Goal: Task Accomplishment & Management: Use online tool/utility

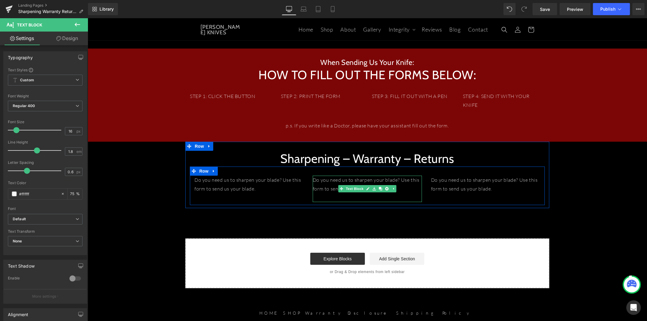
click at [329, 180] on p "Do you need us to sharpen your blade? Use this form to send us your blade." at bounding box center [367, 184] width 109 height 18
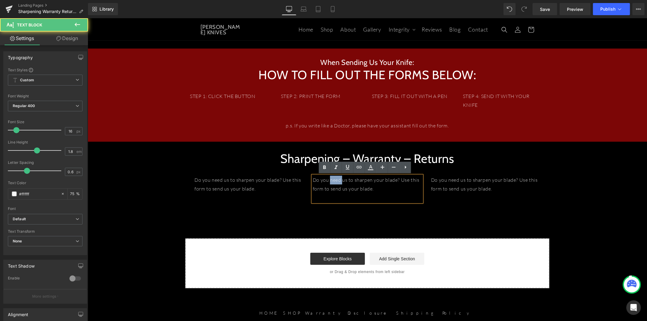
click at [329, 180] on p "Do you need us to sharpen your blade? Use this form to send us your blade." at bounding box center [367, 184] width 109 height 18
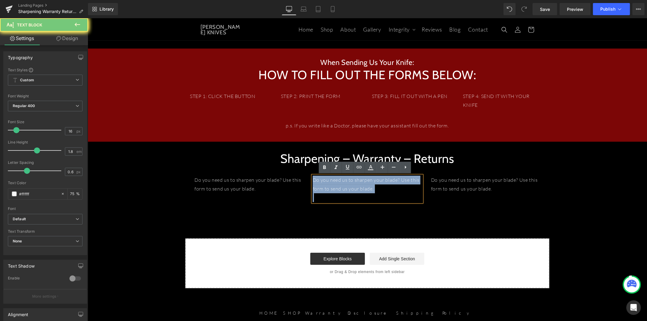
click at [329, 180] on p "Do you need us to sharpen your blade? Use this form to send us your blade." at bounding box center [367, 184] width 109 height 18
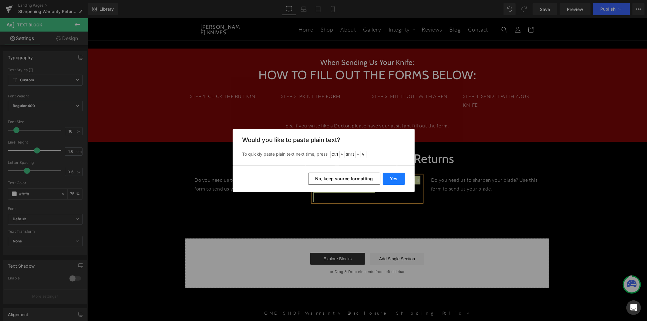
click at [397, 179] on button "Yes" at bounding box center [394, 179] width 22 height 12
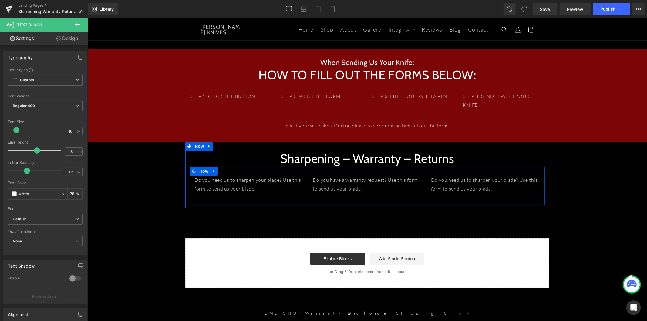
click at [454, 178] on p "Do you need us to sharpen your blade? Use this form to send us your blade." at bounding box center [485, 184] width 109 height 18
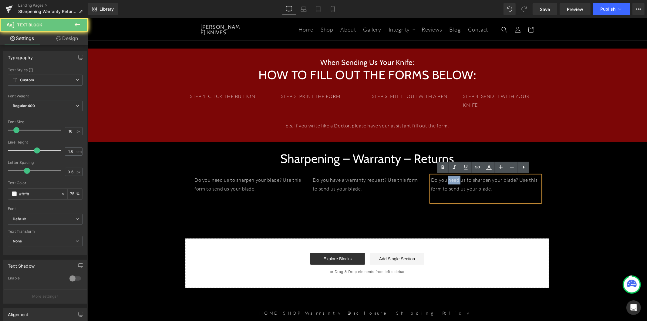
click at [454, 178] on p "Do you need us to sharpen your blade? Use this form to send us your blade." at bounding box center [485, 184] width 109 height 18
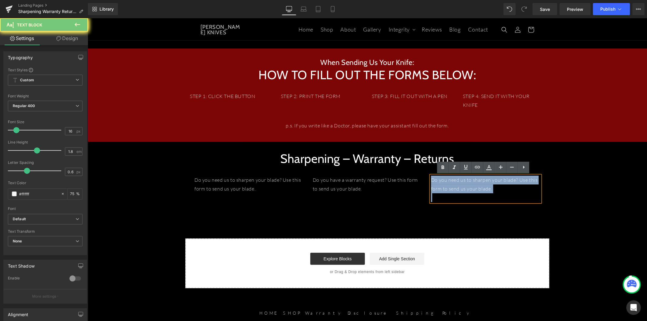
drag, startPoint x: 454, startPoint y: 178, endPoint x: 525, endPoint y: 188, distance: 71.8
click at [454, 178] on p "Do you need us to sharpen your blade? Use this form to send us your blade." at bounding box center [485, 184] width 109 height 18
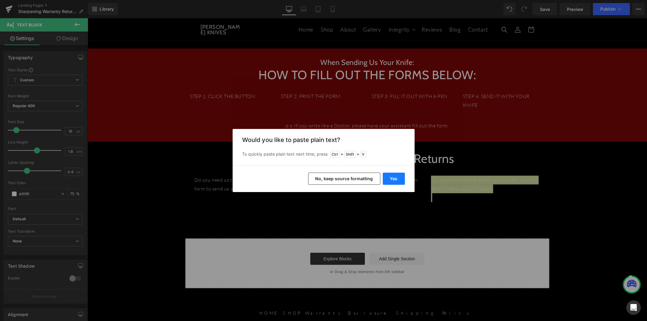
click at [392, 179] on button "Yes" at bounding box center [394, 179] width 22 height 12
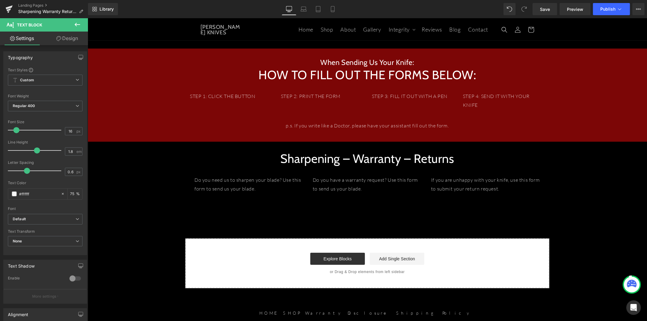
click at [75, 25] on icon at bounding box center [77, 24] width 7 height 7
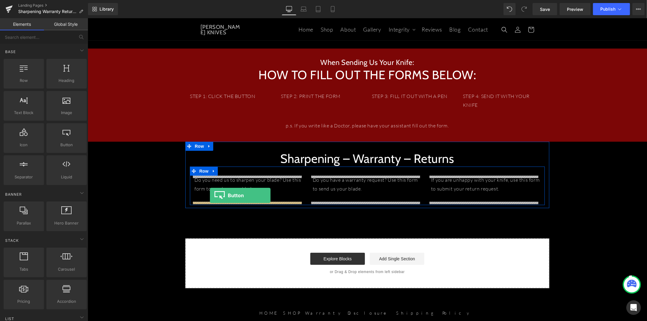
drag, startPoint x: 151, startPoint y: 156, endPoint x: 210, endPoint y: 195, distance: 70.9
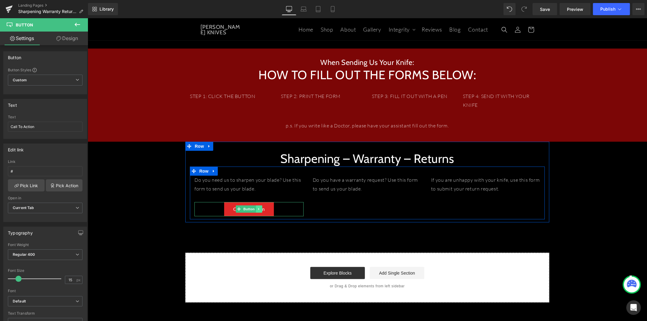
click at [257, 209] on icon at bounding box center [258, 209] width 3 height 4
click at [254, 209] on icon at bounding box center [255, 208] width 3 height 3
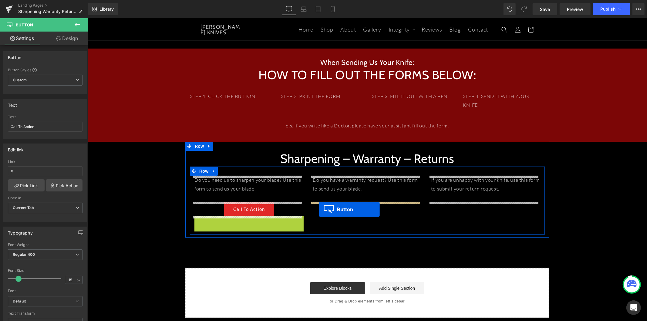
drag, startPoint x: 236, startPoint y: 224, endPoint x: 319, endPoint y: 209, distance: 83.9
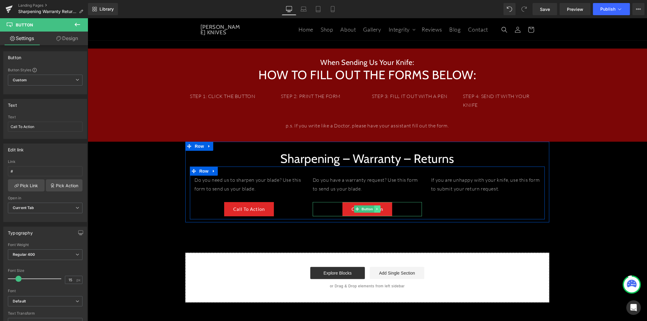
click at [374, 210] on link at bounding box center [377, 208] width 6 height 7
click at [372, 210] on icon at bounding box center [373, 209] width 3 height 4
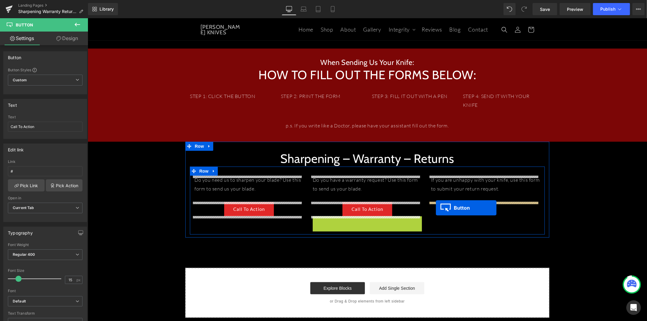
drag, startPoint x: 354, startPoint y: 222, endPoint x: 436, endPoint y: 208, distance: 83.1
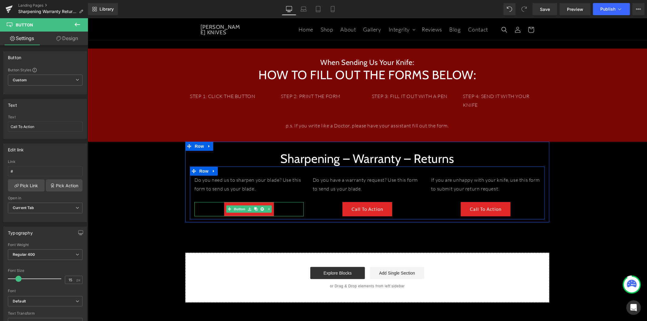
click at [277, 208] on div "Call To Action" at bounding box center [248, 209] width 109 height 14
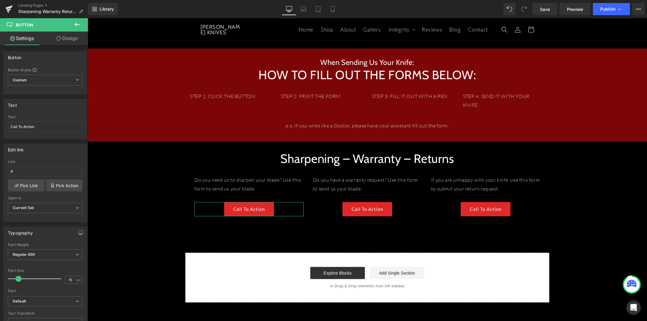
drag, startPoint x: 49, startPoint y: 127, endPoint x: -7, endPoint y: 128, distance: 55.2
click at [0, 128] on html "Button You are previewing how the will restyle your page. You can not edit Elem…" at bounding box center [323, 160] width 647 height 321
click at [29, 127] on input "Sharpening" at bounding box center [45, 127] width 75 height 10
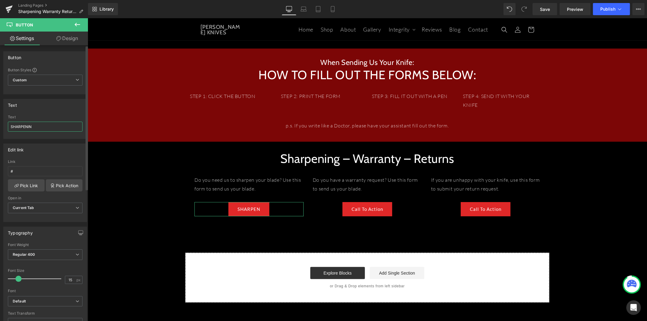
type input "SHARPENING"
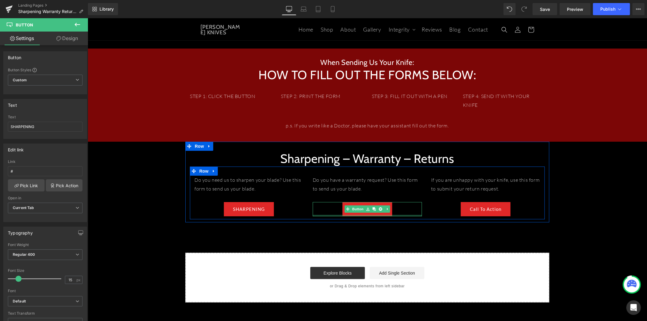
click at [397, 215] on div at bounding box center [367, 216] width 109 height 2
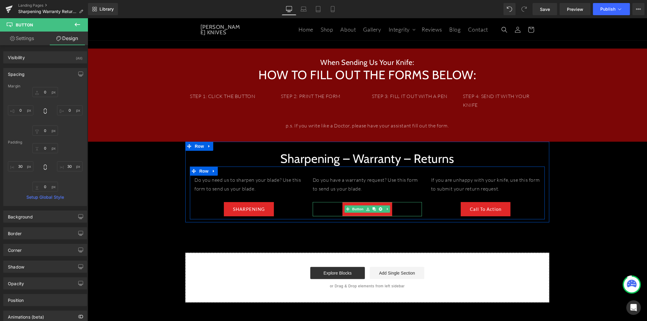
click at [392, 208] on div "Call To Action" at bounding box center [367, 209] width 109 height 14
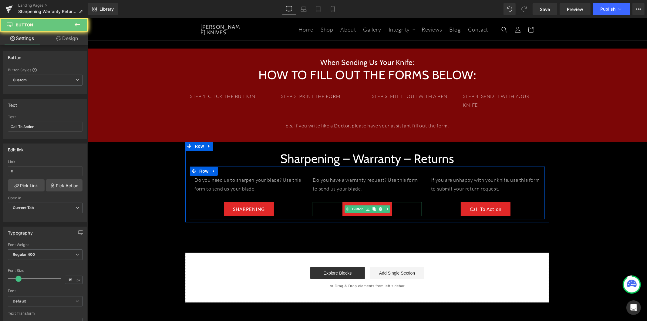
click at [388, 208] on link "Call To Action" at bounding box center [367, 209] width 50 height 14
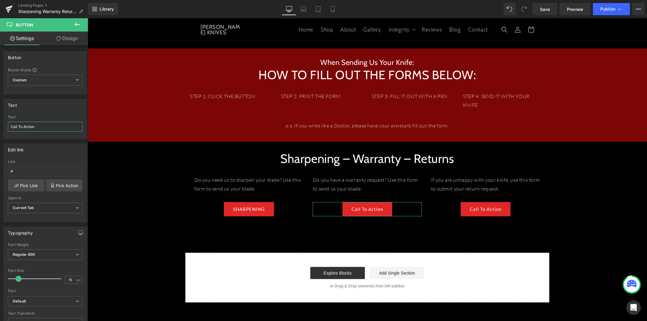
drag, startPoint x: 42, startPoint y: 129, endPoint x: -10, endPoint y: 128, distance: 52.5
click at [0, 128] on html "Button You are previewing how the will restyle your page. You can not edit Elem…" at bounding box center [323, 160] width 647 height 321
type input "WARRANTY"
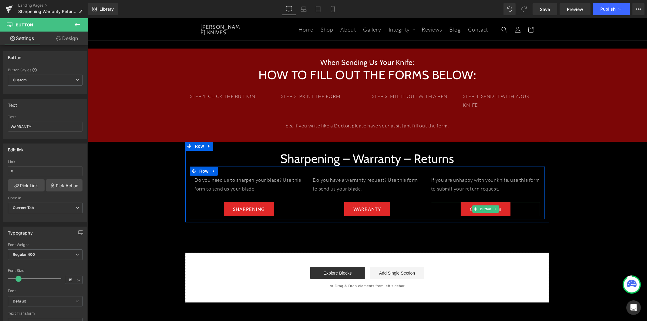
click at [503, 209] on link "Call To Action" at bounding box center [486, 209] width 50 height 14
click at [503, 208] on link "Call To Action" at bounding box center [486, 209] width 50 height 14
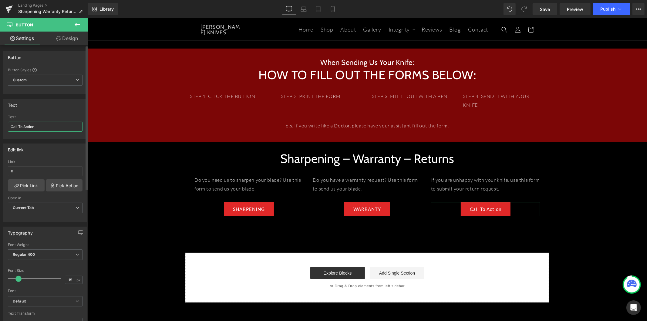
drag, startPoint x: 21, startPoint y: 128, endPoint x: 5, endPoint y: 128, distance: 16.7
click at [5, 128] on div "Call To Action Text Call To Action" at bounding box center [45, 127] width 83 height 24
type input "RETURNS"
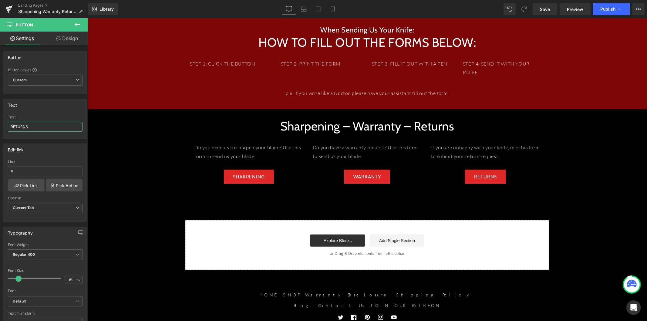
scroll to position [34, 0]
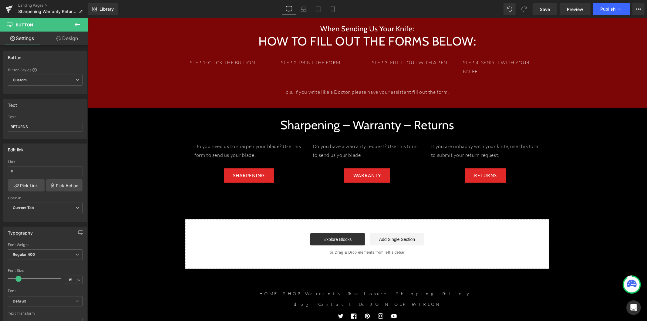
click at [74, 22] on icon at bounding box center [77, 24] width 7 height 7
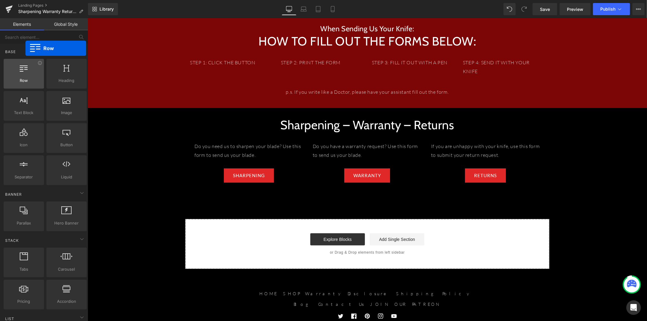
click at [25, 82] on span "Row" at bounding box center [23, 80] width 37 height 6
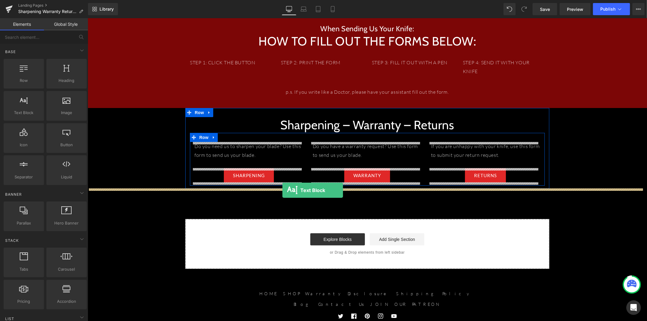
drag, startPoint x: 119, startPoint y: 128, endPoint x: 282, endPoint y: 190, distance: 174.7
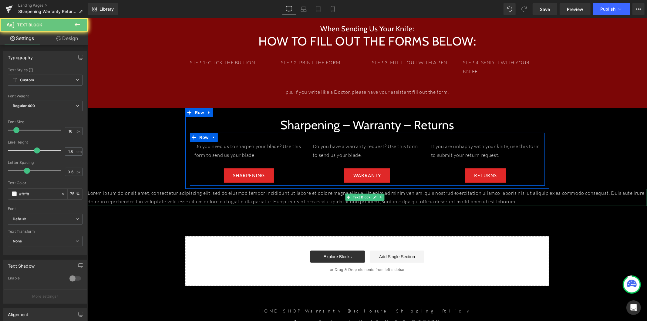
click at [238, 201] on p "Lorem ipsum dolor sit amet, consectetur adipiscing elit, sed do eiusmod tempor …" at bounding box center [367, 197] width 560 height 18
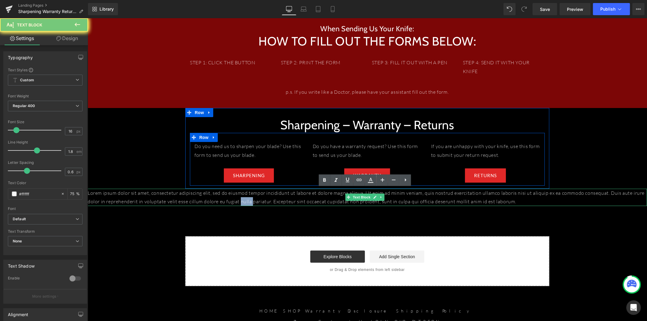
click at [238, 201] on p "Lorem ipsum dolor sit amet, consectetur adipiscing elit, sed do eiusmod tempor …" at bounding box center [367, 197] width 560 height 18
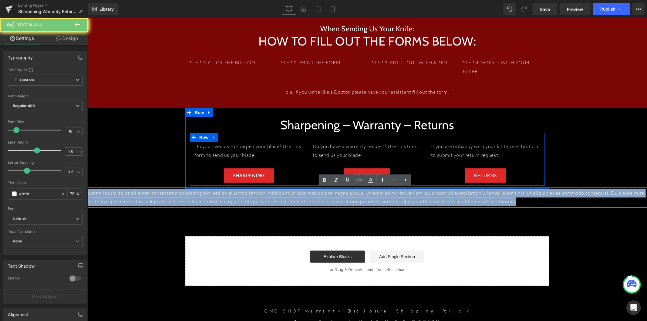
click at [238, 201] on p "Lorem ipsum dolor sit amet, consectetur adipiscing elit, sed do eiusmod tempor …" at bounding box center [367, 197] width 560 height 18
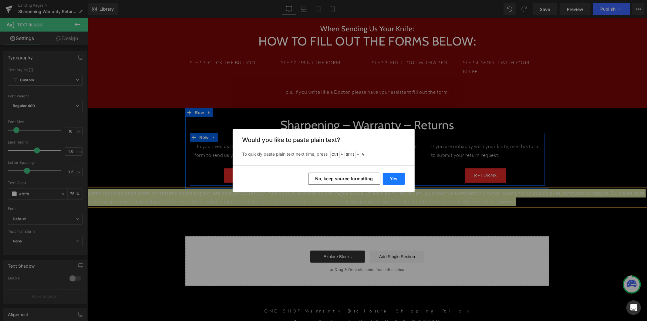
click at [394, 178] on button "Yes" at bounding box center [394, 179] width 22 height 12
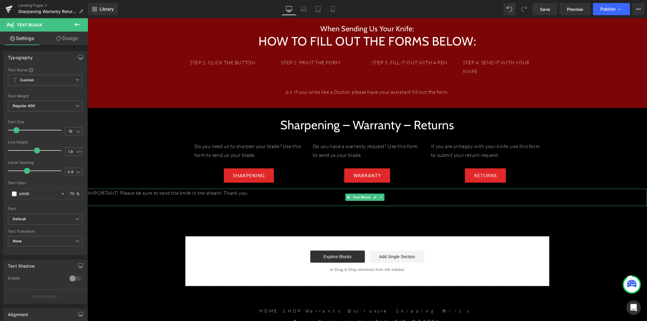
click at [252, 195] on p "IMPORTANT! Please be sure to send the knife in the sheath. Thank you." at bounding box center [367, 192] width 560 height 9
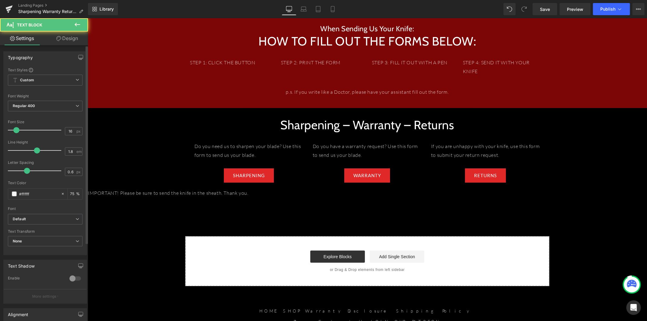
click at [64, 46] on div "Typography Text Styles Custom Custom Setup Global Style Custom Setup Global Sty…" at bounding box center [45, 228] width 91 height 367
click at [64, 38] on link "Design" at bounding box center [67, 39] width 44 height 14
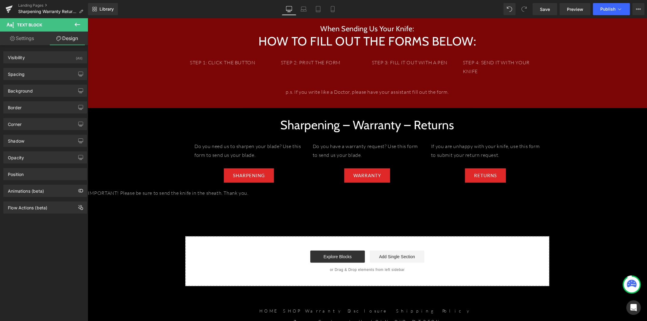
click at [31, 39] on link "Settings" at bounding box center [22, 39] width 44 height 14
type input "75"
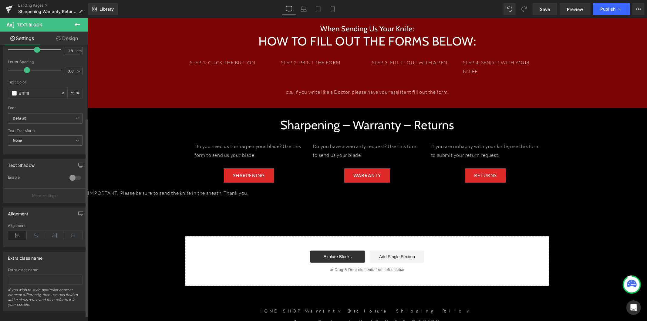
scroll to position [101, 0]
click at [37, 235] on icon at bounding box center [36, 235] width 19 height 9
click at [398, 198] on p at bounding box center [367, 201] width 560 height 9
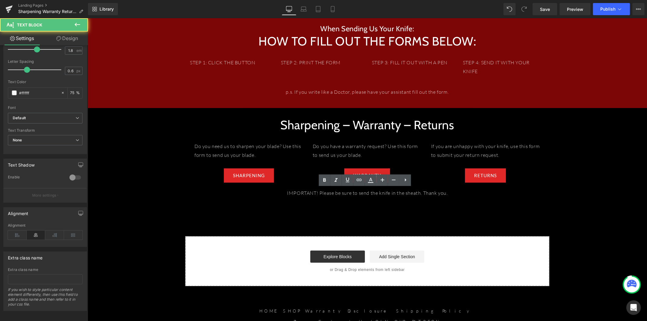
click at [74, 40] on link "Design" at bounding box center [67, 39] width 44 height 14
type input "0"
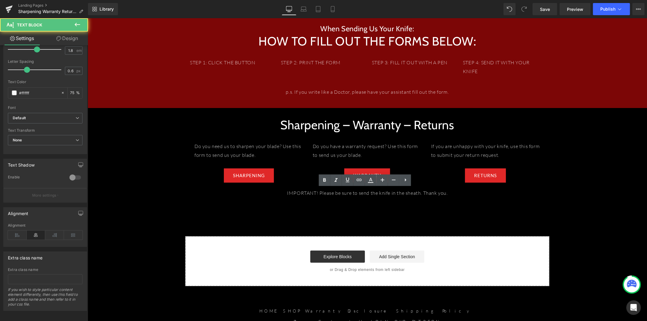
type input "0"
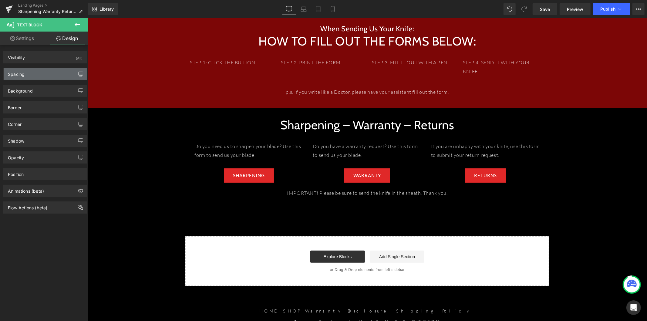
click at [79, 73] on icon "button" at bounding box center [80, 74] width 5 height 5
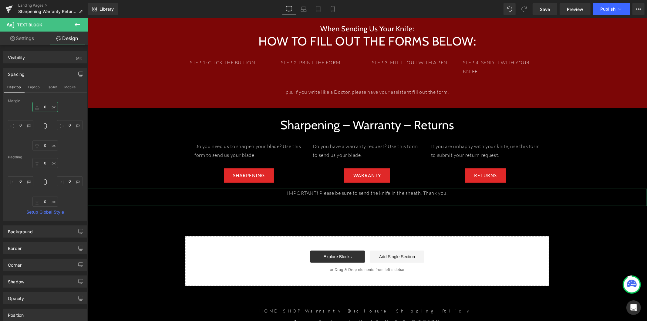
click at [47, 107] on input "0" at bounding box center [44, 107] width 25 height 10
click at [42, 112] on div "0px 0 0px 0 0px 0 0px 0" at bounding box center [45, 126] width 75 height 49
click at [43, 108] on input "0" at bounding box center [44, 107] width 25 height 10
click at [43, 107] on input "0" at bounding box center [44, 107] width 25 height 10
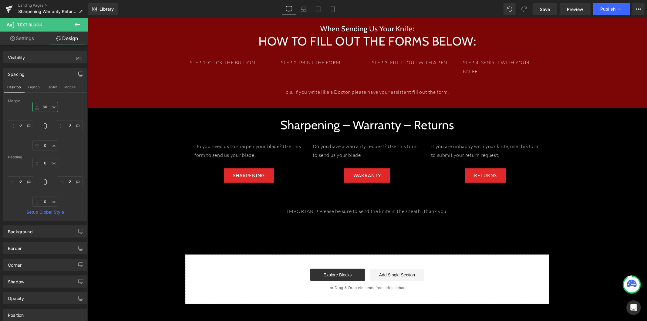
type input "60"
click at [74, 26] on icon at bounding box center [77, 24] width 7 height 7
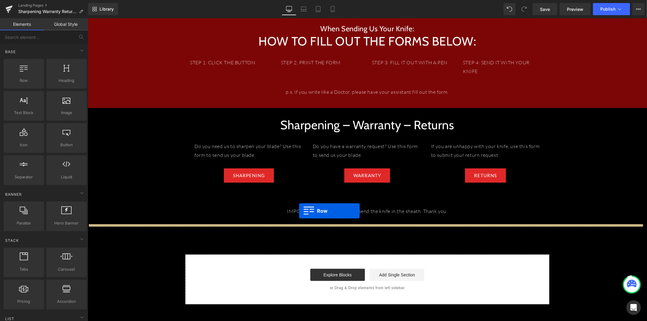
drag, startPoint x: 118, startPoint y: 100, endPoint x: 301, endPoint y: 217, distance: 216.6
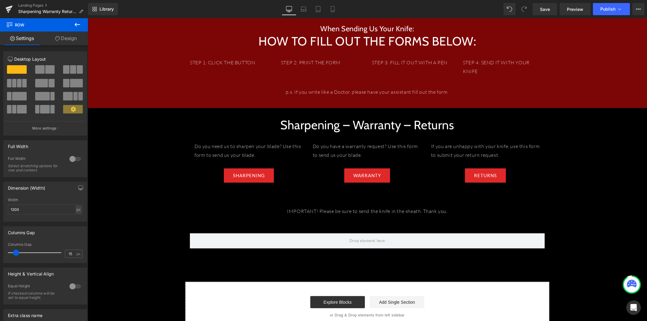
click at [73, 25] on button at bounding box center [77, 24] width 21 height 13
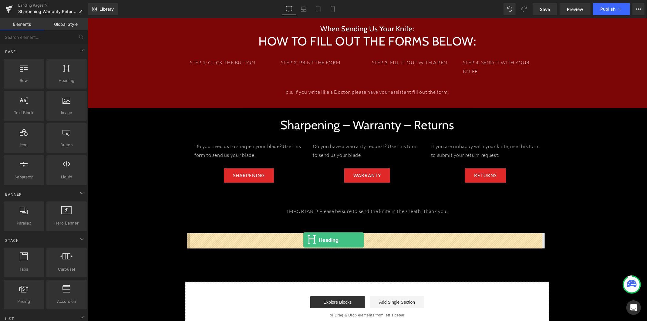
drag, startPoint x: 147, startPoint y: 94, endPoint x: 303, endPoint y: 240, distance: 214.1
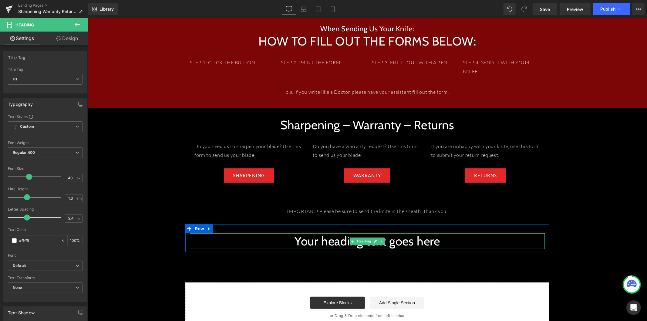
click at [340, 245] on h1 "Your heading text goes here" at bounding box center [367, 241] width 355 height 16
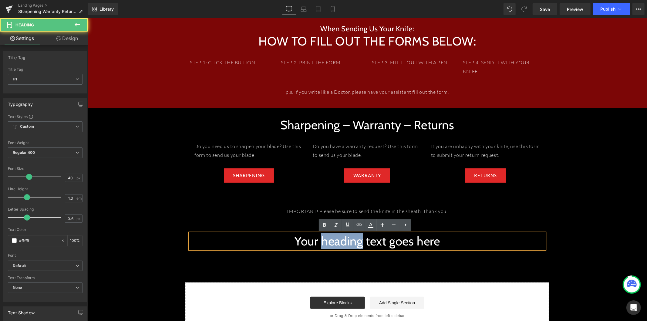
click at [340, 245] on h1 "Your heading text goes here" at bounding box center [367, 241] width 355 height 16
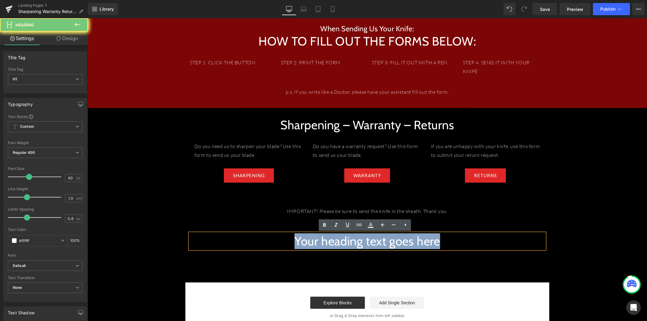
drag, startPoint x: 340, startPoint y: 245, endPoint x: 445, endPoint y: 237, distance: 105.6
click at [340, 245] on h1 "Your heading text goes here" at bounding box center [367, 241] width 355 height 16
paste div
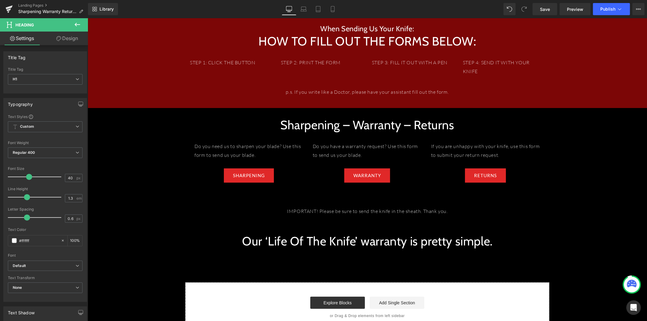
click at [74, 25] on icon at bounding box center [77, 24] width 7 height 7
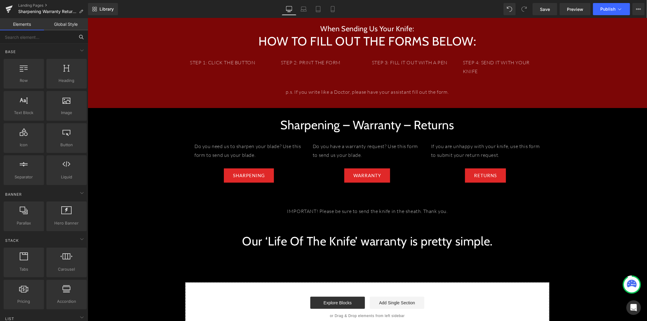
click at [43, 39] on input "text" at bounding box center [37, 36] width 75 height 13
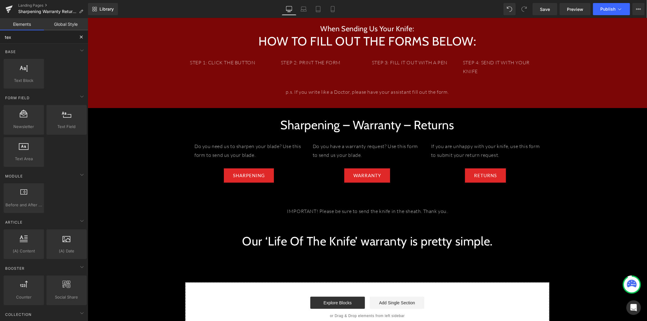
type input "text"
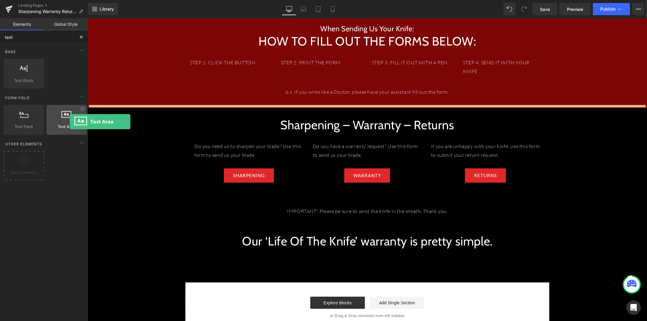
drag, startPoint x: 73, startPoint y: 121, endPoint x: 68, endPoint y: 122, distance: 5.0
click at [69, 122] on div at bounding box center [66, 117] width 37 height 14
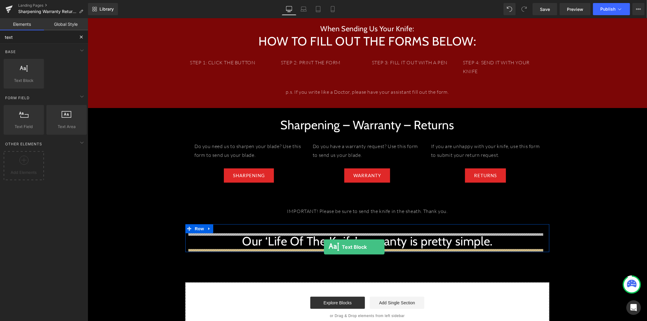
drag, startPoint x: 118, startPoint y: 96, endPoint x: 329, endPoint y: 283, distance: 282.0
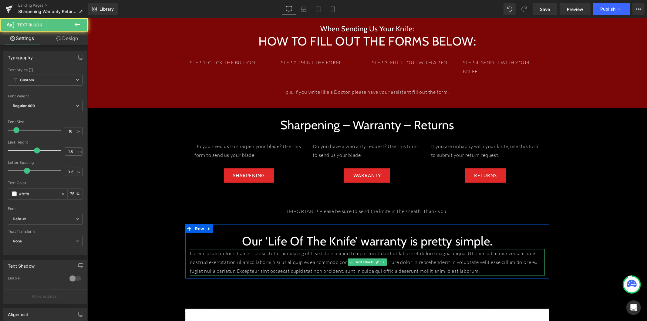
click at [247, 262] on p "Lorem ipsum dolor sit amet, consectetur adipiscing elit, sed do eiusmod tempor …" at bounding box center [367, 262] width 355 height 26
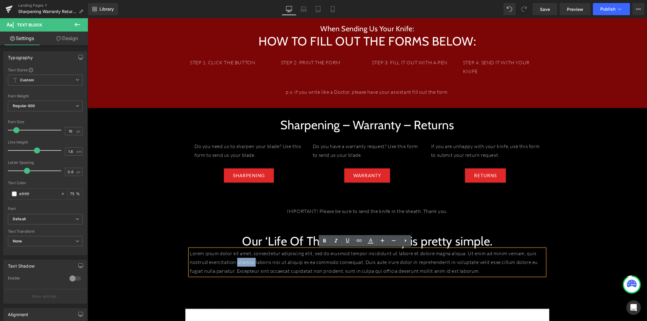
click at [247, 262] on p "Lorem ipsum dolor sit amet, consectetur adipiscing elit, sed do eiusmod tempor …" at bounding box center [367, 262] width 355 height 26
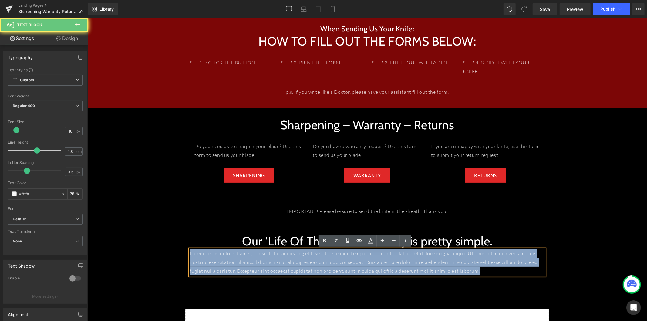
click at [247, 262] on p "Lorem ipsum dolor sit amet, consectetur adipiscing elit, sed do eiusmod tempor …" at bounding box center [367, 262] width 355 height 26
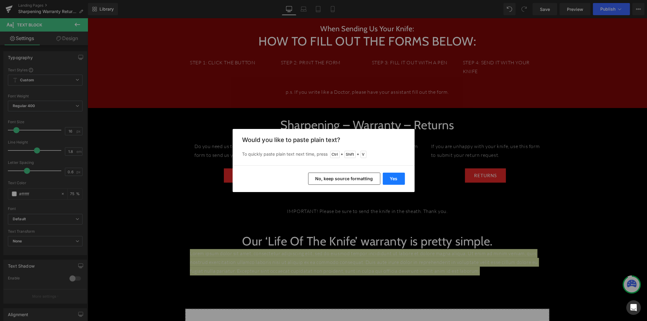
click at [397, 175] on button "Yes" at bounding box center [394, 179] width 22 height 12
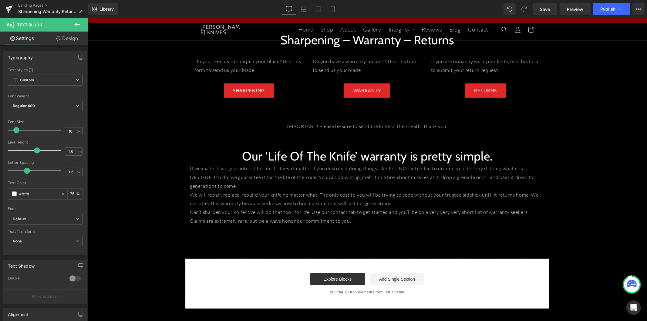
scroll to position [135, 0]
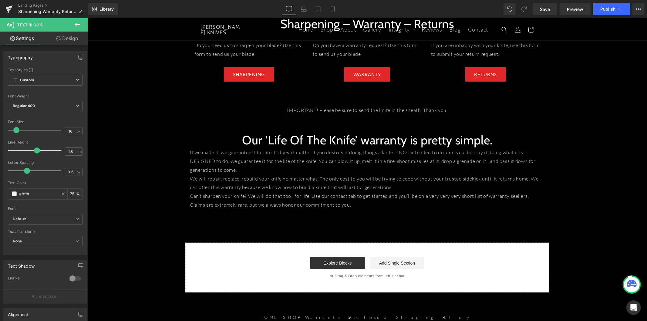
click at [266, 173] on p "If we made it, we guarantee it for life. It doesn’t matter if you destroy it do…" at bounding box center [367, 161] width 355 height 26
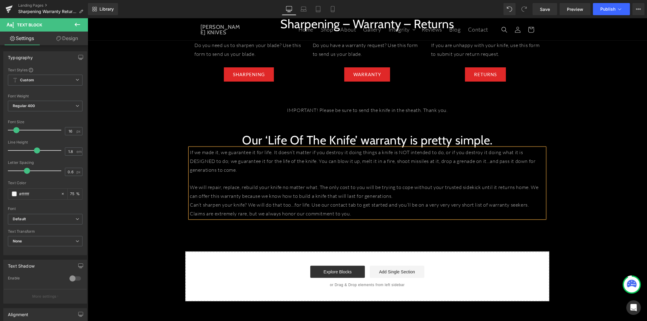
click at [386, 195] on p "We will repair, replace, rebuild your knife no matter what. The only cost to yo…" at bounding box center [367, 192] width 355 height 18
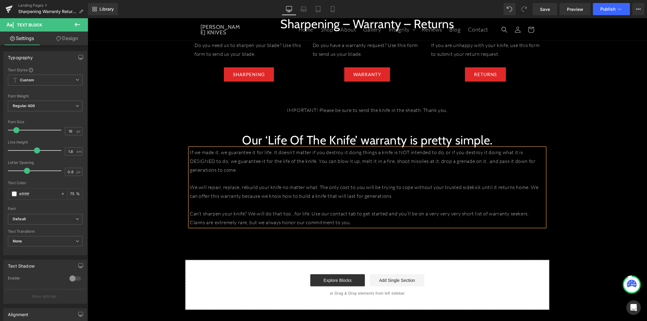
click at [235, 123] on div "Our ‘Life Of The Knife’ warranty is pretty simple. Heading If we made it, we gu…" at bounding box center [367, 176] width 364 height 107
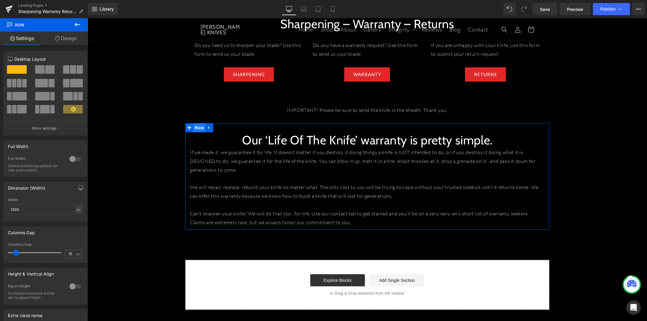
click at [198, 127] on span "Row" at bounding box center [199, 127] width 12 height 9
click at [205, 130] on link at bounding box center [209, 127] width 8 height 9
click at [196, 130] on span "Row" at bounding box center [199, 127] width 12 height 9
click at [67, 41] on link "Design" at bounding box center [66, 39] width 44 height 14
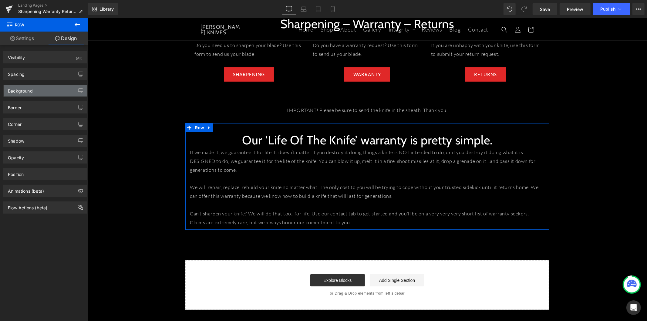
click at [64, 93] on div "Background" at bounding box center [45, 91] width 83 height 12
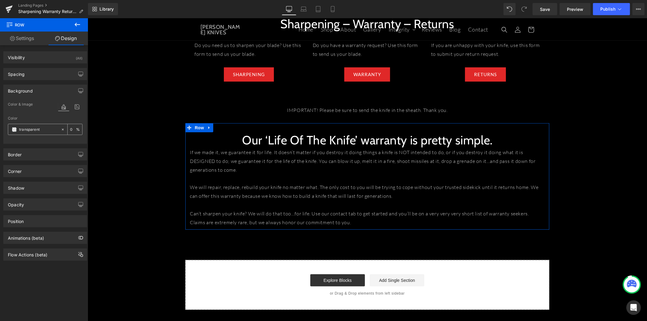
click at [54, 130] on input "transparent" at bounding box center [38, 129] width 39 height 7
click at [52, 131] on input "transparent" at bounding box center [38, 129] width 39 height 7
paste input "#B30000"
paste input "text"
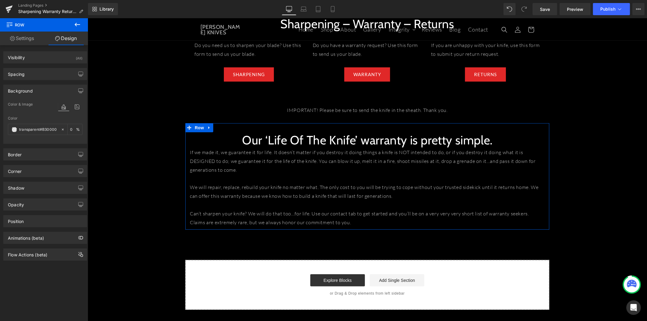
type input "#B30000"
type input "100"
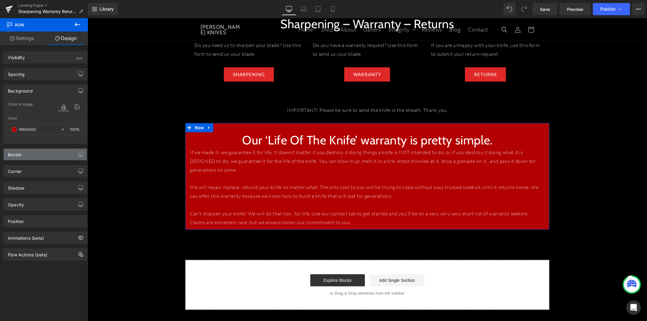
type input "#b30000"
click at [58, 157] on div "Border" at bounding box center [45, 155] width 83 height 12
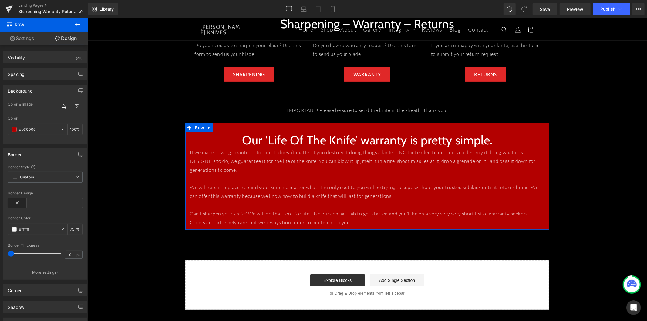
click at [62, 272] on button "More settings" at bounding box center [45, 272] width 83 height 14
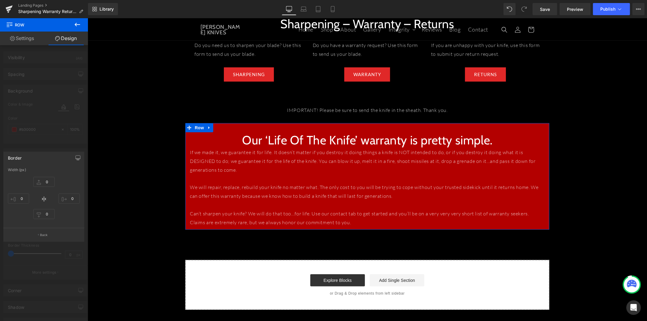
click at [55, 141] on div at bounding box center [44, 171] width 88 height 306
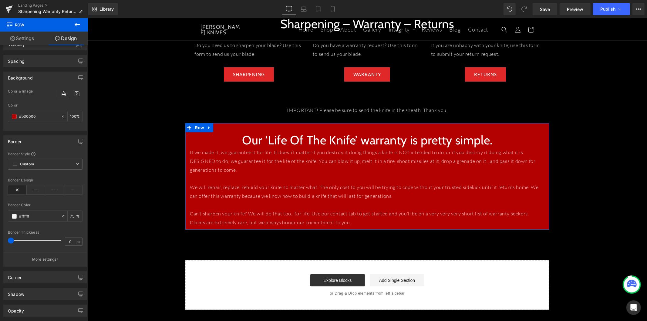
scroll to position [67, 0]
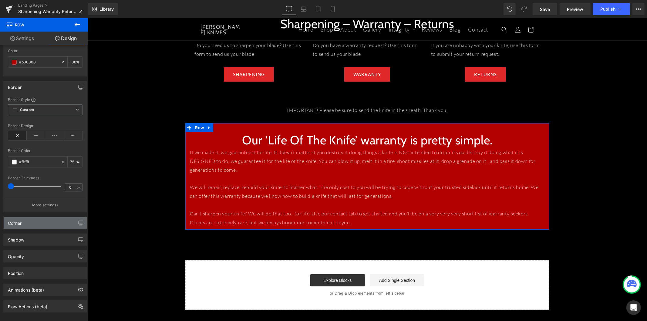
click at [47, 224] on div "Corner" at bounding box center [45, 223] width 83 height 12
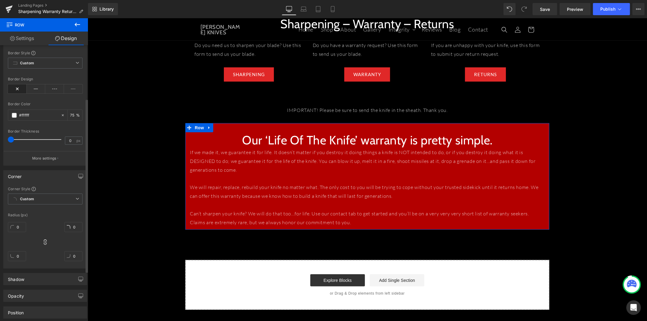
scroll to position [163, 0]
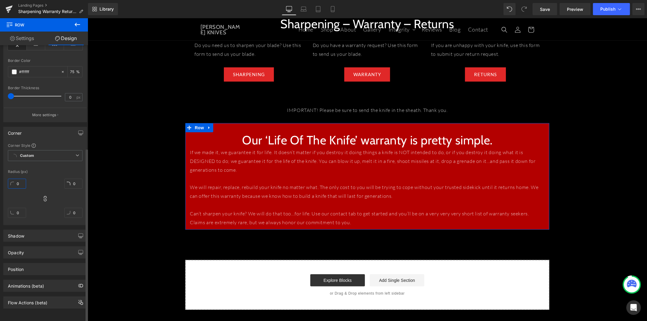
click at [16, 179] on input "0" at bounding box center [17, 184] width 18 height 10
type input "15"
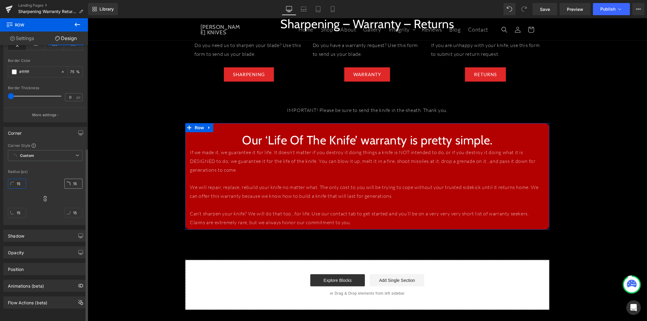
type input "15"
drag, startPoint x: 69, startPoint y: 178, endPoint x: 70, endPoint y: 181, distance: 3.8
click at [69, 179] on input "15" at bounding box center [73, 184] width 18 height 10
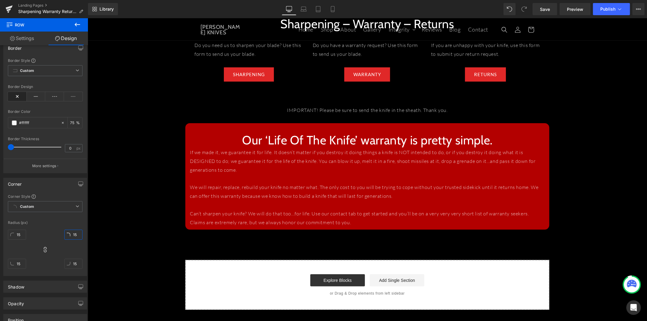
scroll to position [96, 0]
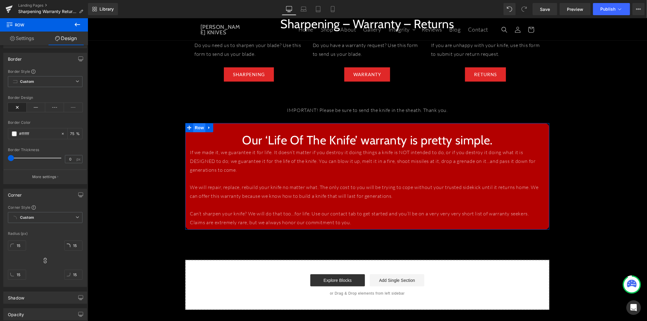
click at [195, 127] on span "Row" at bounding box center [199, 127] width 12 height 9
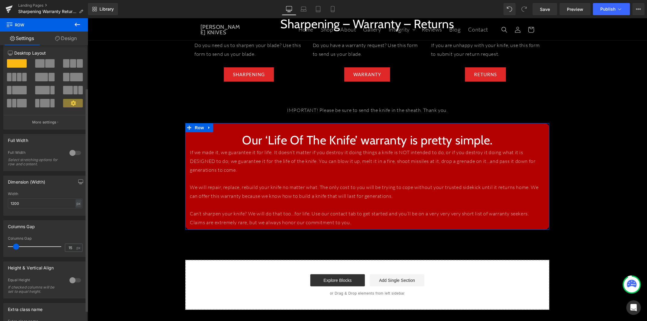
scroll to position [0, 0]
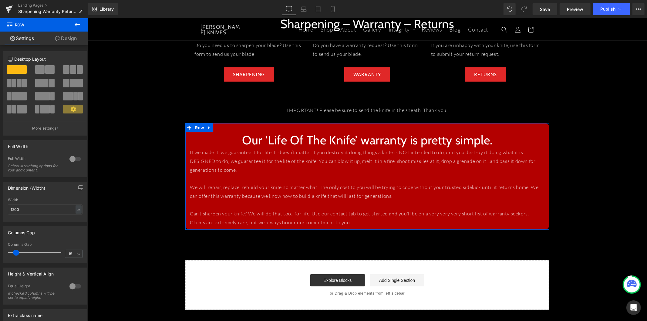
click at [67, 38] on link "Design" at bounding box center [66, 39] width 44 height 14
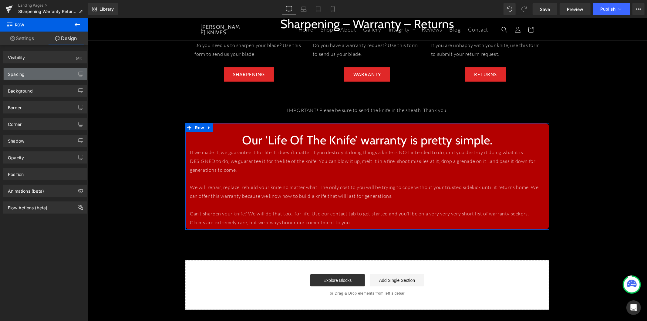
click at [49, 73] on div "Spacing" at bounding box center [45, 74] width 83 height 12
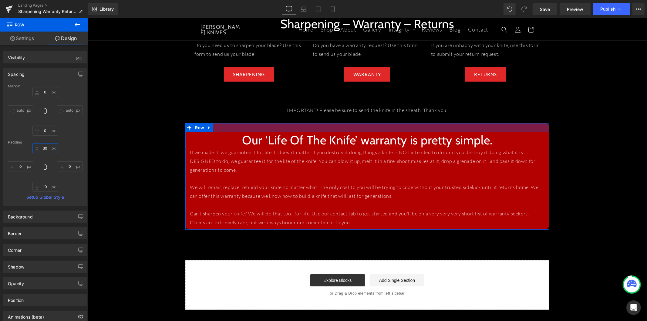
click at [48, 150] on input "30" at bounding box center [44, 148] width 25 height 10
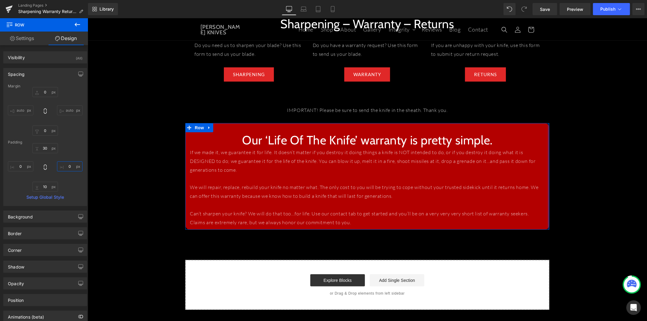
click at [63, 166] on input "0" at bounding box center [69, 166] width 25 height 10
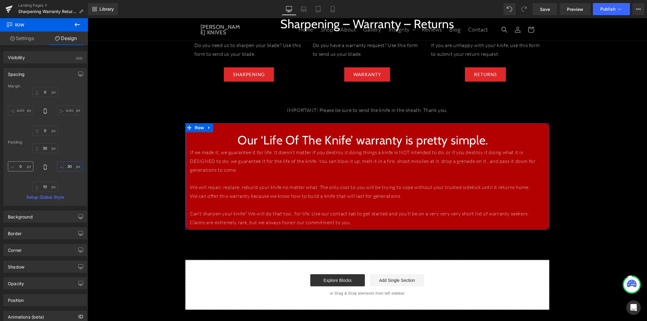
type input "30"
click at [17, 166] on input "0" at bounding box center [20, 166] width 25 height 10
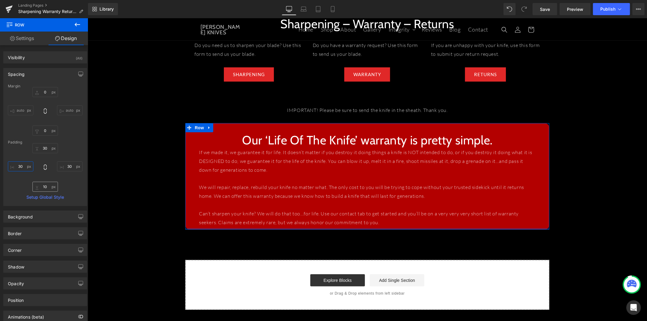
type input "30"
click at [42, 188] on input "10" at bounding box center [44, 187] width 25 height 10
click at [44, 187] on input "10" at bounding box center [44, 187] width 25 height 10
drag, startPoint x: 45, startPoint y: 188, endPoint x: 41, endPoint y: 187, distance: 3.7
click at [41, 187] on input "10" at bounding box center [44, 187] width 25 height 10
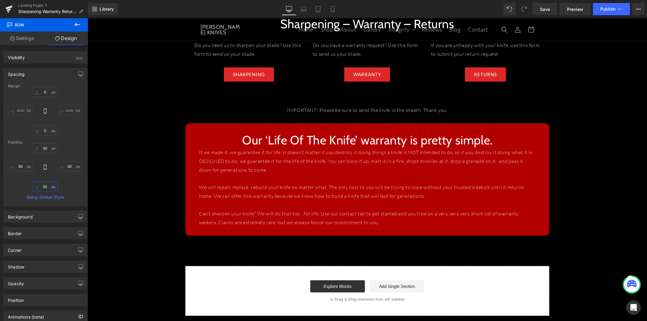
type input "30"
click at [196, 130] on span "Row" at bounding box center [199, 127] width 12 height 9
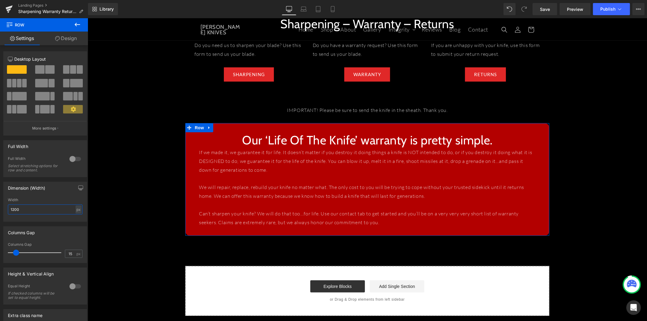
click at [19, 212] on input "1200" at bounding box center [45, 210] width 75 height 10
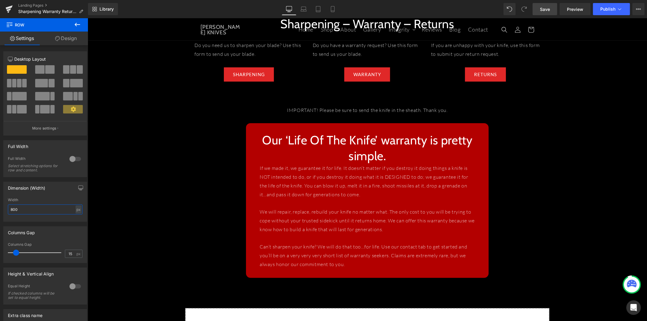
type input "800"
click at [544, 11] on span "Save" at bounding box center [545, 9] width 10 height 6
click at [78, 22] on icon at bounding box center [77, 24] width 7 height 7
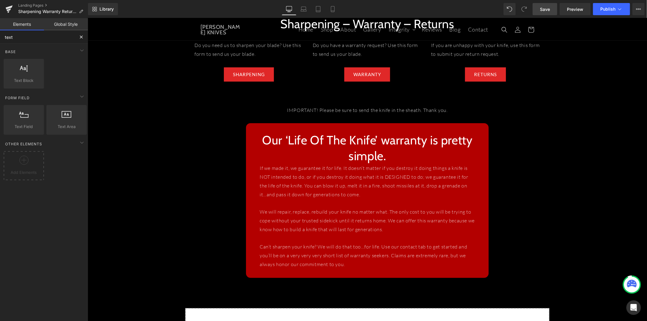
drag, startPoint x: 19, startPoint y: 37, endPoint x: -17, endPoint y: 36, distance: 35.5
click at [0, 36] on html "Row You are previewing how the will restyle your page. You can not edit Element…" at bounding box center [323, 160] width 647 height 321
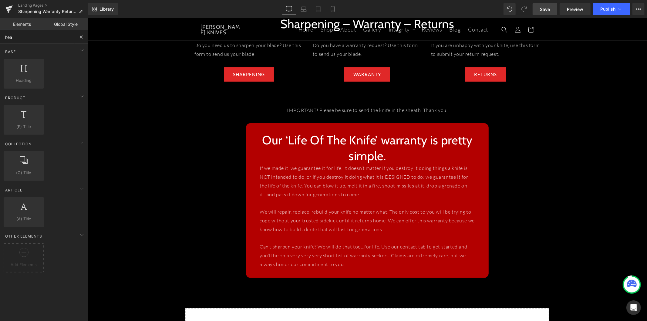
type input "head"
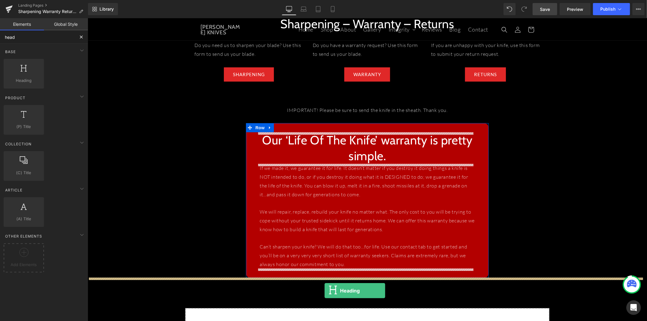
drag, startPoint x: 168, startPoint y: 114, endPoint x: 324, endPoint y: 289, distance: 234.2
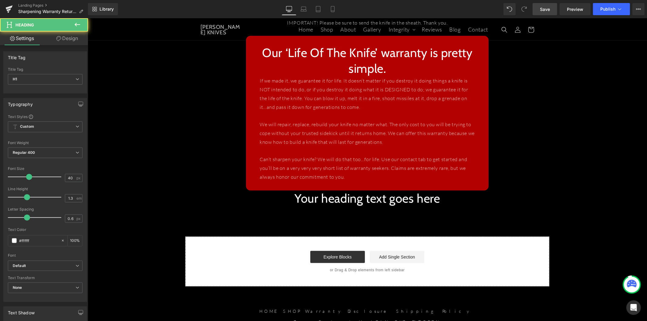
scroll to position [236, 0]
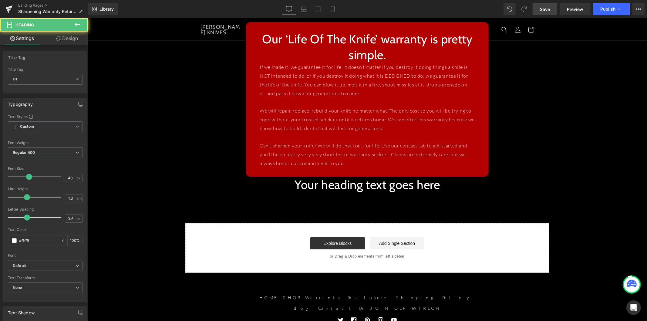
click at [329, 188] on h1 "Your heading text goes here" at bounding box center [367, 185] width 560 height 16
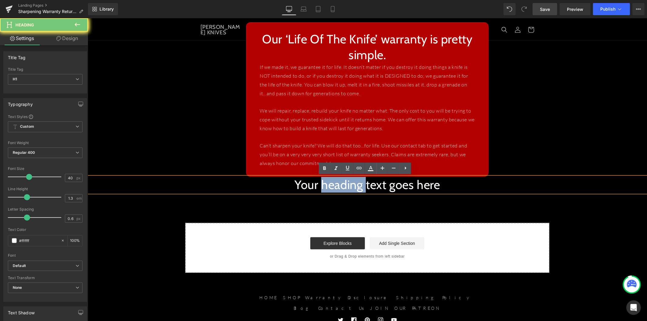
click at [329, 188] on h1 "Your heading text goes here" at bounding box center [367, 185] width 560 height 16
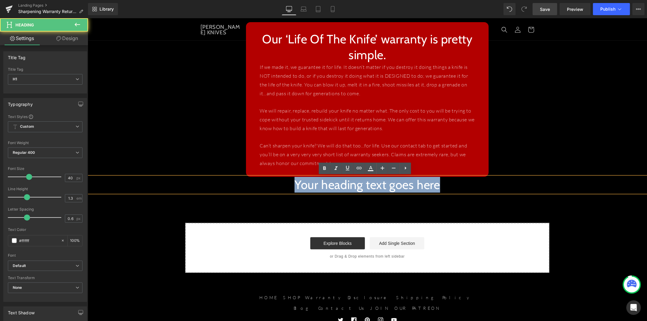
paste div
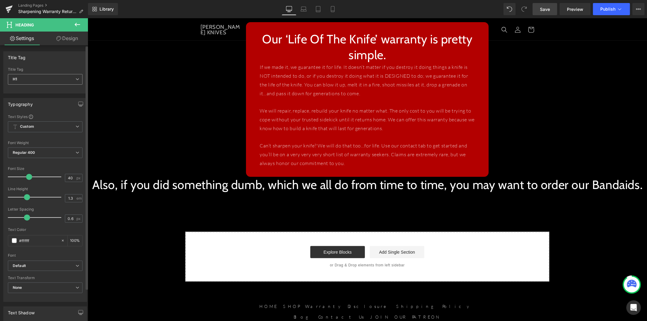
click at [47, 79] on span "H1" at bounding box center [45, 79] width 75 height 11
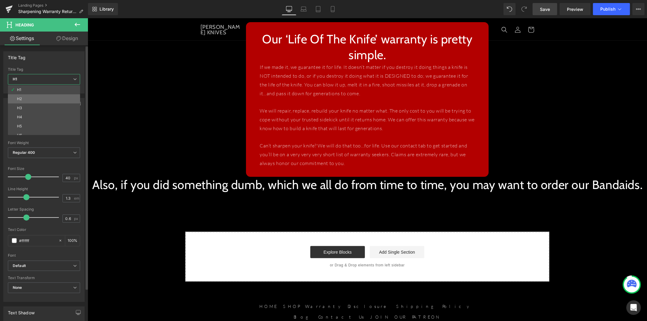
click at [44, 98] on li "H2" at bounding box center [45, 98] width 75 height 9
type input "24"
type input "100"
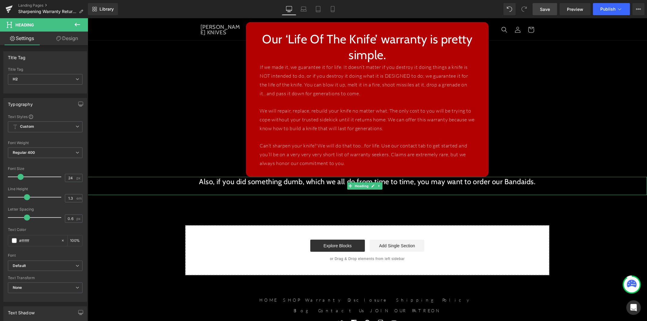
click at [415, 182] on h2 "Also, if you did something dumb, which we all do from time to time, you may wan…" at bounding box center [367, 181] width 560 height 9
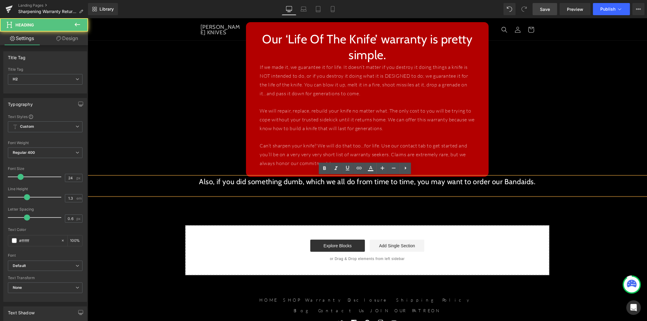
click at [371, 183] on h2 "Also, if you did something dumb, which we all do from time to time, you may wan…" at bounding box center [367, 181] width 560 height 9
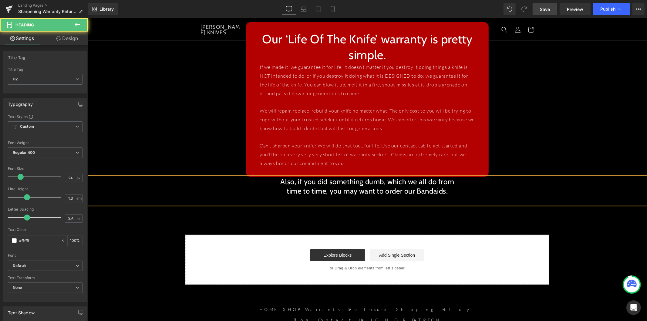
click at [247, 182] on h2 "Also, if you did something dumb, which we all do from" at bounding box center [367, 181] width 560 height 9
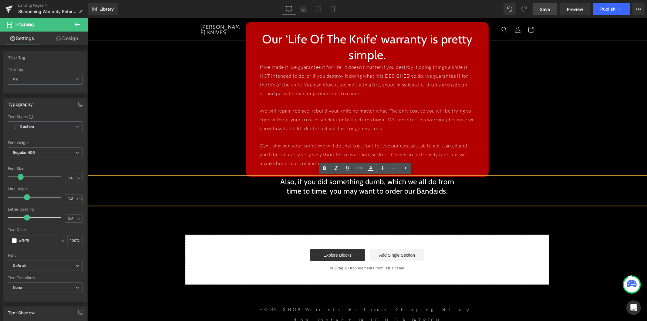
click at [470, 188] on h2 "time to time, you may want to order our Bandaids." at bounding box center [367, 190] width 560 height 9
drag, startPoint x: 141, startPoint y: 222, endPoint x: 150, endPoint y: 208, distance: 16.9
click at [141, 222] on div "When Sending Us Your Knife: Heading HOW TO FILL OUT THE FORMS BELOW: Heading ST…" at bounding box center [367, 33] width 560 height 502
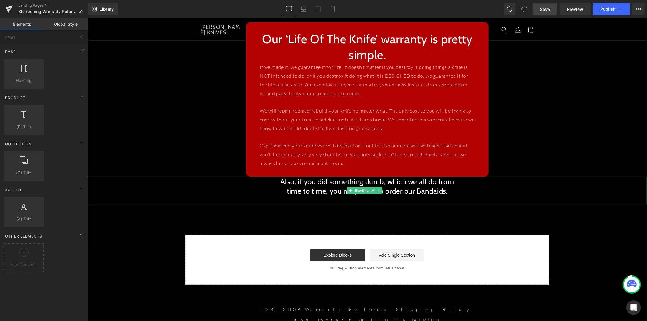
click at [276, 190] on h2 "time to time, you may want to order our Bandaids." at bounding box center [367, 190] width 560 height 9
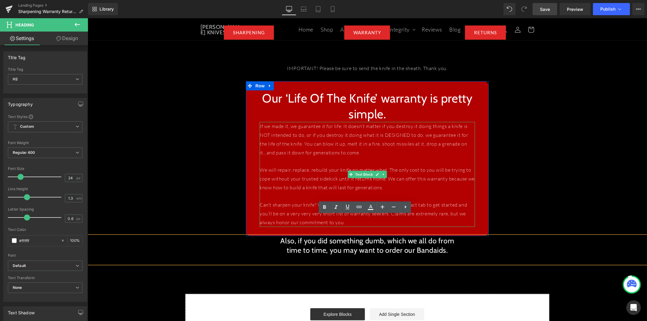
scroll to position [168, 0]
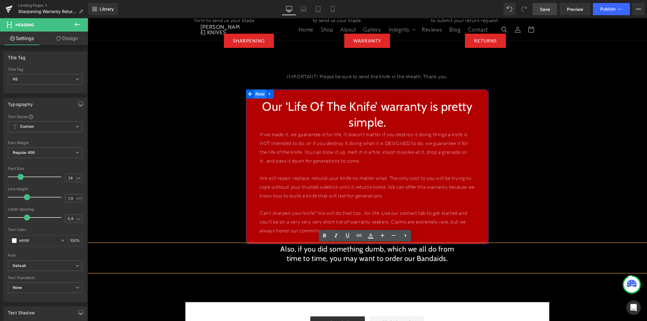
click at [256, 92] on span "Row" at bounding box center [260, 93] width 12 height 9
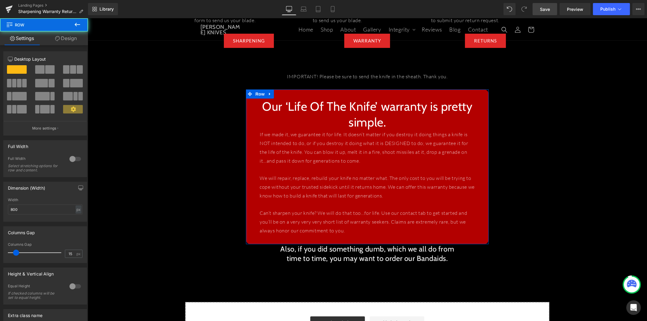
click at [68, 41] on link "Design" at bounding box center [66, 39] width 44 height 14
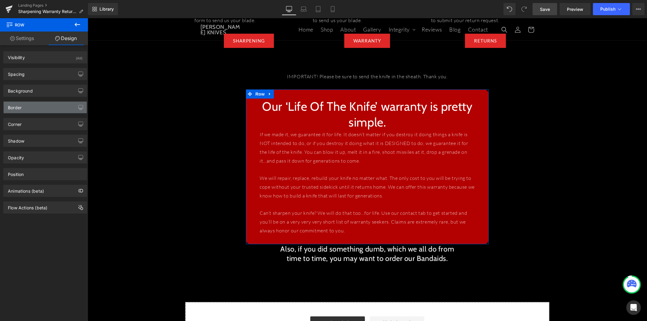
click at [56, 107] on div "Border" at bounding box center [45, 108] width 83 height 12
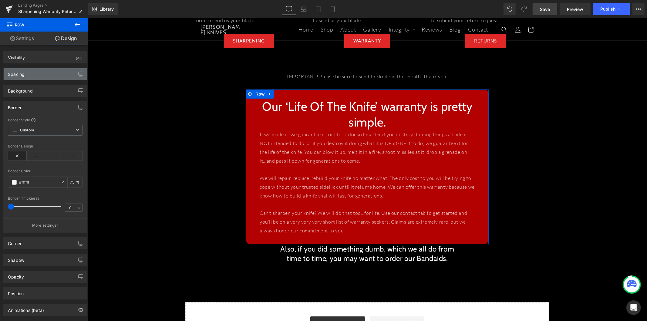
click at [47, 74] on div "Spacing" at bounding box center [45, 74] width 83 height 12
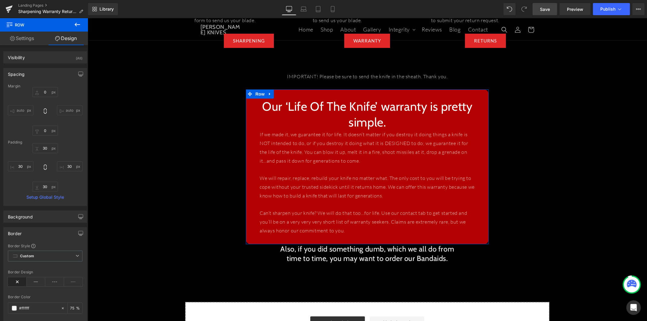
click at [54, 122] on div "0px 0 auto auto 0px 0 auto auto" at bounding box center [45, 111] width 75 height 49
click at [51, 127] on input "0" at bounding box center [44, 131] width 25 height 10
click at [46, 130] on input "0" at bounding box center [44, 131] width 25 height 10
click at [43, 131] on input "0" at bounding box center [44, 131] width 25 height 10
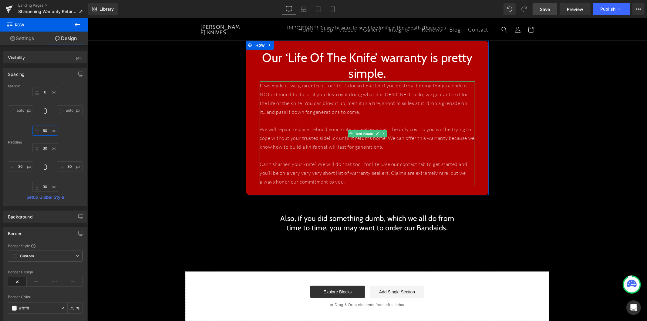
scroll to position [236, 0]
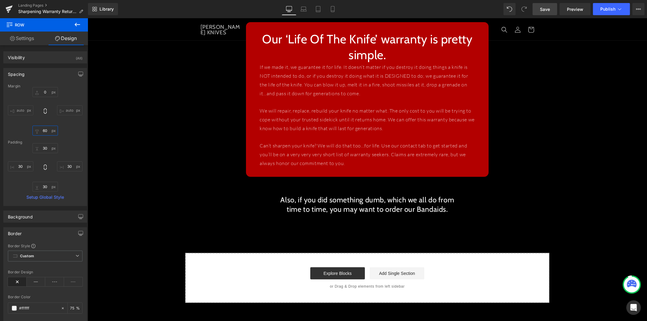
type input "60"
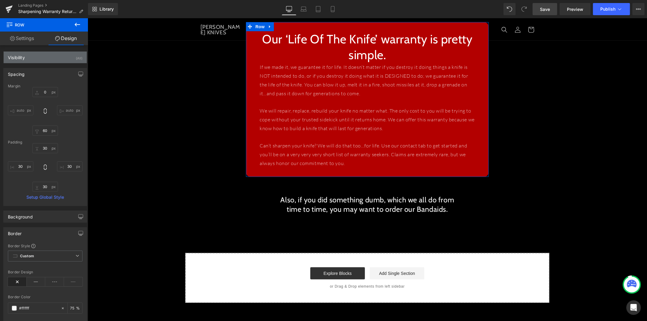
drag, startPoint x: 35, startPoint y: 59, endPoint x: 30, endPoint y: 57, distance: 4.8
click at [30, 57] on div "Visibility (All)" at bounding box center [45, 58] width 83 height 12
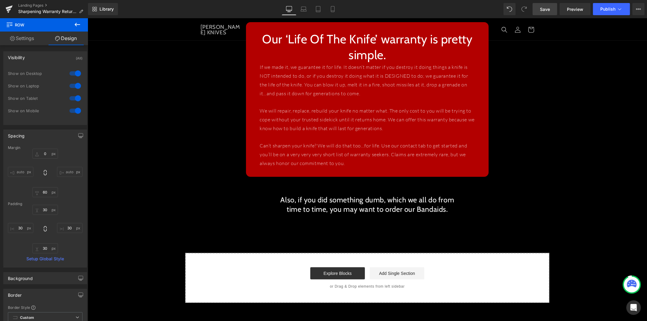
click at [74, 22] on icon at bounding box center [77, 24] width 7 height 7
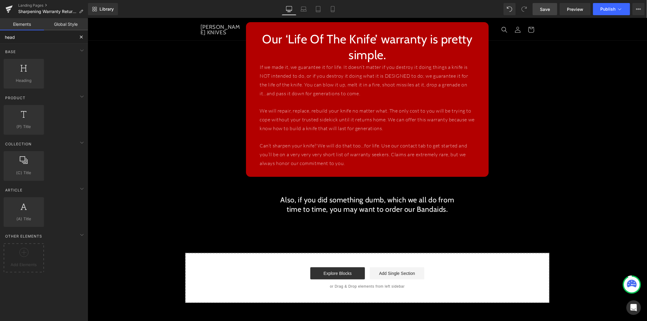
click at [34, 40] on input "head" at bounding box center [37, 36] width 75 height 13
drag, startPoint x: 22, startPoint y: 38, endPoint x: -7, endPoint y: 38, distance: 29.4
click at [0, 38] on html "Row You are previewing how the will restyle your page. You can not edit Element…" at bounding box center [323, 160] width 647 height 321
type input "im"
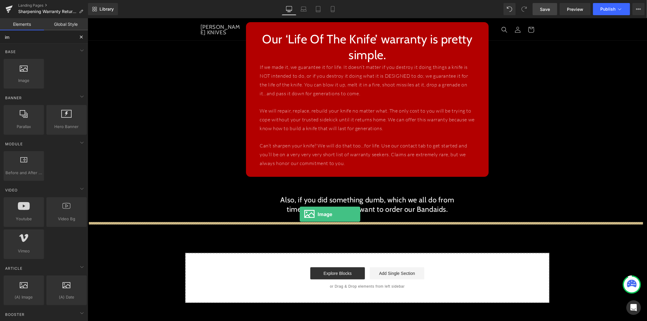
drag, startPoint x: 115, startPoint y: 92, endPoint x: 299, endPoint y: 214, distance: 221.4
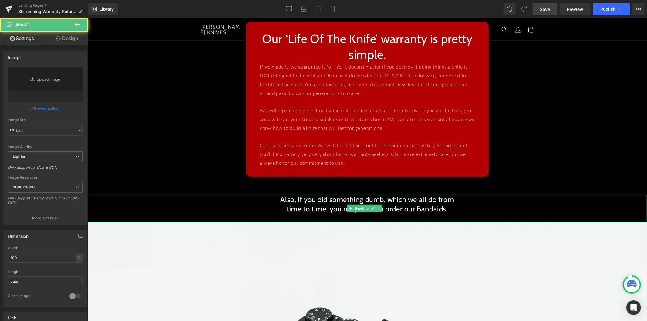
type input "//[DOMAIN_NAME][URL]"
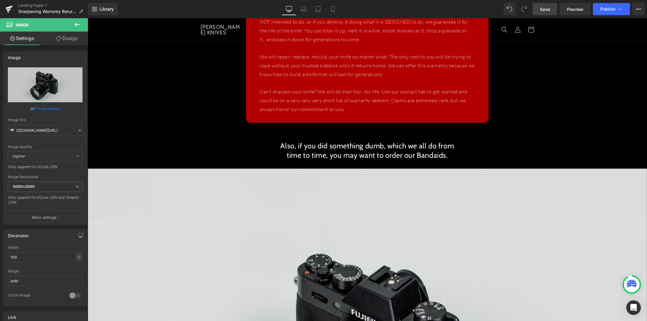
scroll to position [303, 0]
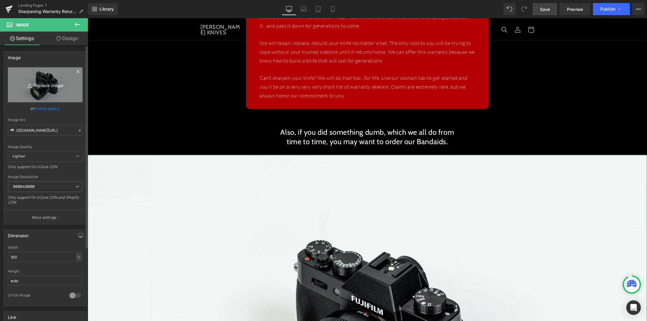
click at [43, 85] on icon "Replace Image" at bounding box center [45, 85] width 49 height 8
type input "C:\fakepath\BE-LESS-DUMB-BANDAIDS-ORDER-YOURS.png"
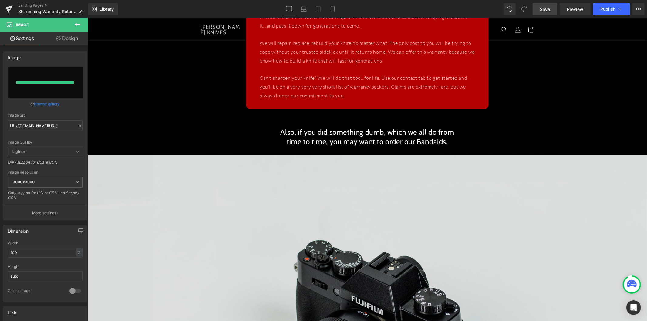
type input "[URL][DOMAIN_NAME]"
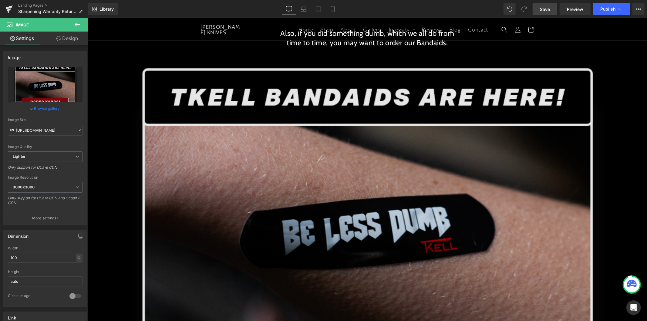
scroll to position [404, 0]
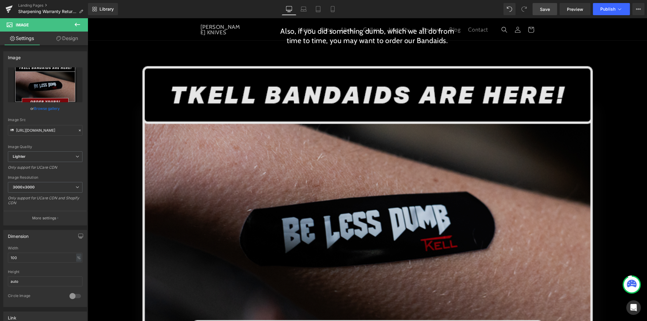
click at [320, 137] on img at bounding box center [367, 222] width 560 height 336
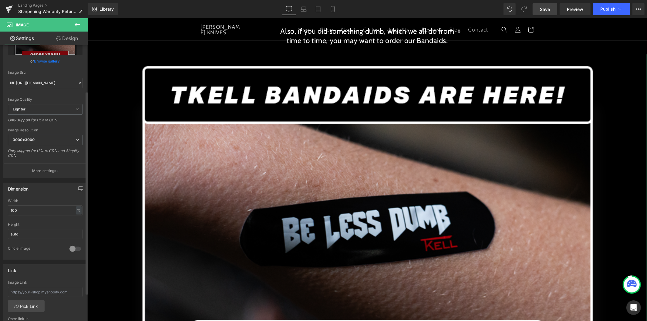
scroll to position [67, 0]
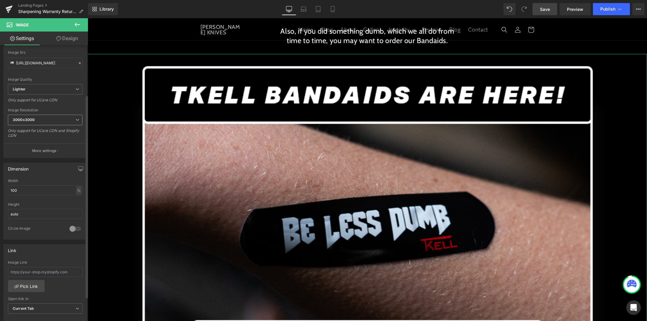
click at [50, 117] on span "3000x3000" at bounding box center [45, 120] width 75 height 11
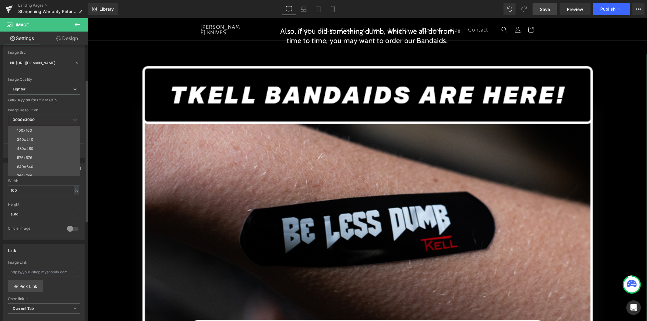
click at [50, 117] on span "3000x3000" at bounding box center [44, 120] width 72 height 11
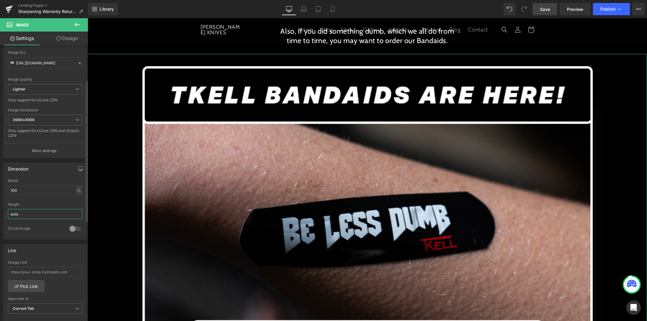
click at [35, 211] on input "auto" at bounding box center [45, 214] width 75 height 10
drag, startPoint x: 28, startPoint y: 214, endPoint x: 0, endPoint y: 215, distance: 27.6
click at [1, 215] on div "Dimension 100% Width 100 % % px auto Height auto 0 Circle Image" at bounding box center [45, 199] width 91 height 82
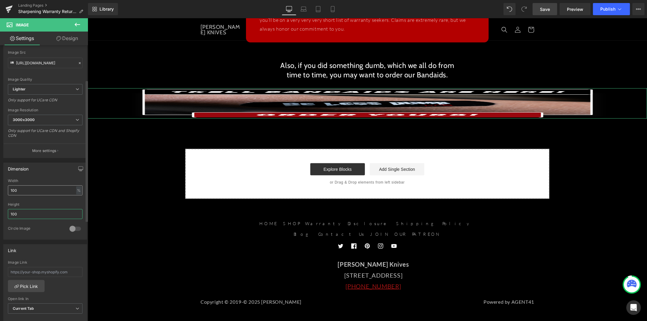
type input "100"
drag, startPoint x: 25, startPoint y: 190, endPoint x: 5, endPoint y: 189, distance: 20.6
click at [5, 189] on div "100% Width 100 % % px 100px Height 100 0 Circle Image" at bounding box center [45, 209] width 83 height 61
click at [76, 192] on div "%" at bounding box center [78, 190] width 5 height 8
click at [75, 207] on li "px" at bounding box center [79, 208] width 8 height 9
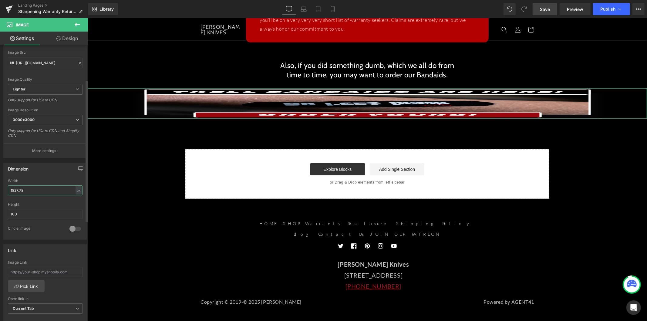
click at [26, 191] on input "1827.78" at bounding box center [45, 190] width 75 height 10
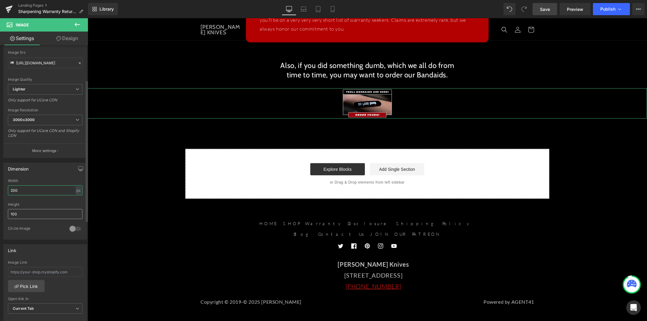
type input "200"
click at [26, 214] on input "100" at bounding box center [45, 214] width 75 height 10
drag, startPoint x: 26, startPoint y: 214, endPoint x: 0, endPoint y: 213, distance: 25.8
click at [0, 213] on div "Dimension 200px Width 200 px % px 100px Height 100 0 Circle Image" at bounding box center [45, 199] width 91 height 82
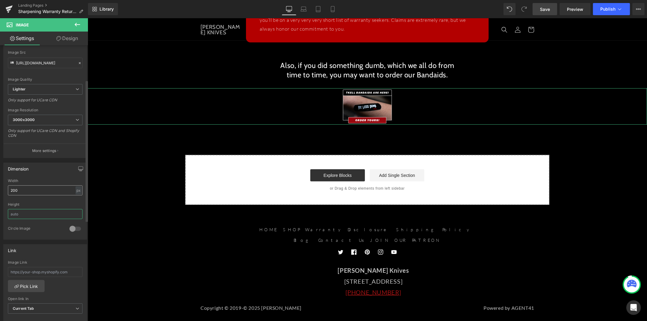
scroll to position [376, 0]
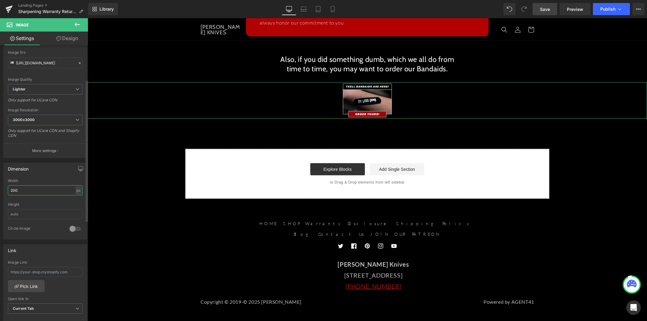
click at [46, 189] on input "200" at bounding box center [45, 190] width 75 height 10
drag, startPoint x: 12, startPoint y: 191, endPoint x: 9, endPoint y: 192, distance: 3.0
click at [9, 192] on input "200" at bounding box center [45, 190] width 75 height 10
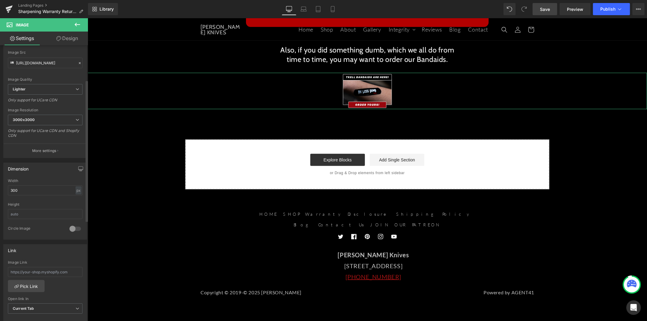
click at [46, 180] on div "Width" at bounding box center [45, 181] width 75 height 4
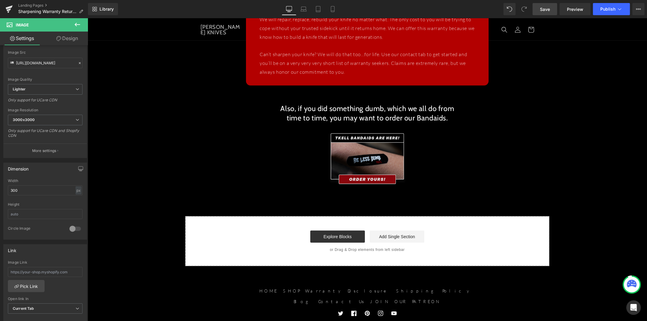
scroll to position [327, 0]
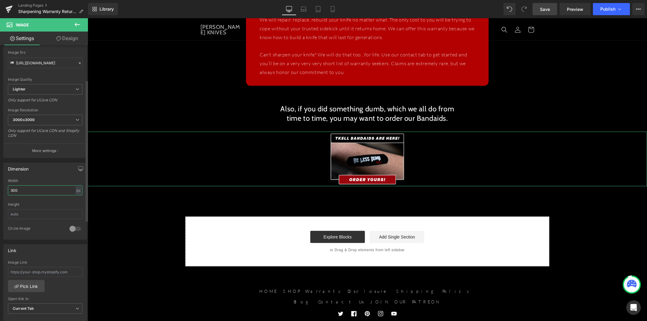
drag, startPoint x: 14, startPoint y: 190, endPoint x: 11, endPoint y: 191, distance: 3.2
click at [11, 191] on input "300" at bounding box center [45, 190] width 75 height 10
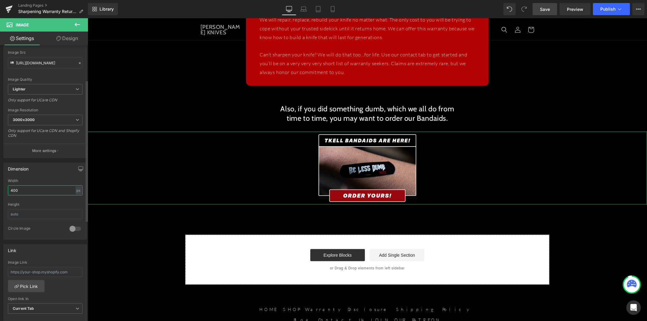
type input "400"
click at [40, 179] on div "Width" at bounding box center [45, 181] width 75 height 4
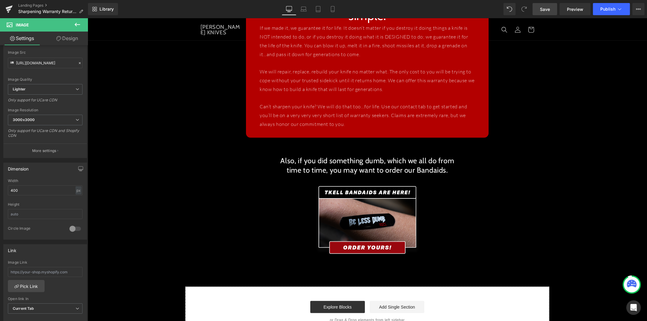
scroll to position [259, 0]
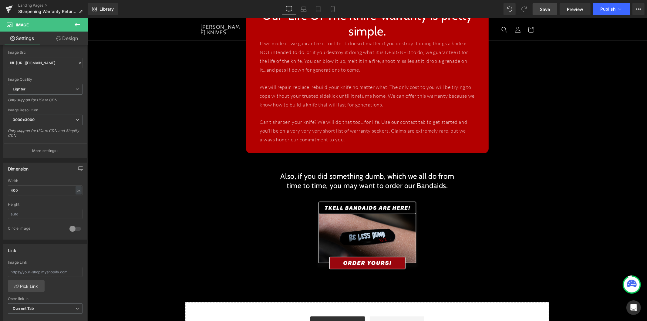
click at [545, 13] on link "Save" at bounding box center [545, 9] width 25 height 12
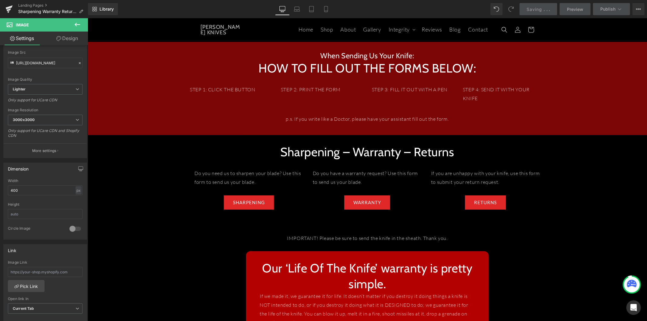
scroll to position [0, 0]
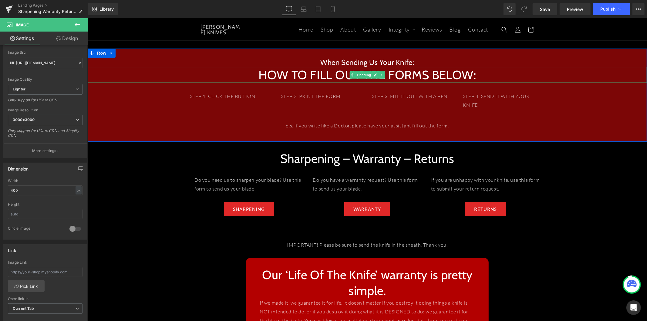
click at [319, 75] on h1 "HOW TO FILL OUT THE FORMS BELOW:" at bounding box center [367, 75] width 560 height 16
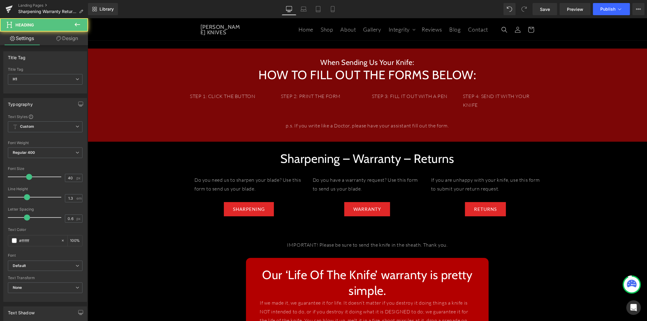
click at [68, 41] on link "Design" at bounding box center [67, 39] width 44 height 14
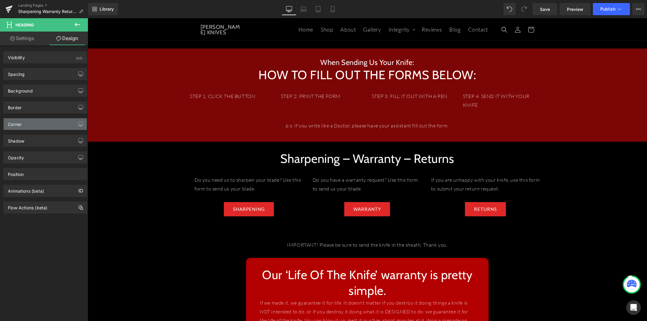
click at [36, 126] on div "Corner" at bounding box center [45, 124] width 83 height 12
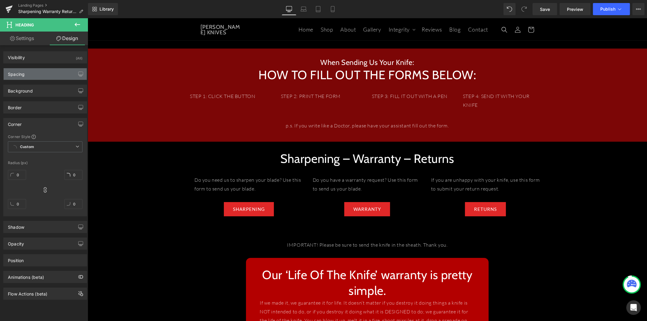
click at [35, 76] on div "Spacing" at bounding box center [45, 74] width 83 height 12
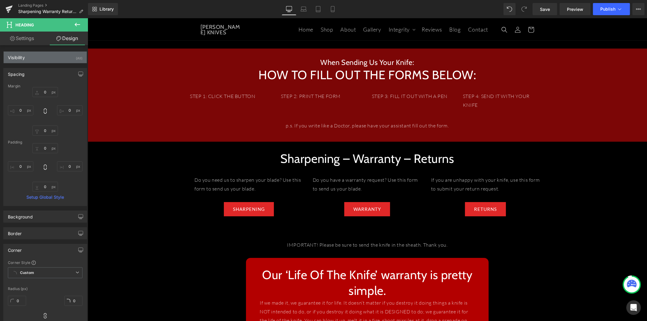
click at [36, 58] on div "Visibility (All)" at bounding box center [45, 58] width 83 height 12
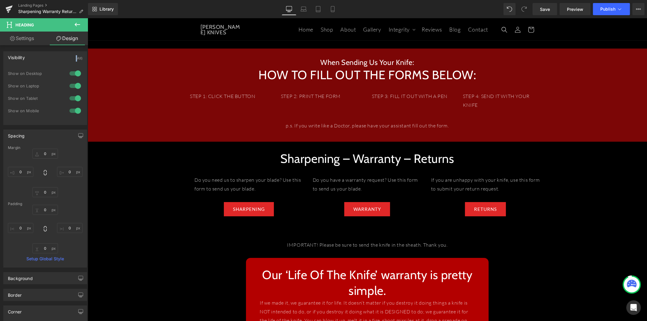
click at [36, 58] on div "Visibility (All)" at bounding box center [45, 58] width 83 height 12
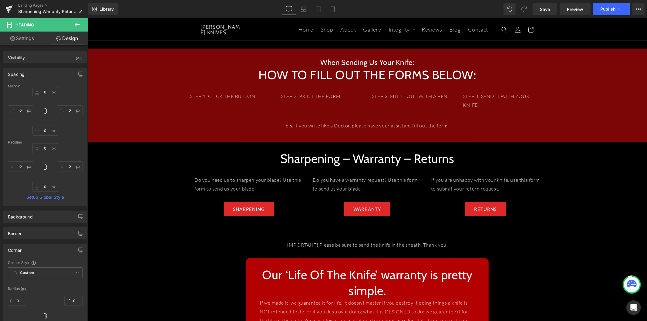
click at [46, 73] on div "Spacing" at bounding box center [45, 74] width 83 height 12
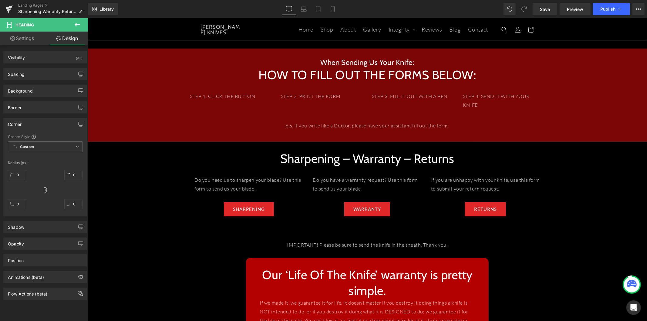
click at [32, 43] on link "Settings" at bounding box center [22, 39] width 44 height 14
type input "100"
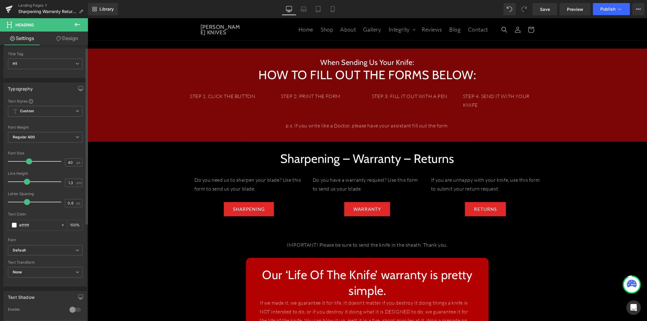
scroll to position [101, 0]
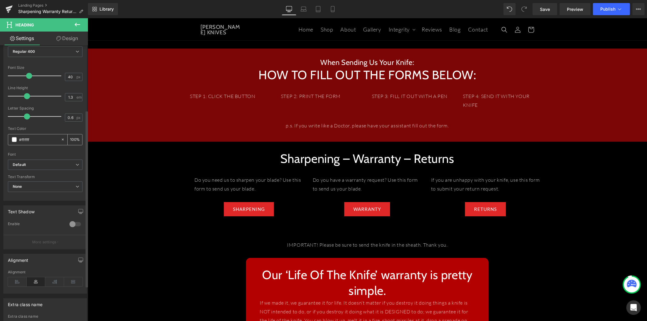
click at [38, 139] on input "#ffffff" at bounding box center [38, 139] width 39 height 7
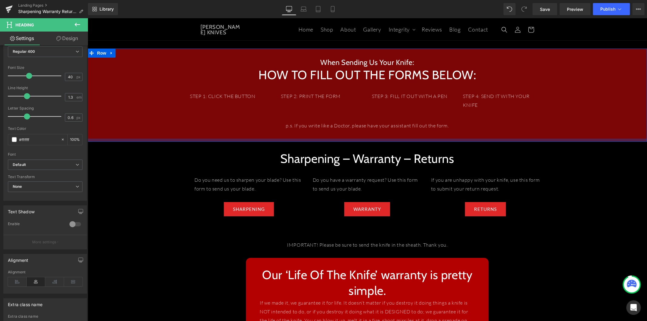
paste input "cc00"
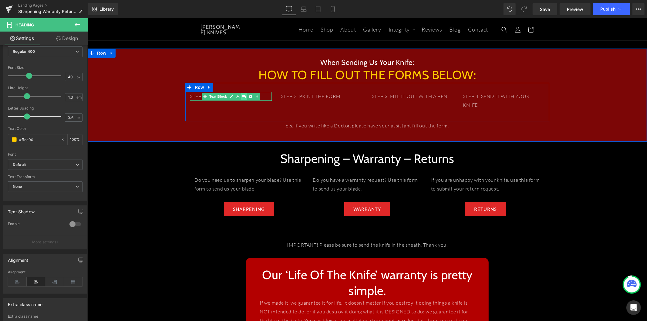
type input "#ffcc00"
click at [242, 96] on icon at bounding box center [243, 95] width 3 height 3
click at [254, 104] on p "STEP 1: CLICK THE BUTTON" at bounding box center [231, 104] width 82 height 9
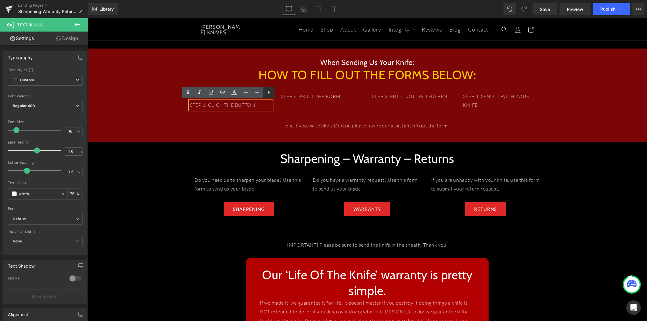
click at [269, 95] on icon at bounding box center [269, 92] width 7 height 7
click at [251, 114] on div "STEP 1: CLICK THE BUTTON Text Block STEP 1: CLICK THE BUTTON Text Block STEP 2:…" at bounding box center [367, 102] width 364 height 38
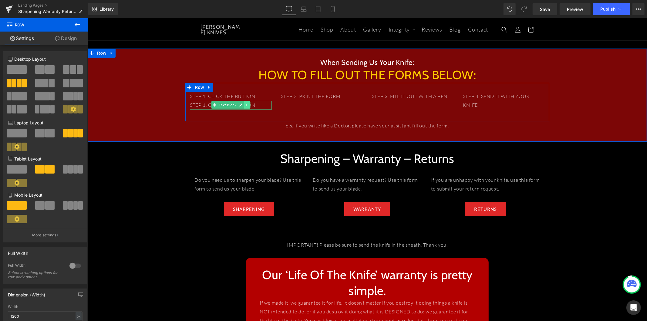
click at [245, 106] on icon at bounding box center [246, 105] width 3 height 4
click at [247, 106] on link at bounding box center [250, 104] width 6 height 7
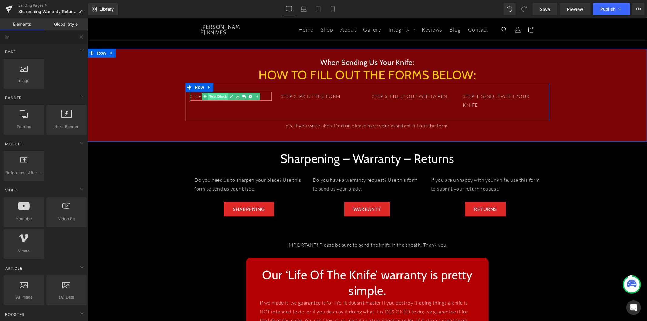
click at [220, 98] on span "Text Block" at bounding box center [218, 96] width 20 height 7
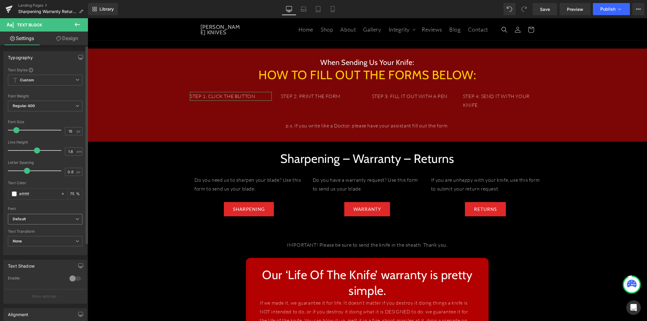
click at [28, 219] on b "Default" at bounding box center [44, 219] width 63 height 5
click at [48, 207] on div "Font" at bounding box center [45, 209] width 75 height 4
click at [49, 106] on span "Regular 400" at bounding box center [45, 106] width 75 height 11
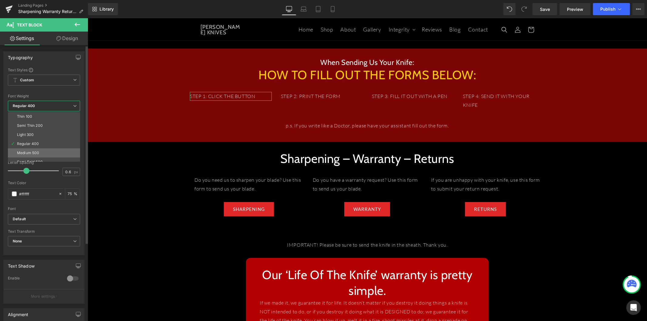
click at [44, 150] on li "Medium 500" at bounding box center [45, 152] width 75 height 9
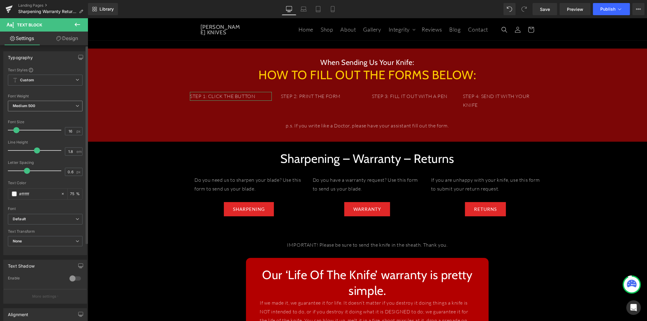
click at [44, 107] on span "Medium 500" at bounding box center [45, 106] width 75 height 11
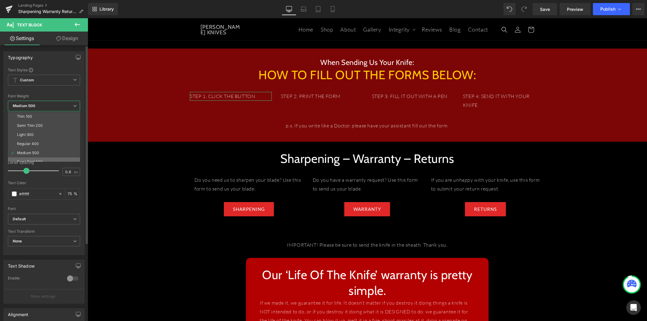
click at [41, 158] on li "Semi Bold 600" at bounding box center [45, 161] width 75 height 9
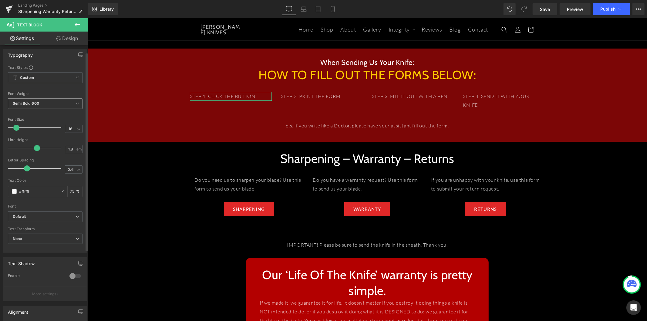
scroll to position [0, 0]
click at [44, 107] on span "Semi Bold 600" at bounding box center [45, 106] width 75 height 11
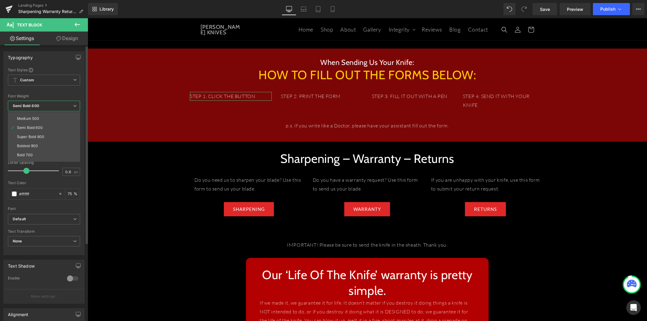
scroll to position [50, 0]
click at [39, 138] on li "Bold 700" at bounding box center [45, 139] width 75 height 9
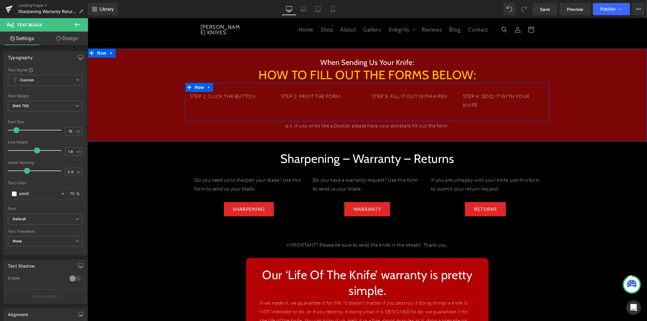
click at [213, 96] on icon at bounding box center [213, 95] width 3 height 3
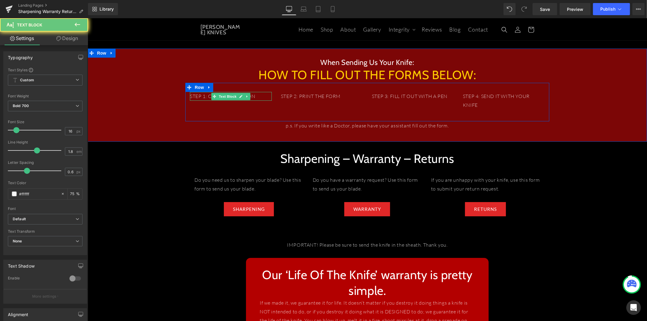
click at [213, 96] on icon at bounding box center [213, 95] width 3 height 3
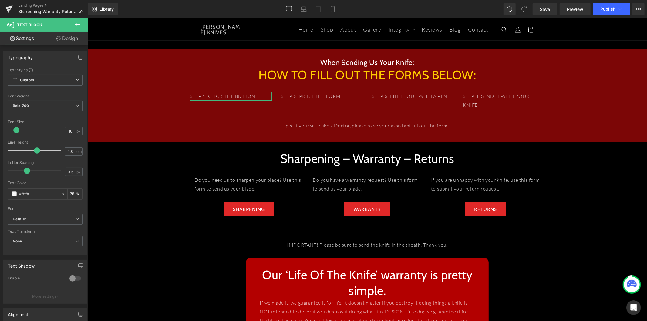
click at [64, 43] on link "Design" at bounding box center [67, 39] width 44 height 14
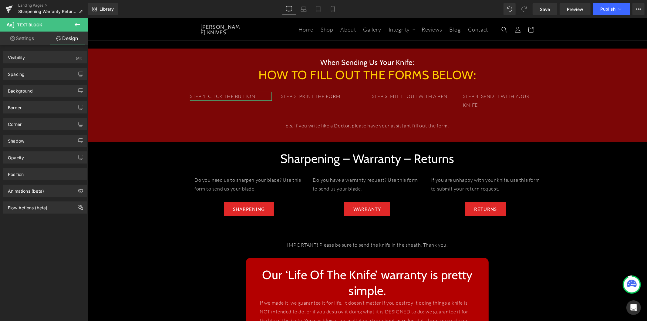
click at [40, 38] on link "Settings" at bounding box center [22, 39] width 44 height 14
type input "75"
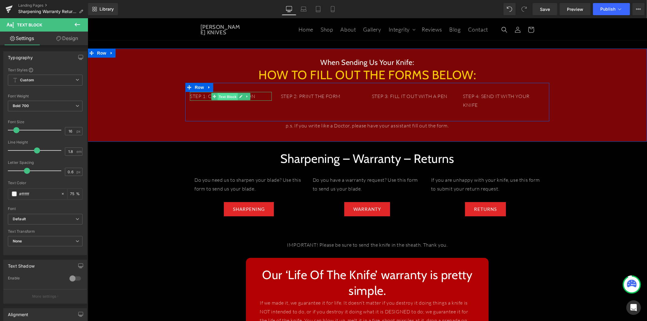
click at [229, 96] on span "Text Block" at bounding box center [227, 96] width 20 height 7
click at [264, 98] on p "STEP 1: CLICK THE BUTTON" at bounding box center [231, 96] width 82 height 9
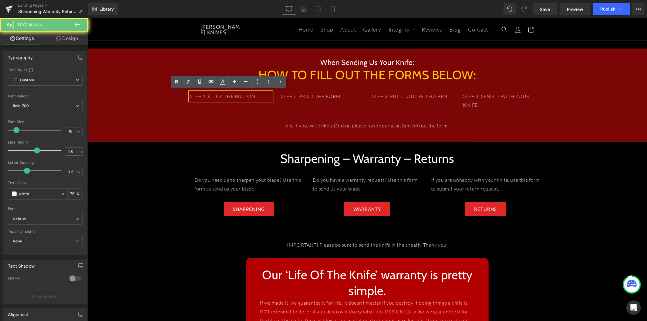
click at [264, 98] on p "STEP 1: CLICK THE BUTTON" at bounding box center [231, 96] width 82 height 9
drag, startPoint x: 258, startPoint y: 97, endPoint x: 180, endPoint y: 89, distance: 78.7
click at [181, 95] on div "When Sending Us Your Knife: Heading HOW TO FILL OUT THE FORMS BELOW: Heading ST…" at bounding box center [367, 97] width 560 height 81
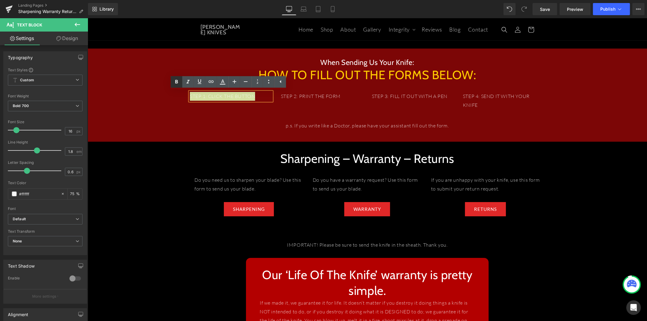
click at [178, 82] on icon at bounding box center [176, 81] width 7 height 7
click at [223, 105] on div "STEP 1: CLICK THE BUTTON Text Block STEP 2: PRINT THE FORM   Text Block STEP …" at bounding box center [367, 102] width 364 height 38
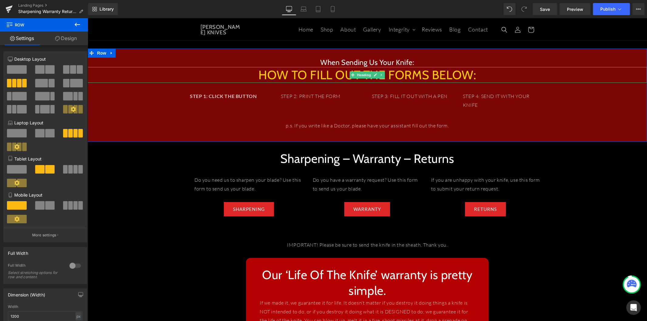
click at [324, 74] on h1 "HOW TO FILL OUT THE FORMS BELOW:" at bounding box center [367, 75] width 560 height 16
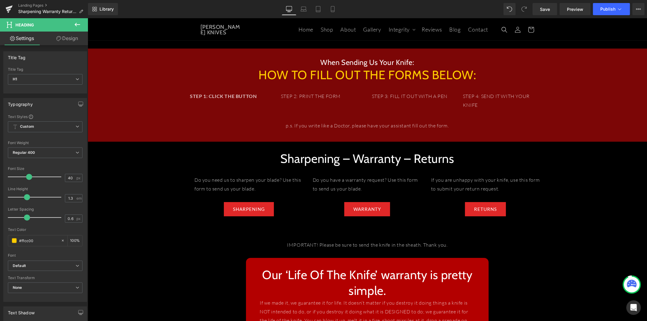
click at [72, 38] on link "Design" at bounding box center [67, 39] width 44 height 14
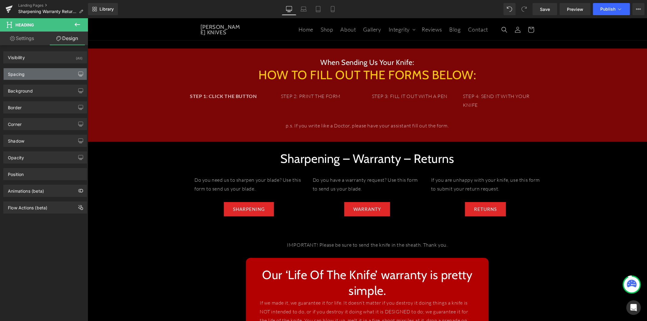
click at [76, 72] on button "button" at bounding box center [81, 74] width 10 height 12
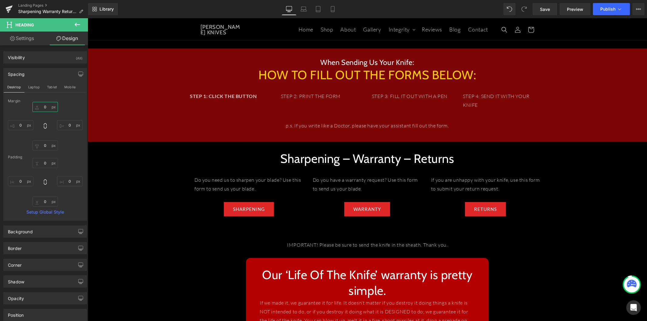
click at [46, 108] on input "0" at bounding box center [44, 107] width 25 height 10
click at [44, 108] on input "0" at bounding box center [44, 107] width 25 height 10
click at [43, 109] on input "0" at bounding box center [44, 107] width 25 height 10
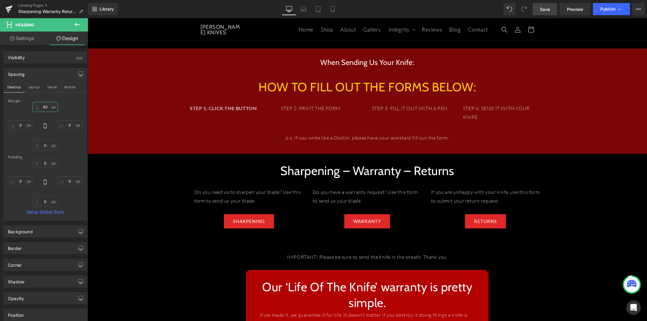
type input "40"
click at [545, 10] on span "Save" at bounding box center [545, 9] width 10 height 6
click at [38, 4] on link "Landing Pages" at bounding box center [53, 5] width 70 height 5
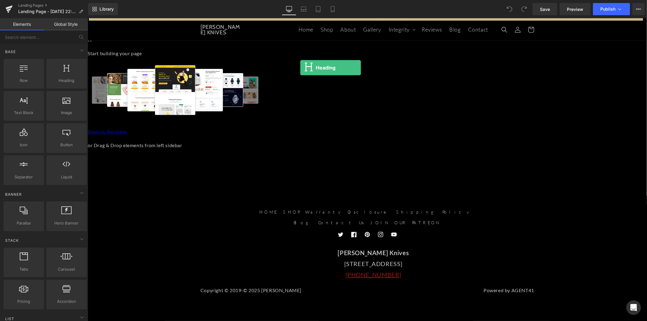
drag, startPoint x: 151, startPoint y: 92, endPoint x: 300, endPoint y: 67, distance: 151.0
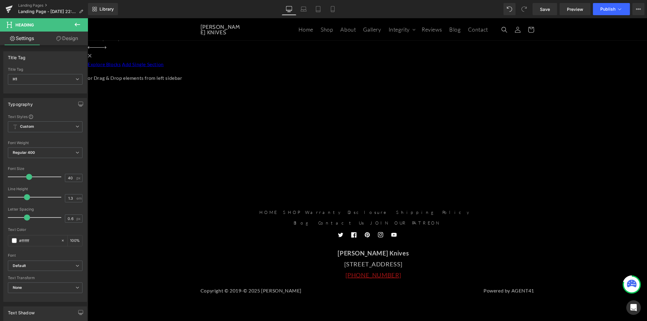
click at [336, 26] on h1 "Your heading text goes here" at bounding box center [367, 26] width 560 height 16
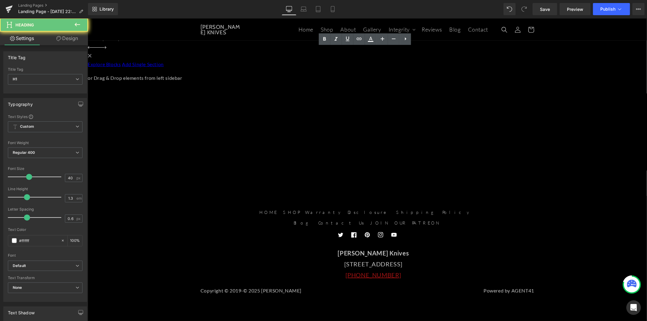
click at [336, 26] on h1 "Your heading text goes here" at bounding box center [367, 26] width 560 height 16
paste div
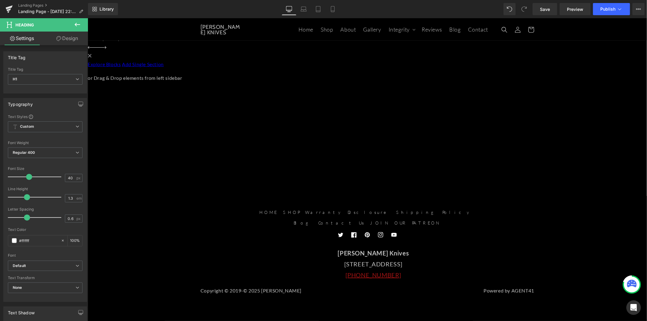
click at [101, 53] on div "Welcome to T.Kell Knives FAQ Heading Select your layout" at bounding box center [367, 50] width 560 height 64
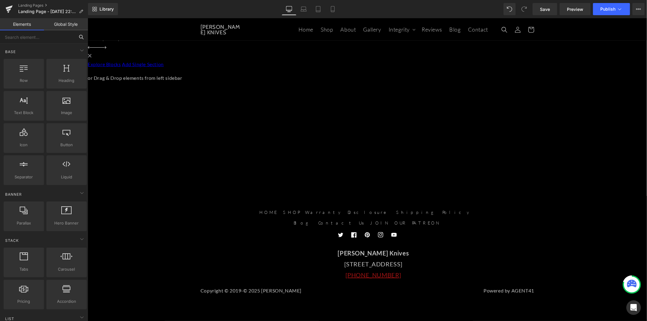
click at [65, 36] on input "text" at bounding box center [37, 36] width 75 height 13
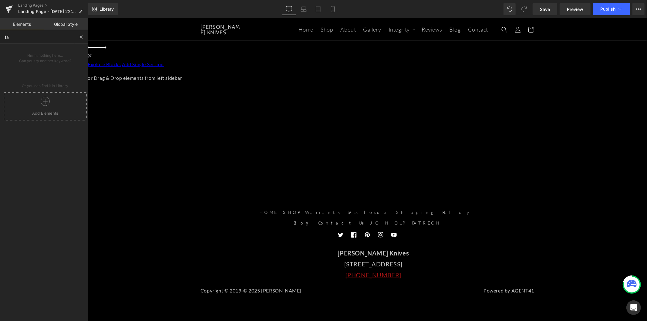
type input "f"
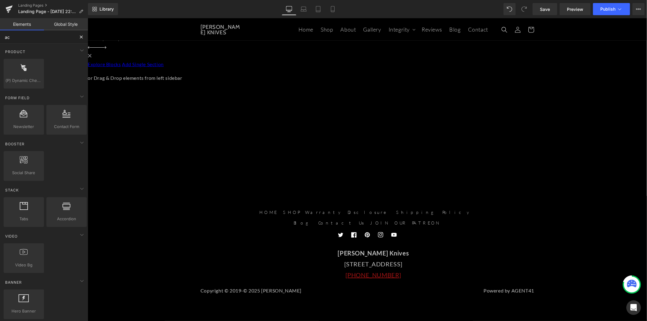
type input "acc"
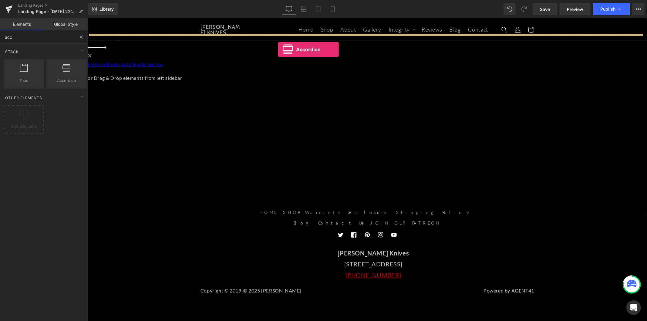
drag, startPoint x: 161, startPoint y: 95, endPoint x: 278, endPoint y: 49, distance: 125.2
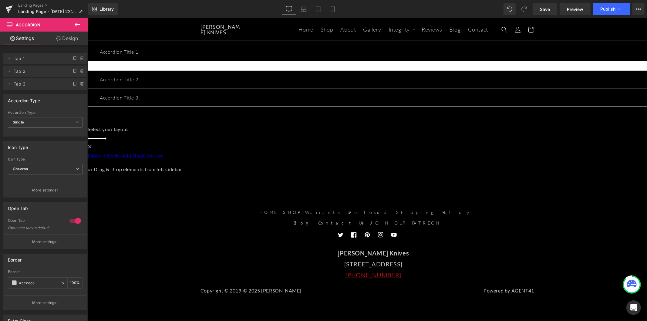
click at [78, 24] on icon at bounding box center [77, 25] width 5 height 4
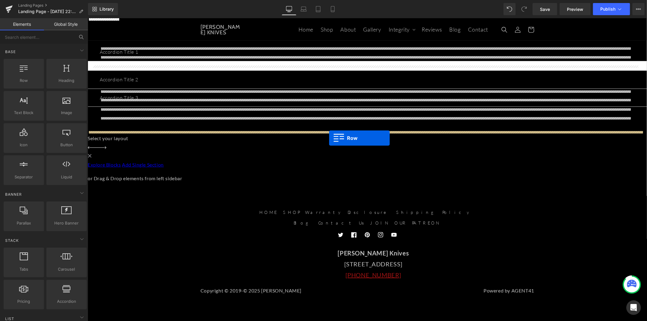
drag, startPoint x: 116, startPoint y: 91, endPoint x: 329, endPoint y: 138, distance: 217.8
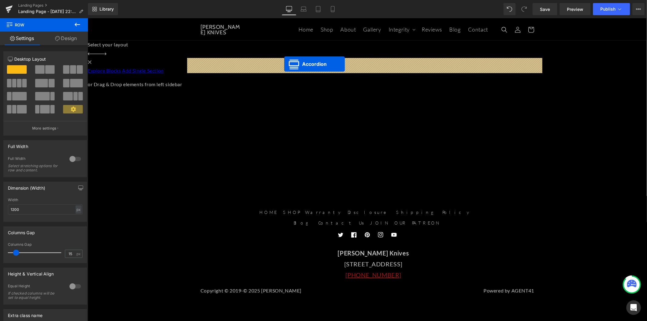
drag, startPoint x: 348, startPoint y: 39, endPoint x: 284, endPoint y: 64, distance: 69.1
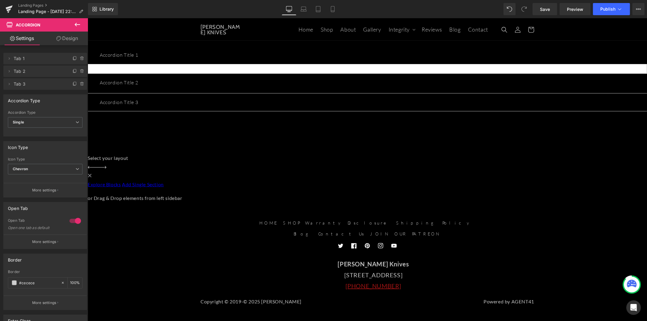
click at [77, 25] on icon at bounding box center [77, 25] width 5 height 4
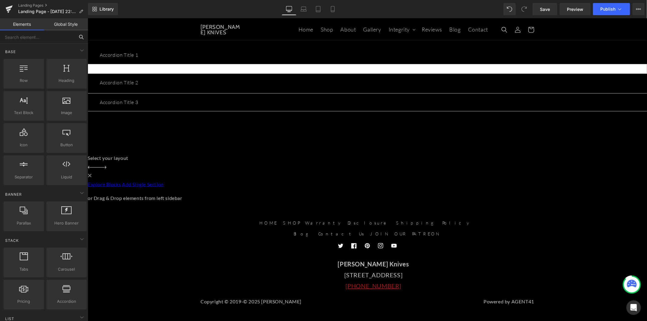
click at [42, 38] on input "text" at bounding box center [37, 36] width 75 height 13
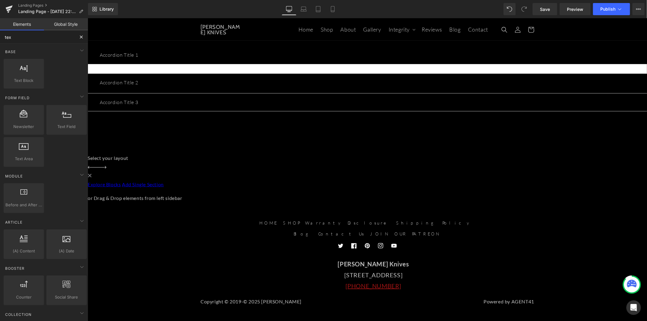
type input "text"
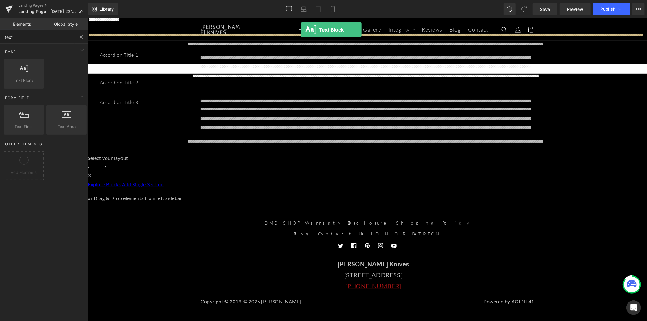
drag, startPoint x: 125, startPoint y: 96, endPoint x: 301, endPoint y: 29, distance: 187.7
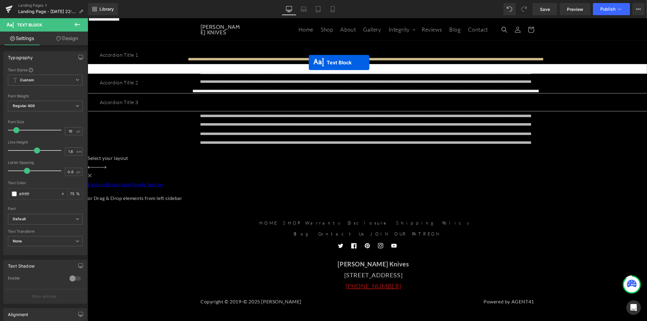
drag, startPoint x: 349, startPoint y: 42, endPoint x: 309, endPoint y: 62, distance: 44.8
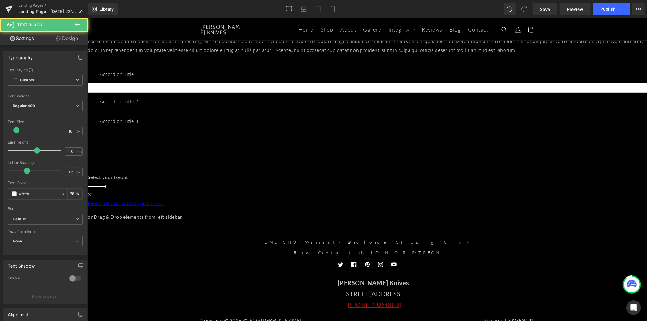
click at [259, 54] on p "Lorem ipsum dolor sit amet, consectetur adipiscing elit, sed do eiusmod tempor …" at bounding box center [367, 46] width 560 height 18
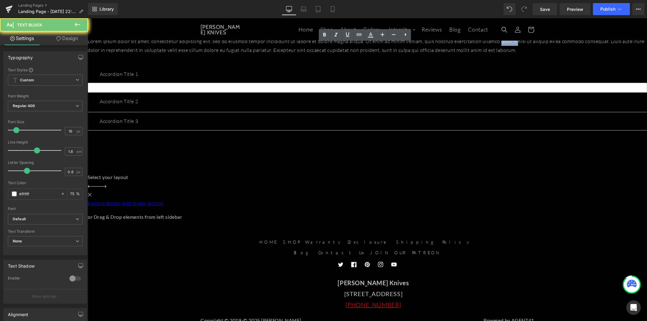
click at [259, 54] on p "Lorem ipsum dolor sit amet, consectetur adipiscing elit, sed do eiusmod tempor …" at bounding box center [367, 46] width 560 height 18
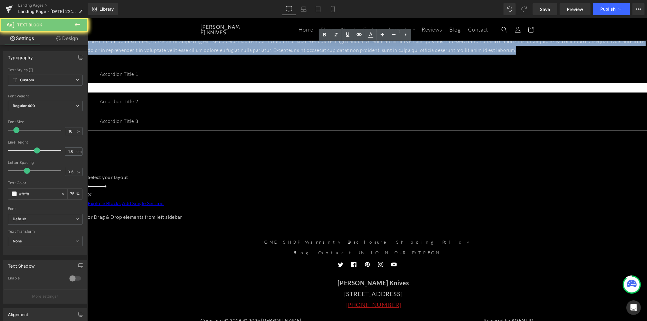
click at [259, 54] on p "Lorem ipsum dolor sit amet, consectetur adipiscing elit, sed do eiusmod tempor …" at bounding box center [367, 46] width 560 height 18
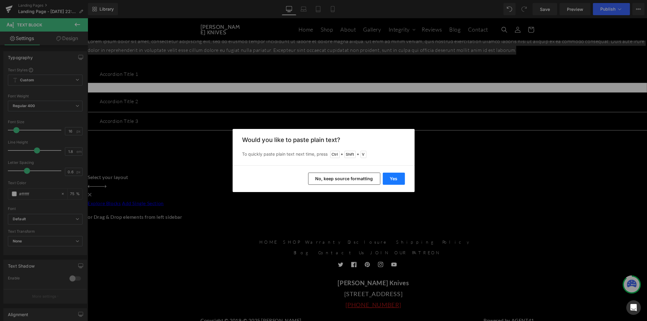
click at [393, 177] on button "Yes" at bounding box center [394, 179] width 22 height 12
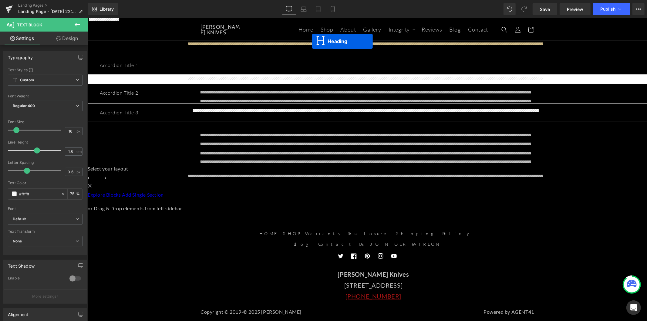
drag, startPoint x: 350, startPoint y: 26, endPoint x: 312, endPoint y: 41, distance: 41.3
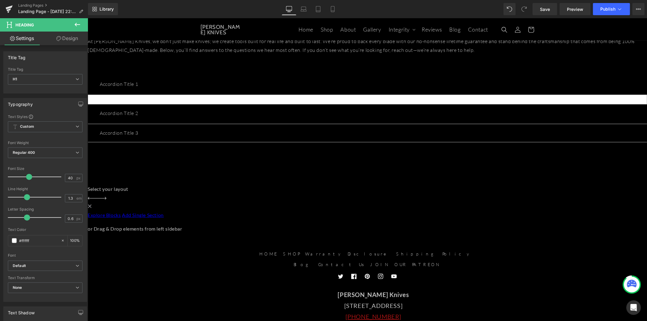
click at [87, 18] on span "Row" at bounding box center [87, 18] width 0 height 0
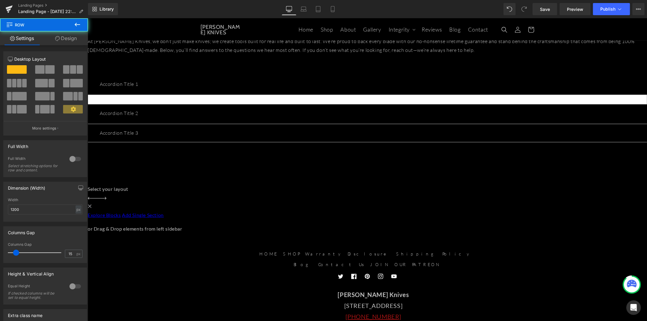
click at [74, 38] on link "Design" at bounding box center [66, 39] width 44 height 14
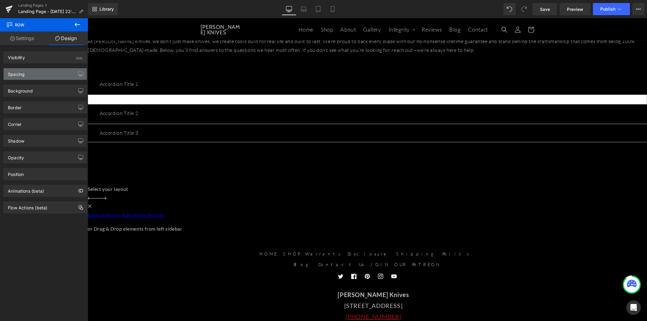
drag, startPoint x: 76, startPoint y: 72, endPoint x: 69, endPoint y: 75, distance: 7.8
click at [79, 72] on icon "button" at bounding box center [81, 74] width 5 height 4
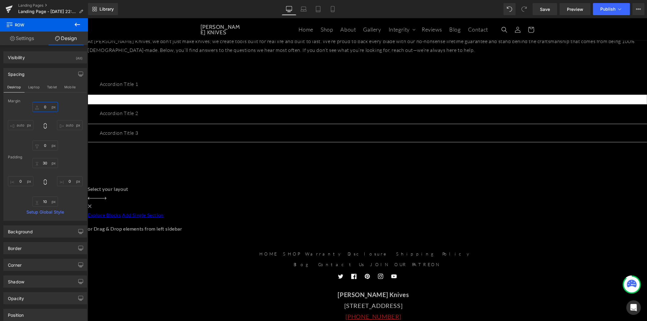
click at [46, 108] on input "0" at bounding box center [44, 107] width 25 height 10
click at [43, 108] on input "0" at bounding box center [44, 107] width 25 height 10
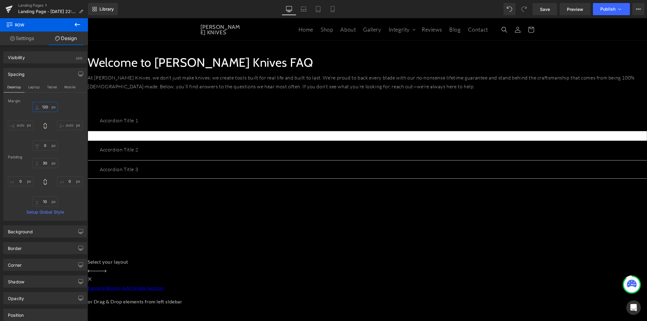
type input "120"
click at [230, 125] on p "Accordion Title 1" at bounding box center [367, 120] width 535 height 9
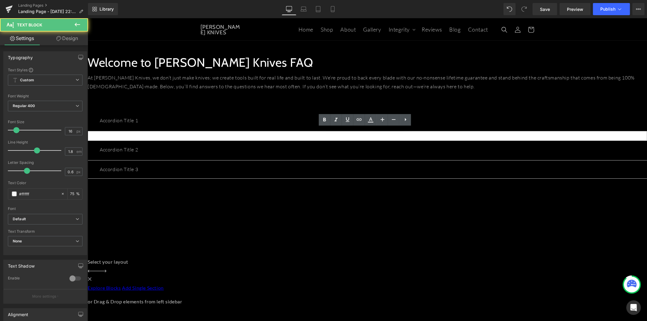
click at [229, 125] on p "Accordion Title 1" at bounding box center [367, 120] width 535 height 9
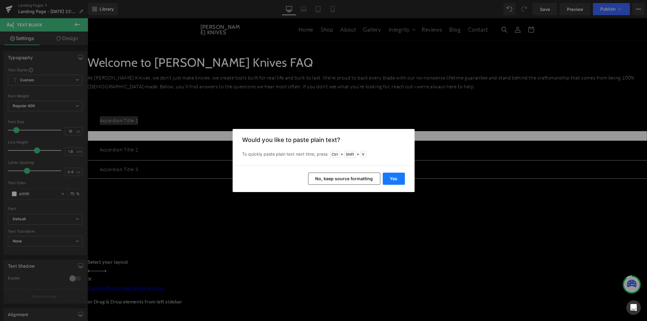
click at [395, 176] on button "Yes" at bounding box center [394, 179] width 22 height 12
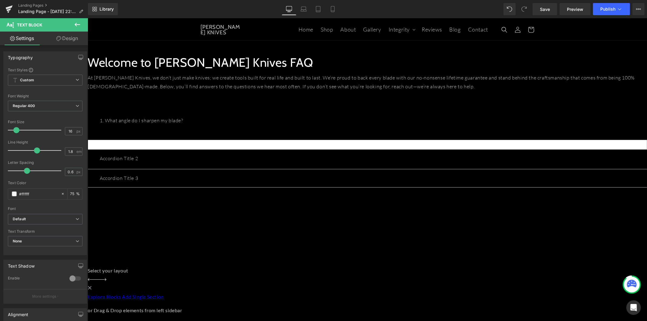
click at [232, 163] on p "Accordion Title 2" at bounding box center [367, 158] width 535 height 9
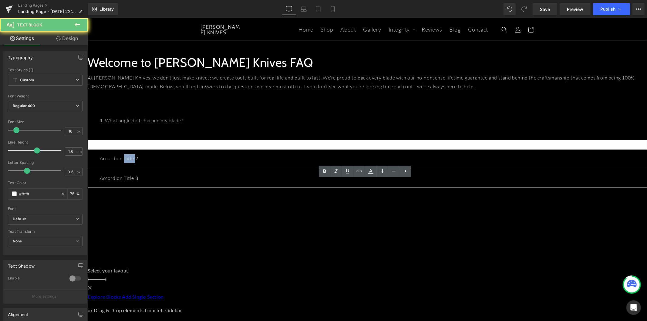
click at [232, 163] on p "Accordion Title 2" at bounding box center [367, 158] width 535 height 9
click at [231, 163] on p "Accordion Title 2" at bounding box center [367, 158] width 535 height 9
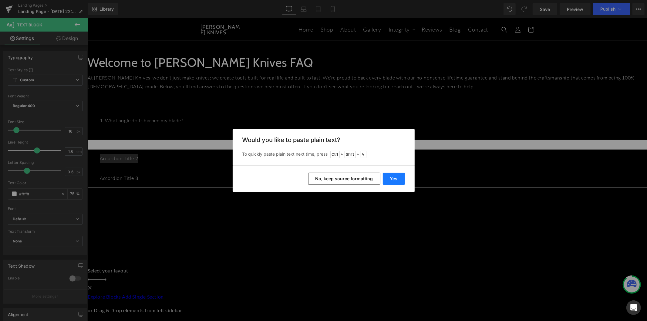
drag, startPoint x: 399, startPoint y: 177, endPoint x: 277, endPoint y: 159, distance: 123.5
click at [399, 177] on button "Yes" at bounding box center [394, 179] width 22 height 12
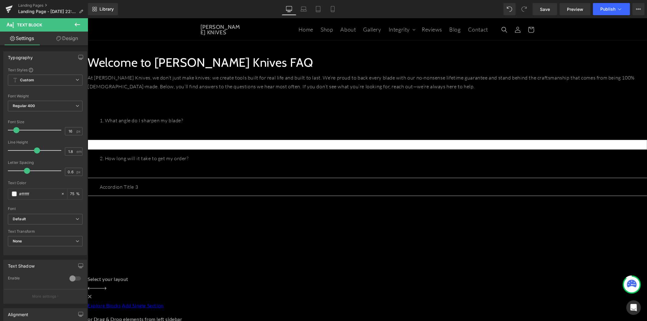
click at [250, 191] on p "Accordion Title 3" at bounding box center [367, 186] width 535 height 9
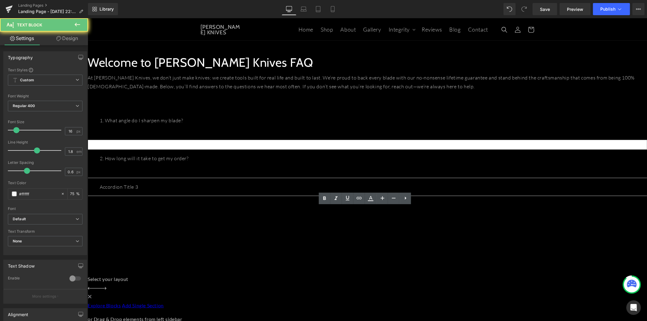
click at [250, 191] on p "Accordion Title 3" at bounding box center [367, 186] width 535 height 9
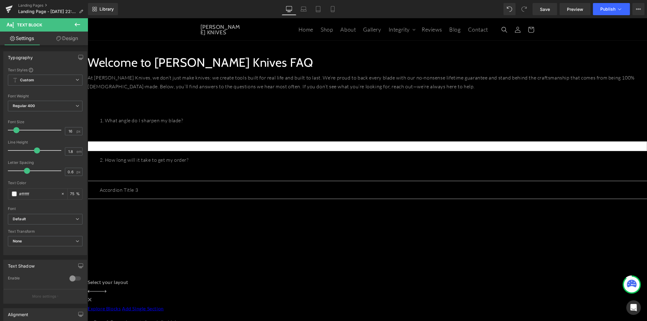
click at [223, 194] on p "Accordion Title 3" at bounding box center [367, 189] width 535 height 9
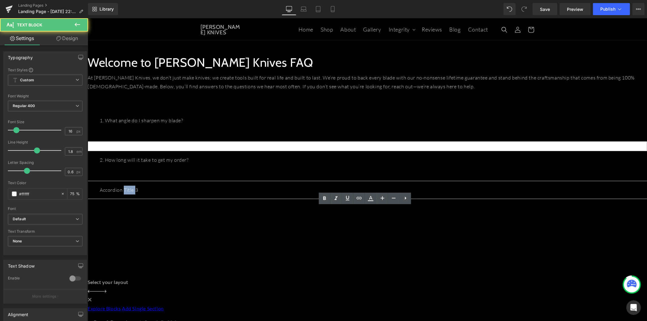
click at [223, 194] on p "Accordion Title 3" at bounding box center [367, 189] width 535 height 9
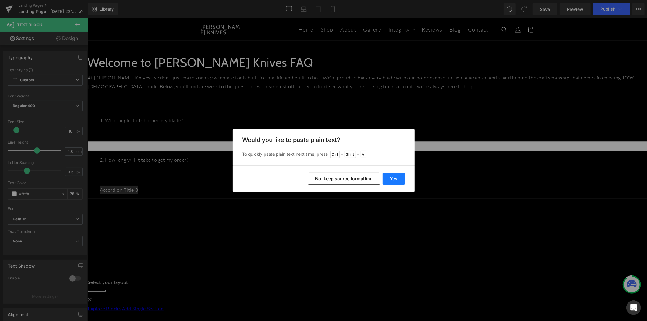
click at [394, 181] on button "Yes" at bounding box center [394, 179] width 22 height 12
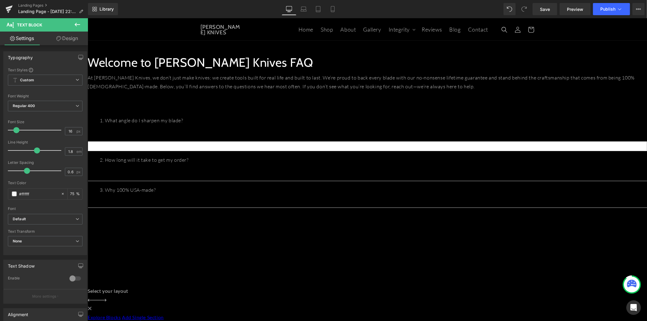
click at [87, 18] on span "Accordion" at bounding box center [87, 18] width 0 height 0
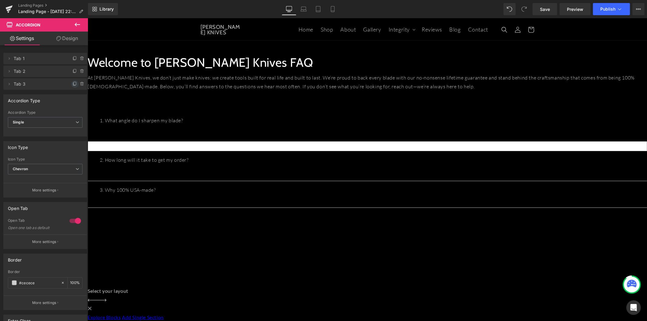
click at [73, 85] on icon at bounding box center [75, 84] width 5 height 5
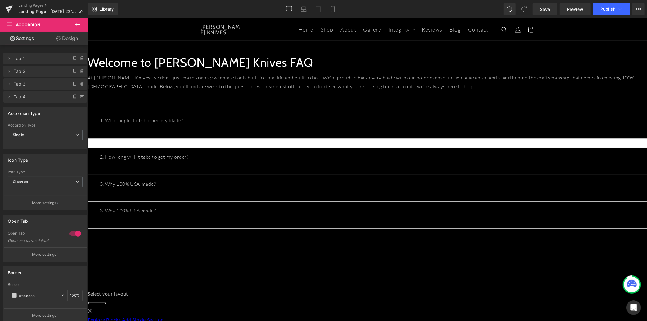
click at [73, 85] on icon at bounding box center [75, 84] width 5 height 5
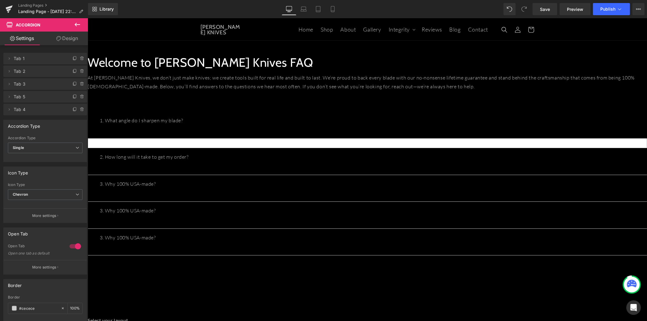
click at [73, 85] on icon at bounding box center [75, 84] width 5 height 5
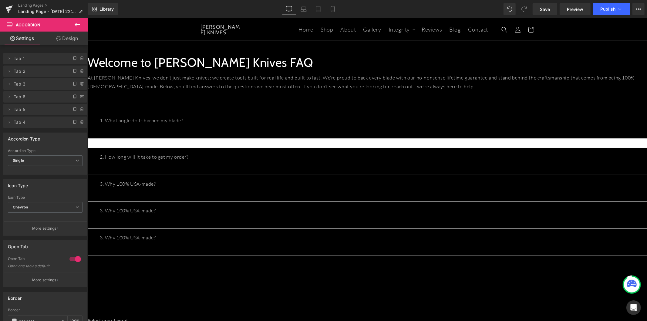
click at [73, 85] on icon at bounding box center [75, 84] width 5 height 5
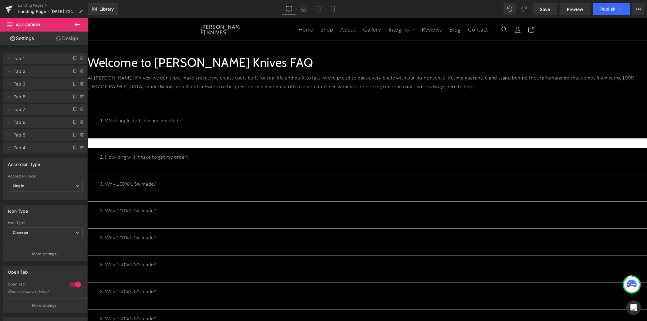
click at [73, 85] on icon at bounding box center [75, 84] width 5 height 5
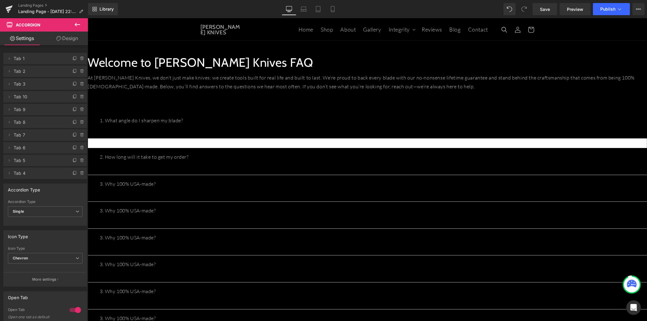
click at [73, 85] on icon at bounding box center [75, 84] width 5 height 5
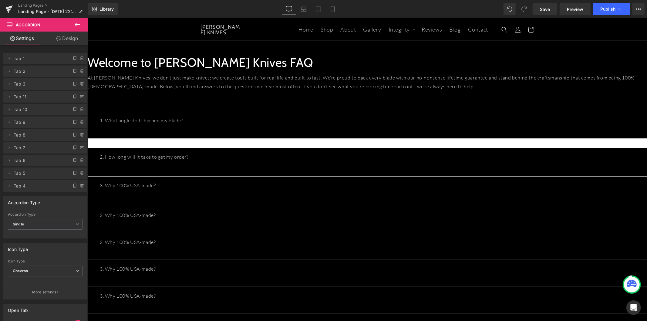
click at [224, 219] on p "3. Why 100% USA-made?" at bounding box center [367, 215] width 535 height 9
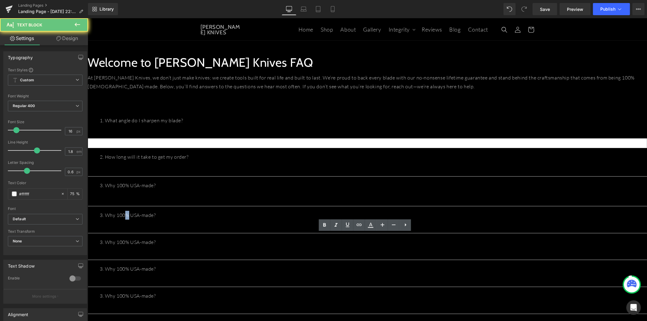
click at [224, 219] on p "3. Why 100% USA-made?" at bounding box center [367, 215] width 535 height 9
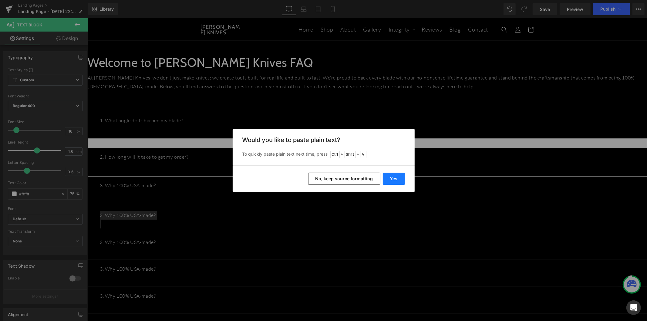
click at [387, 180] on button "Yes" at bounding box center [394, 179] width 22 height 12
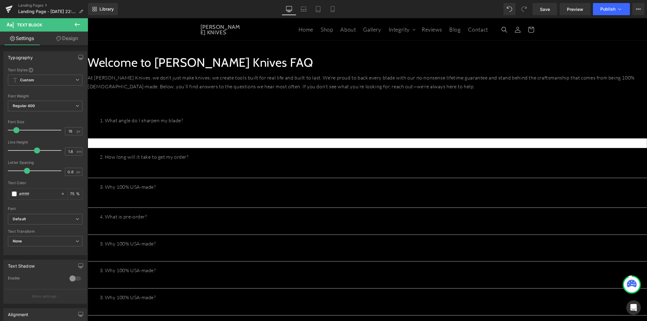
click at [239, 248] on p "3. Why 100% USA-made?" at bounding box center [367, 243] width 535 height 9
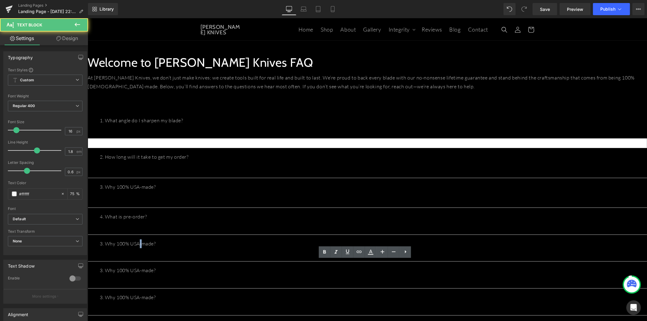
click at [239, 248] on p "3. Why 100% USA-made?" at bounding box center [367, 243] width 535 height 9
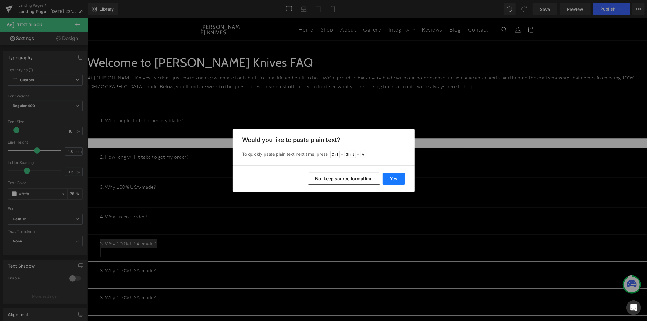
click at [393, 176] on button "Yes" at bounding box center [394, 179] width 22 height 12
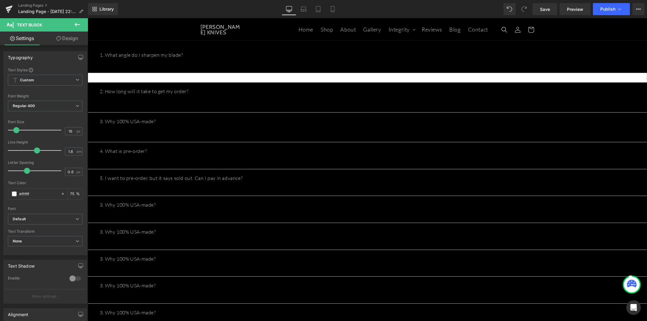
scroll to position [67, 0]
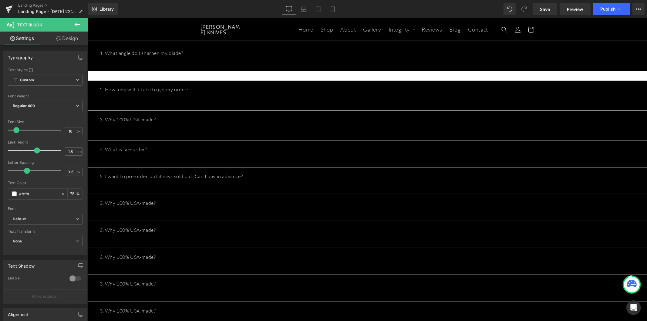
click at [227, 207] on p "3. Why 100% USA-made?" at bounding box center [367, 202] width 535 height 9
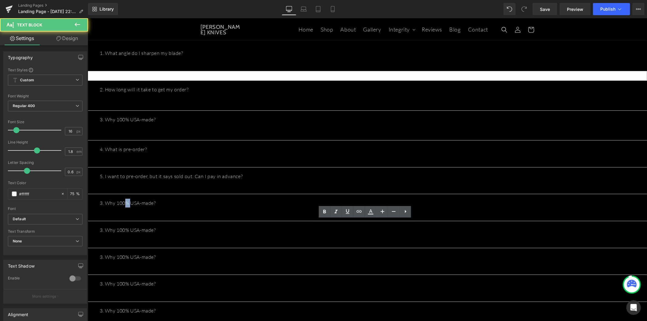
click at [227, 207] on p "3. Why 100% USA-made?" at bounding box center [367, 202] width 535 height 9
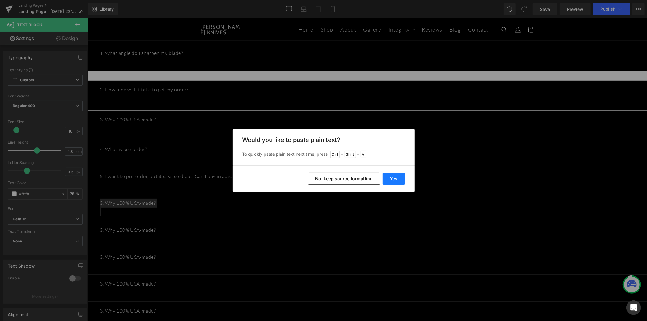
click at [389, 173] on button "Yes" at bounding box center [394, 179] width 22 height 12
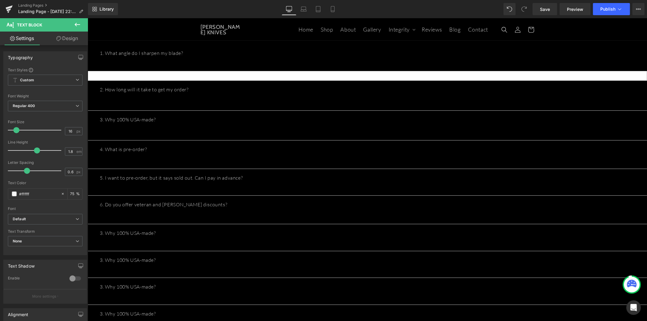
click at [235, 237] on p "3. Why 100% USA-made?" at bounding box center [367, 232] width 535 height 9
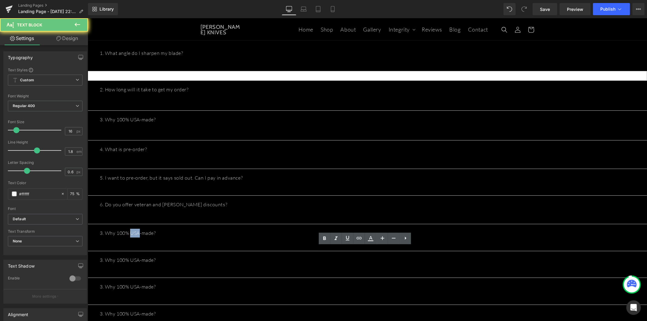
click at [235, 237] on p "3. Why 100% USA-made?" at bounding box center [367, 232] width 535 height 9
drag, startPoint x: 235, startPoint y: 248, endPoint x: 245, endPoint y: 236, distance: 15.5
click at [235, 237] on p "3. Why 100% USA-made?" at bounding box center [367, 232] width 535 height 9
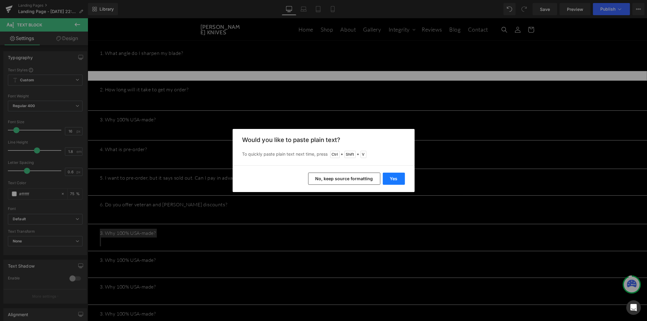
drag, startPoint x: 398, startPoint y: 180, endPoint x: 309, endPoint y: 81, distance: 133.4
click at [398, 180] on button "Yes" at bounding box center [394, 179] width 22 height 12
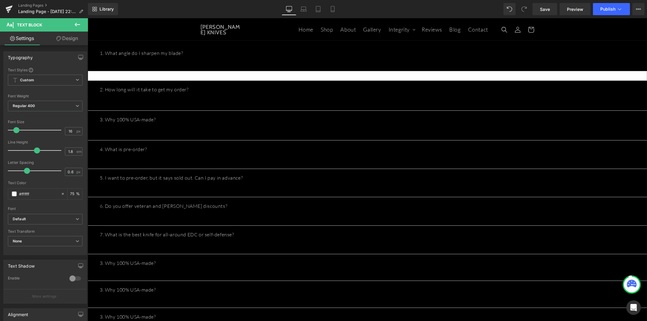
click at [215, 275] on div "3. Why 100% USA-made? Text Block" at bounding box center [367, 268] width 535 height 18
click at [215, 267] on p "3. Why 100% USA-made?" at bounding box center [367, 263] width 535 height 9
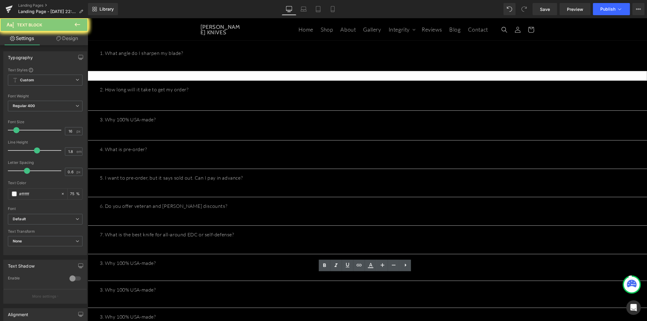
click at [215, 267] on p "3. Why 100% USA-made?" at bounding box center [367, 263] width 535 height 9
click at [215, 268] on p "3. Why 100% USA-made?" at bounding box center [367, 263] width 535 height 9
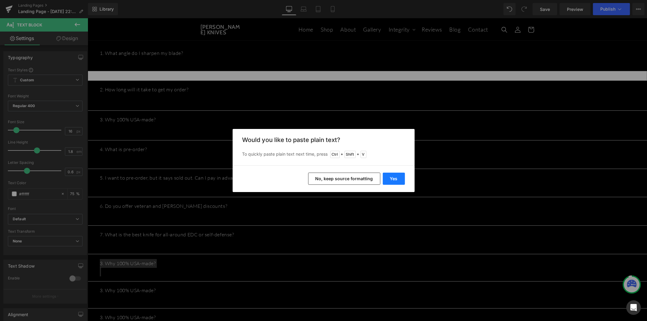
drag, startPoint x: 389, startPoint y: 178, endPoint x: 287, endPoint y: 114, distance: 120.4
click at [389, 178] on button "Yes" at bounding box center [394, 179] width 22 height 12
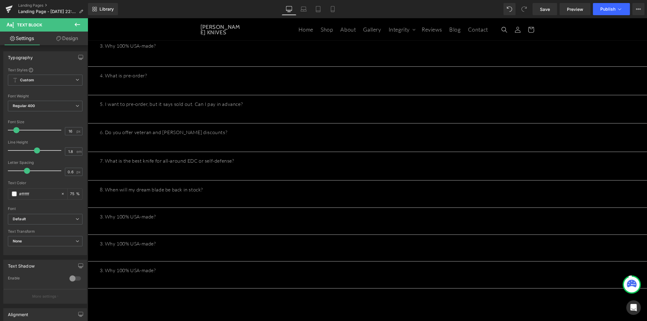
scroll to position [168, 0]
click at [217, 194] on p "3. Why 100% USA-made?" at bounding box center [367, 189] width 535 height 9
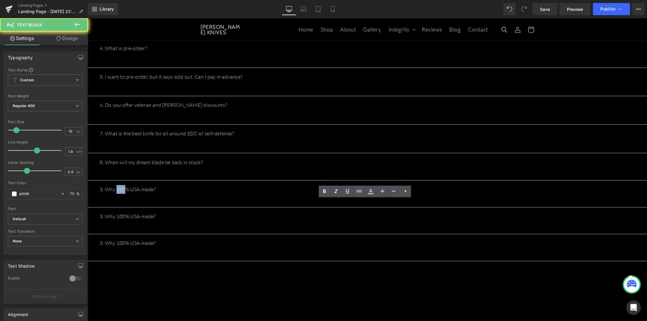
click at [217, 194] on p "3. Why 100% USA-made?" at bounding box center [367, 189] width 535 height 9
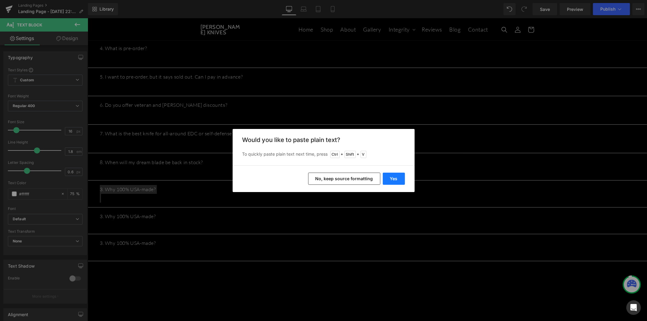
click at [392, 184] on button "Yes" at bounding box center [394, 179] width 22 height 12
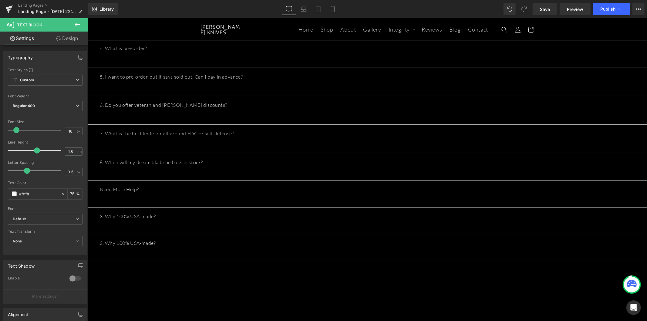
click at [230, 247] on p "3. Why 100% USA-made?" at bounding box center [367, 243] width 535 height 9
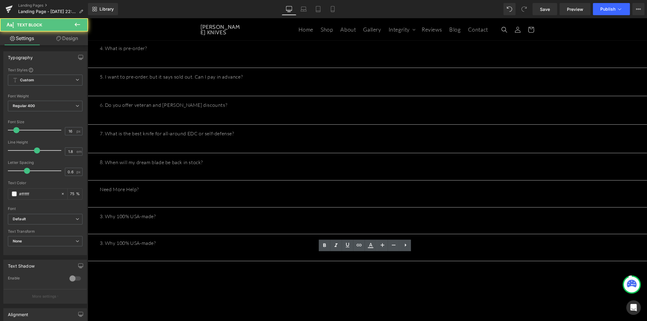
click at [226, 221] on p "3. Why 100% USA-made?" at bounding box center [367, 216] width 535 height 9
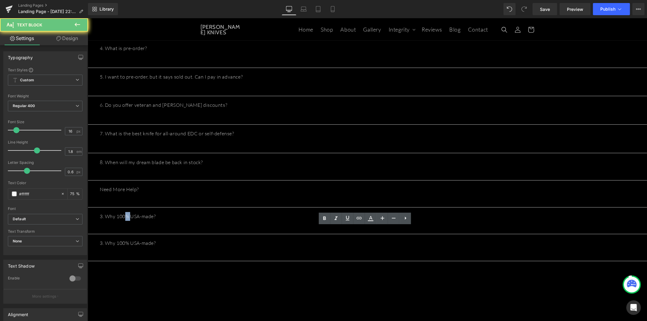
click at [226, 221] on p "3. Why 100% USA-made?" at bounding box center [367, 216] width 535 height 9
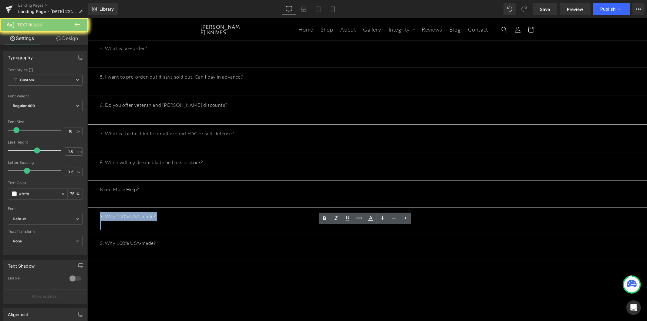
click at [226, 221] on p "3. Why 100% USA-made?" at bounding box center [367, 216] width 535 height 9
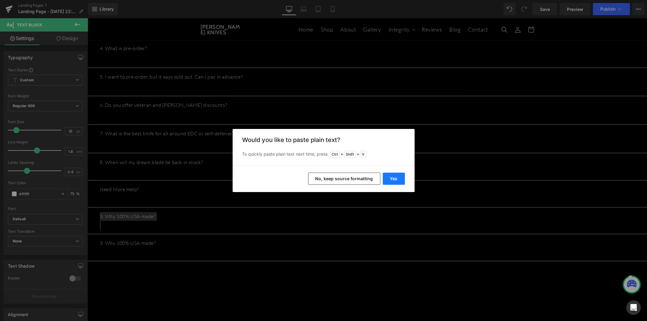
click at [396, 179] on button "Yes" at bounding box center [394, 179] width 22 height 12
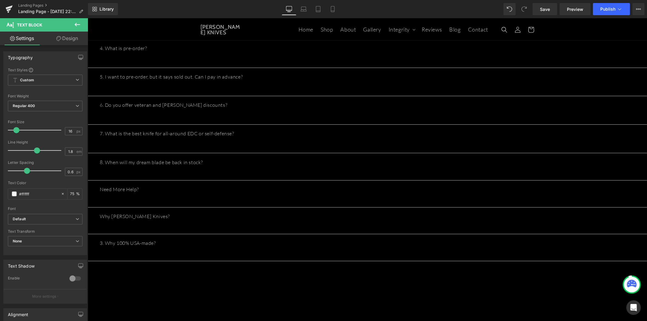
click at [479, 256] on p at bounding box center [367, 251] width 535 height 9
click at [452, 298] on div "Welcome to T.Kell Knives FAQ Heading At T.Kell Knives, we don’t just make knive…" at bounding box center [367, 132] width 560 height 493
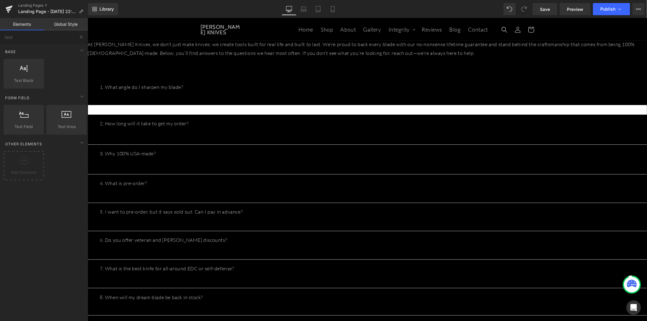
scroll to position [0, 0]
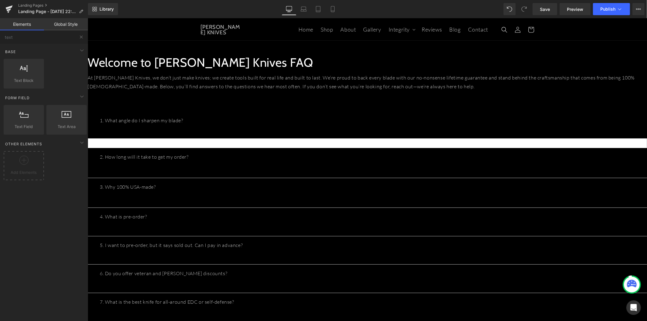
click at [87, 18] on span "Row" at bounding box center [87, 18] width 0 height 0
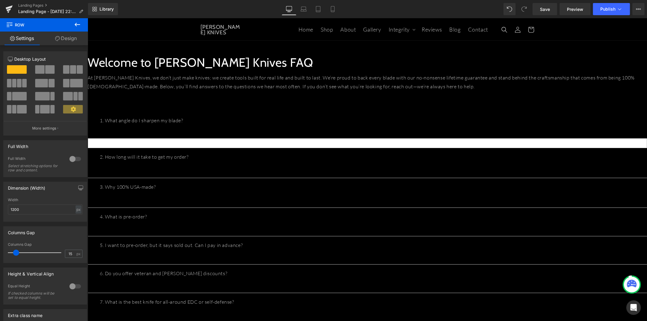
click at [240, 68] on h1 "Welcome to T.Kell Knives FAQ" at bounding box center [367, 62] width 560 height 16
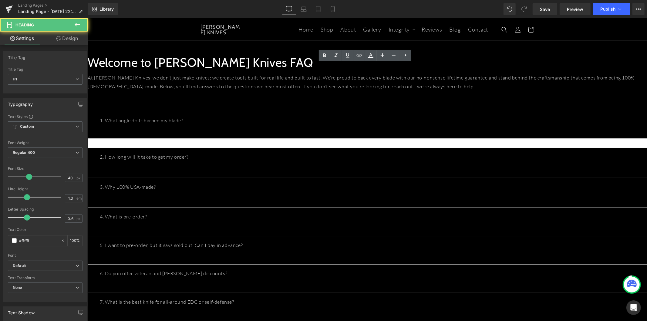
click at [243, 57] on div "Welcome to T.Kell Knives FAQ Heading At T.Kell Knives, we don’t just make knive…" at bounding box center [367, 278] width 560 height 448
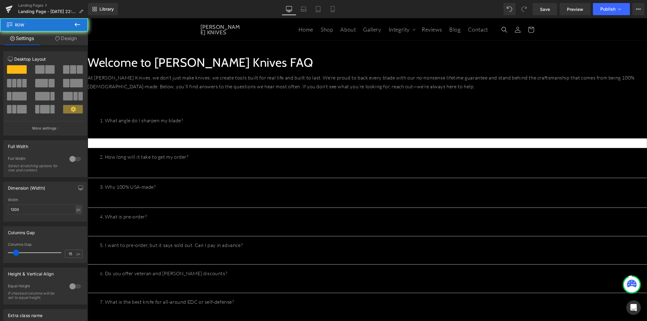
click at [243, 59] on div "Welcome to T.Kell Knives FAQ Heading At T.Kell Knives, we don’t just make knive…" at bounding box center [367, 278] width 560 height 448
click at [68, 39] on link "Design" at bounding box center [66, 39] width 44 height 14
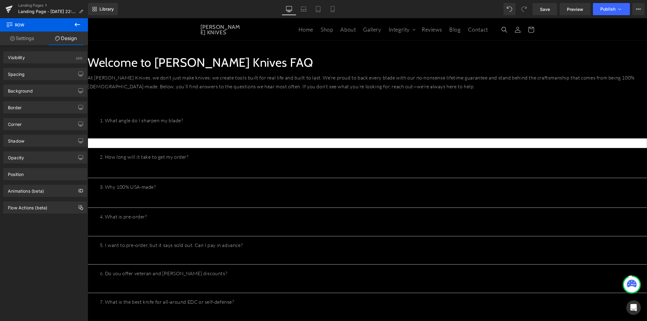
click at [22, 40] on link "Settings" at bounding box center [22, 39] width 44 height 14
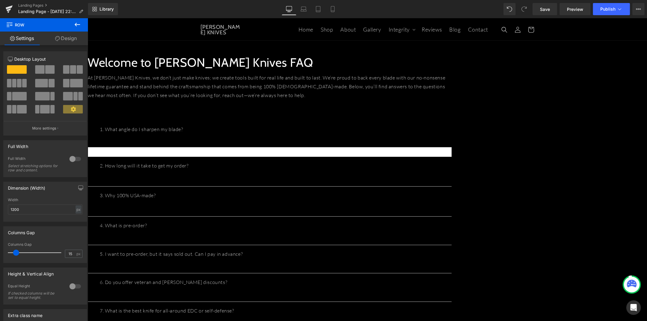
click at [87, 18] on span "Row" at bounding box center [87, 18] width 0 height 0
click at [272, 65] on h1 "Welcome to T.Kell Knives FAQ" at bounding box center [269, 62] width 364 height 16
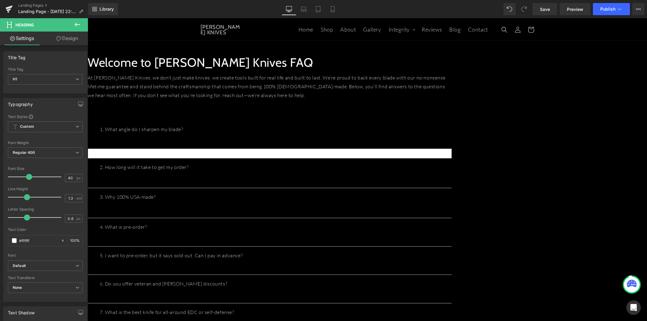
click at [286, 125] on div "1. What angle do I sharpen my blade? Text Block" at bounding box center [269, 134] width 364 height 29
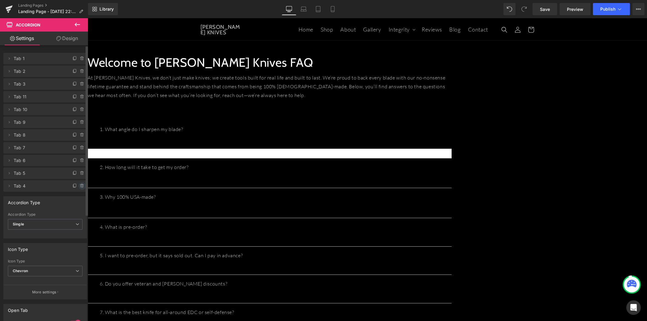
click at [80, 186] on icon at bounding box center [82, 186] width 5 height 5
drag, startPoint x: 81, startPoint y: 186, endPoint x: 55, endPoint y: 169, distance: 31.1
click at [81, 186] on button "Delete" at bounding box center [75, 186] width 19 height 8
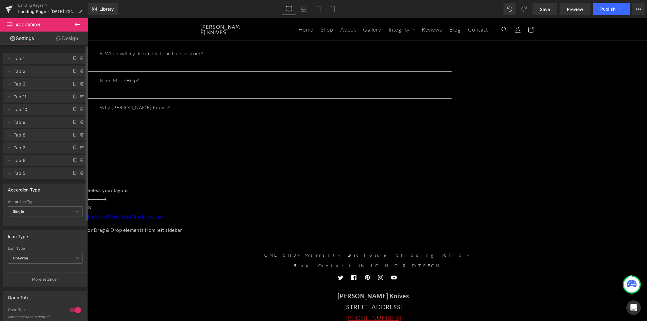
scroll to position [143, 0]
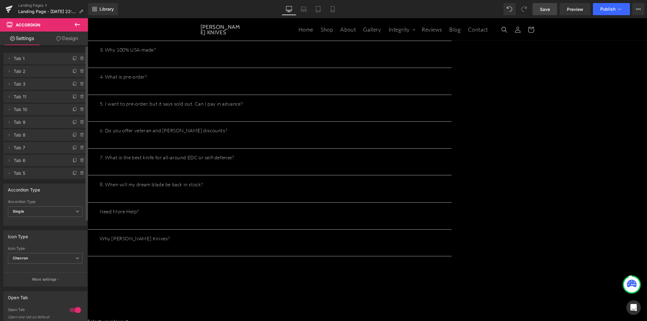
click at [549, 6] on span "Save" at bounding box center [545, 9] width 10 height 6
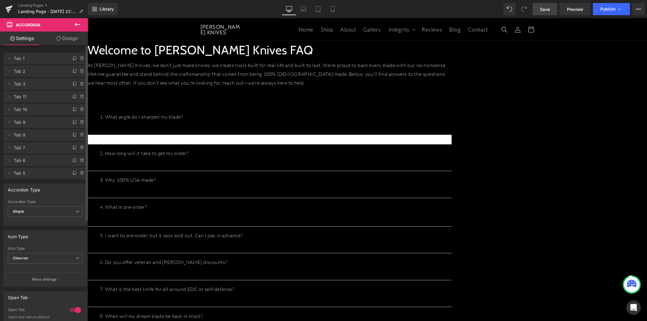
scroll to position [0, 0]
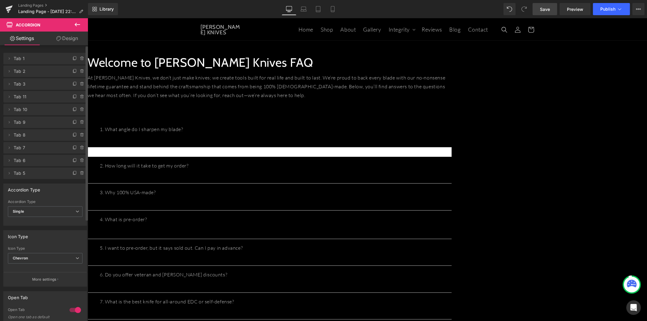
click at [77, 24] on icon at bounding box center [77, 24] width 7 height 7
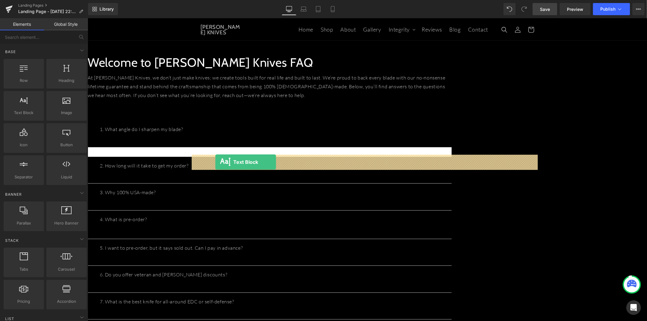
drag, startPoint x: 120, startPoint y: 125, endPoint x: 215, endPoint y: 162, distance: 101.7
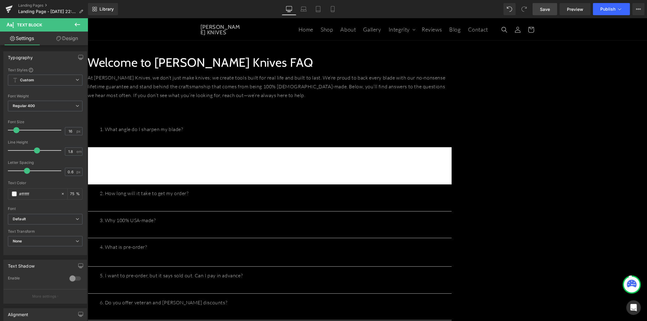
click at [87, 18] on icon at bounding box center [87, 18] width 0 height 0
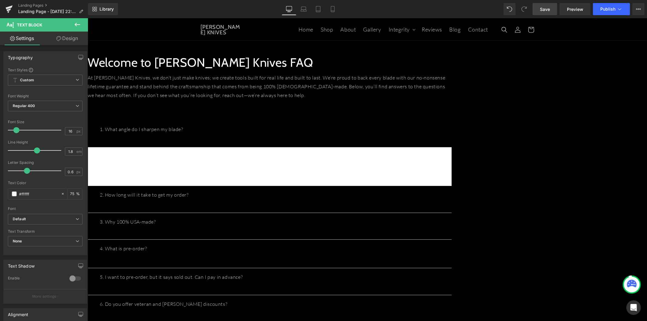
click at [259, 178] on div at bounding box center [269, 179] width 355 height 2
click at [68, 39] on link "Design" at bounding box center [67, 39] width 44 height 14
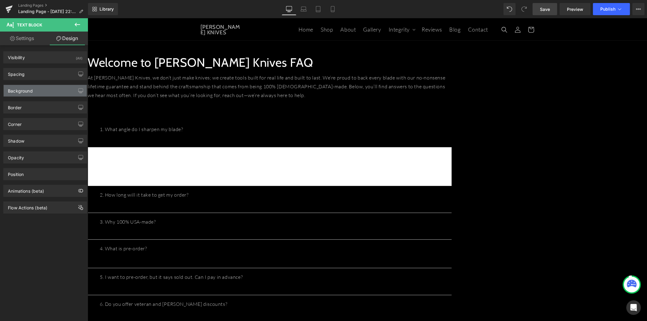
click at [64, 89] on div "Background" at bounding box center [45, 91] width 83 height 12
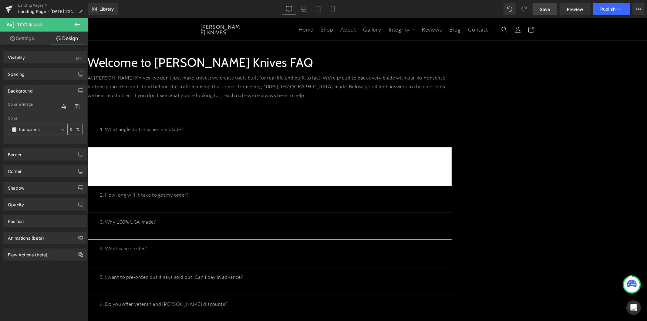
click at [43, 131] on input "transparent" at bounding box center [38, 129] width 39 height 7
click at [13, 131] on span at bounding box center [14, 129] width 5 height 5
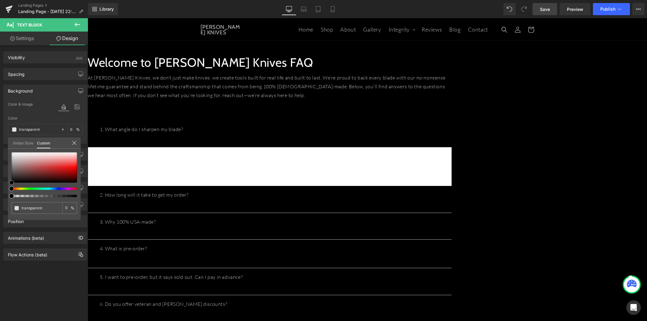
type input "#a45050"
type input "100"
type input "#a45050"
type input "100"
type input "#783f3f"
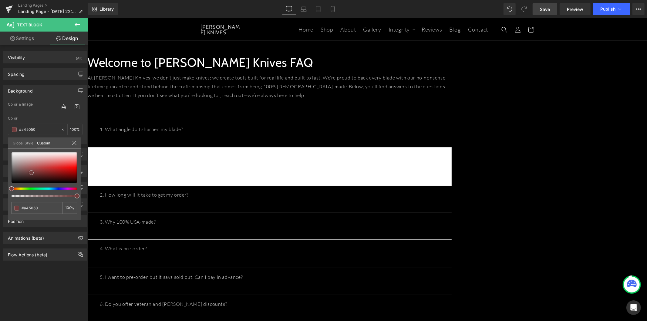
type input "#783f3f"
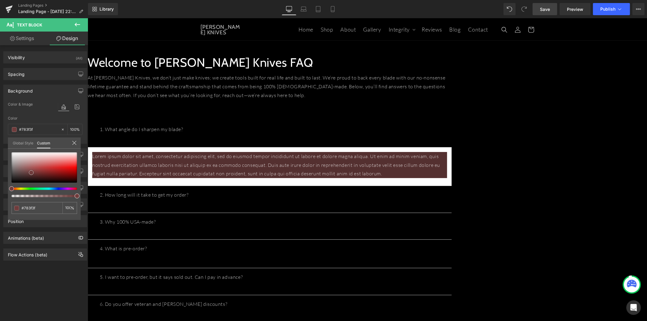
type input "#543030"
type input "#251818"
type input "#000000"
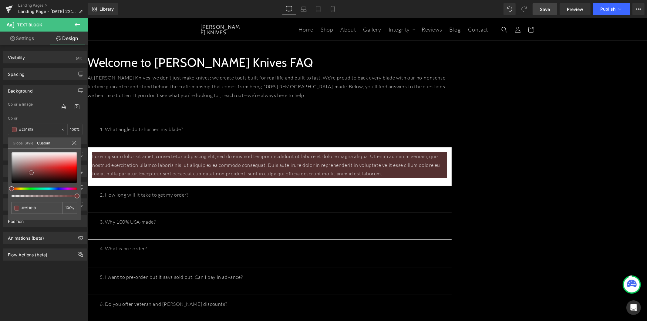
type input "#000000"
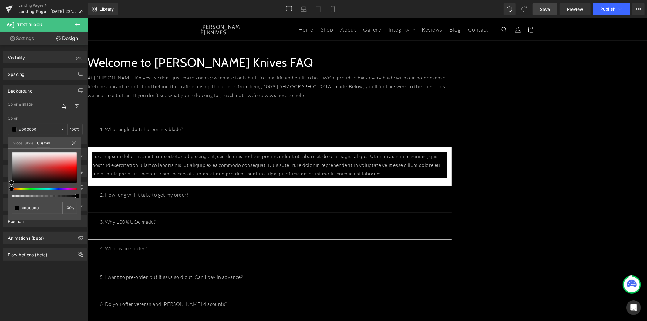
drag, startPoint x: 31, startPoint y: 172, endPoint x: -7, endPoint y: 195, distance: 44.8
click at [0, 195] on html "Text Block You are previewing how the will restyle your page. You can not edit …" at bounding box center [323, 160] width 647 height 321
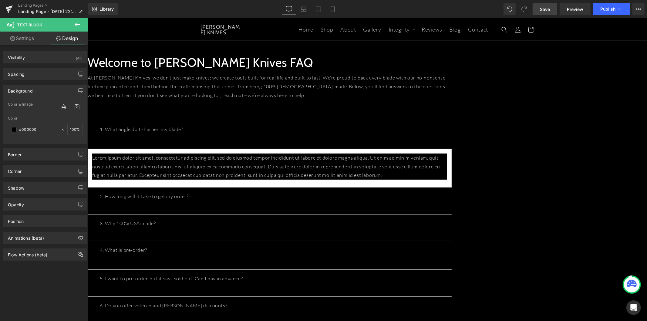
click at [87, 18] on span "Accordion" at bounding box center [87, 18] width 0 height 0
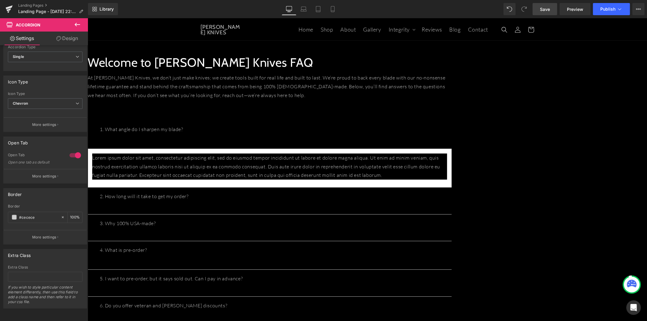
scroll to position [160, 0]
click at [62, 216] on icon at bounding box center [63, 217] width 2 height 2
type input "none"
type input "0"
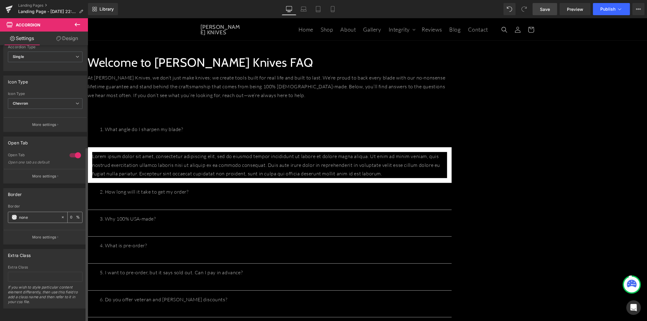
click at [62, 216] on icon at bounding box center [63, 217] width 2 height 2
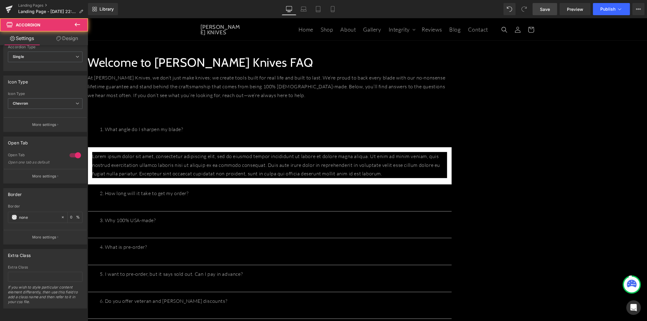
click at [235, 153] on article "Lorem ipsum dolor sit amet, consectetur adipiscing elit, sed do eiusmod tempor …" at bounding box center [269, 165] width 364 height 37
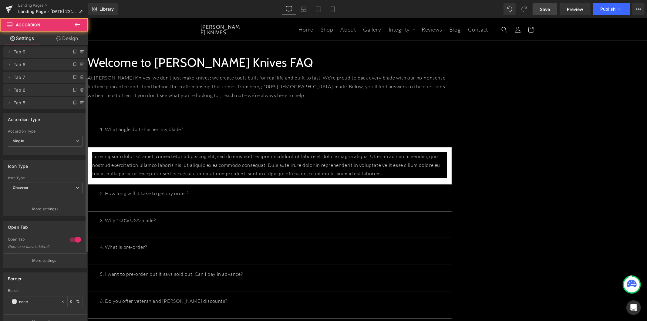
scroll to position [0, 0]
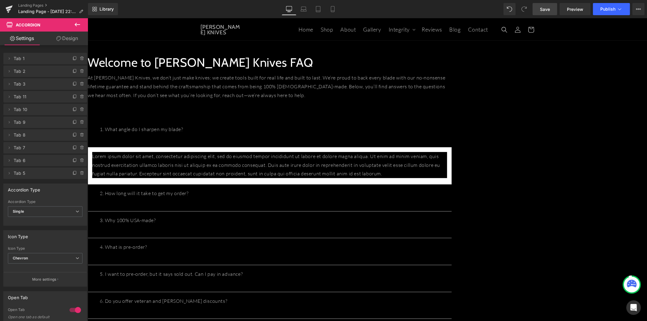
click at [76, 36] on link "Design" at bounding box center [67, 39] width 44 height 14
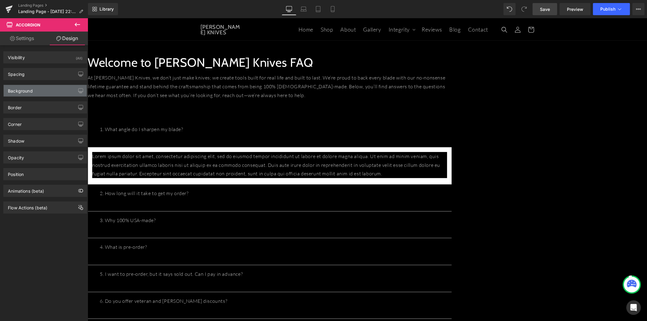
click at [55, 93] on div "Background" at bounding box center [45, 91] width 83 height 12
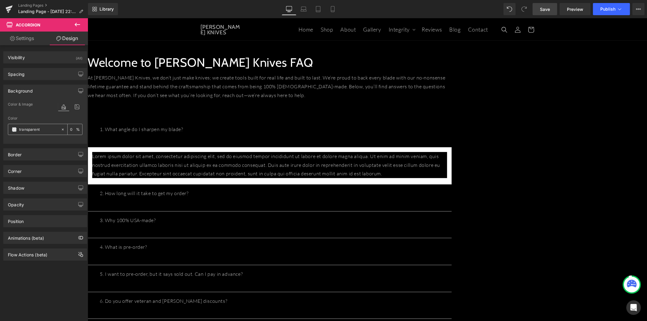
click at [43, 132] on input "transparent" at bounding box center [38, 129] width 39 height 7
click at [19, 130] on div "transparent" at bounding box center [34, 129] width 52 height 11
click at [14, 130] on span at bounding box center [14, 129] width 5 height 5
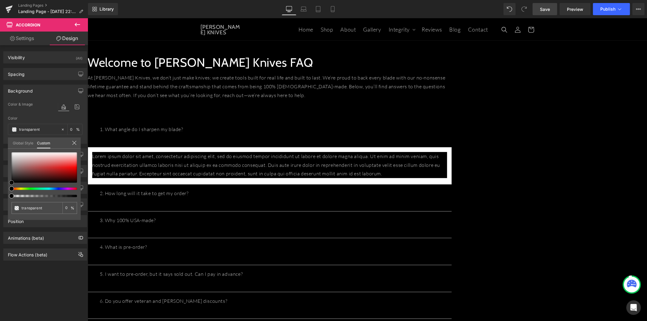
type input "#bc6b6b"
type input "100"
type input "#bc6b6b"
type input "100"
type input "#b86565"
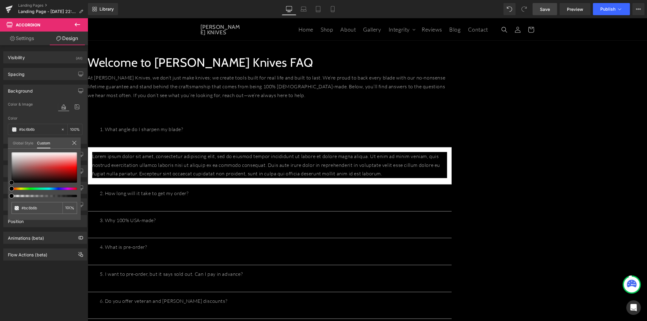
type input "#b86565"
type input "#ac5757"
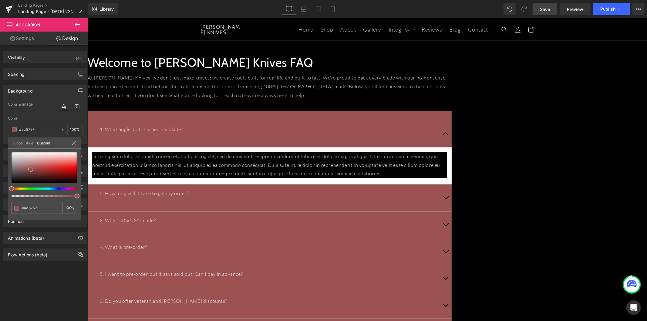
type input "#9d5252"
type input "#744d4d"
type input "#494040"
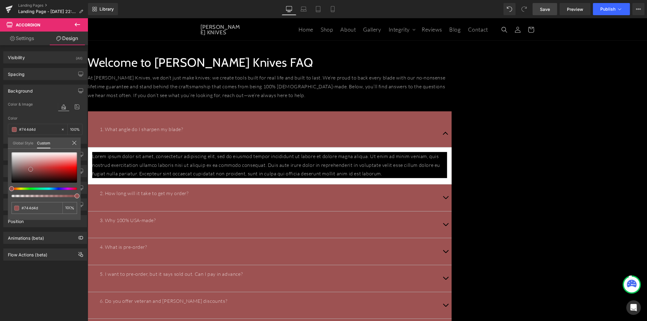
type input "#494040"
type input "#303030"
type input "#232323"
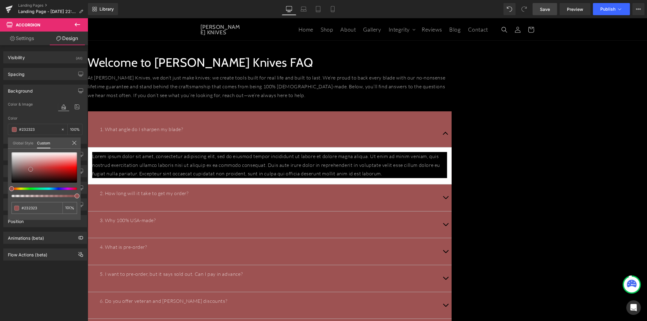
type input "#111111"
type input "#0a0a0a"
type input "#050505"
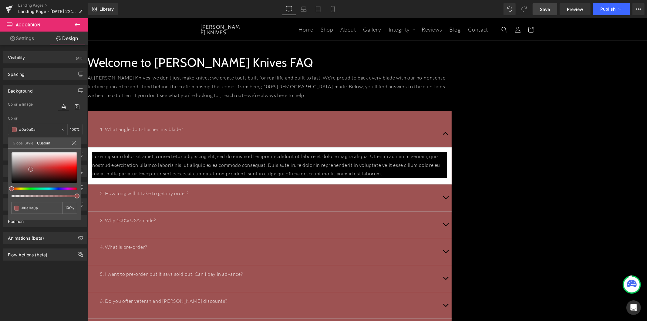
type input "#050505"
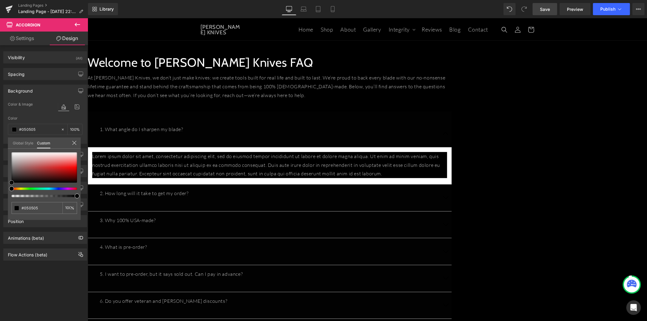
type input "#020202"
type input "#000000"
type input "#0a0a0a"
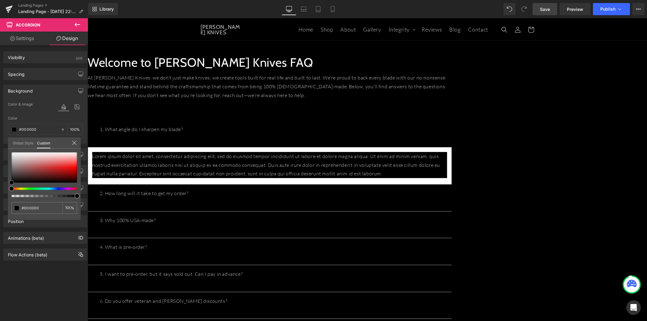
type input "#0a0a0a"
type input "#141414"
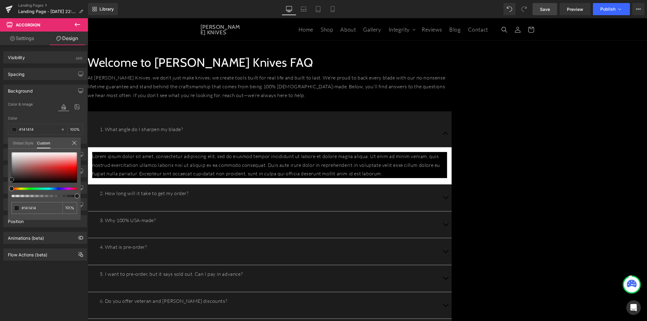
type input "#1c1c1c"
type input "#262626"
type input "#303030"
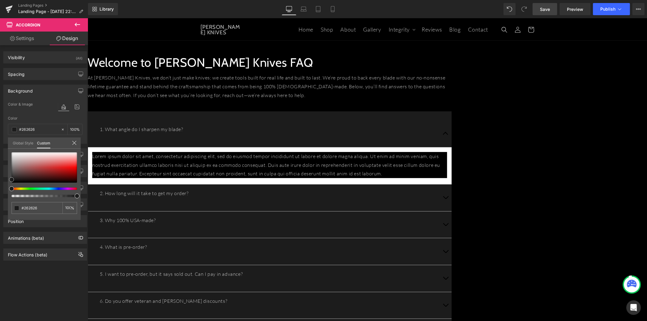
type input "#303030"
type input "#3d3d3d"
type input "#3f3f3f"
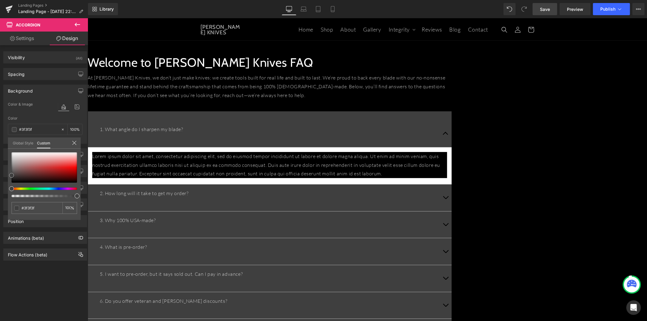
type input "#383838"
type input "#2b2b2b"
type input "#1c1c1c"
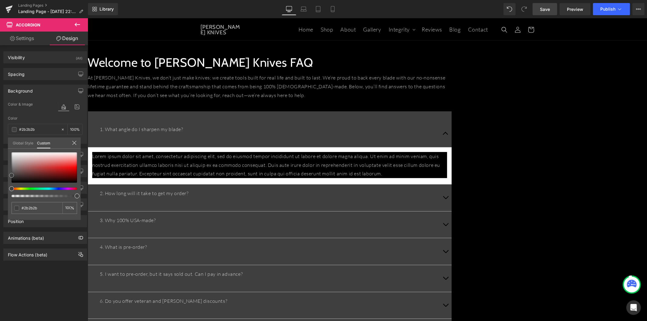
type input "#1c1c1c"
type input "#0f0f0f"
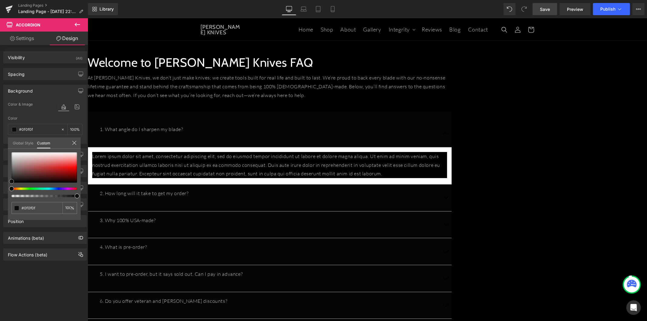
type input "#050505"
type input "#000000"
drag, startPoint x: 34, startPoint y: 167, endPoint x: 14, endPoint y: 171, distance: 20.3
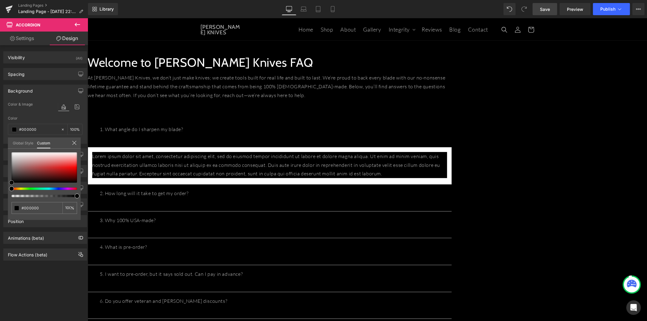
click at [0, 184] on html "Accordion You are previewing how the will restyle your page. You can not edit E…" at bounding box center [323, 160] width 647 height 321
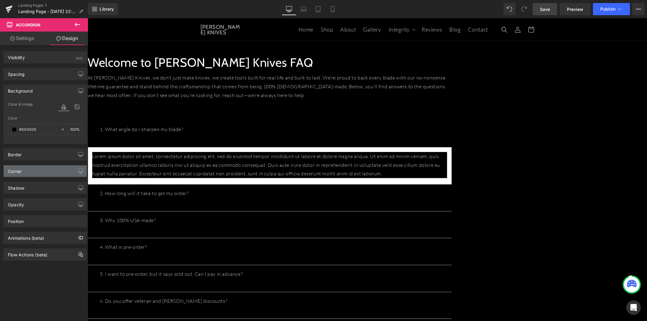
click at [34, 171] on div "Corner" at bounding box center [45, 171] width 83 height 12
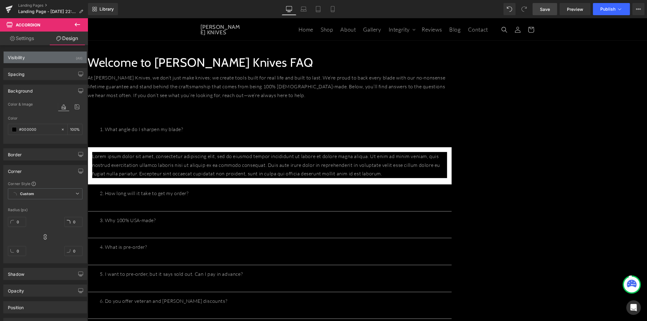
click at [35, 58] on div "Visibility (All)" at bounding box center [45, 58] width 83 height 12
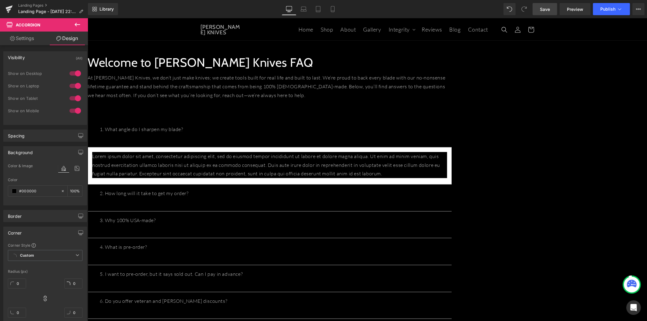
click at [32, 32] on link "Settings" at bounding box center [22, 39] width 44 height 14
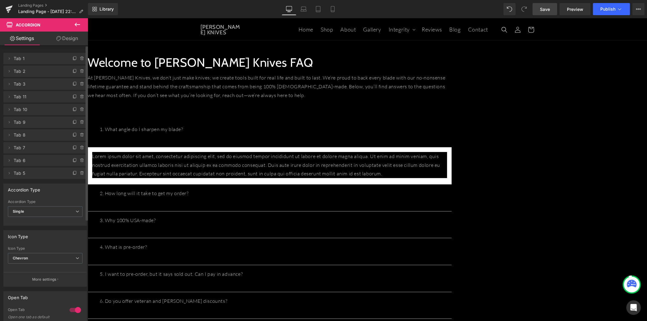
click at [51, 63] on span "Tab 1" at bounding box center [39, 59] width 51 height 12
click at [49, 58] on span "Tab 1" at bounding box center [39, 59] width 51 height 12
click at [40, 61] on span "Tab 1" at bounding box center [39, 59] width 51 height 12
click at [55, 174] on span "Tab 5" at bounding box center [39, 173] width 51 height 12
click at [7, 174] on icon at bounding box center [9, 173] width 5 height 5
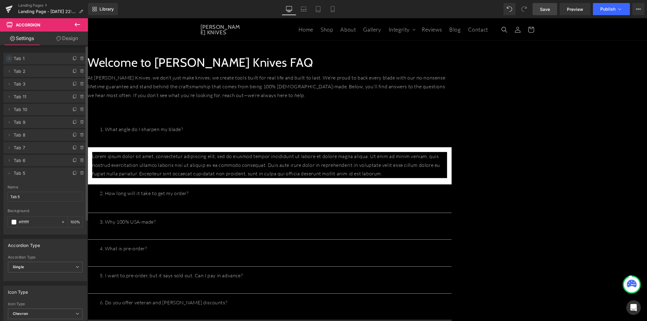
click at [10, 57] on icon at bounding box center [9, 58] width 5 height 5
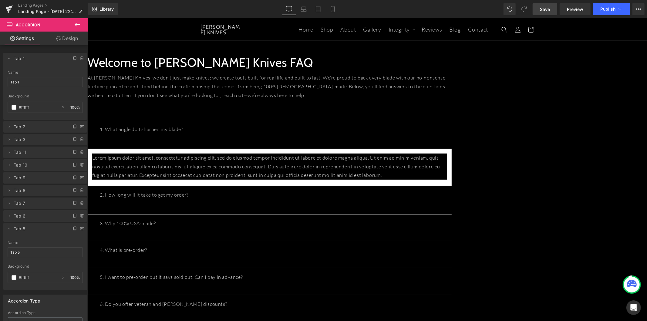
click at [274, 164] on p "Lorem ipsum dolor sit amet, consectetur adipiscing elit, sed do eiusmod tempor …" at bounding box center [269, 166] width 355 height 26
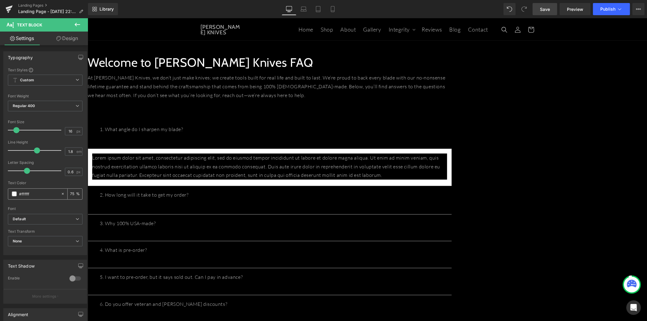
click at [61, 192] on icon at bounding box center [63, 194] width 4 height 4
type input "none"
type input "0"
click at [254, 165] on p "Lorem ipsum dolor sit amet, consectetur adipiscing elit, sed do eiusmod tempor …" at bounding box center [269, 166] width 355 height 26
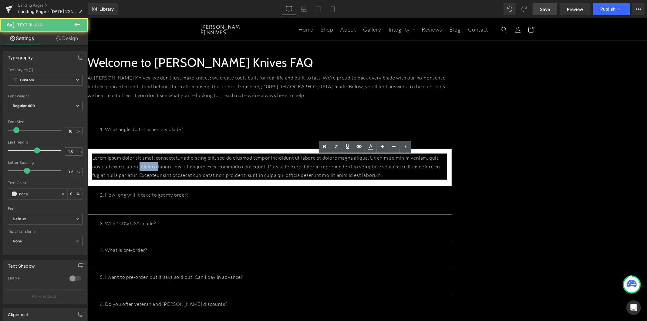
click at [254, 165] on p "Lorem ipsum dolor sit amet, consectetur adipiscing elit, sed do eiusmod tempor …" at bounding box center [269, 166] width 355 height 26
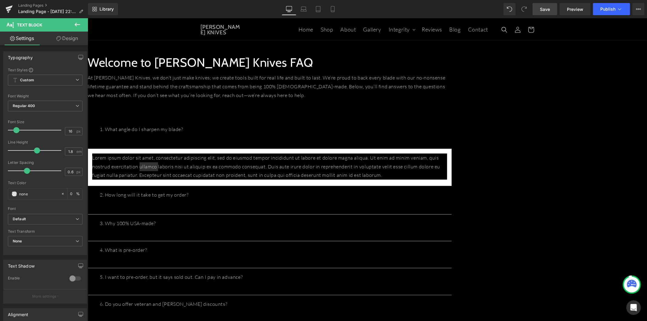
click at [63, 40] on link "Design" at bounding box center [67, 39] width 44 height 14
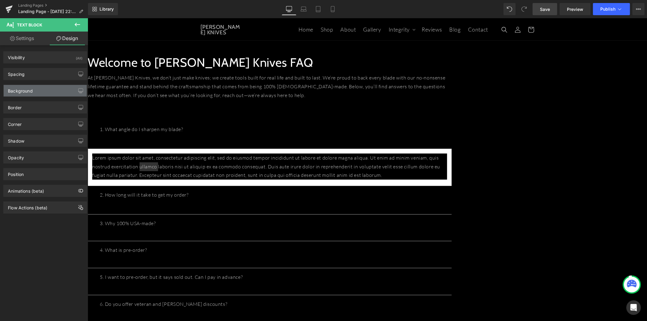
click at [37, 88] on div "Background" at bounding box center [45, 91] width 83 height 12
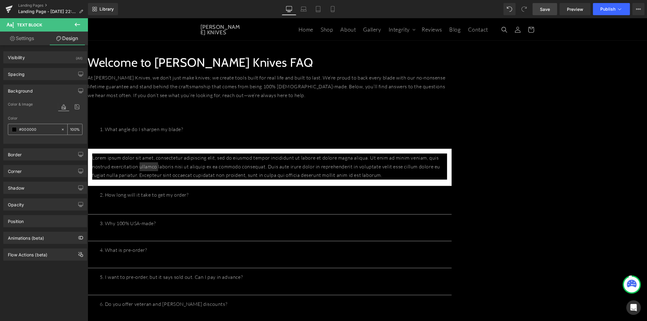
click at [61, 128] on icon at bounding box center [63, 129] width 4 height 4
type input "none"
type input "0"
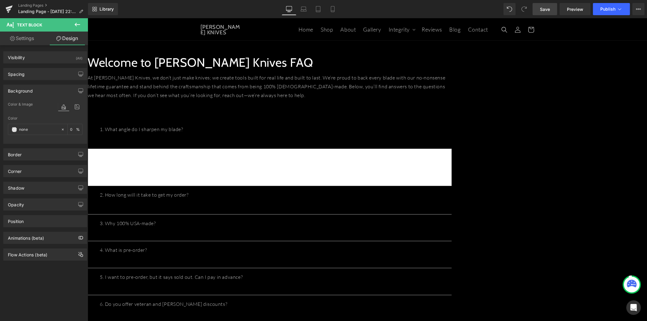
click at [32, 41] on link "Settings" at bounding box center [22, 39] width 44 height 14
type input "0"
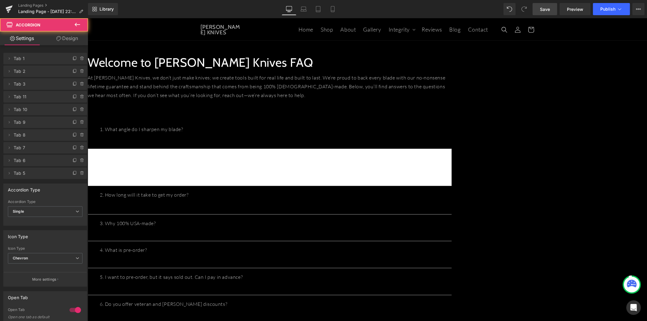
click at [44, 61] on span "Tab 1" at bounding box center [39, 59] width 51 height 12
click at [10, 59] on icon at bounding box center [9, 58] width 5 height 5
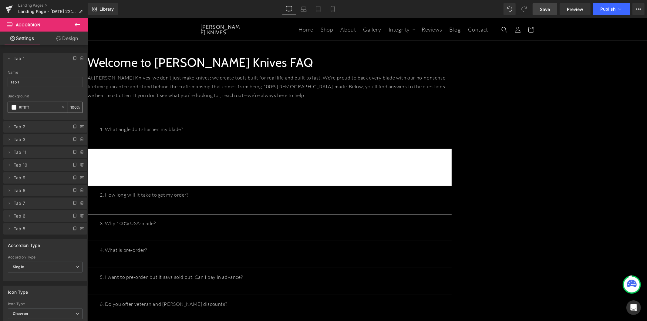
click at [22, 107] on input "#ffffff" at bounding box center [38, 107] width 39 height 7
type input "#000"
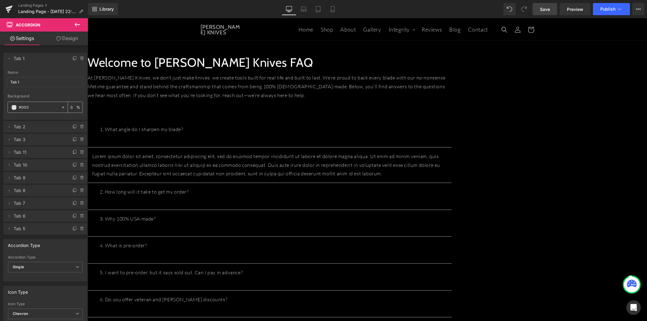
type input "100"
click at [23, 105] on input "#000" at bounding box center [38, 107] width 39 height 7
type input "#000"
click at [11, 128] on icon at bounding box center [9, 126] width 5 height 5
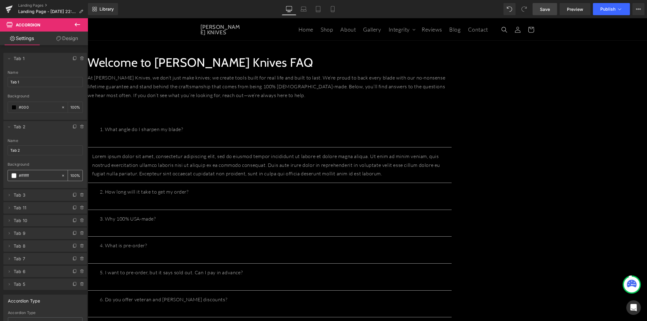
click at [21, 175] on input "#ffffff" at bounding box center [38, 175] width 39 height 7
paste input "0"
click at [26, 177] on input "#ffffff" at bounding box center [38, 175] width 39 height 7
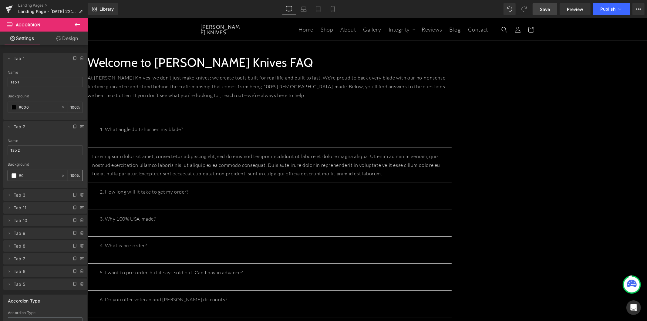
type input "#00"
type input "0"
type input "#000"
type input "100"
drag, startPoint x: 29, startPoint y: 175, endPoint x: 21, endPoint y: 176, distance: 8.8
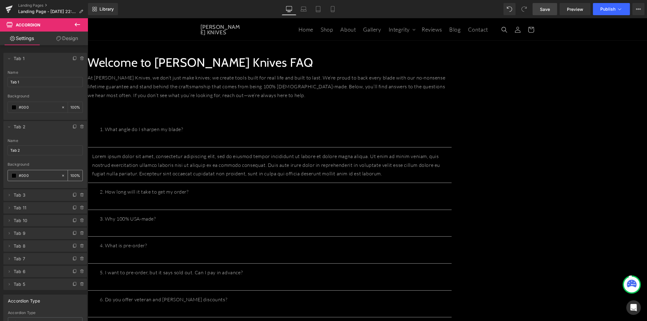
click at [21, 176] on input "#000" at bounding box center [38, 175] width 39 height 7
click at [46, 196] on span "Tab 3" at bounding box center [39, 195] width 51 height 12
type input "#000"
click at [9, 196] on icon at bounding box center [9, 195] width 5 height 5
click at [20, 238] on div "#ffffff 100 %" at bounding box center [45, 243] width 75 height 11
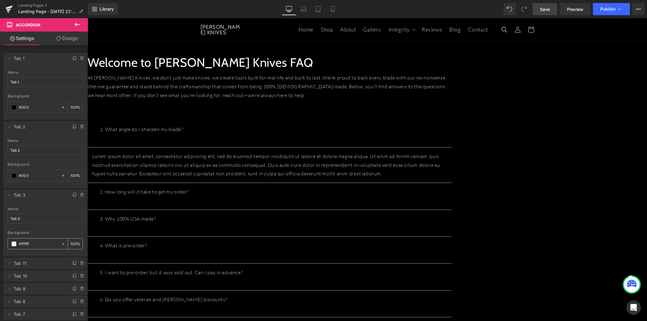
click at [22, 243] on input "#ffffff" at bounding box center [38, 244] width 39 height 7
paste input "000"
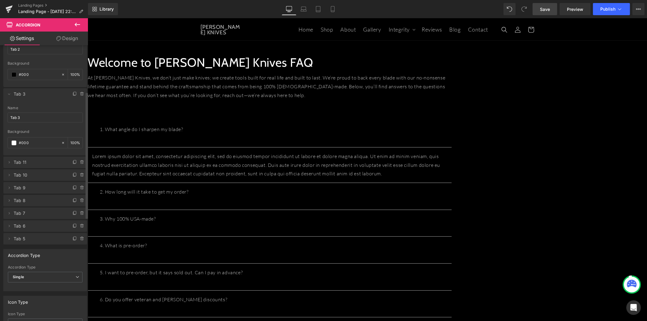
click at [12, 165] on li "Delete Cancel Tab 11 Tab 11 Name Tab 11 #FFFFFF Background #ffffff 100 %" at bounding box center [45, 163] width 84 height 12
click at [10, 163] on icon at bounding box center [9, 162] width 5 height 5
click at [13, 144] on span at bounding box center [14, 142] width 5 height 5
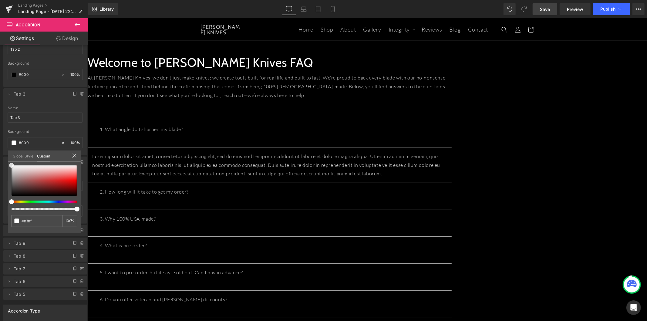
type input "#825858"
click at [0, 211] on html "Accordion You are previewing how the will restyle your page. You can not edit E…" at bounding box center [323, 160] width 647 height 321
type input "#000000"
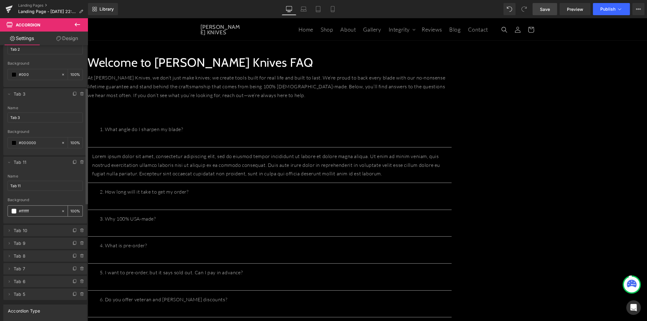
click at [15, 211] on span at bounding box center [14, 211] width 5 height 5
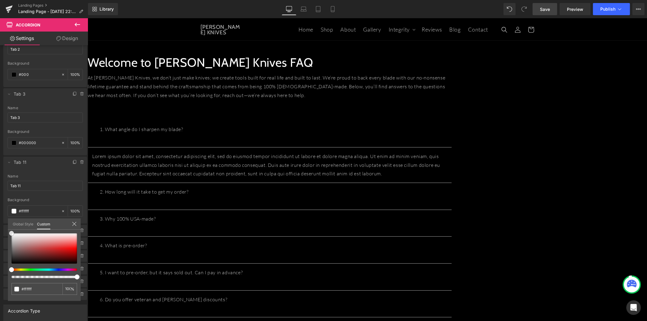
type input "#b39292"
drag, startPoint x: -5, startPoint y: 272, endPoint x: 5, endPoint y: 260, distance: 15.5
click at [0, 272] on html "Accordion You are previewing how the will restyle your page. You can not edit E…" at bounding box center [323, 160] width 647 height 321
type input "#000000"
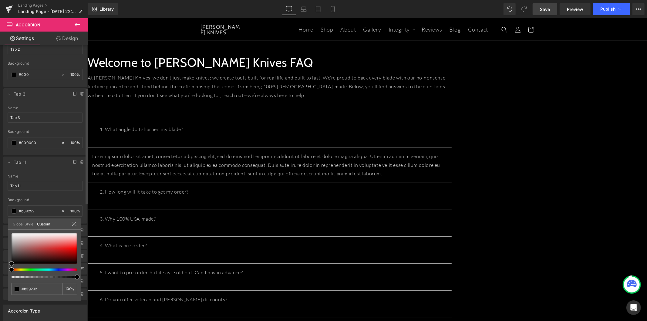
type input "#000000"
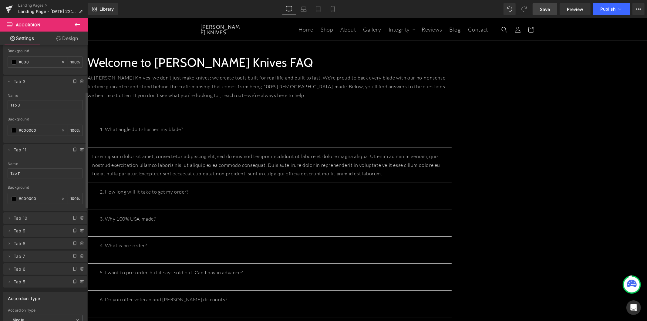
scroll to position [135, 0]
click at [13, 198] on li "Delete Cancel Tab 10 Tab 10 Name Tab 10 #FFFFFF Background #ffffff 100 %" at bounding box center [45, 197] width 84 height 12
click at [11, 198] on icon at bounding box center [9, 197] width 5 height 5
click at [14, 146] on span at bounding box center [14, 144] width 5 height 5
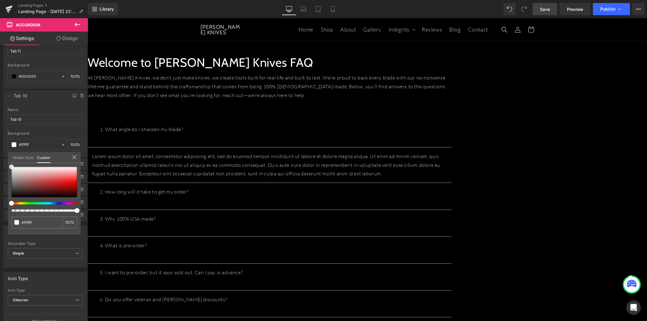
type input "#f40000"
drag, startPoint x: -10, startPoint y: 216, endPoint x: -15, endPoint y: 222, distance: 8.0
click at [0, 222] on html "Accordion You are previewing how the will restyle your page. You can not edit E…" at bounding box center [323, 160] width 647 height 321
type input "#000000"
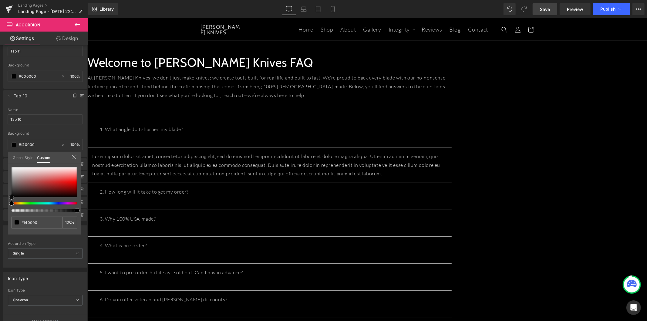
type input "#000000"
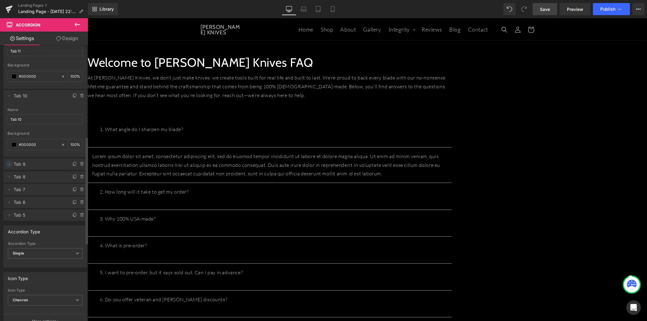
click at [10, 162] on icon at bounding box center [9, 164] width 5 height 5
click at [17, 211] on div "#ffffff" at bounding box center [34, 213] width 53 height 11
click at [15, 211] on span at bounding box center [14, 213] width 5 height 5
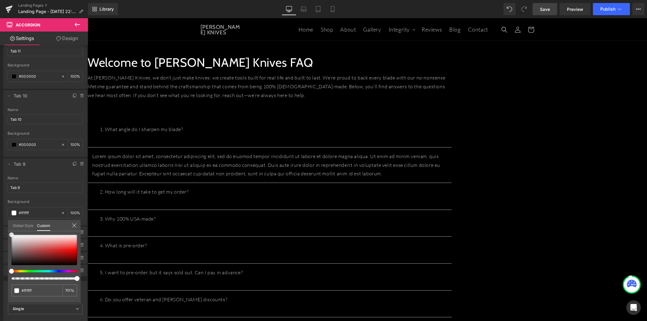
type input "#bc9e9e"
drag, startPoint x: -8, startPoint y: 275, endPoint x: -12, endPoint y: 278, distance: 4.9
click at [0, 278] on html "Accordion You are previewing how the will restyle your page. You can not edit E…" at bounding box center [323, 160] width 647 height 321
type input "#000000"
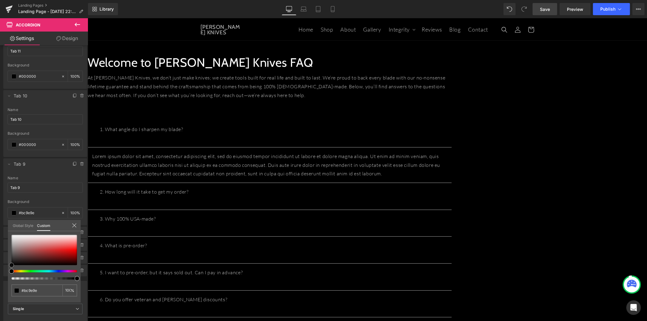
type input "#000000"
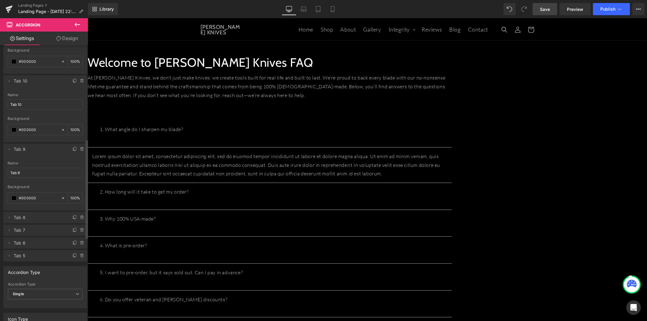
scroll to position [269, 0]
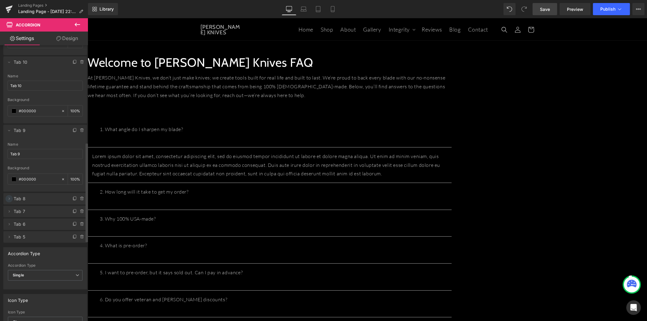
click at [9, 197] on icon at bounding box center [9, 198] width 5 height 5
click at [15, 180] on span at bounding box center [14, 180] width 5 height 5
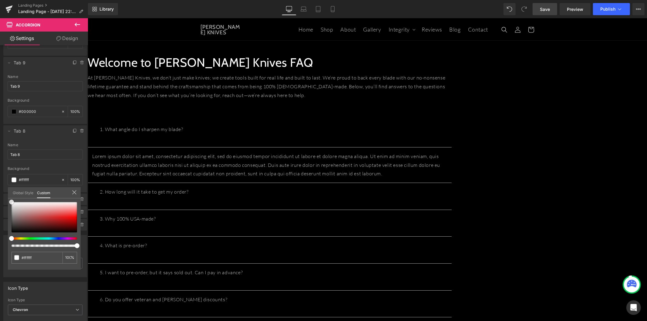
type input "#c49696"
drag, startPoint x: -13, startPoint y: 243, endPoint x: 16, endPoint y: 221, distance: 36.8
click at [0, 244] on html "Accordion You are previewing how the will restyle your page. You can not edit E…" at bounding box center [323, 160] width 647 height 321
type input "#000000"
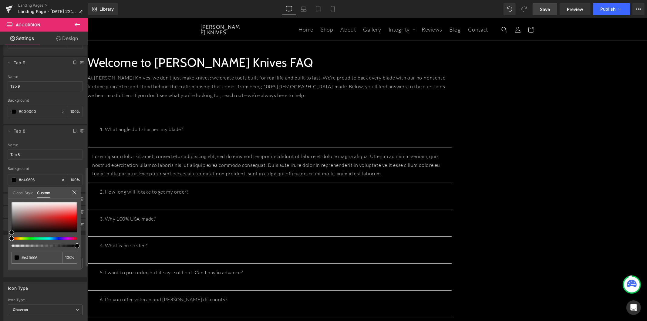
type input "#000000"
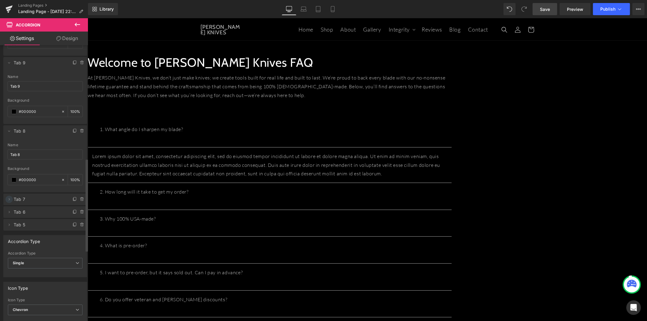
click at [11, 199] on icon at bounding box center [9, 199] width 5 height 5
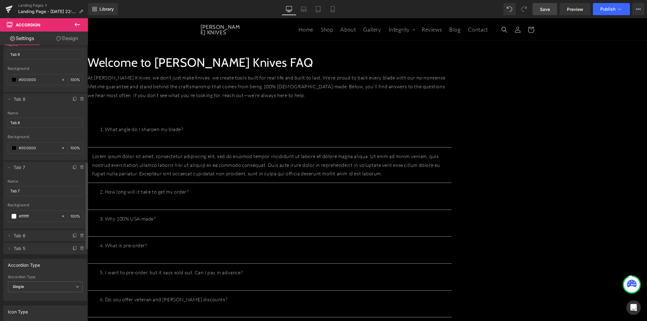
scroll to position [371, 0]
click at [14, 214] on span at bounding box center [14, 214] width 5 height 5
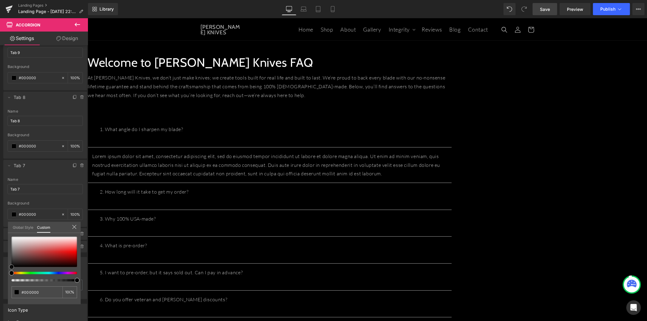
drag, startPoint x: 30, startPoint y: 245, endPoint x: -8, endPoint y: 276, distance: 49.3
click at [0, 276] on html "Accordion You are previewing how the will restyle your page. You can not edit E…" at bounding box center [323, 160] width 647 height 321
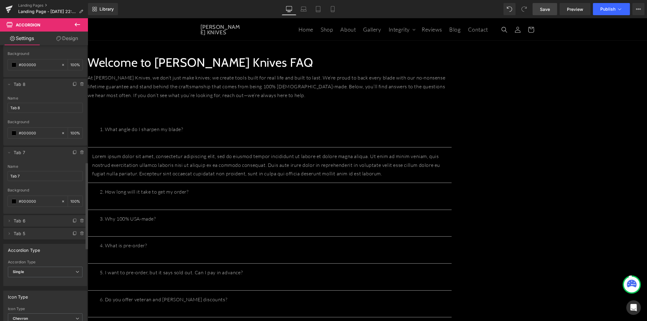
scroll to position [438, 0]
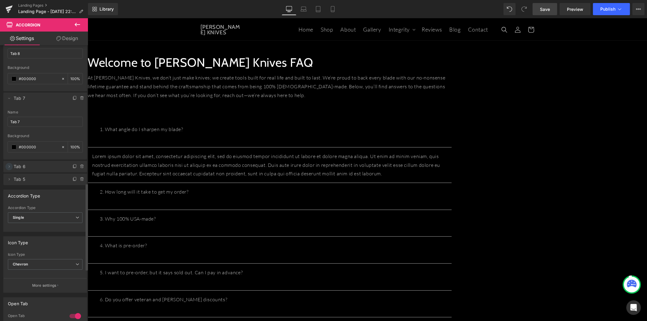
click at [11, 169] on span at bounding box center [8, 166] width 7 height 7
click at [13, 214] on span at bounding box center [14, 215] width 5 height 5
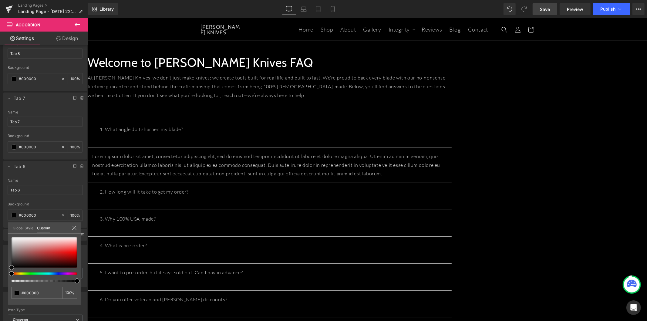
drag, startPoint x: 19, startPoint y: 266, endPoint x: -5, endPoint y: 289, distance: 33.5
click at [0, 289] on html "Accordion You are previewing how the will restyle your page. You can not edit E…" at bounding box center [323, 160] width 647 height 321
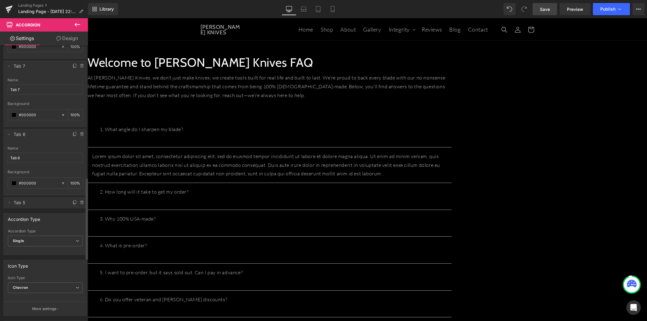
scroll to position [472, 0]
click at [11, 203] on span at bounding box center [8, 201] width 7 height 7
click at [14, 248] on span at bounding box center [14, 250] width 5 height 5
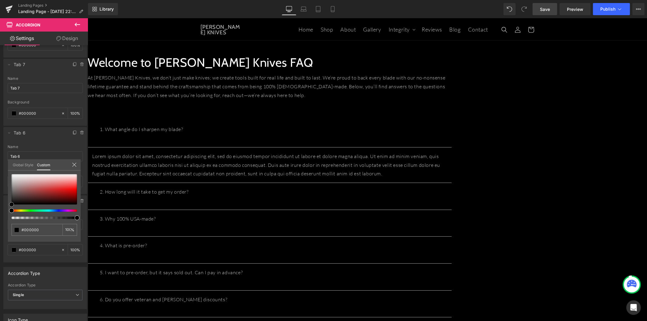
drag, startPoint x: 18, startPoint y: 199, endPoint x: -10, endPoint y: 222, distance: 36.0
click at [0, 222] on html "Accordion You are previewing how the will restyle your page. You can not edit E…" at bounding box center [323, 160] width 647 height 321
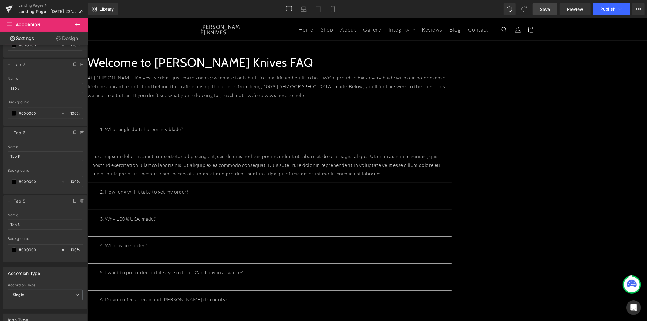
click at [547, 11] on span "Save" at bounding box center [545, 9] width 10 height 6
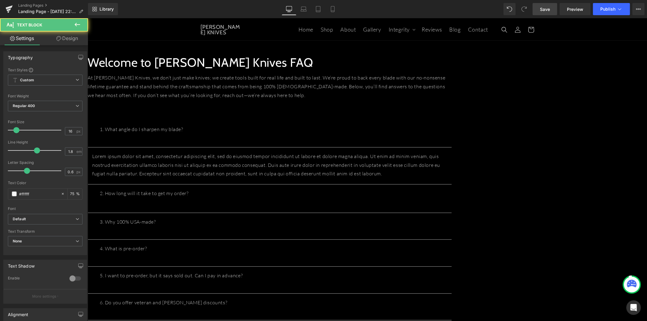
click at [206, 195] on p "2. How long will it take to get my order?" at bounding box center [270, 193] width 340 height 9
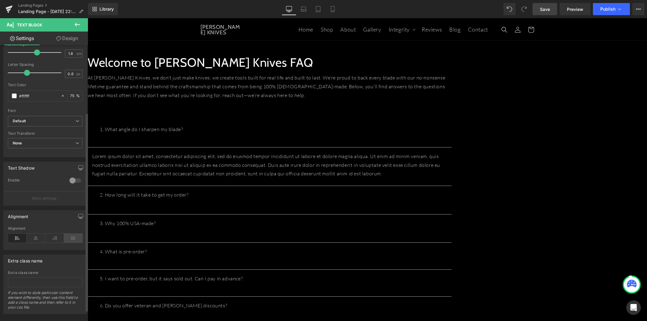
scroll to position [109, 0]
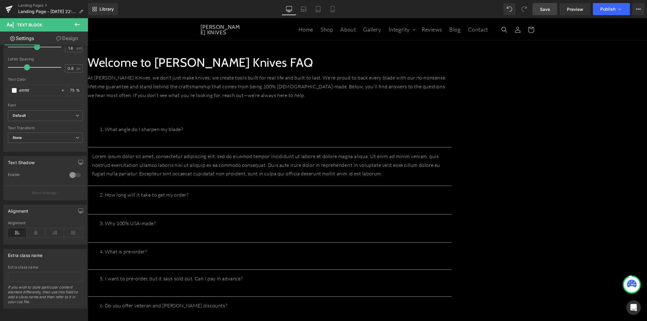
click at [72, 23] on button at bounding box center [77, 24] width 21 height 13
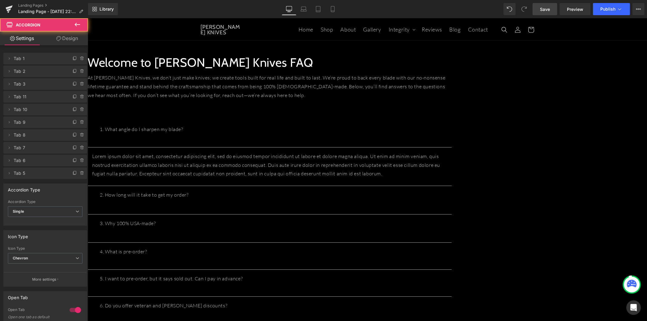
click at [323, 127] on div "1. What angle do I sharpen my blade? Text Block" at bounding box center [269, 133] width 364 height 27
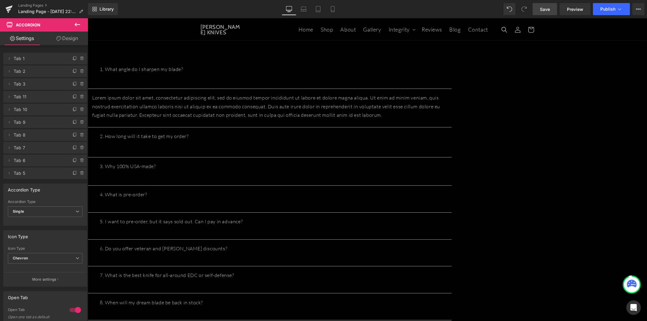
scroll to position [34, 0]
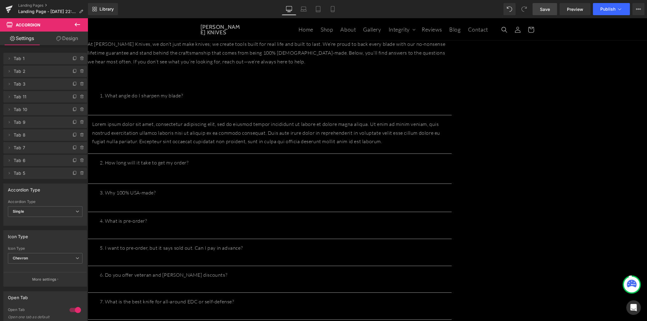
click at [340, 167] on p at bounding box center [270, 171] width 340 height 9
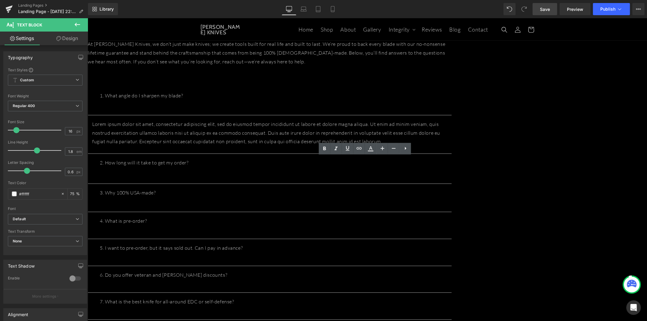
click at [439, 188] on p "3. Why 100% USA-made?" at bounding box center [270, 192] width 340 height 9
click at [77, 22] on icon at bounding box center [77, 24] width 7 height 7
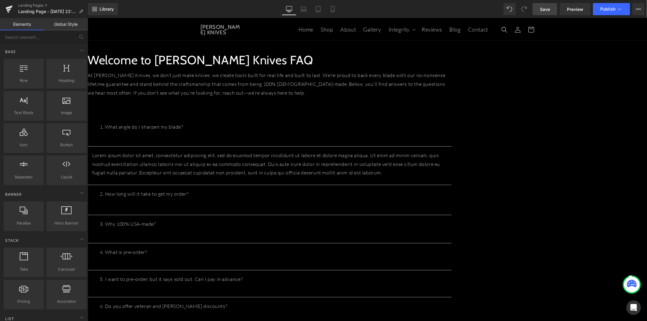
scroll to position [0, 0]
click at [320, 134] on p "1. What angle do I sharpen my blade?" at bounding box center [270, 129] width 340 height 9
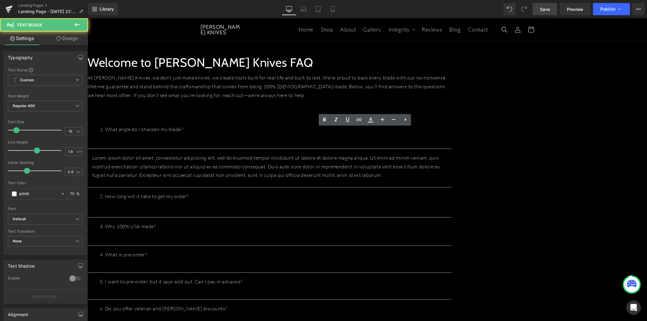
click at [278, 120] on div "1. What angle do I sharpen my blade? Text Block Lorem ipsum dolor sit amet, con…" at bounding box center [269, 281] width 364 height 341
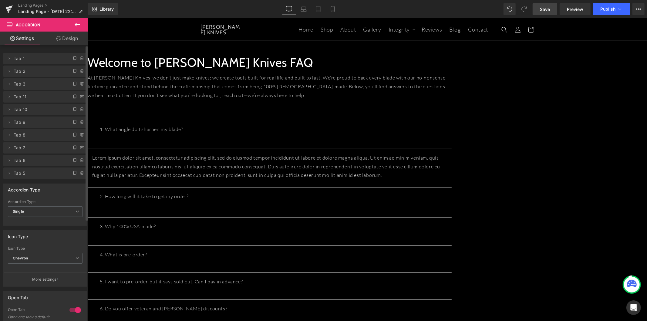
click at [39, 70] on span "Tab 2" at bounding box center [39, 72] width 51 height 12
click at [14, 69] on span "Tab 2" at bounding box center [39, 72] width 51 height 12
click at [10, 59] on icon at bounding box center [9, 58] width 5 height 5
click at [87, 18] on span "Accordion" at bounding box center [87, 18] width 0 height 0
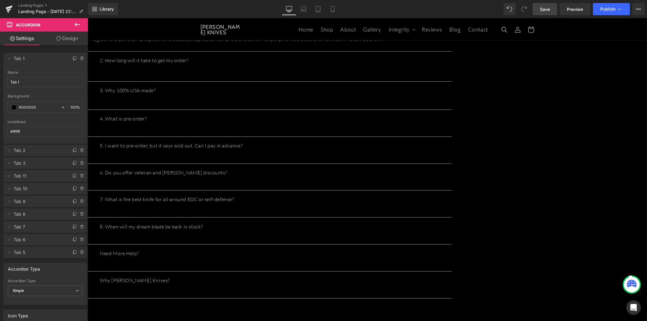
scroll to position [120, 0]
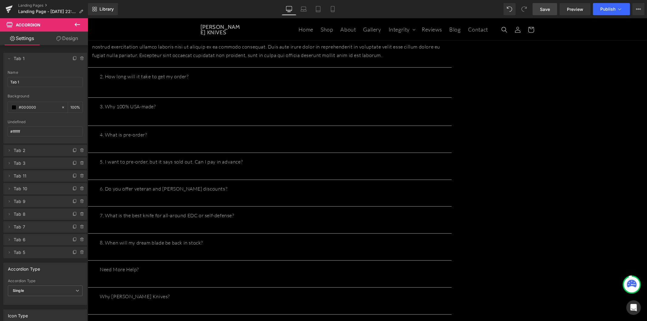
click at [536, 8] on link "Save" at bounding box center [545, 9] width 25 height 12
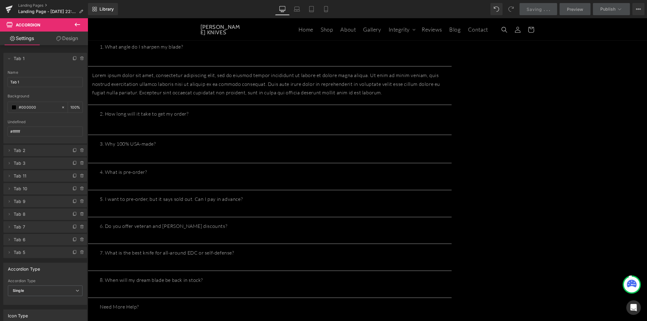
scroll to position [19, 0]
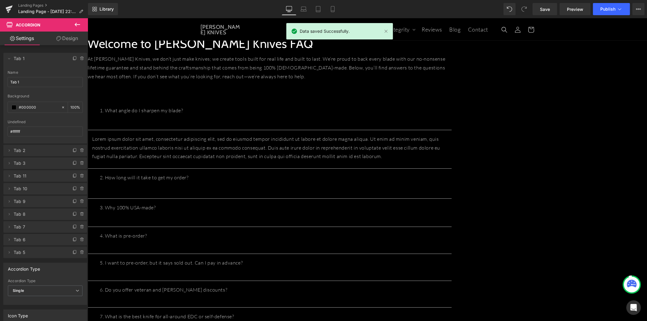
click at [78, 23] on icon at bounding box center [77, 24] width 7 height 7
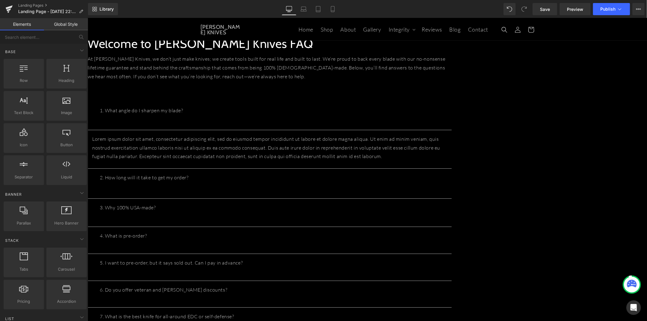
click at [584, 15] on div "Library Desktop Desktop Laptop Tablet Mobile Save Preview Publish Scheduled Upg…" at bounding box center [367, 9] width 559 height 18
click at [579, 11] on span "Preview" at bounding box center [575, 9] width 16 height 6
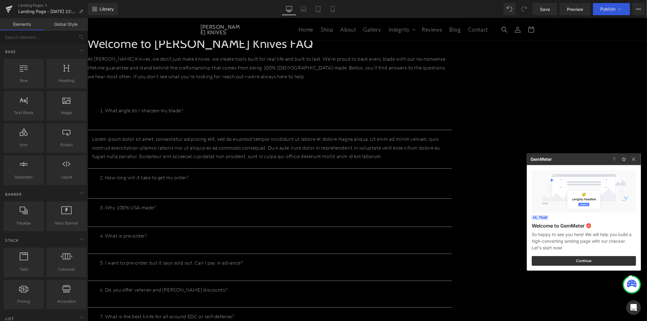
click at [235, 178] on div at bounding box center [323, 160] width 647 height 321
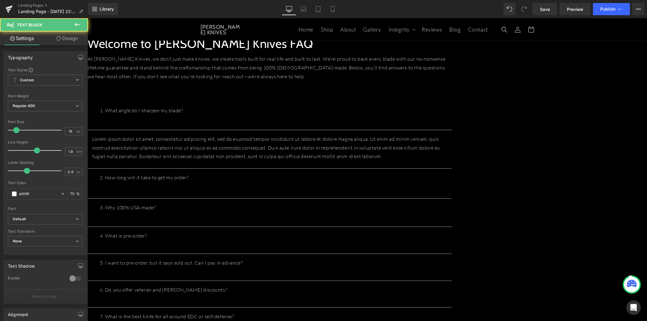
click at [235, 174] on p "2. How long will it take to get my order?" at bounding box center [270, 177] width 340 height 9
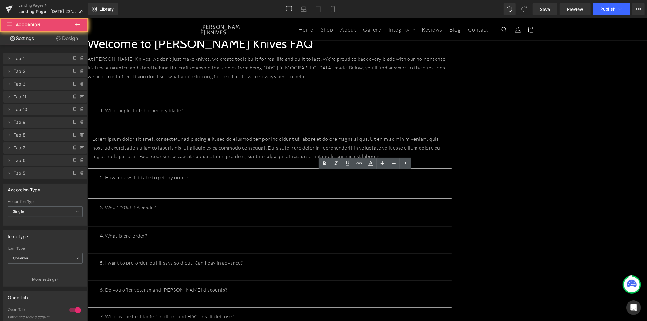
click at [260, 198] on div "3. Why 100% USA-made? Text Block" at bounding box center [269, 212] width 364 height 29
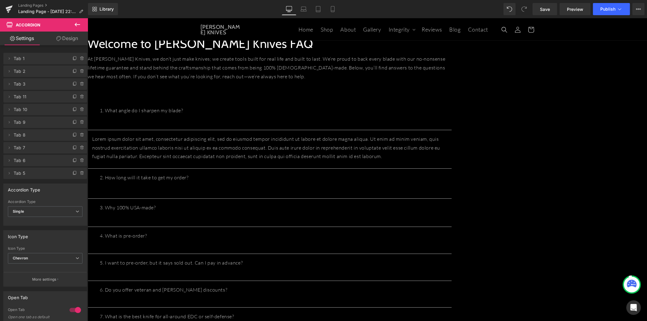
click at [245, 203] on p "3. Why 100% USA-made?" at bounding box center [270, 207] width 340 height 9
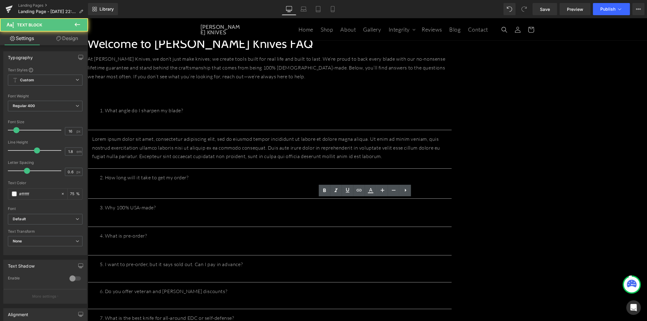
click at [295, 231] on div "4. What is pre-order? Text Block" at bounding box center [270, 240] width 340 height 19
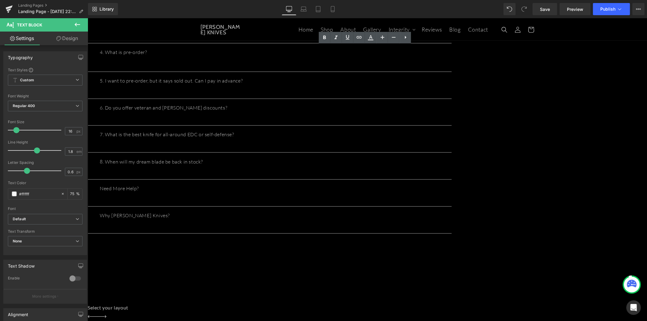
scroll to position [187, 0]
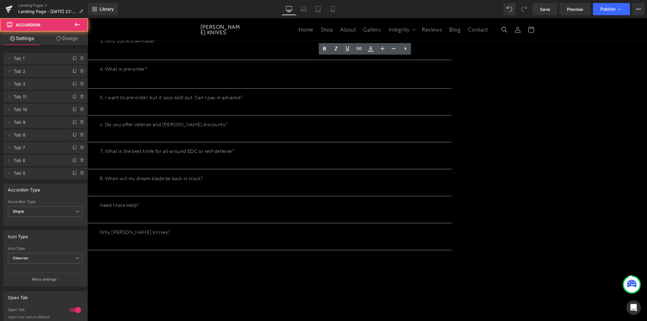
click at [243, 223] on div "Why T.Kell Knives? Text Block" at bounding box center [269, 236] width 364 height 27
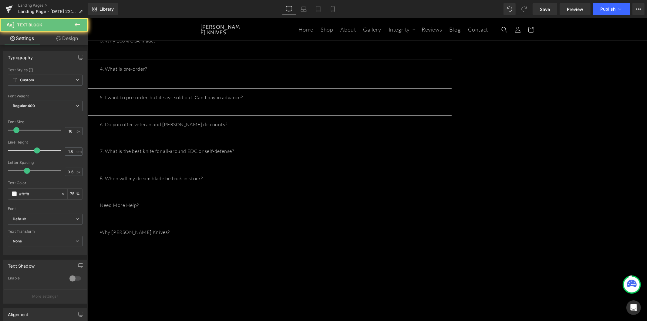
click at [241, 228] on p "Why T.Kell Knives?" at bounding box center [270, 232] width 340 height 9
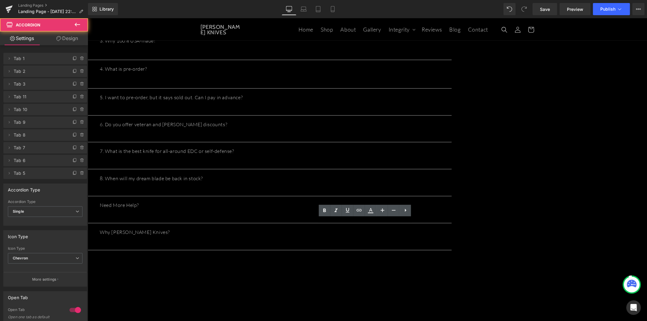
click at [256, 213] on div "Need More Help? Text Block" at bounding box center [269, 209] width 364 height 27
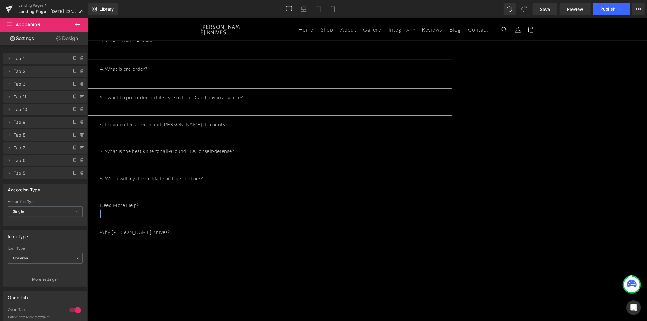
click at [256, 213] on div "Need More Help? Text Block" at bounding box center [269, 209] width 364 height 27
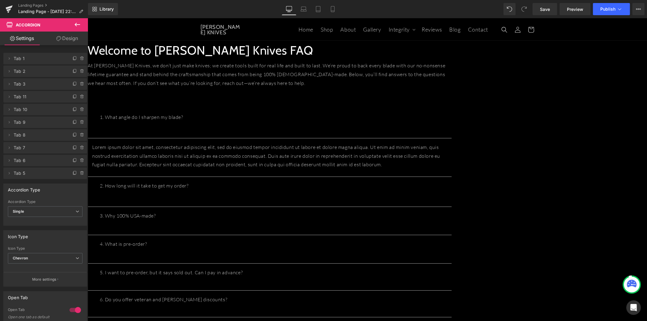
scroll to position [0, 0]
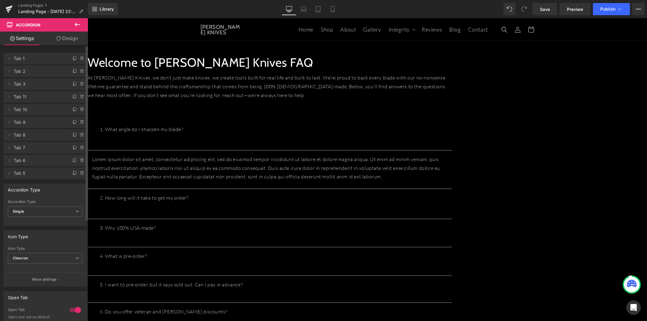
click at [35, 61] on span "Tab 1" at bounding box center [39, 59] width 51 height 12
click at [13, 59] on li "Delete Cancel Tab 1 Tab 1 Name Tab 1 rgb(0, 0, 0) Background #000000 100 % #fff…" at bounding box center [45, 59] width 84 height 12
click at [10, 58] on icon at bounding box center [9, 58] width 5 height 5
click at [77, 24] on icon at bounding box center [77, 25] width 5 height 4
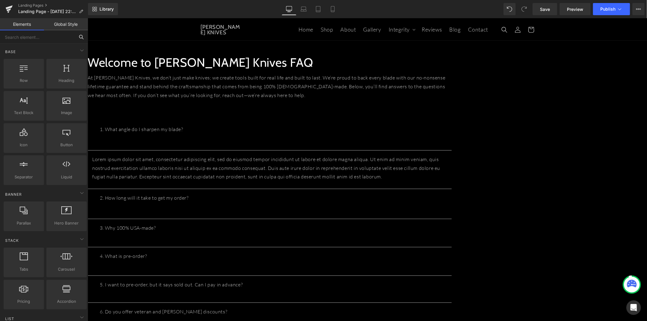
click at [42, 38] on input "text" at bounding box center [37, 36] width 75 height 13
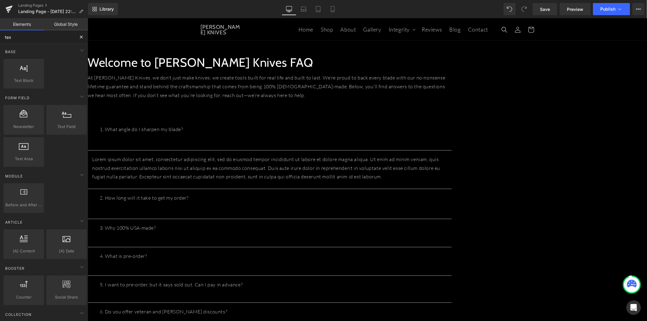
type input "text"
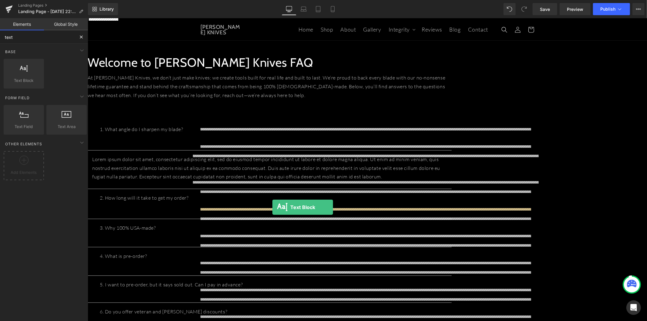
drag, startPoint x: 116, startPoint y: 91, endPoint x: 272, endPoint y: 207, distance: 194.1
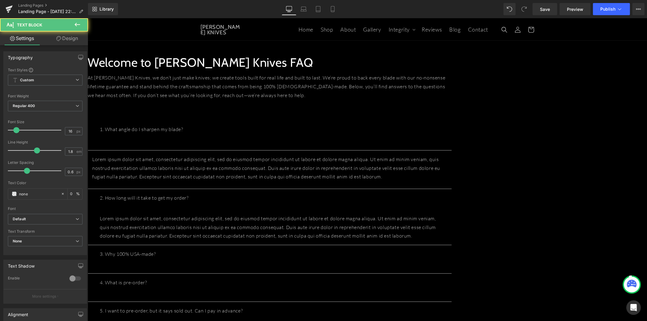
click at [257, 161] on p "Lorem ipsum dolor sit amet, consectetur adipiscing elit, sed do eiusmod tempor …" at bounding box center [269, 168] width 355 height 26
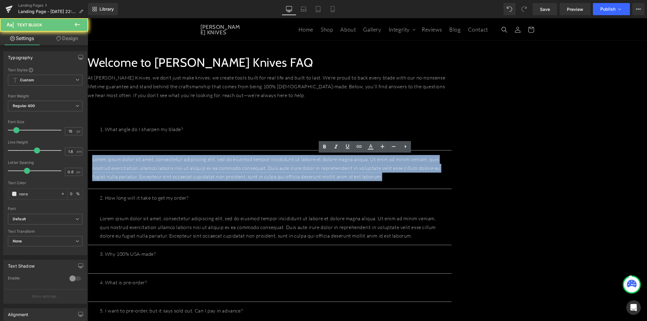
click at [257, 161] on p "Lorem ipsum dolor sit amet, consectetur adipiscing elit, sed do eiusmod tempor …" at bounding box center [269, 168] width 355 height 26
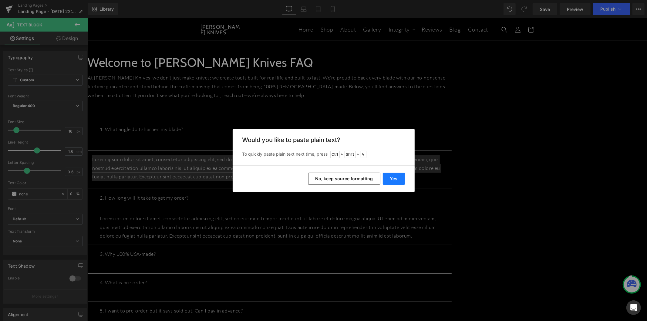
click at [398, 176] on button "Yes" at bounding box center [394, 179] width 22 height 12
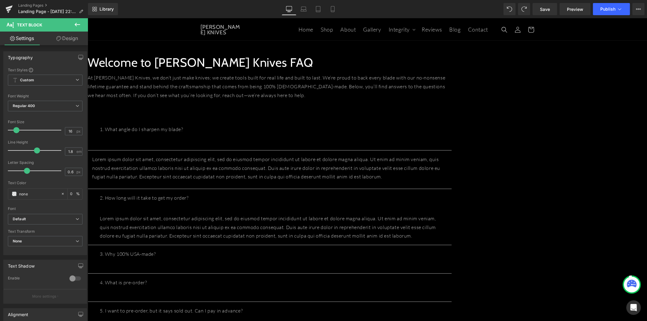
click at [269, 163] on p "Lorem ipsum dolor sit amet, consectetur adipiscing elit, sed do eiusmod tempor …" at bounding box center [269, 168] width 355 height 26
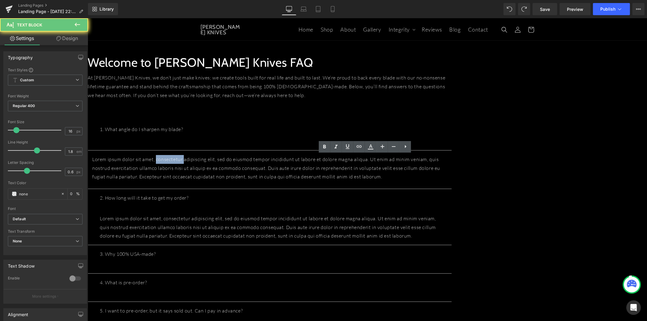
click at [269, 163] on p "Lorem ipsum dolor sit amet, consectetur adipiscing elit, sed do eiusmod tempor …" at bounding box center [269, 168] width 355 height 26
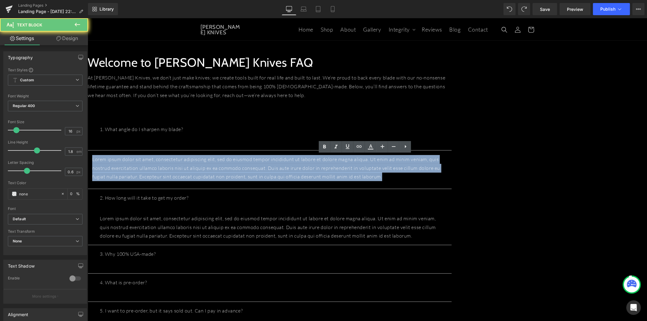
click at [269, 163] on p "Lorem ipsum dolor sit amet, consectetur adipiscing elit, sed do eiusmod tempor …" at bounding box center [269, 168] width 355 height 26
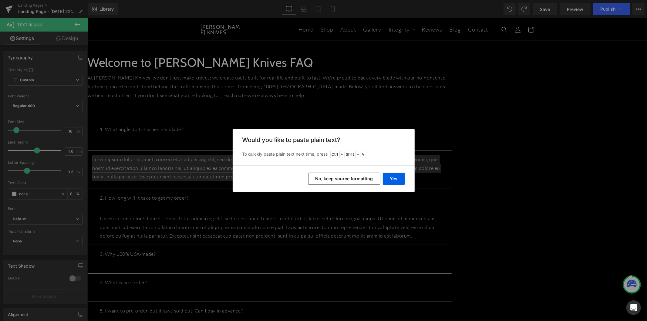
click at [347, 181] on button "No, keep source formatting" at bounding box center [344, 179] width 72 height 12
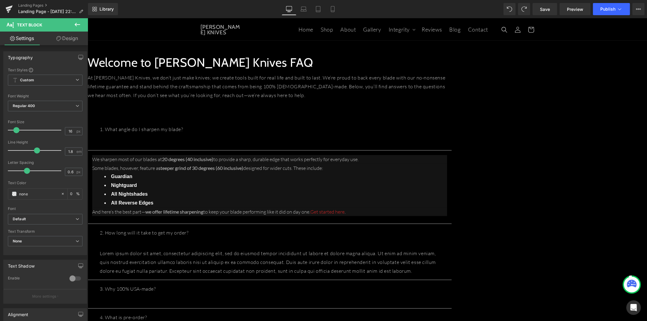
click at [344, 211] on span "Get started here" at bounding box center [327, 211] width 34 height 6
click at [452, 99] on p "At T.Kell Knives, we don’t just make knives; we create tools built for real lif…" at bounding box center [269, 86] width 364 height 26
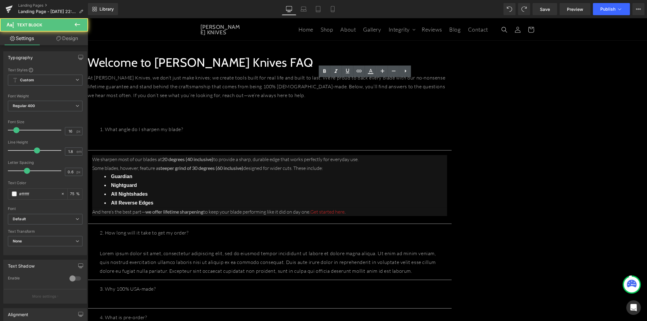
click at [447, 169] on p "Some blades, however, feature a steeper grind of 30 degrees (60 inclusive) desi…" at bounding box center [269, 168] width 355 height 9
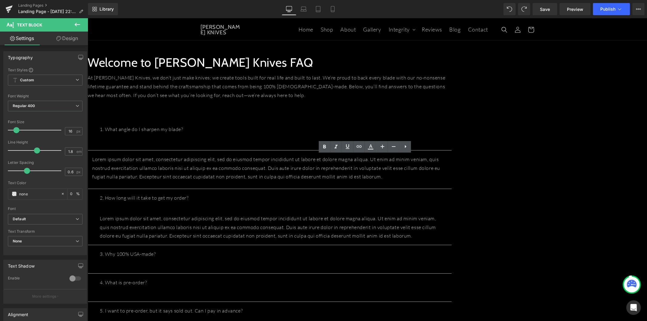
click at [261, 161] on p "Lorem ipsum dolor sit amet, consectetur adipiscing elit, sed do eiusmod tempor …" at bounding box center [269, 168] width 355 height 26
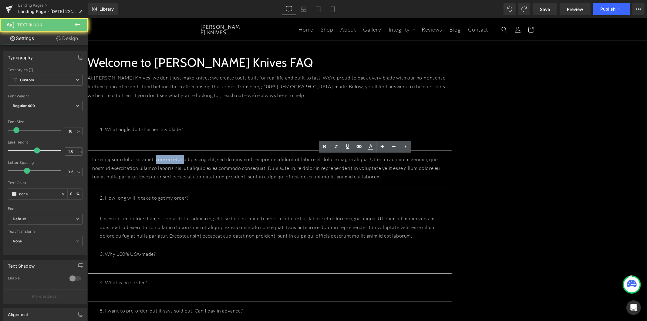
click at [261, 161] on p "Lorem ipsum dolor sit amet, consectetur adipiscing elit, sed do eiusmod tempor …" at bounding box center [269, 168] width 355 height 26
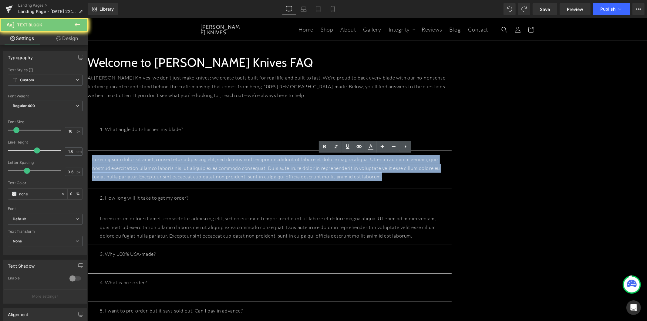
click at [261, 161] on p "Lorem ipsum dolor sit amet, consectetur adipiscing elit, sed do eiusmod tempor …" at bounding box center [269, 168] width 355 height 26
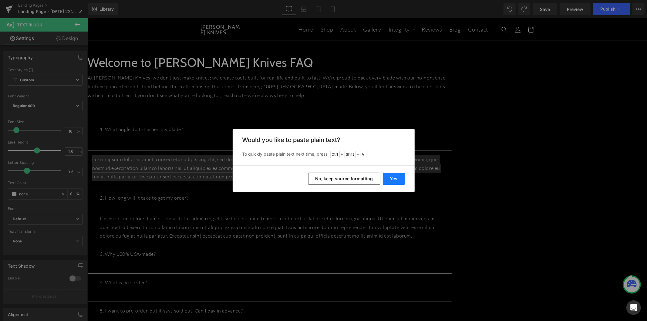
click at [394, 178] on button "Yes" at bounding box center [394, 179] width 22 height 12
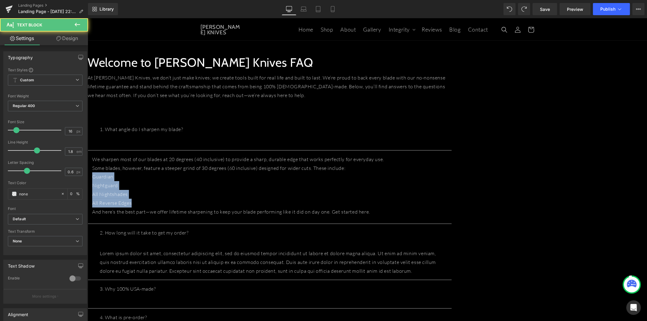
drag, startPoint x: 245, startPoint y: 203, endPoint x: 190, endPoint y: 179, distance: 60.4
click at [190, 179] on article "We sharpen most of our blades at 20 degrees (40 inclusive) to provide a sharp, …" at bounding box center [269, 187] width 364 height 74
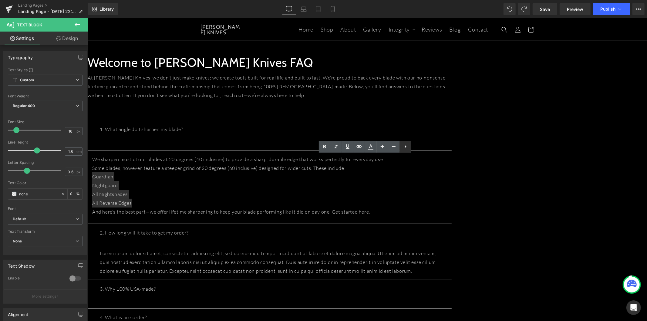
click at [402, 147] on icon at bounding box center [405, 146] width 7 height 7
click at [406, 148] on icon at bounding box center [405, 147] width 1 height 4
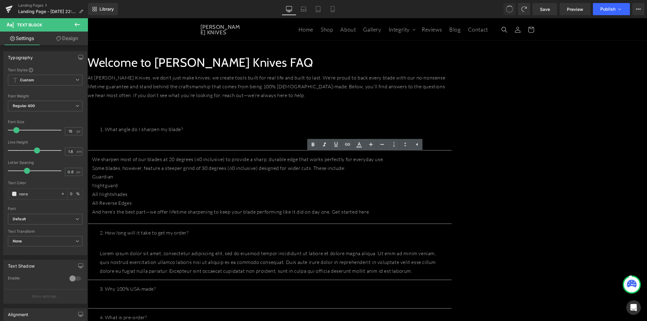
click at [269, 190] on p "All Nightshades" at bounding box center [269, 194] width 355 height 9
click at [235, 202] on p "All Reverse Edges" at bounding box center [269, 202] width 355 height 9
drag, startPoint x: 234, startPoint y: 201, endPoint x: 191, endPoint y: 178, distance: 48.6
click at [191, 178] on div "We sharpen most of our blades at 20 degrees (40 inclusive) to provide a sharp, …" at bounding box center [269, 185] width 355 height 61
click at [210, 178] on p "Guardian" at bounding box center [269, 176] width 355 height 9
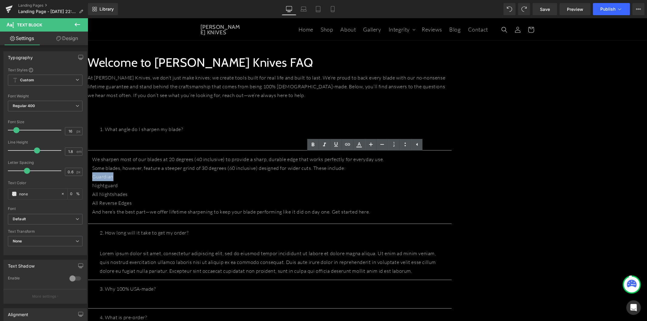
drag, startPoint x: 214, startPoint y: 176, endPoint x: 193, endPoint y: 177, distance: 21.2
click at [193, 177] on p "Guardian" at bounding box center [269, 176] width 355 height 9
click at [407, 145] on icon at bounding box center [405, 144] width 7 height 7
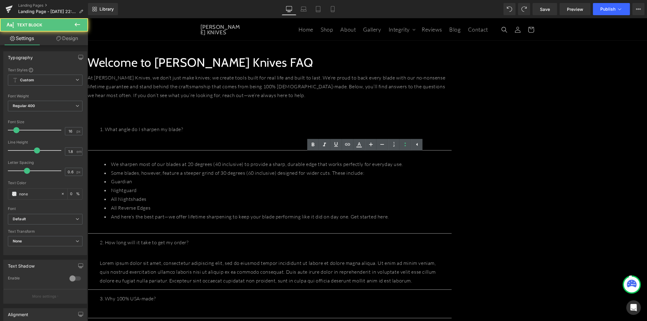
click at [288, 189] on li "Nightguard" at bounding box center [275, 190] width 343 height 9
click at [198, 160] on li "We sharpen most of our blades at 20 degrees (40 inclusive) to provide a sharp, …" at bounding box center [275, 164] width 343 height 9
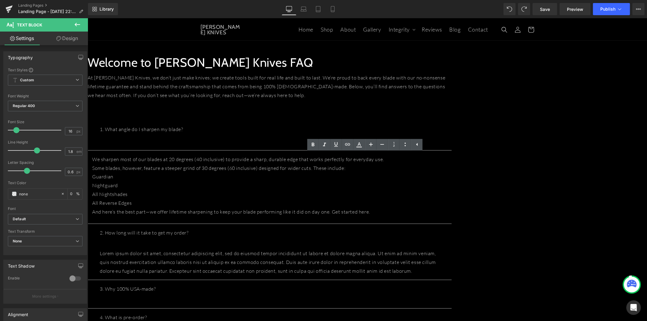
click at [278, 195] on p "All Nightshades" at bounding box center [269, 194] width 355 height 9
click at [198, 175] on p "Guardian" at bounding box center [269, 176] width 355 height 9
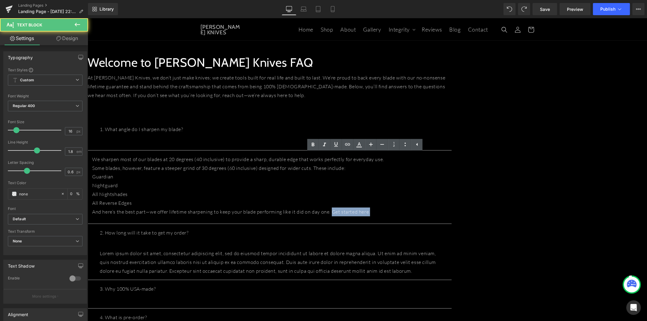
drag, startPoint x: 469, startPoint y: 213, endPoint x: 387, endPoint y: 171, distance: 92.7
click at [430, 211] on p "And here’s the best part—we offer lifetime sharpening to keep your blade perfor…" at bounding box center [269, 211] width 355 height 9
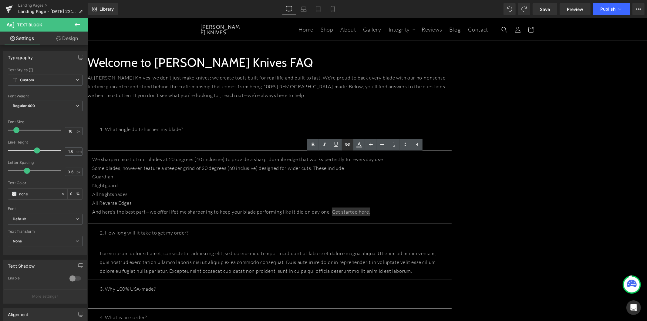
click at [347, 144] on icon at bounding box center [347, 144] width 5 height 2
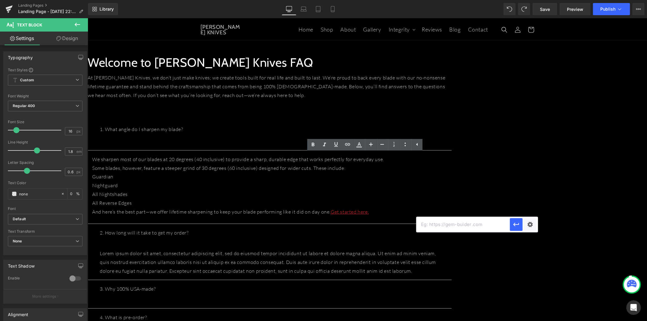
click at [447, 198] on p "All Reverse Edges" at bounding box center [269, 202] width 355 height 9
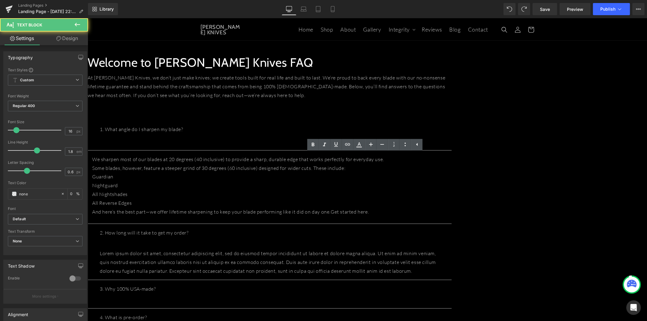
click at [245, 201] on p "All Reverse Edges" at bounding box center [269, 202] width 355 height 9
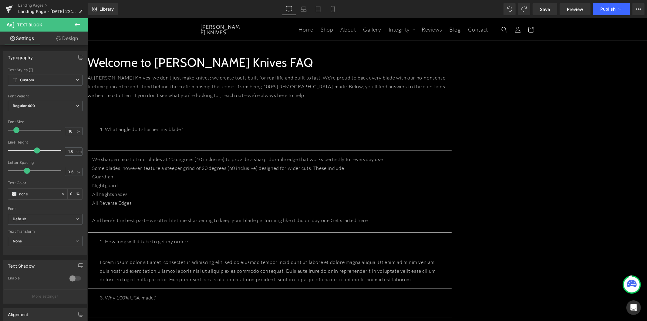
click at [447, 170] on p "Some blades, however, feature a steeper grind of 30 degrees (60 inclusive) desi…" at bounding box center [269, 168] width 355 height 9
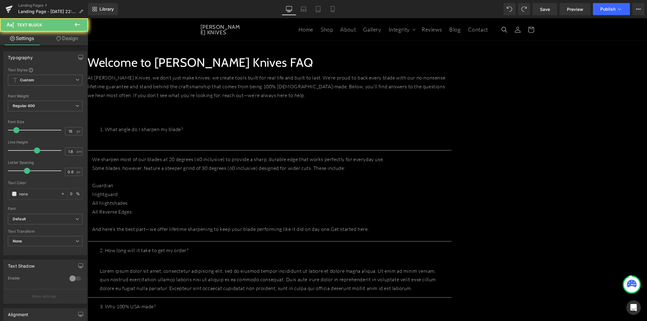
click at [447, 158] on p "We sharpen most of our blades at 20 degrees (40 inclusive) to provide a sharp, …" at bounding box center [269, 159] width 355 height 9
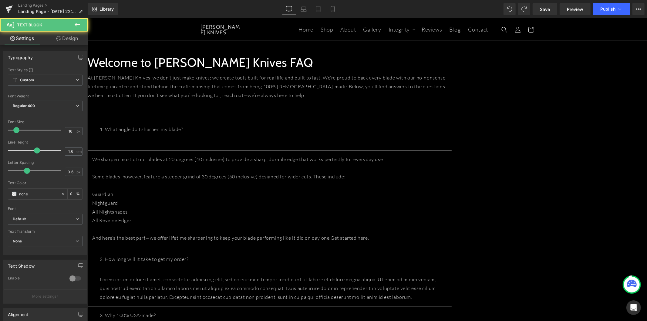
drag, startPoint x: 219, startPoint y: 215, endPoint x: 191, endPoint y: 195, distance: 35.5
click at [191, 195] on div "We sharpen most of our blades at 20 degrees (40 inclusive) to provide a sharp, …" at bounding box center [269, 198] width 355 height 87
click at [206, 198] on p "Nightguard" at bounding box center [269, 202] width 355 height 9
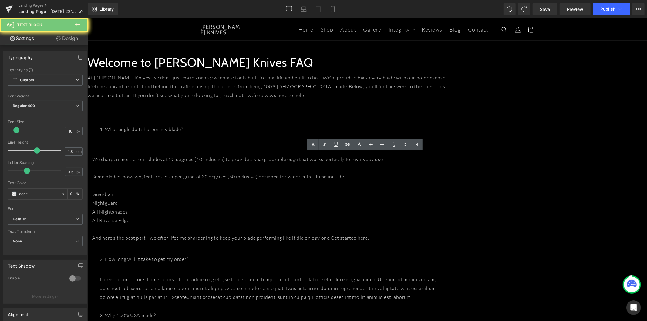
click at [241, 208] on p "All Nightshades" at bounding box center [269, 211] width 355 height 9
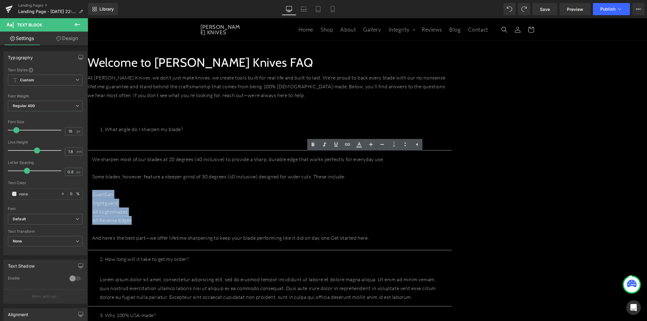
drag, startPoint x: 235, startPoint y: 220, endPoint x: 192, endPoint y: 193, distance: 50.7
click at [192, 193] on div "We sharpen most of our blades at 20 degrees (40 inclusive) to provide a sharp, …" at bounding box center [269, 198] width 355 height 87
click at [406, 146] on icon at bounding box center [405, 145] width 1 height 4
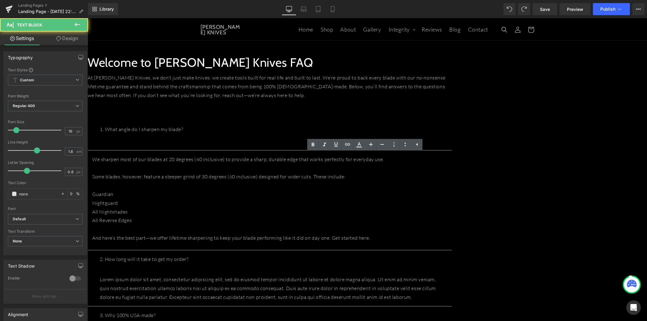
click at [327, 202] on p "Nightguard" at bounding box center [269, 202] width 355 height 9
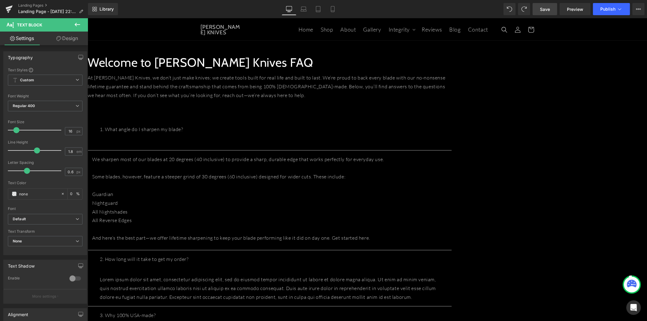
click at [553, 10] on link "Save" at bounding box center [545, 9] width 25 height 12
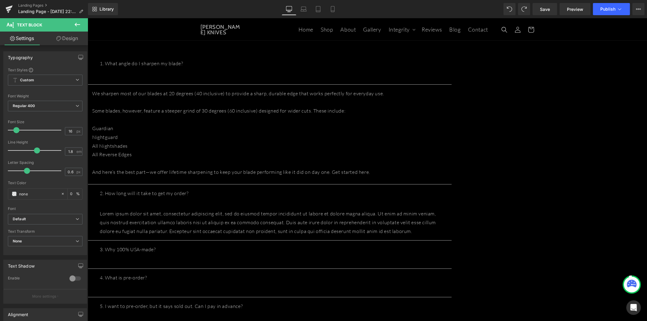
scroll to position [67, 0]
click at [224, 208] on p "Lorem ipsum dolor sit amet, consectetur adipiscing elit, sed do eiusmod tempor …" at bounding box center [270, 221] width 340 height 26
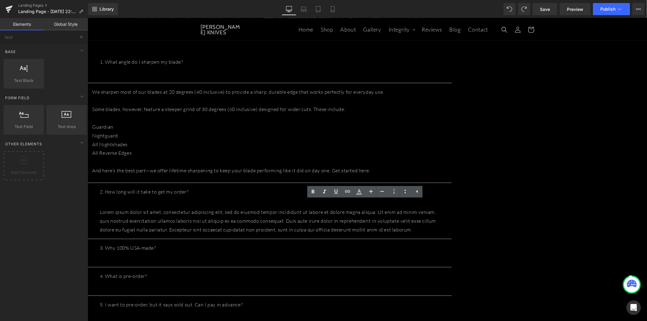
click at [182, 222] on div "Welcome to T.Kell Knives FAQ Heading At T.Kell Knives, we don’t just make knive…" at bounding box center [367, 281] width 560 height 588
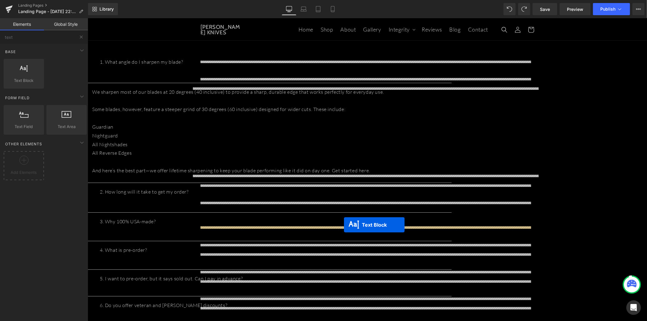
drag, startPoint x: 347, startPoint y: 218, endPoint x: 344, endPoint y: 225, distance: 7.1
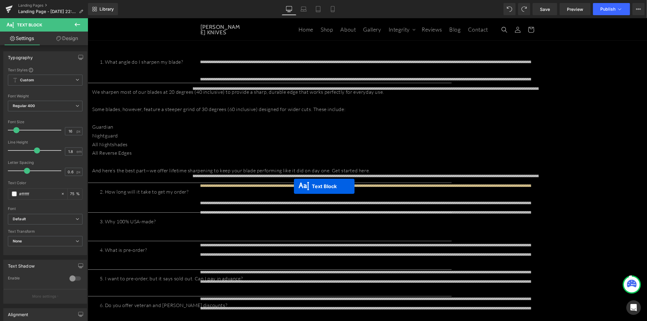
drag, startPoint x: 347, startPoint y: 228, endPoint x: 294, endPoint y: 186, distance: 68.1
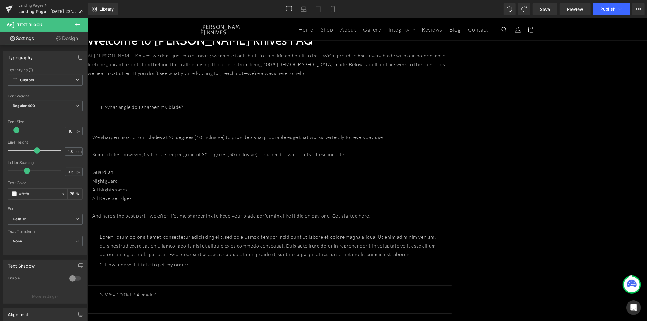
scroll to position [0, 0]
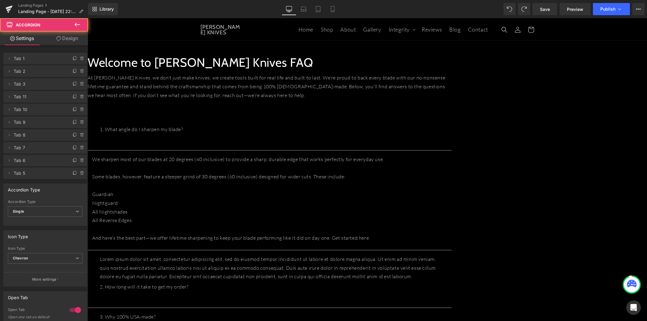
click at [297, 127] on div "1. What angle do I sharpen my blade? Text Block" at bounding box center [269, 135] width 364 height 30
click at [80, 71] on icon at bounding box center [82, 71] width 5 height 5
click at [78, 71] on button "Delete" at bounding box center [77, 72] width 19 height 8
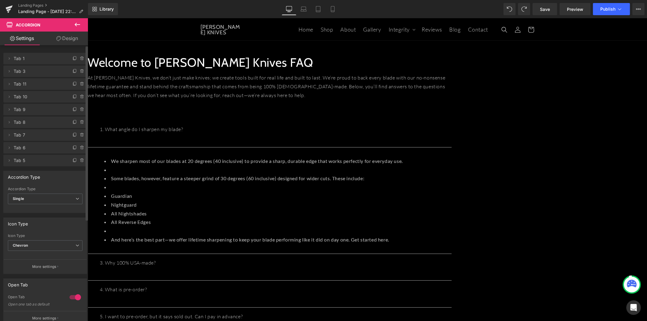
click at [80, 71] on icon at bounding box center [82, 71] width 5 height 5
click at [78, 71] on button "Delete" at bounding box center [75, 72] width 19 height 8
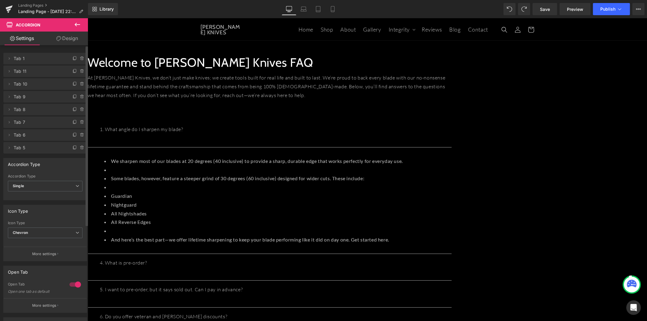
click at [80, 71] on icon at bounding box center [82, 71] width 5 height 5
click at [78, 71] on button "Delete" at bounding box center [75, 72] width 19 height 8
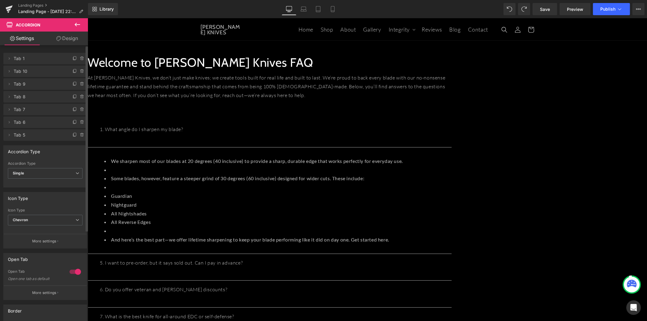
click at [80, 71] on icon at bounding box center [82, 71] width 5 height 5
click at [78, 71] on button "Delete" at bounding box center [75, 72] width 19 height 8
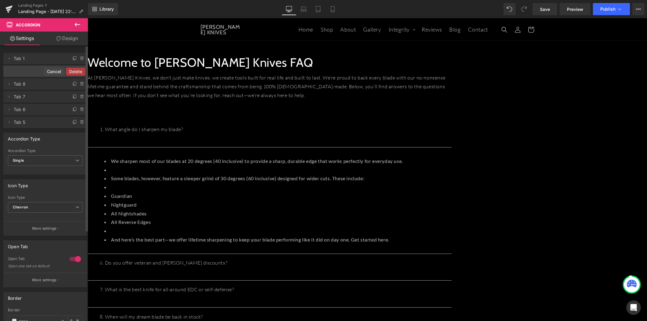
click at [78, 71] on button "Delete" at bounding box center [75, 72] width 19 height 8
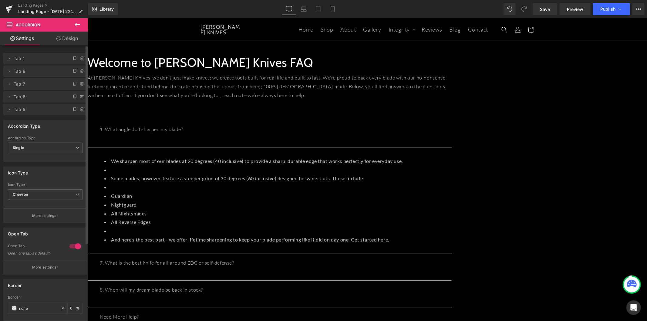
click at [80, 71] on icon at bounding box center [82, 71] width 5 height 5
click at [78, 71] on button "Delete" at bounding box center [77, 72] width 19 height 8
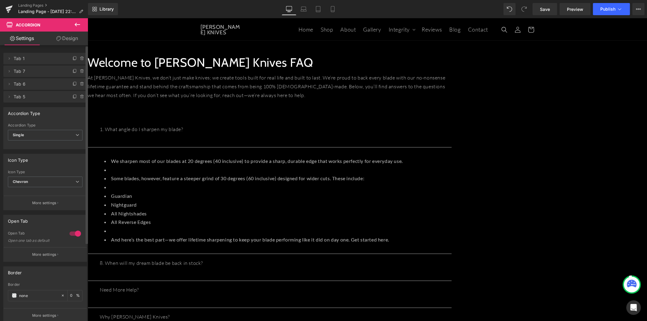
click at [80, 71] on icon at bounding box center [82, 71] width 5 height 5
click at [78, 71] on button "Delete" at bounding box center [75, 72] width 19 height 8
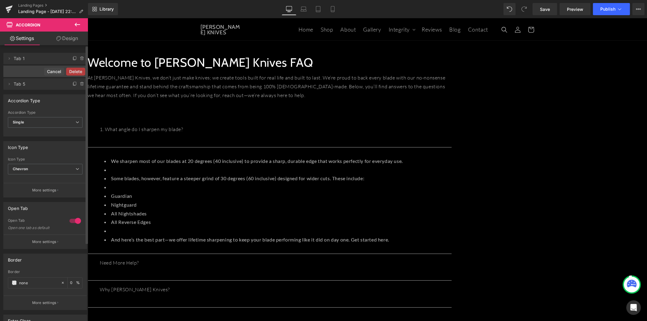
click at [78, 71] on button "Delete" at bounding box center [75, 72] width 19 height 8
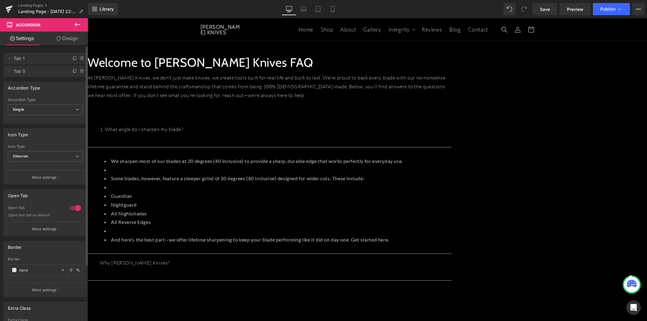
click at [80, 71] on icon at bounding box center [82, 71] width 5 height 5
click at [78, 71] on button "Delete" at bounding box center [75, 72] width 19 height 8
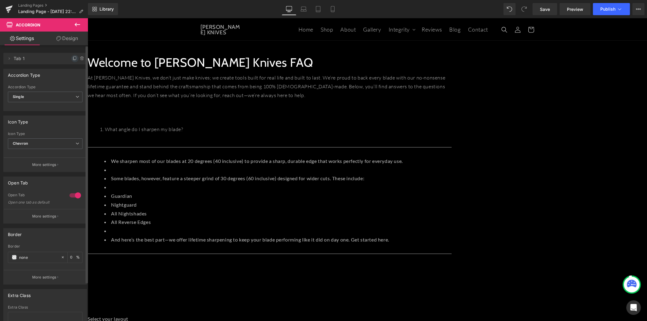
click at [74, 60] on icon at bounding box center [75, 58] width 5 height 5
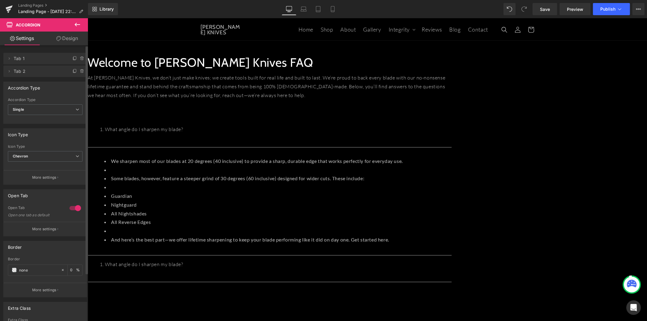
click at [42, 72] on span "Tab 2" at bounding box center [39, 72] width 51 height 12
click at [79, 71] on span at bounding box center [82, 71] width 7 height 7
click at [76, 72] on button "Delete" at bounding box center [75, 72] width 19 height 8
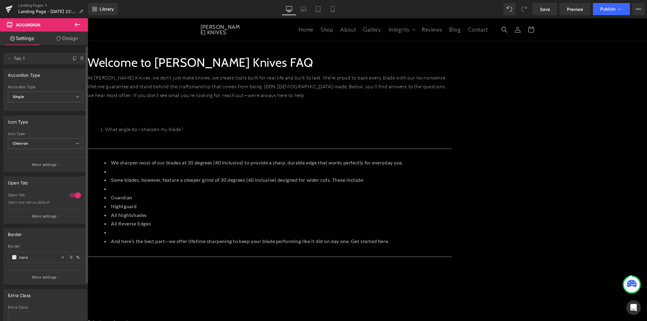
click at [39, 55] on span "Tab 1" at bounding box center [39, 59] width 51 height 12
click at [9, 61] on span at bounding box center [8, 58] width 7 height 7
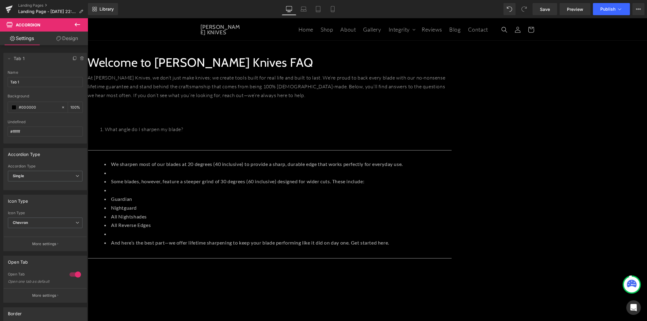
click at [87, 18] on span "Accordion" at bounding box center [87, 18] width 0 height 0
click at [80, 58] on icon at bounding box center [82, 58] width 5 height 5
click at [71, 59] on button "Delete" at bounding box center [75, 59] width 19 height 8
click at [80, 59] on icon at bounding box center [82, 58] width 5 height 5
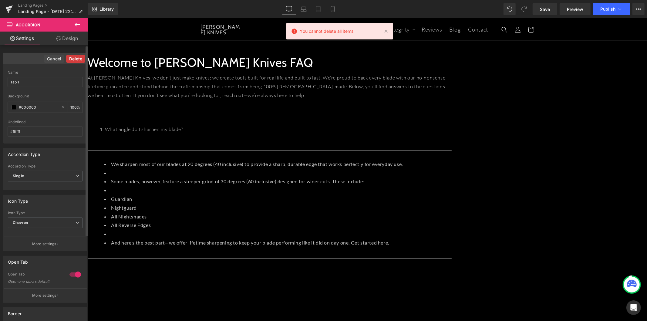
click at [71, 59] on button "Delete" at bounding box center [75, 59] width 19 height 8
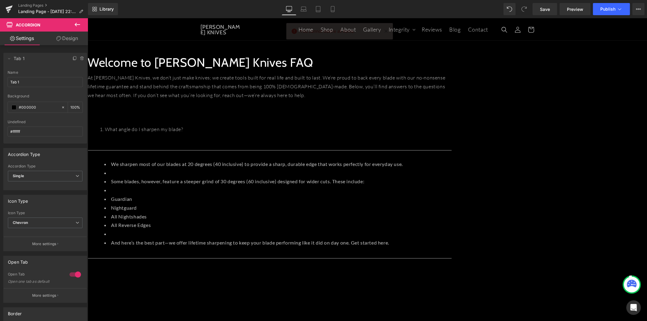
click at [87, 18] on link at bounding box center [87, 18] width 0 height 0
click at [87, 18] on icon at bounding box center [87, 18] width 0 height 0
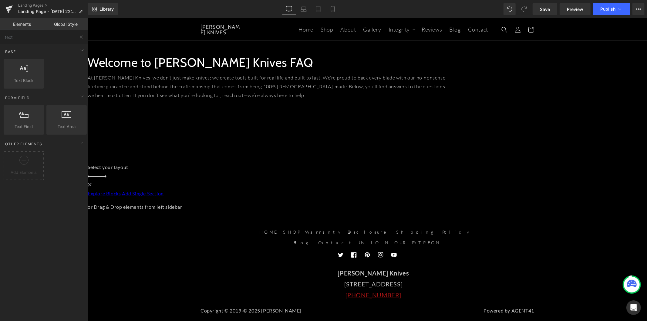
drag, startPoint x: 55, startPoint y: 37, endPoint x: -6, endPoint y: 34, distance: 60.8
click at [0, 34] on html "Accordion You are previewing how the will restyle your page. You can not edit E…" at bounding box center [323, 160] width 647 height 321
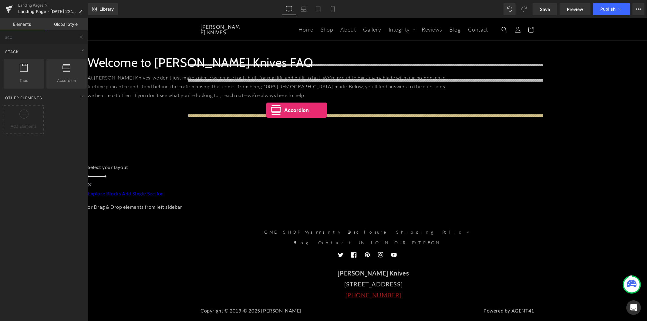
drag, startPoint x: 154, startPoint y: 100, endPoint x: 266, endPoint y: 110, distance: 112.1
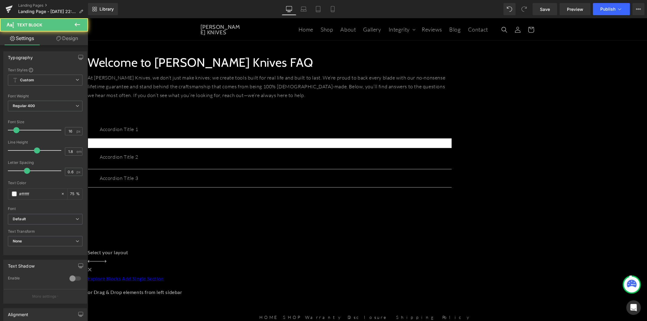
click at [426, 161] on p "Accordion Title 2" at bounding box center [270, 156] width 340 height 9
click at [197, 161] on div "Accordion Title 2" at bounding box center [270, 156] width 340 height 9
click at [192, 169] on div "Accordion Title 2 Text Block" at bounding box center [269, 158] width 364 height 21
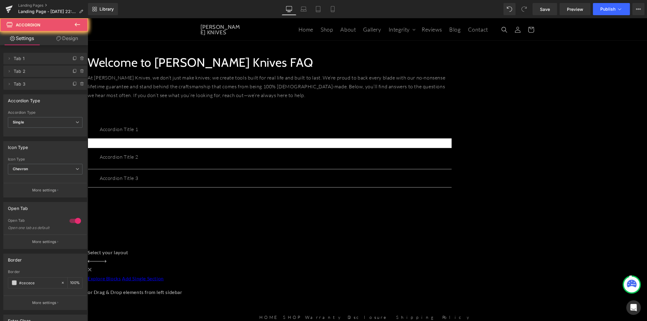
click at [192, 169] on div "Accordion Title 2 Text Block" at bounding box center [269, 158] width 364 height 21
click at [452, 169] on button "button" at bounding box center [445, 158] width 12 height 21
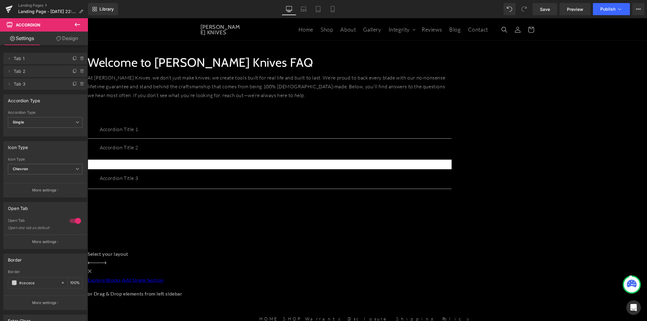
click at [452, 150] on button "button" at bounding box center [445, 148] width 12 height 21
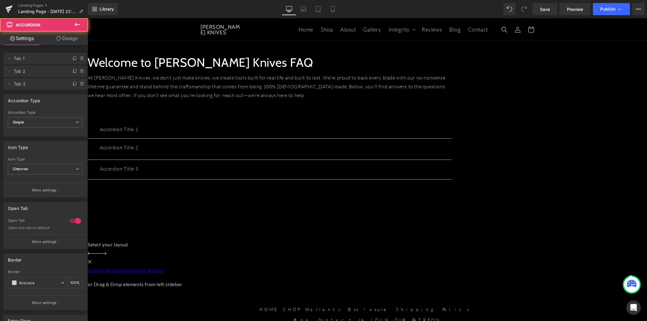
click at [452, 129] on button "button" at bounding box center [445, 129] width 12 height 18
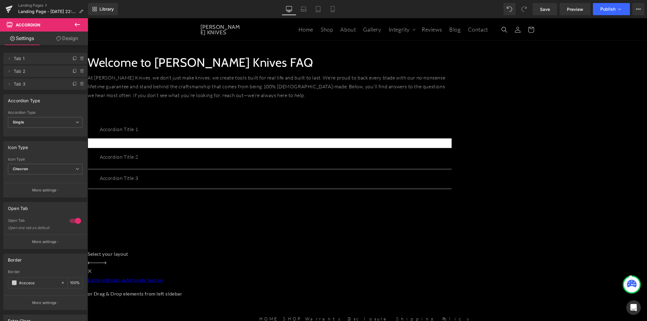
click at [452, 169] on button "button" at bounding box center [445, 158] width 12 height 21
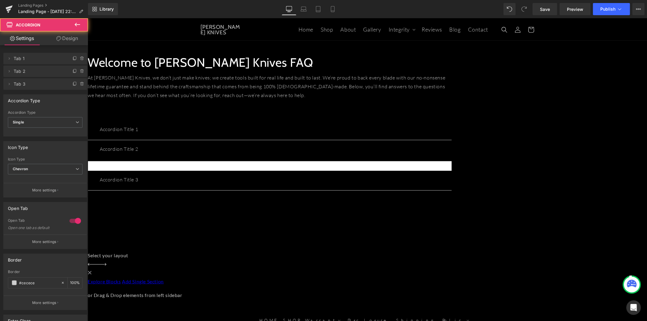
click at [445, 152] on span "button" at bounding box center [445, 152] width 0 height 0
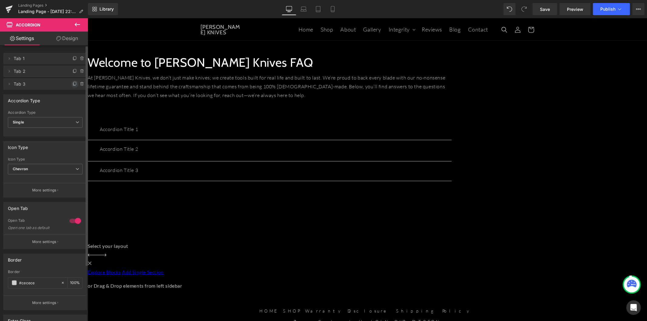
click at [73, 85] on icon at bounding box center [75, 84] width 5 height 5
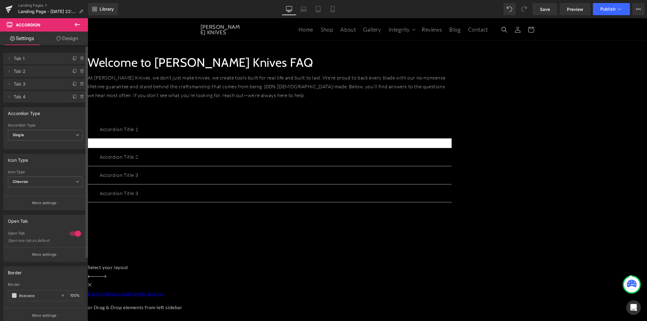
click at [73, 85] on icon at bounding box center [75, 84] width 5 height 5
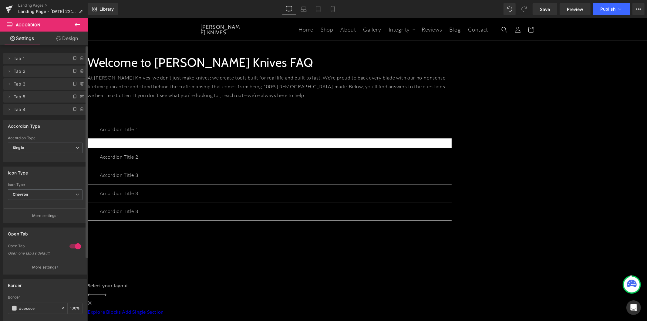
click at [73, 85] on icon at bounding box center [75, 84] width 5 height 5
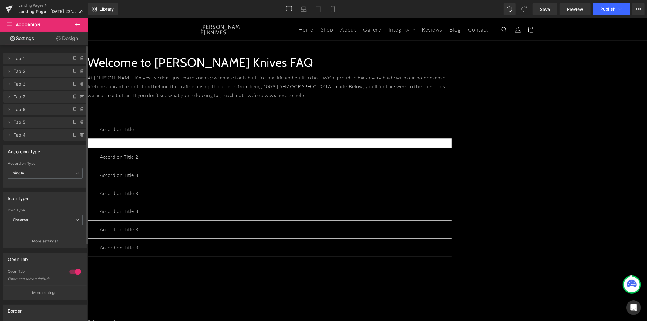
click at [73, 85] on icon at bounding box center [75, 84] width 5 height 5
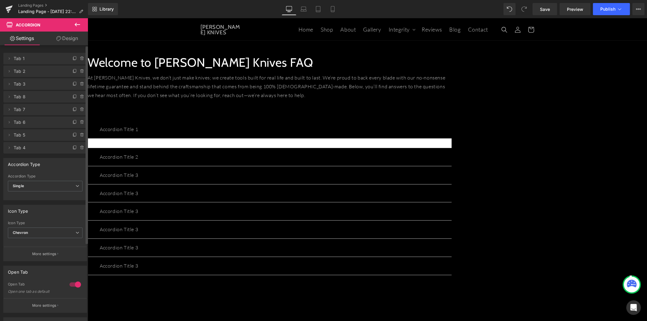
click at [73, 85] on icon at bounding box center [75, 84] width 5 height 5
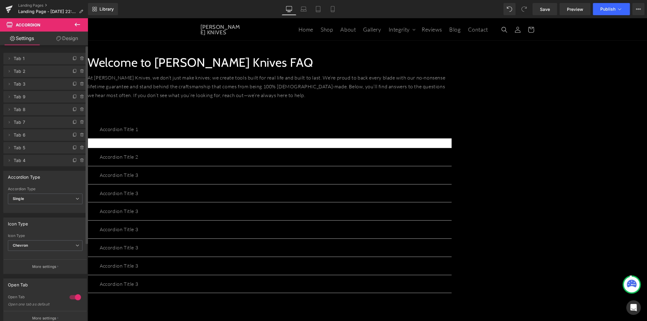
click at [73, 85] on icon at bounding box center [75, 84] width 5 height 5
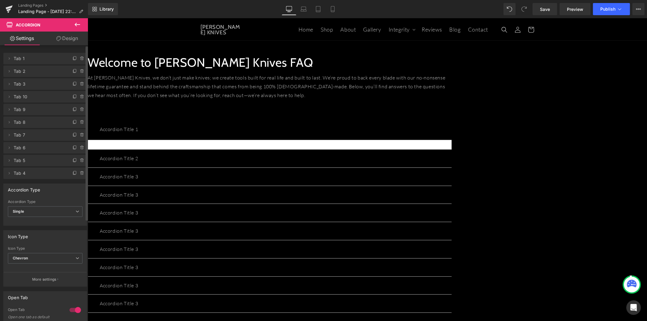
click at [76, 24] on icon at bounding box center [77, 25] width 5 height 4
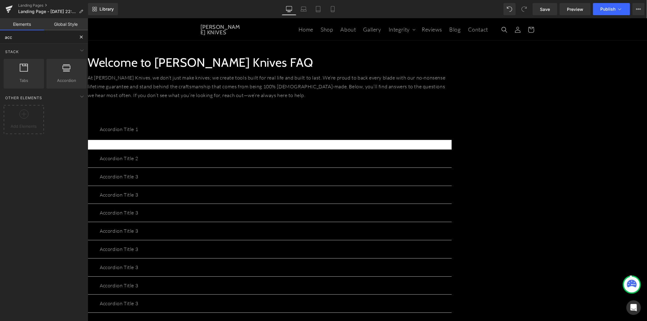
drag, startPoint x: 25, startPoint y: 41, endPoint x: 2, endPoint y: 40, distance: 22.2
click at [2, 40] on input "acc" at bounding box center [37, 36] width 75 height 13
click at [452, 185] on button "button" at bounding box center [445, 176] width 12 height 18
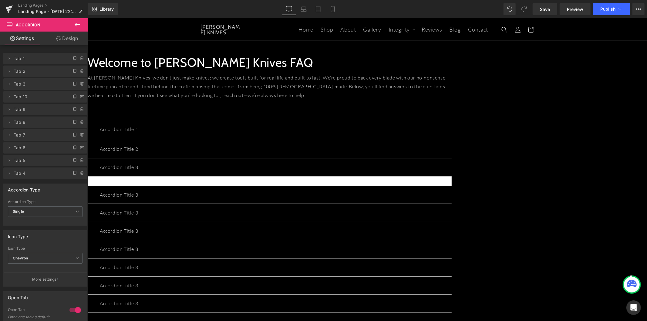
click at [76, 24] on icon at bounding box center [77, 25] width 5 height 4
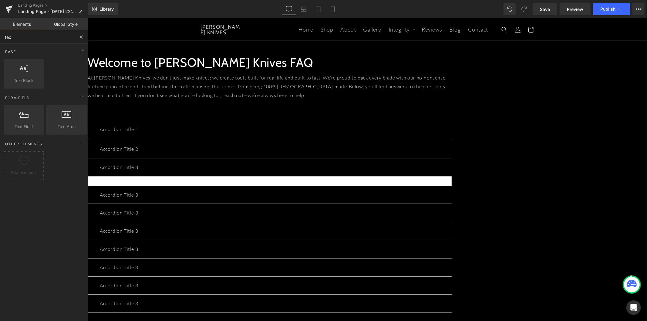
type input "text"
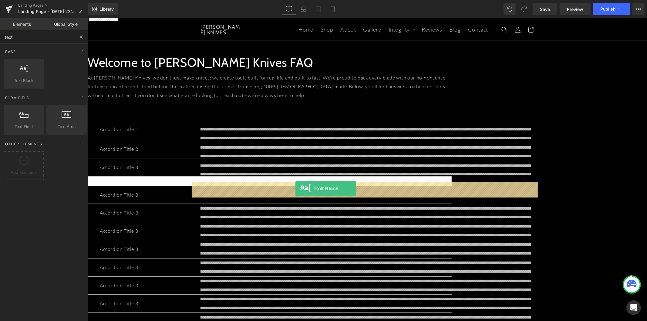
drag, startPoint x: 128, startPoint y: 98, endPoint x: 295, endPoint y: 188, distance: 190.3
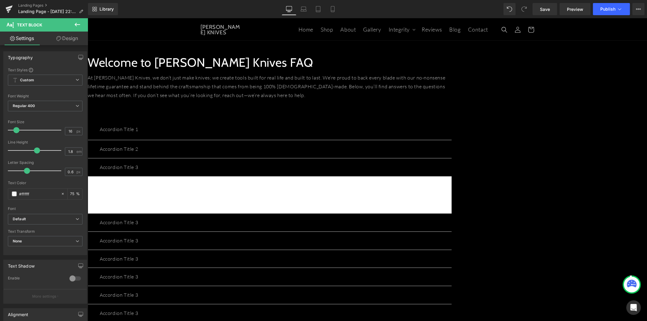
click at [452, 136] on button "button" at bounding box center [445, 129] width 12 height 19
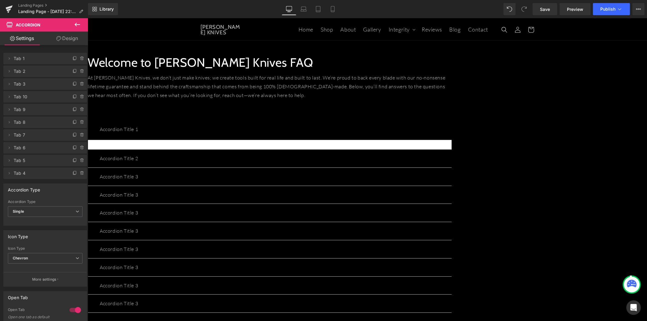
click at [74, 24] on icon at bounding box center [77, 24] width 7 height 7
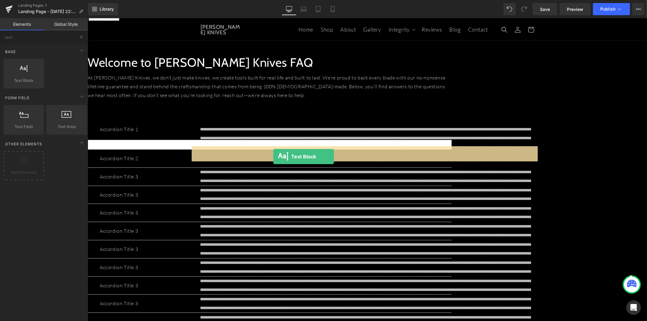
drag, startPoint x: 123, startPoint y: 90, endPoint x: 273, endPoint y: 156, distance: 164.4
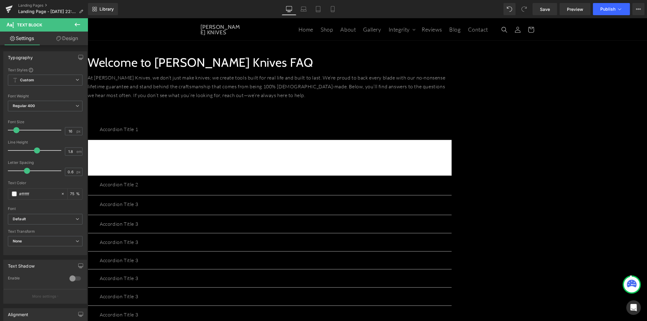
click at [452, 187] on button "button" at bounding box center [445, 184] width 12 height 19
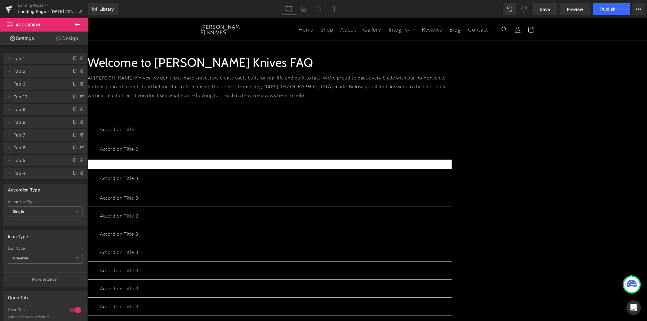
click at [76, 25] on icon at bounding box center [77, 25] width 5 height 4
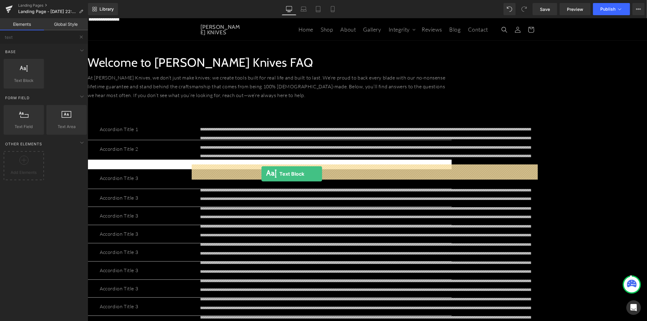
drag, startPoint x: 120, startPoint y: 96, endPoint x: 261, endPoint y: 174, distance: 161.3
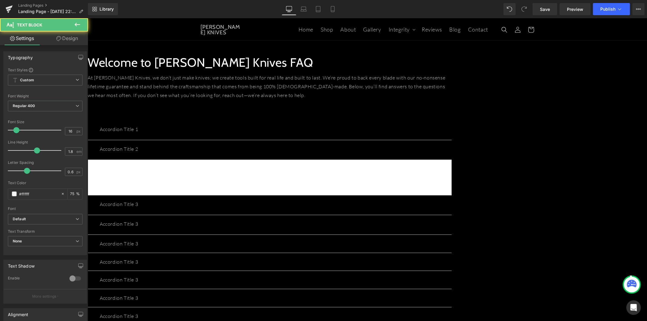
click at [452, 208] on button "button" at bounding box center [445, 204] width 12 height 19
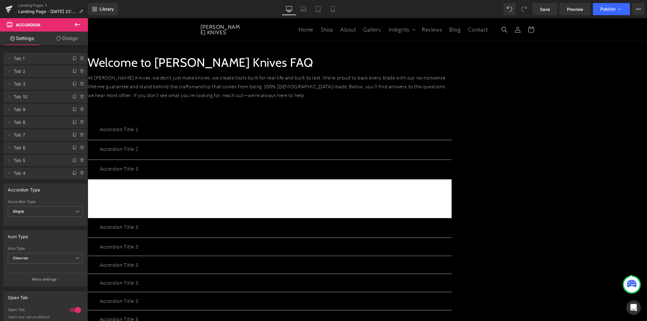
click at [452, 225] on button "button" at bounding box center [445, 227] width 12 height 19
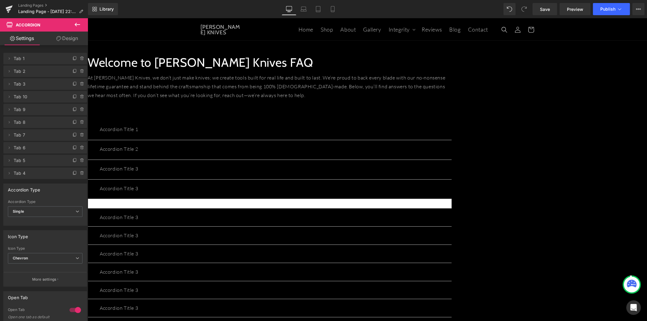
click at [78, 22] on icon at bounding box center [77, 24] width 7 height 7
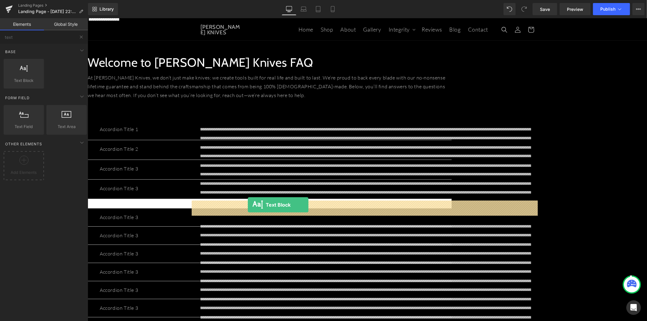
drag, startPoint x: 117, startPoint y: 90, endPoint x: 248, endPoint y: 205, distance: 174.2
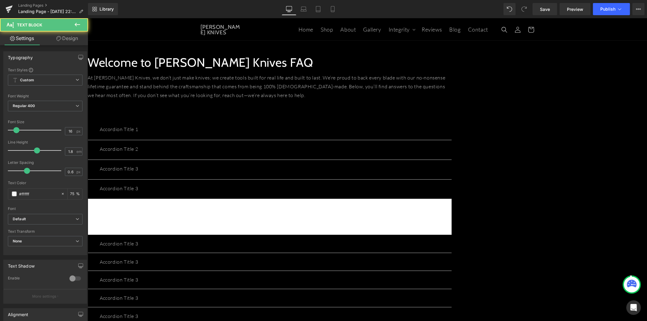
click at [452, 244] on button "button" at bounding box center [445, 244] width 12 height 18
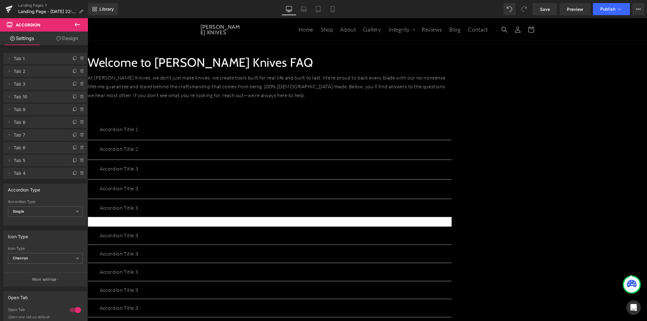
click at [74, 24] on icon at bounding box center [77, 24] width 7 height 7
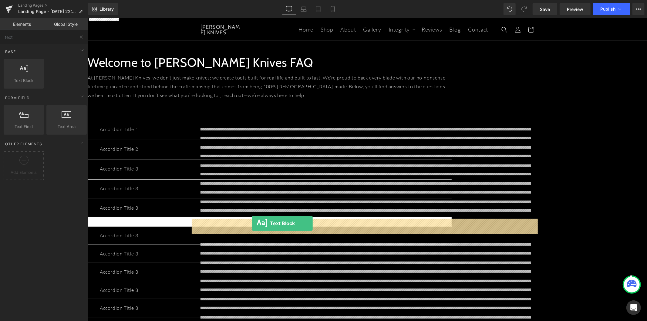
drag, startPoint x: 122, startPoint y: 99, endPoint x: 252, endPoint y: 223, distance: 180.1
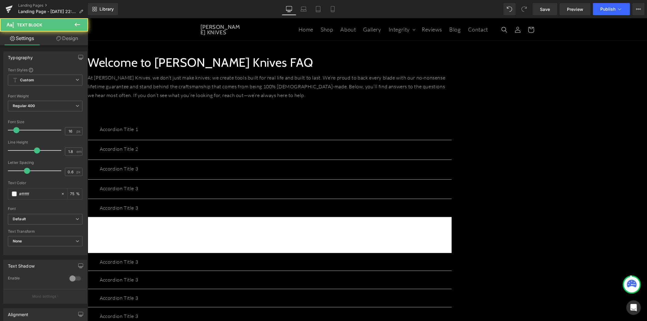
click at [452, 263] on button "button" at bounding box center [445, 262] width 12 height 18
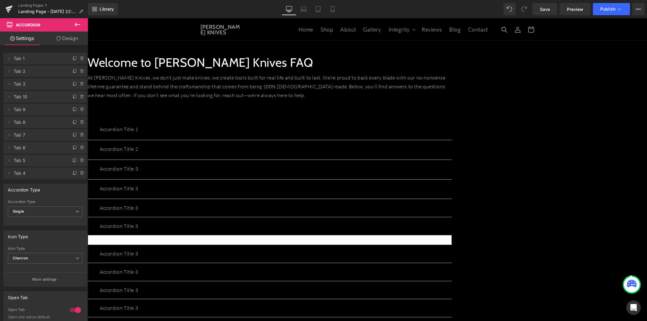
click at [74, 23] on icon at bounding box center [77, 24] width 7 height 7
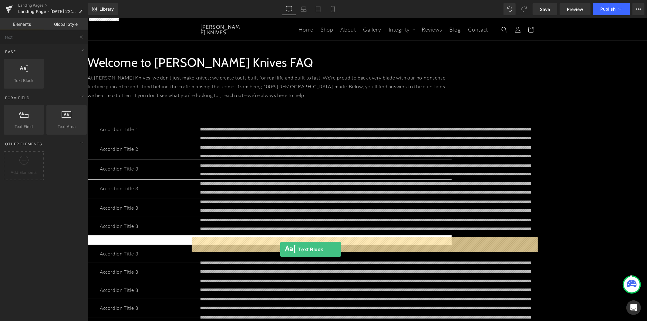
drag, startPoint x: 116, startPoint y: 96, endPoint x: 280, endPoint y: 249, distance: 224.1
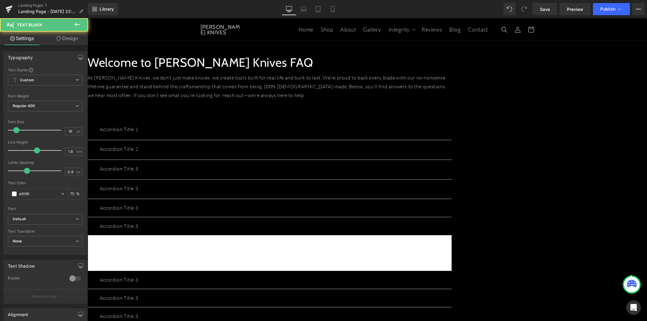
click at [452, 280] on button "button" at bounding box center [445, 280] width 12 height 18
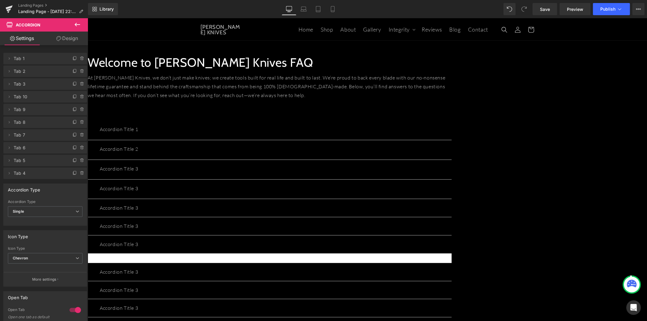
click at [78, 24] on icon at bounding box center [77, 25] width 5 height 4
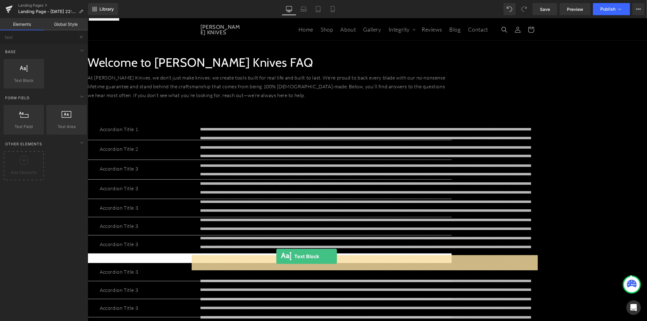
drag, startPoint x: 119, startPoint y: 98, endPoint x: 276, endPoint y: 256, distance: 222.7
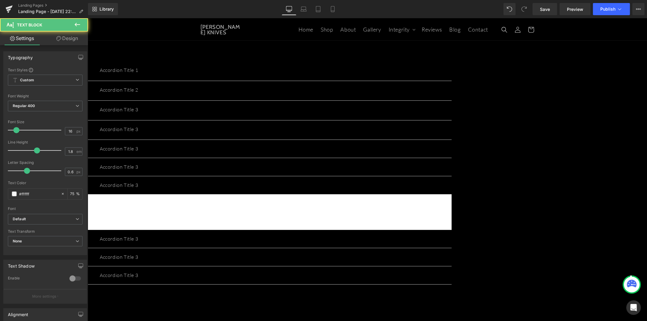
scroll to position [67, 0]
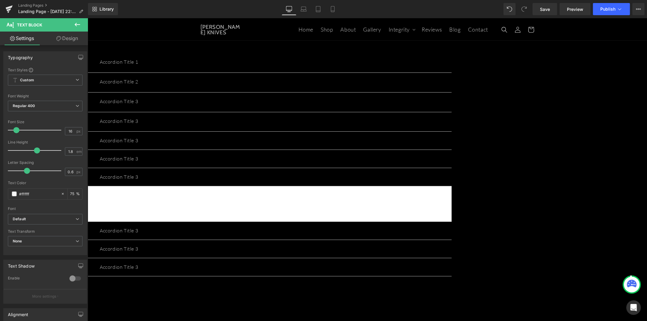
click at [452, 231] on button "button" at bounding box center [445, 231] width 12 height 18
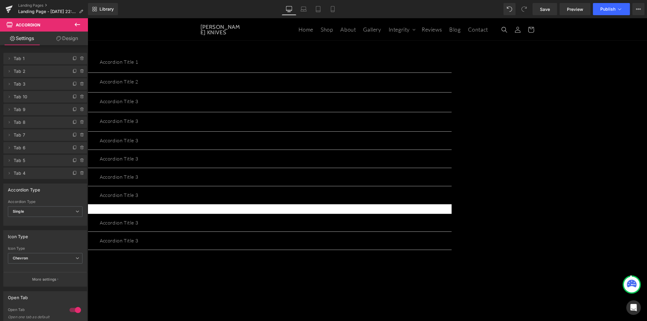
click at [75, 25] on icon at bounding box center [77, 25] width 5 height 4
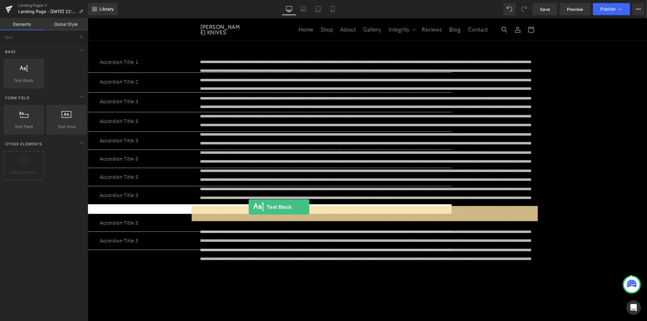
drag, startPoint x: 120, startPoint y: 87, endPoint x: 250, endPoint y: 207, distance: 177.2
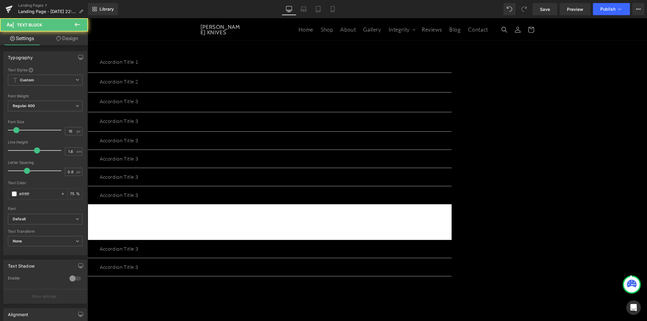
click at [101, 253] on div at bounding box center [101, 253] width 2 height 0
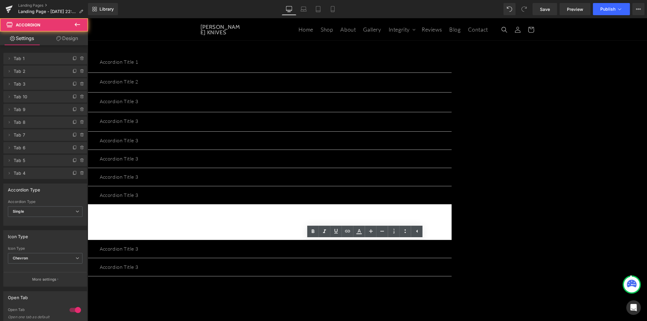
click at [452, 248] on button "button" at bounding box center [445, 249] width 12 height 18
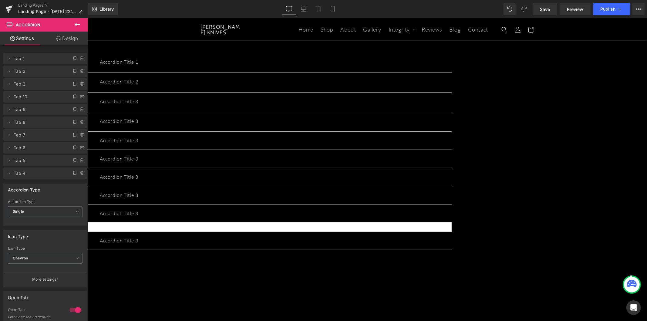
click at [74, 25] on icon at bounding box center [77, 24] width 7 height 7
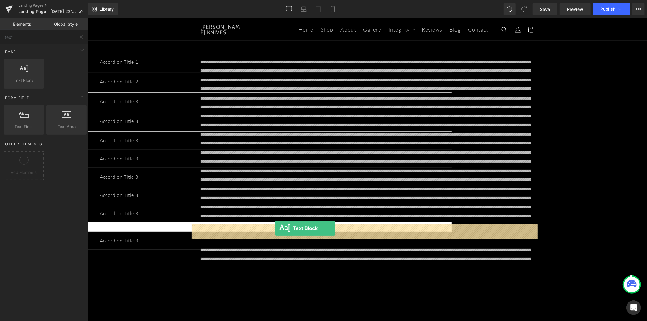
drag, startPoint x: 155, startPoint y: 113, endPoint x: 275, endPoint y: 228, distance: 165.7
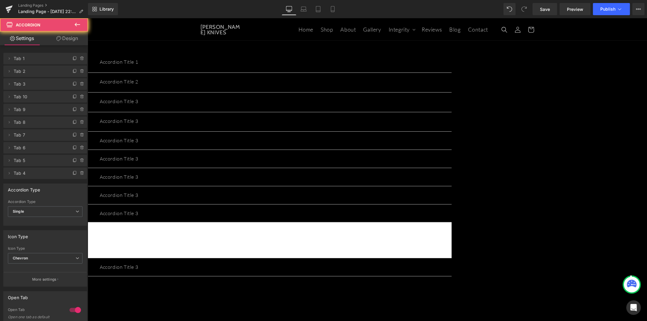
click at [452, 265] on button "button" at bounding box center [445, 267] width 12 height 18
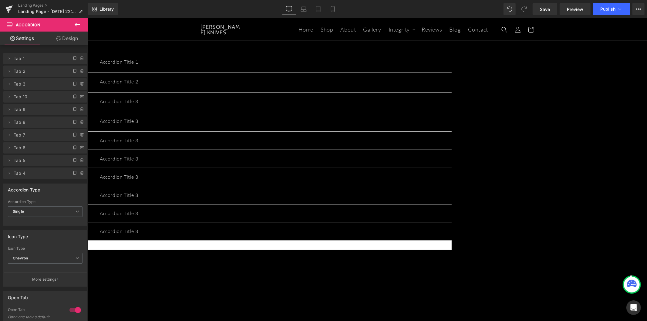
click at [72, 26] on button at bounding box center [77, 24] width 21 height 13
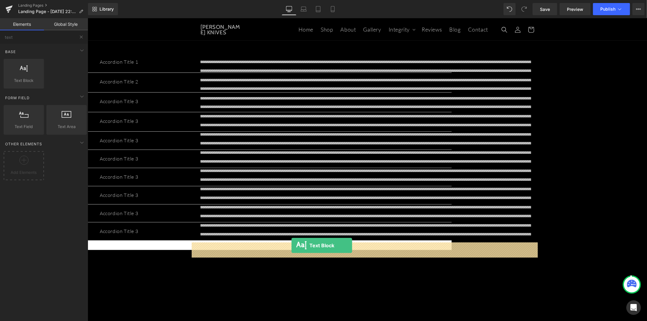
drag, startPoint x: 123, startPoint y: 98, endPoint x: 291, endPoint y: 245, distance: 223.9
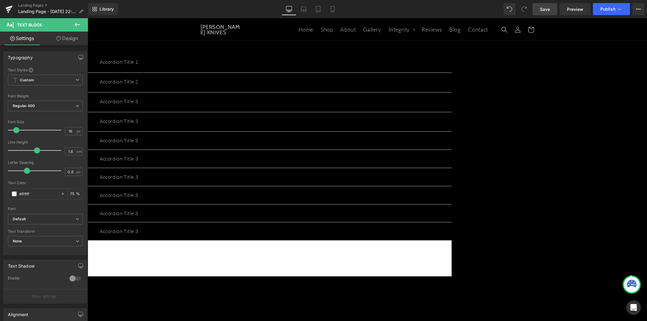
click at [546, 11] on span "Save" at bounding box center [545, 9] width 10 height 6
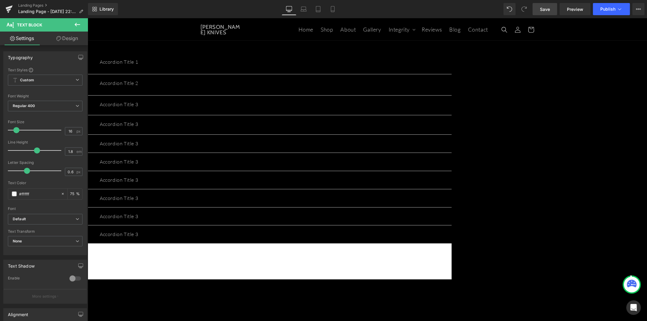
click at [228, 63] on p "Accordion Title 1" at bounding box center [270, 61] width 340 height 9
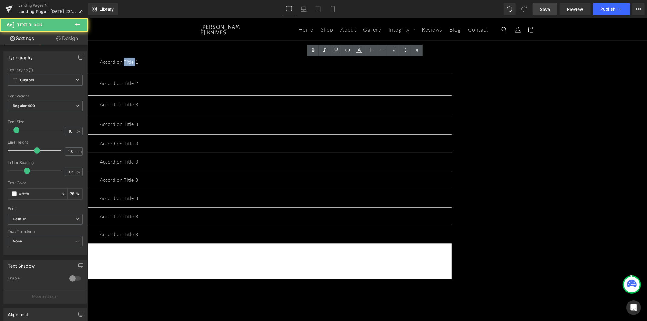
click at [228, 63] on p "Accordion Title 1" at bounding box center [270, 61] width 340 height 9
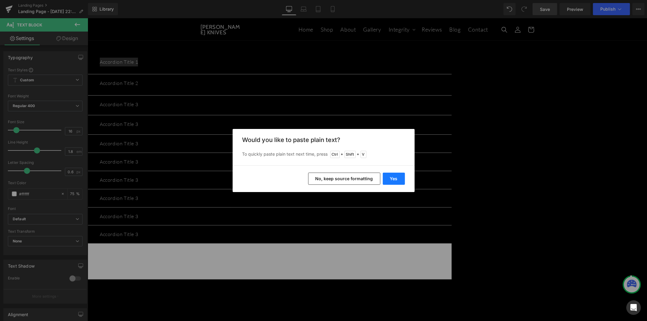
click at [386, 177] on button "Yes" at bounding box center [394, 179] width 22 height 12
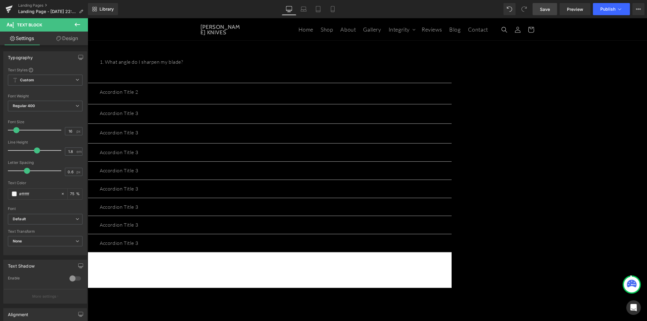
click at [258, 71] on p at bounding box center [270, 70] width 340 height 9
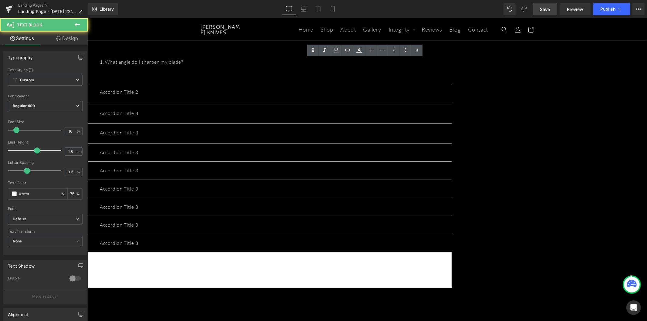
click at [269, 73] on p at bounding box center [270, 70] width 340 height 9
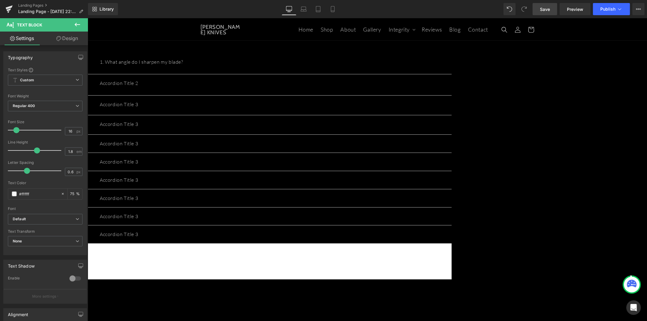
click at [235, 80] on p "Accordion Title 2" at bounding box center [270, 83] width 340 height 9
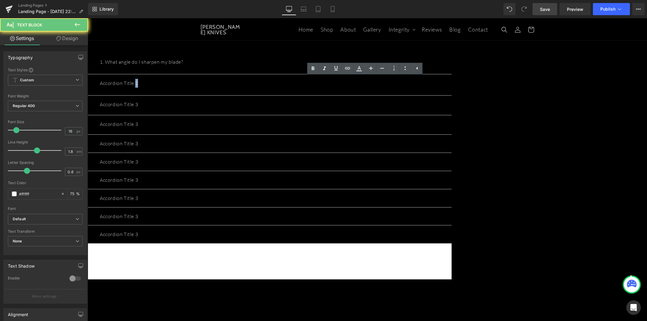
click at [235, 80] on p "Accordion Title 2" at bounding box center [270, 83] width 340 height 9
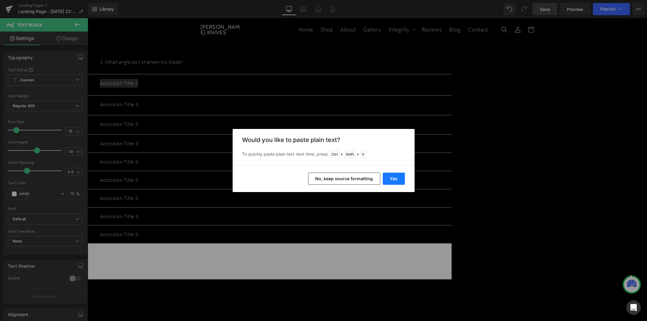
drag, startPoint x: 395, startPoint y: 179, endPoint x: 197, endPoint y: 109, distance: 210.6
click at [395, 179] on button "Yes" at bounding box center [394, 179] width 22 height 12
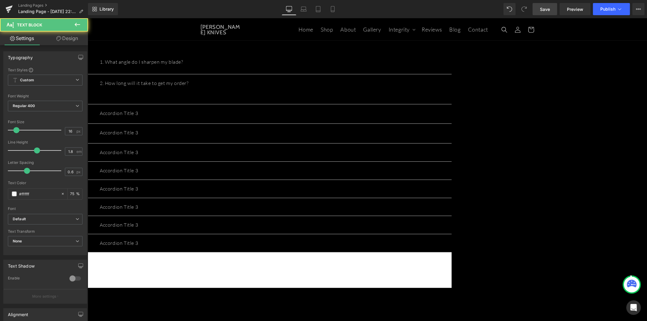
click at [245, 92] on p at bounding box center [270, 91] width 340 height 9
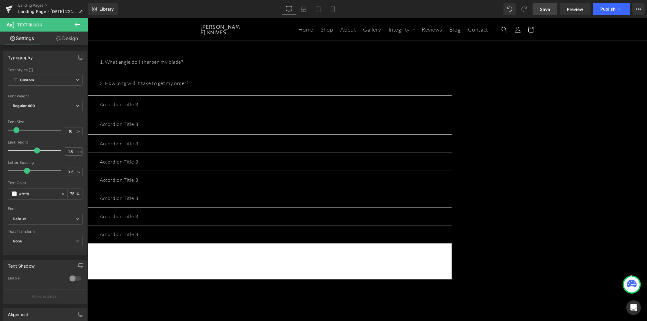
click at [243, 102] on p "Accordion Title 3" at bounding box center [270, 104] width 340 height 9
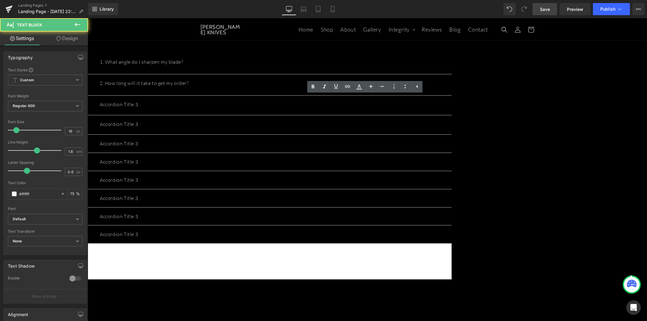
click at [243, 102] on p "Accordion Title 3" at bounding box center [270, 104] width 340 height 9
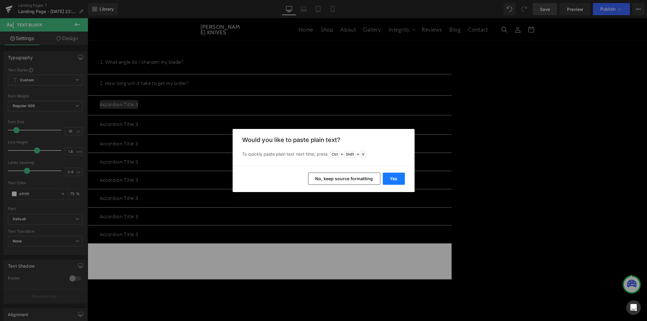
click at [400, 182] on button "Yes" at bounding box center [394, 179] width 22 height 12
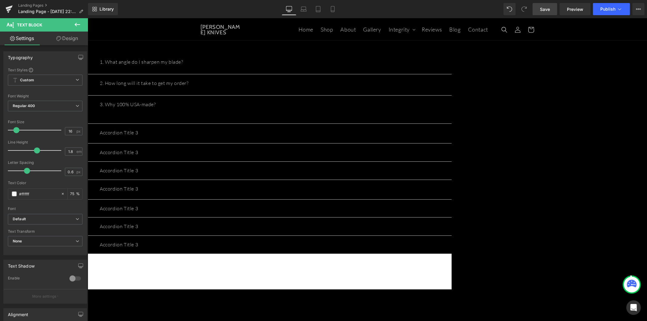
click at [254, 113] on div "3. Why 100% USA-made? Text Block" at bounding box center [270, 109] width 340 height 19
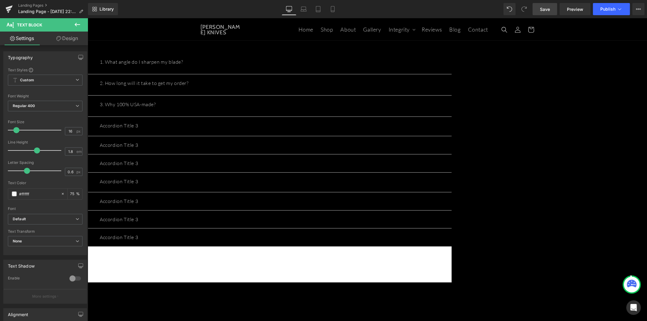
click at [229, 121] on p "Accordion Title 3" at bounding box center [270, 125] width 340 height 9
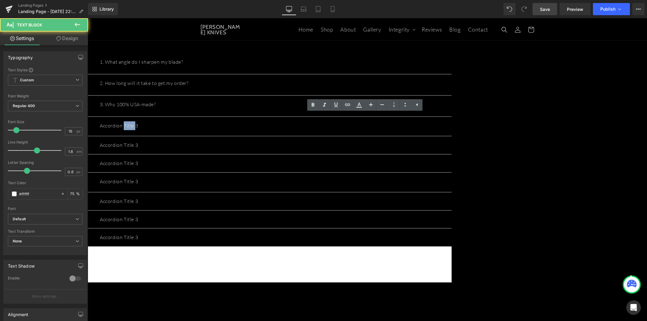
click at [229, 121] on p "Accordion Title 3" at bounding box center [270, 125] width 340 height 9
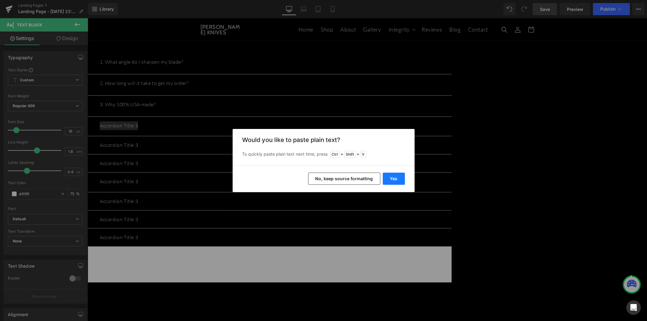
click at [389, 179] on button "Yes" at bounding box center [394, 179] width 22 height 12
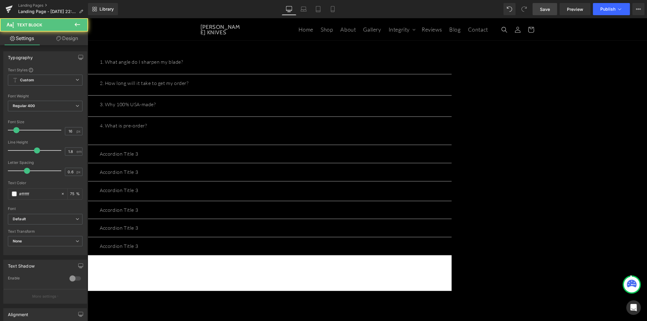
click at [265, 130] on p at bounding box center [270, 134] width 340 height 9
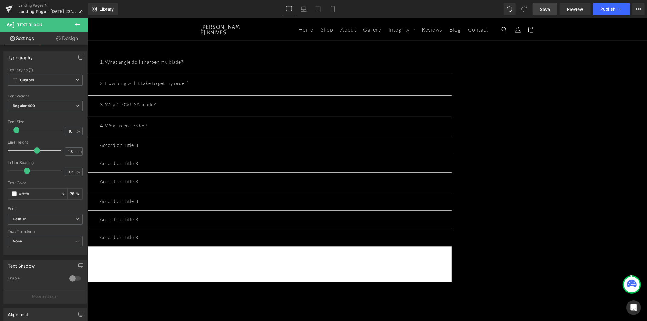
click at [229, 140] on p "Accordion Title 3" at bounding box center [270, 144] width 340 height 9
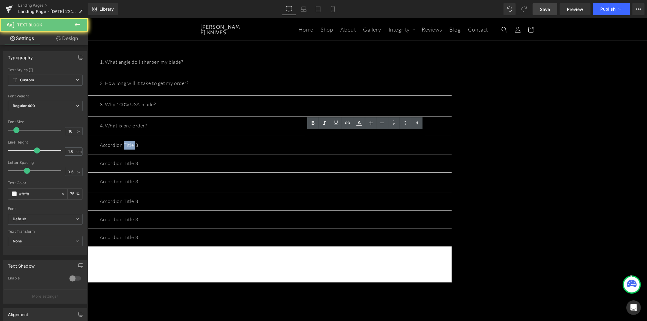
click at [229, 140] on p "Accordion Title 3" at bounding box center [270, 144] width 340 height 9
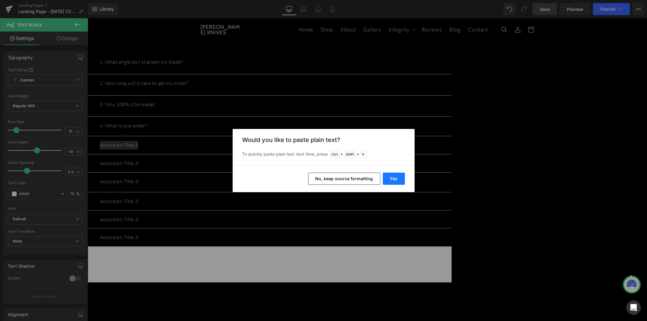
click at [396, 179] on button "Yes" at bounding box center [394, 179] width 22 height 12
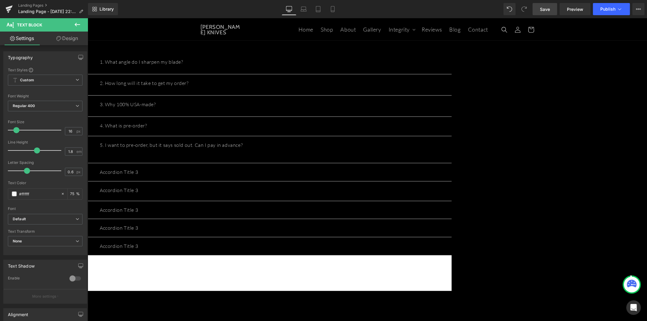
click at [249, 151] on div "5. I want to pre-order, but it says sold out. Can I pay in advance? Text Block" at bounding box center [269, 149] width 364 height 27
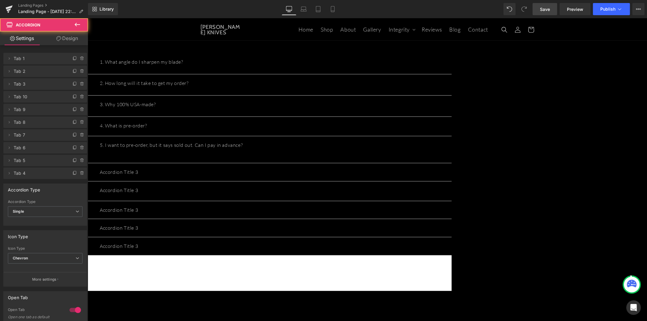
click at [244, 149] on p at bounding box center [270, 153] width 340 height 9
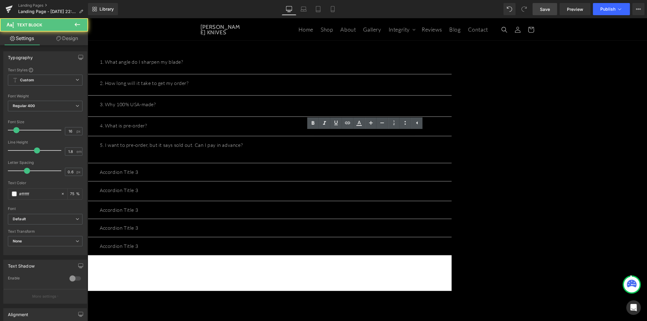
click at [255, 149] on p at bounding box center [270, 153] width 340 height 9
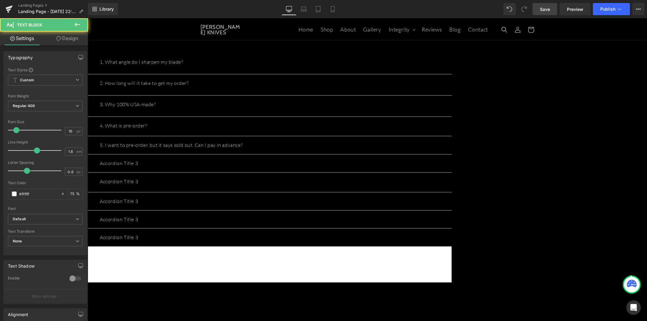
click at [226, 159] on p "Accordion Title 3" at bounding box center [270, 163] width 340 height 9
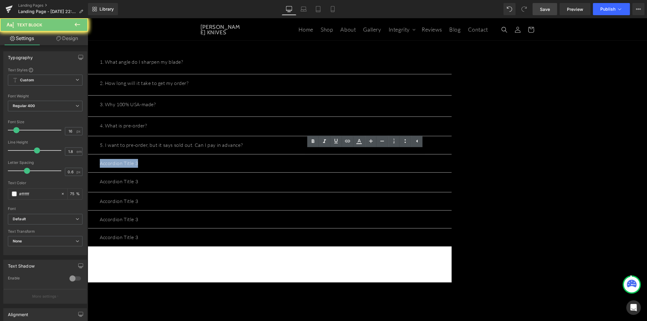
drag, startPoint x: 226, startPoint y: 156, endPoint x: 233, endPoint y: 159, distance: 7.5
click at [226, 159] on p "Accordion Title 3" at bounding box center [270, 163] width 340 height 9
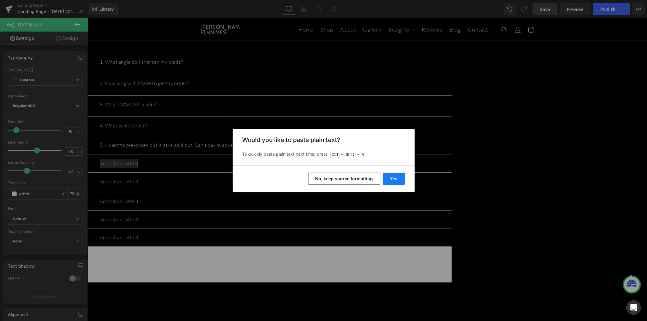
click at [394, 174] on button "Yes" at bounding box center [394, 179] width 22 height 12
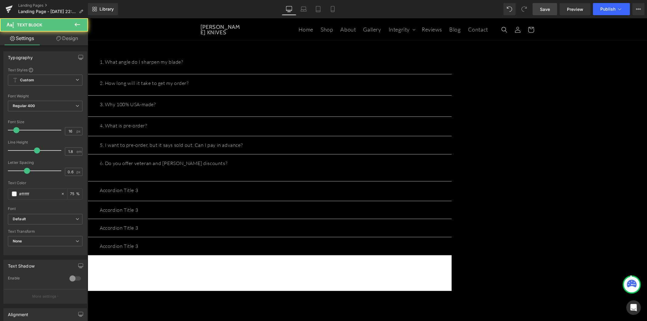
click at [274, 167] on p at bounding box center [270, 171] width 340 height 9
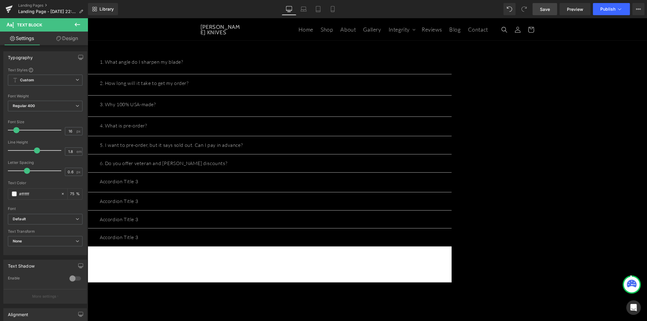
click at [251, 177] on p "Accordion Title 3" at bounding box center [270, 181] width 340 height 9
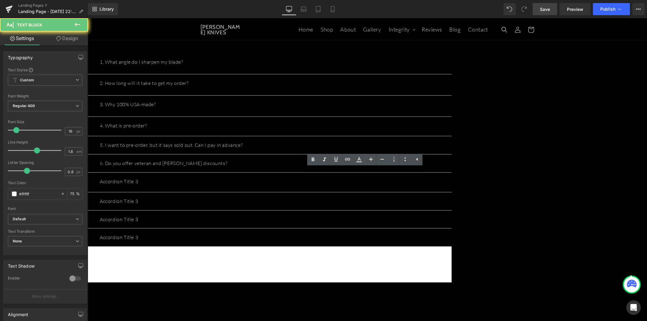
click at [251, 177] on p "Accordion Title 3" at bounding box center [270, 181] width 340 height 9
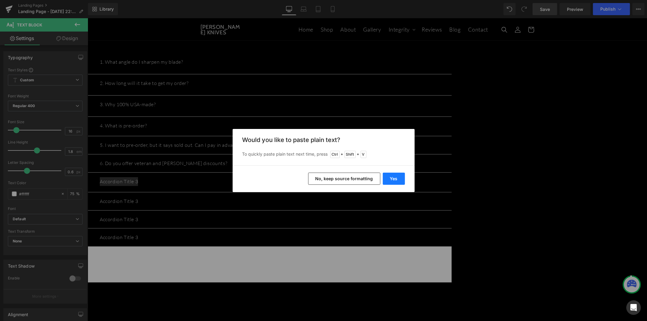
drag, startPoint x: 400, startPoint y: 181, endPoint x: 191, endPoint y: 160, distance: 210.4
click at [400, 181] on button "Yes" at bounding box center [394, 179] width 22 height 12
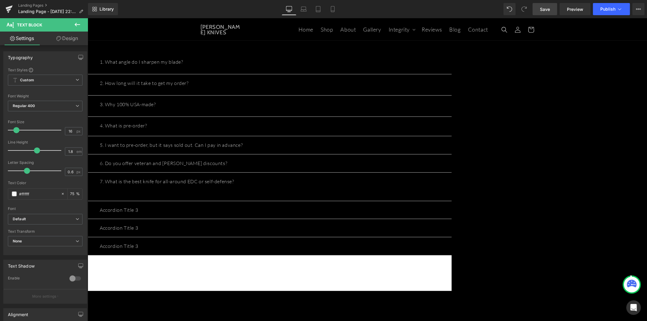
click at [256, 186] on p at bounding box center [270, 190] width 340 height 9
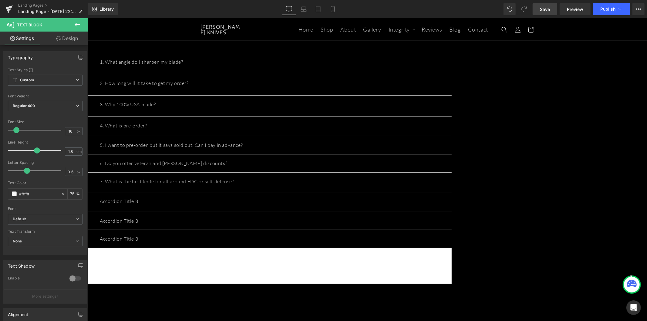
click at [282, 205] on div at bounding box center [270, 206] width 340 height 2
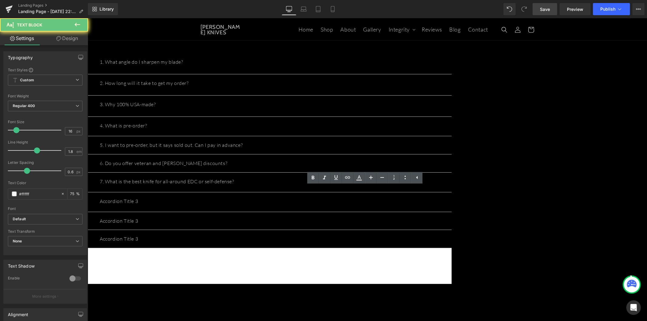
click at [281, 197] on p "Accordion Title 3" at bounding box center [270, 201] width 340 height 9
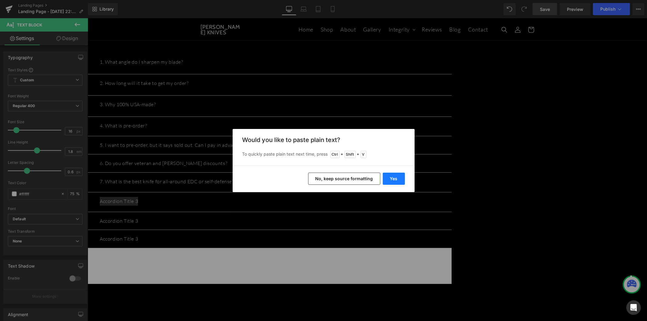
click at [393, 178] on button "Yes" at bounding box center [394, 179] width 22 height 12
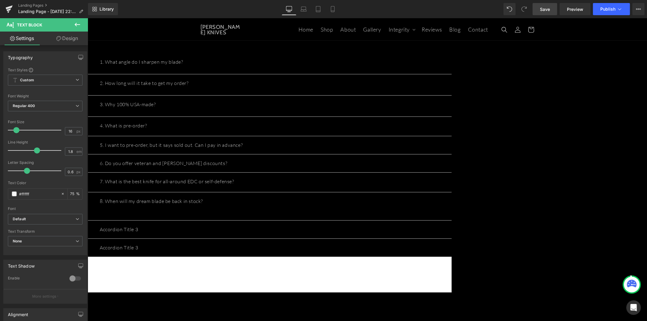
click at [278, 205] on p at bounding box center [270, 209] width 340 height 9
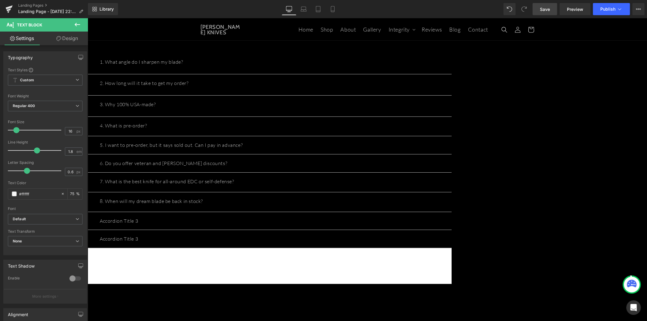
click at [244, 197] on p "8. When will my dream blade be back in stock?" at bounding box center [270, 201] width 340 height 9
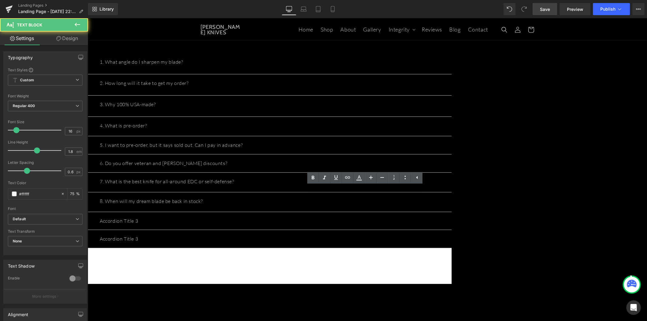
click at [228, 216] on p "Accordion Title 3" at bounding box center [270, 220] width 340 height 9
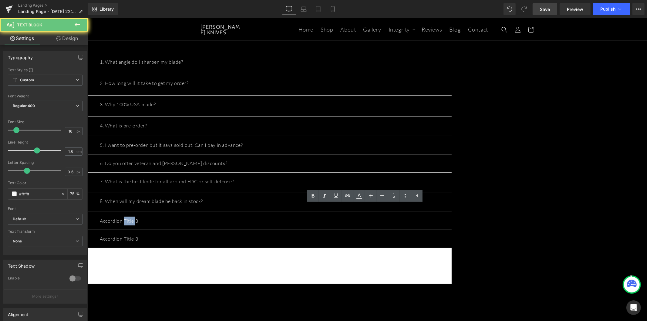
click at [228, 216] on p "Accordion Title 3" at bounding box center [270, 220] width 340 height 9
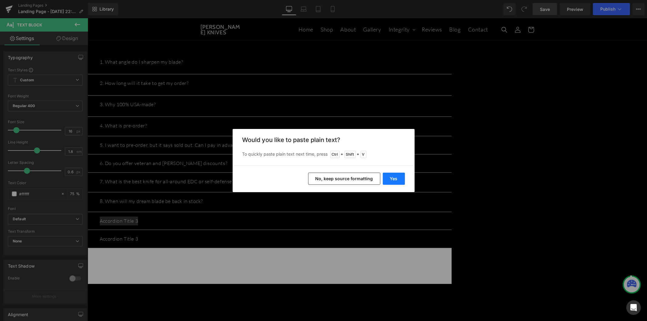
drag, startPoint x: 396, startPoint y: 178, endPoint x: 201, endPoint y: 187, distance: 195.3
click at [396, 178] on button "Yes" at bounding box center [394, 179] width 22 height 12
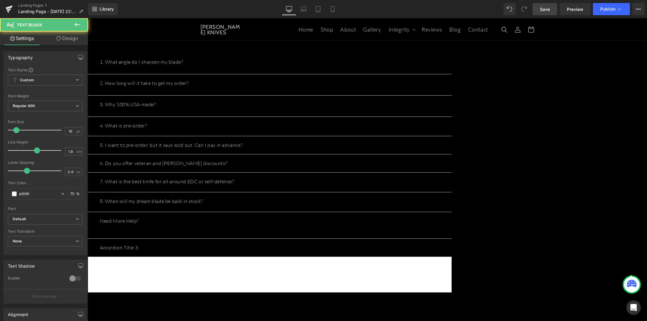
click at [261, 216] on p "Need More Help?" at bounding box center [270, 220] width 340 height 9
click at [255, 225] on p at bounding box center [270, 229] width 340 height 9
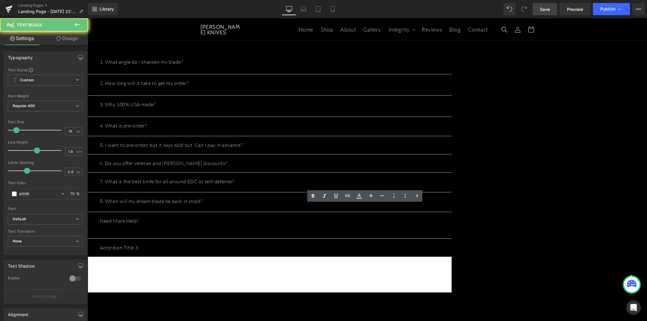
click at [252, 225] on p at bounding box center [270, 229] width 340 height 9
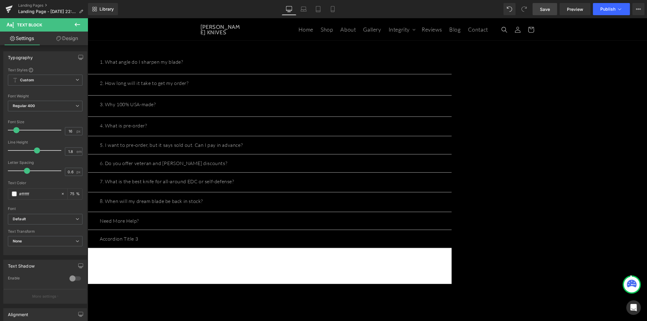
click at [233, 234] on p "Accordion Title 3" at bounding box center [270, 238] width 340 height 9
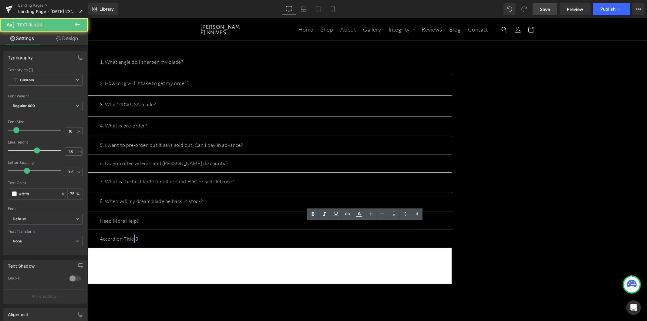
click at [233, 234] on p "Accordion Title 3" at bounding box center [270, 238] width 340 height 9
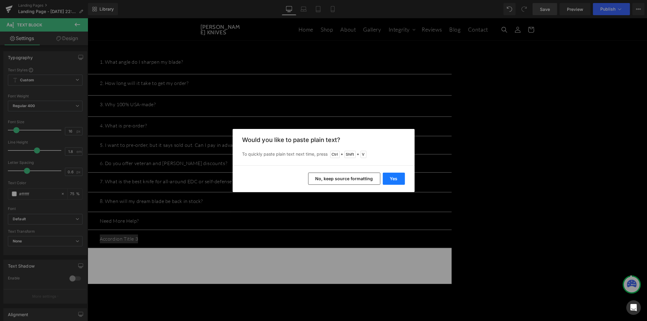
click at [394, 178] on button "Yes" at bounding box center [394, 179] width 22 height 12
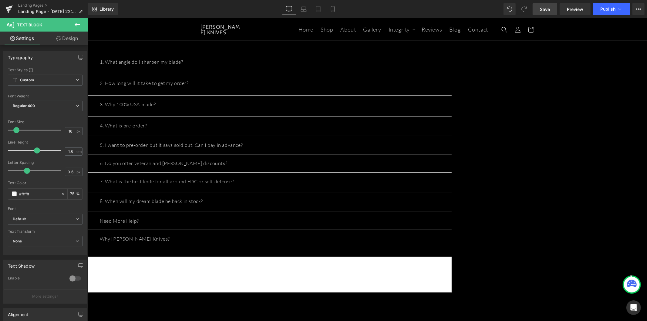
click at [277, 234] on p "Why T.Kell Knives?" at bounding box center [270, 238] width 340 height 9
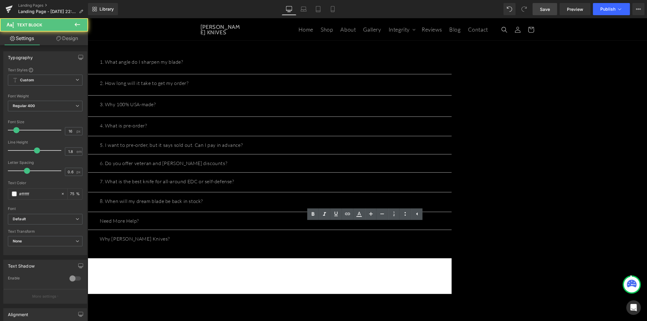
click at [263, 243] on p at bounding box center [270, 247] width 340 height 9
click at [262, 243] on p at bounding box center [270, 247] width 340 height 9
click at [541, 10] on span "Save" at bounding box center [545, 9] width 10 height 6
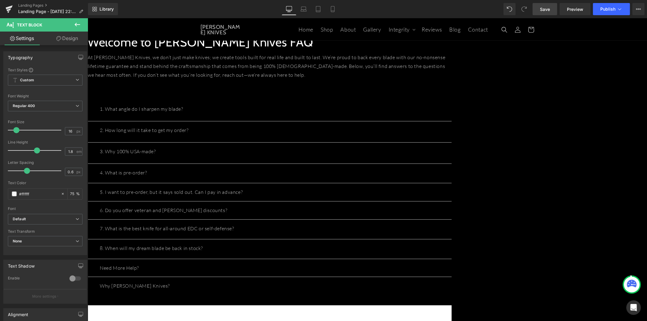
scroll to position [0, 0]
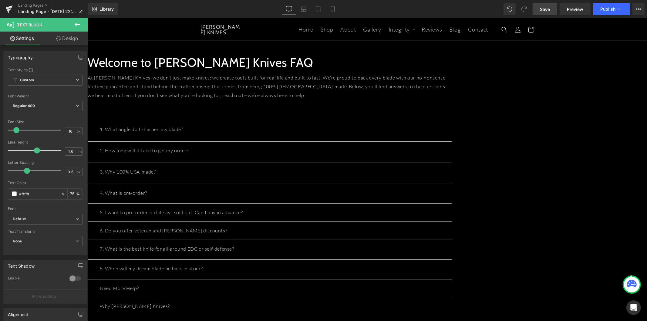
click at [289, 136] on div "1. What angle do I sharpen my blade? Text Block" at bounding box center [270, 131] width 340 height 12
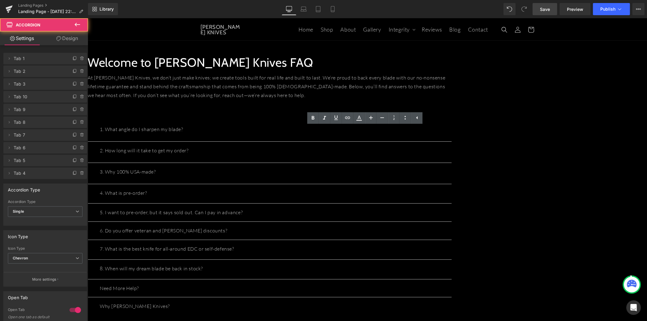
click at [452, 134] on button "button" at bounding box center [445, 130] width 12 height 21
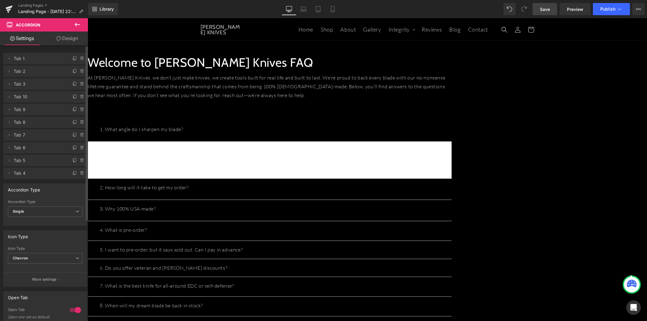
click at [40, 61] on span "Tab 1" at bounding box center [39, 59] width 51 height 12
click at [11, 59] on icon at bounding box center [9, 58] width 5 height 5
click at [15, 107] on span at bounding box center [14, 107] width 5 height 5
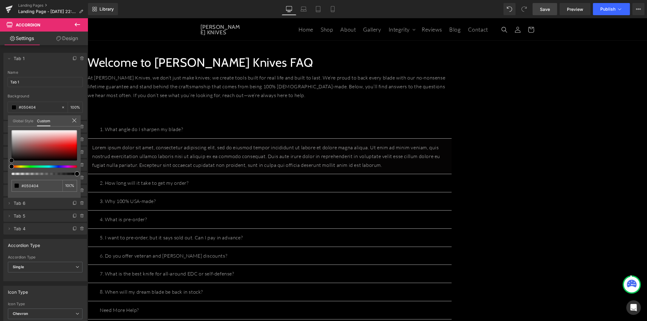
drag, startPoint x: 9, startPoint y: 162, endPoint x: -1, endPoint y: 166, distance: 10.9
click at [0, 166] on html "Text Block You are previewing how the will restyle your page. You can not edit …" at bounding box center [323, 160] width 647 height 321
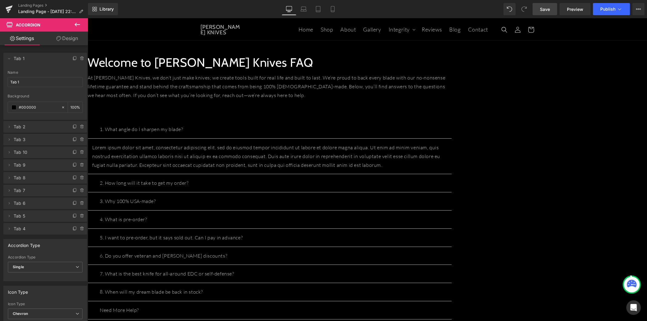
click at [279, 152] on body "Skip to content Home Shop About Gallery Integrity Integrity" at bounding box center [367, 301] width 560 height 567
click at [277, 155] on p "Lorem ipsum dolor sit amet, consectetur adipiscing elit, sed do eiusmod tempor …" at bounding box center [269, 156] width 355 height 26
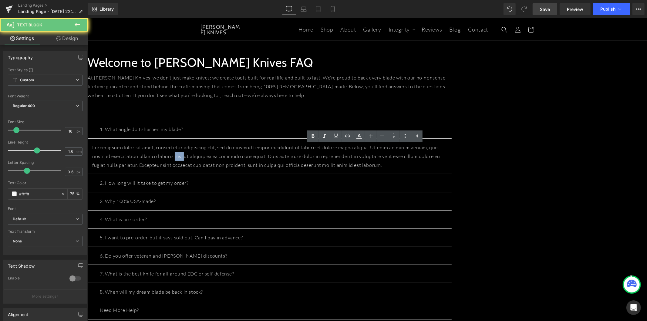
click at [277, 155] on p "Lorem ipsum dolor sit amet, consectetur adipiscing elit, sed do eiusmod tempor …" at bounding box center [269, 156] width 355 height 26
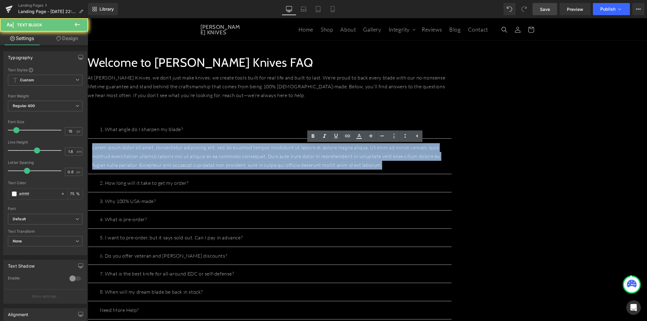
click at [277, 155] on p "Lorem ipsum dolor sit amet, consectetur adipiscing elit, sed do eiusmod tempor …" at bounding box center [269, 156] width 355 height 26
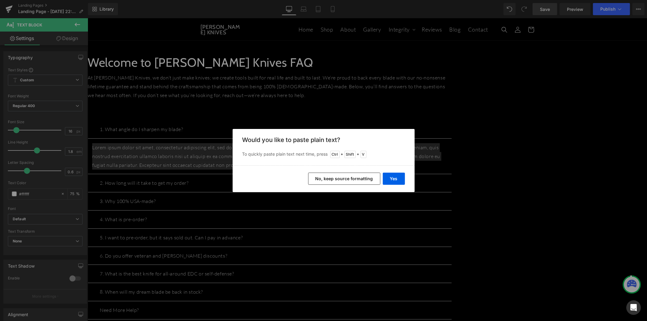
click at [341, 176] on button "No, keep source formatting" at bounding box center [344, 179] width 72 height 12
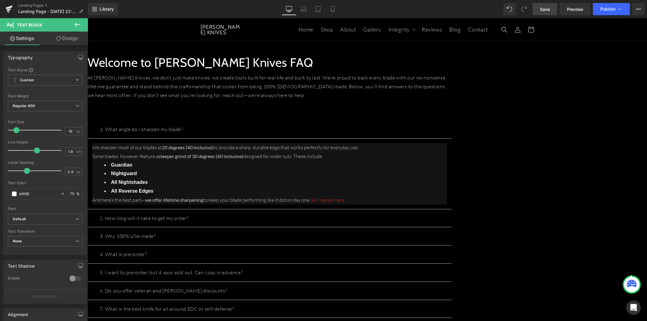
click at [421, 164] on li "Guardian" at bounding box center [275, 165] width 343 height 9
click at [69, 42] on link "Design" at bounding box center [67, 39] width 44 height 14
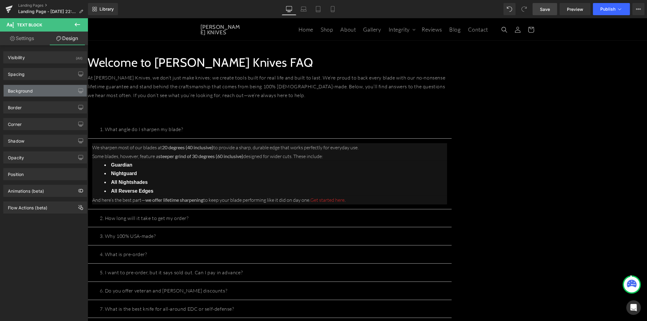
click at [44, 95] on div "Background" at bounding box center [45, 91] width 83 height 12
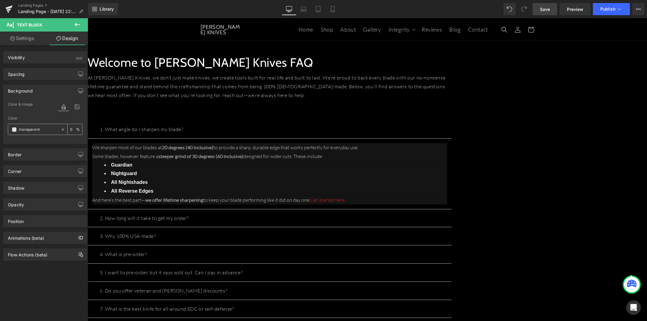
click at [40, 130] on input "transparent" at bounding box center [38, 129] width 39 height 7
click at [13, 129] on span at bounding box center [14, 129] width 5 height 5
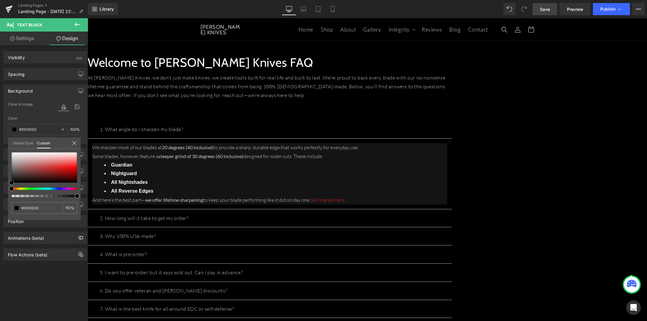
drag, startPoint x: 8, startPoint y: 182, endPoint x: 4, endPoint y: 185, distance: 4.6
click at [4, 144] on div "Background Color & Image color Color transparent 0 % Image Replace Image Upload…" at bounding box center [45, 112] width 91 height 64
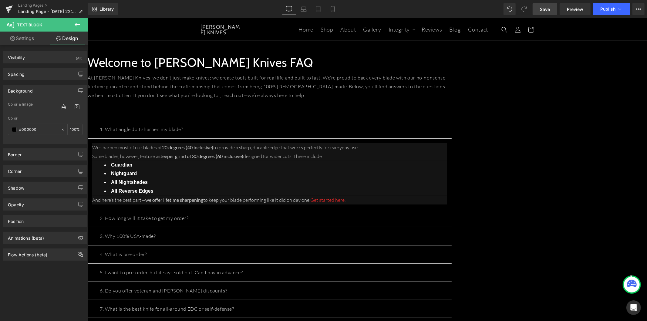
click at [393, 178] on body "Skip to content Home Shop About Gallery Integrity Integrity" at bounding box center [367, 319] width 560 height 602
click at [87, 18] on icon at bounding box center [87, 18] width 0 height 0
click at [416, 137] on icon at bounding box center [417, 135] width 7 height 7
click at [379, 136] on icon at bounding box center [382, 135] width 7 height 7
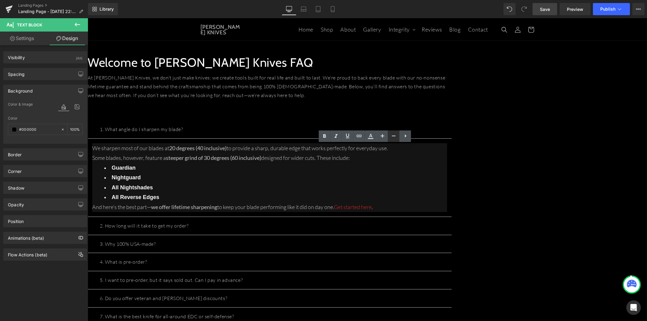
click at [393, 137] on icon at bounding box center [393, 135] width 7 height 7
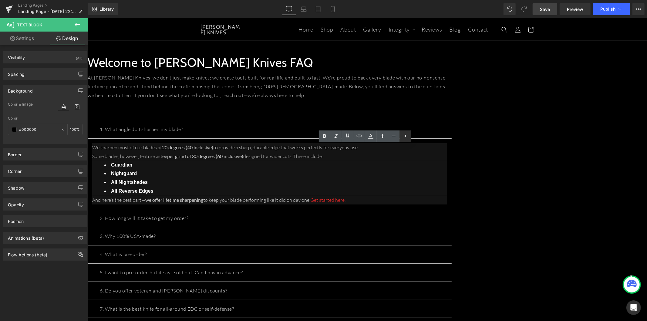
click at [402, 137] on icon at bounding box center [405, 135] width 7 height 7
click at [404, 137] on icon at bounding box center [405, 135] width 7 height 7
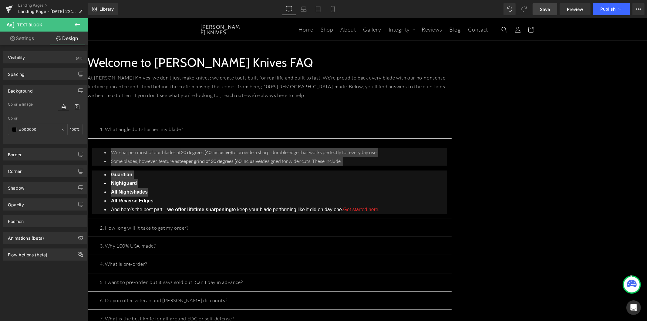
click at [76, 25] on icon at bounding box center [77, 24] width 7 height 7
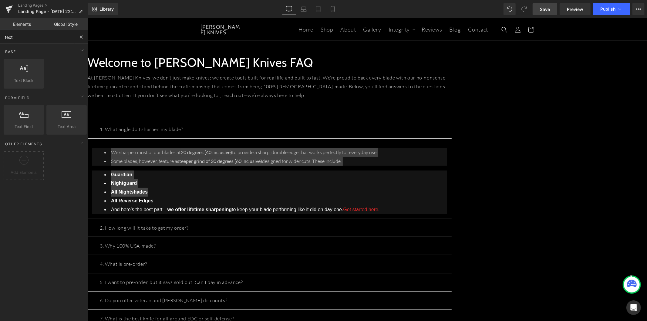
drag, startPoint x: 28, startPoint y: 39, endPoint x: -5, endPoint y: 38, distance: 33.7
click at [0, 38] on html "Text Block You are previewing how the will restyle your page. You can not edit …" at bounding box center [323, 160] width 647 height 321
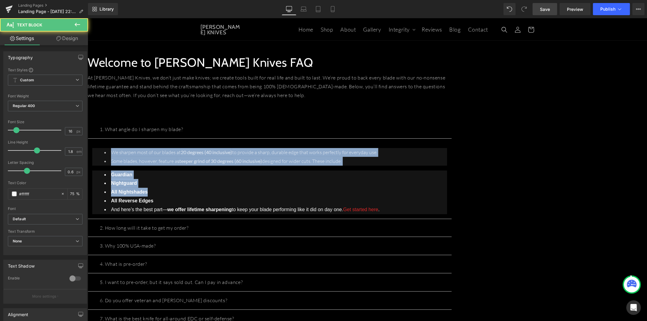
click at [447, 170] on li "Guardian" at bounding box center [275, 174] width 343 height 9
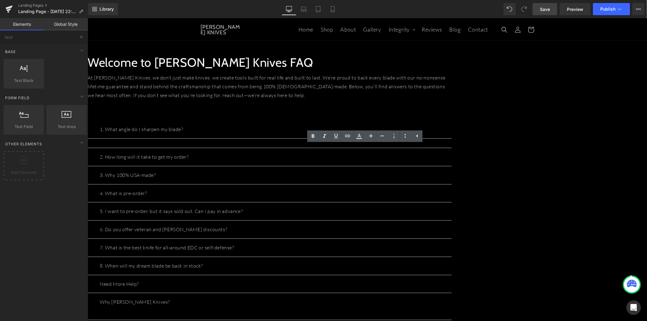
click at [92, 143] on span at bounding box center [92, 143] width 0 height 0
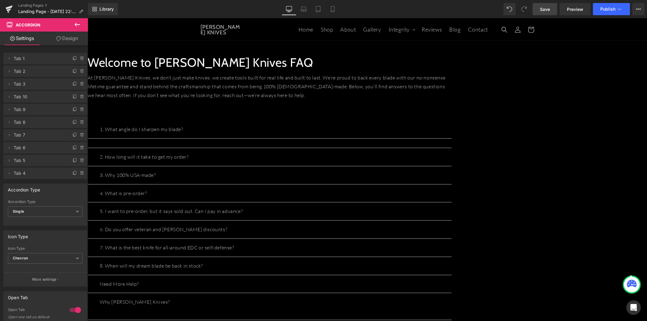
click at [41, 59] on span "Tab 1" at bounding box center [39, 59] width 51 height 12
click at [10, 56] on icon at bounding box center [9, 58] width 5 height 5
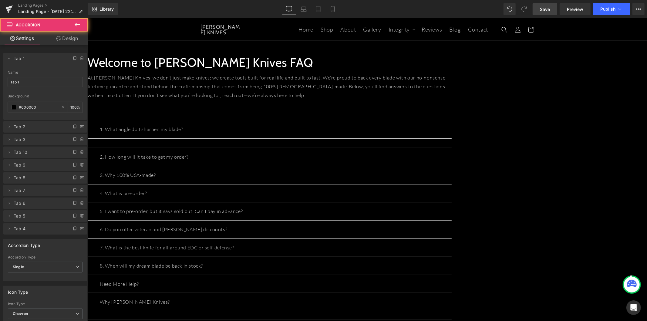
click at [92, 143] on span at bounding box center [92, 143] width 0 height 0
click at [75, 25] on icon at bounding box center [77, 25] width 5 height 4
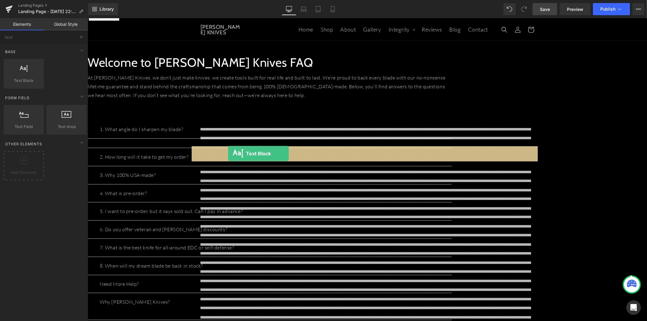
drag, startPoint x: 120, startPoint y: 93, endPoint x: 228, endPoint y: 153, distance: 123.9
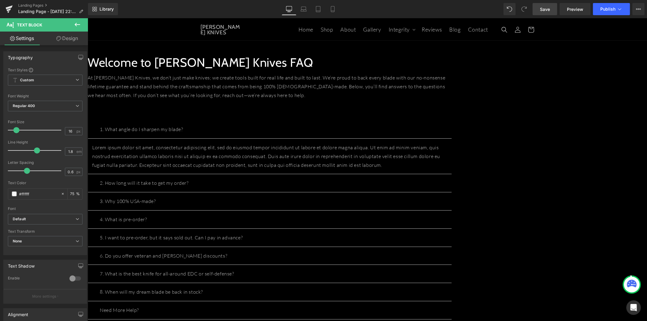
click at [250, 157] on p "Lorem ipsum dolor sit amet, consectetur adipiscing elit, sed do eiusmod tempor …" at bounding box center [269, 156] width 355 height 26
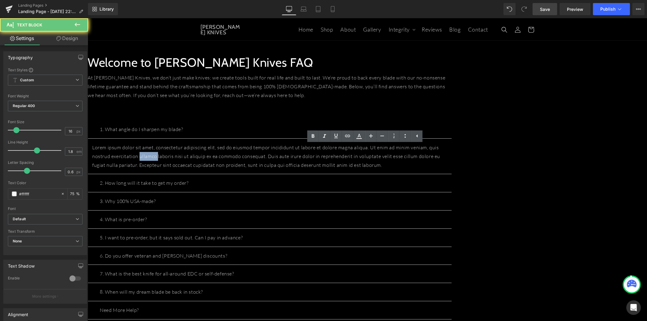
click at [250, 157] on p "Lorem ipsum dolor sit amet, consectetur adipiscing elit, sed do eiusmod tempor …" at bounding box center [269, 156] width 355 height 26
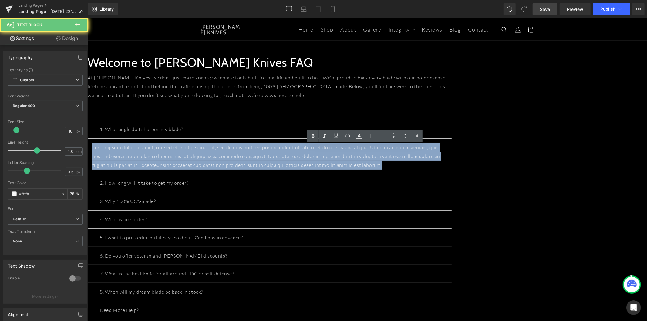
click at [250, 157] on p "Lorem ipsum dolor sit amet, consectetur adipiscing elit, sed do eiusmod tempor …" at bounding box center [269, 156] width 355 height 26
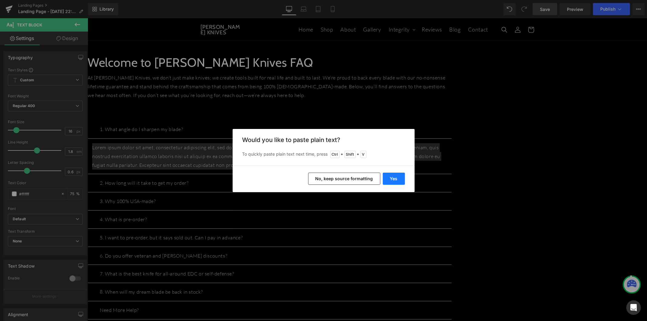
click at [392, 177] on button "Yes" at bounding box center [394, 179] width 22 height 12
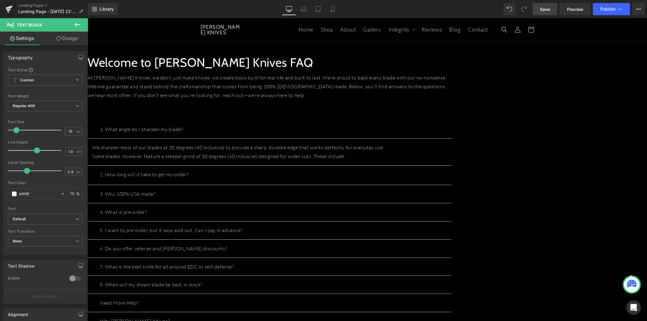
click at [447, 149] on p "We sharpen most of our blades at 20 degrees (40 inclusive) to provide a sharp, …" at bounding box center [269, 147] width 355 height 9
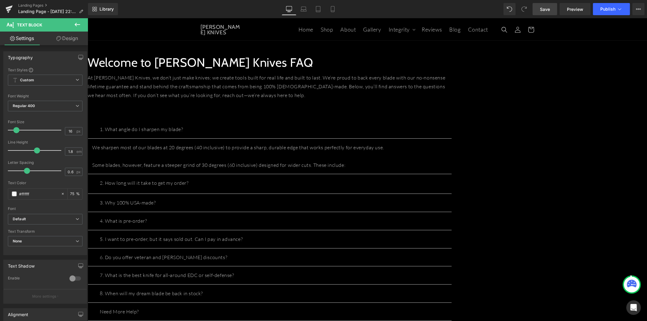
click at [447, 166] on p "Some blades, however, feature a steeper grind of 30 degrees (60 inclusive) desi…" at bounding box center [269, 165] width 355 height 9
click at [415, 137] on icon at bounding box center [417, 135] width 7 height 7
click at [408, 135] on icon at bounding box center [405, 135] width 7 height 7
click at [403, 137] on icon at bounding box center [405, 135] width 7 height 7
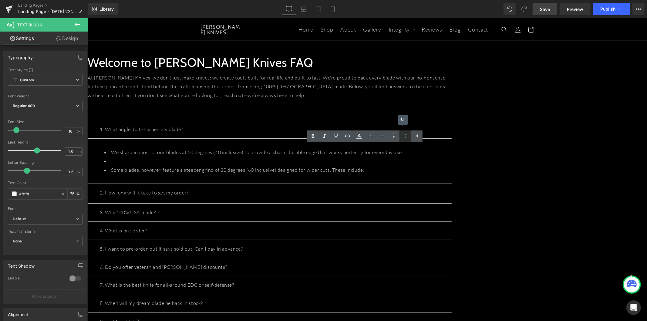
click at [407, 135] on icon at bounding box center [405, 135] width 7 height 7
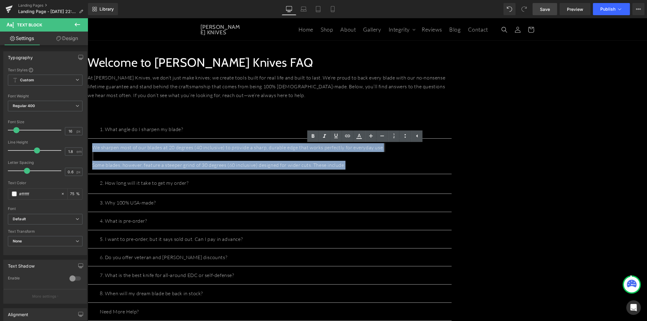
click at [447, 168] on p "We sharpen most of our blades at 20 degrees (40 inclusive) to provide a sharp, …" at bounding box center [269, 156] width 355 height 26
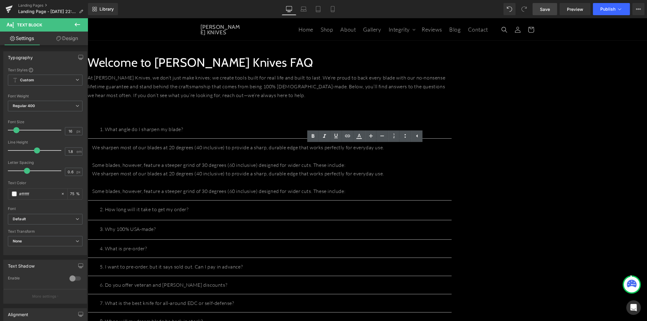
click at [277, 189] on p "We sharpen most of our blades at 20 degrees (40 inclusive) to provide a sharp, …" at bounding box center [269, 182] width 355 height 26
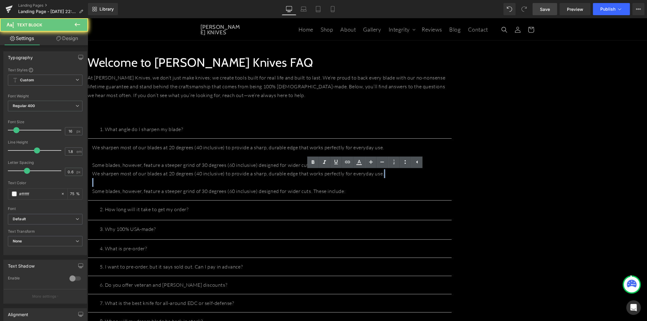
click at [277, 189] on p "We sharpen most of our blades at 20 degrees (40 inclusive) to provide a sharp, …" at bounding box center [269, 182] width 355 height 26
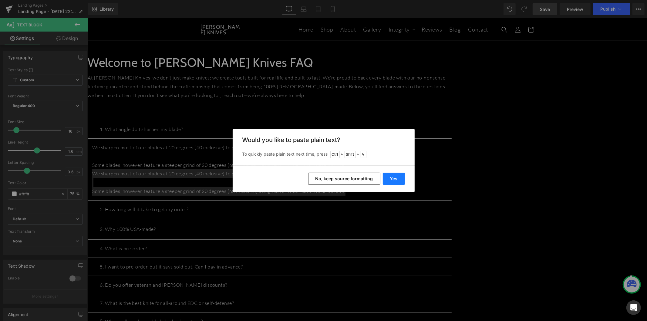
click at [398, 179] on button "Yes" at bounding box center [394, 179] width 22 height 12
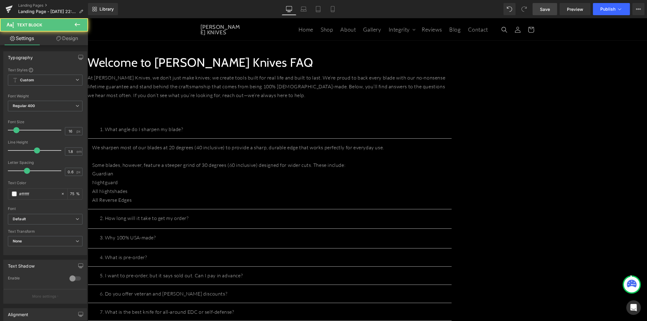
click at [271, 191] on p "All Nightshades" at bounding box center [269, 191] width 355 height 9
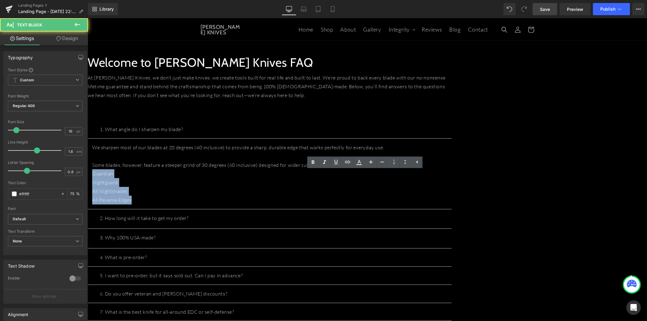
drag, startPoint x: 243, startPoint y: 204, endPoint x: 189, endPoint y: 177, distance: 60.3
click at [189, 177] on article "We sharpen most of our blades at 20 degrees (40 inclusive) to provide a sharp, …" at bounding box center [269, 173] width 364 height 71
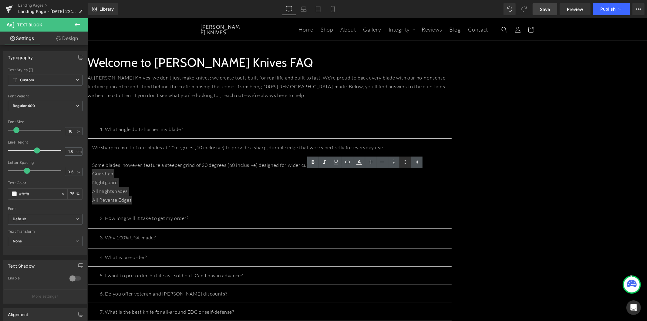
click at [402, 160] on icon at bounding box center [405, 161] width 7 height 7
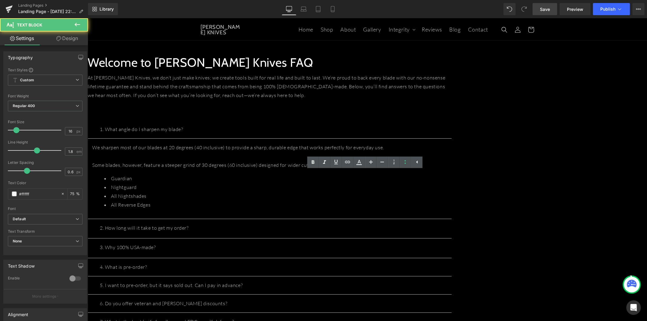
click at [365, 193] on li "All Nightshades" at bounding box center [275, 195] width 343 height 9
click at [87, 18] on link at bounding box center [87, 18] width 0 height 0
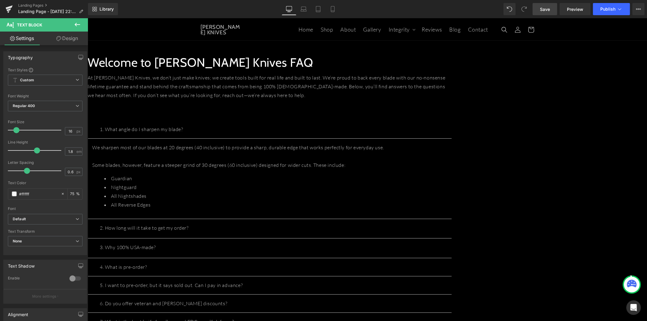
click at [82, 21] on button at bounding box center [77, 24] width 21 height 13
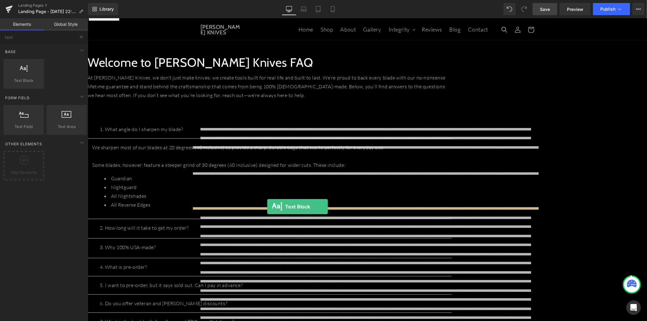
drag, startPoint x: 118, startPoint y: 102, endPoint x: 267, endPoint y: 206, distance: 182.0
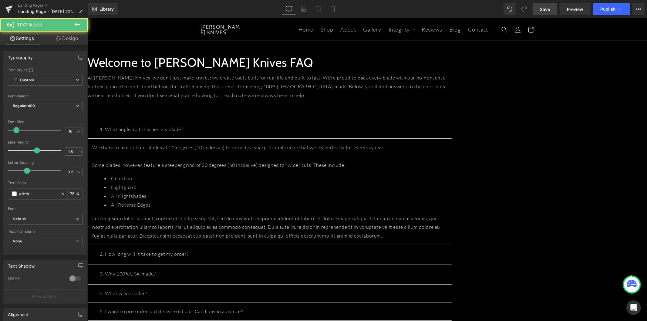
click at [270, 225] on p "Lorem ipsum dolor sit amet, consectetur adipiscing elit, sed do eiusmod tempor …" at bounding box center [269, 227] width 355 height 26
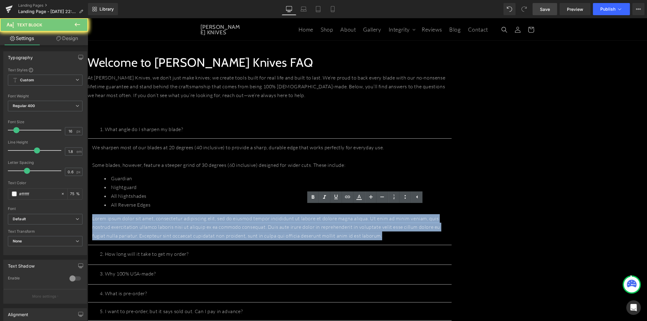
click at [270, 225] on p "Lorem ipsum dolor sit amet, consectetur adipiscing elit, sed do eiusmod tempor …" at bounding box center [269, 227] width 355 height 26
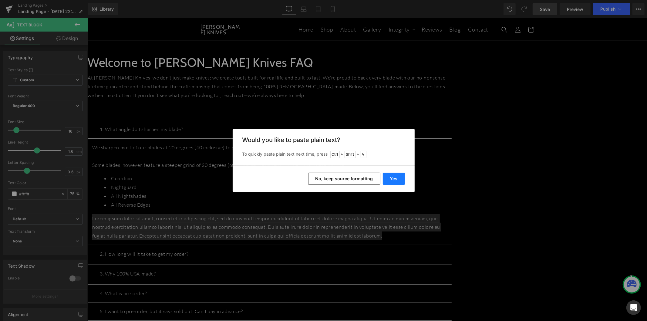
click at [394, 180] on button "Yes" at bounding box center [394, 179] width 22 height 12
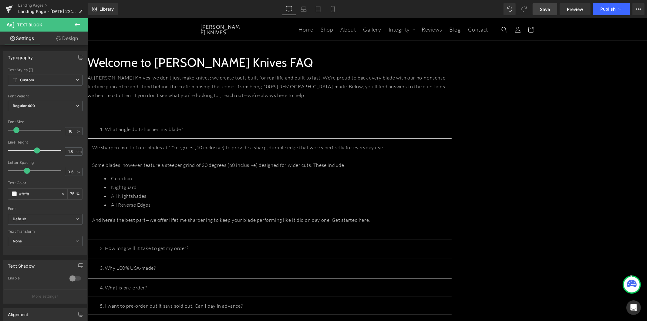
click at [554, 208] on div "Welcome to T.Kell Knives FAQ Heading At T.Kell Knives, we don’t just make knive…" at bounding box center [367, 293] width 560 height 478
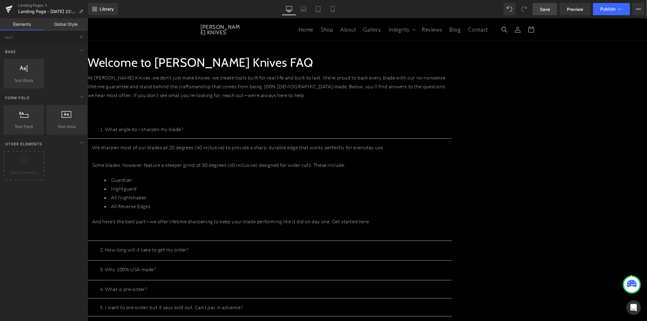
click at [452, 241] on button "button" at bounding box center [445, 250] width 12 height 19
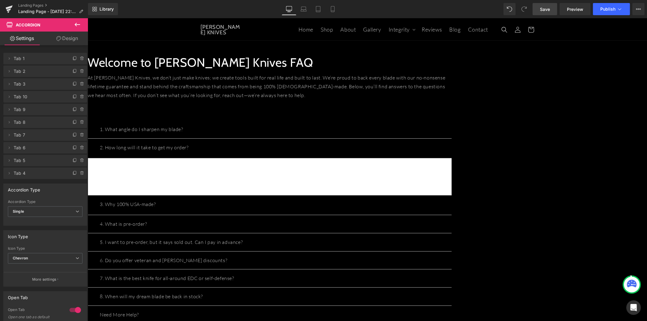
click at [76, 20] on button at bounding box center [77, 24] width 21 height 13
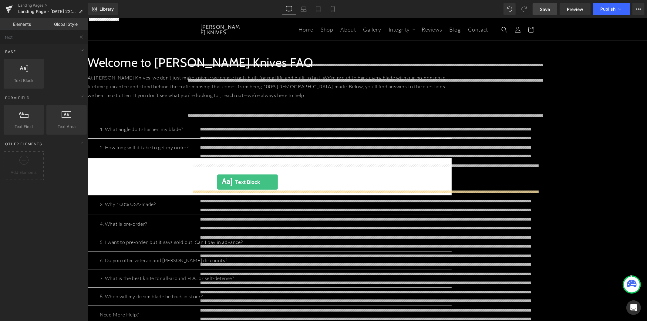
drag, startPoint x: 128, startPoint y: 96, endPoint x: 217, endPoint y: 182, distance: 123.6
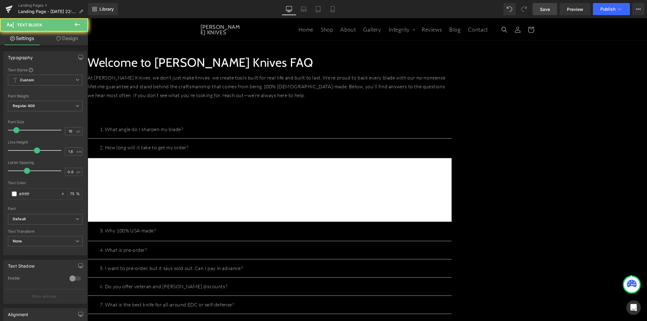
click at [325, 192] on p "Lorem ipsum dolor sit amet, consectetur adipiscing elit, sed do eiusmod tempor …" at bounding box center [269, 203] width 355 height 26
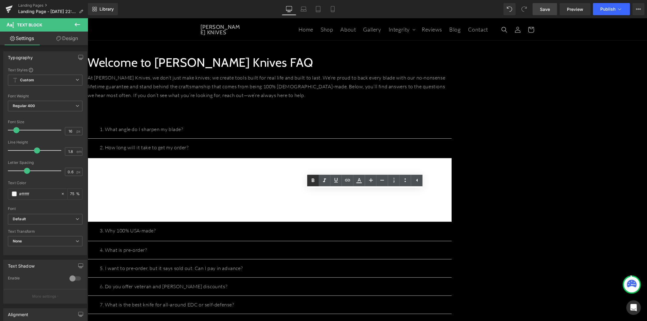
click at [321, 177] on ul "Text Color Highlight Color #333333" at bounding box center [364, 181] width 115 height 13
click at [281, 174] on p "Lorem ipsum dolor sit amet, consectetur adipiscing elit, sed do eiusmod tempor …" at bounding box center [269, 176] width 355 height 26
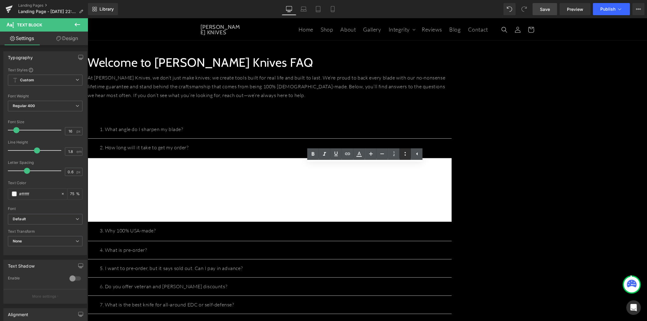
click at [408, 157] on icon at bounding box center [405, 153] width 7 height 7
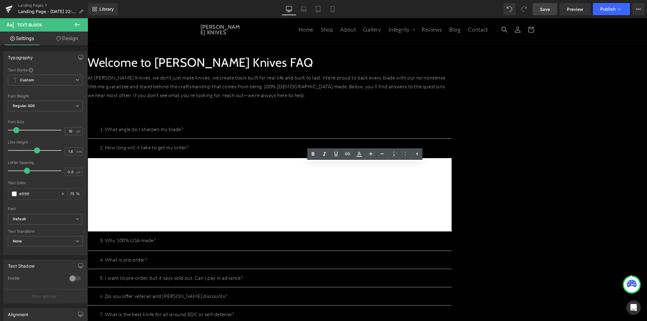
click at [447, 179] on li "Lorem ipsum dolor sit amet, consectetur adipiscing elit, sed do eiusmod tempor …" at bounding box center [275, 180] width 343 height 26
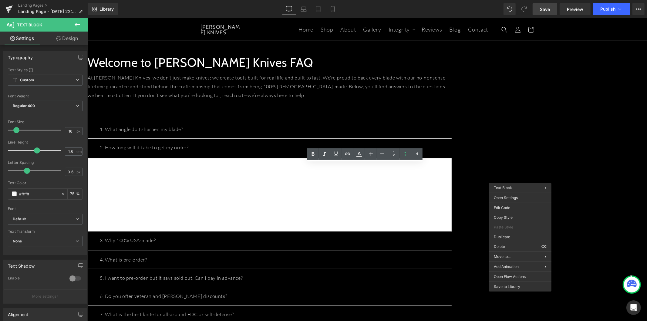
drag, startPoint x: 599, startPoint y: 264, endPoint x: 416, endPoint y: 222, distance: 187.5
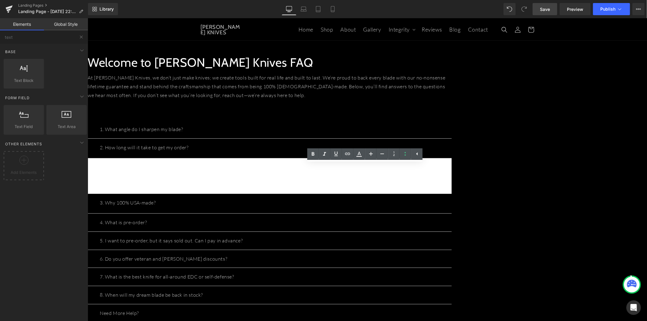
click at [339, 182] on p "Lorem ipsum dolor sit amet, consectetur adipiscing elit, sed do eiusmod tempor …" at bounding box center [269, 176] width 355 height 26
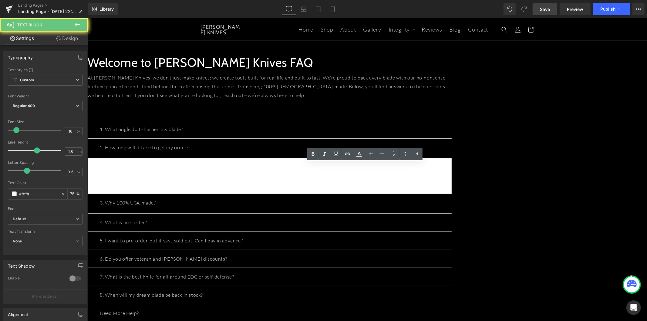
click at [309, 179] on p "Lorem ipsum dolor sit amet, consectetur adipiscing elit, sed do eiusmod tempor …" at bounding box center [269, 176] width 355 height 26
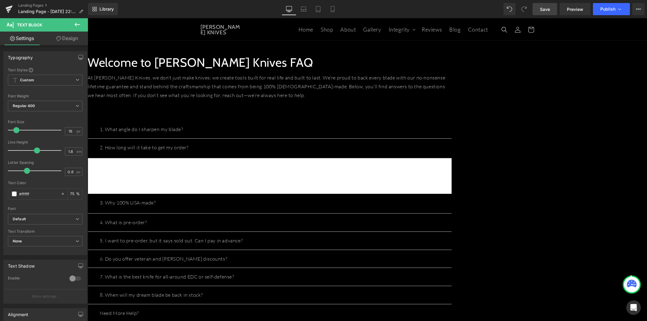
click at [221, 182] on p "Lorem ipsum dolor sit amet, consectetur adipiscing elit, sed do eiusmod tempor …" at bounding box center [269, 176] width 355 height 26
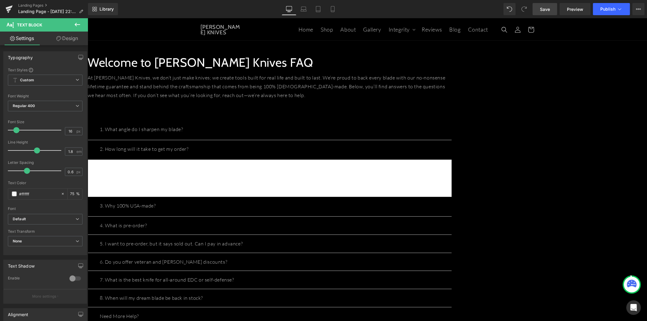
click at [87, 18] on span "Accordion" at bounding box center [87, 18] width 0 height 0
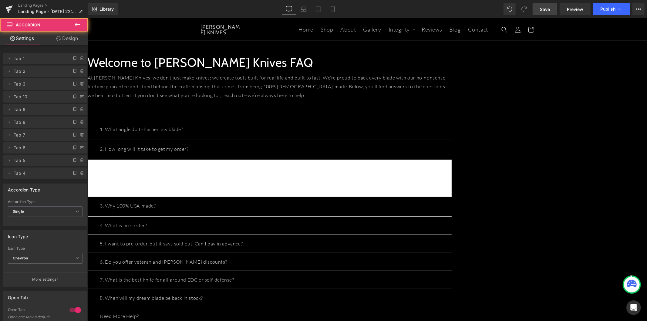
click at [36, 73] on span "Tab 2" at bounding box center [39, 72] width 51 height 12
click at [9, 69] on icon at bounding box center [9, 71] width 5 height 5
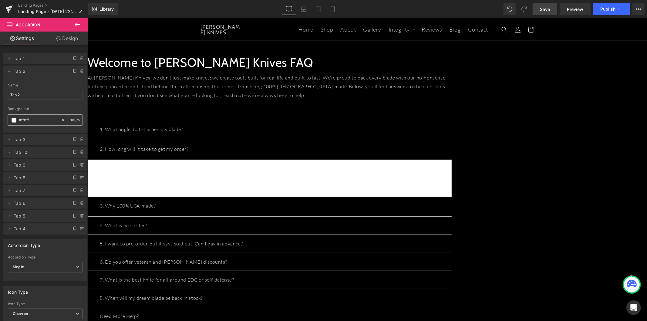
click at [19, 119] on input "#ffffff" at bounding box center [38, 120] width 39 height 7
click at [30, 119] on input "#ffffff" at bounding box center [38, 120] width 39 height 7
click at [24, 119] on input "#ffffff" at bounding box center [38, 120] width 39 height 7
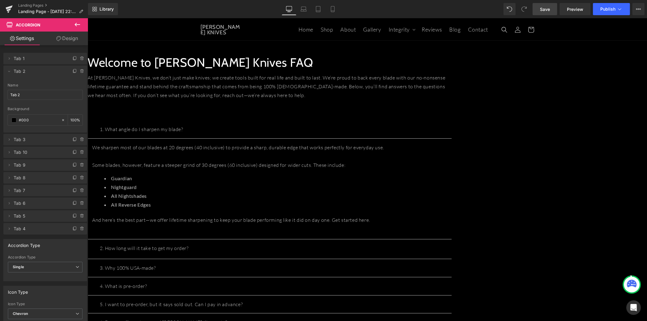
type input "#000"
click at [452, 241] on button "button" at bounding box center [445, 248] width 12 height 19
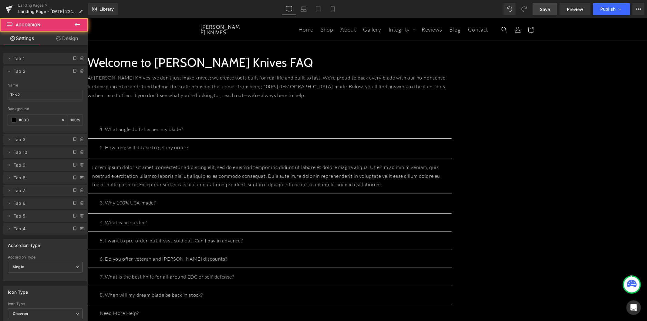
click at [325, 172] on p "Lorem ipsum dolor sit amet, consectetur adipiscing elit, sed do eiusmod tempor …" at bounding box center [269, 176] width 355 height 26
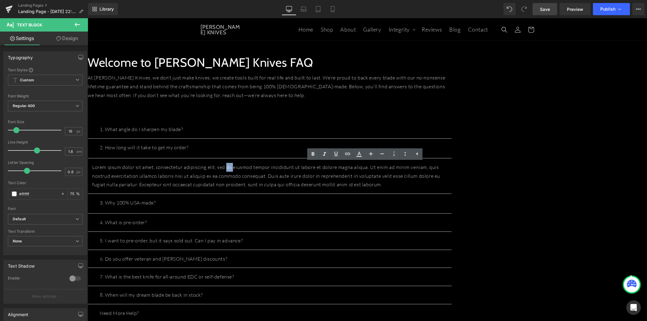
click at [325, 172] on p "Lorem ipsum dolor sit amet, consectetur adipiscing elit, sed do eiusmod tempor …" at bounding box center [269, 176] width 355 height 26
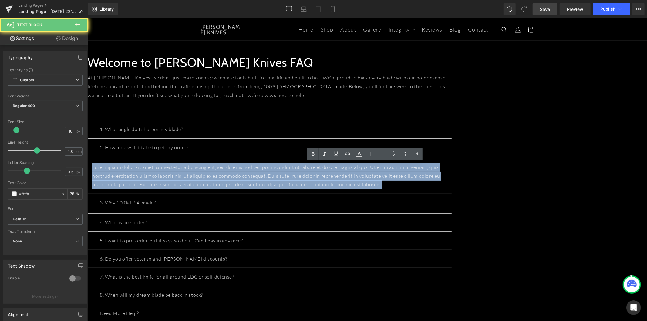
click at [325, 172] on p "Lorem ipsum dolor sit amet, consectetur adipiscing elit, sed do eiusmod tempor …" at bounding box center [269, 176] width 355 height 26
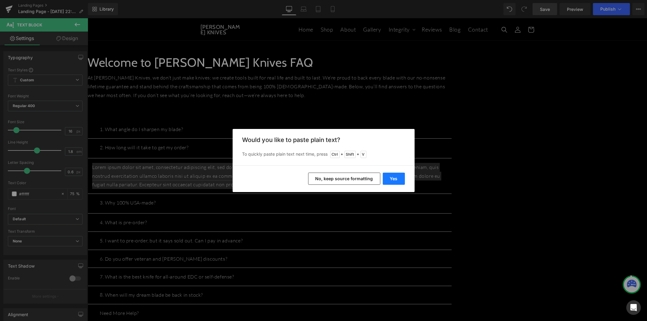
click at [392, 176] on button "Yes" at bounding box center [394, 179] width 22 height 12
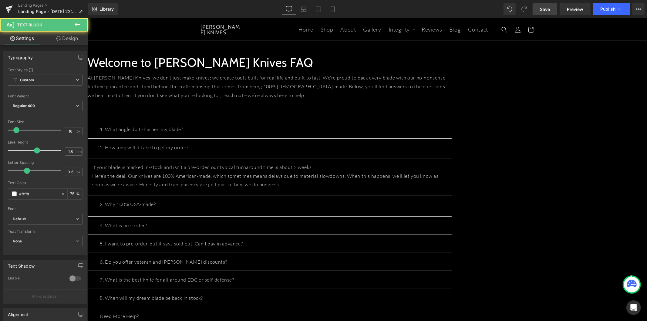
click at [426, 171] on p "If your blade is marked in-stock and isn’t a pre-order, our typical turnaround …" at bounding box center [269, 167] width 355 height 9
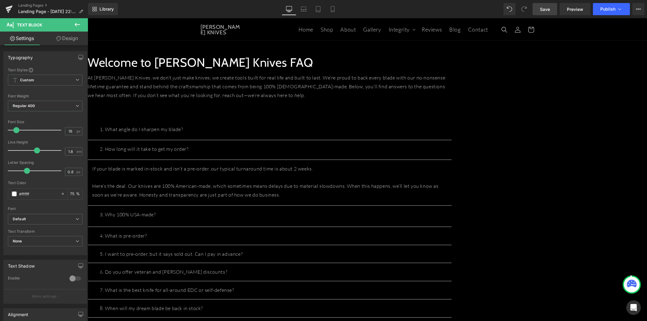
click at [546, 9] on span "Save" at bounding box center [545, 9] width 10 height 6
click at [87, 18] on span "Accordion" at bounding box center [87, 18] width 0 height 0
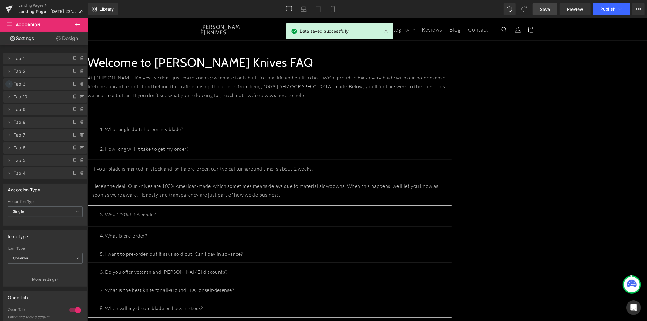
click at [9, 85] on icon at bounding box center [9, 84] width 1 height 2
click at [24, 130] on input "#ffffff" at bounding box center [38, 133] width 39 height 7
click at [17, 133] on div "#ffffff" at bounding box center [34, 132] width 53 height 11
click at [10, 134] on div "#ffffff" at bounding box center [34, 132] width 53 height 11
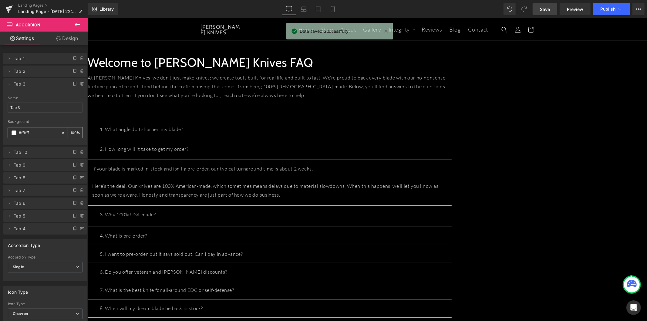
click at [13, 131] on span at bounding box center [14, 132] width 5 height 5
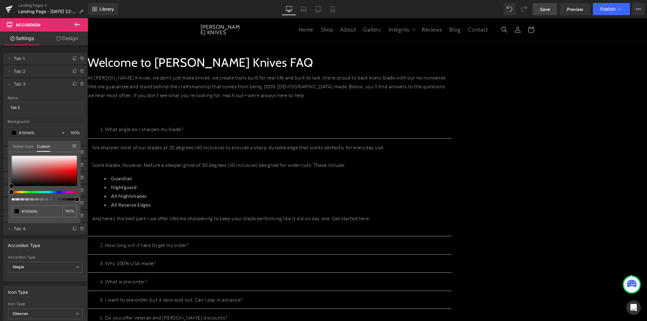
drag, startPoint x: 43, startPoint y: 168, endPoint x: -3, endPoint y: 206, distance: 59.9
click at [0, 206] on html "Accordion You are previewing how the will restyle your page. You can not edit E…" at bounding box center [323, 160] width 647 height 321
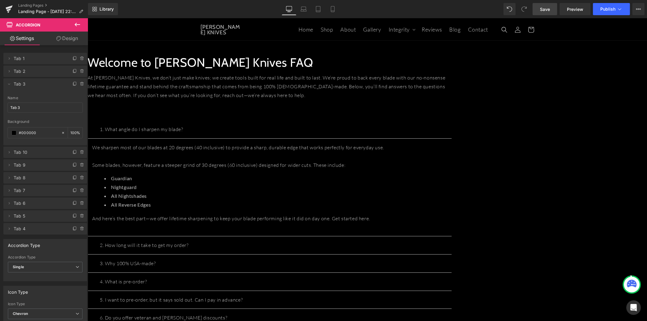
click at [23, 154] on span "Tab 10" at bounding box center [39, 153] width 51 height 12
click at [12, 154] on li "Delete Cancel Tab 10 Tab 10 Name Tab 10 #FFFFFF Background #ffffff 100 %" at bounding box center [45, 153] width 84 height 12
click at [10, 154] on icon at bounding box center [9, 152] width 5 height 5
click at [14, 201] on span at bounding box center [14, 201] width 5 height 5
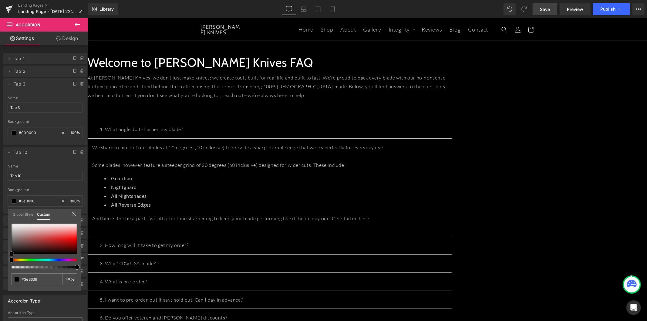
drag, startPoint x: 32, startPoint y: 228, endPoint x: 23, endPoint y: 226, distance: 9.6
click at [2, 262] on div "Delete Cancel Tab 1 Tab 1 Name Tab 1 rgba(0, 0, 0, 1) Background #000000 100 % …" at bounding box center [45, 168] width 91 height 243
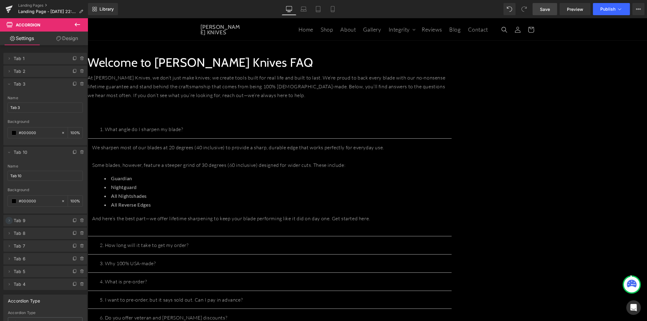
click at [11, 222] on icon at bounding box center [9, 220] width 5 height 5
click at [13, 202] on span at bounding box center [14, 202] width 5 height 5
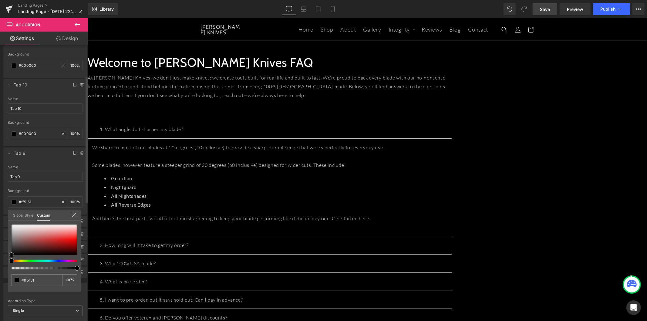
drag, startPoint x: 8, startPoint y: 256, endPoint x: 38, endPoint y: 198, distance: 65.4
click at [5, 260] on div "Delete Cancel Tab 1 Tab 1 Name Tab 1 rgba(0, 0, 0, 1) Background #000000 100 % …" at bounding box center [45, 128] width 91 height 299
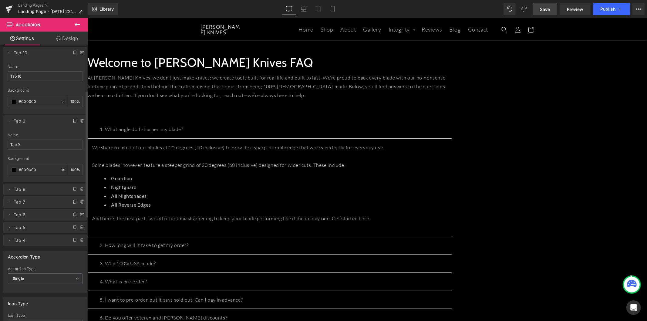
scroll to position [101, 0]
click at [11, 187] on icon at bounding box center [9, 187] width 5 height 5
click at [19, 232] on div "#ffffff" at bounding box center [34, 236] width 53 height 11
click at [17, 235] on div "#ffffff" at bounding box center [34, 236] width 53 height 11
click at [13, 237] on span at bounding box center [14, 236] width 5 height 5
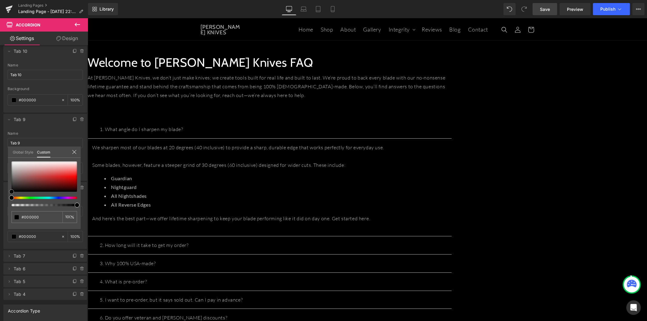
drag, startPoint x: 25, startPoint y: 192, endPoint x: -11, endPoint y: 212, distance: 41.2
click at [0, 212] on html "Accordion You are previewing how the will restyle your page. You can not edit E…" at bounding box center [323, 160] width 647 height 321
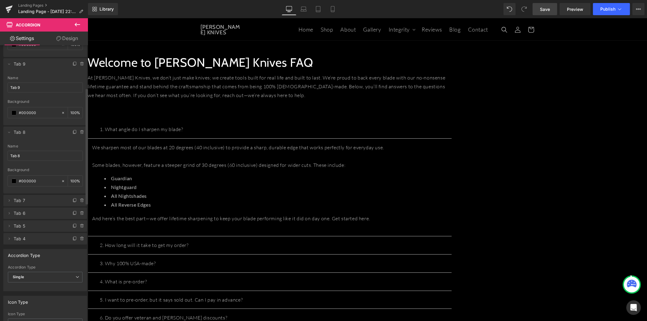
scroll to position [168, 0]
click at [11, 188] on icon at bounding box center [9, 188] width 5 height 5
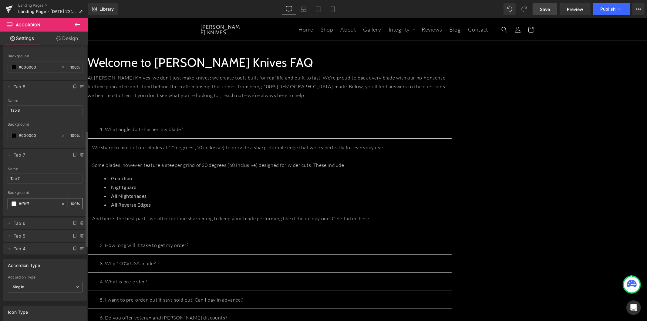
click at [13, 201] on span at bounding box center [14, 203] width 5 height 5
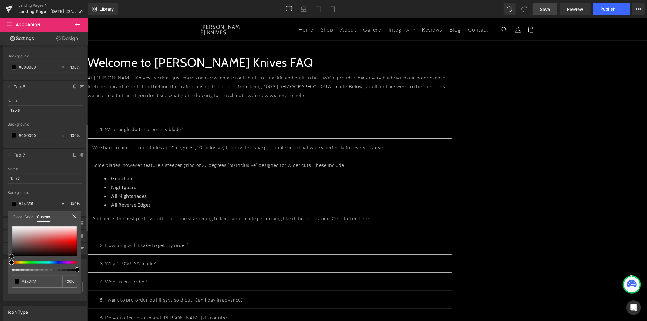
drag, startPoint x: 12, startPoint y: 251, endPoint x: 5, endPoint y: 255, distance: 8.5
click at [2, 255] on div "Delete Cancel Tab 1 Tab 1 Name Tab 1 rgba(0, 0, 0, 1) Background #000000 100 % …" at bounding box center [45, 50] width 91 height 410
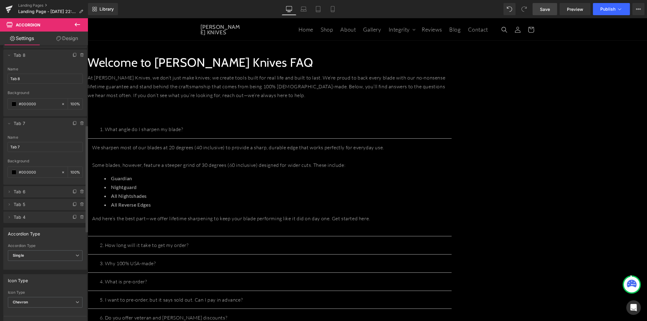
scroll to position [236, 0]
click at [12, 188] on span at bounding box center [8, 189] width 7 height 7
click at [15, 237] on span at bounding box center [14, 238] width 5 height 5
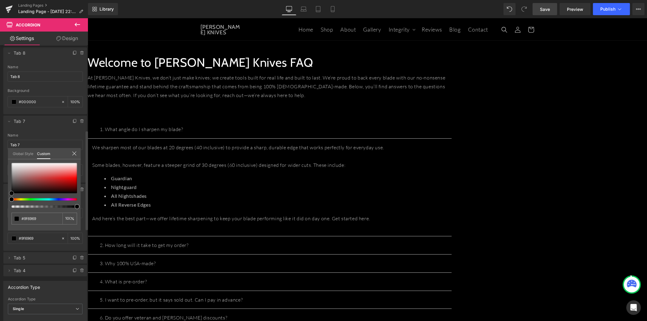
drag, startPoint x: -2, startPoint y: 195, endPoint x: 7, endPoint y: 192, distance: 9.7
click at [0, 197] on html "Accordion You are previewing how the will restyle your page. You can not edit E…" at bounding box center [323, 160] width 647 height 321
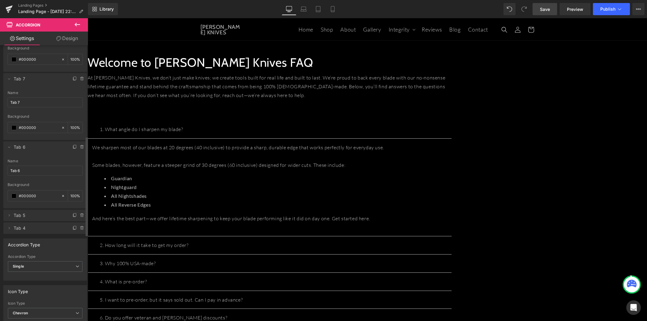
scroll to position [303, 0]
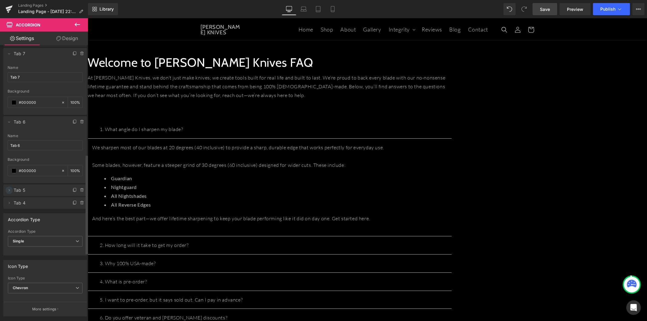
click at [11, 191] on icon at bounding box center [9, 190] width 5 height 5
click at [15, 238] on span at bounding box center [14, 239] width 5 height 5
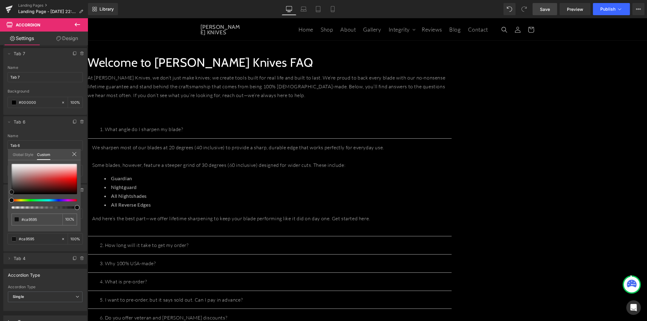
drag, startPoint x: 2, startPoint y: 192, endPoint x: -5, endPoint y: 196, distance: 8.8
click at [0, 196] on html "Accordion You are previewing how the will restyle your page. You can not edit E…" at bounding box center [323, 160] width 647 height 321
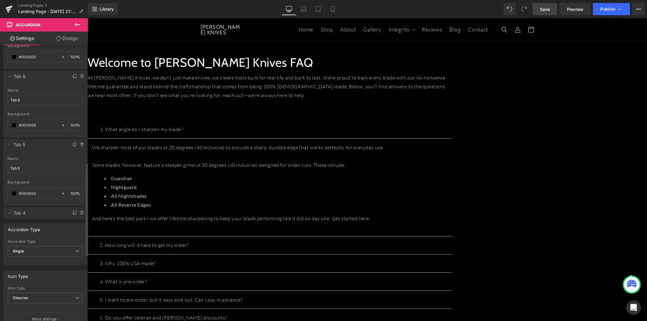
scroll to position [371, 0]
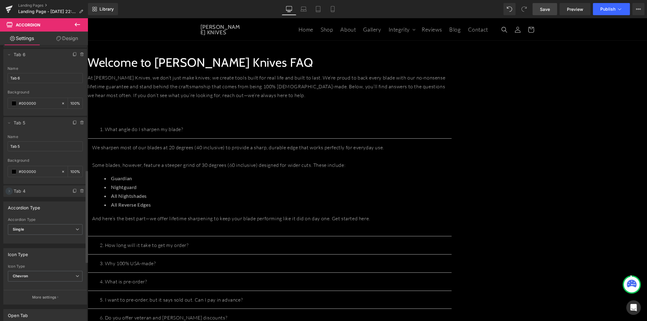
click at [11, 190] on icon at bounding box center [9, 191] width 5 height 5
click at [14, 236] on div "#ffffff" at bounding box center [34, 240] width 53 height 11
click at [15, 240] on span at bounding box center [14, 240] width 5 height 5
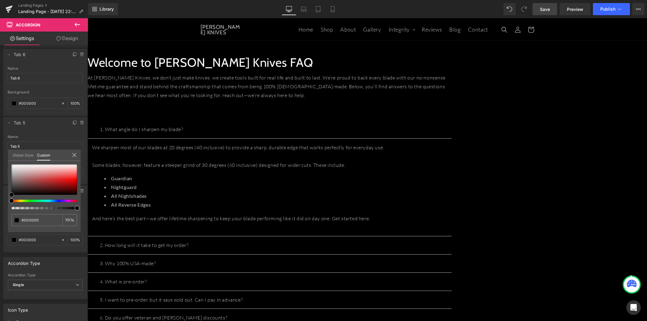
drag, startPoint x: 41, startPoint y: 188, endPoint x: -15, endPoint y: 208, distance: 59.5
click at [0, 208] on html "Accordion You are previewing how the will restyle your page. You can not edit E…" at bounding box center [323, 160] width 647 height 321
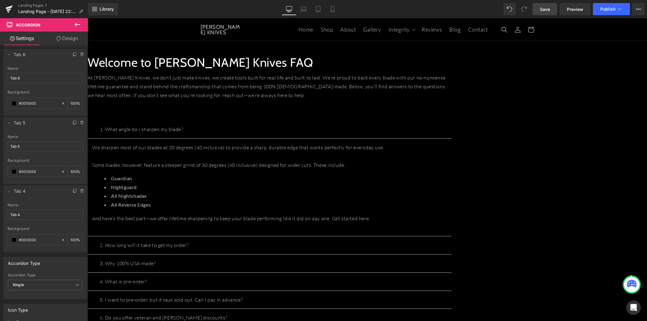
click at [542, 14] on link "Save" at bounding box center [545, 9] width 25 height 12
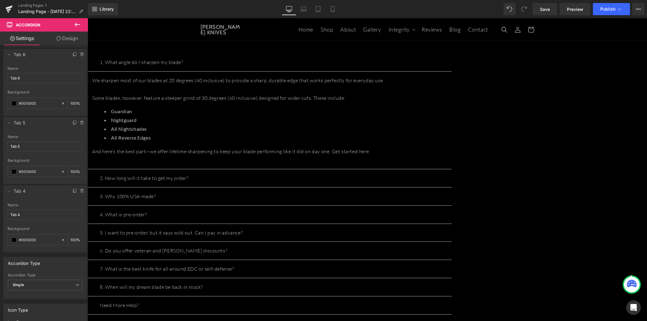
scroll to position [67, 0]
click at [529, 167] on body "Skip to content Home Shop About Gallery Integrity Integrity" at bounding box center [367, 265] width 560 height 629
click at [452, 171] on button "button" at bounding box center [445, 178] width 12 height 18
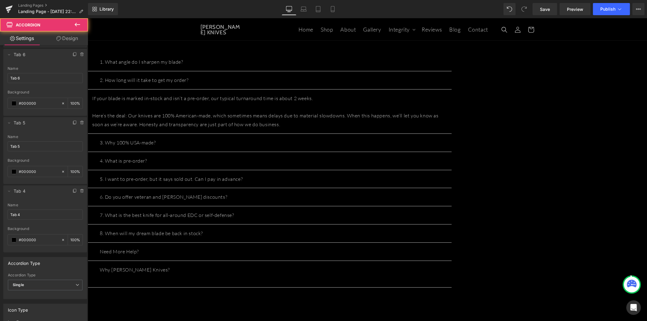
click at [452, 148] on button "button" at bounding box center [445, 143] width 12 height 18
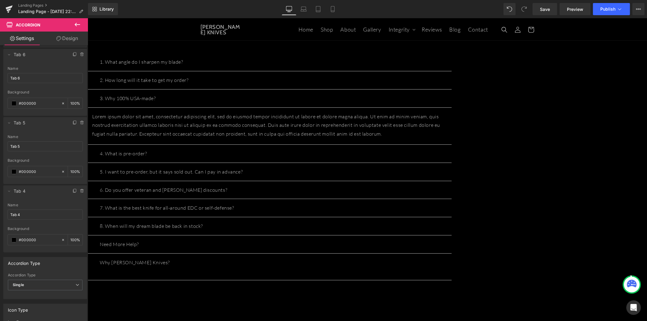
click at [87, 18] on icon at bounding box center [87, 18] width 0 height 0
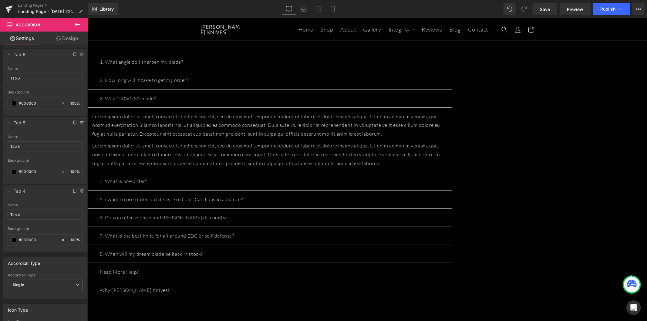
click at [266, 132] on p "Lorem ipsum dolor sit amet, consectetur adipiscing elit, sed do eiusmod tempor …" at bounding box center [269, 125] width 355 height 26
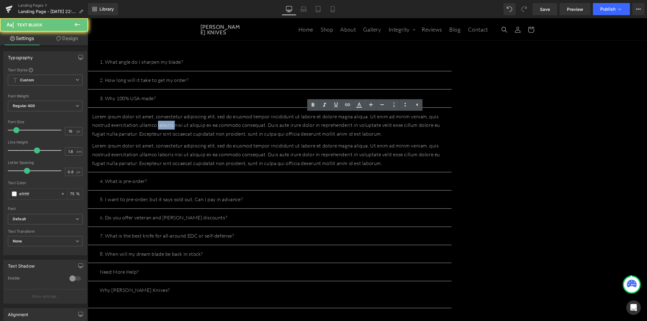
click at [266, 132] on p "Lorem ipsum dolor sit amet, consectetur adipiscing elit, sed do eiusmod tempor …" at bounding box center [269, 125] width 355 height 26
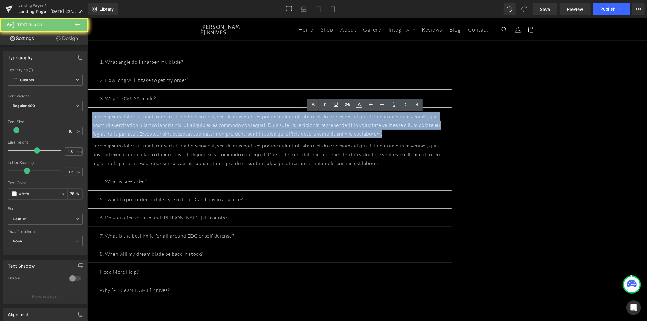
click at [266, 132] on p "Lorem ipsum dolor sit amet, consectetur adipiscing elit, sed do eiusmod tempor …" at bounding box center [269, 125] width 355 height 26
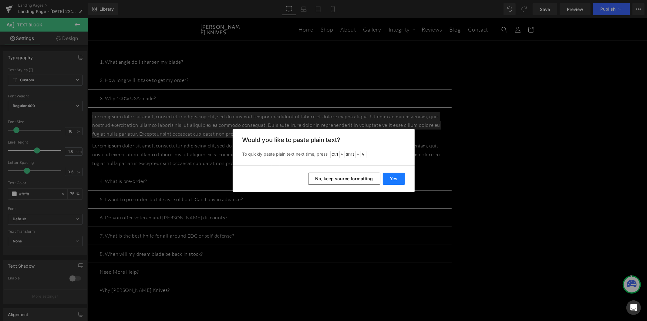
drag, startPoint x: 392, startPoint y: 178, endPoint x: 297, endPoint y: 126, distance: 108.4
click at [392, 178] on button "Yes" at bounding box center [394, 179] width 22 height 12
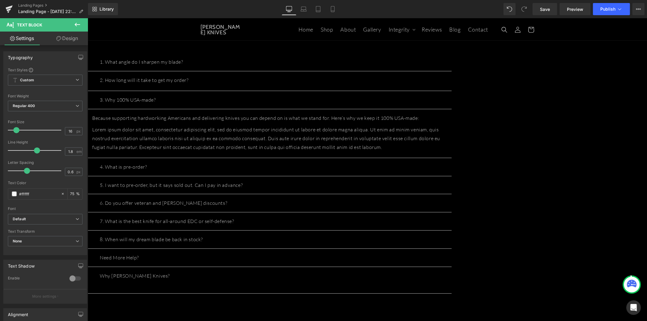
click at [251, 130] on p "Lorem ipsum dolor sit amet, consectetur adipiscing elit, sed do eiusmod tempor …" at bounding box center [269, 138] width 355 height 26
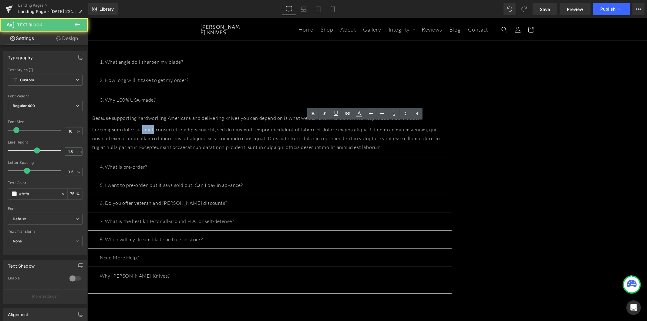
click at [251, 130] on p "Lorem ipsum dolor sit amet, consectetur adipiscing elit, sed do eiusmod tempor …" at bounding box center [269, 138] width 355 height 26
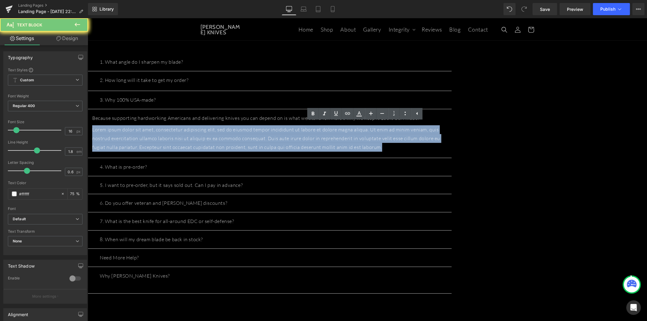
click at [251, 130] on p "Lorem ipsum dolor sit amet, consectetur adipiscing elit, sed do eiusmod tempor …" at bounding box center [269, 138] width 355 height 26
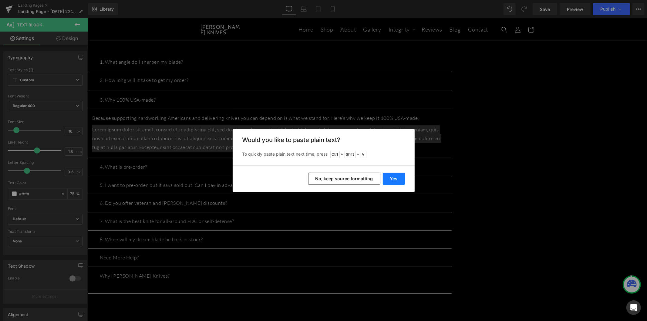
drag, startPoint x: 395, startPoint y: 180, endPoint x: 264, endPoint y: 135, distance: 138.9
click at [395, 180] on button "Yes" at bounding box center [394, 179] width 22 height 12
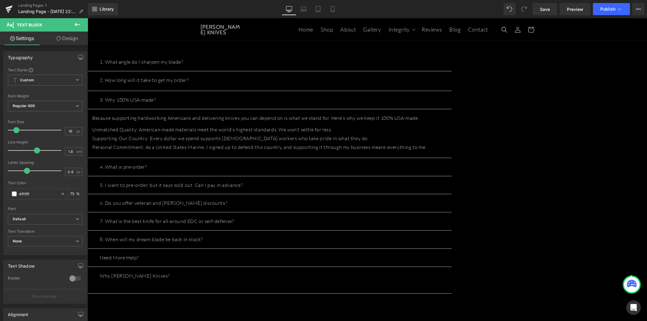
click at [313, 139] on p "Supporting Our Country: Every dollar we spend supports American workers who tak…" at bounding box center [269, 138] width 355 height 9
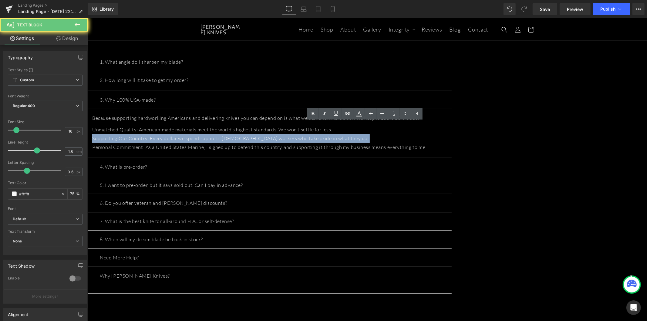
click at [313, 139] on p "Supporting Our Country: Every dollar we spend supports American workers who tak…" at bounding box center [269, 138] width 355 height 9
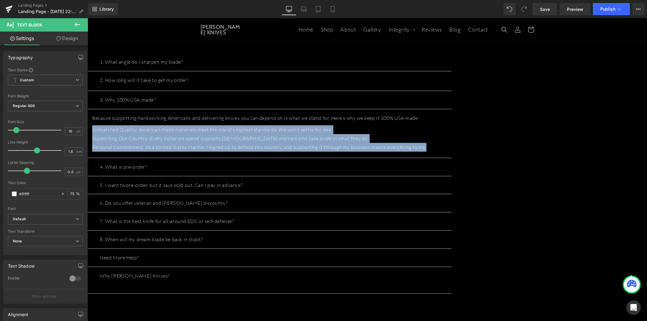
click at [408, 138] on p "Supporting Our Country: Every dollar we spend supports American workers who tak…" at bounding box center [269, 138] width 355 height 9
click at [423, 139] on p "Supporting Our Country: Every dollar we spend supports American workers who tak…" at bounding box center [269, 138] width 355 height 9
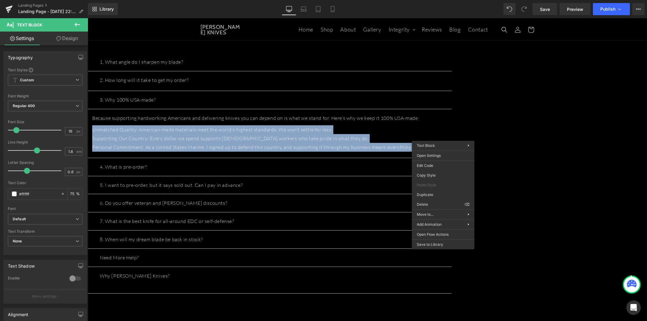
click at [408, 135] on p "Supporting Our Country: Every dollar we spend supports American workers who tak…" at bounding box center [269, 138] width 355 height 9
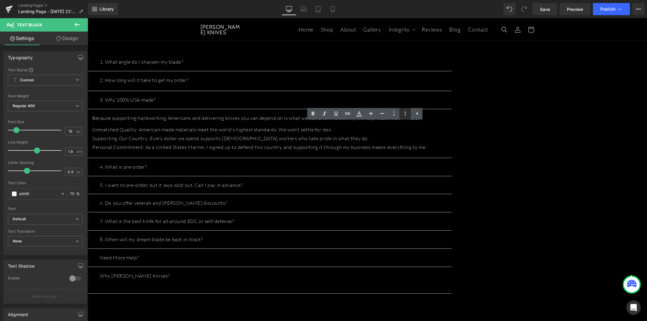
click at [406, 113] on icon at bounding box center [405, 114] width 1 height 4
drag, startPoint x: 466, startPoint y: 137, endPoint x: 467, endPoint y: 126, distance: 11.0
click at [447, 139] on li "Supporting Our Country: Every dollar we spend supports American workers who tak…" at bounding box center [275, 143] width 343 height 9
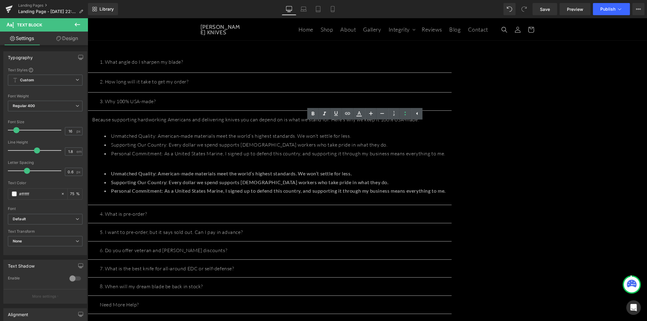
click at [428, 178] on li "Supporting Our Country: Every dollar we spend supports American workers who tak…" at bounding box center [275, 182] width 343 height 9
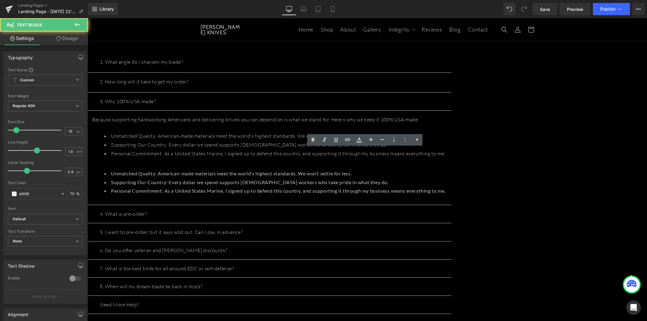
click at [378, 186] on li "Personal Commitment: As a United States Marine, I signed up to defend this coun…" at bounding box center [275, 190] width 343 height 9
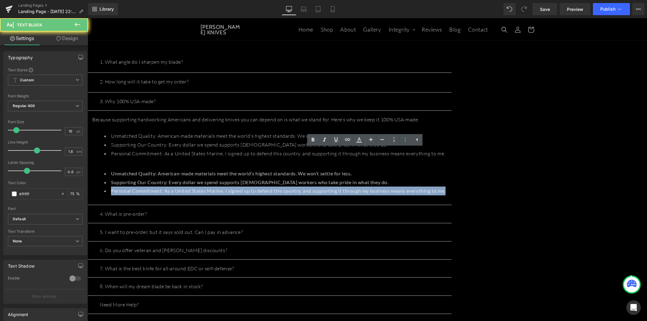
click at [378, 186] on li "Personal Commitment: As a United States Marine, I signed up to defend this coun…" at bounding box center [275, 190] width 343 height 9
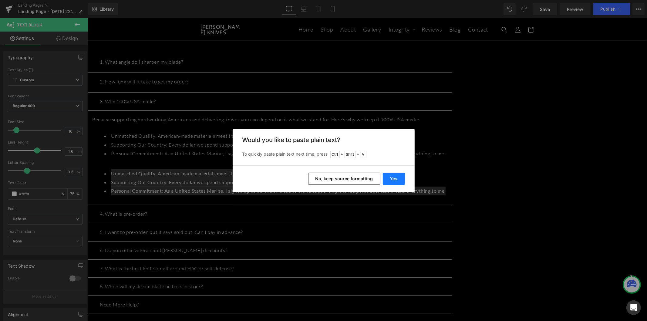
click at [398, 180] on button "Yes" at bounding box center [394, 179] width 22 height 12
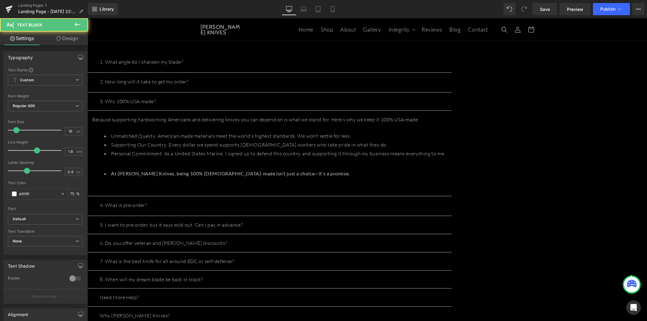
click at [326, 183] on div at bounding box center [269, 187] width 355 height 9
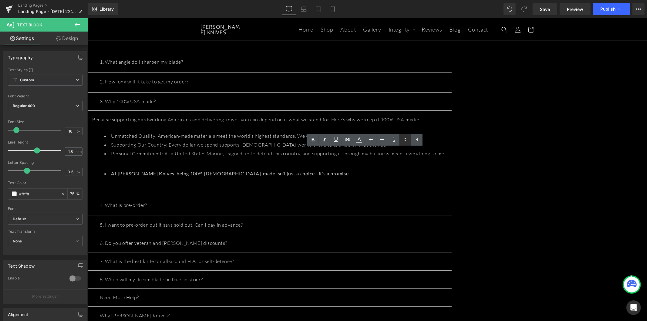
click at [407, 140] on icon at bounding box center [405, 139] width 7 height 7
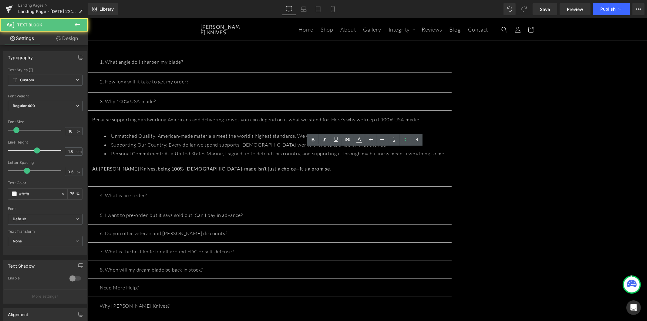
click at [414, 173] on div at bounding box center [269, 177] width 355 height 9
click at [447, 149] on li "Personal Commitment: As a United States Marine, I signed up to defend this coun…" at bounding box center [275, 153] width 343 height 9
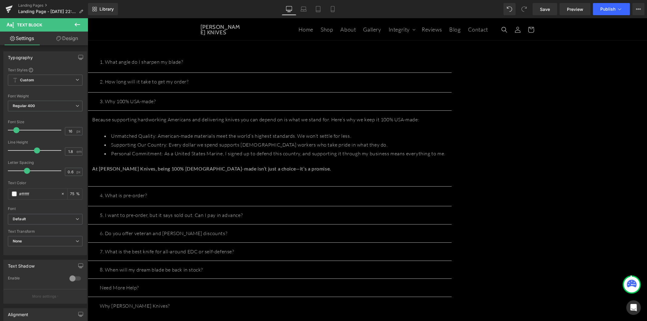
click at [447, 119] on p "Because supporting hardworking Americans and delivering knives you can depend o…" at bounding box center [269, 119] width 355 height 9
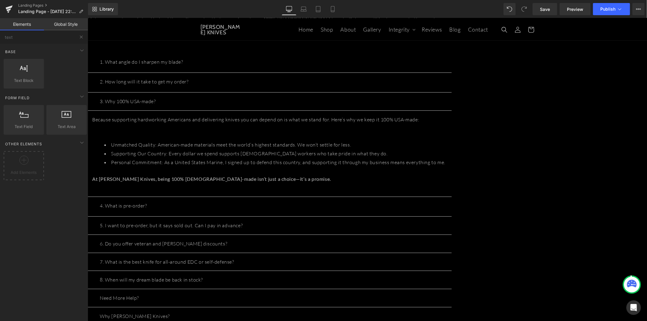
click at [563, 143] on div "Welcome to T.Kell Knives FAQ Heading At T.Kell Knives, we don’t just make knive…" at bounding box center [367, 219] width 560 height 465
click at [447, 158] on li "Personal Commitment: As a United States Marine, I signed up to defend this coun…" at bounding box center [275, 162] width 343 height 9
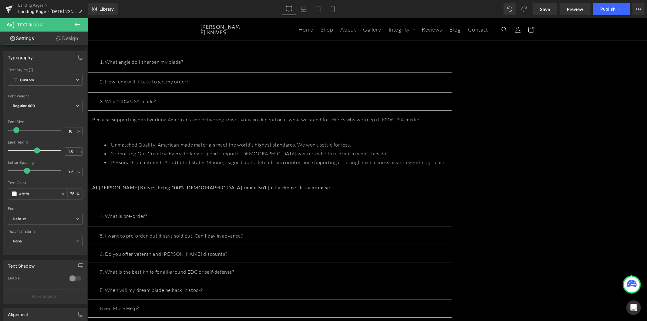
click at [557, 170] on div "Welcome to T.Kell Knives FAQ Heading At T.Kell Knives, we don’t just make knive…" at bounding box center [367, 224] width 560 height 475
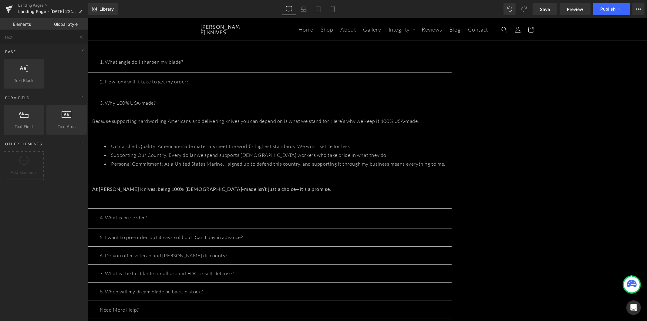
click at [283, 213] on p "4. What is pre-order?" at bounding box center [270, 217] width 340 height 9
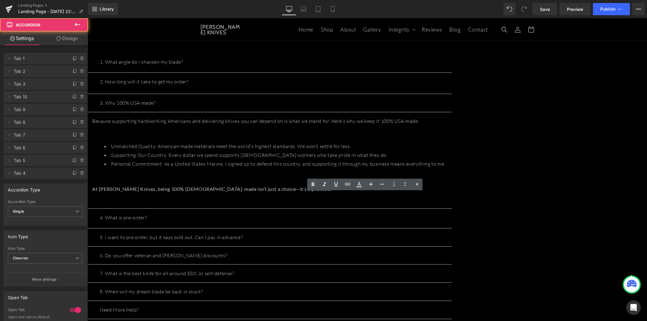
click at [452, 208] on button "button" at bounding box center [445, 217] width 12 height 19
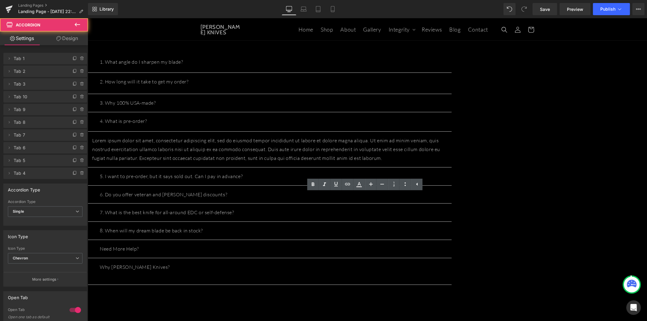
click at [270, 150] on p "Lorem ipsum dolor sit amet, consectetur adipiscing elit, sed do eiusmod tempor …" at bounding box center [269, 149] width 355 height 26
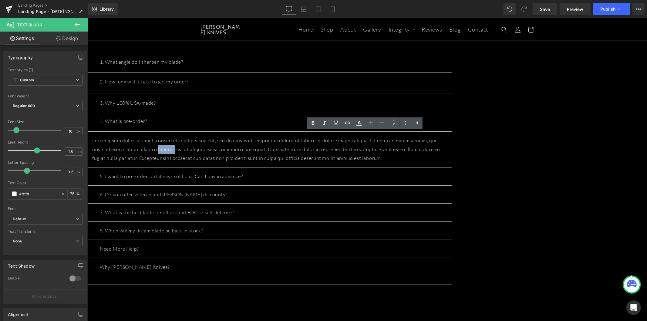
click at [270, 150] on p "Lorem ipsum dolor sit amet, consectetur adipiscing elit, sed do eiusmod tempor …" at bounding box center [269, 149] width 355 height 26
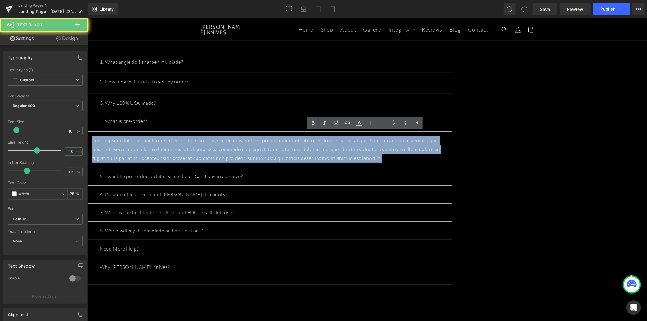
click at [270, 150] on p "Lorem ipsum dolor sit amet, consectetur adipiscing elit, sed do eiusmod tempor …" at bounding box center [269, 149] width 355 height 26
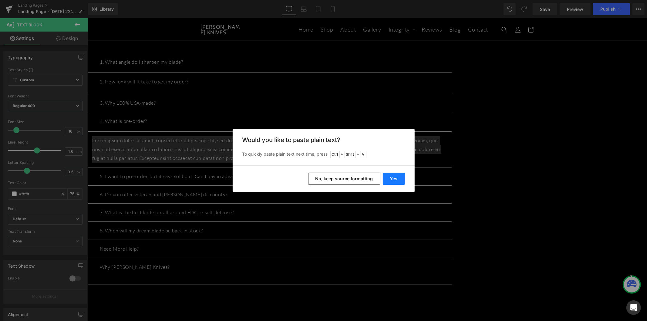
click at [398, 181] on button "Yes" at bounding box center [394, 179] width 22 height 12
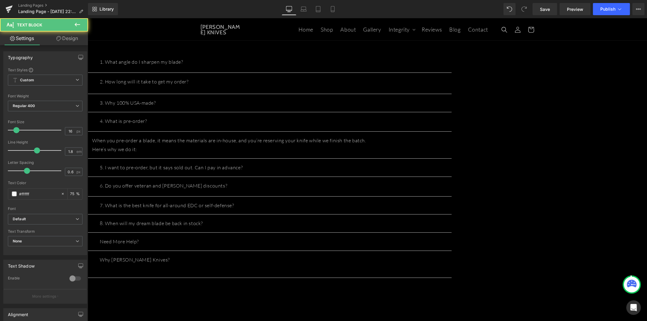
click at [447, 136] on p "When you pre-order a blade, it means the materials are in-house, and you’re res…" at bounding box center [269, 140] width 355 height 9
click at [434, 155] on p "Here’s why we do it:" at bounding box center [269, 158] width 355 height 9
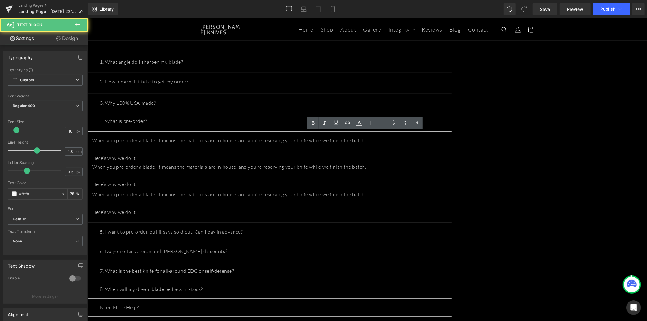
click at [228, 180] on p "Here’s why we do it:" at bounding box center [269, 184] width 355 height 9
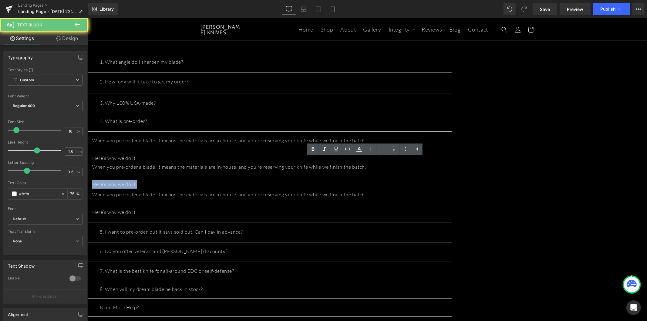
click at [228, 180] on p "Here’s why we do it:" at bounding box center [269, 184] width 355 height 9
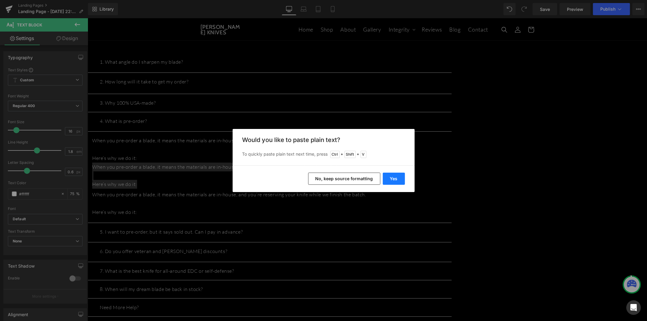
click at [392, 179] on button "Yes" at bounding box center [394, 179] width 22 height 12
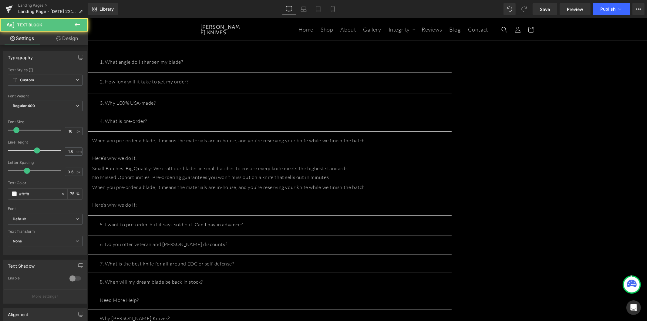
click at [341, 173] on p "No Missed Opportunities: Pre-ordering guarantees you won’t miss out on a knife …" at bounding box center [269, 177] width 355 height 9
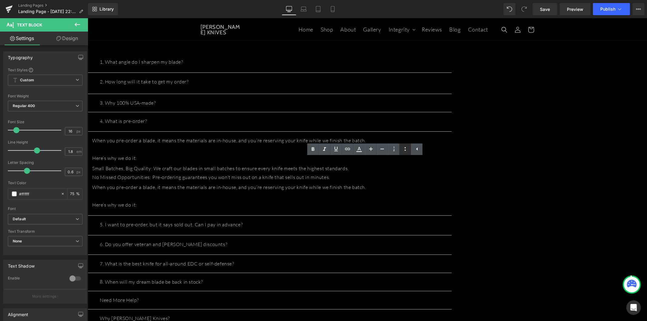
click at [404, 150] on icon at bounding box center [405, 148] width 7 height 7
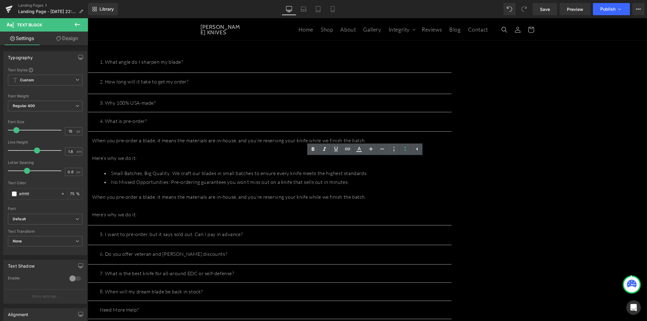
click at [447, 150] on div "When you pre-order a blade, it means the materials are in-house, and you’re res…" at bounding box center [269, 149] width 355 height 26
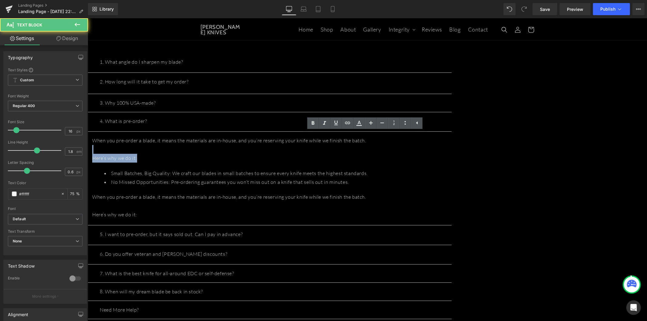
click at [447, 169] on div "Small Batches, Big Quality: We craft our blades in small batches to ensure ever…" at bounding box center [269, 181] width 355 height 24
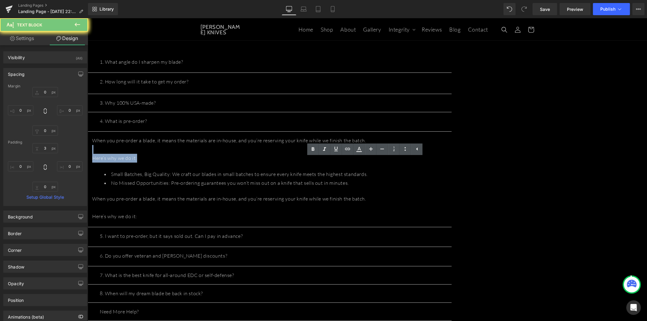
click at [447, 157] on p "Here’s why we do it:" at bounding box center [269, 158] width 355 height 9
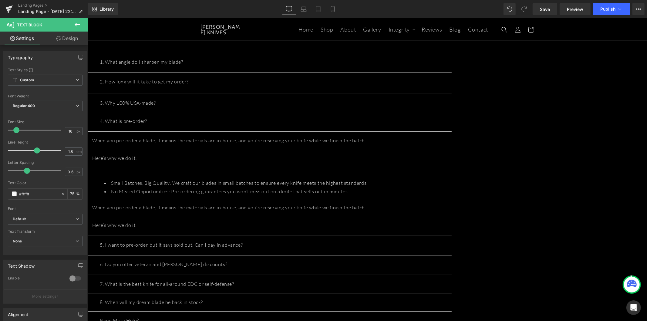
click at [447, 187] on li "No Missed Opportunities: Pre-ordering guarantees you won’t miss out on a knife …" at bounding box center [275, 191] width 343 height 9
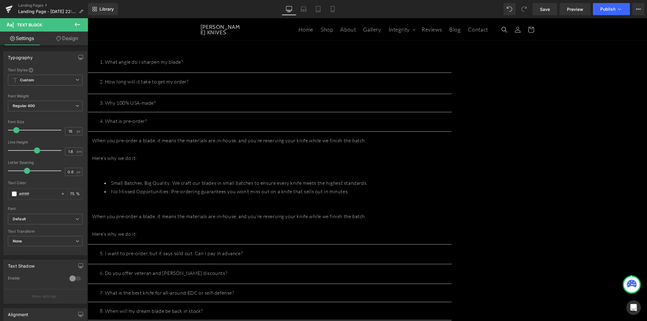
click at [240, 221] on p at bounding box center [269, 225] width 355 height 9
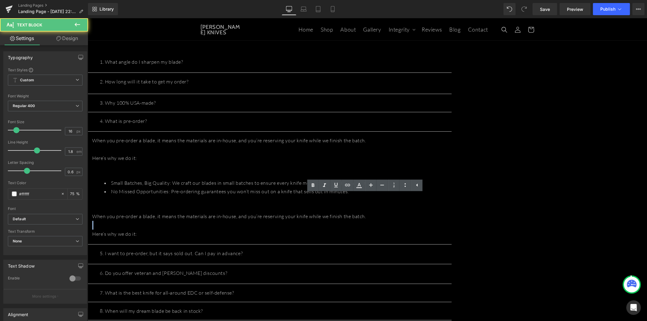
click at [240, 221] on p at bounding box center [269, 225] width 355 height 9
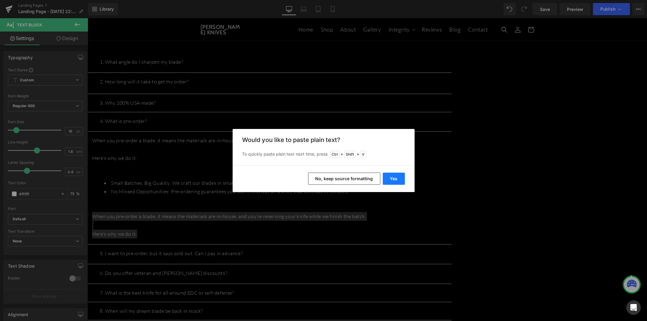
click at [393, 178] on button "Yes" at bounding box center [394, 179] width 22 height 12
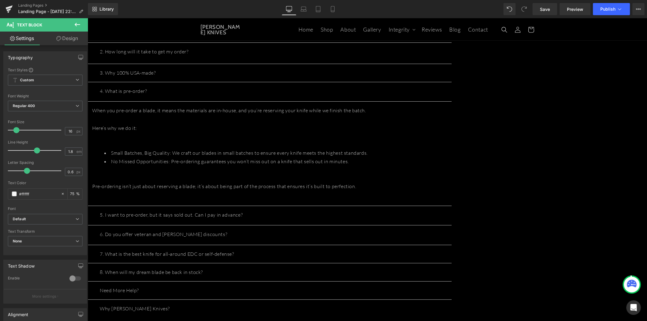
scroll to position [101, 0]
click at [389, 208] on p "5. I want to pre-order, but it says sold out. Can I pay in advance?" at bounding box center [270, 212] width 340 height 9
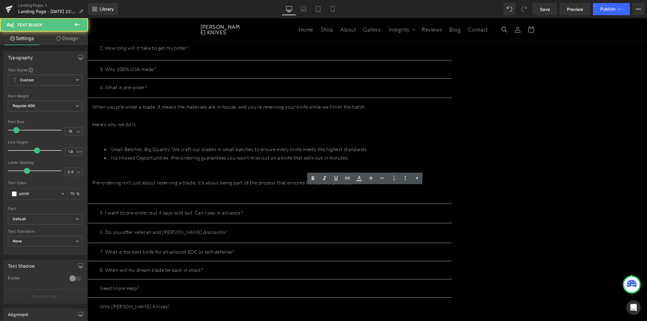
click at [452, 204] on button "button" at bounding box center [445, 213] width 12 height 19
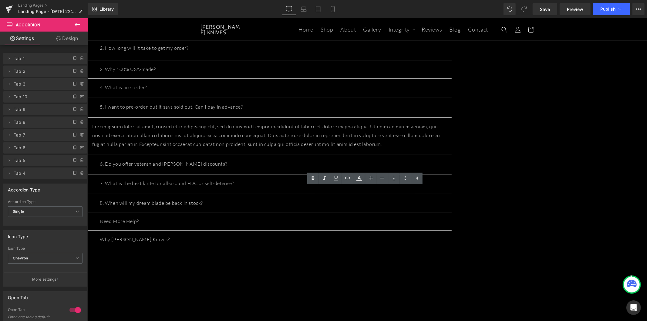
click at [278, 127] on p "Lorem ipsum dolor sit amet, consectetur adipiscing elit, sed do eiusmod tempor …" at bounding box center [269, 135] width 355 height 26
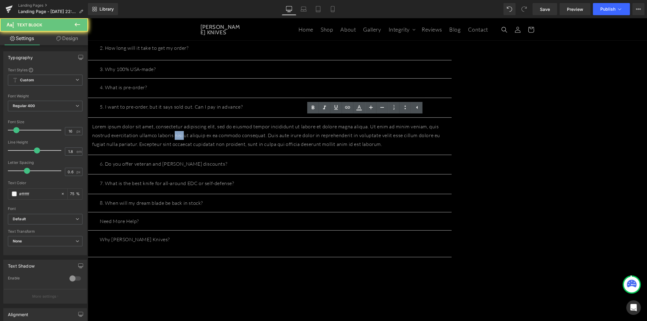
click at [278, 127] on p "Lorem ipsum dolor sit amet, consectetur adipiscing elit, sed do eiusmod tempor …" at bounding box center [269, 135] width 355 height 26
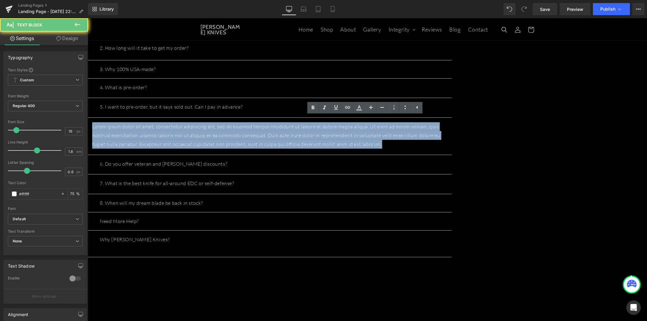
click at [278, 127] on p "Lorem ipsum dolor sit amet, consectetur adipiscing elit, sed do eiusmod tempor …" at bounding box center [269, 135] width 355 height 26
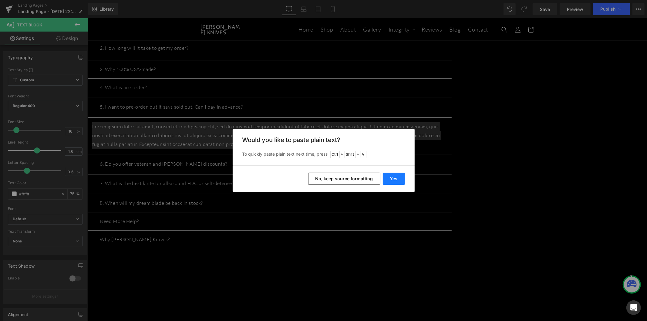
click at [400, 180] on button "Yes" at bounding box center [394, 179] width 22 height 12
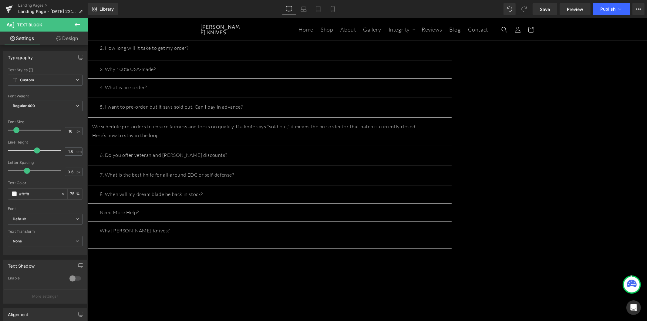
click at [444, 131] on p "Here’s how to stay in the loop:" at bounding box center [269, 135] width 355 height 9
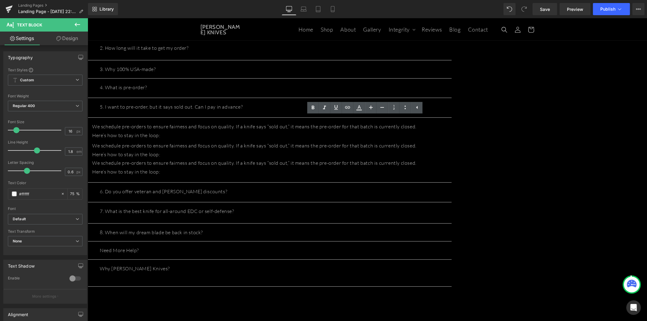
click at [256, 150] on p "Here’s how to stay in the loop:" at bounding box center [269, 154] width 355 height 9
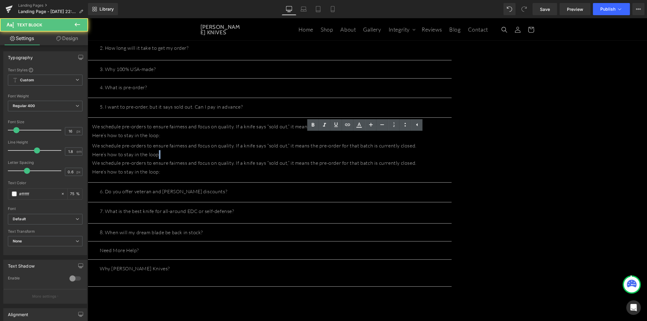
click at [256, 150] on p "Here’s how to stay in the loop:" at bounding box center [269, 154] width 355 height 9
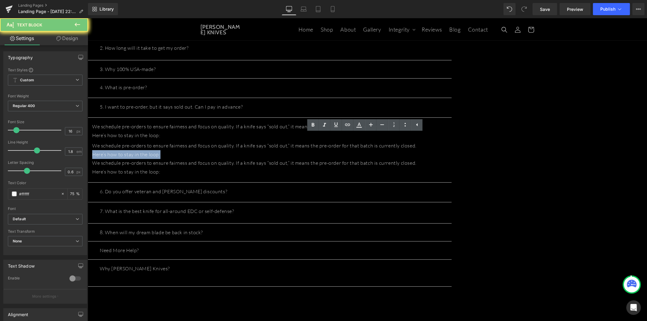
click at [256, 150] on p "Here’s how to stay in the loop:" at bounding box center [269, 154] width 355 height 9
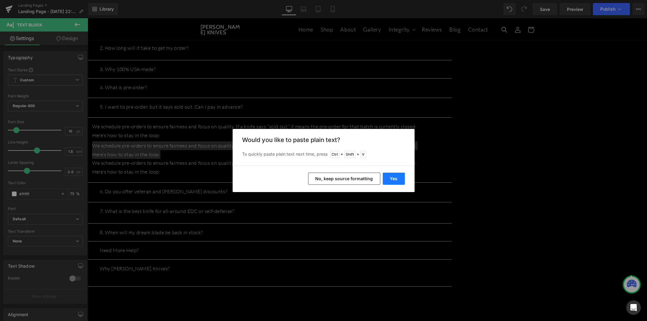
click at [401, 181] on button "Yes" at bounding box center [394, 179] width 22 height 12
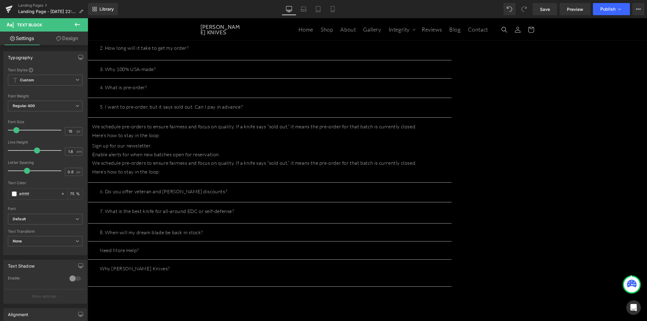
click at [258, 150] on p "Enable alerts for when new batches open for reservation." at bounding box center [269, 154] width 355 height 9
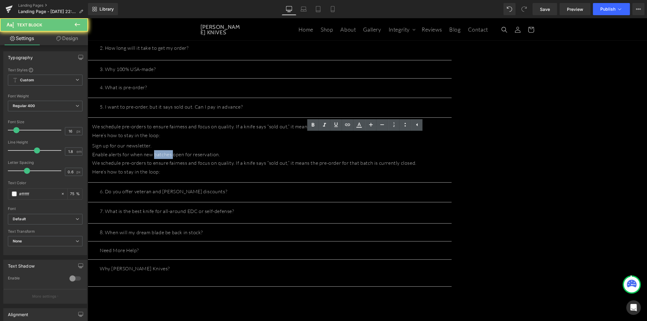
click at [258, 150] on p "Enable alerts for when new batches open for reservation." at bounding box center [269, 154] width 355 height 9
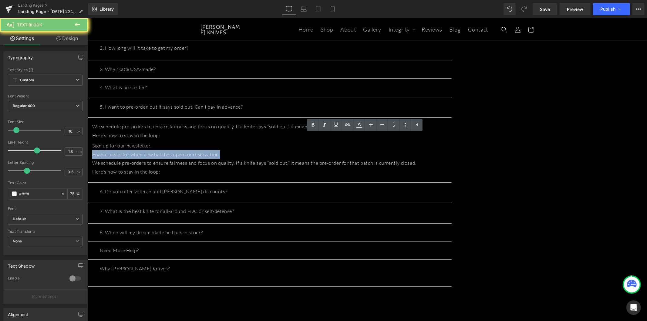
click at [258, 150] on p "Enable alerts for when new batches open for reservation." at bounding box center [269, 154] width 355 height 9
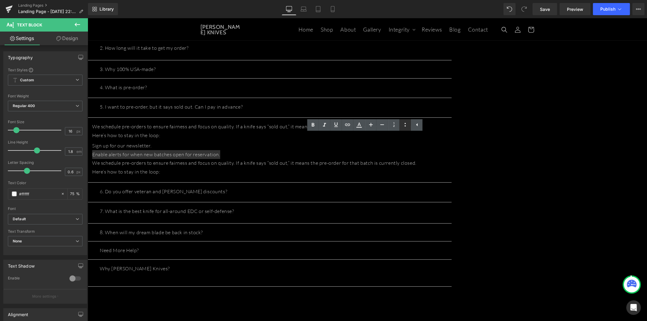
click at [402, 125] on icon at bounding box center [405, 124] width 7 height 7
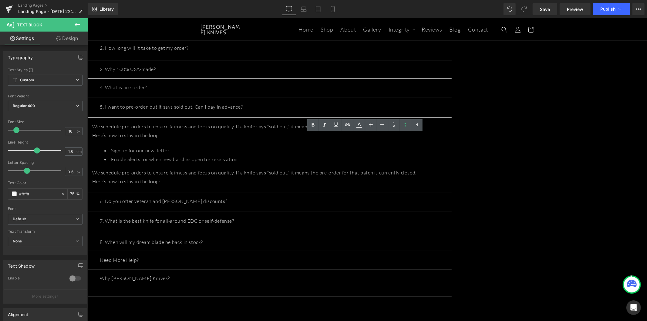
click at [273, 177] on p "Here’s how to stay in the loop:" at bounding box center [269, 181] width 355 height 9
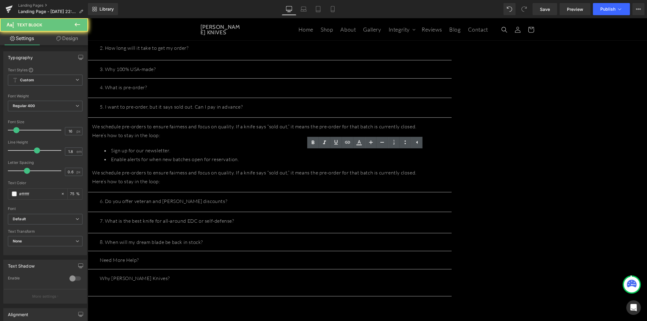
click at [273, 177] on p "Here’s how to stay in the loop:" at bounding box center [269, 181] width 355 height 9
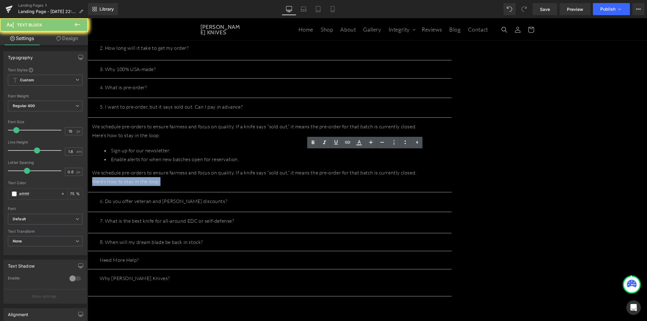
click at [273, 177] on p "Here’s how to stay in the loop:" at bounding box center [269, 181] width 355 height 9
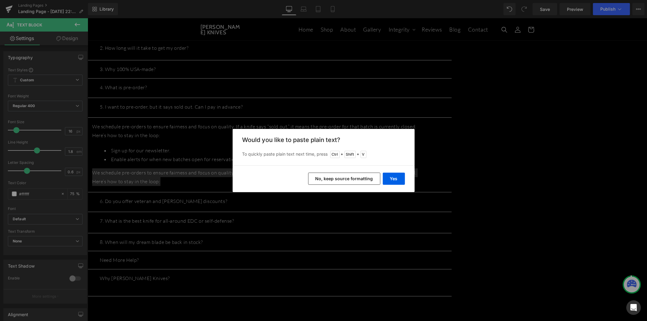
click at [396, 172] on div "Yes No, keep source formatting" at bounding box center [324, 178] width 182 height 27
click at [394, 180] on button "Yes" at bounding box center [394, 179] width 22 height 12
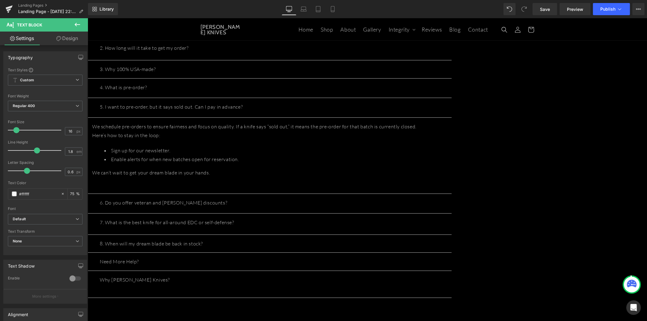
click at [294, 168] on p "We can’t wait to get your dream blade in your hands." at bounding box center [269, 172] width 355 height 9
click at [447, 146] on li "Sign up for our newsletter." at bounding box center [275, 150] width 343 height 9
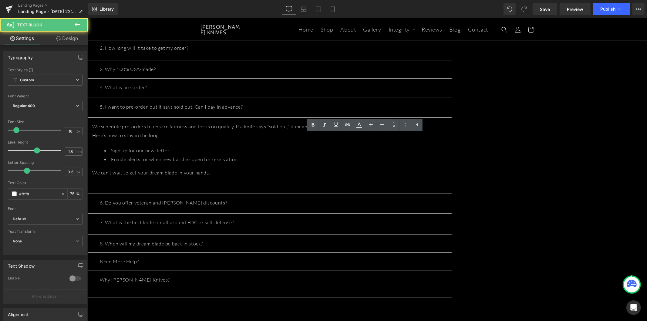
click at [431, 155] on li "Enable alerts for when new batches open for reservation." at bounding box center [275, 159] width 343 height 9
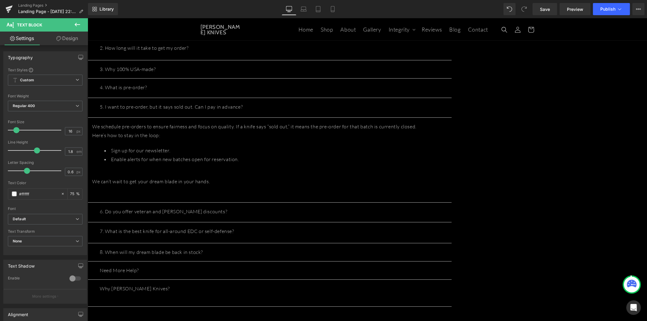
click at [389, 131] on p "Here’s how to stay in the loop:" at bounding box center [269, 135] width 355 height 9
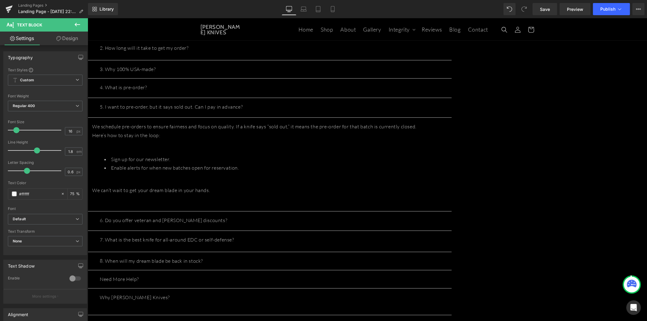
click at [566, 133] on div "Welcome to T.Kell Knives FAQ Heading At T.Kell Knives, we don’t just make knive…" at bounding box center [367, 193] width 560 height 480
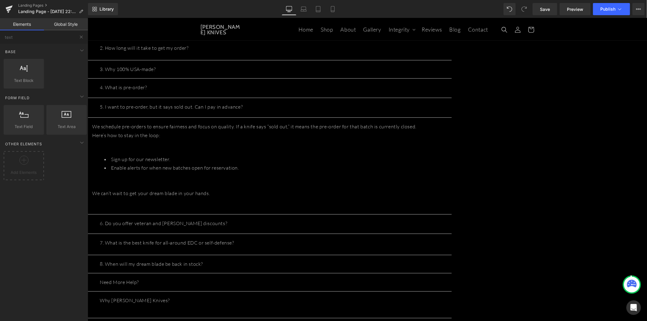
click at [87, 18] on span "Text Block" at bounding box center [87, 18] width 0 height 0
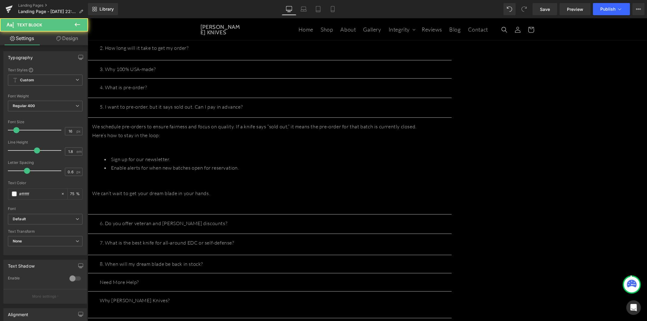
click at [416, 229] on div at bounding box center [270, 229] width 340 height 0
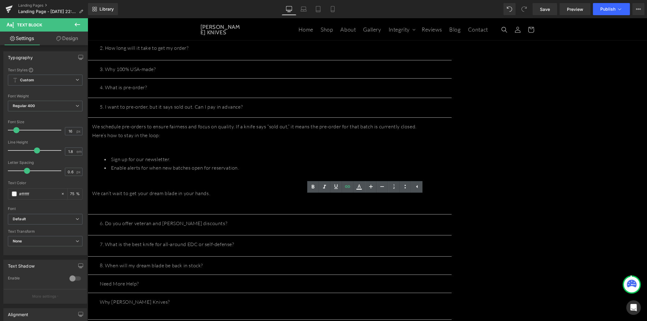
click at [445, 226] on span "button" at bounding box center [445, 226] width 0 height 0
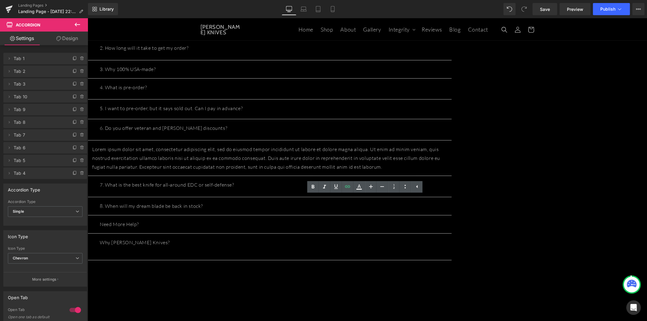
click at [302, 147] on p "Lorem ipsum dolor sit amet, consectetur adipiscing elit, sed do eiusmod tempor …" at bounding box center [269, 158] width 355 height 26
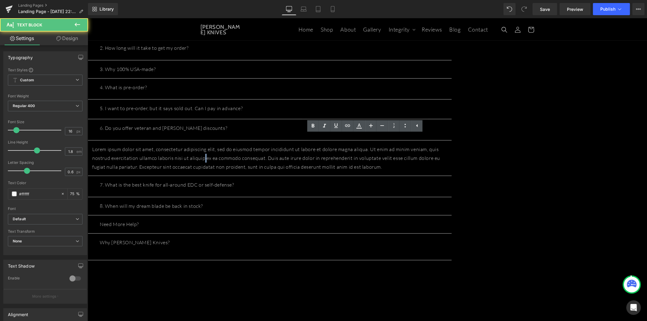
click at [302, 147] on p "Lorem ipsum dolor sit amet, consectetur adipiscing elit, sed do eiusmod tempor …" at bounding box center [269, 158] width 355 height 26
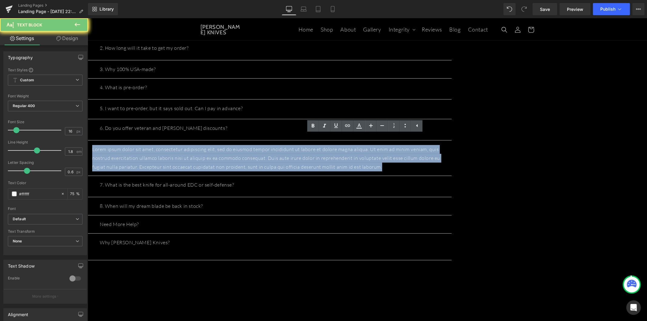
click at [302, 147] on p "Lorem ipsum dolor sit amet, consectetur adipiscing elit, sed do eiusmod tempor …" at bounding box center [269, 158] width 355 height 26
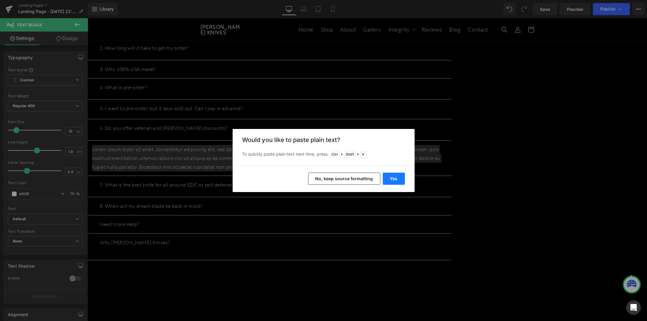
click at [396, 177] on button "Yes" at bounding box center [394, 179] width 22 height 12
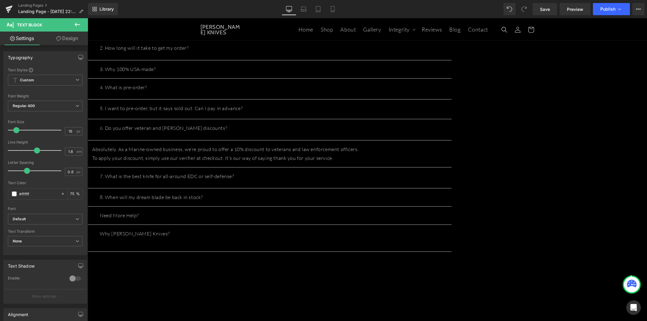
click at [447, 145] on p "Absolutely. As a Marine-owned business, we’re proud to offer a 10% discount to …" at bounding box center [269, 149] width 355 height 9
click at [350, 176] on div "7. What is the best knife for all-around EDC or self-defense? Text Block" at bounding box center [269, 186] width 364 height 21
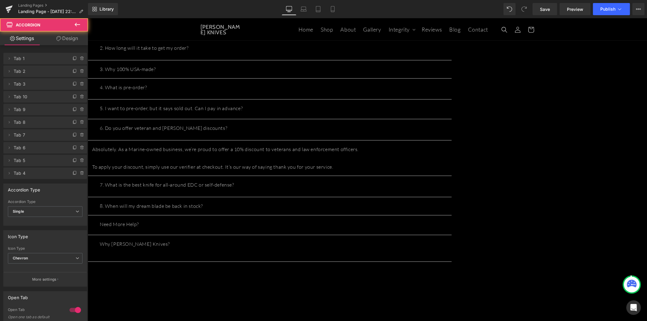
click at [426, 180] on p "7. What is the best knife for all-around EDC or self-defense?" at bounding box center [270, 184] width 340 height 9
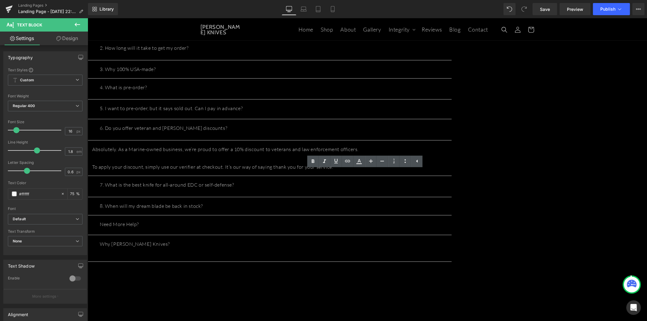
click at [452, 176] on button "button" at bounding box center [445, 186] width 12 height 21
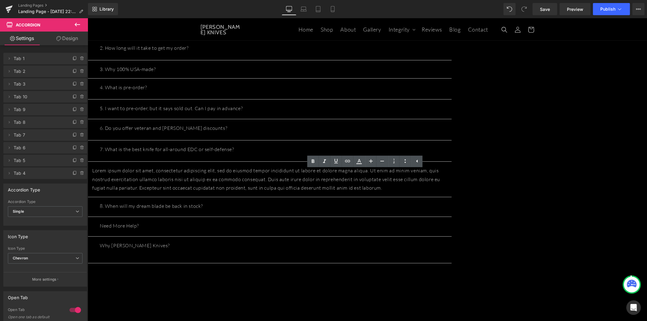
click at [259, 168] on p "Lorem ipsum dolor sit amet, consectetur adipiscing elit, sed do eiusmod tempor …" at bounding box center [269, 179] width 355 height 26
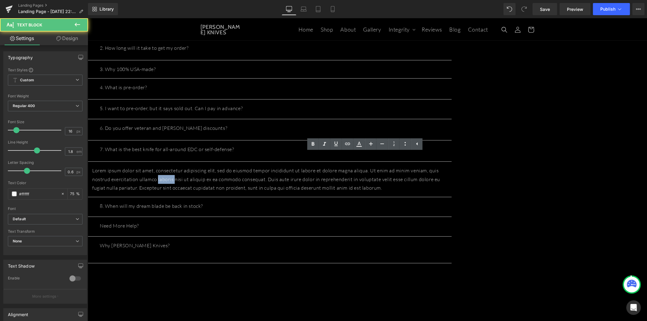
click at [259, 168] on p "Lorem ipsum dolor sit amet, consectetur adipiscing elit, sed do eiusmod tempor …" at bounding box center [269, 179] width 355 height 26
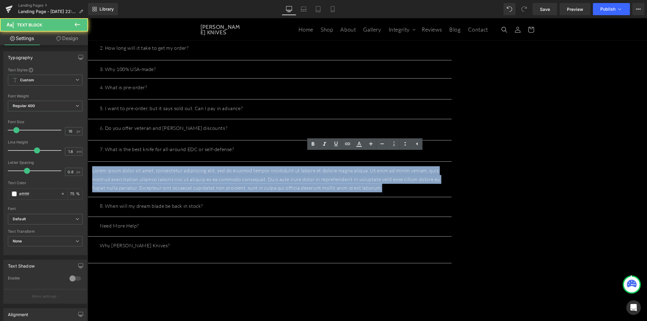
click at [259, 168] on p "Lorem ipsum dolor sit amet, consectetur adipiscing elit, sed do eiusmod tempor …" at bounding box center [269, 179] width 355 height 26
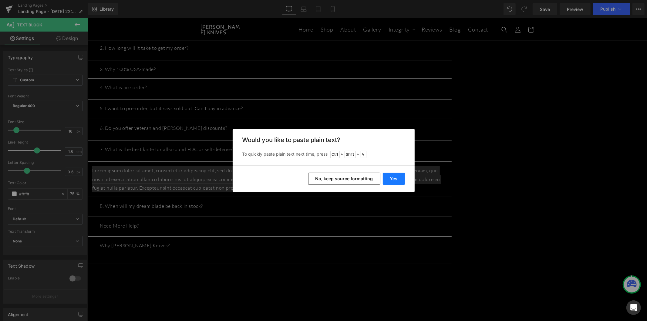
click at [396, 175] on button "Yes" at bounding box center [394, 179] width 22 height 12
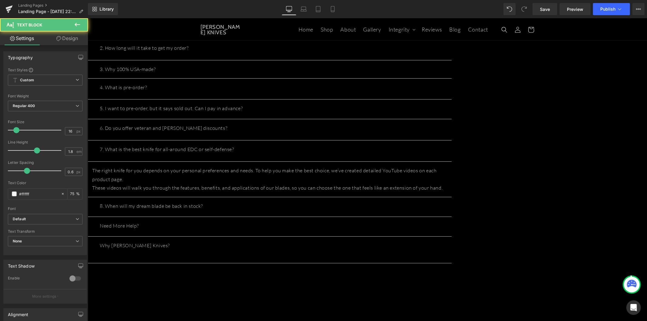
click at [335, 171] on p "The right knife for you depends on your personal preferences and needs. To help…" at bounding box center [269, 175] width 355 height 18
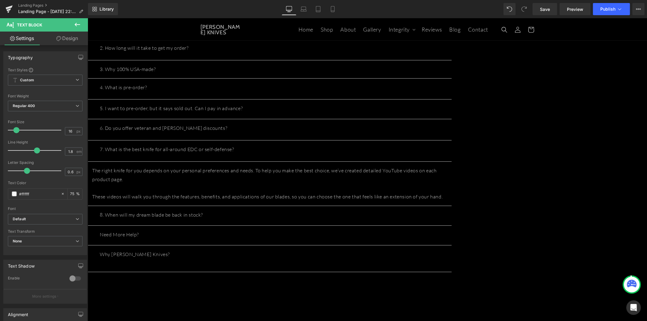
click at [329, 221] on div at bounding box center [270, 221] width 340 height 0
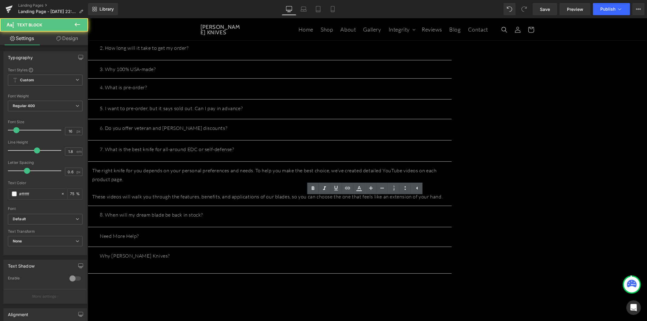
click at [452, 206] on button "button" at bounding box center [445, 216] width 12 height 21
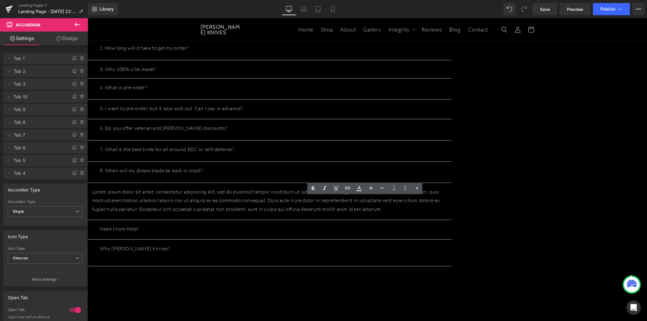
click at [447, 189] on p "Lorem ipsum dolor sit amet, consectetur adipiscing elit, sed do eiusmod tempor …" at bounding box center [269, 200] width 355 height 26
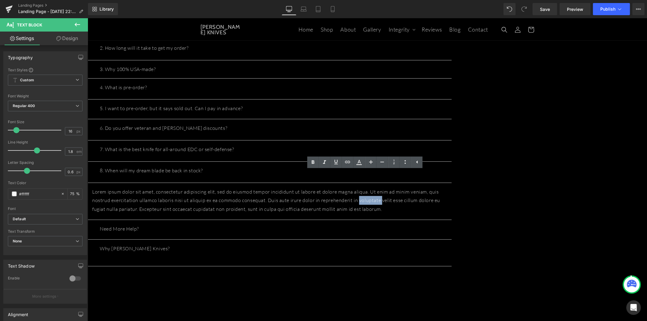
click at [447, 189] on p "Lorem ipsum dolor sit amet, consectetur adipiscing elit, sed do eiusmod tempor …" at bounding box center [269, 200] width 355 height 26
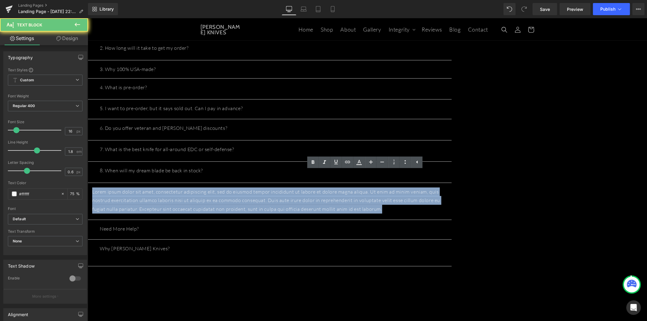
click at [447, 189] on p "Lorem ipsum dolor sit amet, consectetur adipiscing elit, sed do eiusmod tempor …" at bounding box center [269, 200] width 355 height 26
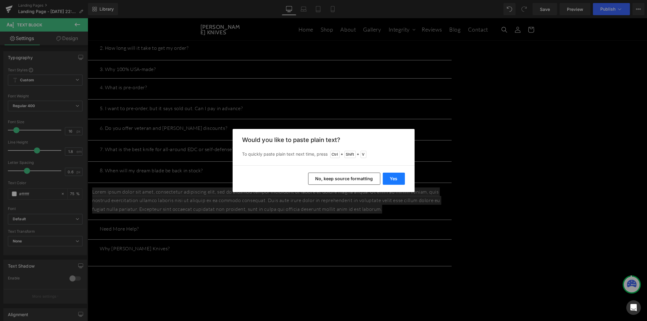
click at [401, 177] on button "Yes" at bounding box center [394, 179] width 22 height 12
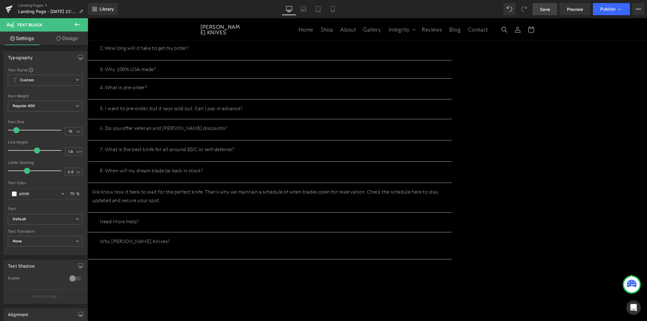
click at [546, 10] on span "Save" at bounding box center [545, 9] width 10 height 6
click at [269, 217] on p "Need More Help?" at bounding box center [270, 221] width 340 height 9
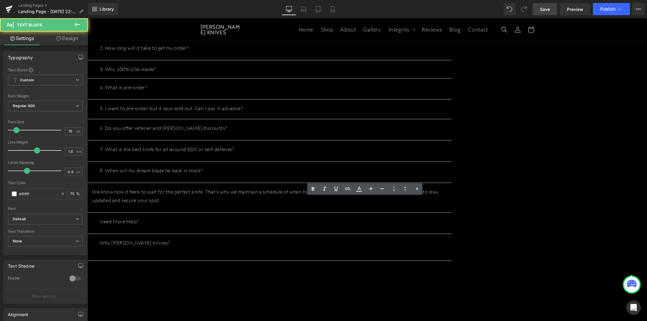
click at [439, 217] on p "Need More Help?" at bounding box center [270, 221] width 340 height 9
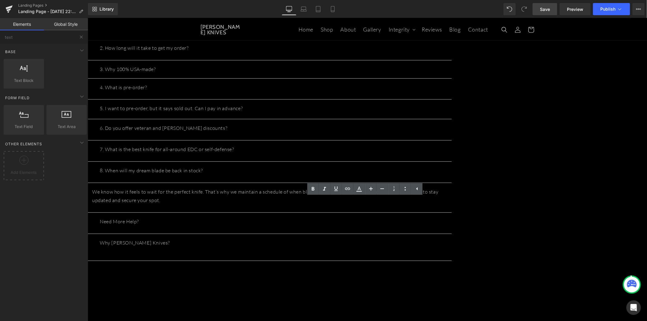
click at [552, 206] on div "Welcome to T.Kell Knives FAQ Heading At T.Kell Knives, we don’t just make knive…" at bounding box center [367, 166] width 560 height 426
click at [452, 212] on button "button" at bounding box center [445, 222] width 12 height 21
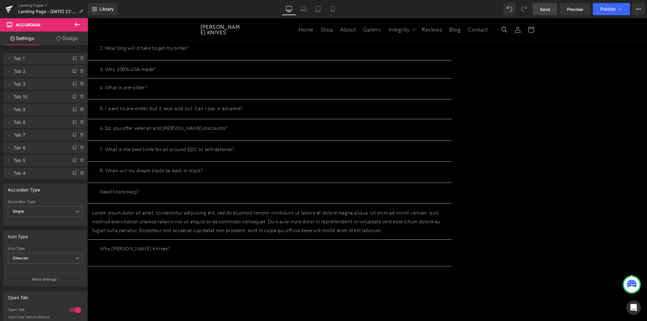
click at [294, 208] on p "Lorem ipsum dolor sit amet, consectetur adipiscing elit, sed do eiusmod tempor …" at bounding box center [269, 221] width 355 height 26
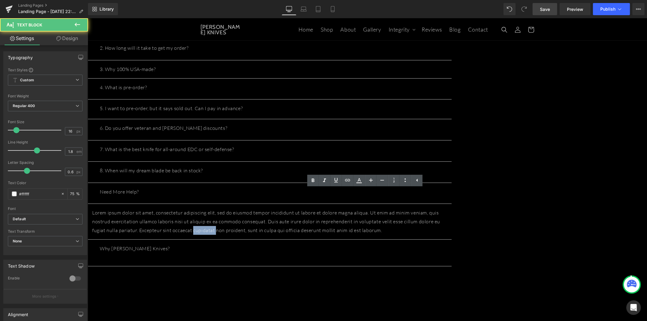
click at [294, 208] on p "Lorem ipsum dolor sit amet, consectetur adipiscing elit, sed do eiusmod tempor …" at bounding box center [269, 221] width 355 height 26
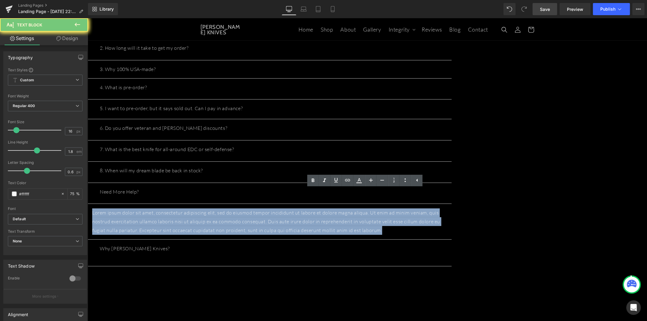
click at [294, 208] on p "Lorem ipsum dolor sit amet, consectetur adipiscing elit, sed do eiusmod tempor …" at bounding box center [269, 221] width 355 height 26
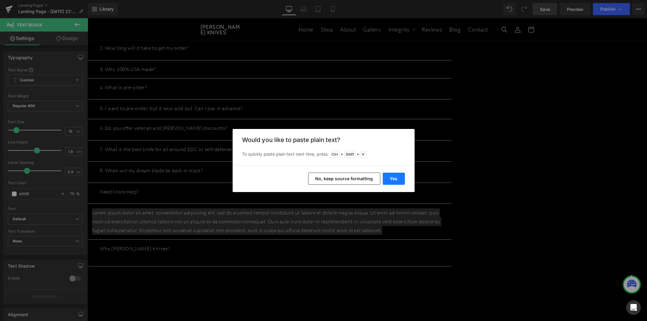
click at [399, 178] on button "Yes" at bounding box center [394, 179] width 22 height 12
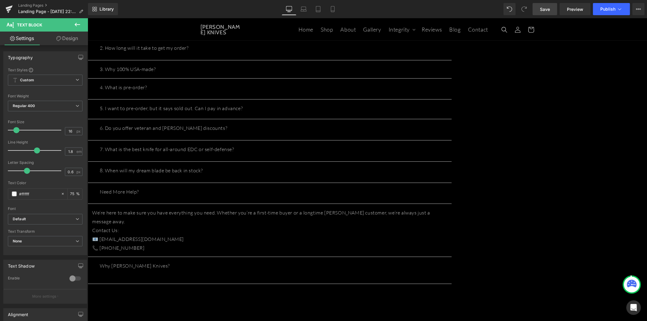
click at [452, 257] on button "button" at bounding box center [445, 270] width 12 height 27
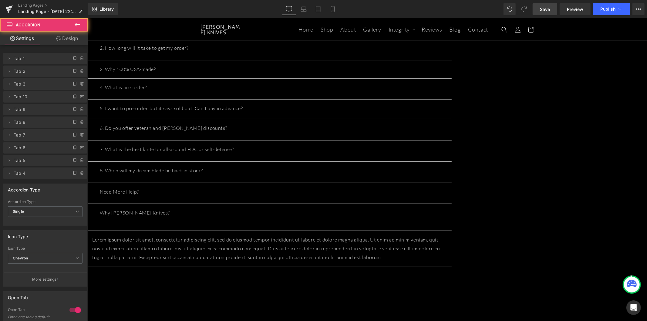
click at [277, 235] on p "Lorem ipsum dolor sit amet, consectetur adipiscing elit, sed do eiusmod tempor …" at bounding box center [269, 248] width 355 height 26
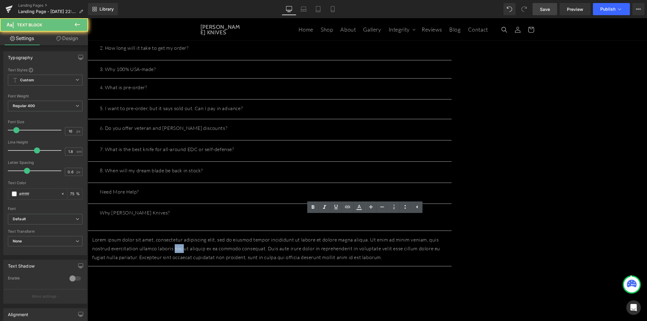
click at [277, 235] on p "Lorem ipsum dolor sit amet, consectetur adipiscing elit, sed do eiusmod tempor …" at bounding box center [269, 248] width 355 height 26
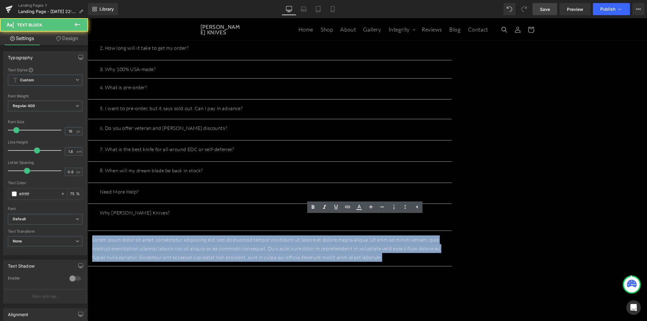
click at [277, 235] on p "Lorem ipsum dolor sit amet, consectetur adipiscing elit, sed do eiusmod tempor …" at bounding box center [269, 248] width 355 height 26
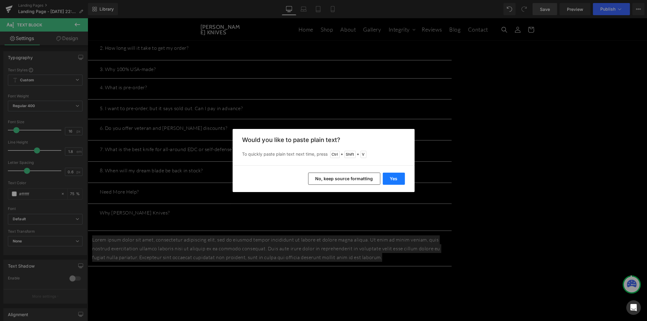
click at [396, 183] on button "Yes" at bounding box center [394, 179] width 22 height 12
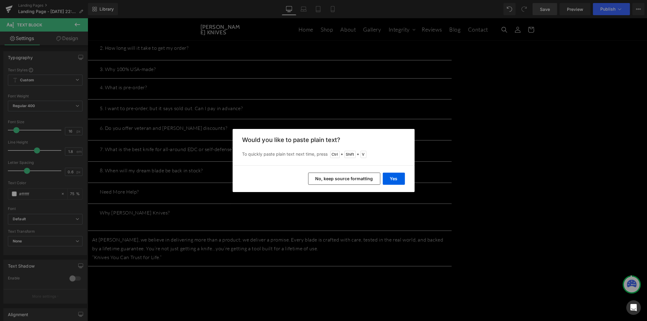
click at [395, 183] on div "Need More Help? Text Block" at bounding box center [269, 193] width 364 height 21
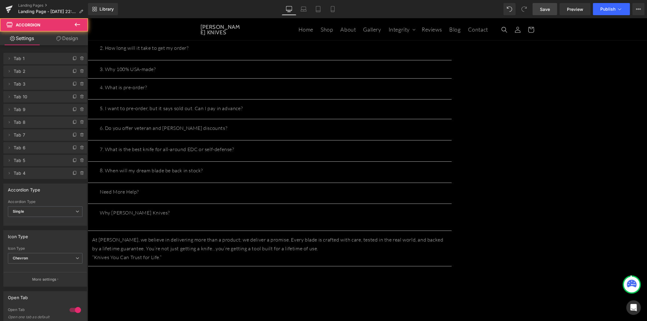
click at [277, 253] on p "“Knives You Can Trust for Life.”" at bounding box center [269, 257] width 355 height 9
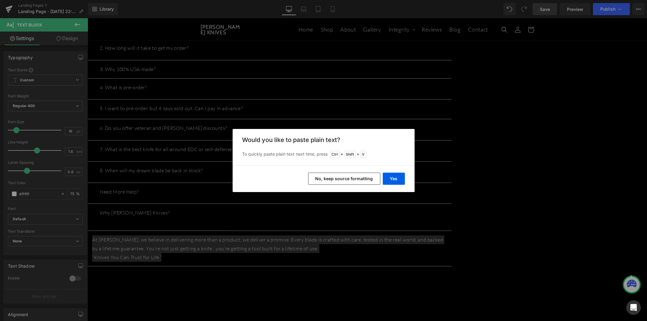
click at [357, 181] on button "No, keep source formatting" at bounding box center [344, 179] width 72 height 12
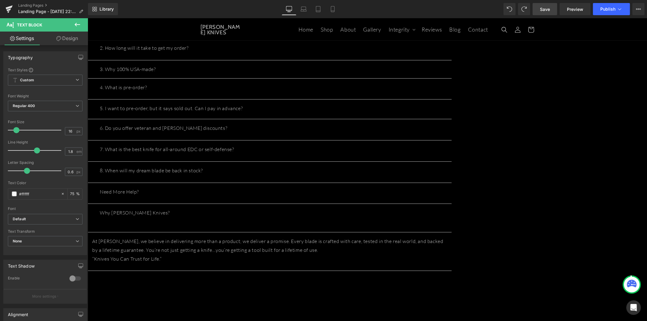
click at [302, 208] on p "Why T.Kell Knives?" at bounding box center [270, 212] width 340 height 9
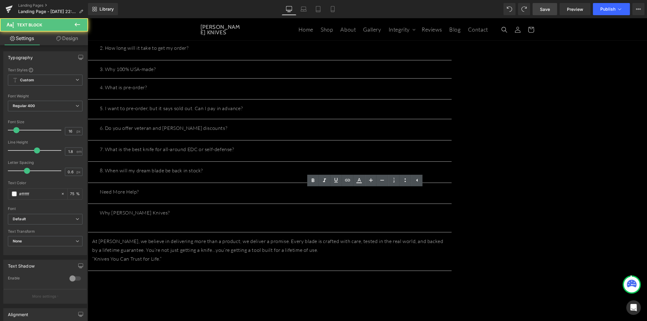
click at [452, 204] on button "button" at bounding box center [445, 218] width 12 height 28
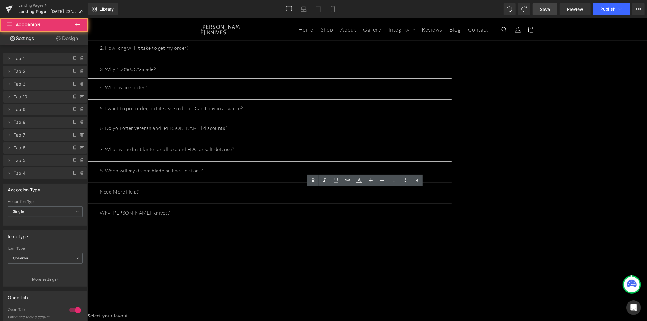
click at [452, 204] on button "button" at bounding box center [445, 218] width 12 height 28
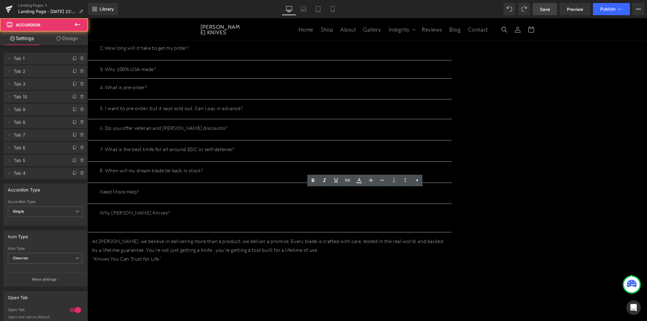
click at [452, 183] on button "button" at bounding box center [445, 193] width 12 height 21
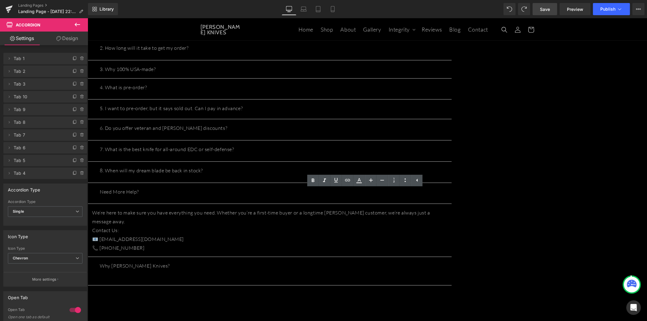
click at [554, 7] on link "Save" at bounding box center [545, 9] width 25 height 12
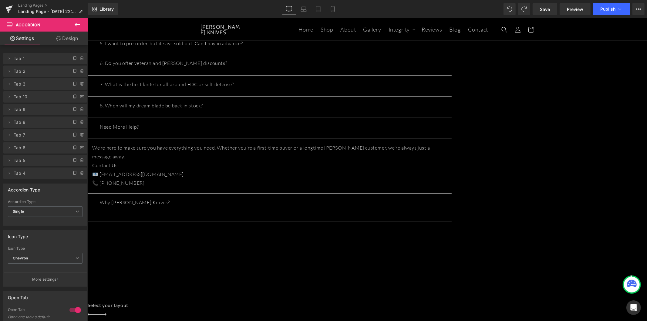
scroll to position [168, 0]
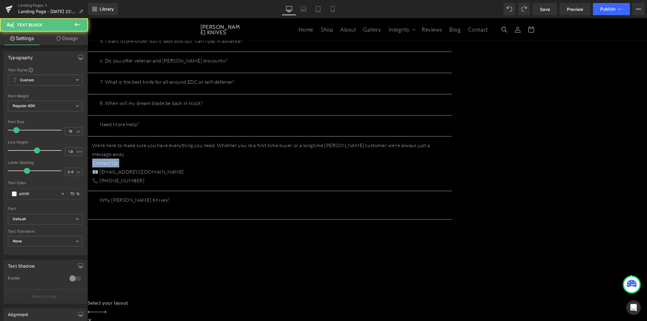
drag, startPoint x: 218, startPoint y: 137, endPoint x: 193, endPoint y: 137, distance: 24.6
click at [193, 141] on div "We’re here to make sure you have everything you need. Whether you’re a first-ti…" at bounding box center [269, 163] width 355 height 45
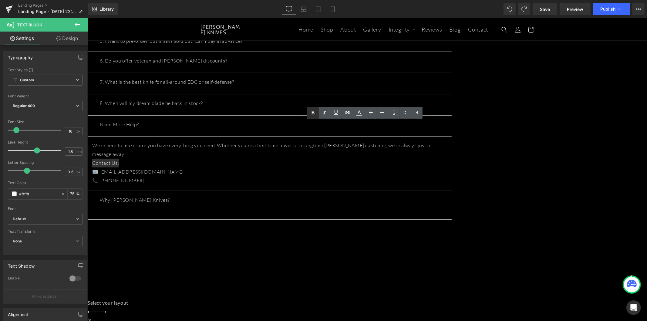
click at [314, 110] on icon at bounding box center [313, 112] width 7 height 7
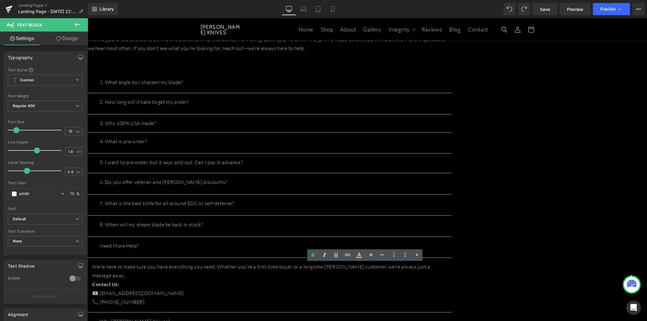
scroll to position [0, 0]
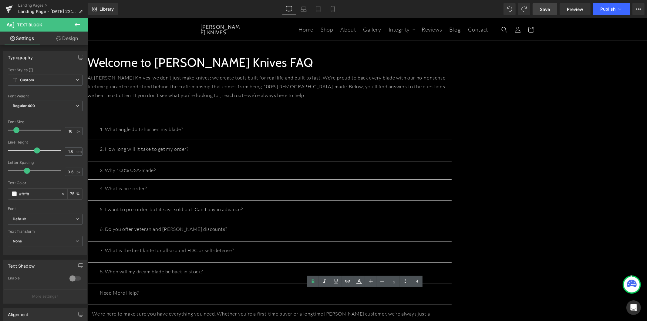
click at [535, 12] on link "Save" at bounding box center [545, 9] width 25 height 12
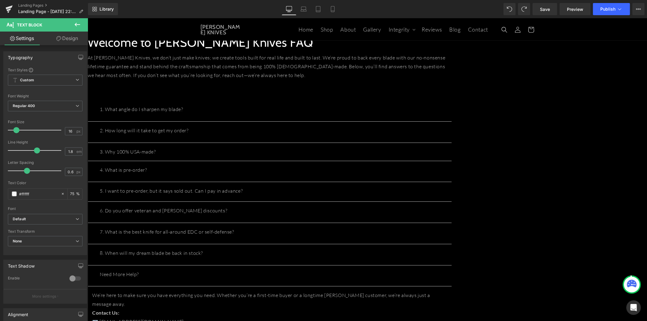
scroll to position [135, 0]
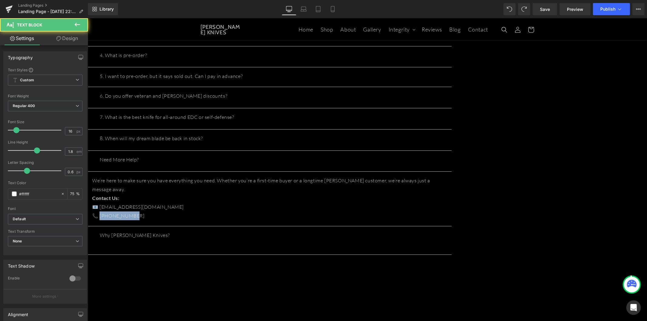
drag, startPoint x: 238, startPoint y: 186, endPoint x: 199, endPoint y: 186, distance: 38.5
click at [199, 211] on p "📞 706.934.6589" at bounding box center [269, 215] width 355 height 9
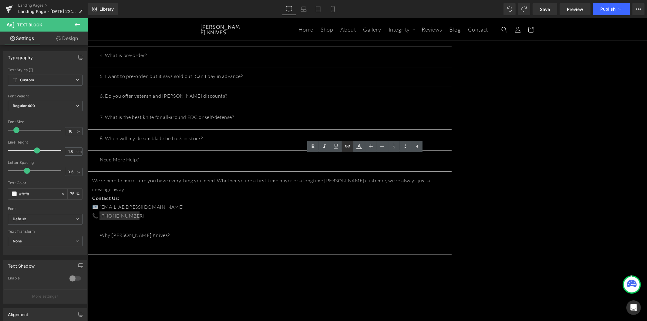
click at [350, 147] on icon at bounding box center [347, 146] width 5 height 2
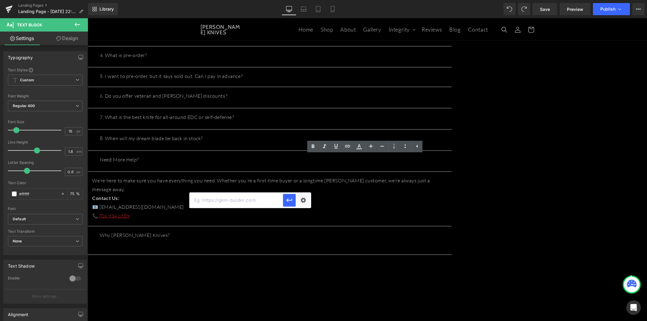
click at [243, 201] on input "text" at bounding box center [236, 200] width 93 height 15
click at [306, 0] on div "Text Color Highlight Color #333333 Edit or remove link: Edit - Unlink - Cancel" at bounding box center [323, 0] width 647 height 0
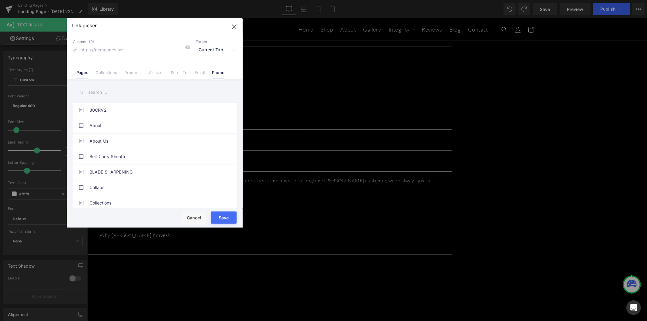
click at [220, 73] on link "Phone" at bounding box center [218, 74] width 12 height 9
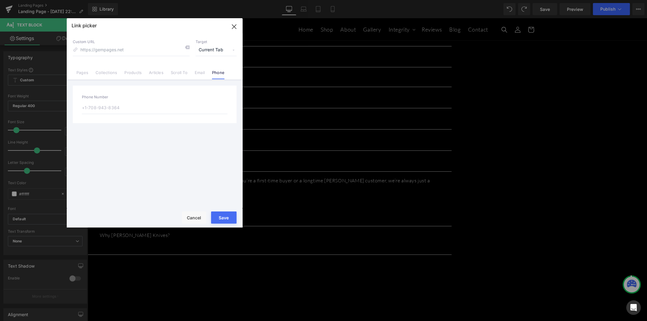
click at [118, 106] on input "text" at bounding box center [155, 107] width 146 height 13
paste input "706.934.6589"
click at [82, 108] on input "706.934.6589" at bounding box center [155, 107] width 146 height 13
type input "+706.934.6589"
click at [221, 216] on button "Save" at bounding box center [223, 217] width 25 height 12
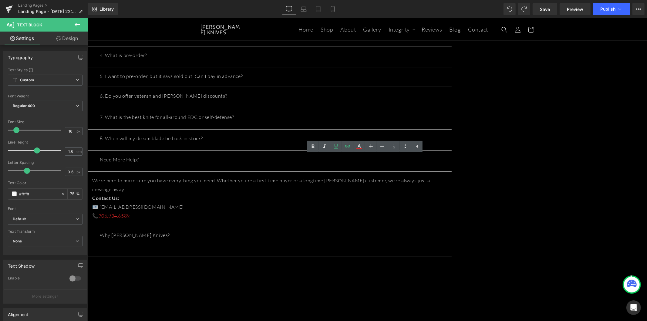
drag, startPoint x: 279, startPoint y: 180, endPoint x: 200, endPoint y: 179, distance: 78.9
click at [200, 202] on p "📧 customerservice@tkellknives.com" at bounding box center [269, 206] width 355 height 9
click at [350, 146] on icon at bounding box center [347, 146] width 7 height 7
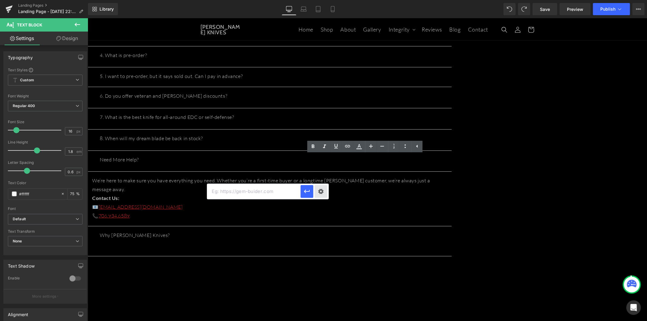
click at [321, 0] on div "Text Color Highlight Color #333333 Edit or remove link: Edit - Unlink - Cancel" at bounding box center [323, 0] width 647 height 0
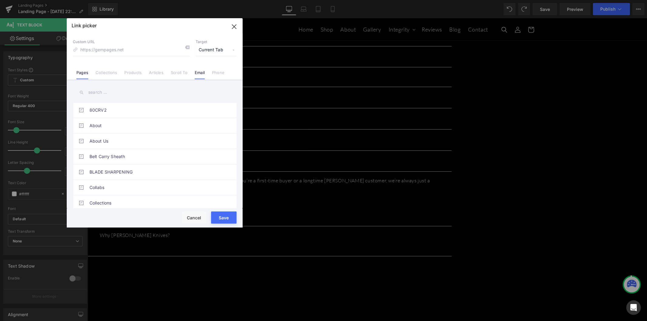
click at [201, 73] on link "Email" at bounding box center [200, 74] width 10 height 9
drag, startPoint x: 134, startPoint y: 107, endPoint x: 137, endPoint y: 110, distance: 4.3
click at [134, 107] on input "email" at bounding box center [155, 107] width 146 height 13
paste input "customerservice@tkellknives.com"
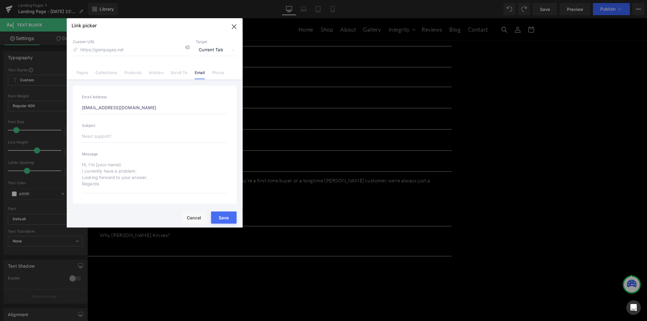
type input "customerservice@tkellknives.com"
click at [221, 215] on button "Save" at bounding box center [223, 217] width 25 height 12
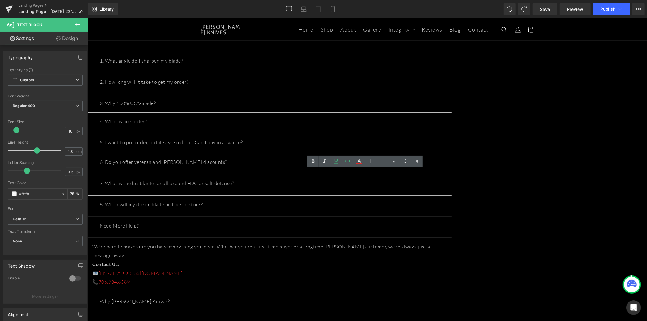
scroll to position [67, 0]
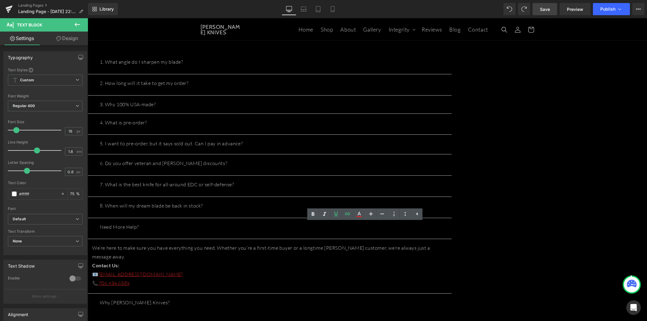
click at [545, 13] on link "Save" at bounding box center [545, 9] width 25 height 12
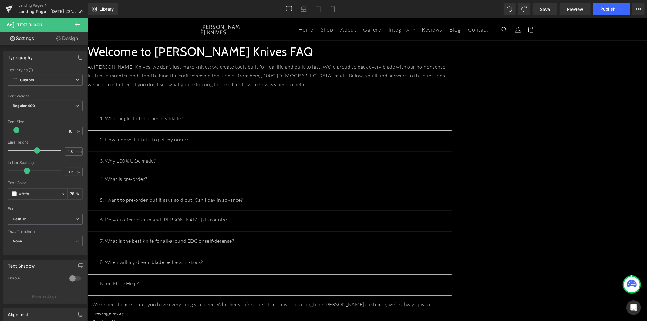
scroll to position [0, 0]
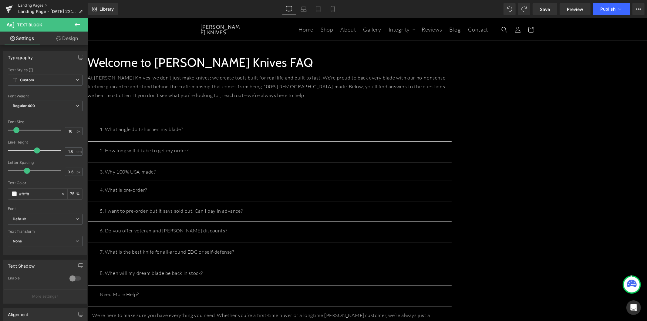
click at [36, 4] on link "Landing Pages" at bounding box center [53, 5] width 70 height 5
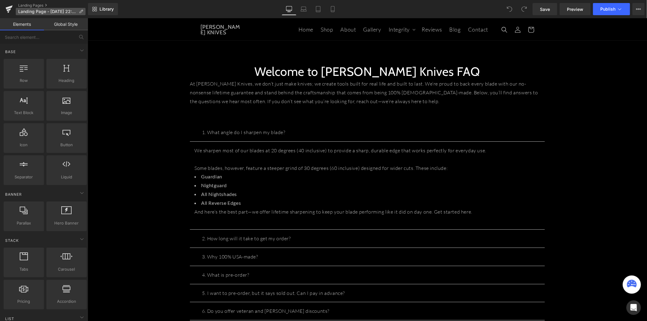
click at [74, 10] on span "Landing Page - [DATE] 22:47:51" at bounding box center [47, 11] width 58 height 5
click at [64, 10] on span "Landing Page - Aug 29, 22:47:51" at bounding box center [47, 11] width 58 height 5
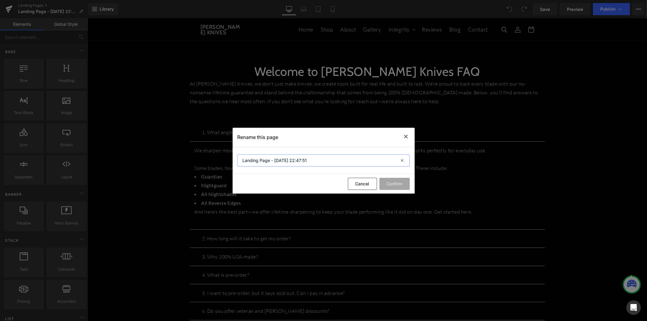
click at [284, 156] on input "Landing Page - Aug 29, 22:47:51" at bounding box center [324, 160] width 172 height 12
type input "KNIVES"
click at [404, 183] on button "Confirm" at bounding box center [395, 184] width 30 height 12
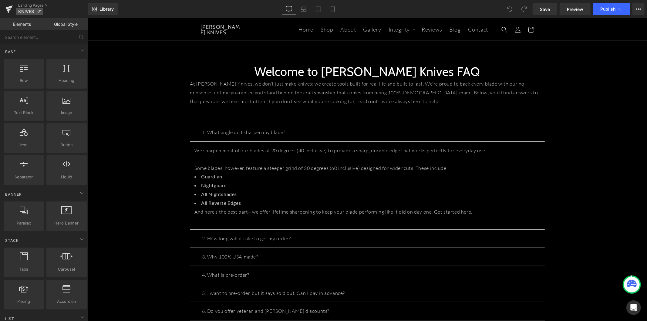
click at [31, 11] on span "KNIVES" at bounding box center [26, 11] width 16 height 5
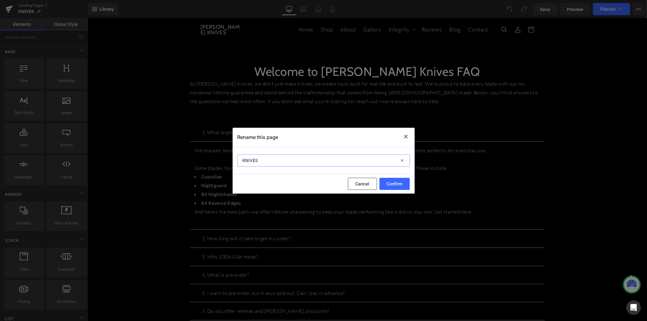
drag, startPoint x: 260, startPoint y: 160, endPoint x: 222, endPoint y: 157, distance: 38.0
click at [222, 157] on div "Rename this page KNIVES Cancel Confirm" at bounding box center [323, 160] width 647 height 321
type input "FAQ"
click at [398, 181] on button "Confirm" at bounding box center [395, 184] width 30 height 12
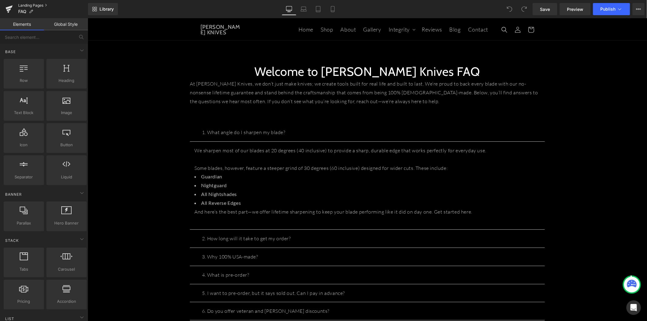
click at [34, 5] on link "Landing Pages" at bounding box center [53, 5] width 70 height 5
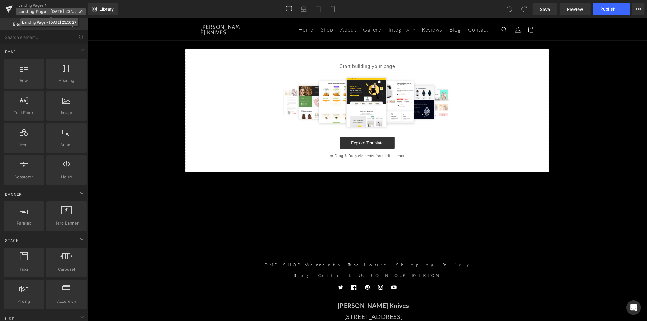
click at [70, 11] on span "Landing Page - Aug 29, 23:56:27" at bounding box center [47, 11] width 58 height 5
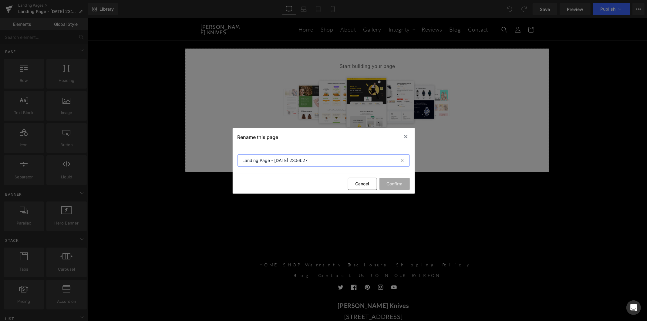
click at [286, 159] on input "Landing Page - Aug 29, 23:56:27" at bounding box center [324, 160] width 172 height 12
type input "KNIVES"
click at [398, 187] on button "Confirm" at bounding box center [395, 184] width 30 height 12
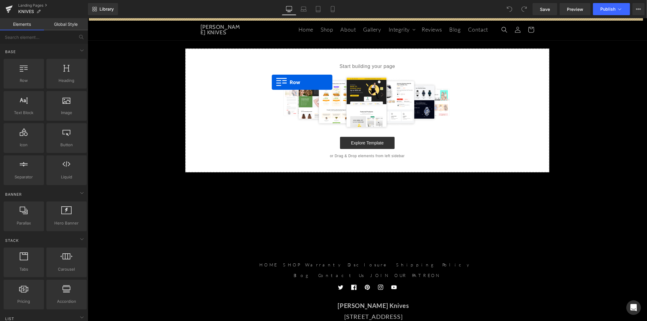
drag, startPoint x: 112, startPoint y: 89, endPoint x: 272, endPoint y: 82, distance: 160.1
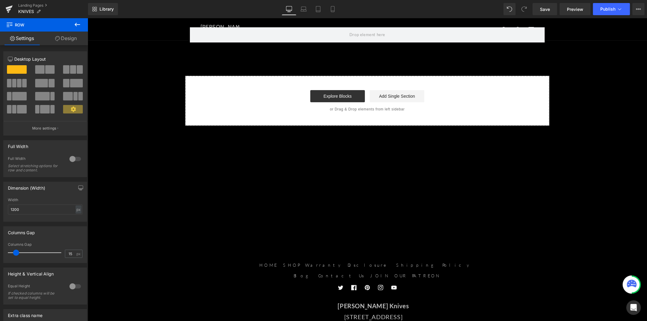
click at [75, 23] on icon at bounding box center [77, 24] width 7 height 7
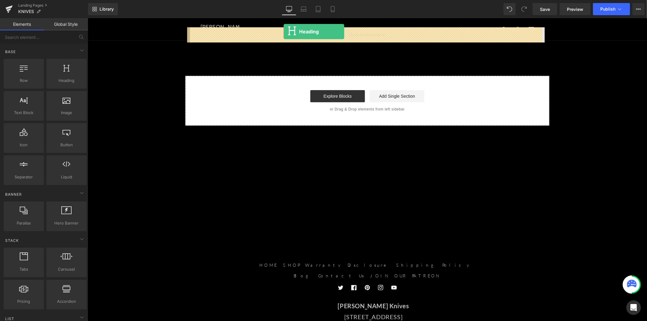
drag, startPoint x: 167, startPoint y: 91, endPoint x: 283, endPoint y: 31, distance: 130.6
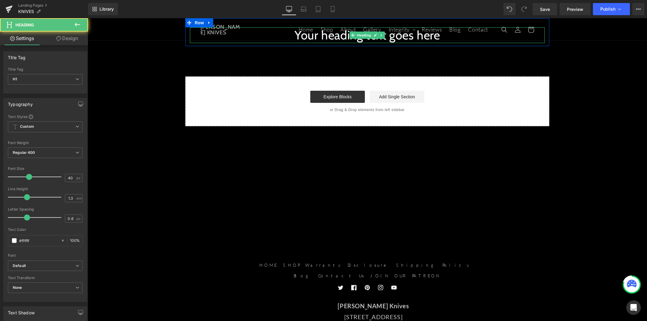
click at [300, 40] on h1 "Your heading text goes here" at bounding box center [367, 35] width 355 height 16
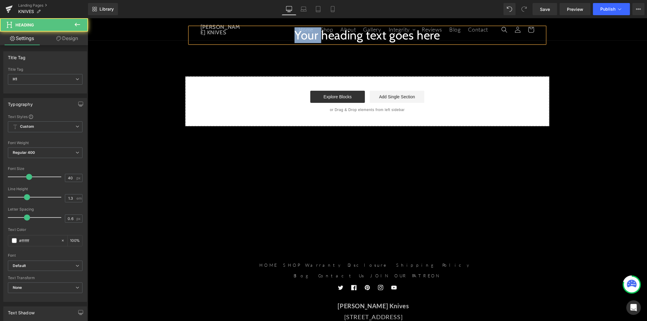
click at [300, 40] on h1 "Your heading text goes here" at bounding box center [367, 35] width 355 height 16
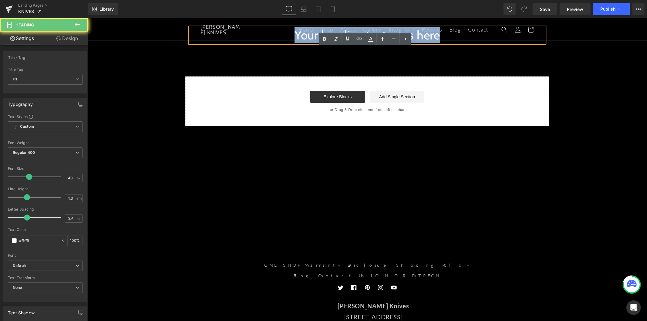
click at [300, 40] on h1 "Your heading text goes here" at bounding box center [367, 35] width 355 height 16
paste div
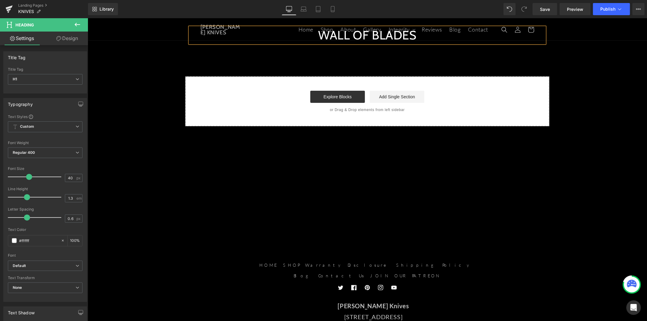
click at [542, 15] on div "Library Desktop Desktop Laptop Tablet Mobile Save Preview Publish Scheduled Upg…" at bounding box center [367, 9] width 559 height 18
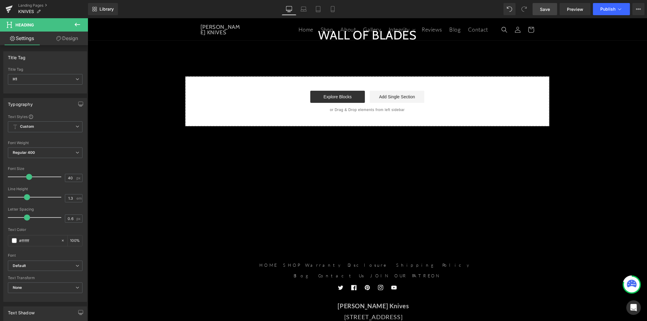
click at [543, 12] on link "Save" at bounding box center [545, 9] width 25 height 12
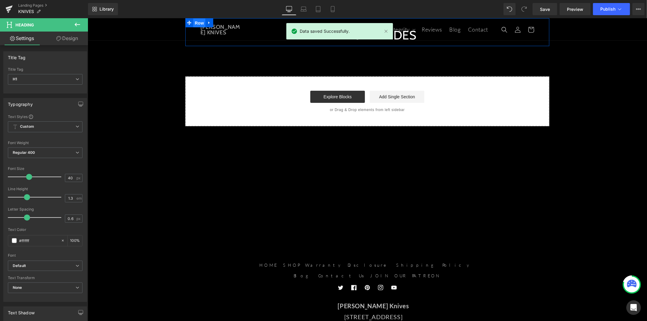
click at [198, 23] on span "Row" at bounding box center [199, 22] width 12 height 9
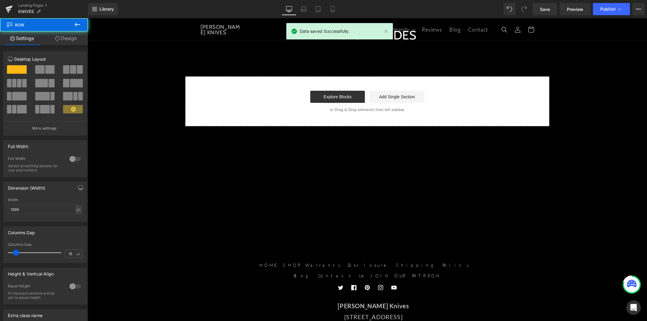
click at [78, 36] on link "Design" at bounding box center [66, 39] width 44 height 14
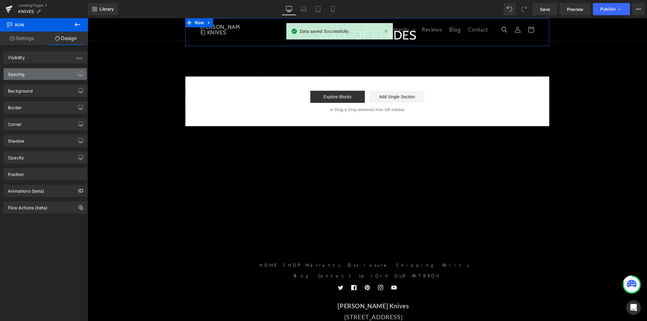
click at [49, 72] on div "Spacing" at bounding box center [45, 74] width 83 height 12
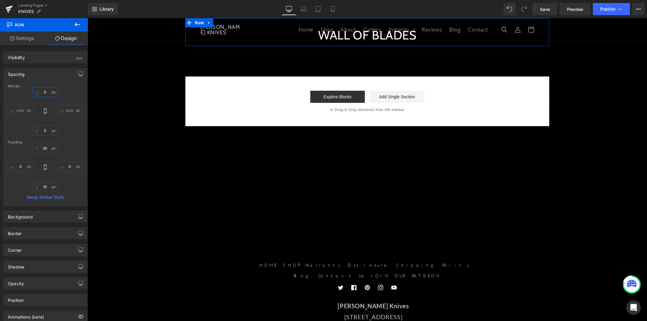
click at [42, 92] on input "0" at bounding box center [44, 92] width 25 height 10
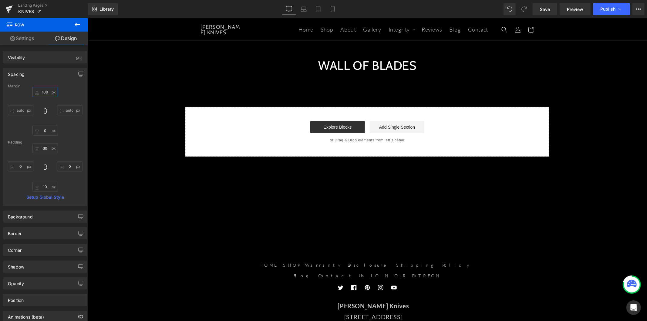
type input "100"
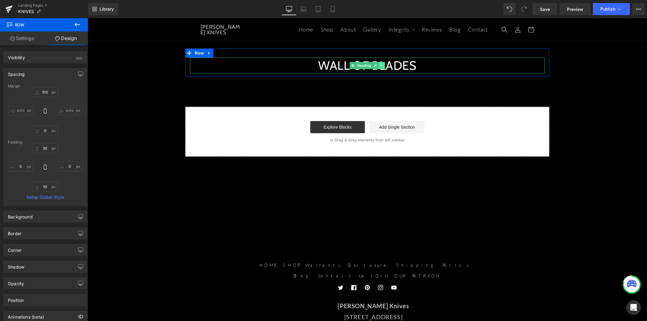
click at [380, 66] on icon at bounding box center [381, 65] width 3 height 4
click at [377, 66] on icon at bounding box center [378, 64] width 3 height 3
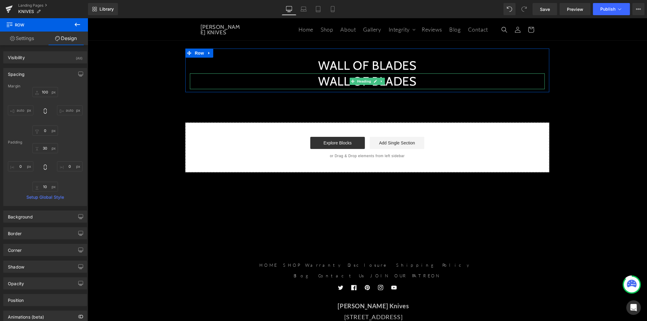
click at [347, 80] on h1 "WALL OF BLADES" at bounding box center [367, 81] width 355 height 16
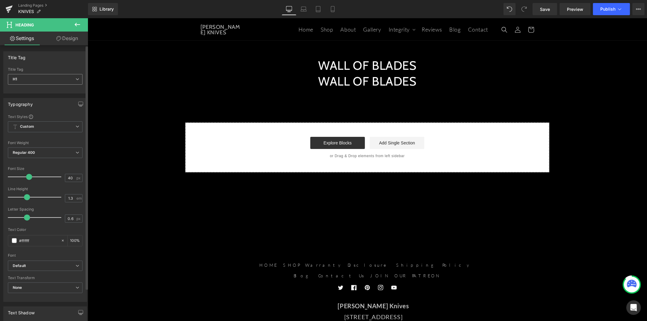
click at [49, 78] on span "H1" at bounding box center [45, 79] width 75 height 11
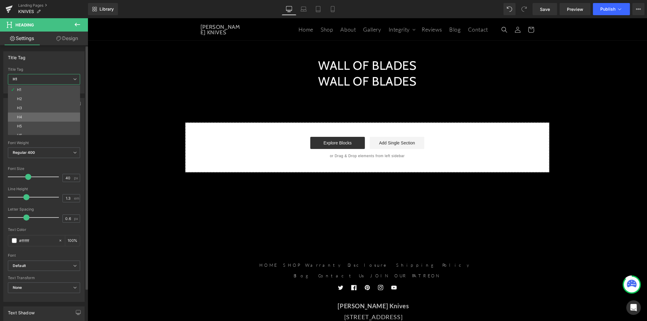
click at [38, 116] on li "H4" at bounding box center [45, 117] width 75 height 9
type input "15"
type input "100"
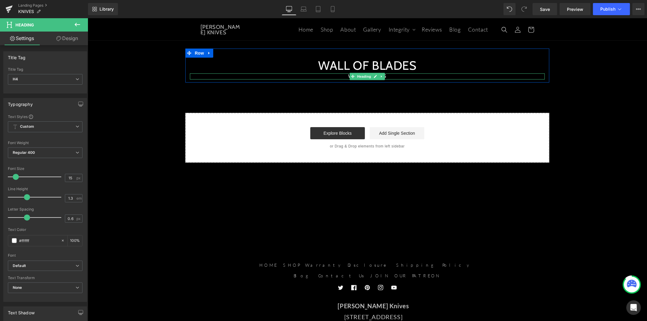
click at [332, 76] on h4 "WALL OF BLADES" at bounding box center [367, 76] width 355 height 6
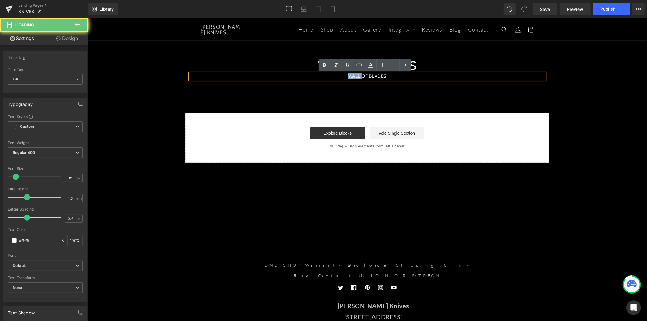
click at [332, 76] on h4 "WALL OF BLADES" at bounding box center [367, 76] width 355 height 6
paste div
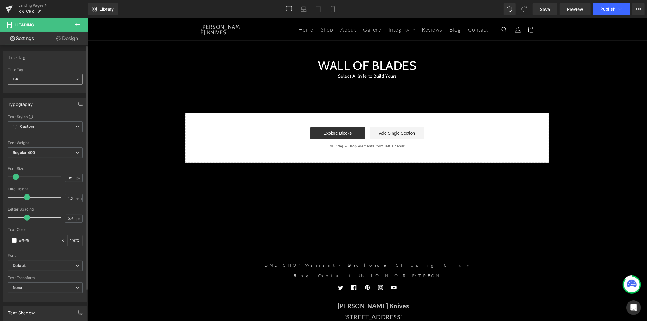
click at [27, 85] on div "H4 H1 H2 H3 H4 H5 H6" at bounding box center [45, 81] width 75 height 14
click at [29, 79] on span "H4" at bounding box center [45, 79] width 75 height 11
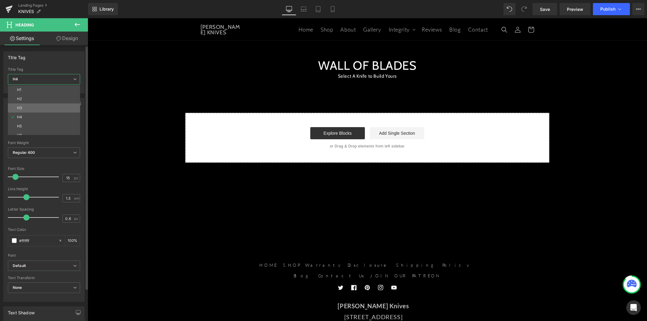
click at [27, 105] on li "H3" at bounding box center [45, 107] width 75 height 9
type input "18"
type input "100"
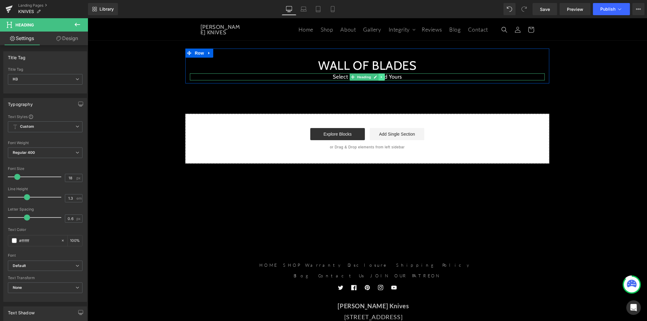
click at [380, 77] on icon at bounding box center [381, 77] width 3 height 4
click at [377, 76] on icon at bounding box center [378, 76] width 3 height 3
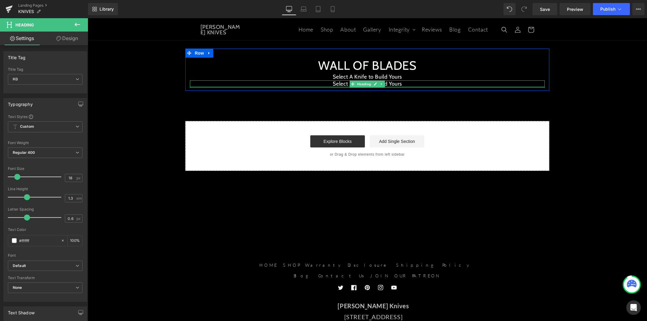
click at [336, 86] on div at bounding box center [367, 87] width 355 height 2
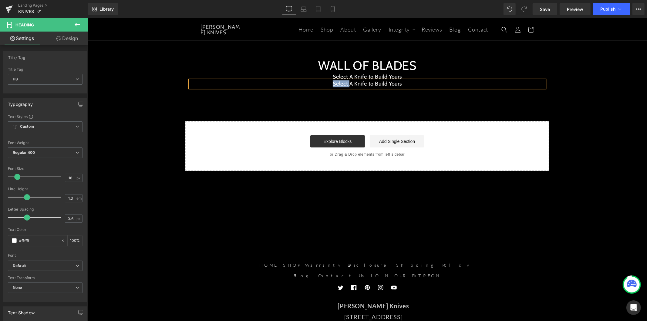
click at [336, 86] on h3 "Select A Knife to Build Yours" at bounding box center [367, 83] width 355 height 7
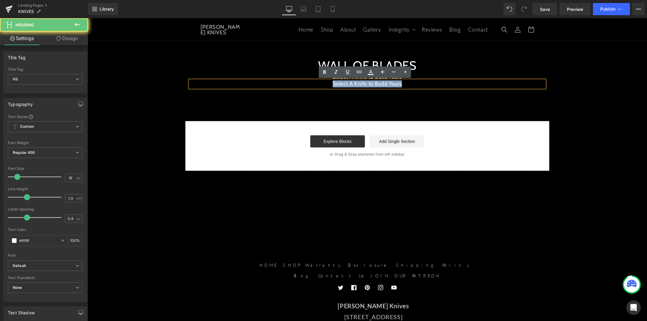
click at [336, 86] on h3 "Select A Knife to Build Yours" at bounding box center [367, 83] width 355 height 7
paste div
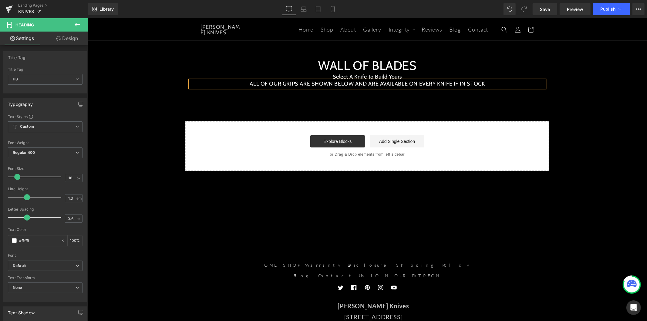
drag, startPoint x: 467, startPoint y: 123, endPoint x: 450, endPoint y: 19, distance: 105.2
click at [467, 123] on div "Start building your page Explore Blocks Add Single Section or Drag & Drop eleme…" at bounding box center [367, 145] width 363 height 49
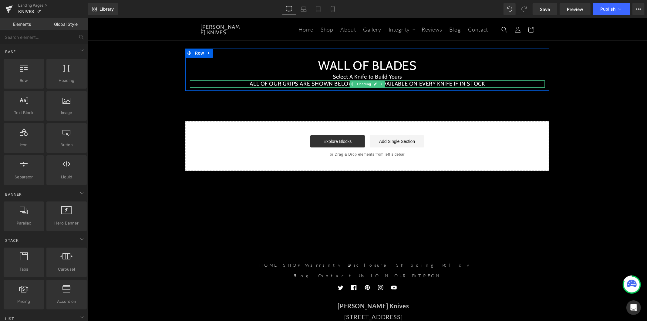
click at [310, 83] on h3 "ALL OF OUR GRIPS ARE SHOWN BELOW AND ARE AVAILABLE ON EVERY KNIFE IF IN STOCK" at bounding box center [367, 83] width 355 height 7
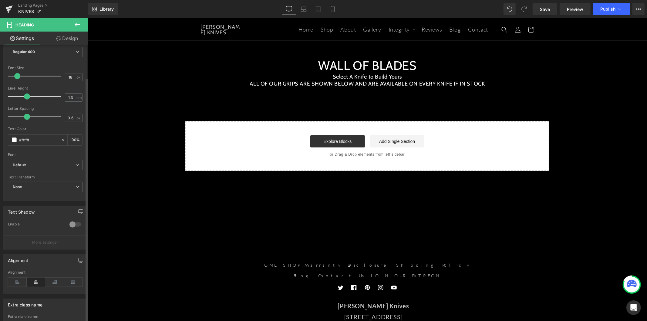
scroll to position [101, 0]
click at [30, 138] on input "#ffffff" at bounding box center [38, 139] width 39 height 7
type input "##00ccff"
type input "0"
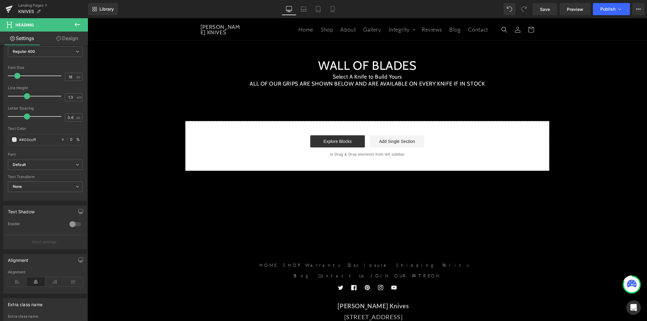
click at [489, 91] on div "WALL OF BLADES Heading Select A Knife to Build Yours Heading ALL OF OUR GRIPS A…" at bounding box center [367, 94] width 560 height 153
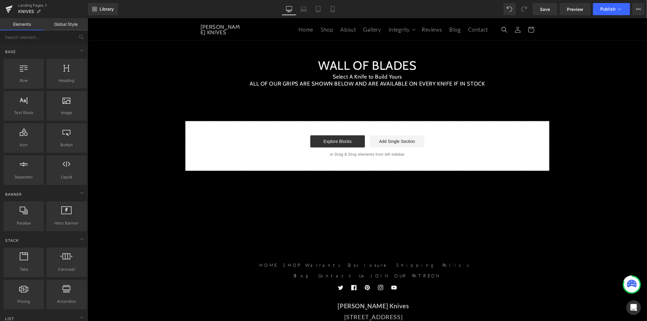
click at [87, 18] on div at bounding box center [87, 18] width 0 height 0
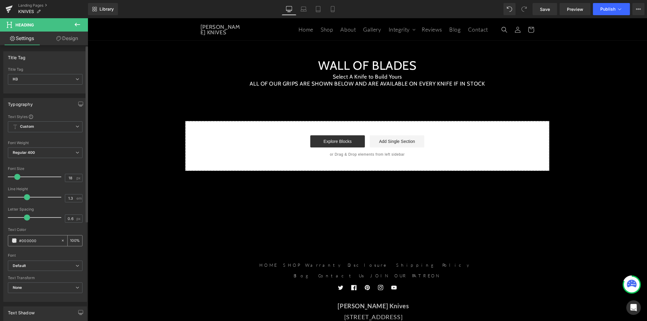
click at [24, 242] on input "#000000" at bounding box center [38, 240] width 39 height 7
paste input "#00ccff"
type input "##00ccff"
type input "0"
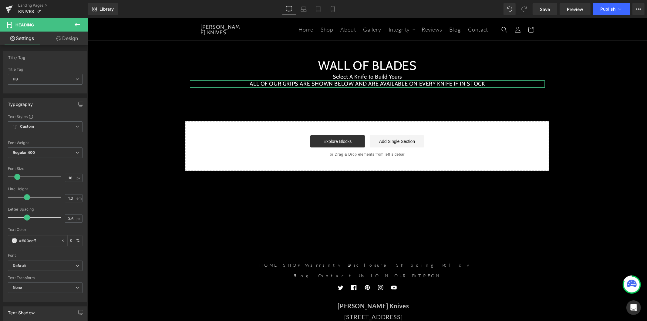
paste input "text"
type input "#00ccff"
type input "100"
type input "#00ccff"
click at [76, 23] on icon at bounding box center [77, 25] width 5 height 4
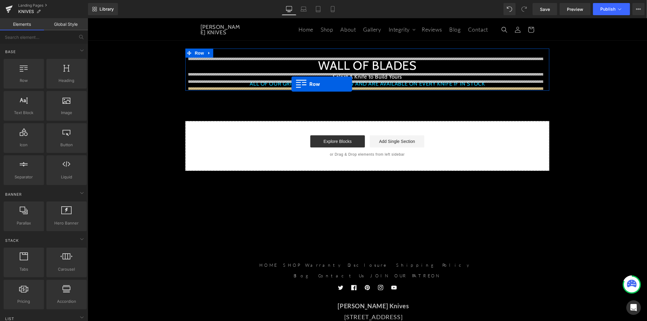
drag, startPoint x: 118, startPoint y: 93, endPoint x: 291, endPoint y: 84, distance: 173.5
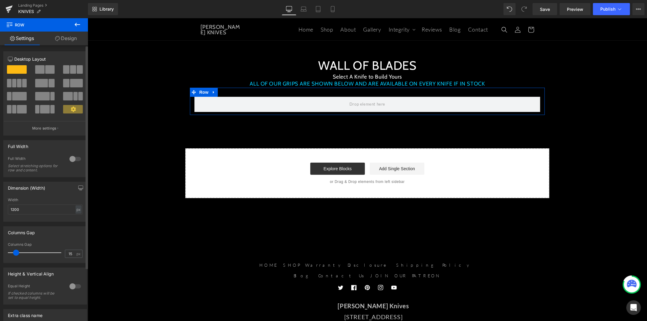
click at [72, 74] on span at bounding box center [73, 69] width 6 height 8
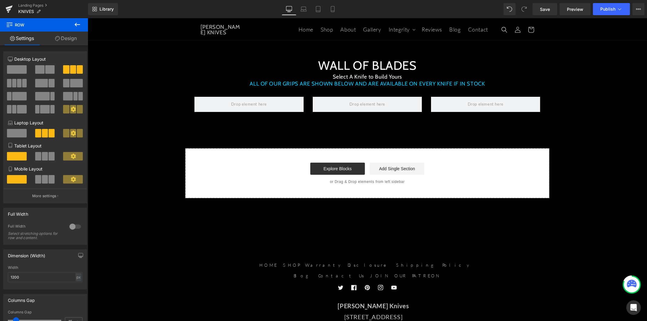
click at [76, 26] on icon at bounding box center [77, 24] width 7 height 7
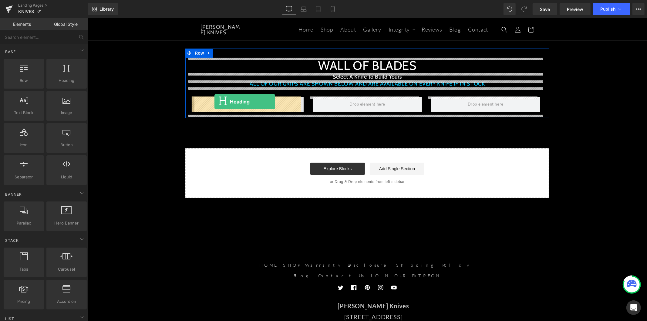
drag, startPoint x: 194, startPoint y: 106, endPoint x: 214, endPoint y: 101, distance: 20.9
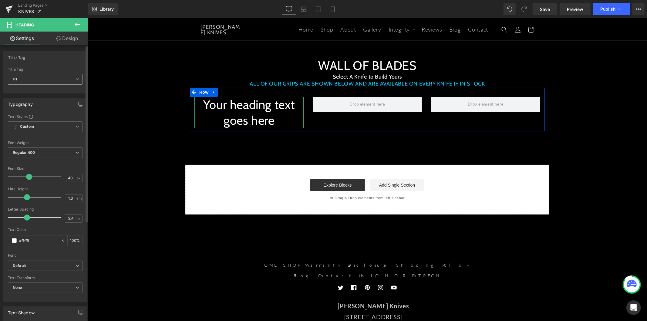
click at [30, 82] on span "H1" at bounding box center [45, 79] width 75 height 11
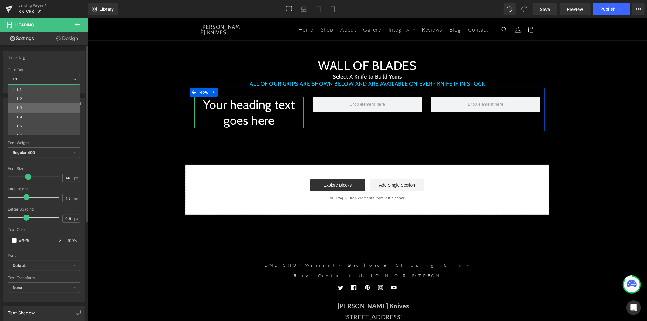
click at [28, 105] on li "H3" at bounding box center [45, 107] width 75 height 9
type input "18"
type input "100"
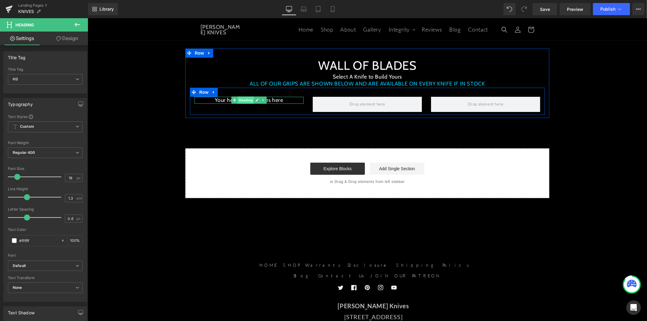
click at [239, 100] on span "Heading" at bounding box center [246, 99] width 16 height 7
click at [223, 100] on h3 "Your heading text goes here" at bounding box center [248, 99] width 109 height 7
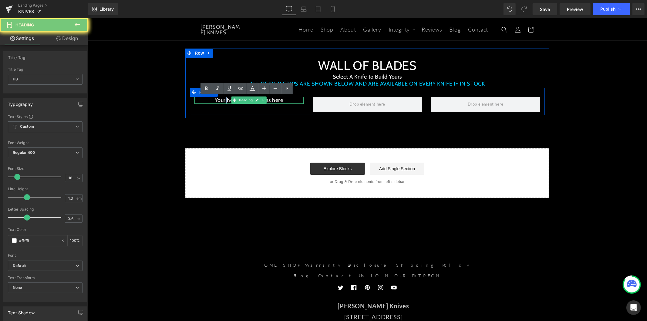
click at [223, 100] on h3 "Your heading text goes here" at bounding box center [248, 99] width 109 height 7
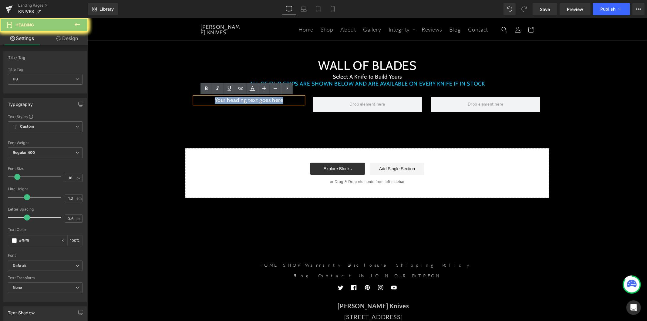
click at [223, 100] on h3 "Your heading text goes here" at bounding box center [248, 99] width 109 height 7
paste div
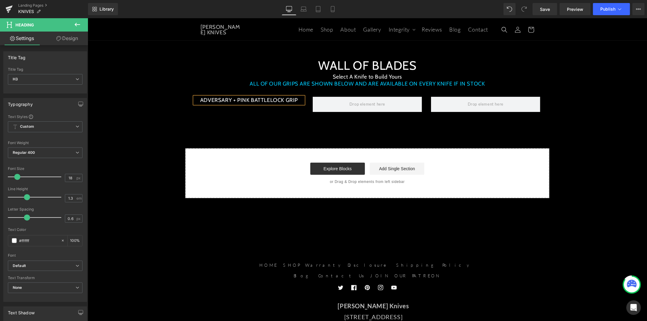
click at [263, 117] on div "WALL OF BLADES Heading Select A Knife to Build Yours Heading ALL OF OUR GRIPS A…" at bounding box center [367, 108] width 560 height 180
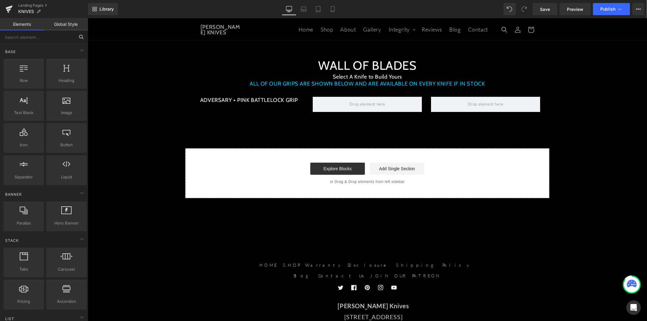
click at [71, 39] on input "text" at bounding box center [37, 36] width 75 height 13
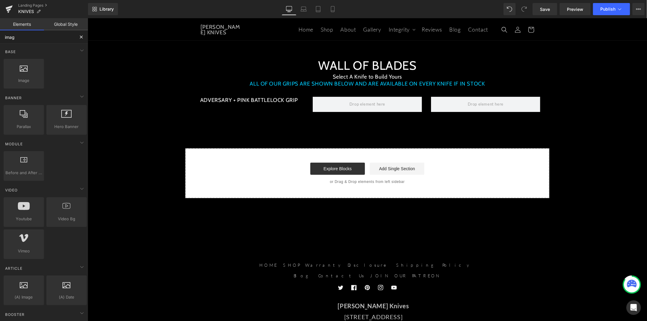
type input "image"
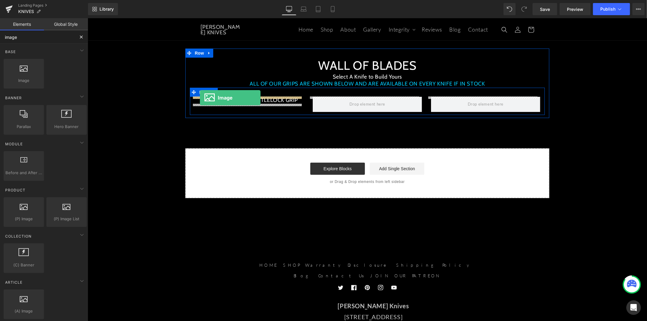
drag, startPoint x: 123, startPoint y: 78, endPoint x: 200, endPoint y: 97, distance: 78.6
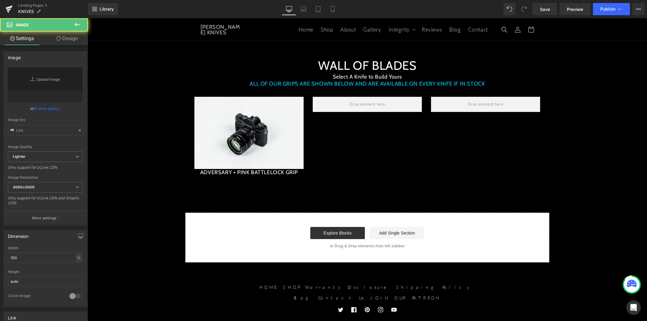
type input "//[DOMAIN_NAME][URL]"
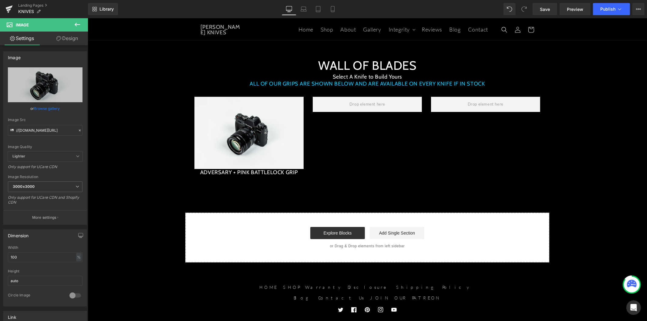
click at [74, 24] on icon at bounding box center [77, 24] width 7 height 7
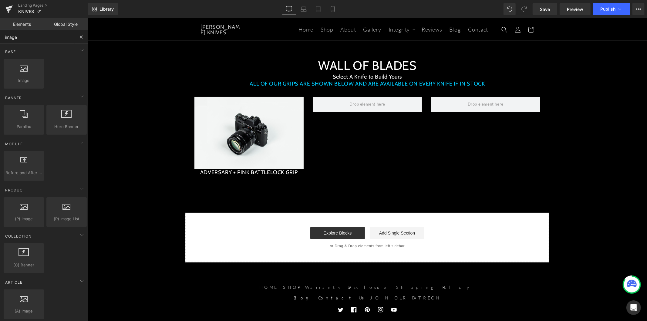
click at [29, 38] on input "image" at bounding box center [37, 36] width 75 height 13
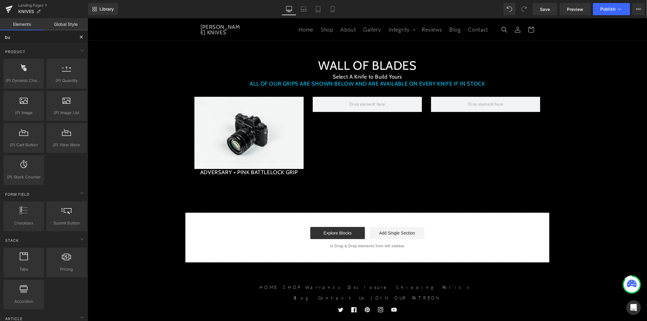
type input "but"
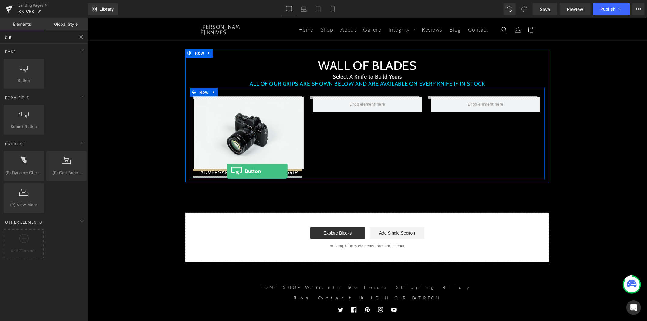
drag, startPoint x: 120, startPoint y: 93, endPoint x: 227, endPoint y: 171, distance: 132.3
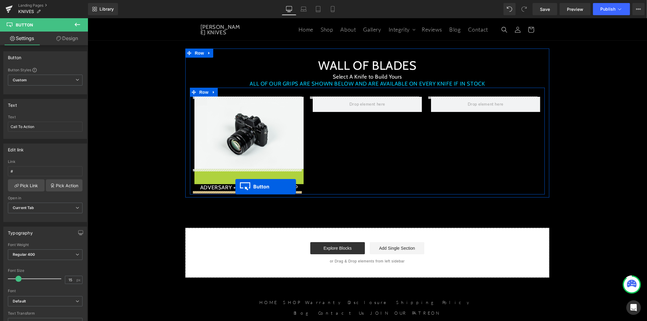
drag, startPoint x: 235, startPoint y: 175, endPoint x: 235, endPoint y: 186, distance: 11.5
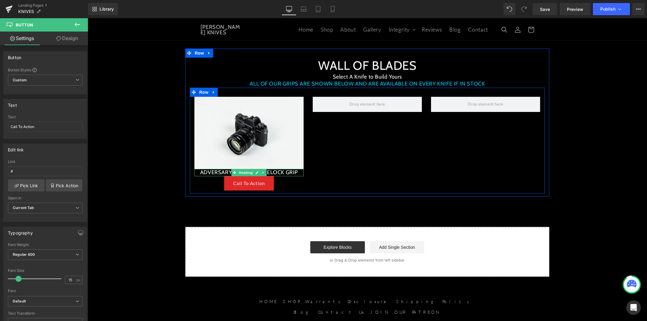
click at [275, 171] on h3 "ADVERSARY + PINK BATTLELOCK GRIP" at bounding box center [248, 172] width 109 height 7
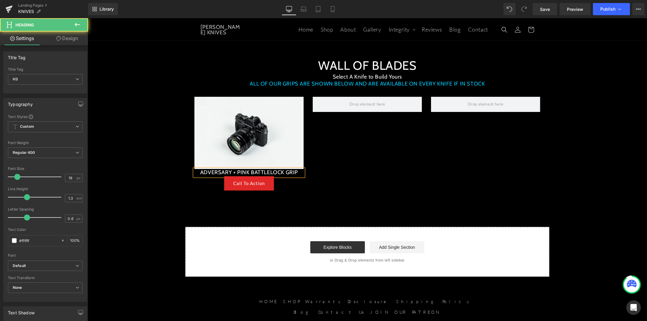
click at [76, 39] on link "Design" at bounding box center [67, 39] width 44 height 14
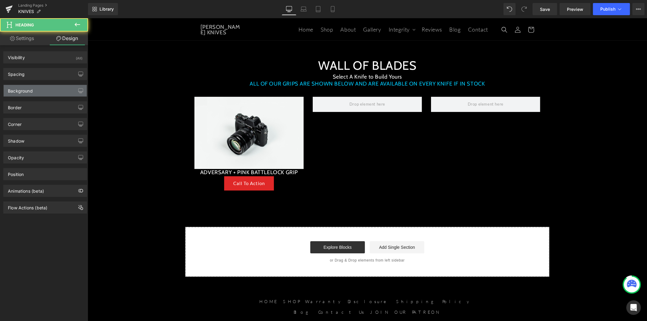
type input "0"
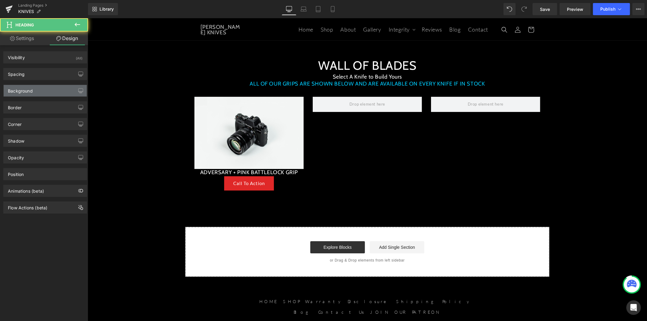
type input "0"
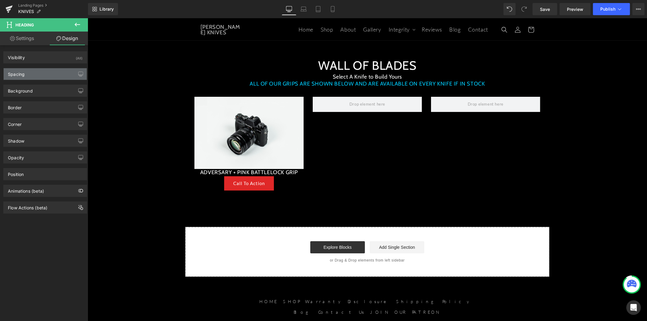
click at [64, 73] on div "Spacing" at bounding box center [45, 74] width 83 height 12
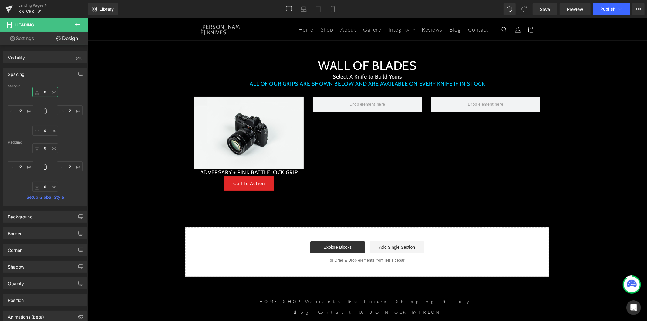
click at [43, 93] on input "0" at bounding box center [44, 92] width 25 height 10
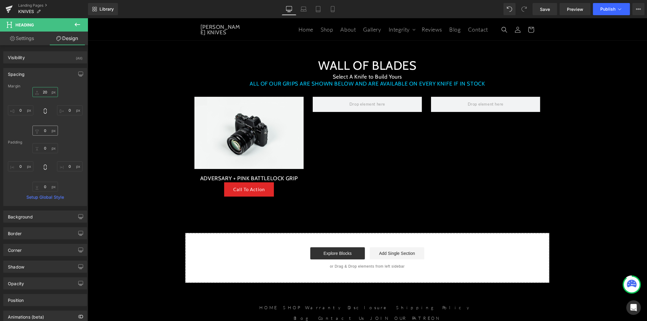
type input "20"
click at [43, 129] on input "0" at bounding box center [44, 131] width 25 height 10
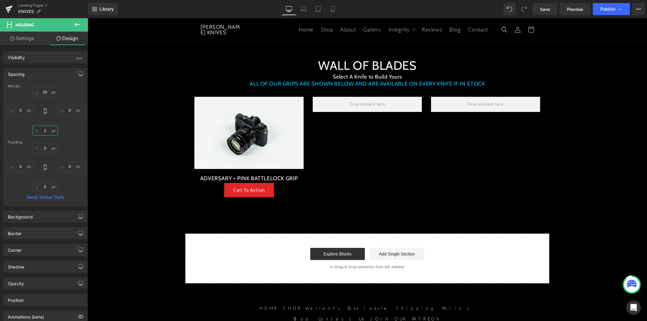
type input "20"
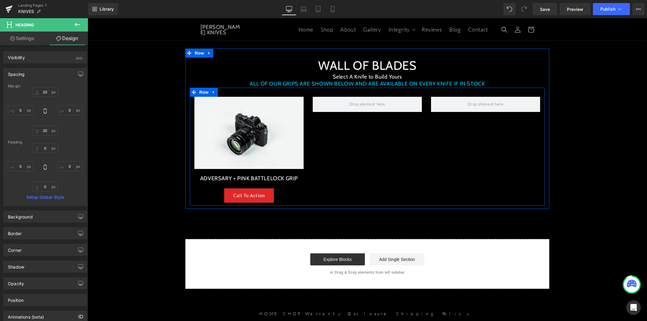
click at [334, 134] on div "Image ADVERSARY + PINK BATTLELOCK GRIP Heading Call To Action Button Row" at bounding box center [367, 146] width 355 height 118
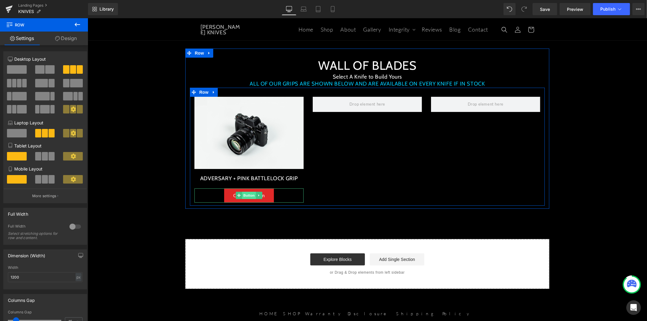
click at [246, 196] on span "Button" at bounding box center [249, 194] width 14 height 7
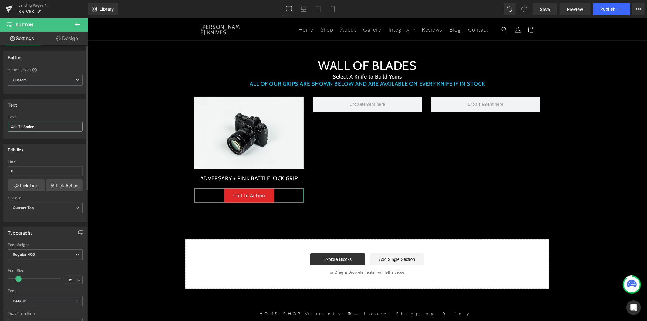
drag, startPoint x: 39, startPoint y: 126, endPoint x: 0, endPoint y: 127, distance: 38.6
click at [0, 127] on div "Text Call To Action Text Call To Action" at bounding box center [45, 116] width 91 height 45
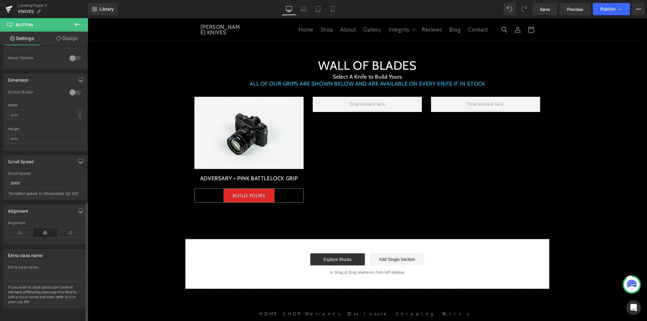
scroll to position [359, 0]
type input "BUILD YOURS"
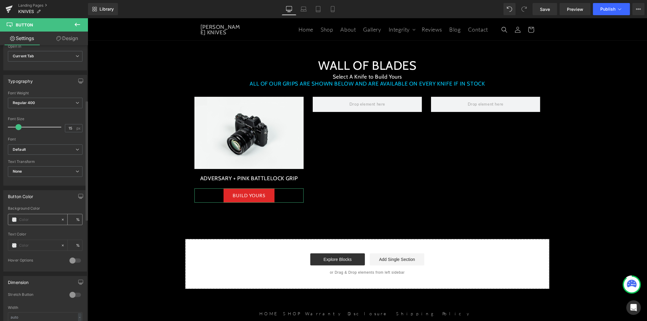
scroll to position [157, 0]
click at [71, 253] on div at bounding box center [75, 256] width 15 height 10
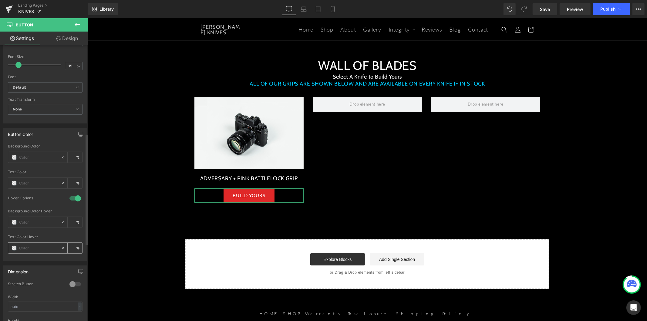
scroll to position [224, 0]
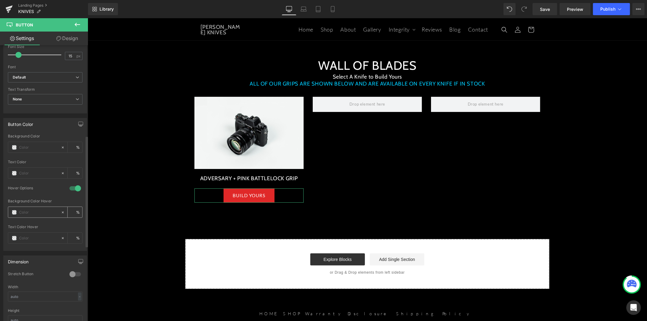
click at [28, 214] on input "text" at bounding box center [38, 212] width 39 height 7
type input "#"
type input "0"
type input "#000"
type input "100"
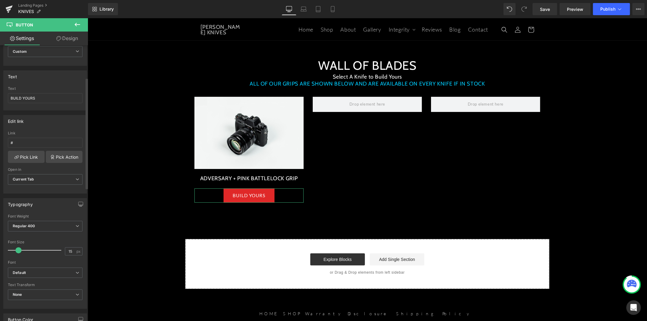
scroll to position [0, 0]
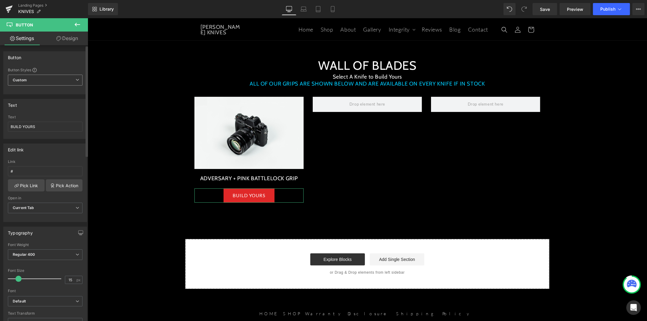
type input "#000"
click at [49, 78] on span "Custom Setup Global Style" at bounding box center [45, 80] width 75 height 11
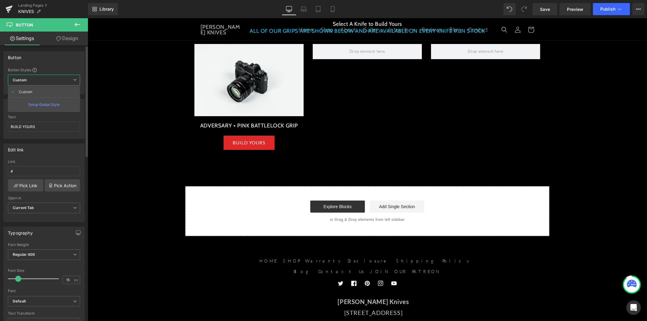
scroll to position [67, 0]
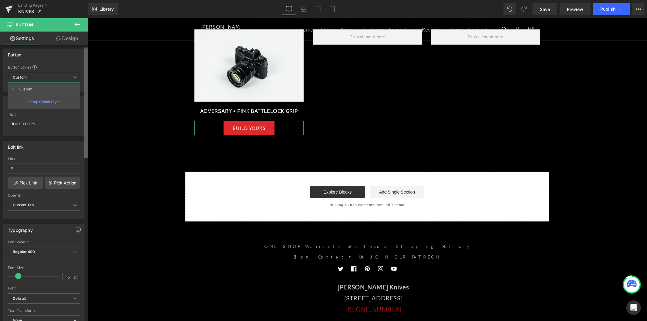
click at [86, 152] on b at bounding box center [86, 103] width 4 height 110
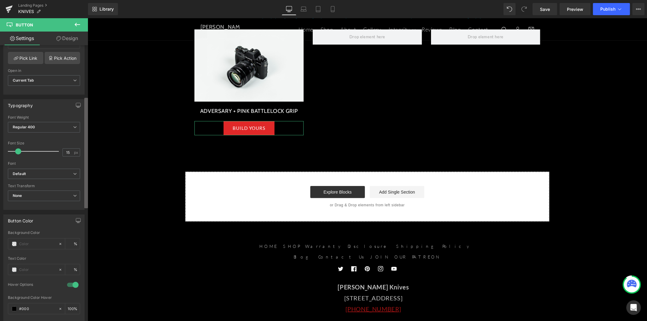
click at [81, 204] on div "Button Button Styles Custom Custom Setup Global Style Custom Setup Global Style…" at bounding box center [44, 184] width 88 height 279
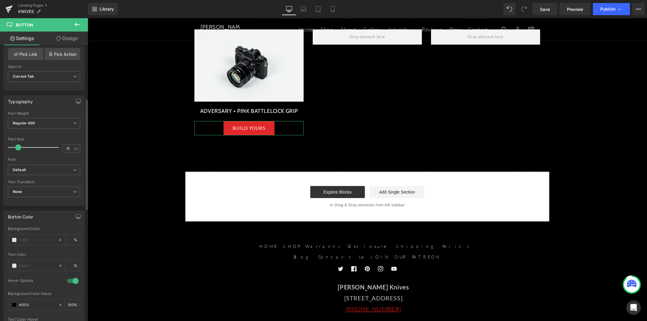
click at [69, 283] on div at bounding box center [73, 281] width 15 height 10
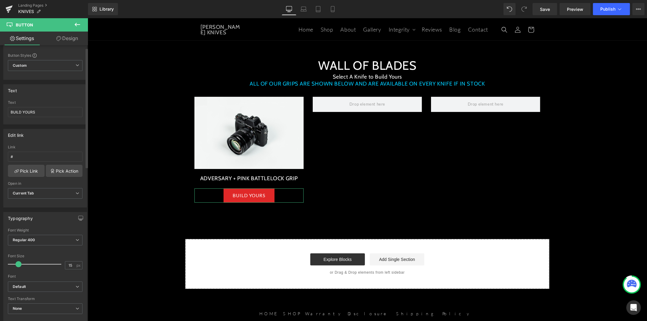
scroll to position [0, 0]
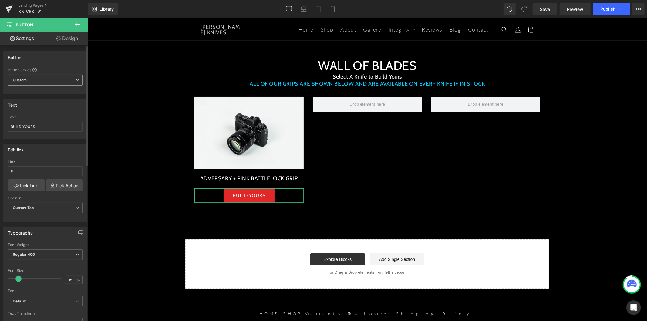
click at [46, 81] on span "Custom Setup Global Style" at bounding box center [45, 80] width 75 height 11
click at [43, 102] on div "Setup Global Style" at bounding box center [44, 104] width 72 height 14
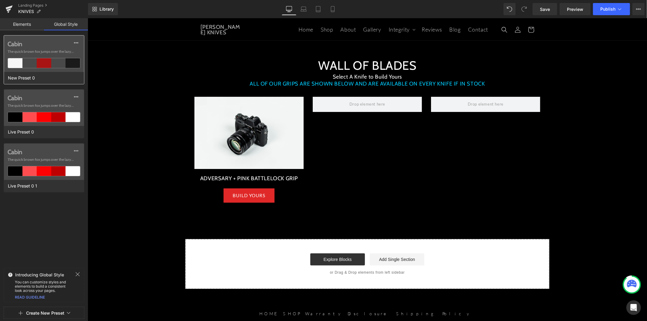
click at [48, 52] on span "The quick brown fox jumps over the lazy..." at bounding box center [44, 51] width 73 height 5
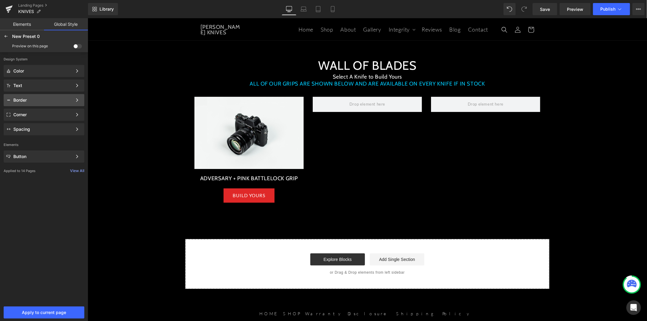
click at [47, 102] on div "Border" at bounding box center [42, 100] width 59 height 5
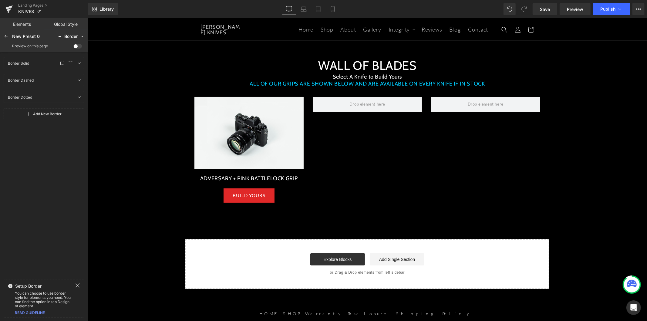
click at [44, 63] on div "Border Solid Border Solid" at bounding box center [31, 62] width 53 height 7
click at [62, 65] on icon at bounding box center [62, 63] width 5 height 5
click at [42, 65] on div "Border Solid Border Solid" at bounding box center [31, 62] width 53 height 7
click at [71, 64] on icon at bounding box center [70, 63] width 5 height 5
click at [69, 115] on icon at bounding box center [70, 114] width 5 height 5
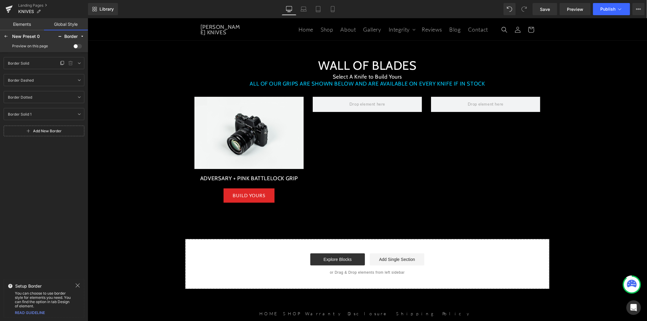
click at [40, 63] on div "Border Solid Border Solid" at bounding box center [31, 62] width 53 height 7
click at [76, 63] on link at bounding box center [79, 62] width 7 height 7
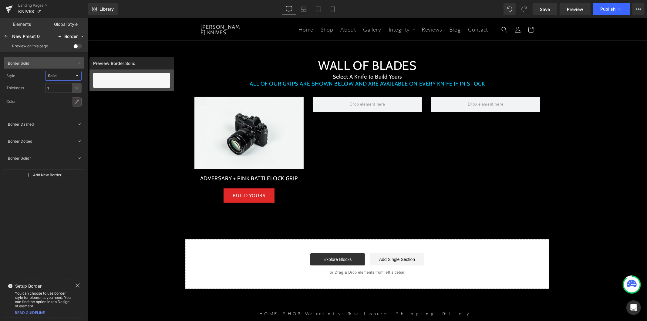
click at [76, 100] on icon at bounding box center [76, 101] width 5 height 5
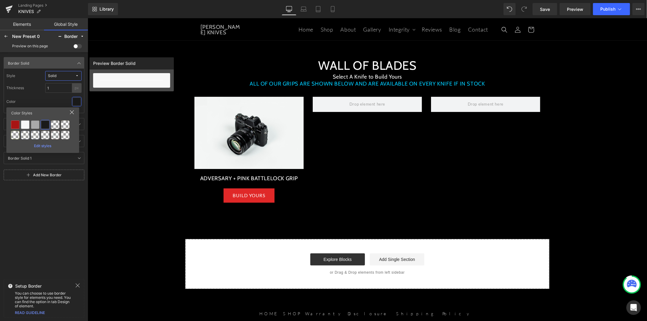
click at [26, 124] on div at bounding box center [25, 124] width 8 height 8
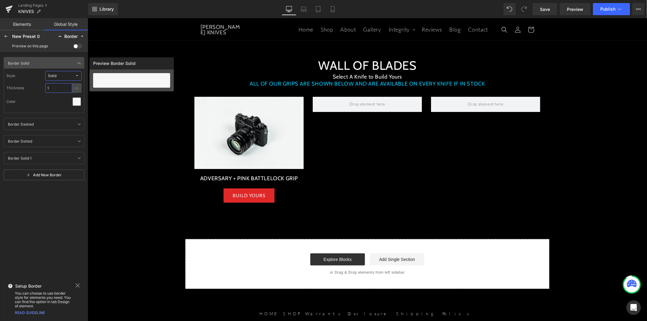
drag, startPoint x: 46, startPoint y: 89, endPoint x: 41, endPoint y: 88, distance: 4.6
click at [41, 88] on div "Thickness 1 px" at bounding box center [43, 88] width 75 height 10
type input "3"
click at [28, 103] on div "Color" at bounding box center [43, 101] width 75 height 13
click at [5, 36] on icon at bounding box center [6, 36] width 5 height 5
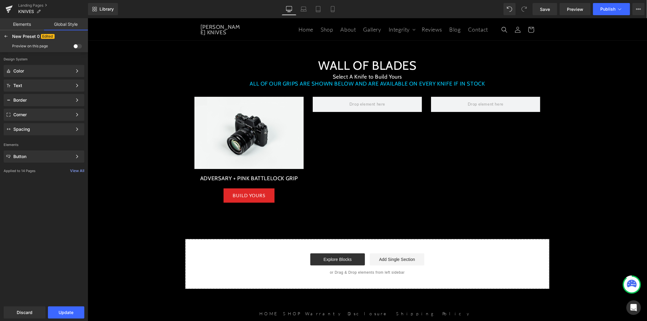
click at [5, 36] on icon at bounding box center [6, 36] width 5 height 5
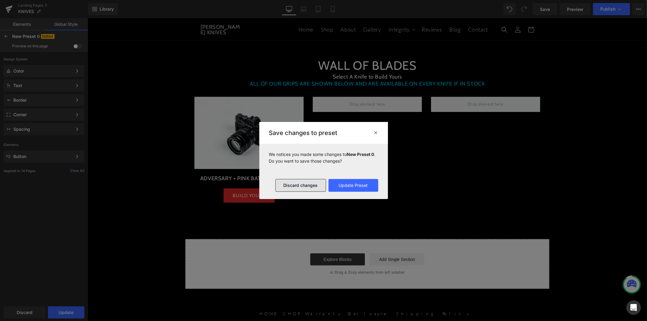
drag, startPoint x: 319, startPoint y: 183, endPoint x: 230, endPoint y: 165, distance: 90.2
click at [319, 183] on button "Discard changes" at bounding box center [301, 185] width 51 height 13
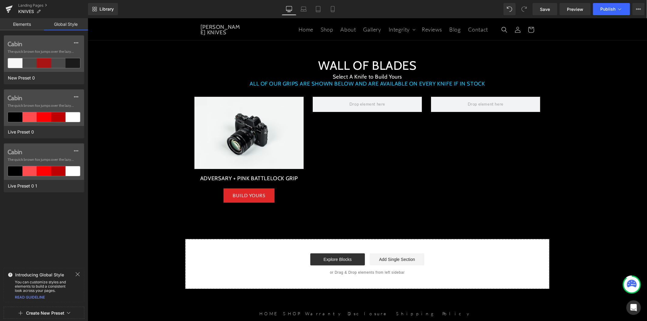
click at [25, 26] on link "Elements" at bounding box center [22, 24] width 44 height 12
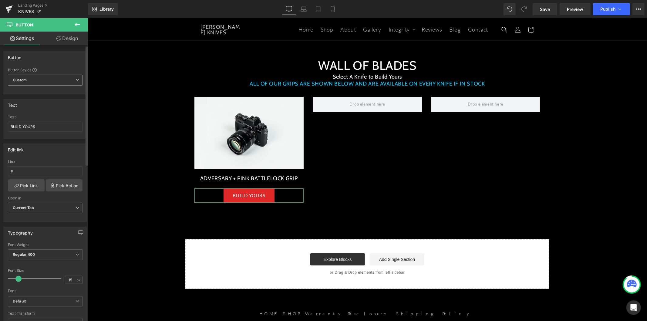
click at [61, 83] on span "Custom Setup Global Style" at bounding box center [45, 80] width 75 height 11
click at [54, 103] on div "Setup Global Style" at bounding box center [44, 104] width 72 height 14
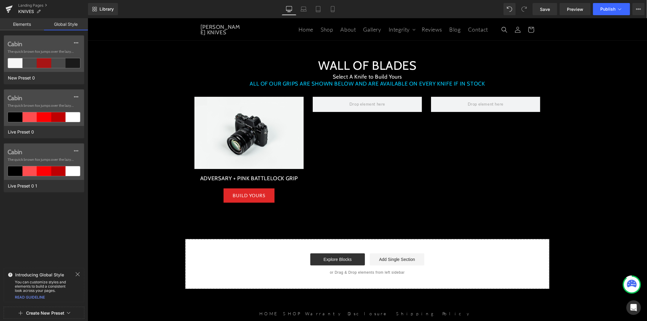
click at [53, 313] on button "Create New Preset" at bounding box center [45, 313] width 38 height 13
click at [56, 295] on div "New Preset" at bounding box center [44, 298] width 50 height 10
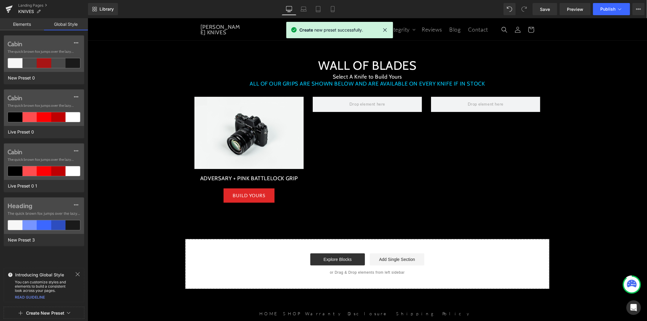
click at [50, 211] on span "The quick brown fox jumps over the lazy..." at bounding box center [44, 213] width 73 height 5
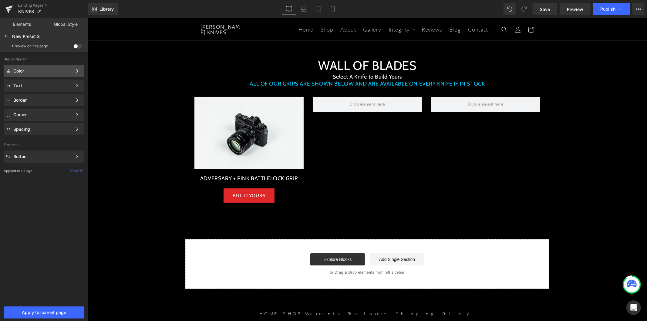
click at [44, 71] on div "Color" at bounding box center [42, 71] width 59 height 5
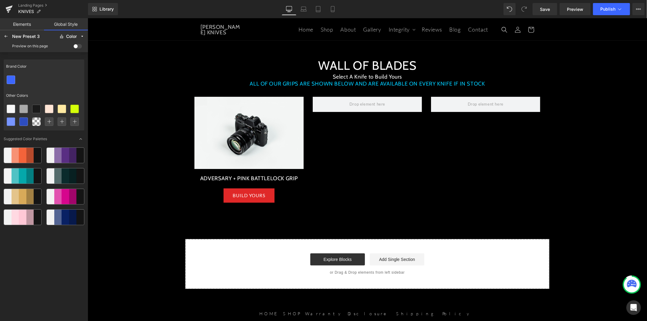
click at [76, 48] on span at bounding box center [77, 46] width 8 height 5
click at [73, 47] on input "checkbox" at bounding box center [73, 47] width 0 height 0
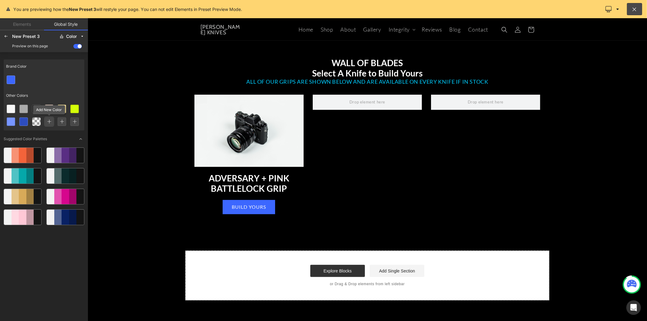
click at [49, 123] on icon at bounding box center [49, 122] width 4 height 4
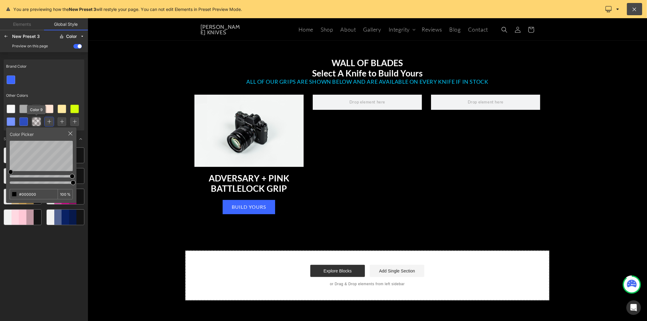
click at [36, 122] on icon at bounding box center [36, 121] width 5 height 5
click at [27, 196] on input "#000000" at bounding box center [29, 194] width 38 height 10
type input "a81414"
type input "100"
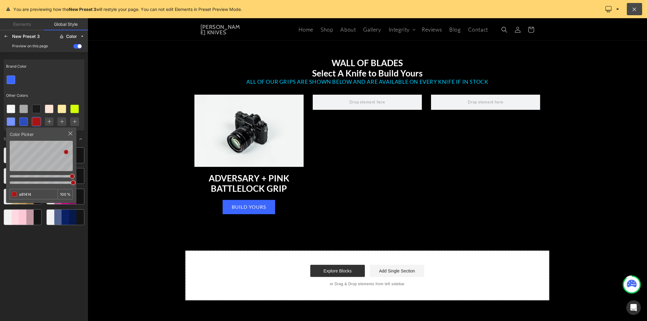
type input "#A81414"
click at [64, 81] on div at bounding box center [44, 79] width 81 height 13
click at [57, 89] on div "Other Colors" at bounding box center [44, 96] width 81 height 14
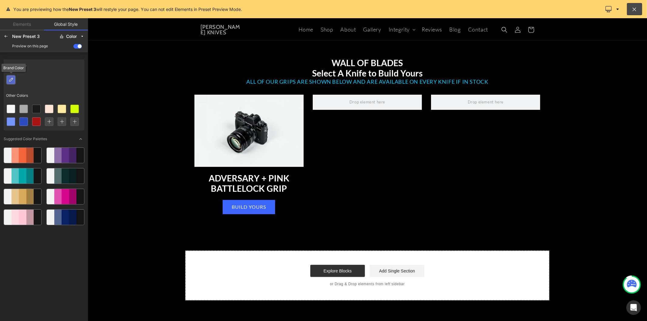
click at [12, 79] on icon at bounding box center [10, 79] width 5 height 5
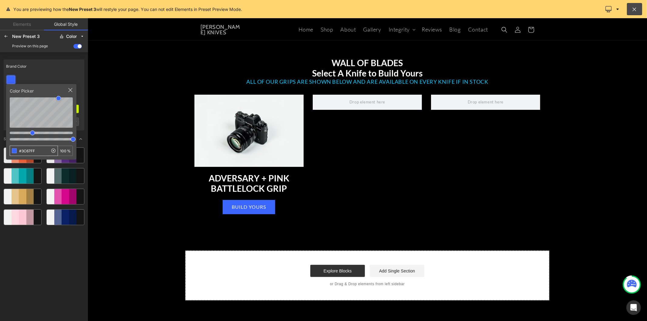
click at [24, 152] on input "#3C67FF" at bounding box center [29, 151] width 38 height 10
drag, startPoint x: 24, startPoint y: 152, endPoint x: 31, endPoint y: 144, distance: 10.3
click at [25, 152] on input "#3C67FF" at bounding box center [29, 151] width 38 height 10
type input "#A81414"
click at [49, 64] on div "Brand Color" at bounding box center [44, 66] width 81 height 14
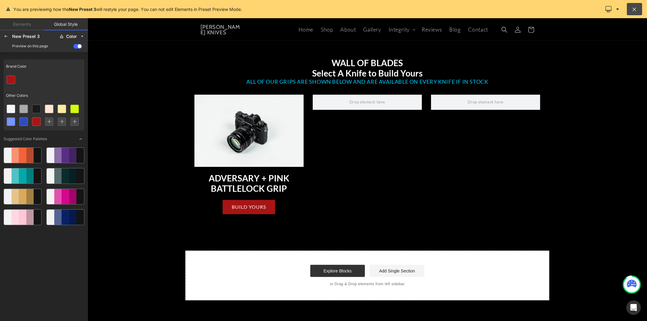
click at [69, 75] on div at bounding box center [44, 79] width 81 height 13
click at [77, 46] on span at bounding box center [77, 46] width 8 height 5
click at [73, 47] on input "checkbox" at bounding box center [73, 47] width 0 height 0
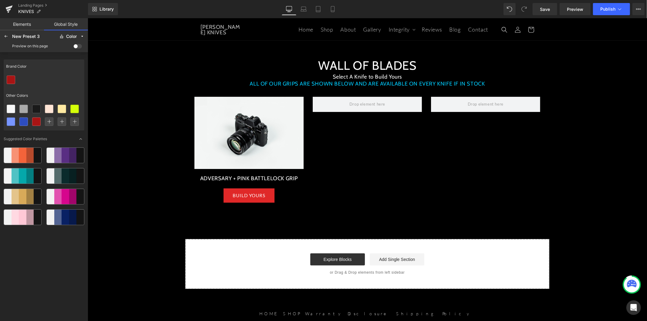
click at [77, 46] on span at bounding box center [77, 46] width 8 height 5
click at [73, 47] on input "checkbox" at bounding box center [73, 47] width 0 height 0
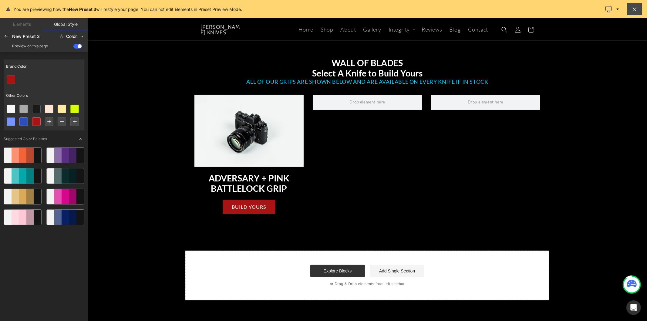
click at [79, 138] on icon at bounding box center [81, 139] width 4 height 4
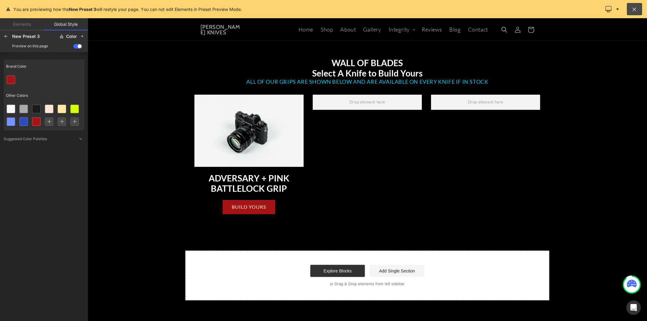
click at [45, 66] on div "Brand Color" at bounding box center [44, 66] width 81 height 14
click at [5, 34] on icon at bounding box center [6, 36] width 5 height 5
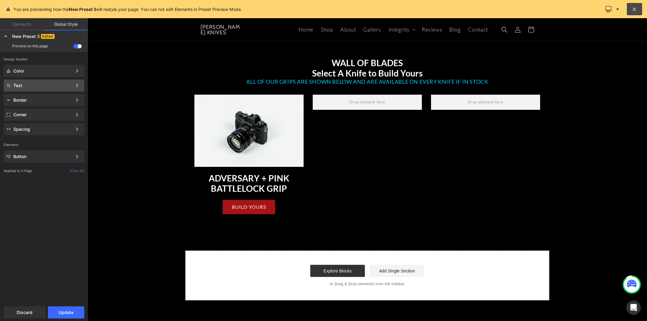
click at [46, 83] on div "Text" at bounding box center [42, 85] width 59 height 5
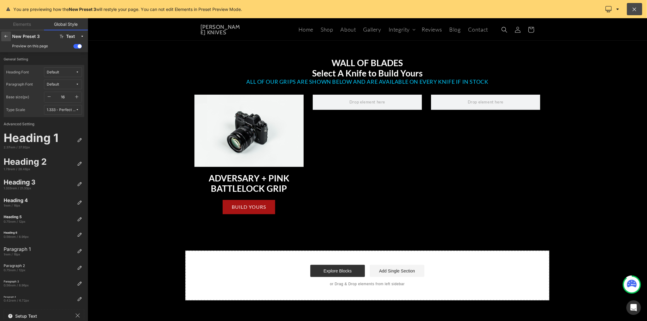
click at [8, 36] on div at bounding box center [6, 37] width 10 height 10
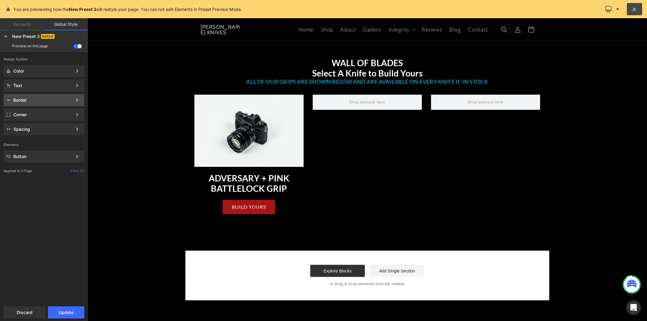
click at [40, 99] on div "Border" at bounding box center [42, 100] width 59 height 5
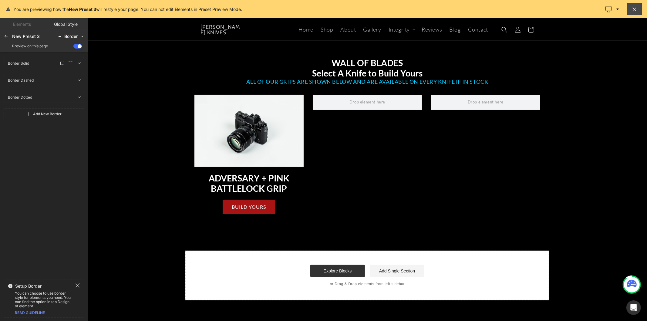
click at [48, 65] on div "Border Solid Border Solid" at bounding box center [31, 62] width 53 height 7
click at [78, 64] on icon at bounding box center [79, 63] width 5 height 5
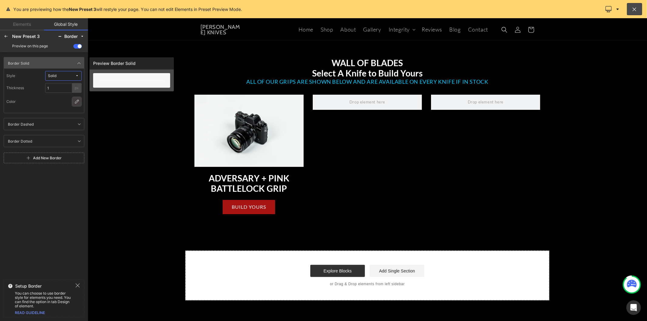
click at [73, 100] on div at bounding box center [77, 102] width 8 height 8
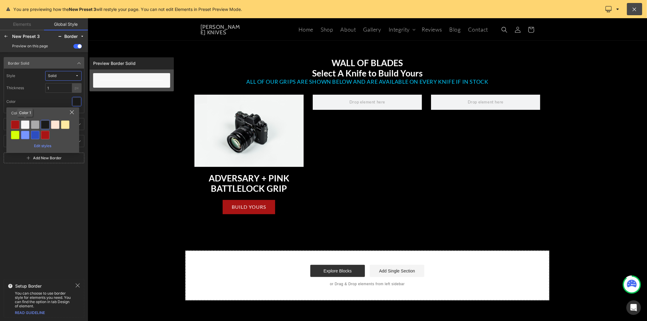
click at [26, 122] on div at bounding box center [25, 124] width 8 height 8
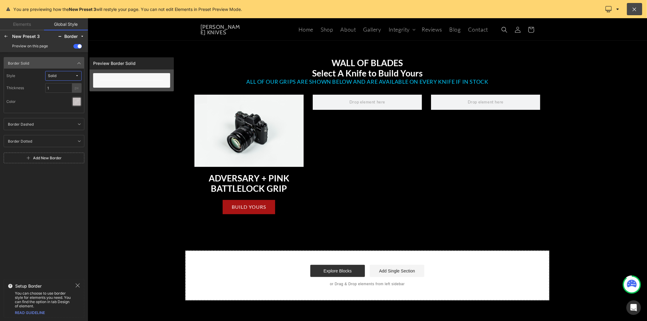
drag, startPoint x: 80, startPoint y: 106, endPoint x: 77, endPoint y: 104, distance: 3.3
click at [78, 104] on div at bounding box center [77, 102] width 8 height 8
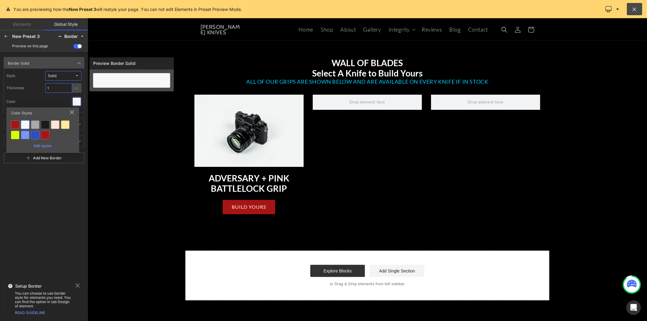
click at [53, 87] on input "1" at bounding box center [58, 88] width 27 height 10
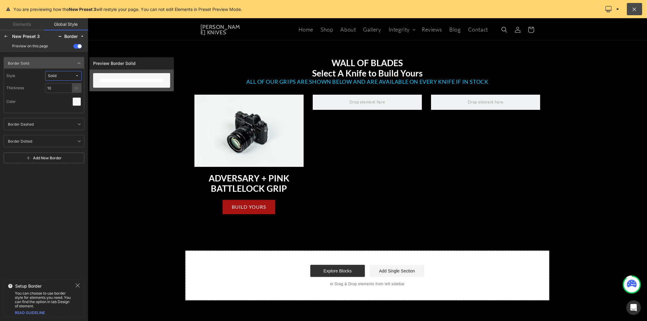
click at [39, 99] on div "Color" at bounding box center [43, 101] width 75 height 13
click at [53, 103] on div "Color" at bounding box center [43, 101] width 75 height 13
drag, startPoint x: 54, startPoint y: 84, endPoint x: 36, endPoint y: 85, distance: 18.2
click at [36, 85] on div "Thickness 10 px" at bounding box center [43, 88] width 75 height 10
click at [52, 106] on div "Color" at bounding box center [43, 101] width 75 height 13
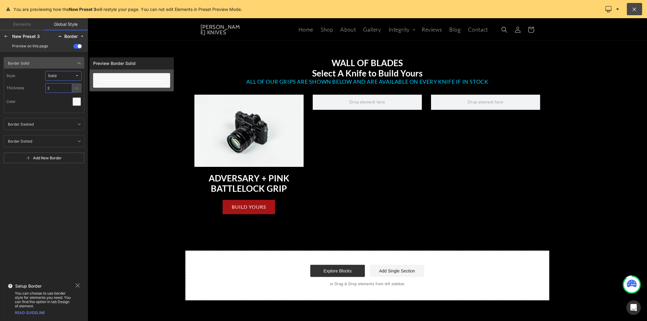
drag, startPoint x: 56, startPoint y: 85, endPoint x: 47, endPoint y: 83, distance: 8.9
click at [47, 83] on input "2" at bounding box center [58, 88] width 27 height 10
type input "1"
click at [32, 78] on div "Style Solid" at bounding box center [43, 76] width 75 height 10
click at [6, 37] on icon at bounding box center [6, 36] width 5 height 5
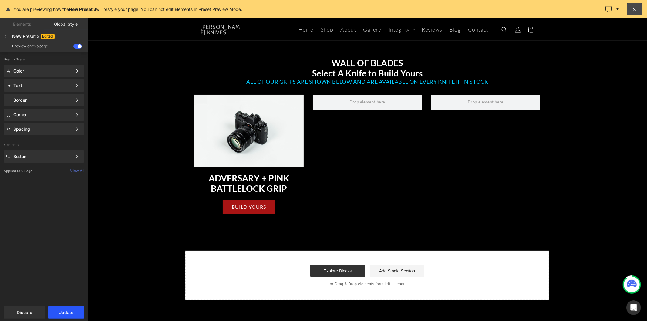
click at [68, 311] on button "Update" at bounding box center [66, 312] width 36 height 12
click at [35, 99] on div "Border" at bounding box center [42, 100] width 59 height 5
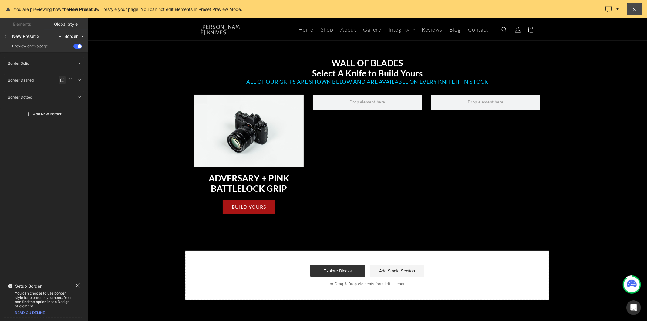
click at [64, 80] on icon at bounding box center [62, 80] width 5 height 5
click at [68, 114] on icon at bounding box center [70, 114] width 5 height 5
click at [78, 66] on link at bounding box center [79, 62] width 7 height 7
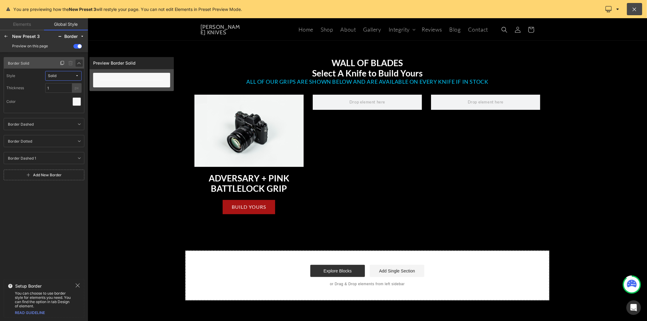
click at [78, 66] on link at bounding box center [79, 62] width 7 height 7
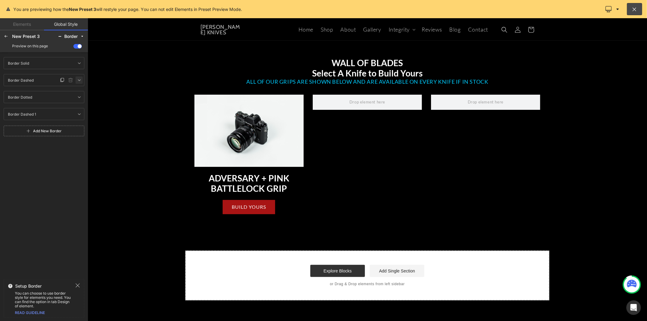
click at [79, 81] on icon at bounding box center [79, 80] width 5 height 5
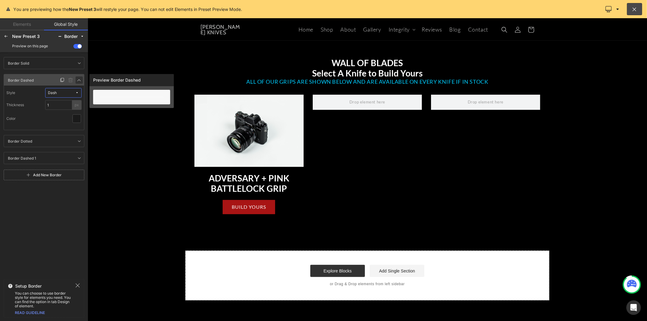
click at [79, 81] on icon at bounding box center [79, 80] width 5 height 5
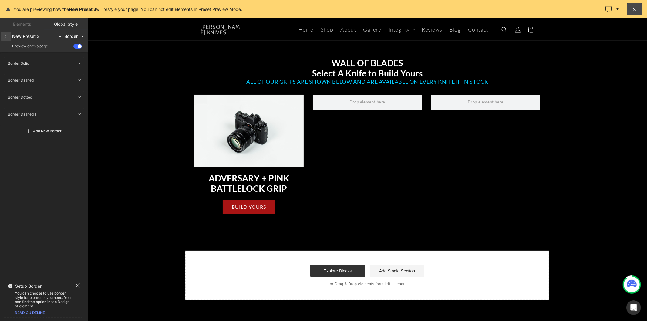
click at [5, 41] on div at bounding box center [6, 37] width 10 height 10
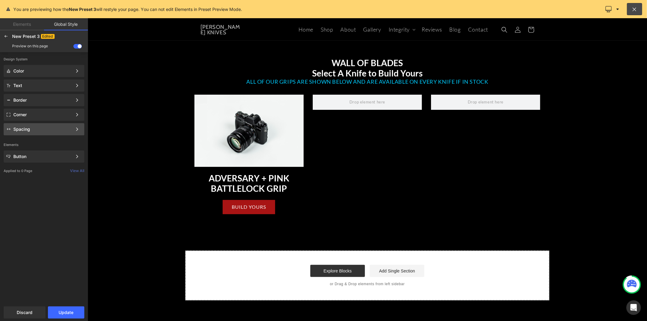
click at [53, 125] on div "Spacing" at bounding box center [44, 129] width 81 height 12
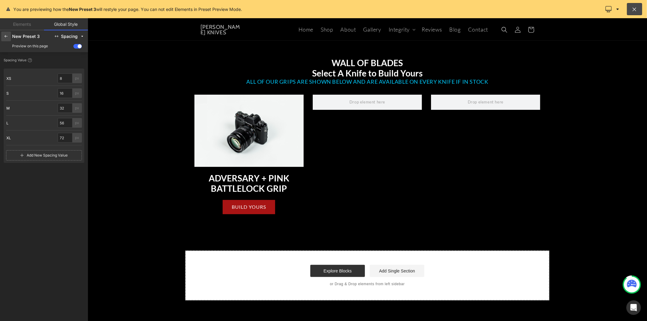
click at [6, 37] on icon at bounding box center [6, 36] width 5 height 5
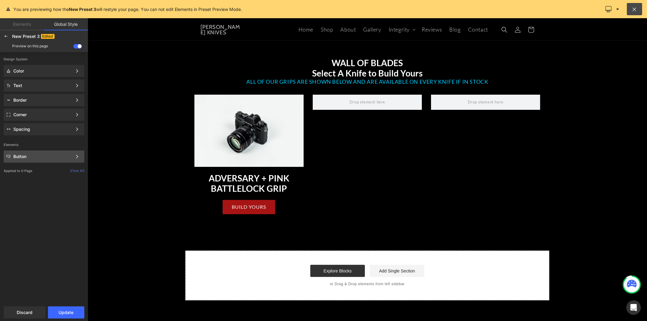
click at [68, 92] on div "Button Color Style Define a color palette and apply it to your pages 1 of 3 Next" at bounding box center [44, 86] width 81 height 12
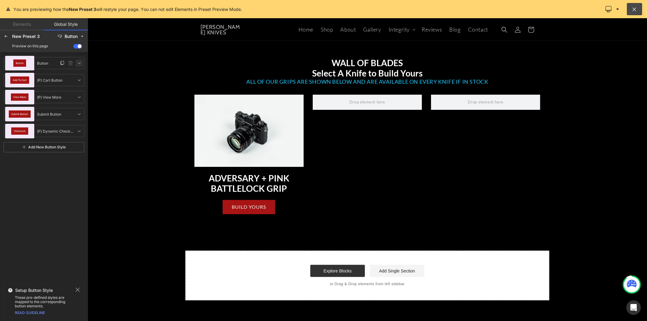
click at [79, 64] on icon at bounding box center [79, 63] width 5 height 5
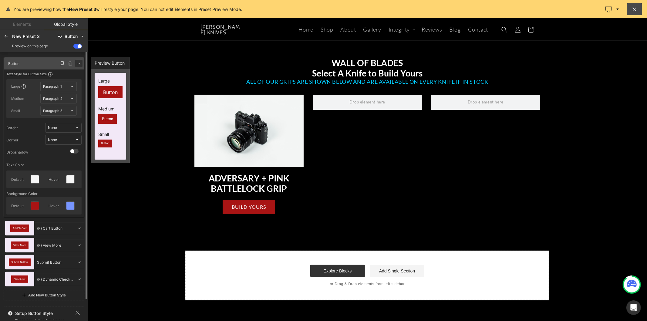
click at [79, 64] on icon at bounding box center [78, 63] width 5 height 5
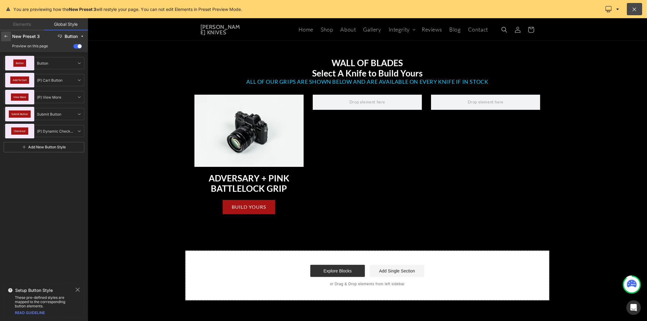
click at [3, 33] on div at bounding box center [6, 37] width 10 height 10
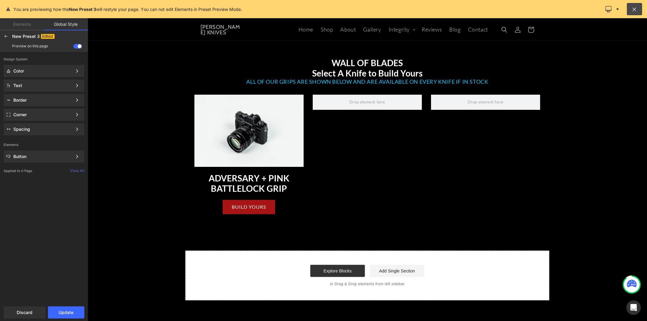
click at [3, 33] on div at bounding box center [6, 37] width 10 height 10
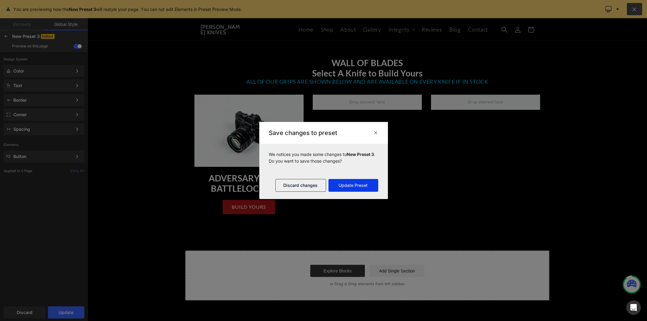
click at [337, 185] on button "Update Preset" at bounding box center [354, 185] width 50 height 13
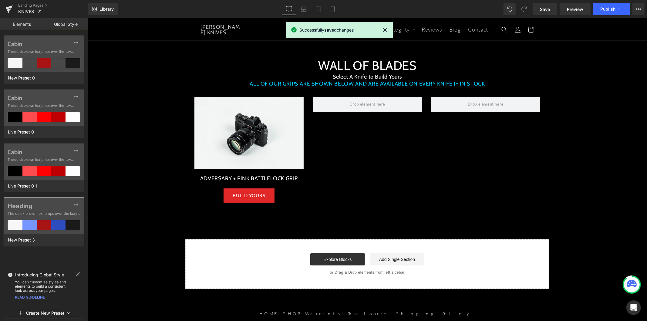
click at [55, 209] on label "Heading" at bounding box center [44, 205] width 73 height 7
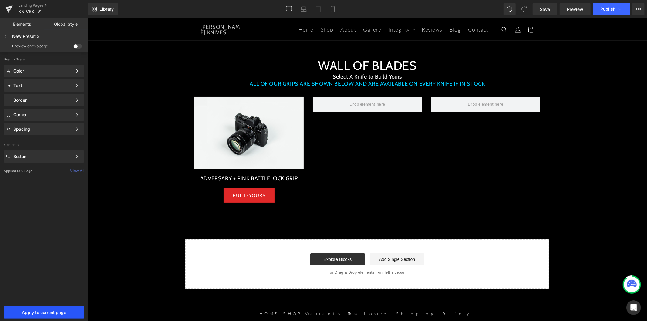
drag, startPoint x: 69, startPoint y: 313, endPoint x: 1, endPoint y: 279, distance: 76.0
click at [69, 313] on span "Apply to current page" at bounding box center [43, 312] width 73 height 5
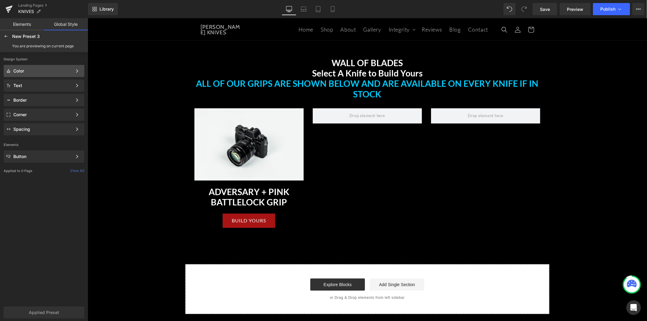
click at [49, 71] on div "Color" at bounding box center [42, 71] width 59 height 5
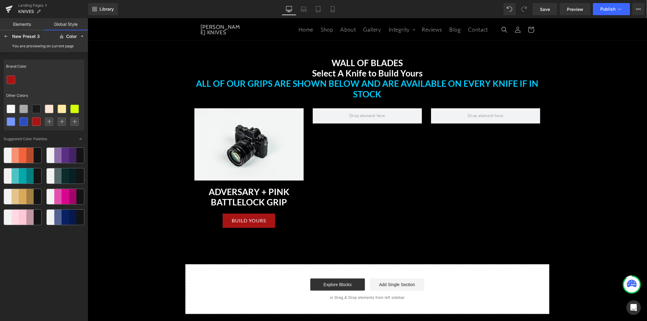
click at [39, 66] on div "Brand Color" at bounding box center [44, 66] width 81 height 14
click at [66, 36] on div "Color" at bounding box center [71, 36] width 11 height 5
click at [44, 40] on div "New Preset 3 Color Color Text Border Corner Spacing Button" at bounding box center [44, 37] width 86 height 10
click at [1, 38] on div at bounding box center [6, 37] width 10 height 10
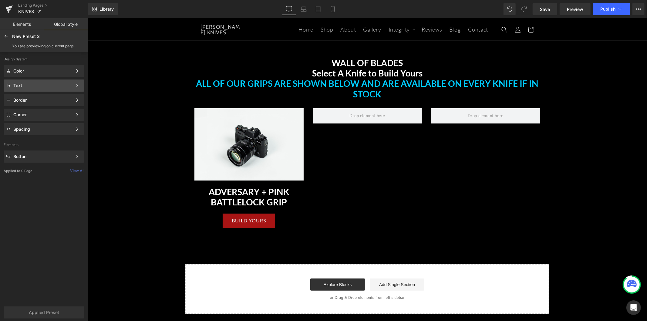
click at [58, 94] on div "Text Color Style Define a color palette and apply it to your pages 1 of 3 Next" at bounding box center [44, 100] width 81 height 12
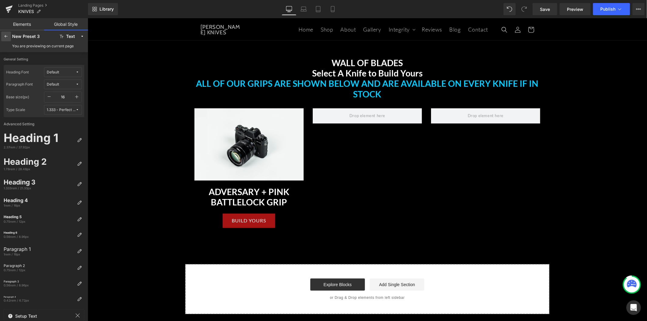
click at [7, 39] on div at bounding box center [6, 37] width 10 height 10
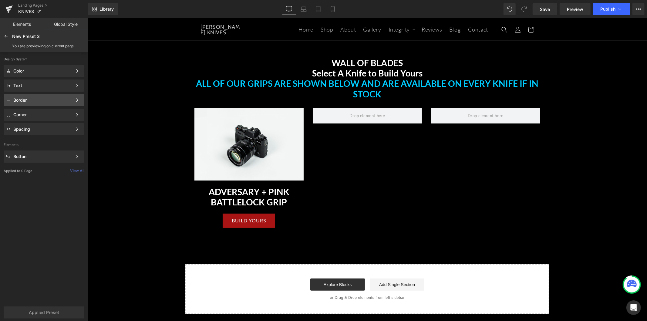
click at [37, 109] on div "Border" at bounding box center [44, 115] width 81 height 12
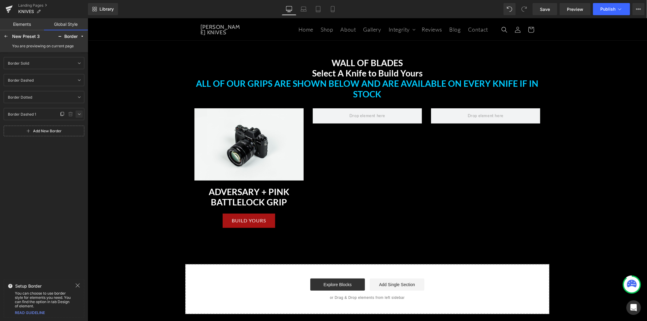
click at [76, 115] on link at bounding box center [79, 113] width 7 height 7
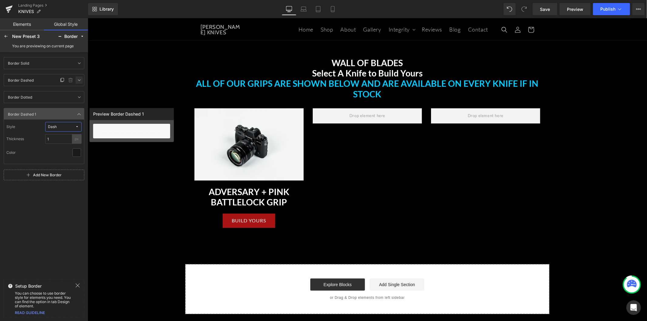
click at [78, 78] on icon at bounding box center [79, 80] width 5 height 5
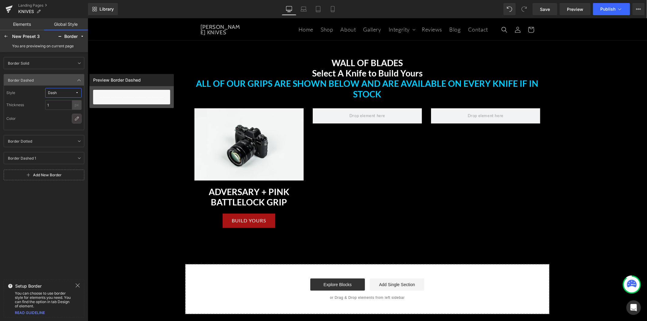
click at [78, 119] on icon at bounding box center [76, 118] width 5 height 5
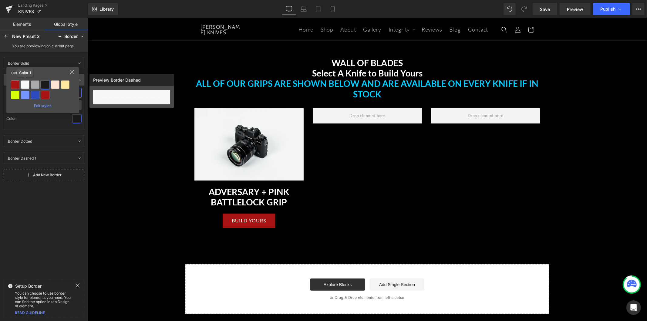
click at [22, 82] on div at bounding box center [25, 84] width 8 height 8
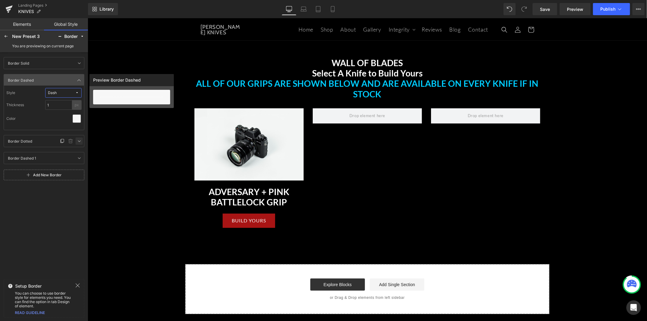
click at [81, 139] on icon at bounding box center [79, 141] width 5 height 5
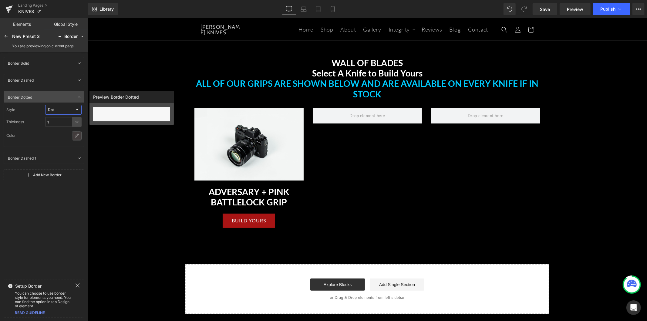
click at [76, 136] on icon at bounding box center [76, 135] width 5 height 5
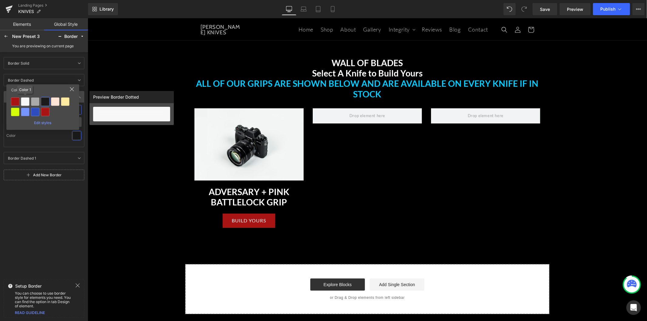
click at [23, 101] on div at bounding box center [25, 101] width 8 height 8
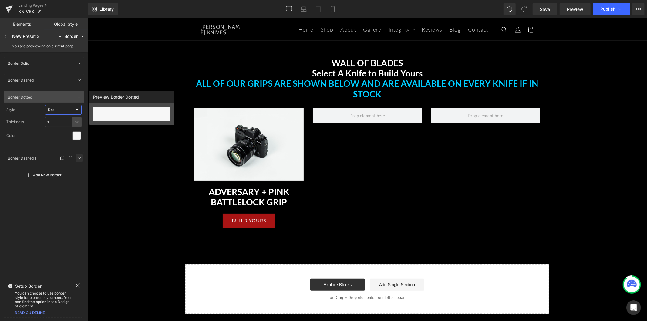
click at [79, 157] on icon at bounding box center [79, 158] width 5 height 5
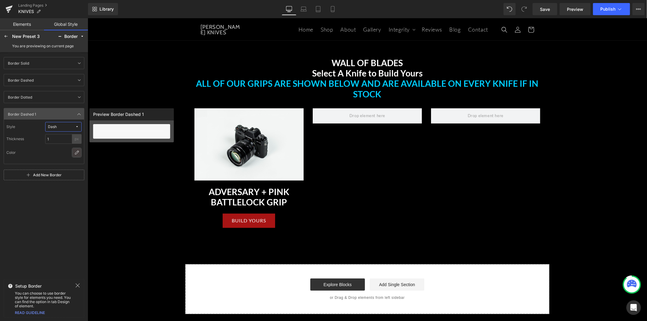
click at [77, 153] on icon at bounding box center [76, 152] width 5 height 5
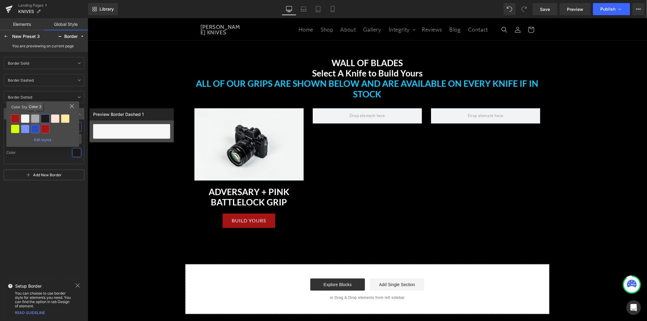
click at [50, 120] on div at bounding box center [55, 119] width 10 height 10
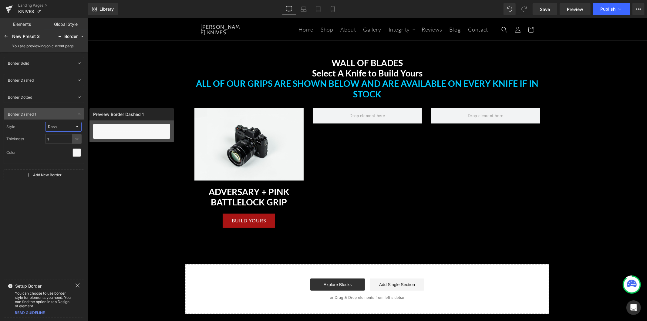
click at [61, 198] on div "Border Solid Border Solid Border Dashed Border Dashed Border Dotted Border Dott…" at bounding box center [44, 163] width 88 height 221
click at [77, 286] on icon at bounding box center [78, 286] width 4 height 4
click at [5, 39] on icon at bounding box center [6, 36] width 5 height 5
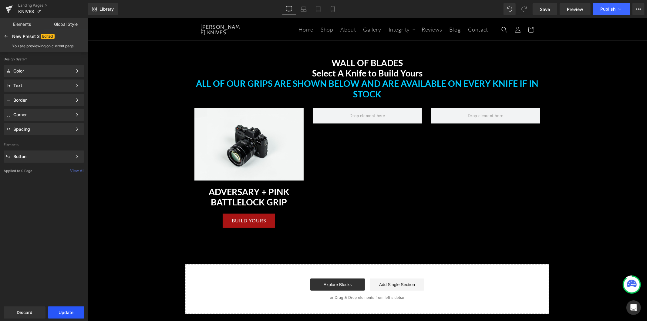
click at [70, 310] on button "Update" at bounding box center [66, 312] width 36 height 12
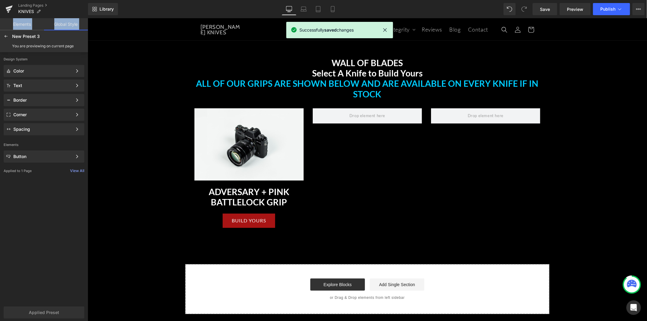
drag, startPoint x: 13, startPoint y: 27, endPoint x: 11, endPoint y: 35, distance: 8.2
click at [11, 35] on div "Elements Global Style but Base Row rows, columns, layouts, div Heading headings…" at bounding box center [44, 171] width 88 height 306
click at [7, 35] on icon at bounding box center [6, 36] width 5 height 5
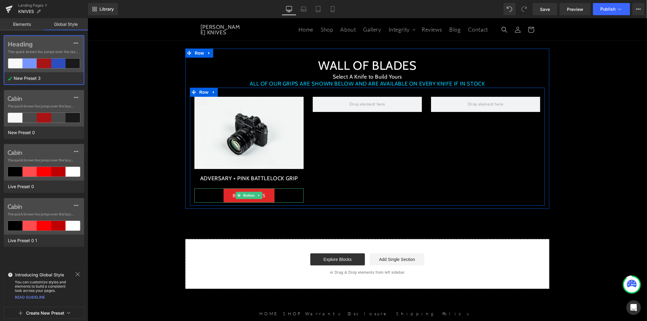
click at [278, 202] on div "BUILD YOURS" at bounding box center [248, 195] width 109 height 14
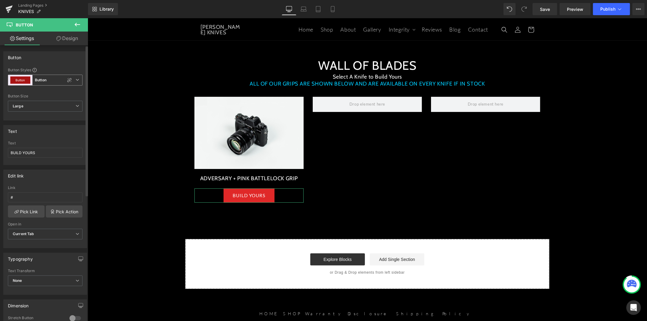
click at [55, 81] on span "Button Button" at bounding box center [45, 80] width 75 height 11
click at [66, 62] on div "Button" at bounding box center [44, 58] width 81 height 12
click at [53, 107] on span "Large" at bounding box center [45, 106] width 75 height 11
click at [44, 127] on li "Medium" at bounding box center [44, 126] width 72 height 9
click at [43, 105] on span "Medium" at bounding box center [45, 106] width 75 height 11
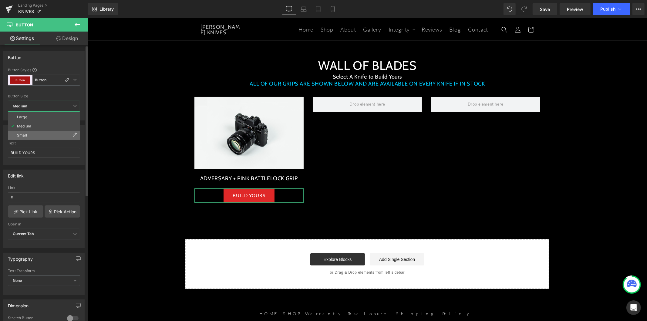
click at [40, 132] on li "Small" at bounding box center [44, 135] width 72 height 9
click at [39, 108] on span "Small" at bounding box center [45, 106] width 75 height 11
click at [37, 117] on li "Large" at bounding box center [44, 117] width 72 height 9
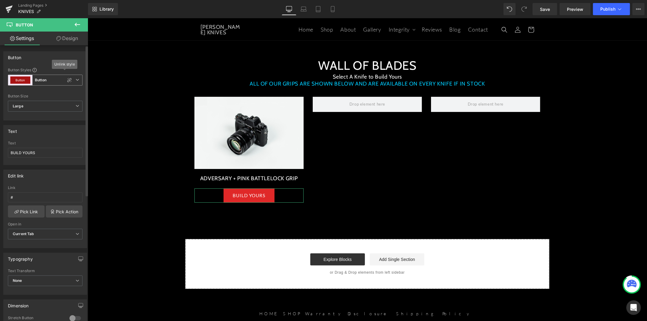
click at [77, 81] on span "Button Button" at bounding box center [45, 80] width 75 height 11
click at [43, 67] on div "Button Button Styles Custom Button Button Button Custom Button Button Button Si…" at bounding box center [45, 85] width 84 height 69
click at [61, 42] on link "Design" at bounding box center [67, 39] width 44 height 14
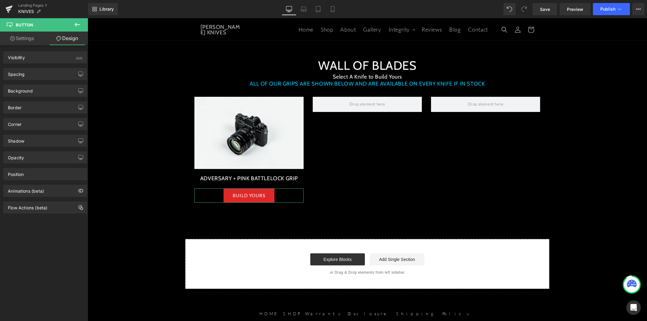
click at [35, 40] on link "Settings" at bounding box center [22, 39] width 44 height 14
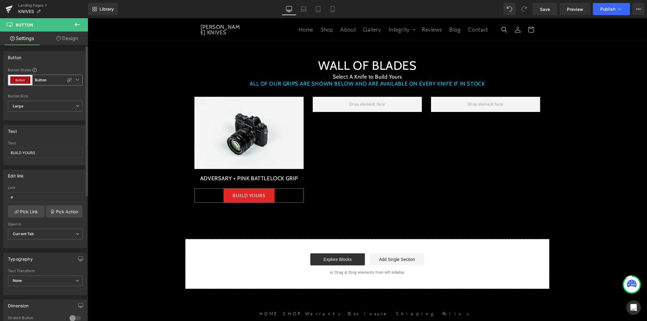
click at [58, 83] on span "Button Button" at bounding box center [45, 80] width 75 height 11
click at [74, 81] on icon at bounding box center [75, 80] width 4 height 4
click at [76, 81] on icon at bounding box center [78, 80] width 4 height 4
click at [45, 105] on li "Button Button" at bounding box center [44, 106] width 72 height 11
click at [62, 80] on span "Button Button" at bounding box center [45, 80] width 75 height 11
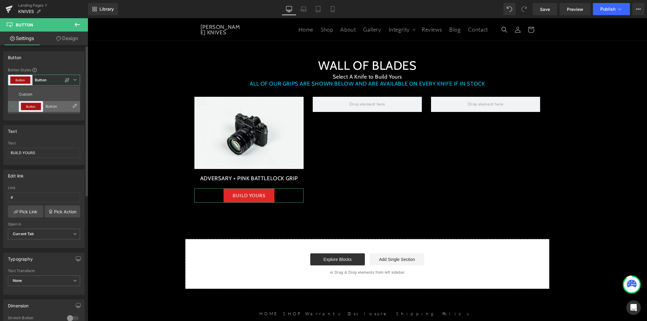
click at [73, 107] on icon at bounding box center [74, 106] width 5 height 5
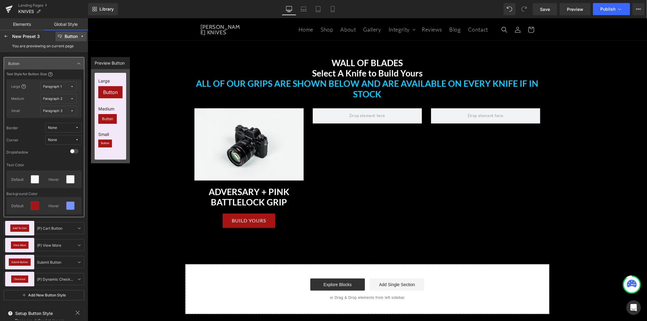
click at [67, 39] on button "Button" at bounding box center [71, 37] width 31 height 10
click at [64, 25] on link "Global Style" at bounding box center [66, 24] width 44 height 12
click at [70, 207] on icon at bounding box center [70, 205] width 5 height 5
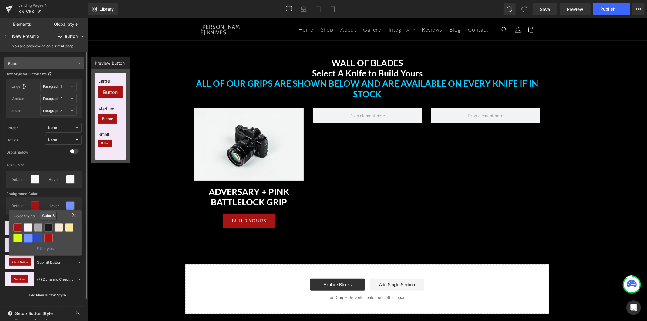
drag, startPoint x: 50, startPoint y: 226, endPoint x: 83, endPoint y: 226, distance: 33.1
click at [50, 227] on div at bounding box center [48, 227] width 8 height 8
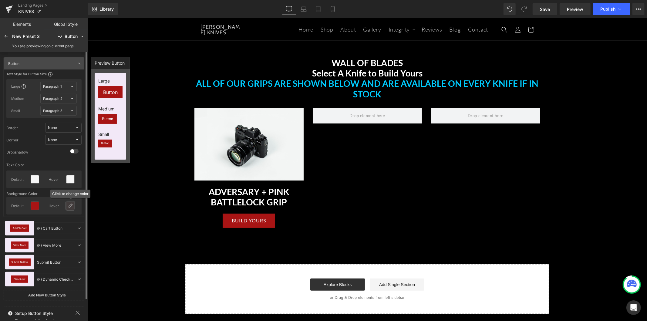
click at [67, 206] on div at bounding box center [70, 206] width 8 height 8
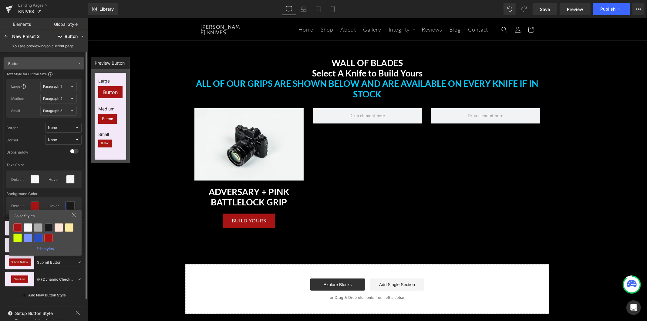
click at [51, 249] on div "Edit styles" at bounding box center [45, 247] width 68 height 7
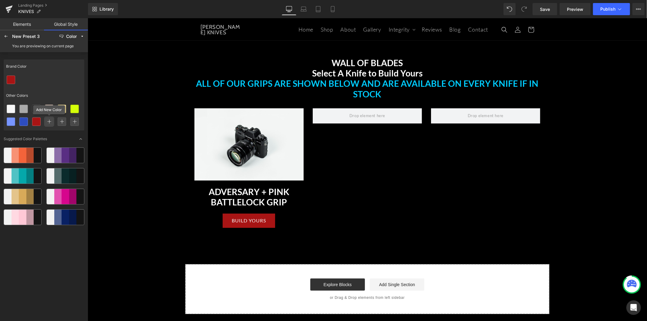
click at [48, 123] on icon at bounding box center [49, 122] width 4 height 4
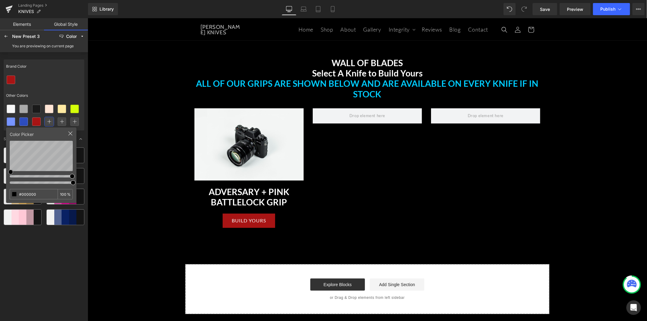
type input "#000000"
click at [76, 183] on div "Brand Color Other Colors Color Picker #000000 100 % Suggested Color Palettes" at bounding box center [44, 188] width 81 height 263
click at [64, 86] on div "Brand Color Other Colors" at bounding box center [44, 94] width 81 height 71
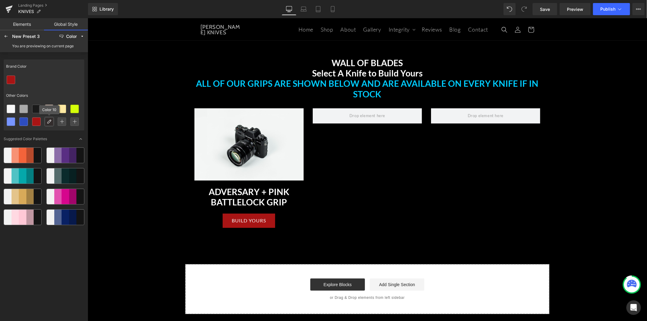
click at [52, 121] on div at bounding box center [49, 122] width 8 height 8
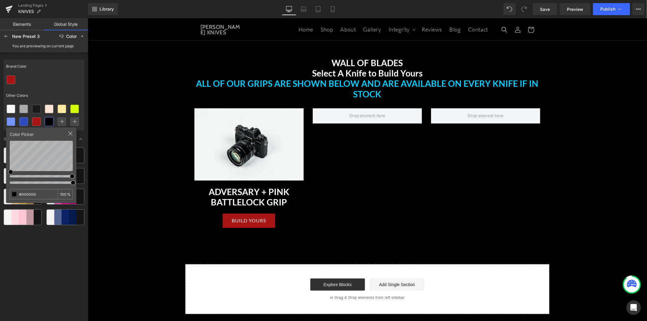
drag, startPoint x: 64, startPoint y: 84, endPoint x: 62, endPoint y: 80, distance: 3.9
click at [63, 84] on div at bounding box center [44, 79] width 81 height 13
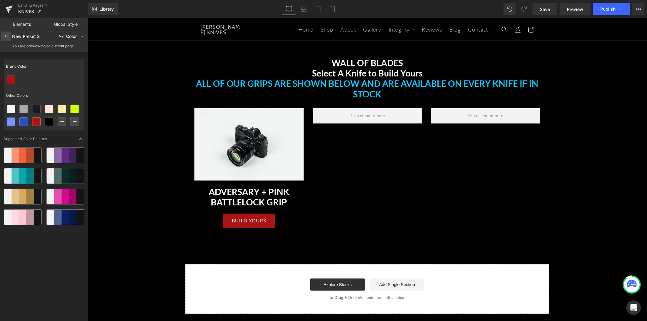
click at [2, 35] on div at bounding box center [6, 37] width 10 height 10
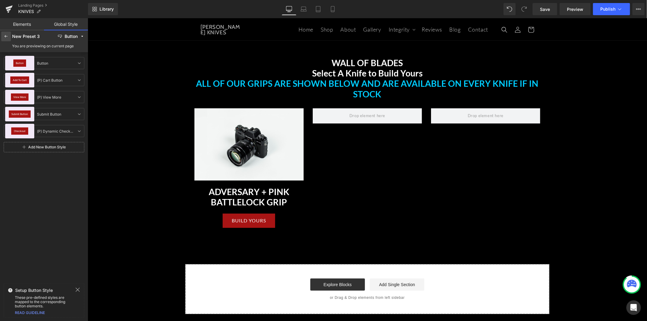
click at [4, 36] on icon at bounding box center [6, 36] width 5 height 5
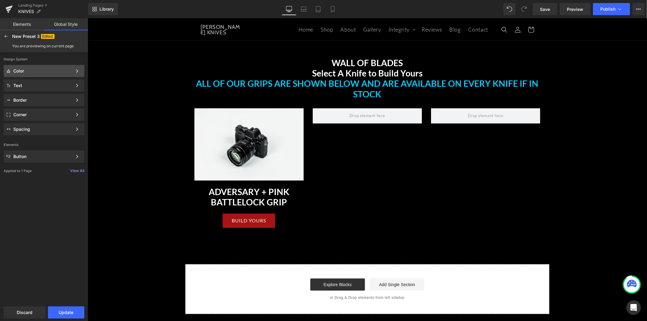
click at [71, 71] on div "Color" at bounding box center [42, 71] width 59 height 5
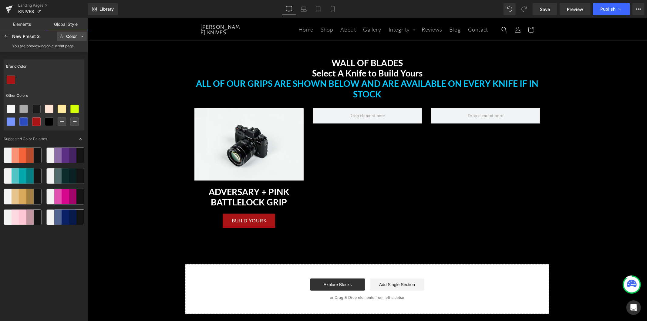
click at [61, 39] on button "Color" at bounding box center [72, 37] width 30 height 10
click at [64, 49] on label "Color" at bounding box center [68, 48] width 9 height 4
click at [5, 32] on div at bounding box center [6, 37] width 10 height 10
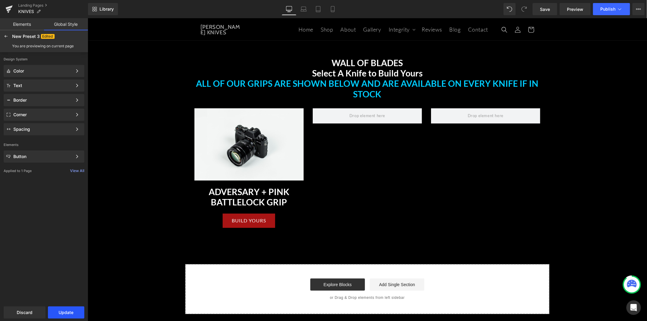
click at [70, 312] on button "Update" at bounding box center [66, 312] width 36 height 12
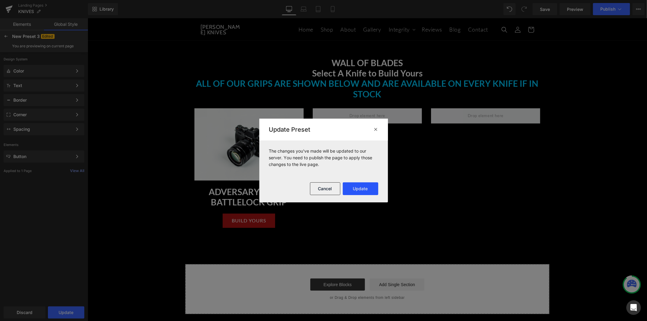
click at [365, 188] on button "Update" at bounding box center [361, 188] width 36 height 13
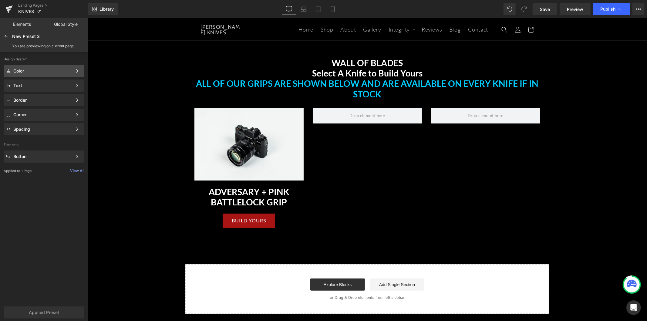
click at [52, 70] on div "Color" at bounding box center [42, 71] width 59 height 5
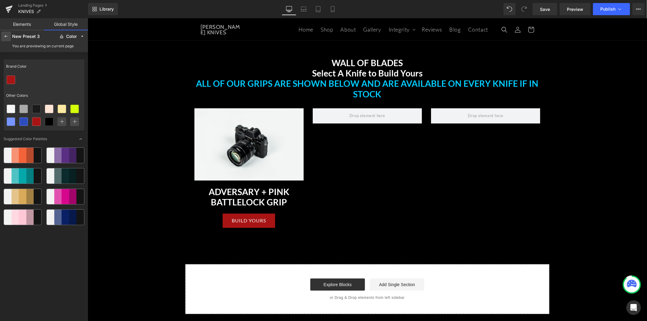
click at [5, 36] on icon at bounding box center [6, 36] width 5 height 5
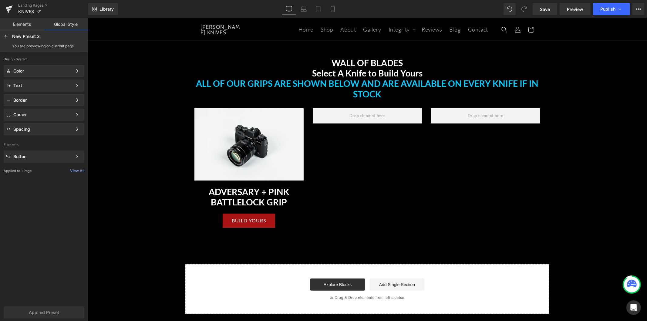
click at [5, 36] on icon at bounding box center [6, 36] width 5 height 5
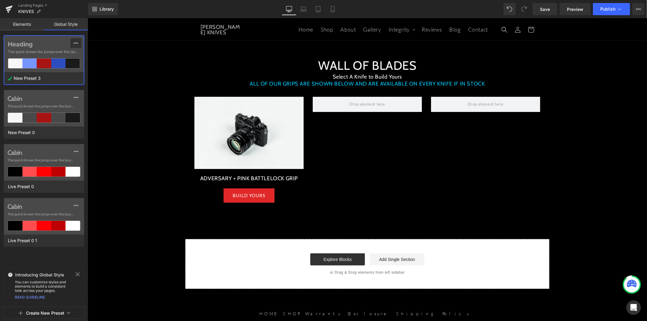
click at [73, 43] on icon at bounding box center [75, 43] width 5 height 5
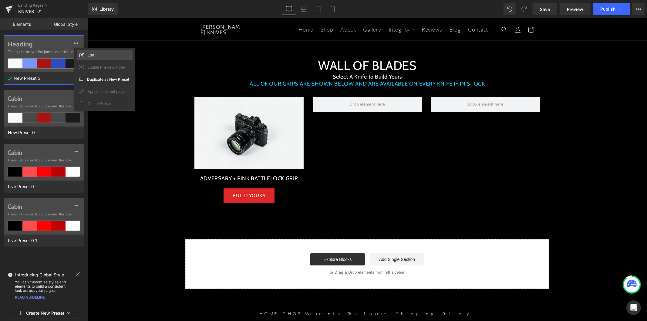
click at [84, 51] on div "Edit" at bounding box center [105, 55] width 56 height 10
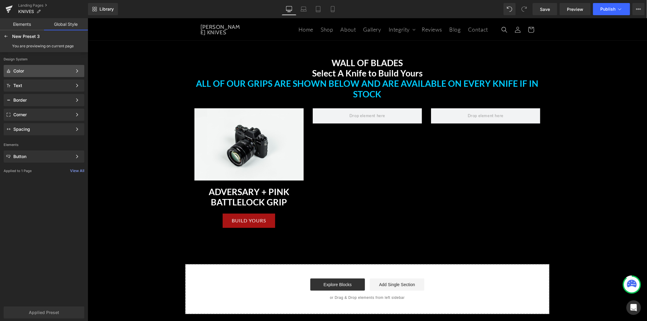
click at [72, 70] on div "Color" at bounding box center [42, 71] width 59 height 5
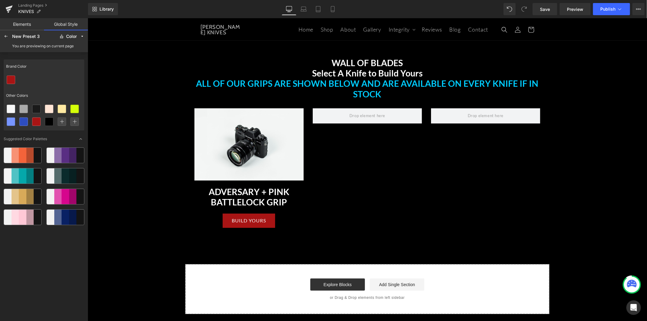
click at [56, 61] on div "Brand Color" at bounding box center [44, 66] width 81 height 14
click at [9, 26] on link "Elements" at bounding box center [22, 24] width 44 height 12
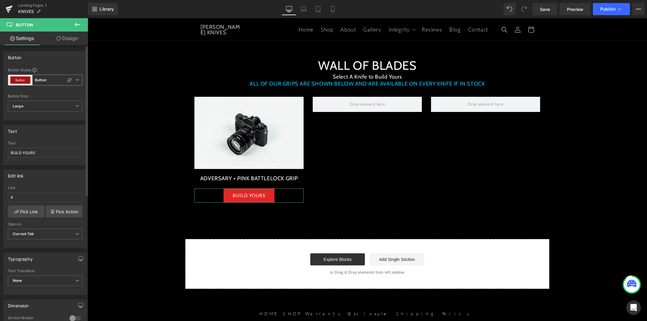
click at [76, 80] on icon at bounding box center [78, 80] width 4 height 4
click at [73, 105] on icon at bounding box center [74, 106] width 5 height 5
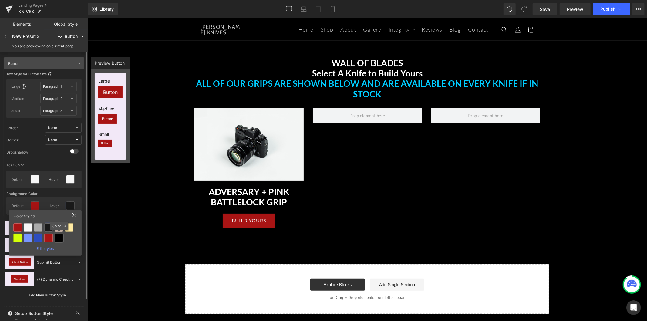
click at [58, 237] on div at bounding box center [59, 238] width 8 height 8
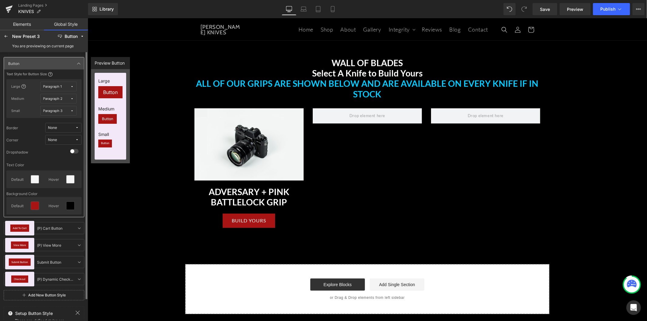
click at [68, 126] on span "None" at bounding box center [61, 128] width 27 height 5
click at [61, 151] on label "Border Solid" at bounding box center [52, 149] width 21 height 4
drag, startPoint x: 544, startPoint y: 8, endPoint x: 400, endPoint y: 6, distance: 144.1
click at [544, 8] on span "Save" at bounding box center [545, 9] width 10 height 6
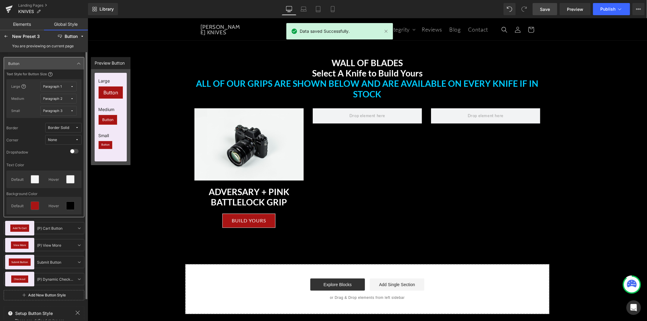
click at [30, 22] on link "Elements" at bounding box center [22, 24] width 44 height 12
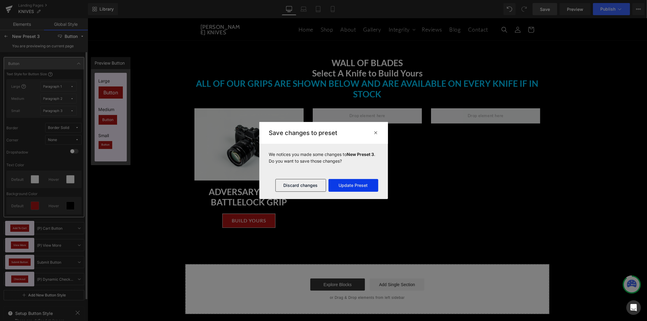
click at [360, 184] on button "Update Preset" at bounding box center [354, 185] width 50 height 13
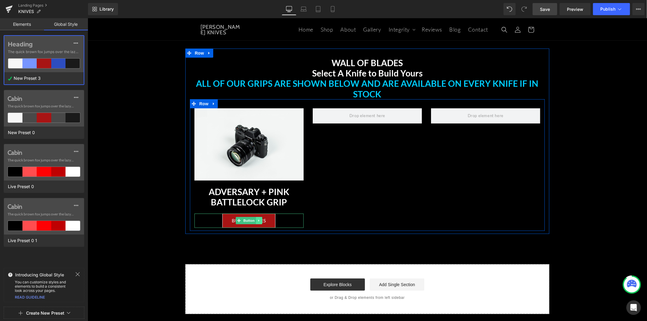
click at [256, 221] on link at bounding box center [259, 220] width 6 height 7
click at [252, 222] on link at bounding box center [255, 220] width 6 height 7
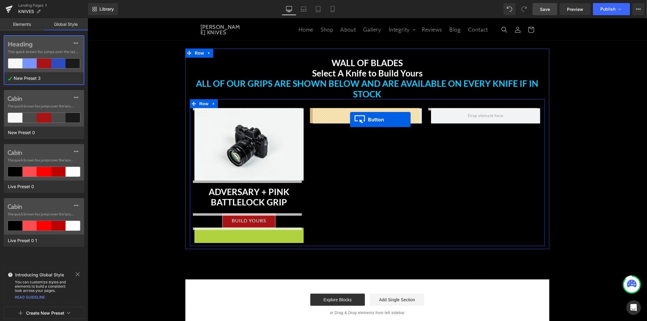
drag, startPoint x: 236, startPoint y: 234, endPoint x: 350, endPoint y: 119, distance: 161.6
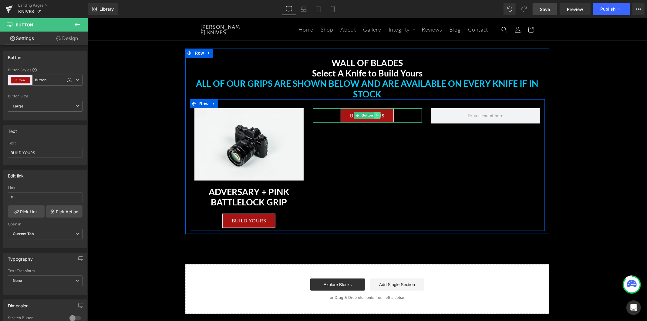
click at [376, 114] on icon at bounding box center [377, 115] width 3 height 4
click at [372, 116] on icon at bounding box center [373, 114] width 3 height 3
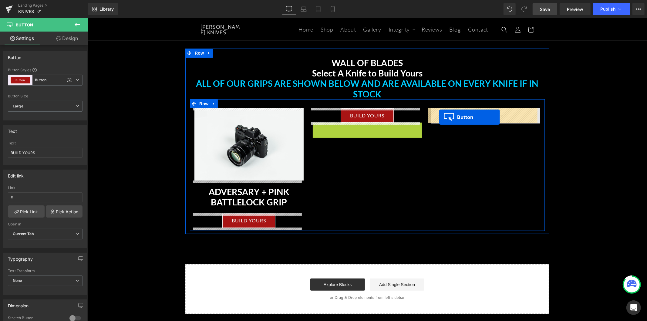
drag, startPoint x: 354, startPoint y: 132, endPoint x: 439, endPoint y: 117, distance: 86.9
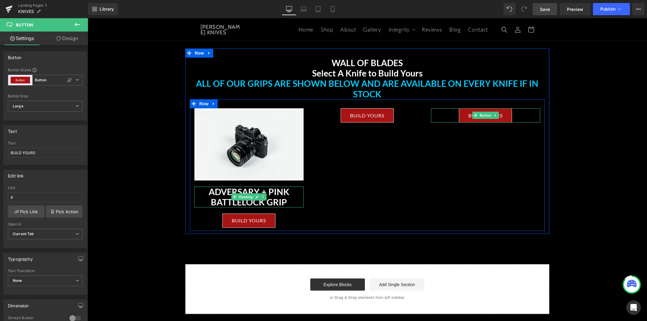
click at [267, 199] on h3 "ADVERSARY + PINK BATTLELOCK GRIP" at bounding box center [248, 196] width 109 height 21
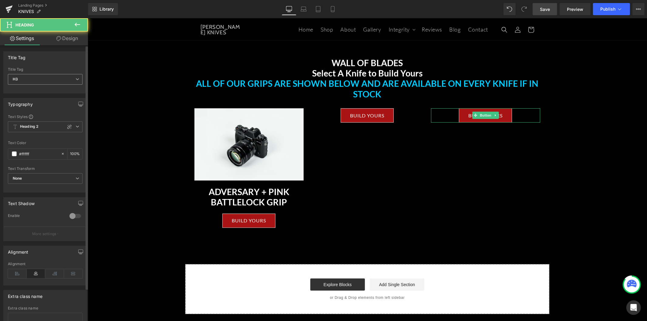
click at [47, 81] on span "H3" at bounding box center [45, 79] width 75 height 11
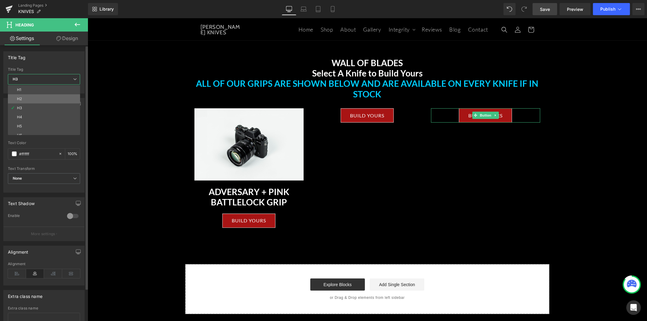
click at [36, 102] on li "H2" at bounding box center [45, 98] width 75 height 9
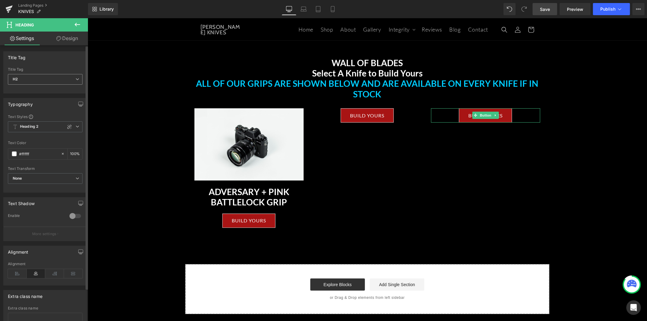
click at [43, 83] on span "H2" at bounding box center [45, 79] width 75 height 11
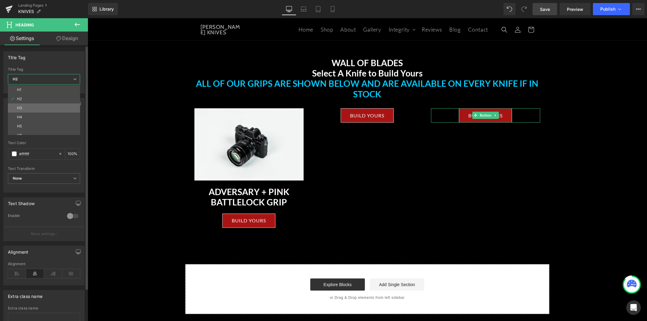
click at [36, 112] on li "H3" at bounding box center [45, 107] width 75 height 9
type input "100"
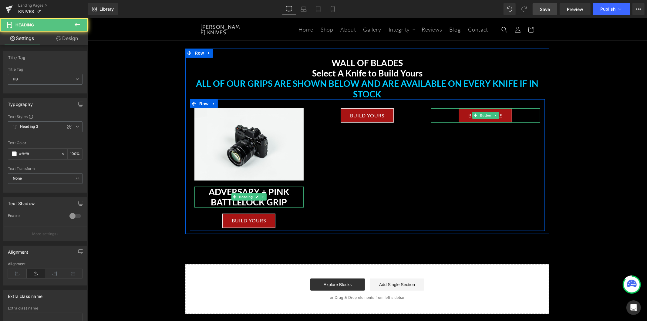
click at [228, 195] on h3 "ADVERSARY + PINK BATTLELOCK GRIP" at bounding box center [248, 196] width 109 height 21
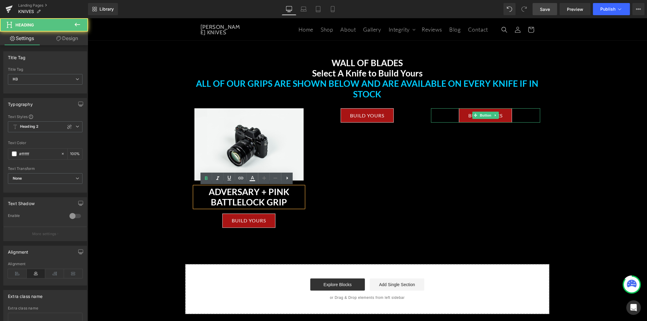
click at [220, 195] on h3 "ADVERSARY + PINK BATTLELOCK GRIP" at bounding box center [248, 196] width 109 height 21
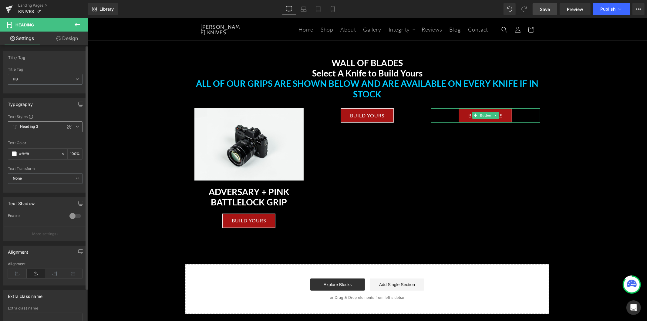
click at [55, 129] on span "Heading 2" at bounding box center [45, 126] width 75 height 11
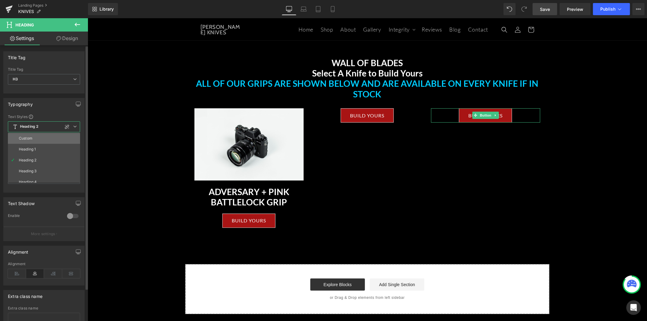
click at [50, 137] on li "Custom" at bounding box center [45, 138] width 75 height 11
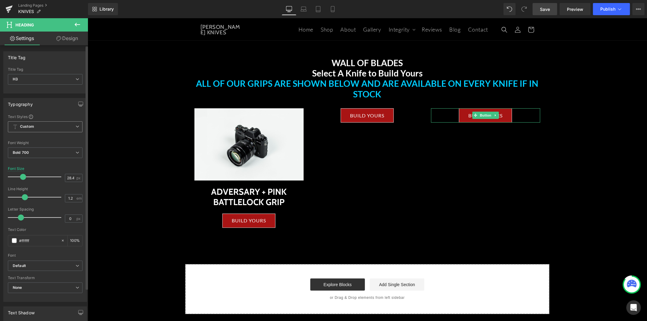
click at [38, 126] on span "Custom" at bounding box center [45, 126] width 75 height 11
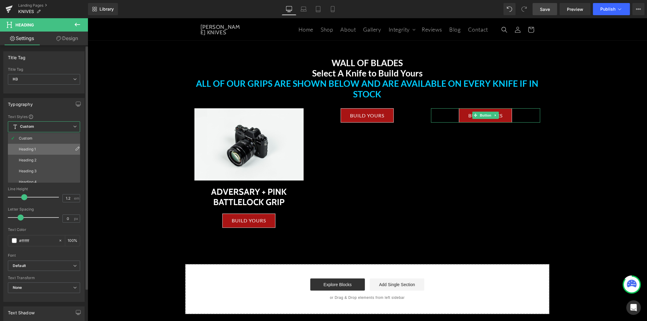
click at [41, 147] on li "Heading 1" at bounding box center [45, 149] width 75 height 11
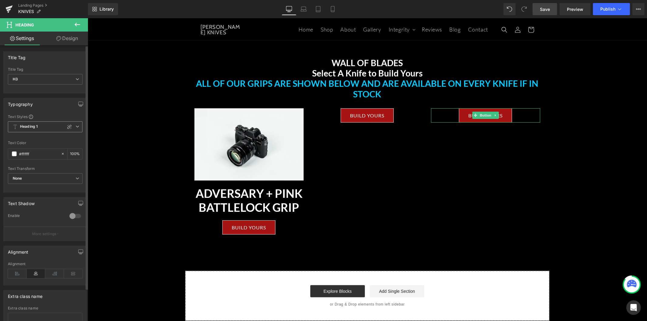
click at [45, 131] on span "Heading 1" at bounding box center [45, 126] width 75 height 11
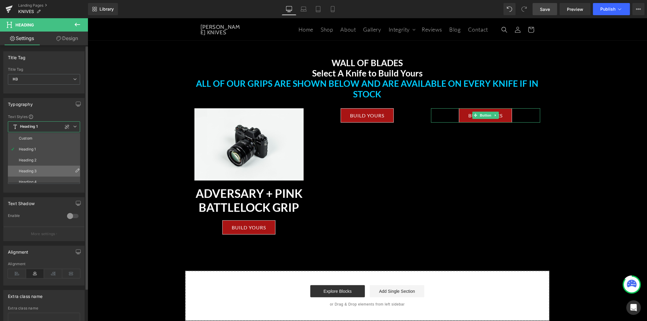
click at [40, 168] on li "Heading 3" at bounding box center [45, 171] width 75 height 11
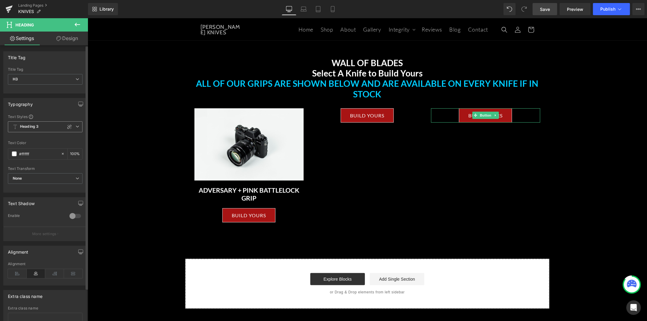
click at [46, 126] on span "Heading 3" at bounding box center [45, 126] width 75 height 11
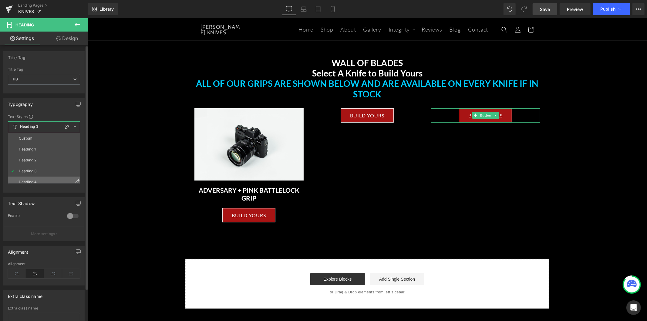
click at [35, 178] on li "Heading 4" at bounding box center [45, 182] width 75 height 11
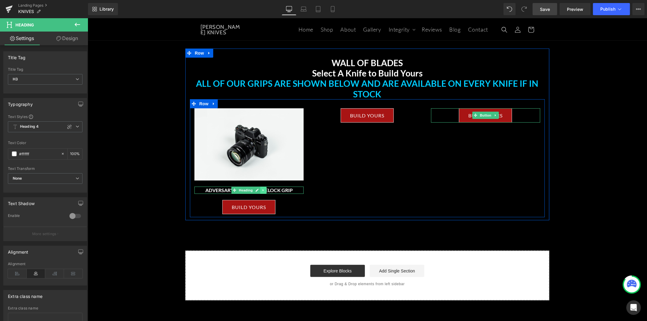
click at [260, 191] on link at bounding box center [263, 189] width 6 height 7
click at [257, 190] on link at bounding box center [260, 189] width 6 height 7
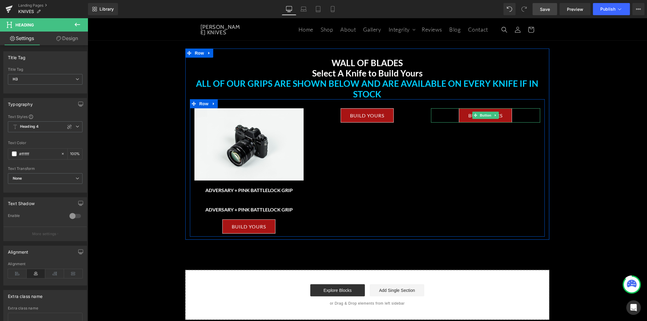
drag, startPoint x: 262, startPoint y: 210, endPoint x: 275, endPoint y: 182, distance: 31.2
click at [275, 182] on div "Image ADVERSARY + PINK BATTLELOCK GRIP Heading ADVERSARY + PINK BATTLELOCK GRIP…" at bounding box center [249, 170] width 118 height 125
click at [258, 143] on link at bounding box center [258, 143] width 6 height 7
click at [253, 144] on icon at bounding box center [254, 144] width 3 height 4
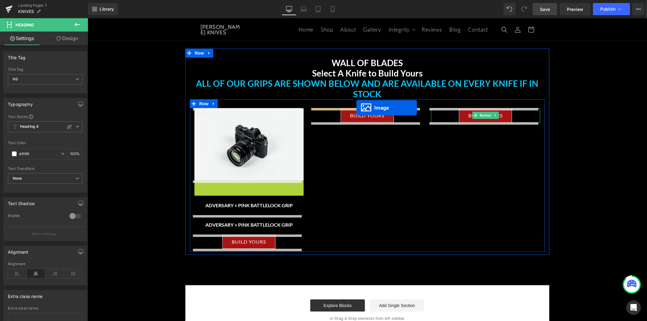
drag, startPoint x: 236, startPoint y: 216, endPoint x: 356, endPoint y: 107, distance: 161.8
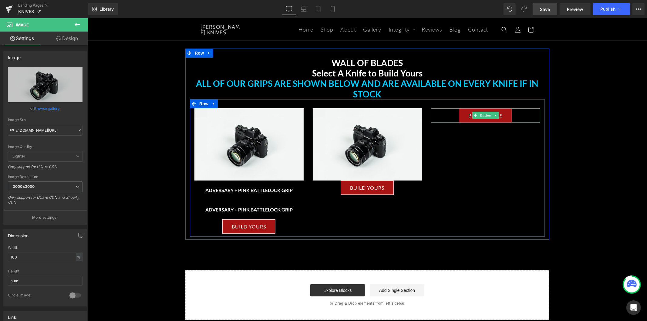
click at [278, 208] on h3 "ADVERSARY + PINK BATTLELOCK GRIP" at bounding box center [248, 209] width 109 height 7
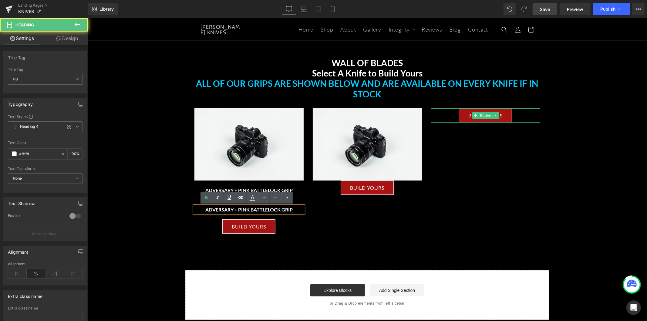
click at [324, 211] on div "Image ADVERSARY + PINK BATTLELOCK GRIP Heading ADVERSARY + PINK BATTLELOCK GRIP…" at bounding box center [367, 167] width 355 height 137
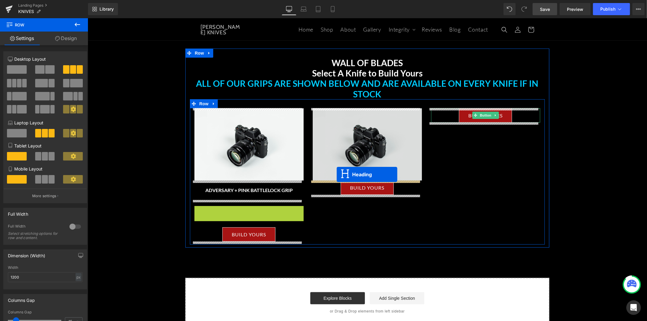
drag, startPoint x: 231, startPoint y: 210, endPoint x: 337, endPoint y: 174, distance: 111.4
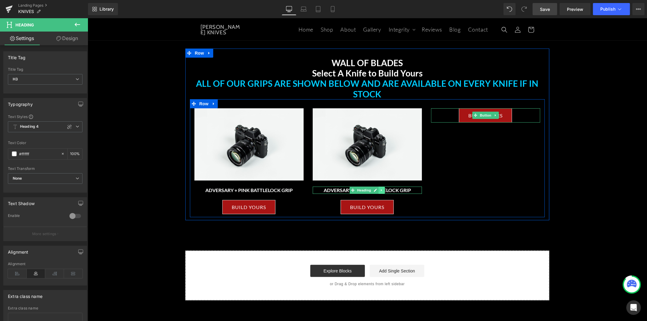
click at [381, 191] on icon at bounding box center [381, 190] width 3 height 4
click at [377, 190] on icon at bounding box center [378, 189] width 3 height 3
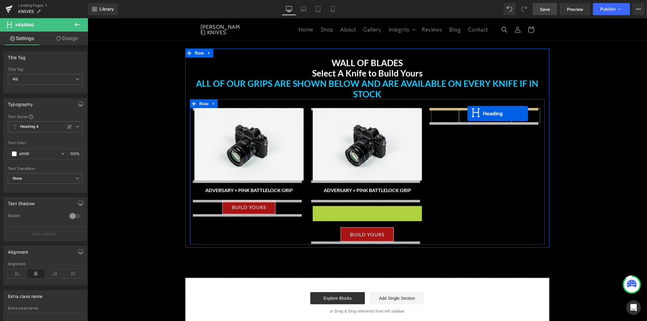
drag, startPoint x: 350, startPoint y: 209, endPoint x: 467, endPoint y: 113, distance: 151.3
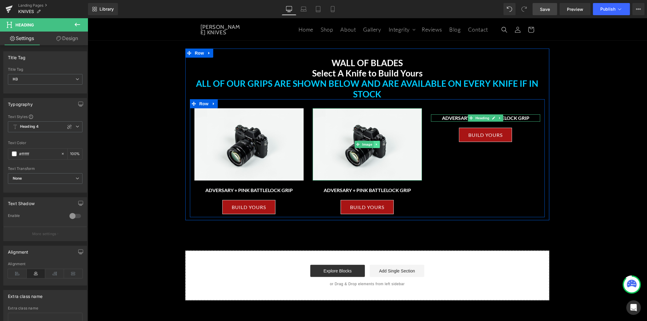
click at [375, 142] on icon at bounding box center [376, 144] width 3 height 4
click at [372, 143] on icon at bounding box center [373, 143] width 3 height 3
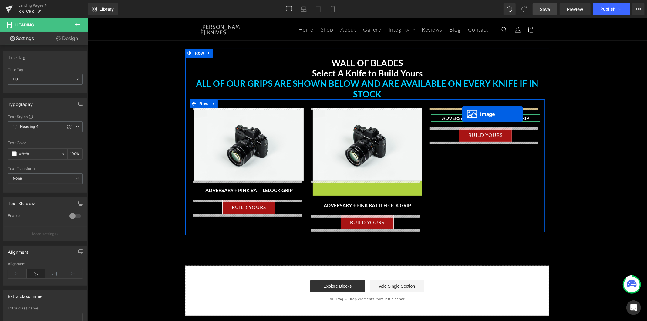
drag, startPoint x: 356, startPoint y: 215, endPoint x: 462, endPoint y: 114, distance: 147.0
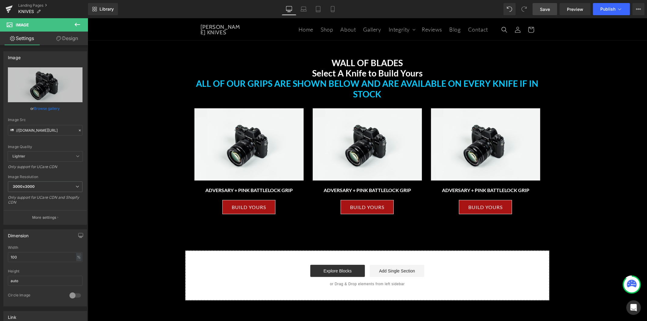
drag, startPoint x: 544, startPoint y: 10, endPoint x: 554, endPoint y: 8, distance: 10.4
click at [554, 8] on link "Save" at bounding box center [545, 9] width 25 height 12
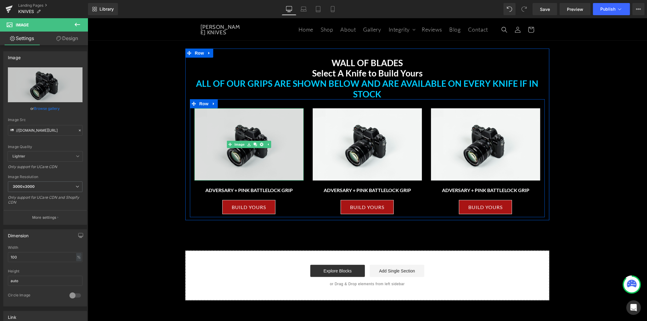
click at [266, 133] on img at bounding box center [248, 144] width 109 height 72
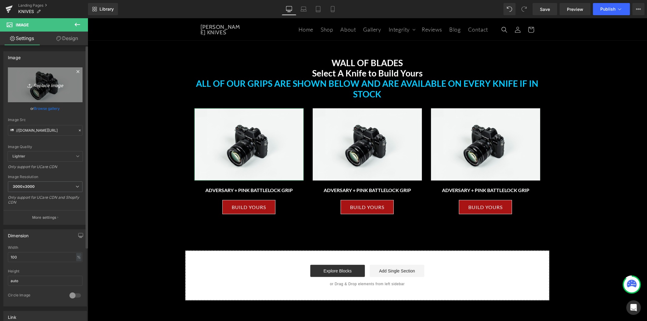
click at [48, 85] on icon "Replace Image" at bounding box center [45, 85] width 49 height 8
click at [58, 74] on link "Replace Image" at bounding box center [45, 84] width 75 height 35
type input "C:\fakepath\ADVERSARY2-WALL-OF-KNIVES.png"
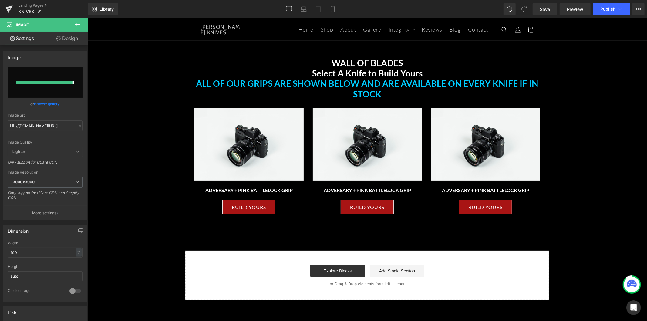
type input "https://ucarecdn.com/9ea32e15-9bc1-48b6-af84-213a106dd856/-/format/auto/-/previ…"
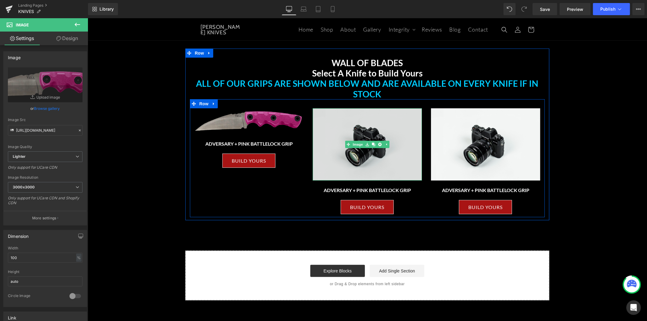
click at [387, 133] on img at bounding box center [367, 144] width 109 height 72
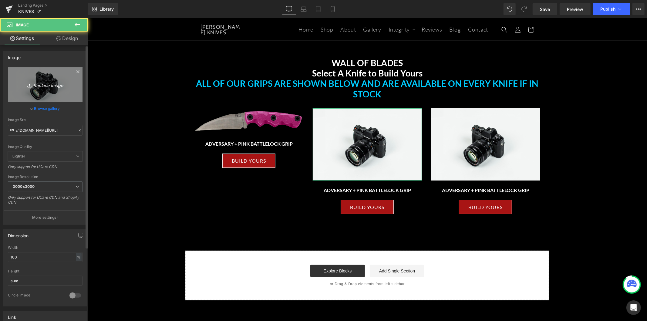
click at [41, 84] on icon "Replace Image" at bounding box center [45, 85] width 49 height 8
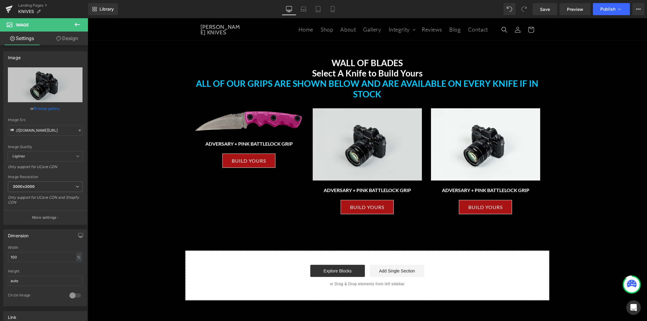
click at [351, 143] on div "Image" at bounding box center [367, 144] width 109 height 72
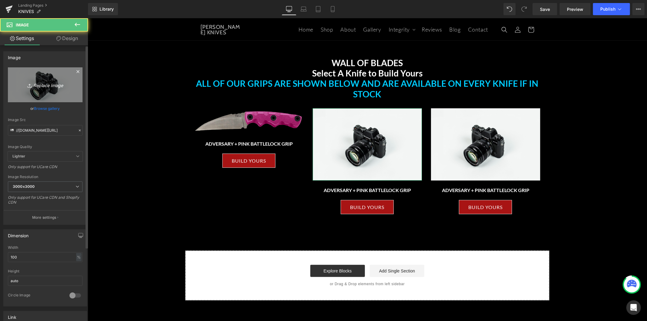
click at [46, 83] on icon "Replace Image" at bounding box center [45, 85] width 49 height 8
type input "C:\fakepath\bushman2.avif"
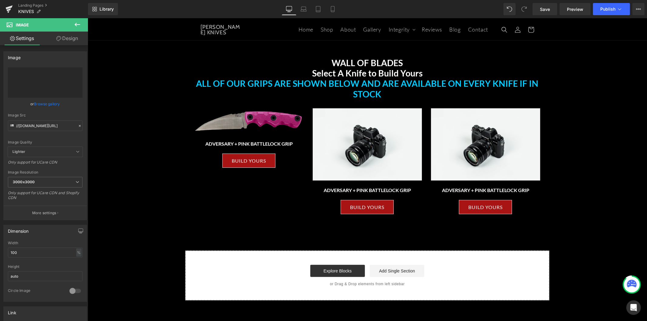
type input "https://ucarecdn.com/a0b5925d-8992-443e-a24c-68cc26908fe4/-/format/auto/-/previ…"
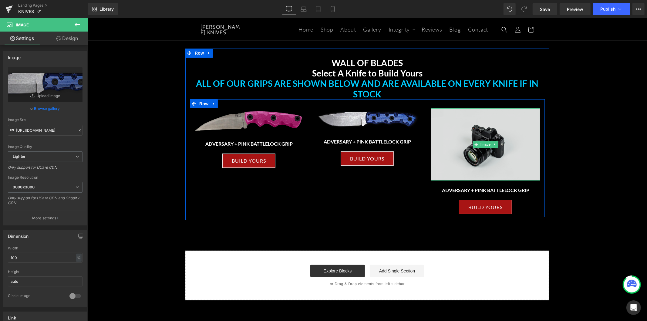
click at [491, 133] on img at bounding box center [485, 144] width 109 height 72
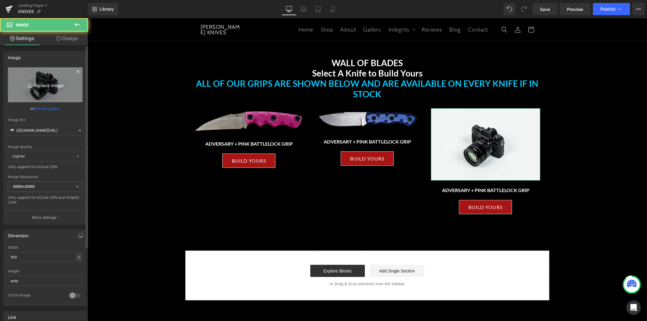
click at [55, 81] on icon "Replace Image" at bounding box center [45, 85] width 49 height 8
type input "C:\fakepath\agent-001.avif"
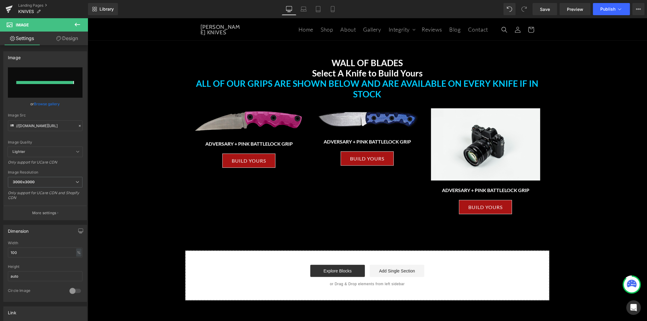
type input "https://ucarecdn.com/c1c3c085-fe30-41ed-949e-7854ce35cfc6/-/format/auto/-/previ…"
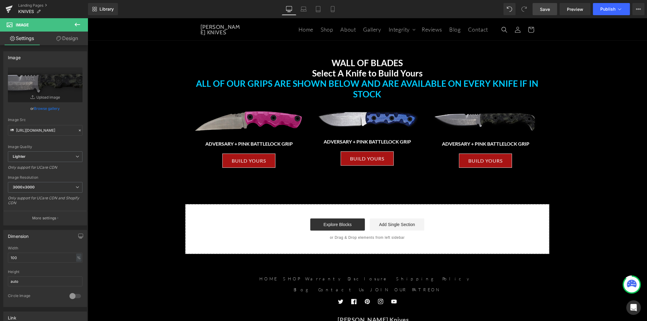
click at [550, 13] on link "Save" at bounding box center [545, 9] width 25 height 12
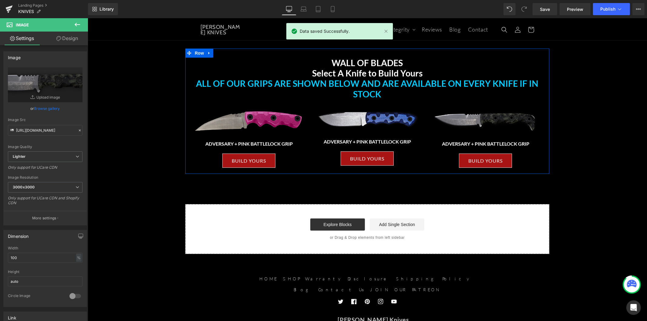
click at [306, 81] on h3 "ALL OF OUR GRIPS ARE SHOWN BELOW AND ARE AVAILABLE ON EVERY KNIFE IF IN STOCK" at bounding box center [367, 88] width 355 height 21
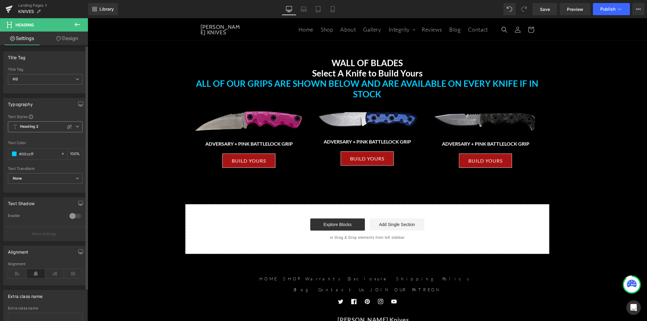
click at [55, 124] on span "Heading 2" at bounding box center [45, 126] width 75 height 11
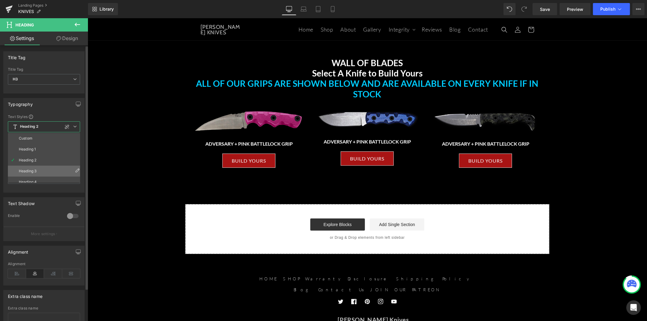
click at [43, 168] on li "Heading 3" at bounding box center [45, 171] width 75 height 11
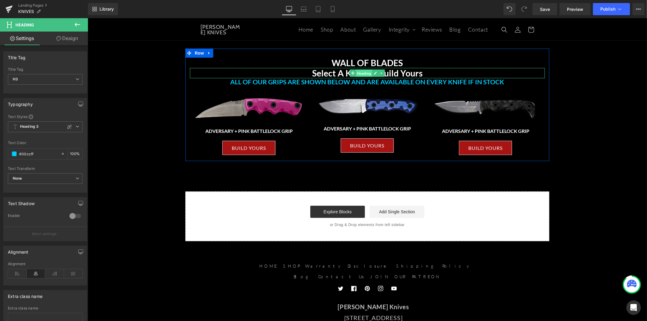
click at [356, 75] on span "Heading" at bounding box center [364, 72] width 16 height 7
click at [428, 73] on h3 "Select A Knife to Build Yours" at bounding box center [367, 73] width 355 height 10
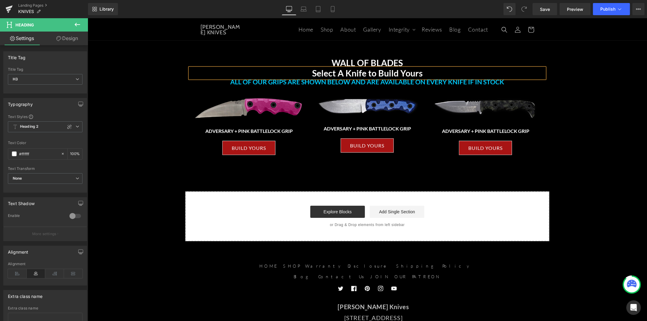
click at [71, 34] on link "Design" at bounding box center [67, 39] width 44 height 14
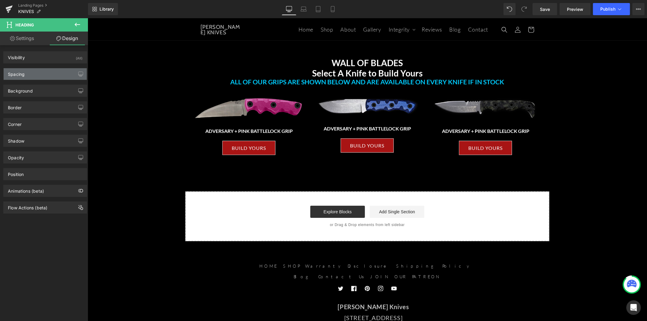
click at [68, 80] on div "Spacing" at bounding box center [45, 74] width 83 height 12
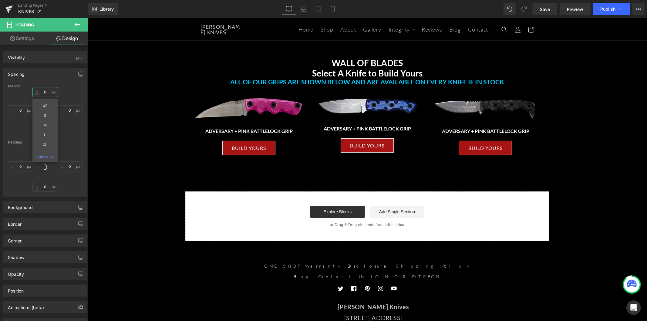
click at [39, 92] on input "0" at bounding box center [44, 92] width 25 height 10
click at [42, 93] on input "0" at bounding box center [44, 92] width 25 height 10
click at [44, 92] on input "0" at bounding box center [44, 92] width 25 height 10
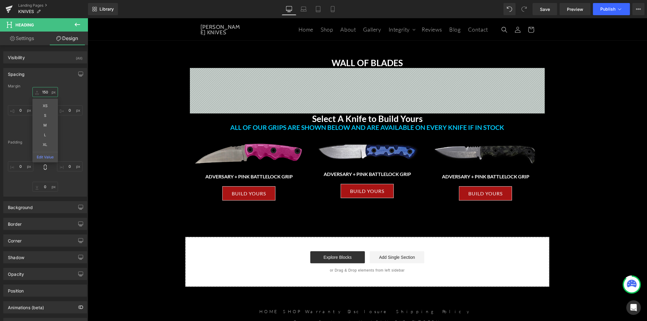
drag, startPoint x: 50, startPoint y: 93, endPoint x: 30, endPoint y: 92, distance: 19.7
click at [30, 92] on div "150 150 XS S M L XL Edit Value 0px 0 0px 0 0px 0" at bounding box center [45, 111] width 75 height 49
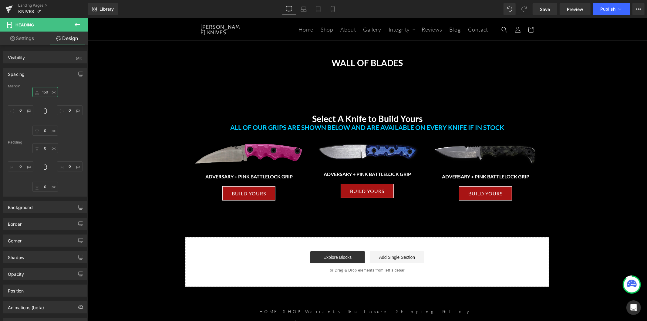
click at [47, 93] on input "150" at bounding box center [44, 92] width 25 height 10
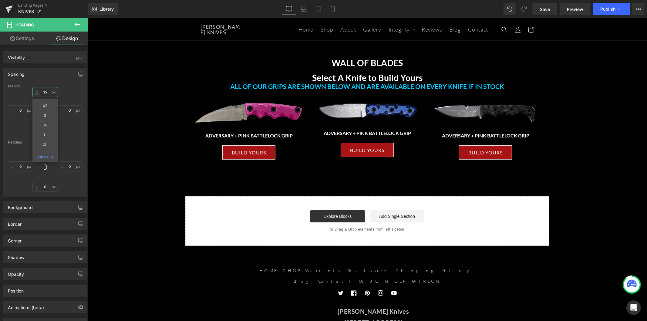
type input "15"
click at [70, 93] on div "15 15 XS S M L XL Edit Value 0px 0 0px 0 0px 0" at bounding box center [45, 111] width 75 height 49
click at [45, 131] on input "0" at bounding box center [44, 131] width 25 height 10
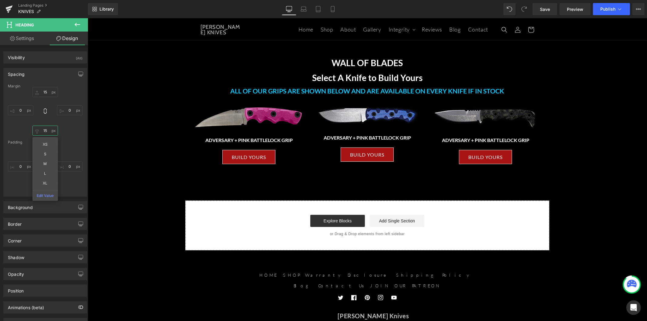
type input "15"
click at [69, 95] on div "15 15 0px 0 15 15 XS S M L XL Edit Value 0px 0" at bounding box center [45, 111] width 75 height 49
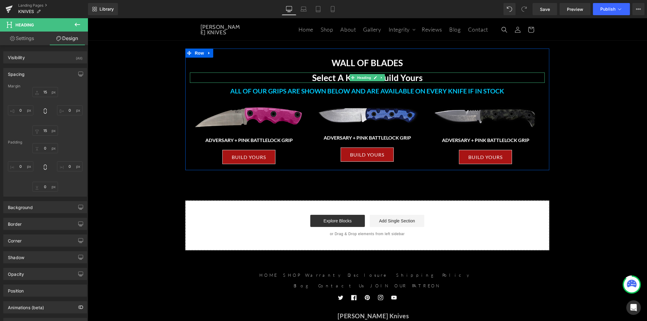
click at [414, 80] on h3 "Select A Knife to Build Yours" at bounding box center [367, 77] width 355 height 10
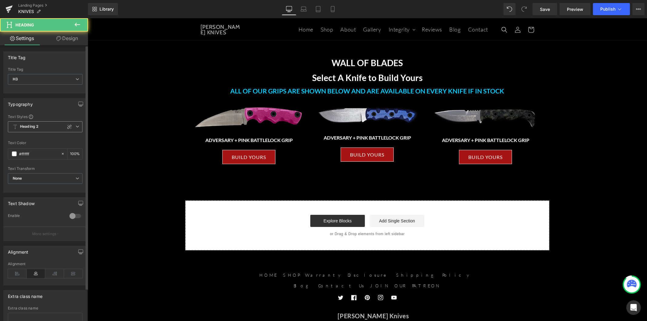
click at [56, 127] on span "Heading 2" at bounding box center [45, 126] width 75 height 11
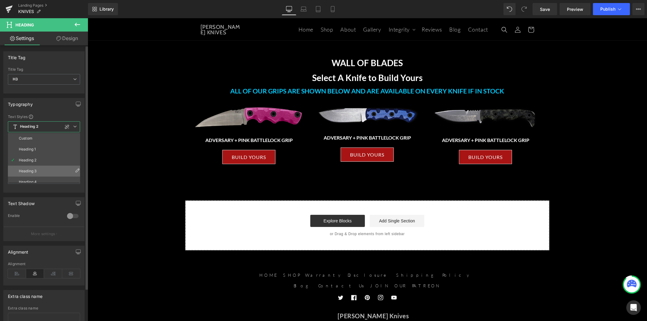
click at [43, 167] on li "Heading 3" at bounding box center [45, 171] width 75 height 11
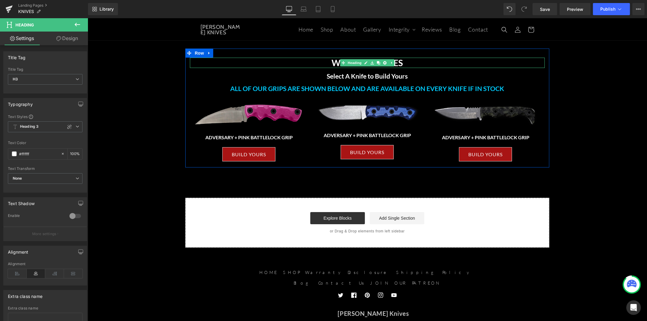
click at [414, 65] on h1 "WALL OF BLADES" at bounding box center [367, 62] width 355 height 10
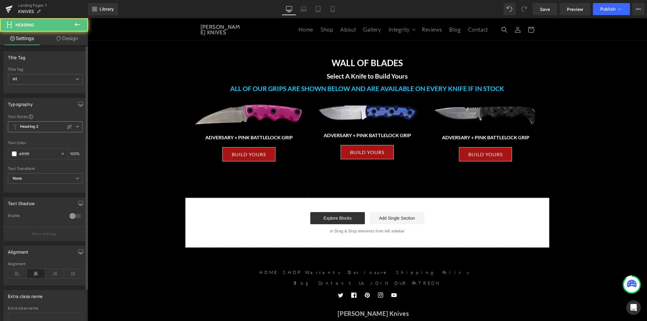
click at [52, 125] on span "Heading 2" at bounding box center [45, 126] width 75 height 11
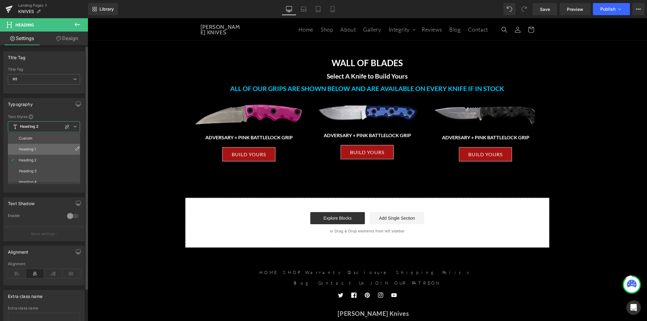
click at [44, 149] on li "Heading 1" at bounding box center [45, 149] width 75 height 11
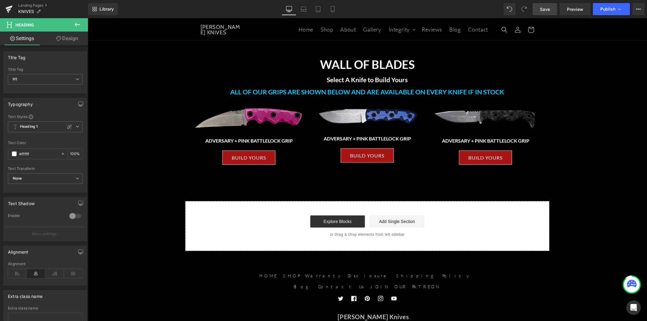
click at [546, 10] on span "Save" at bounding box center [545, 9] width 10 height 6
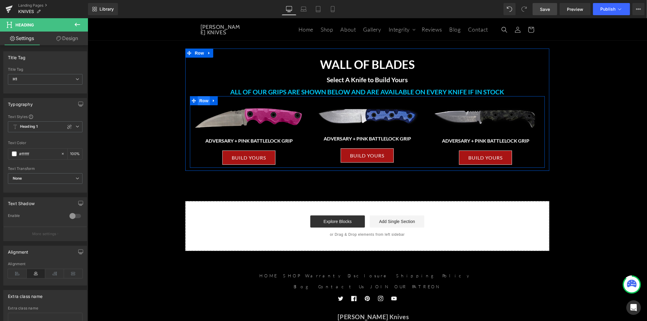
click at [203, 101] on span "Row" at bounding box center [204, 100] width 12 height 9
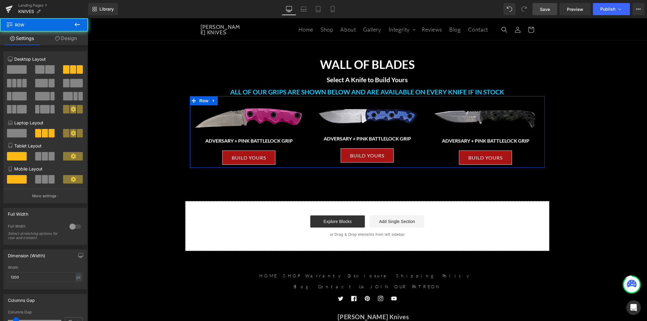
click at [61, 40] on link "Design" at bounding box center [66, 39] width 44 height 14
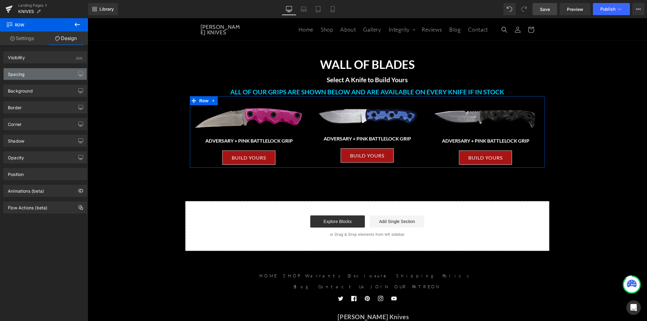
click at [47, 76] on div "Spacing" at bounding box center [45, 74] width 83 height 12
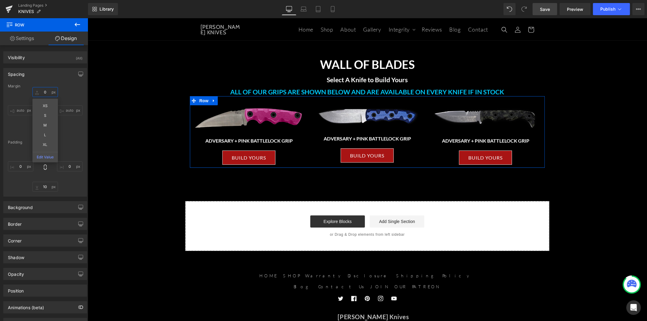
click at [50, 90] on input "0" at bounding box center [44, 92] width 25 height 10
click at [44, 90] on input "0" at bounding box center [44, 92] width 25 height 10
drag, startPoint x: 44, startPoint y: 92, endPoint x: 40, endPoint y: 90, distance: 4.4
click at [40, 90] on input "0" at bounding box center [44, 92] width 25 height 10
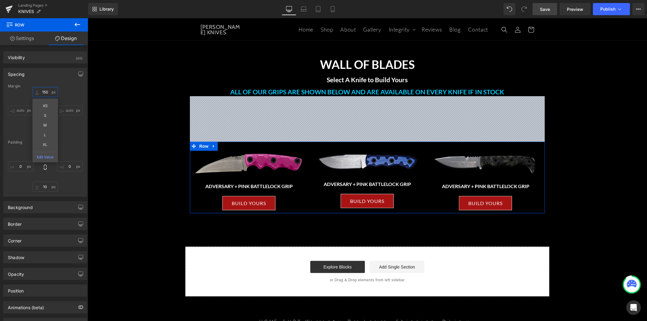
click at [44, 93] on input "150" at bounding box center [44, 92] width 25 height 10
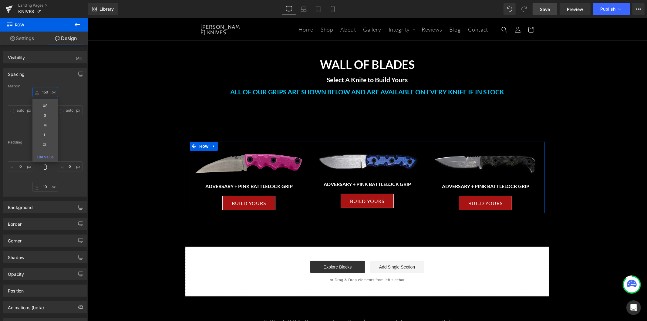
click at [44, 93] on input "150" at bounding box center [44, 92] width 25 height 10
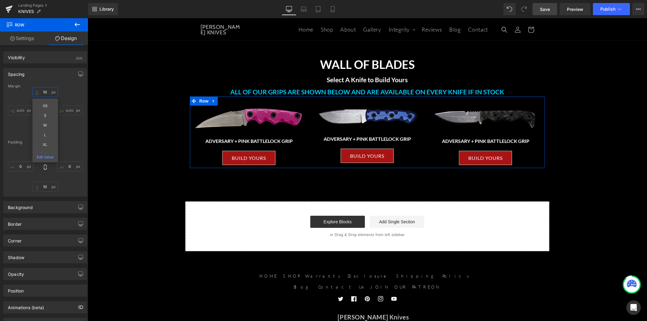
type input "100"
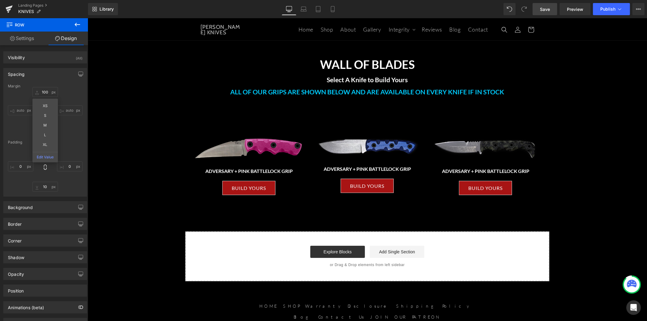
click at [630, 104] on div "WALL OF BLADES Heading Select A Knife to Build Yours Heading ALL OF OUR GRIPS A…" at bounding box center [367, 149] width 560 height 263
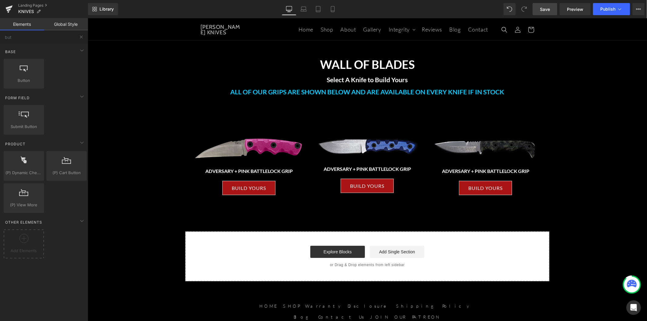
click at [546, 12] on span "Save" at bounding box center [545, 9] width 10 height 6
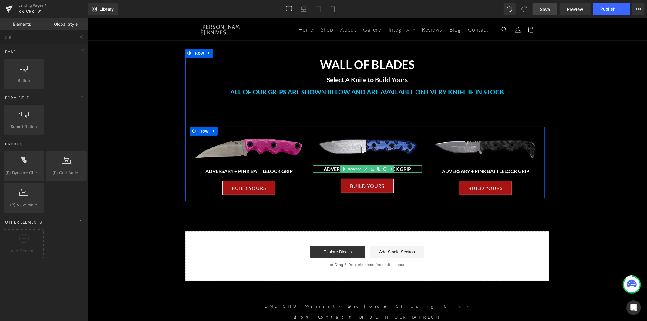
click at [406, 168] on h3 "ADVERSARY + PINK BATTLELOCK GRIP" at bounding box center [367, 168] width 109 height 7
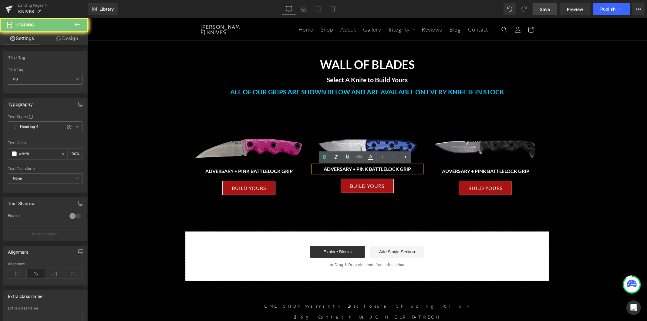
click at [406, 168] on h3 "ADVERSARY + PINK BATTLELOCK GRIP" at bounding box center [367, 168] width 109 height 7
paste div
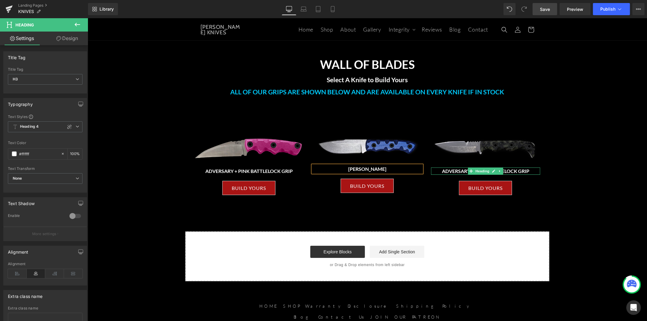
click at [519, 171] on h3 "ADVERSARY + PINK BATTLELOCK GRIP" at bounding box center [485, 170] width 109 height 7
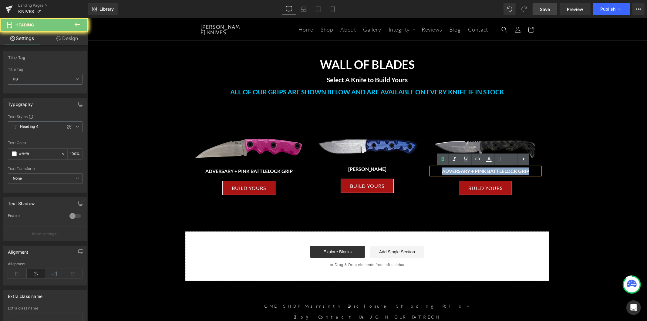
click at [519, 171] on h3 "ADVERSARY + PINK BATTLELOCK GRIP" at bounding box center [485, 170] width 109 height 7
paste div
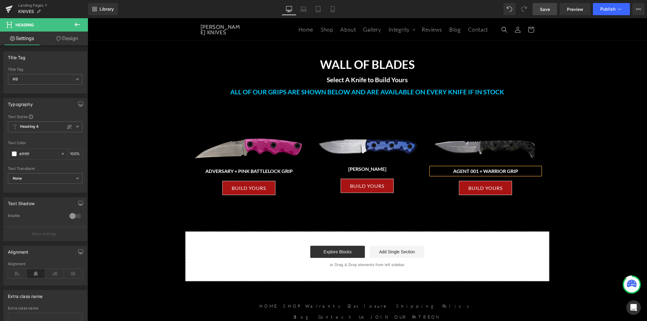
click at [544, 10] on span "Save" at bounding box center [545, 9] width 10 height 6
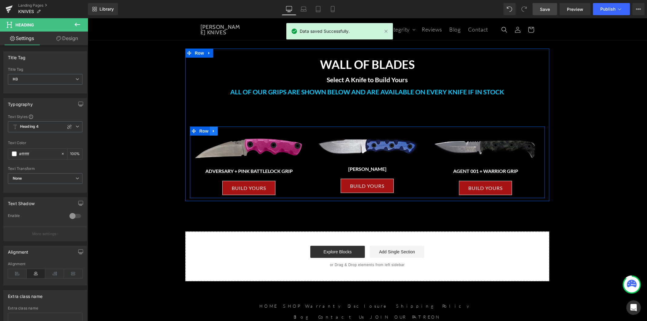
click at [211, 132] on icon at bounding box center [213, 130] width 4 height 5
click at [219, 130] on icon at bounding box center [221, 131] width 4 height 4
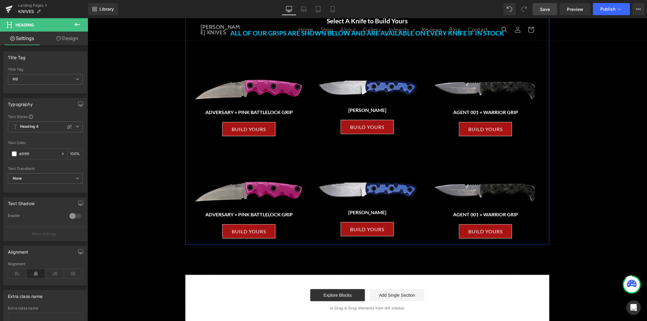
scroll to position [34, 0]
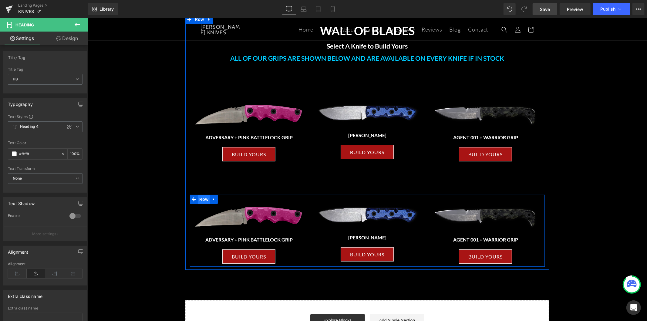
click at [205, 199] on span "Row" at bounding box center [204, 199] width 12 height 9
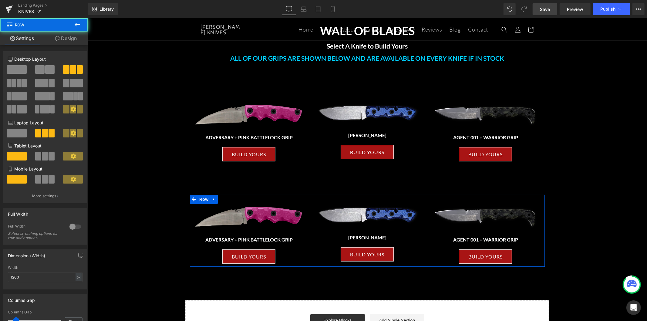
click at [66, 42] on link "Design" at bounding box center [66, 39] width 44 height 14
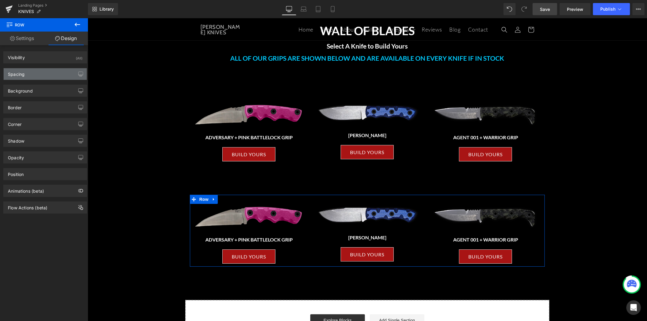
click at [35, 74] on div "Spacing" at bounding box center [45, 74] width 83 height 12
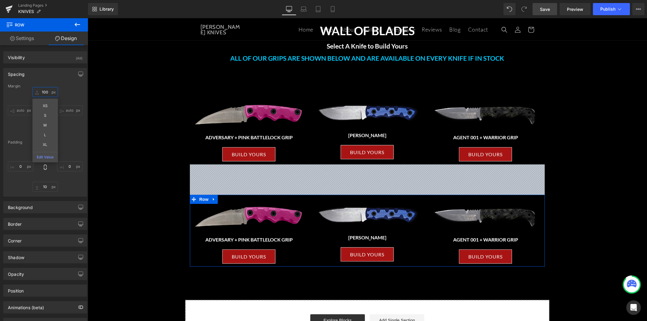
click at [41, 91] on input "100" at bounding box center [44, 92] width 25 height 10
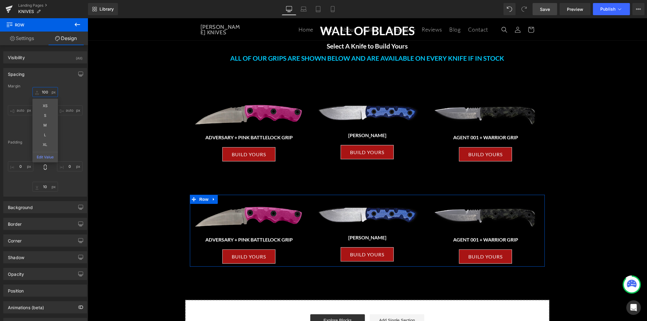
click at [41, 91] on input "100" at bounding box center [44, 92] width 25 height 10
click at [44, 95] on input "100" at bounding box center [44, 92] width 25 height 10
type input "60"
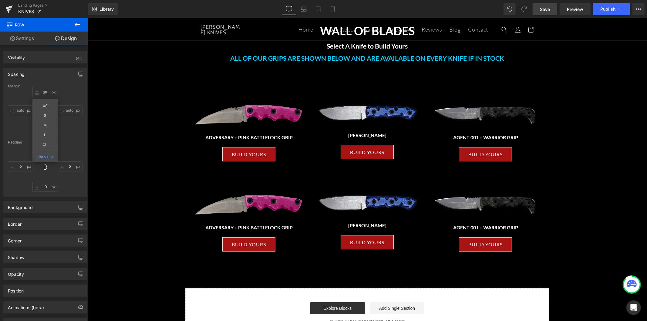
click at [135, 106] on div "WALL OF BLADES Heading Select A Knife to Build Yours Heading ALL OF OUR GRIPS A…" at bounding box center [367, 160] width 560 height 353
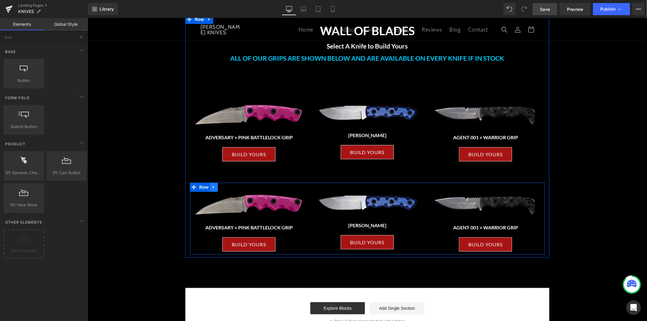
click at [212, 186] on icon at bounding box center [213, 187] width 4 height 5
click at [219, 188] on icon at bounding box center [221, 187] width 4 height 5
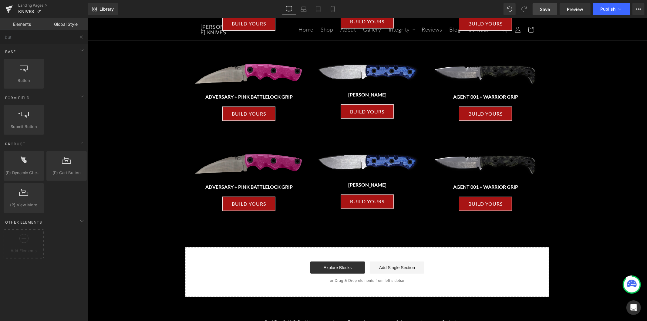
scroll to position [162, 0]
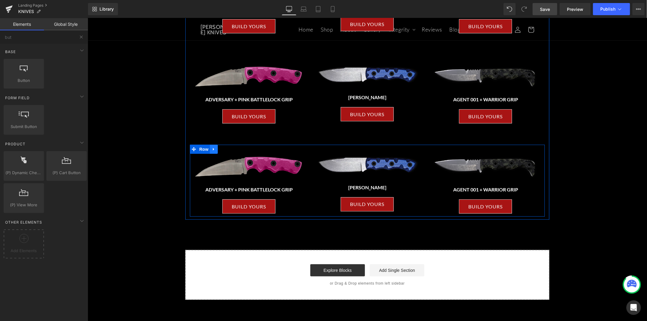
click at [213, 149] on icon at bounding box center [213, 149] width 1 height 3
click at [221, 150] on icon at bounding box center [221, 149] width 4 height 4
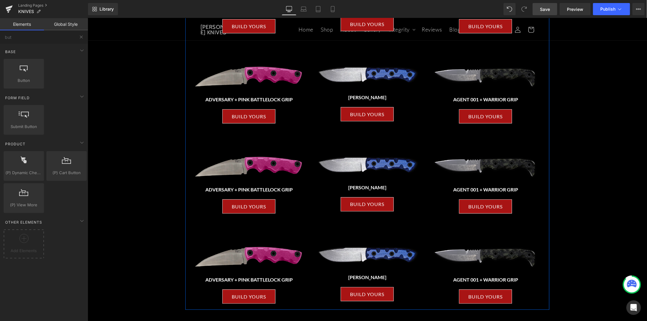
click at [218, 228] on div "WALL OF BLADES Heading Select A Knife to Build Yours Heading ALL OF OUR GRIPS A…" at bounding box center [367, 101] width 364 height 411
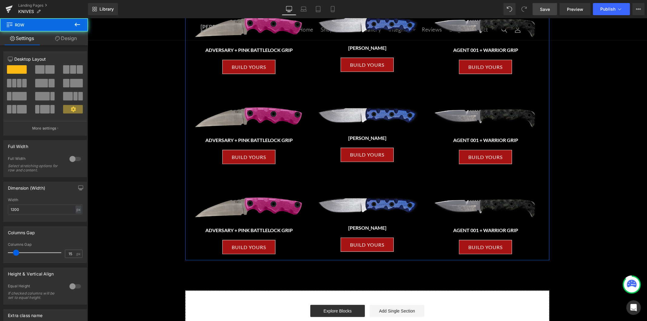
scroll to position [229, 0]
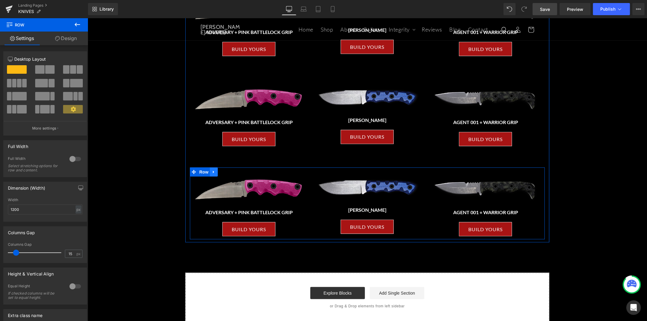
click at [211, 173] on icon at bounding box center [213, 172] width 4 height 5
click at [220, 172] on icon at bounding box center [221, 172] width 4 height 4
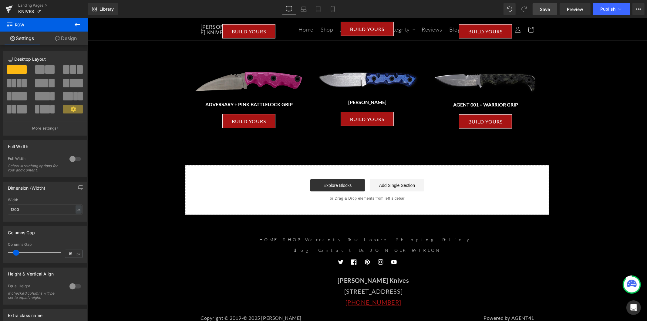
scroll to position [375, 0]
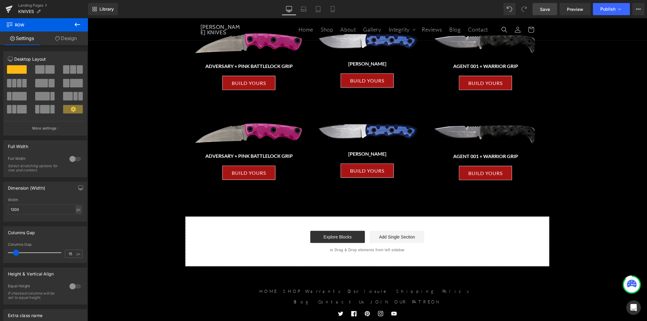
click at [218, 114] on div "Image ADVERSARY + PINK BATTLELOCK GRIP Heading BUILD YOURS Button Image BUSHMAN…" at bounding box center [367, 147] width 355 height 72
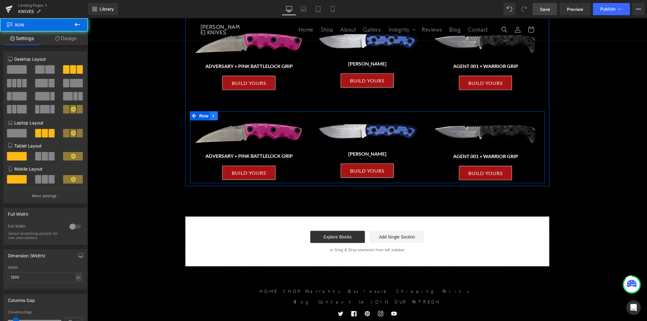
click at [211, 116] on icon at bounding box center [213, 115] width 4 height 5
click at [220, 116] on icon at bounding box center [221, 115] width 4 height 5
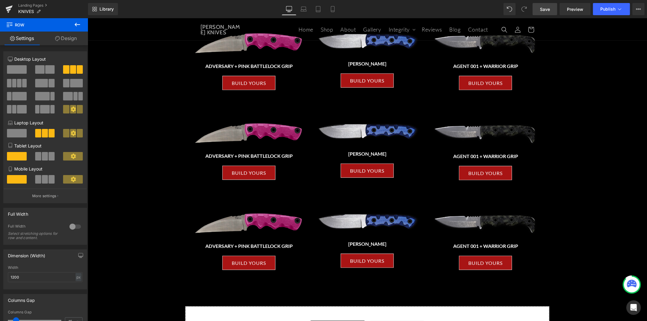
drag, startPoint x: 541, startPoint y: 8, endPoint x: 279, endPoint y: 297, distance: 389.5
click at [541, 8] on span "Save" at bounding box center [545, 9] width 10 height 6
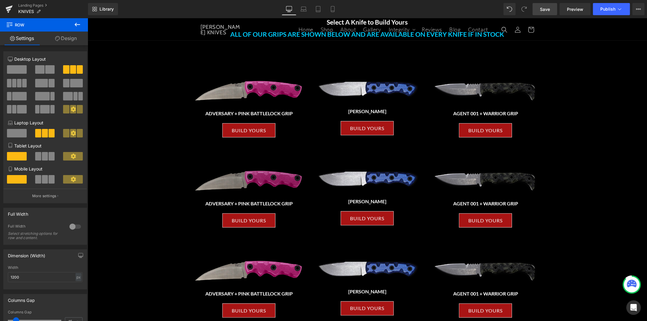
scroll to position [67, 0]
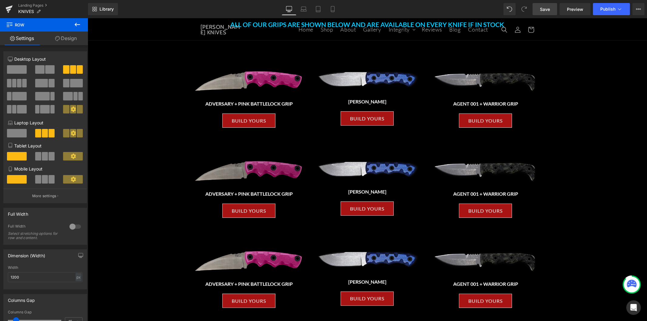
click at [262, 171] on img at bounding box center [248, 171] width 109 height 26
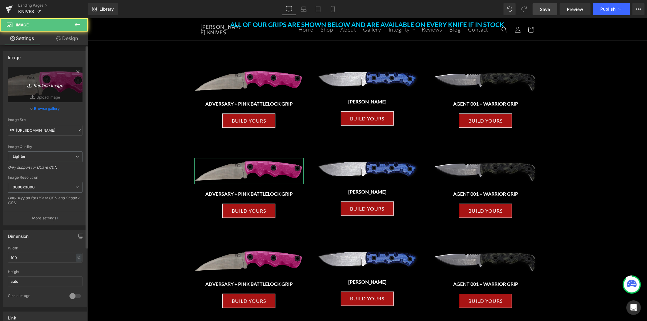
click at [52, 85] on icon "Replace Image" at bounding box center [45, 85] width 49 height 8
type input "C:\fakepath\agent-002-2.avif"
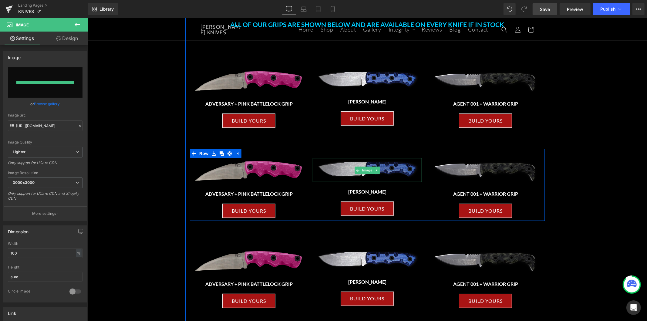
type input "https://ucarecdn.com/4bf3b4cf-8ed0-407e-ba5e-9e49957946aa/-/format/auto/-/previ…"
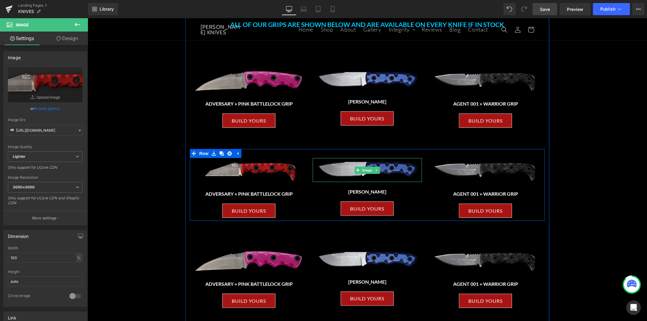
click at [384, 169] on img at bounding box center [367, 170] width 109 height 24
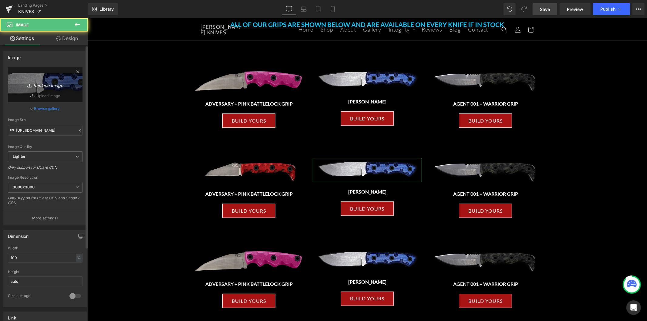
click at [61, 86] on icon "Replace Image" at bounding box center [45, 85] width 49 height 8
type input "C:\fakepath\AGENT-003-1.avif"
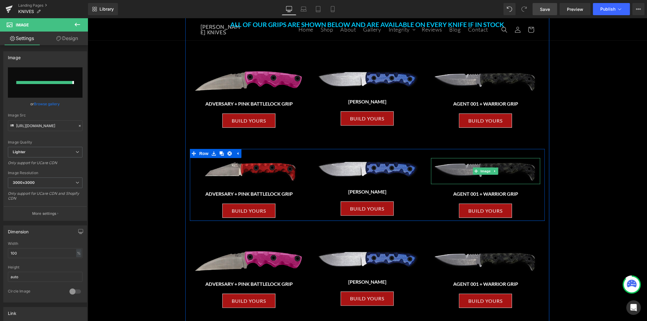
type input "https://ucarecdn.com/f37f2a8e-dbc1-4956-acc2-629ed3d7bcc2/-/format/auto/-/previ…"
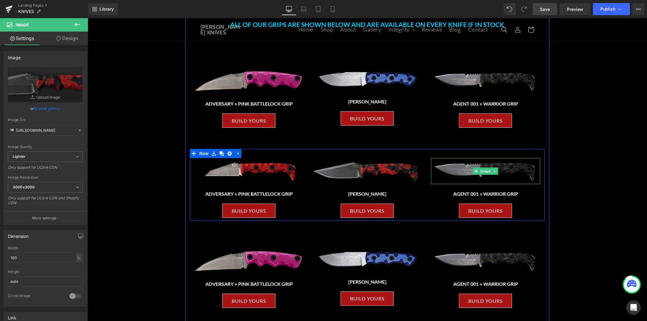
click at [507, 173] on img at bounding box center [485, 171] width 109 height 26
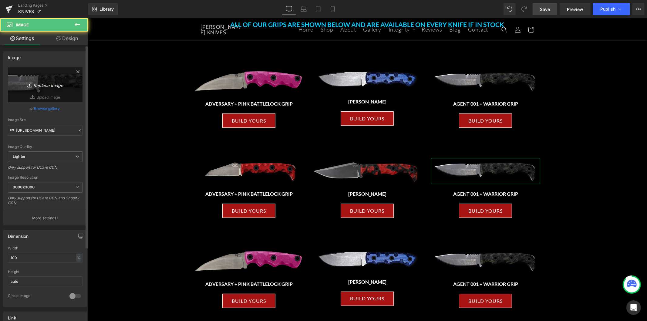
click at [47, 81] on icon "Replace Image" at bounding box center [45, 85] width 49 height 8
type input "C:\fakepath\AGENT-004.avif"
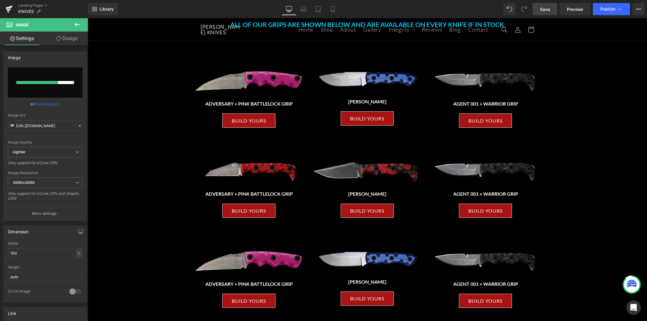
type input "https://ucarecdn.com/8e678822-67d1-4a9c-999e-66dddc69adf3/-/format/auto/-/previ…"
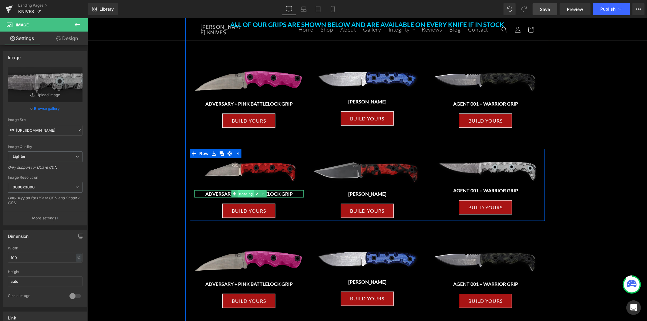
click at [244, 195] on span "Heading" at bounding box center [246, 193] width 16 height 7
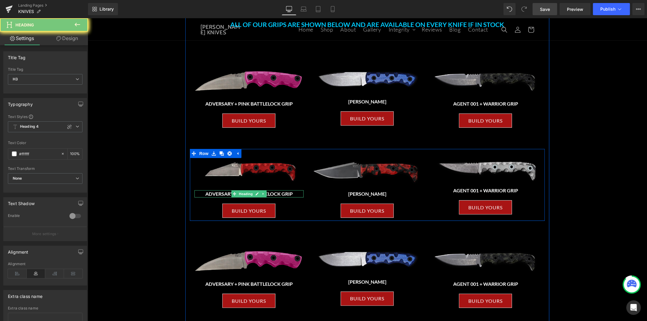
click at [279, 195] on h3 "ADVERSARY + PINK BATTLELOCK GRIP" at bounding box center [248, 193] width 109 height 7
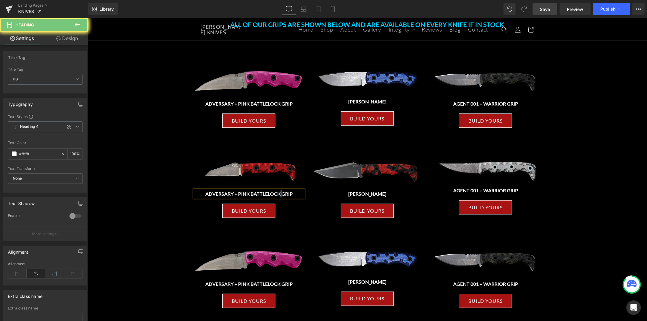
click at [279, 195] on h3 "ADVERSARY + PINK BATTLELOCK GRIP" at bounding box center [248, 193] width 109 height 7
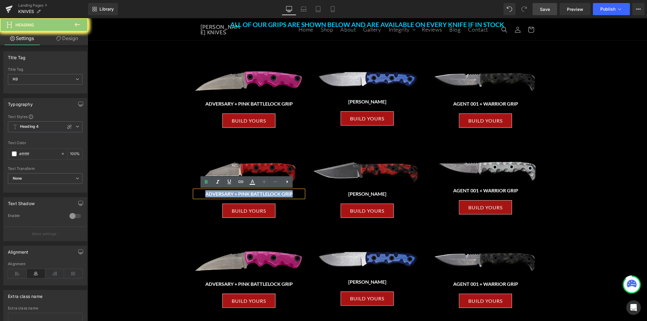
click at [278, 195] on h3 "ADVERSARY + PINK BATTLELOCK GRIP" at bounding box center [248, 193] width 109 height 7
paste div
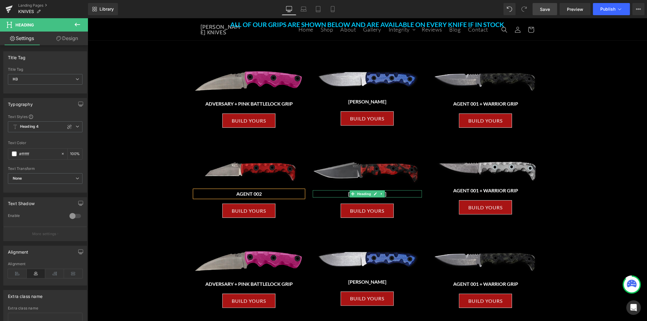
click at [396, 191] on h3 "BUSHMAN" at bounding box center [367, 193] width 109 height 7
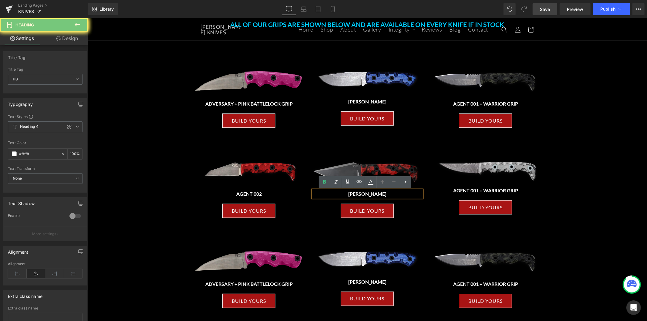
click at [394, 194] on h3 "BUSHMAN" at bounding box center [367, 193] width 109 height 7
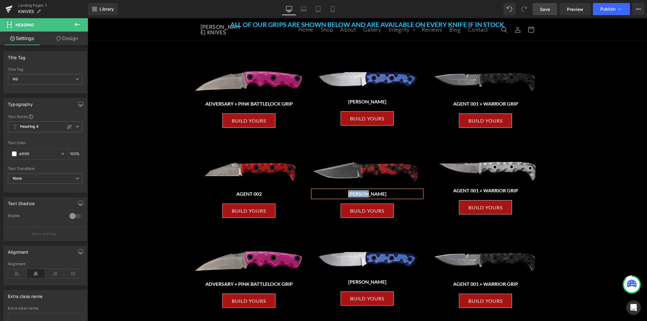
paste div
click at [524, 192] on div "AGENT 001 + WARRIOR GRIP Heading" at bounding box center [485, 190] width 109 height 7
click at [524, 192] on h3 "AGENT 001 + WARRIOR GRIP" at bounding box center [485, 190] width 109 height 7
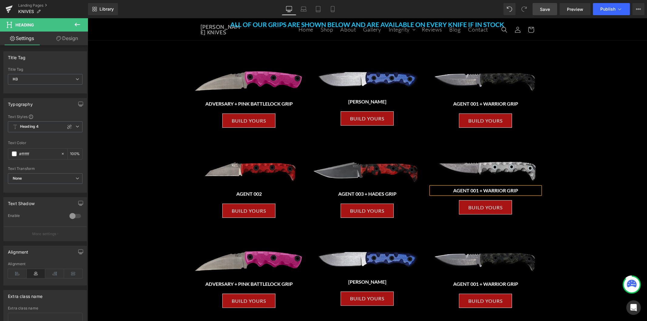
click at [511, 190] on h3 "AGENT 001 + WARRIOR GRIP" at bounding box center [485, 190] width 109 height 7
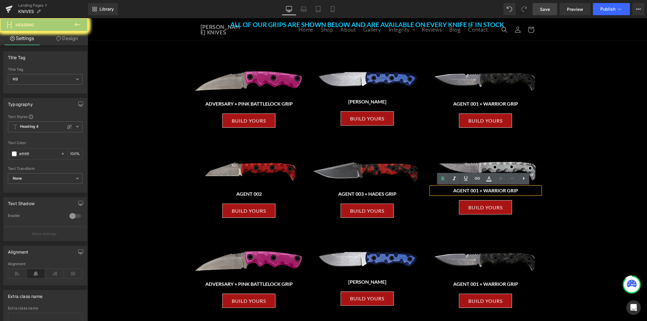
paste div
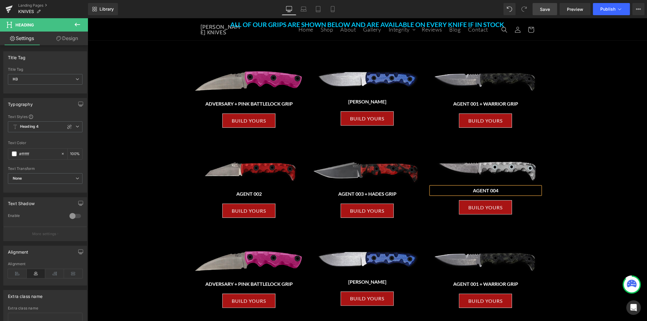
click at [549, 7] on span "Save" at bounding box center [545, 9] width 10 height 6
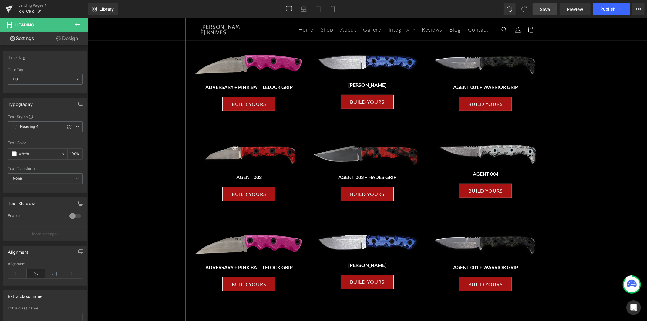
scroll to position [135, 0]
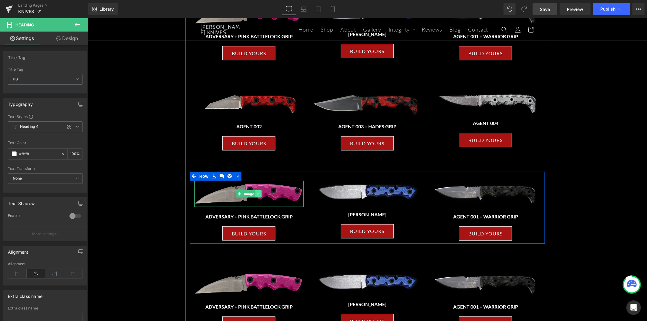
click at [258, 190] on link at bounding box center [258, 193] width 6 height 7
click at [290, 198] on img at bounding box center [248, 194] width 109 height 26
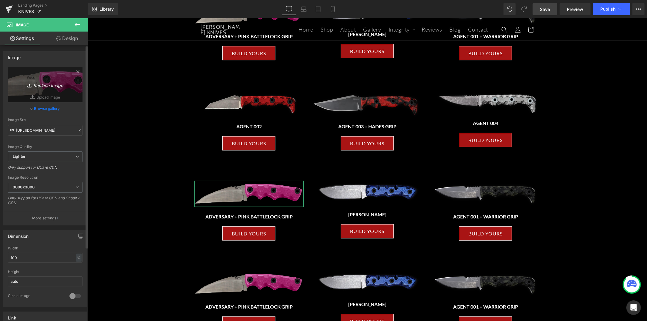
click at [51, 83] on icon "Replace Image" at bounding box center [45, 85] width 49 height 8
click at [46, 79] on link "Replace Image" at bounding box center [45, 84] width 75 height 35
type input "C:\fakepath\AGENT-005.avif"
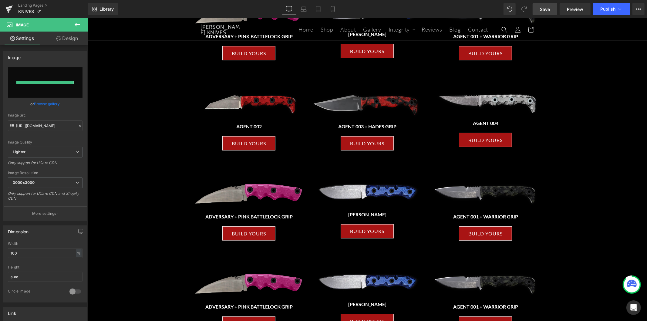
type input "https://ucarecdn.com/8c042d88-cbb8-47df-b1df-fa565dc1d398/-/format/auto/-/previ…"
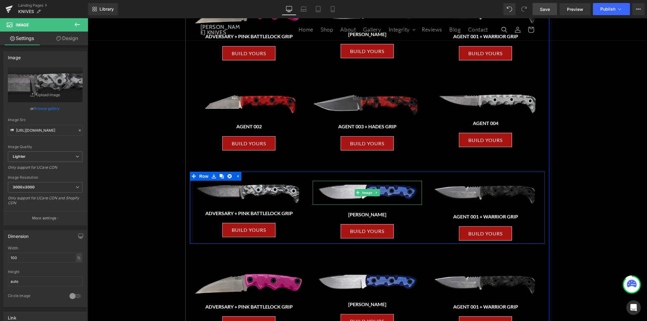
click at [397, 193] on img at bounding box center [367, 193] width 109 height 24
click at [381, 195] on img at bounding box center [367, 193] width 109 height 24
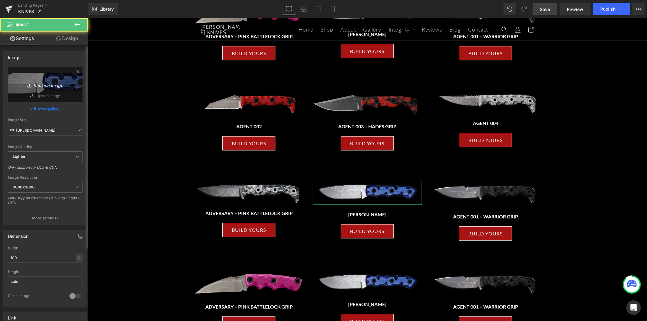
click at [47, 92] on link "Replace Image" at bounding box center [45, 84] width 75 height 35
type input "C:\fakepath\TRAINER-AGENT-007-1536x357.png"
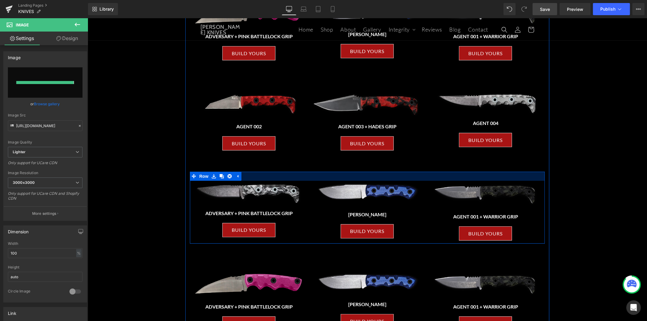
type input "https://ucarecdn.com/b18b1558-bc7f-4097-9685-b23364d8f477/-/format/auto/-/previ…"
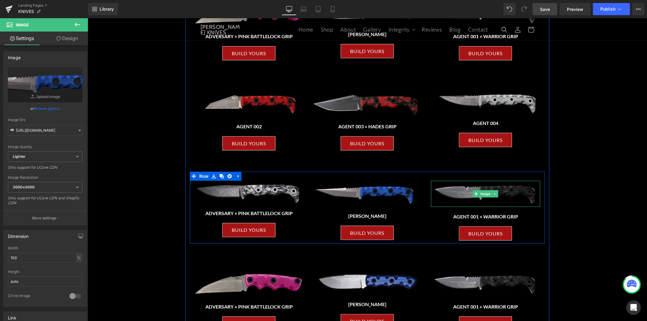
click at [515, 198] on img at bounding box center [485, 194] width 109 height 26
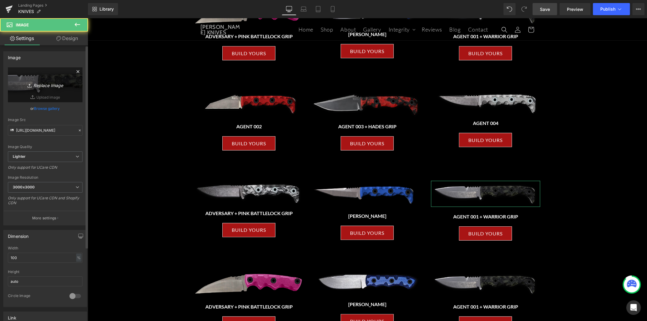
click at [42, 81] on icon "Replace Image" at bounding box center [45, 85] width 49 height 8
type input "C:\fakepath\COMBATANT-1.avif"
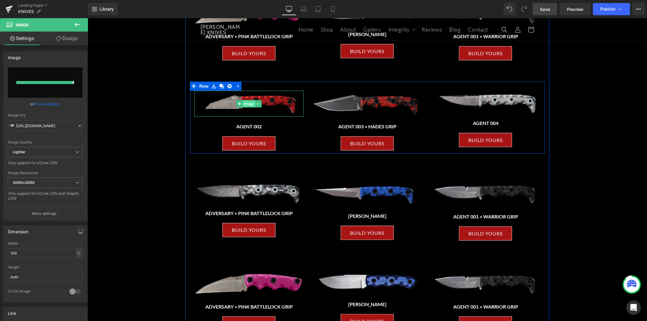
type input "https://ucarecdn.com/9fbea8d1-eef5-4ef0-9a60-a9fa2aa4a366/-/format/auto/-/previ…"
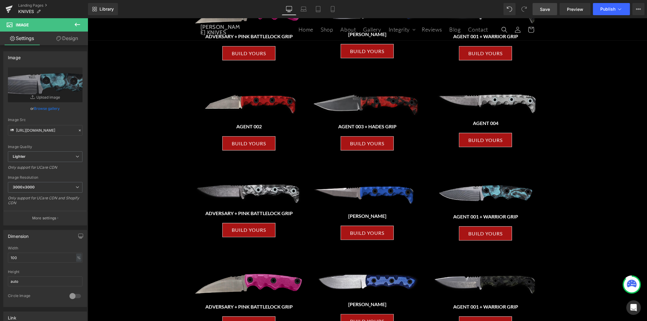
click at [551, 11] on link "Save" at bounding box center [545, 9] width 25 height 12
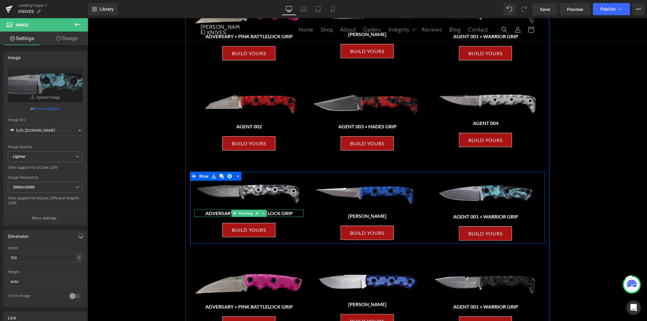
click at [286, 214] on h3 "ADVERSARY + PINK BATTLELOCK GRIP" at bounding box center [248, 212] width 109 height 7
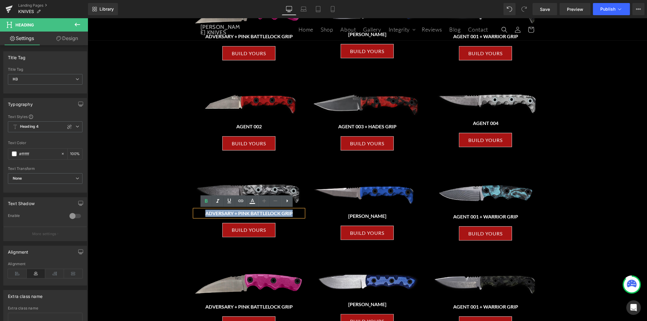
click at [317, 177] on div "Image ADVERSARY + PINK BATTLELOCK GRIP Heading BUILD YOURS Button Image BUSHMAN…" at bounding box center [367, 207] width 355 height 72
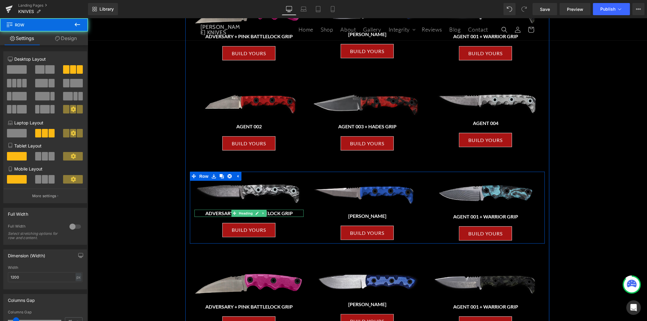
click at [282, 214] on h3 "ADVERSARY + PINK BATTLELOCK GRIP" at bounding box center [248, 212] width 109 height 7
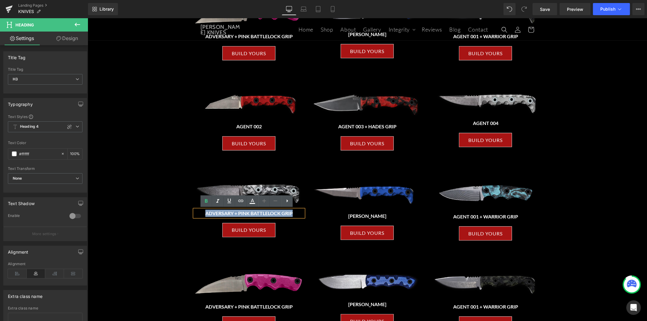
paste div
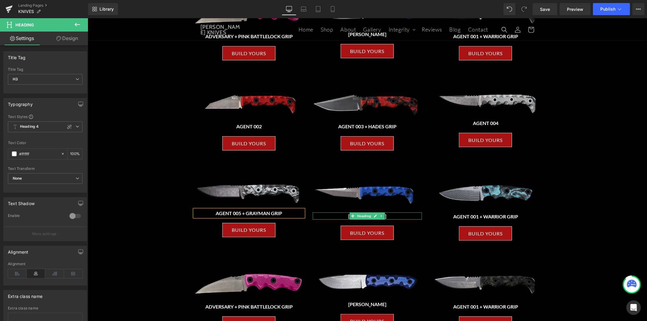
click at [397, 216] on h3 "BUSHMAN" at bounding box center [367, 215] width 109 height 7
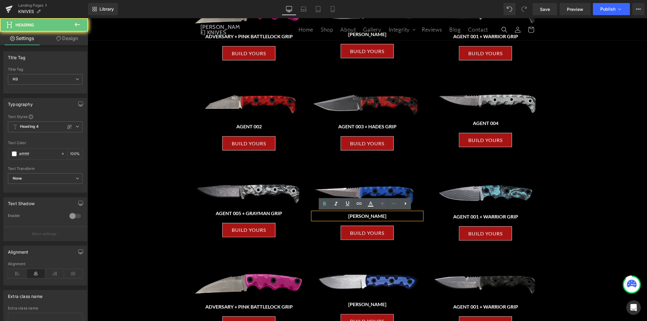
click at [384, 215] on h3 "BUSHMAN" at bounding box center [367, 215] width 109 height 7
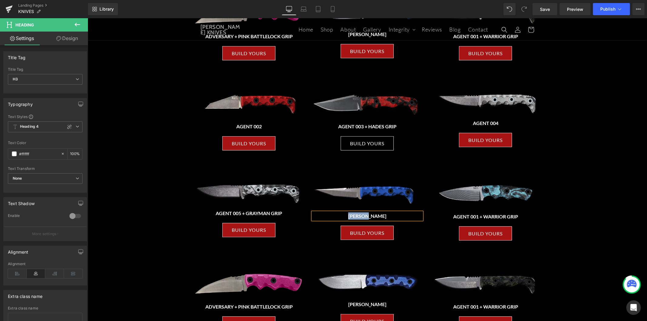
paste div
click at [519, 217] on h3 "AGENT 001 + WARRIOR GRIP" at bounding box center [485, 216] width 109 height 7
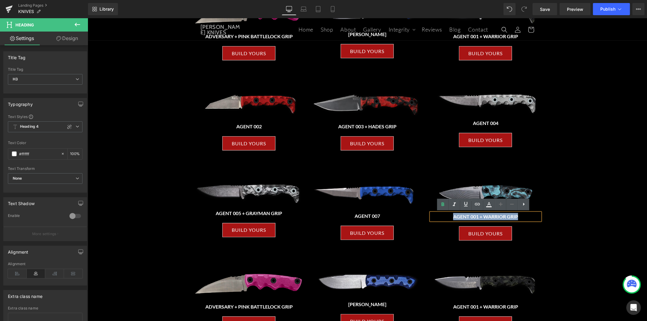
paste div
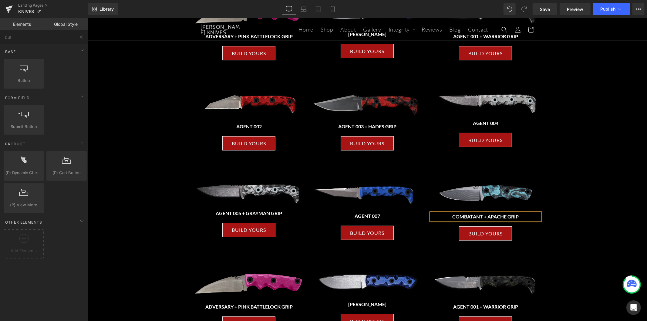
click at [562, 180] on div "WALL OF BLADES Heading Select A Knife to Build Yours Heading ALL OF OUR GRIPS A…" at bounding box center [367, 239] width 560 height 713
drag, startPoint x: 543, startPoint y: 9, endPoint x: 315, endPoint y: 120, distance: 253.1
click at [543, 9] on span "Save" at bounding box center [545, 9] width 10 height 6
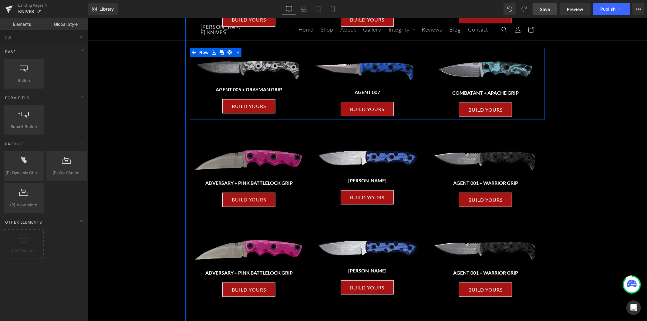
scroll to position [269, 0]
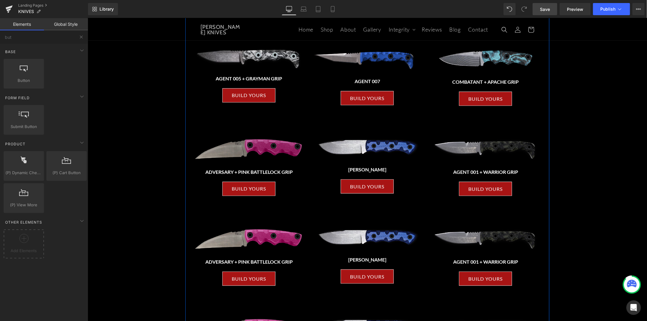
click at [248, 143] on img at bounding box center [248, 149] width 109 height 26
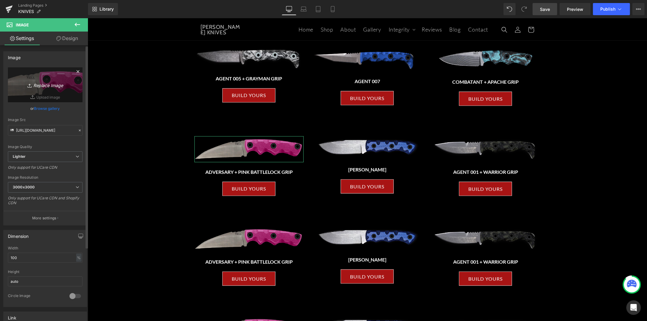
click at [46, 78] on link "Replace Image" at bounding box center [45, 84] width 75 height 35
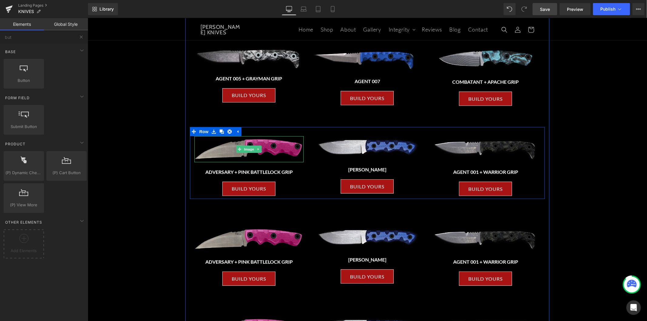
click at [280, 144] on img at bounding box center [248, 149] width 109 height 26
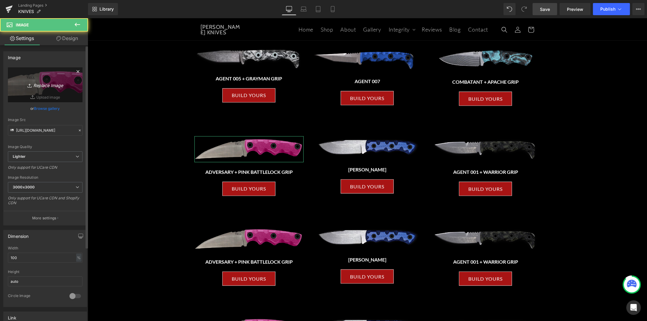
click at [47, 81] on icon "Replace Image" at bounding box center [45, 85] width 49 height 8
type input "C:\fakepath\CW-FOLDER-TAN-1536x710.png"
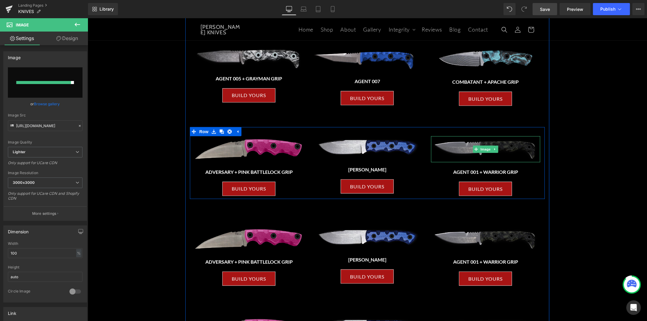
type input "https://ucarecdn.com/0e0a99aa-cc1d-4a9a-b766-81aae5ed20a7/-/format/auto/-/previ…"
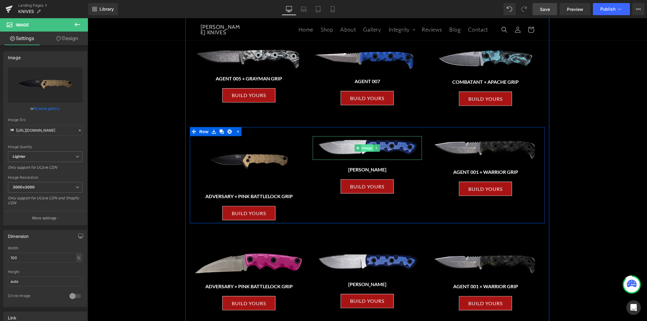
click at [379, 146] on img at bounding box center [367, 148] width 109 height 24
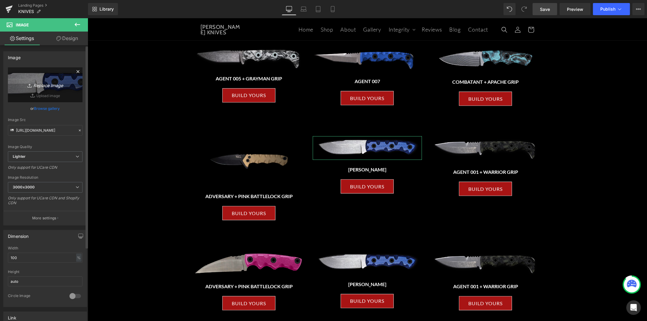
click at [55, 86] on icon "Replace Image" at bounding box center [45, 85] width 49 height 8
type input "C:\fakepath\DP1-WARRIOR-BLACK4b.png"
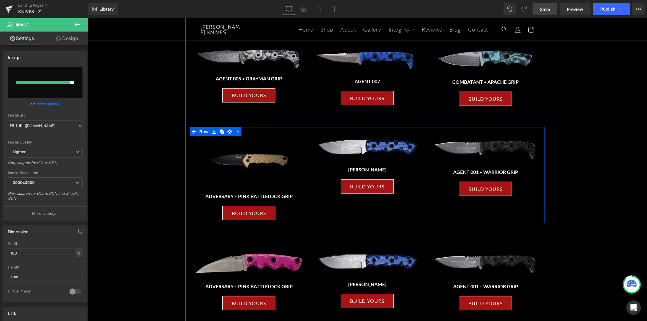
type input "https://ucarecdn.com/15cc64bb-ab78-4037-870f-a905b8b6ba6c/-/format/auto/-/previ…"
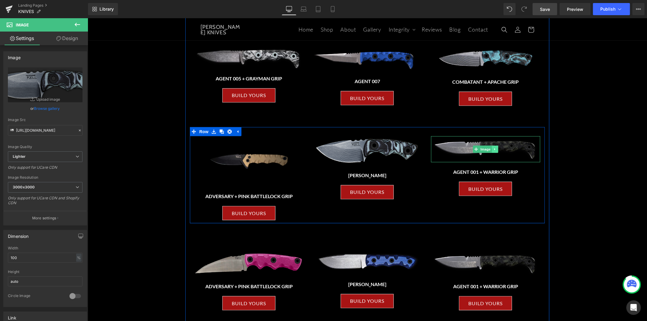
click at [492, 151] on link at bounding box center [495, 148] width 6 height 7
click at [512, 153] on img at bounding box center [485, 149] width 109 height 26
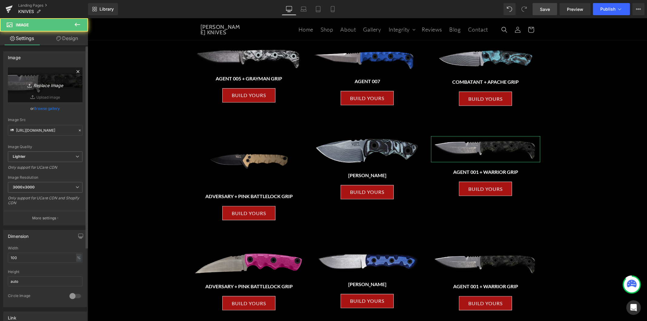
click at [45, 85] on icon "Replace Image" at bounding box center [45, 85] width 49 height 8
type input "C:\fakepath\FLN-1.avif"
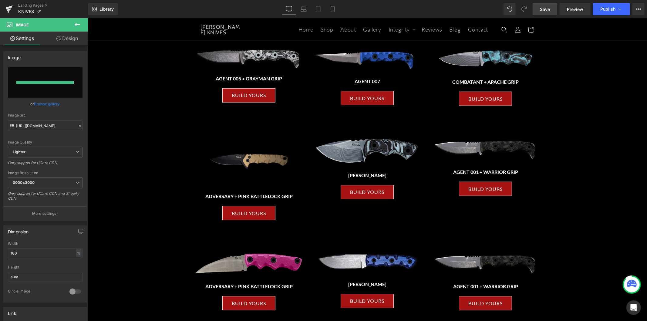
type input "https://ucarecdn.com/4156cdf5-f619-4aca-93b3-75386d409152/-/format/auto/-/previ…"
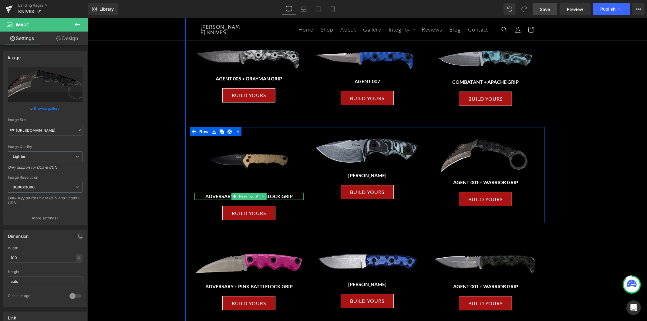
click at [292, 196] on h3 "ADVERSARY + PINK BATTLELOCK GRIP" at bounding box center [248, 195] width 109 height 7
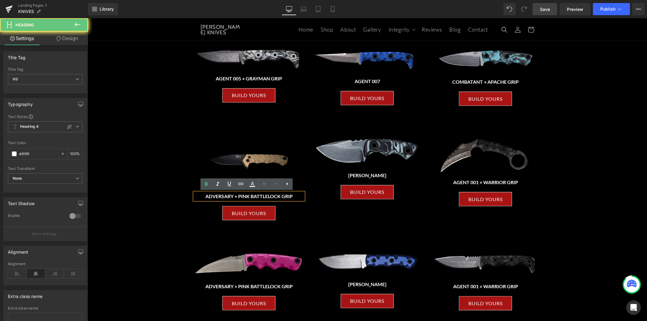
click at [286, 196] on h3 "ADVERSARY + PINK BATTLELOCK GRIP" at bounding box center [248, 195] width 109 height 7
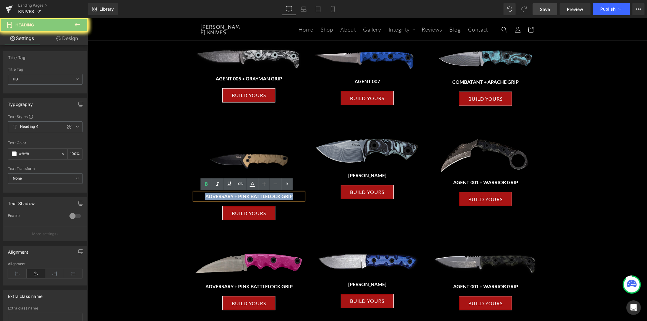
click at [286, 196] on h3 "ADVERSARY + PINK BATTLELOCK GRIP" at bounding box center [248, 195] width 109 height 7
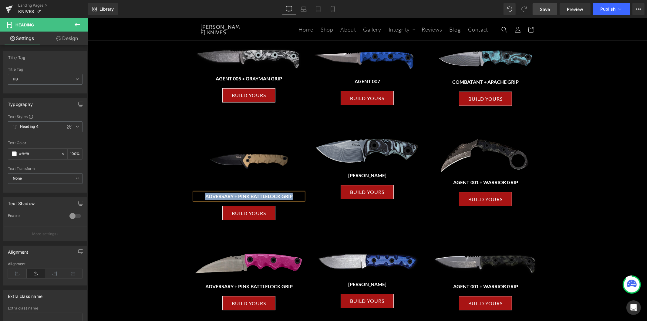
paste div
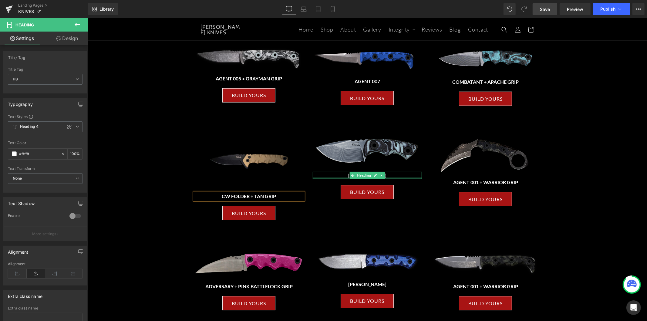
click at [396, 176] on h3 "BUSHMAN" at bounding box center [367, 174] width 109 height 7
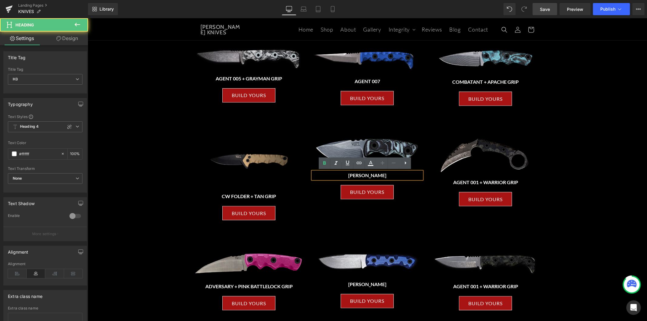
click at [398, 175] on h3 "BUSHMAN" at bounding box center [367, 174] width 109 height 7
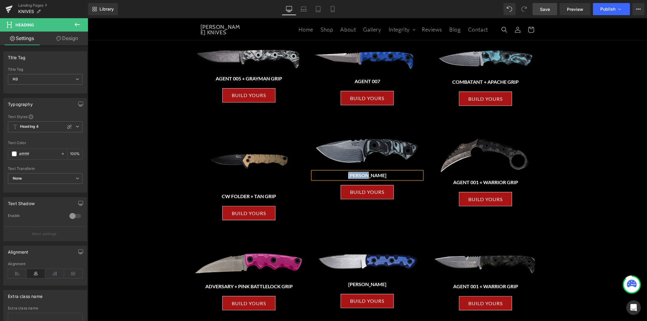
paste div
click at [490, 182] on link at bounding box center [493, 181] width 6 height 7
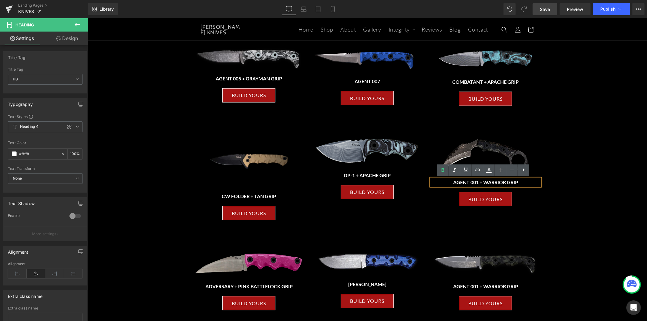
click at [516, 183] on h3 "AGENT 001 + WARRIOR GRIP" at bounding box center [485, 181] width 109 height 7
paste div
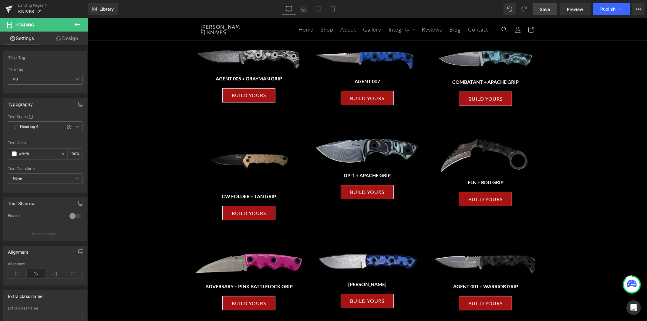
click at [550, 8] on span "Save" at bounding box center [545, 9] width 10 height 6
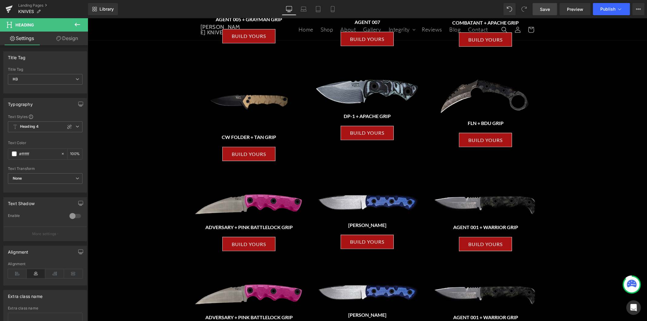
scroll to position [371, 0]
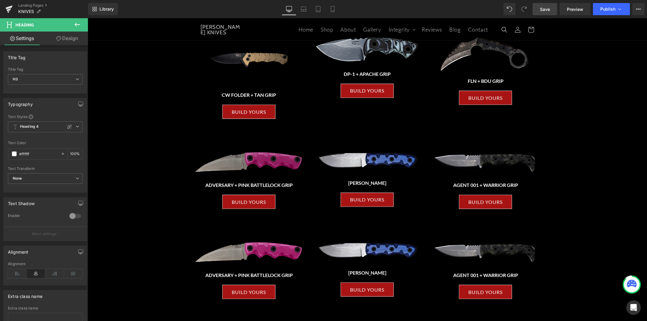
click at [256, 159] on div "Image" at bounding box center [248, 162] width 109 height 26
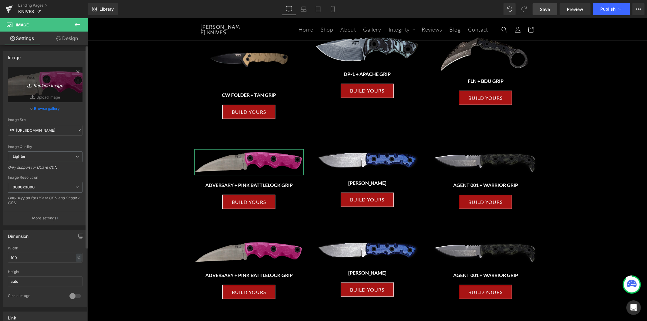
click at [46, 74] on link "Replace Image" at bounding box center [45, 84] width 75 height 35
type input "C:\fakepath\FMF-1.avif"
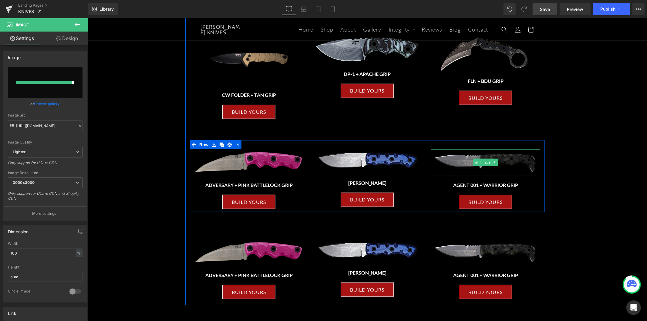
type input "https://ucarecdn.com/98de989d-860d-4b3a-84a7-5e36cca64eeb/-/format/auto/-/previ…"
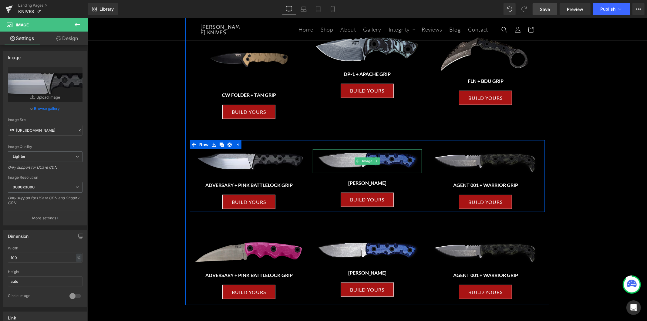
click at [384, 167] on img at bounding box center [367, 161] width 109 height 24
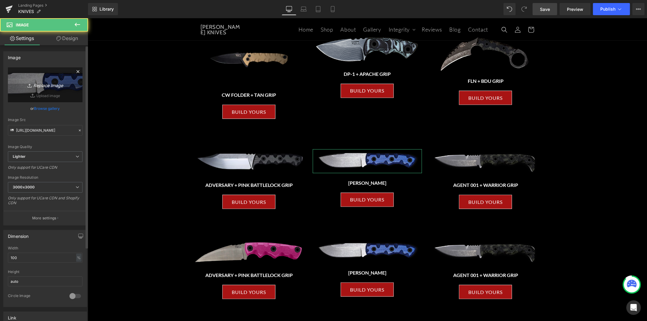
click at [47, 86] on icon "Replace Image" at bounding box center [45, 85] width 49 height 8
type input "C:\fakepath\GIDEON-V3.avif"
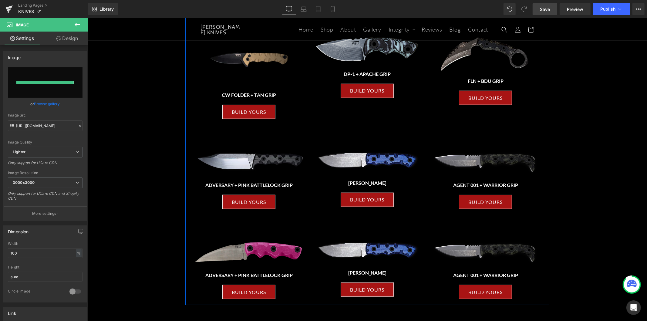
type input "https://ucarecdn.com/b277b56a-29c2-4f4e-869e-bc886ed15a9a/-/format/auto/-/previ…"
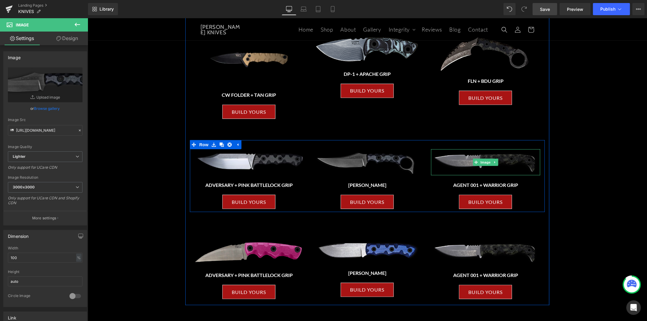
click at [500, 165] on img at bounding box center [485, 162] width 109 height 26
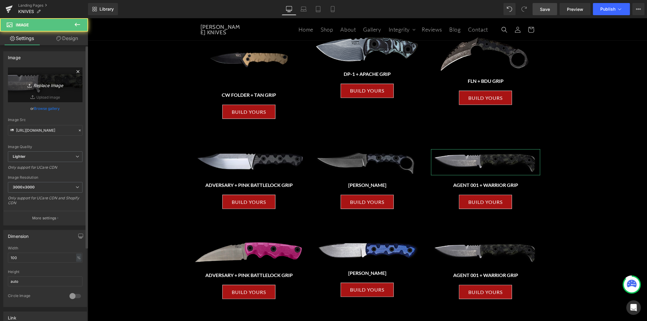
click at [56, 76] on link "Replace Image" at bounding box center [45, 84] width 75 height 35
type input "C:\fakepath\GUARDIAN-1.avif"
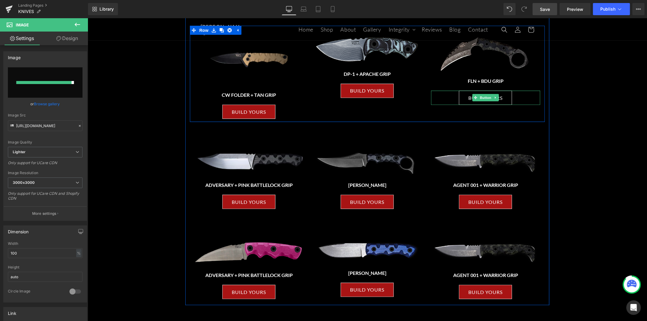
type input "https://ucarecdn.com/b3097247-62b1-40ab-ab4f-8e4770b160c6/-/format/auto/-/previ…"
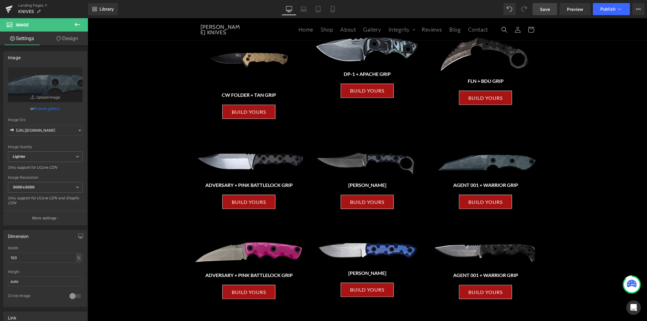
click at [543, 11] on span "Save" at bounding box center [545, 9] width 10 height 6
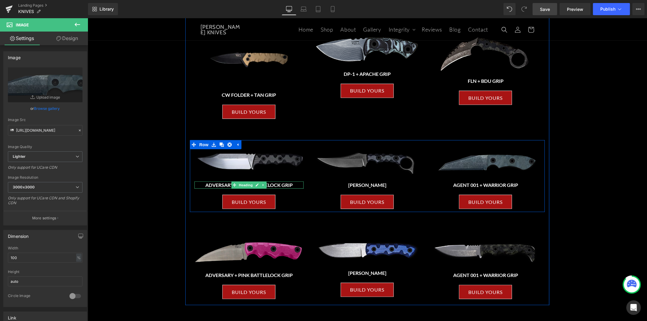
click at [280, 185] on h3 "ADVERSARY + PINK BATTLELOCK GRIP" at bounding box center [248, 184] width 109 height 7
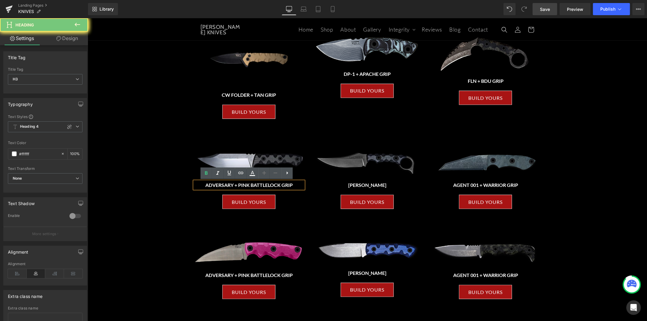
paste div
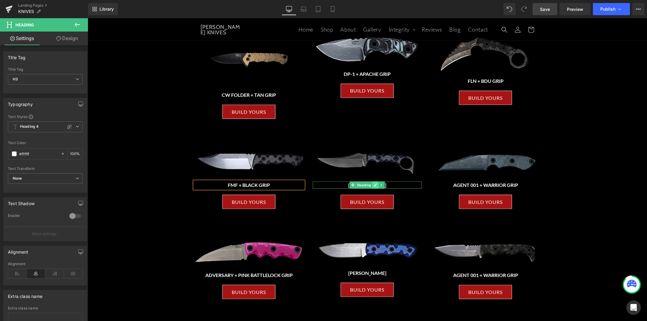
click at [374, 185] on icon at bounding box center [375, 185] width 3 height 4
click at [370, 185] on h3 "BUSHMAN" at bounding box center [367, 184] width 109 height 7
click at [396, 183] on h3 "BUSHMAN" at bounding box center [367, 184] width 109 height 7
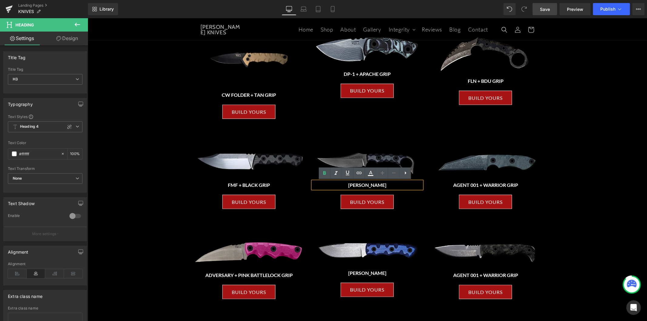
click at [396, 183] on h3 "BUSHMAN" at bounding box center [367, 184] width 109 height 7
paste div
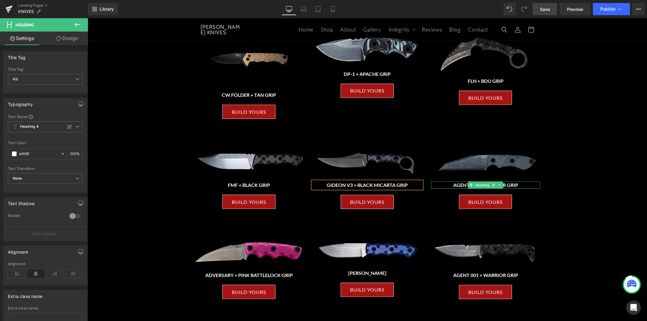
click at [523, 183] on h3 "AGENT 001 + WARRIOR GRIP" at bounding box center [485, 184] width 109 height 7
click at [513, 184] on h3 "AGENT 001 + WARRIOR GRIP" at bounding box center [485, 184] width 109 height 7
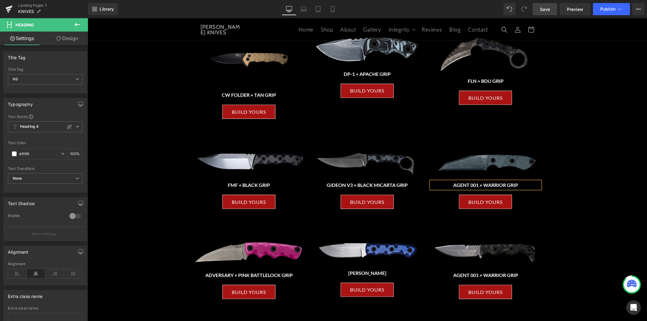
click at [513, 184] on h3 "AGENT 001 + WARRIOR GRIP" at bounding box center [485, 184] width 109 height 7
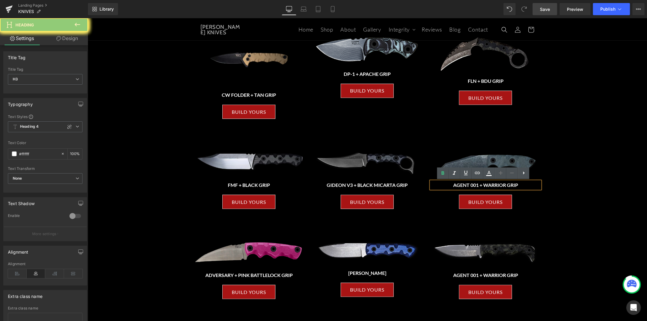
click at [513, 184] on h3 "AGENT 001 + WARRIOR GRIP" at bounding box center [485, 184] width 109 height 7
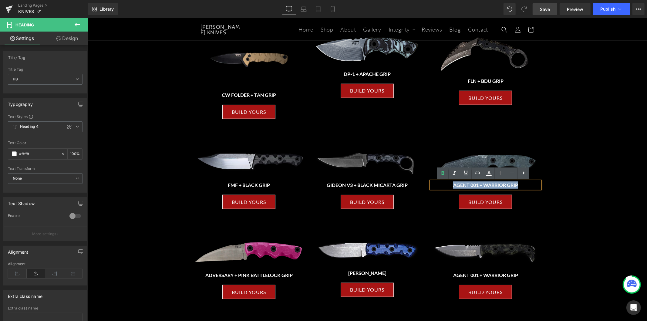
paste div
click at [564, 152] on div "WALL OF BLADES Heading Select A Knife to Build Yours Heading ALL OF OUR GRIPS A…" at bounding box center [367, 16] width 560 height 738
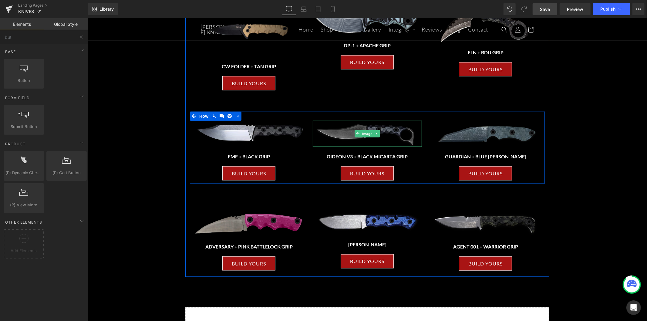
scroll to position [438, 0]
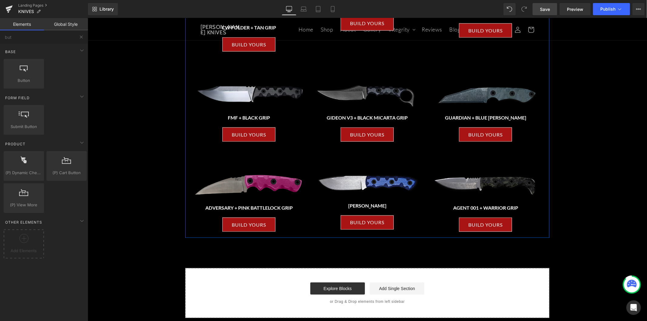
click at [255, 183] on div "Image" at bounding box center [248, 185] width 109 height 26
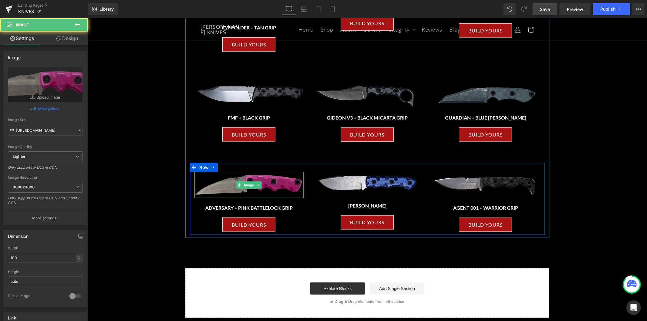
click at [261, 181] on img at bounding box center [248, 185] width 109 height 26
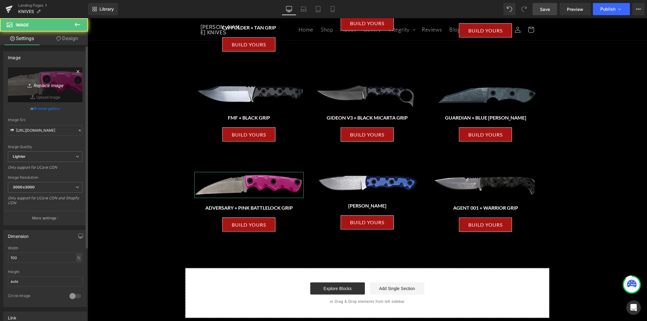
click at [44, 86] on icon "Replace Image" at bounding box center [45, 85] width 49 height 8
type input "C:\fakepath\MERCENARY-1.avif"
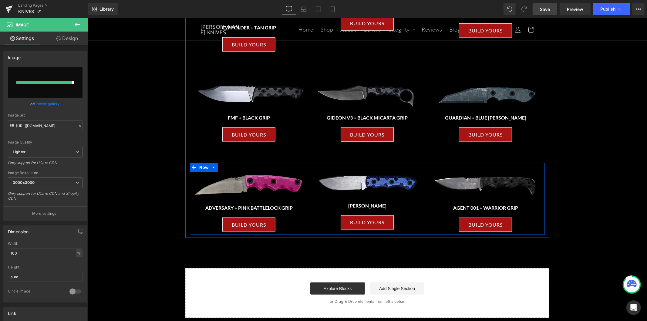
type input "https://ucarecdn.com/5415993d-9ac8-4a4e-9261-d854b1873209/-/format/auto/-/previ…"
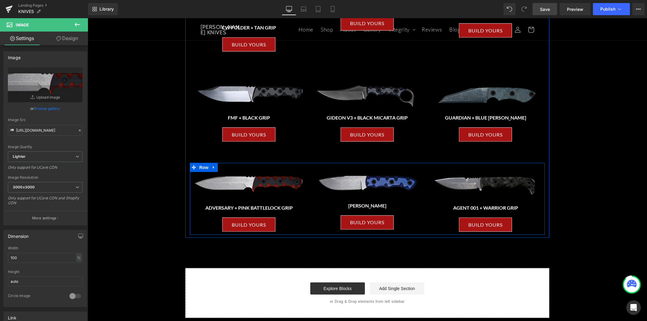
click at [390, 183] on img at bounding box center [367, 184] width 109 height 24
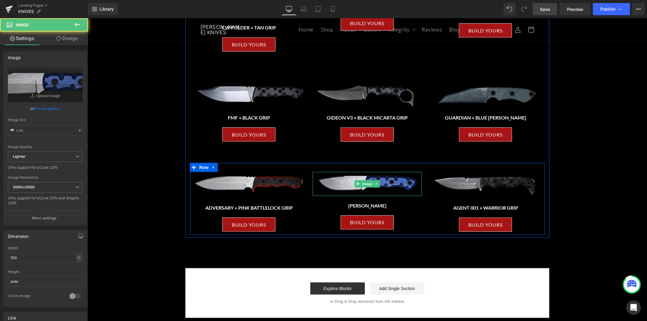
type input "https://ucarecdn.com/a0b5925d-8992-443e-a24c-68cc26908fe4/-/format/auto/-/previ…"
click at [407, 186] on img at bounding box center [367, 184] width 109 height 24
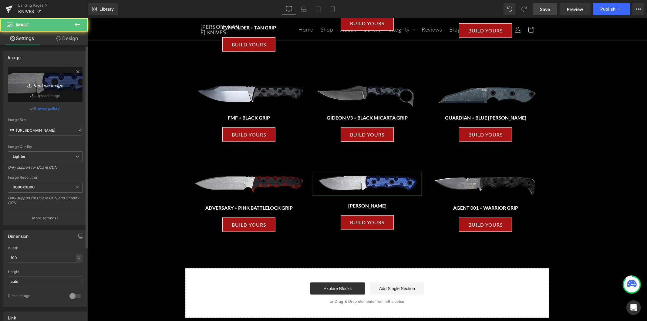
click at [55, 83] on icon "Replace Image" at bounding box center [45, 85] width 49 height 8
type input "C:\fakepath\MR-1-1.avif"
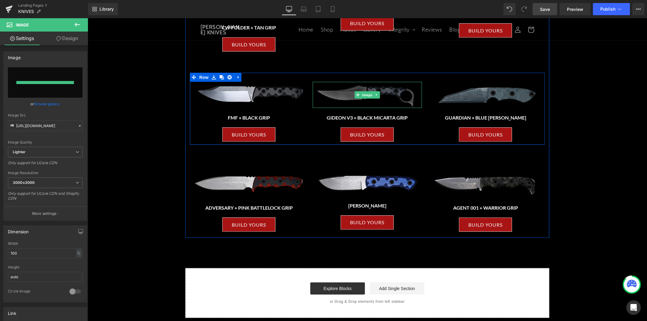
type input "https://ucarecdn.com/da9cfc00-1edb-4441-91a4-40bcd7fdb160/-/format/auto/-/previ…"
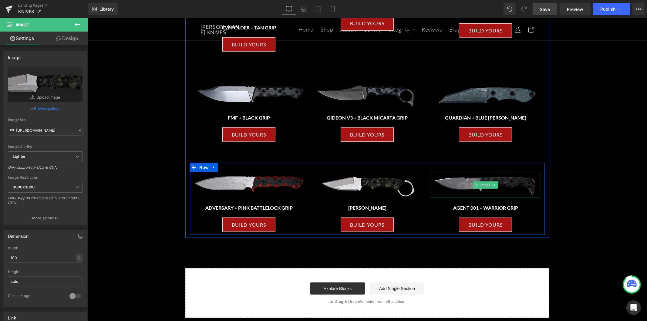
click at [517, 187] on img at bounding box center [485, 185] width 109 height 26
click at [512, 187] on img at bounding box center [485, 185] width 109 height 26
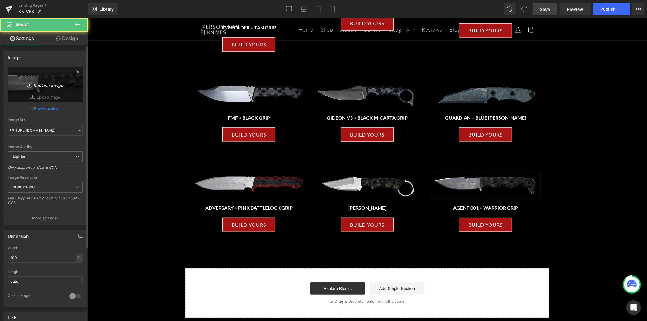
click at [52, 85] on icon "Replace Image" at bounding box center [45, 85] width 49 height 8
type input "C:\fakepath\NIGHTGUARD-1.avif"
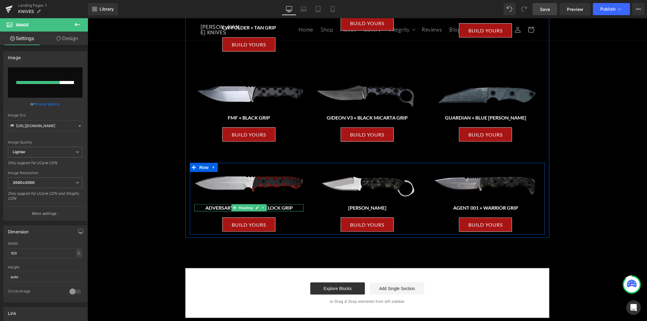
click at [282, 208] on h3 "ADVERSARY + PINK BATTLELOCK GRIP" at bounding box center [248, 207] width 109 height 7
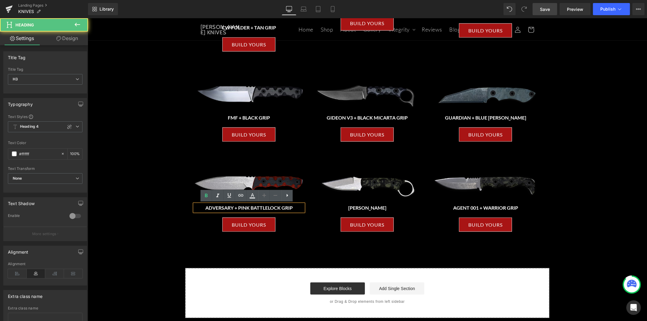
click at [282, 208] on h3 "ADVERSARY + PINK BATTLELOCK GRIP" at bounding box center [248, 207] width 109 height 7
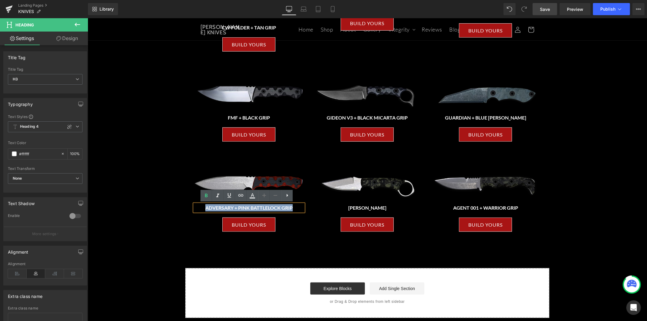
click at [282, 208] on h3 "ADVERSARY + PINK BATTLELOCK GRIP" at bounding box center [248, 207] width 109 height 7
paste div
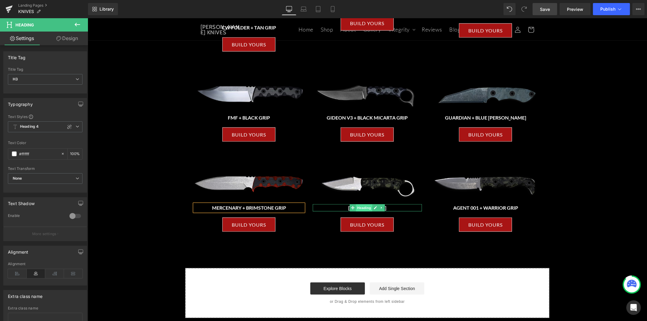
click at [369, 208] on span "Heading" at bounding box center [364, 207] width 16 height 7
click at [392, 207] on h3 "BUSHMAN" at bounding box center [367, 207] width 109 height 7
paste div
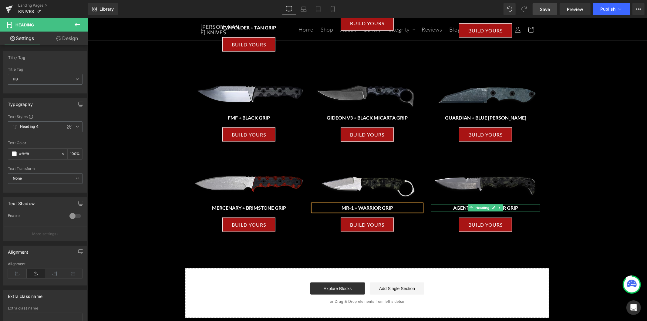
click at [526, 208] on h3 "AGENT 001 + WARRIOR GRIP" at bounding box center [485, 207] width 109 height 7
click at [516, 207] on h3 "AGENT 001 + WARRIOR GRIP" at bounding box center [485, 207] width 109 height 7
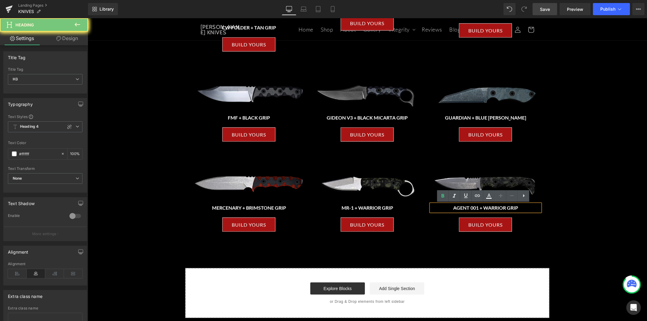
click at [516, 207] on h3 "AGENT 001 + WARRIOR GRIP" at bounding box center [485, 207] width 109 height 7
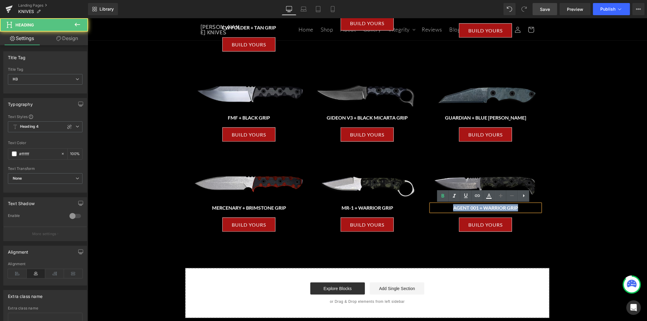
click at [516, 207] on h3 "AGENT 001 + WARRIOR GRIP" at bounding box center [485, 207] width 109 height 7
paste div
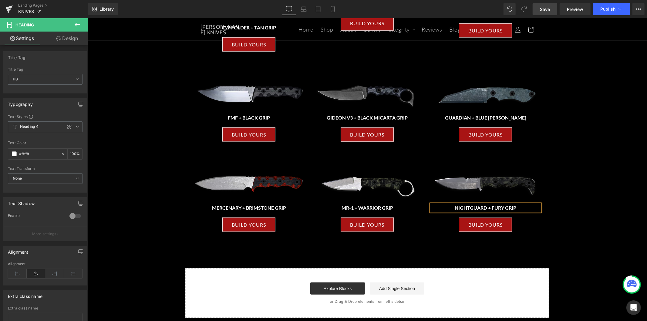
click at [547, 11] on span "Save" at bounding box center [545, 9] width 10 height 6
drag, startPoint x: 541, startPoint y: 7, endPoint x: 285, endPoint y: 154, distance: 295.2
click at [541, 7] on span "Save" at bounding box center [545, 9] width 10 height 6
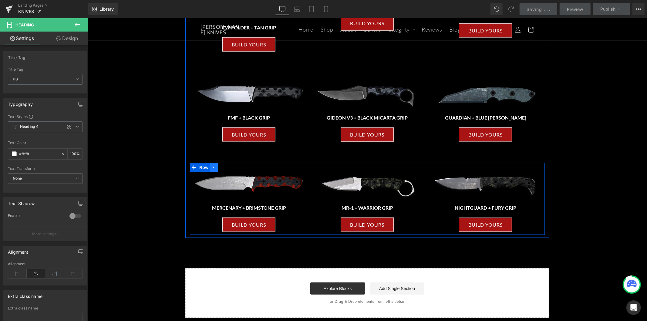
click at [211, 169] on icon at bounding box center [213, 167] width 4 height 5
click at [220, 168] on icon at bounding box center [221, 167] width 4 height 4
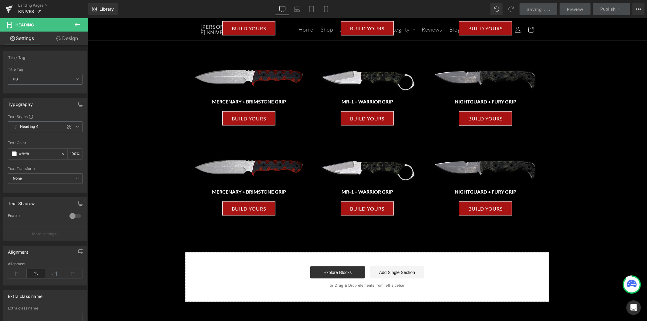
scroll to position [543, 0]
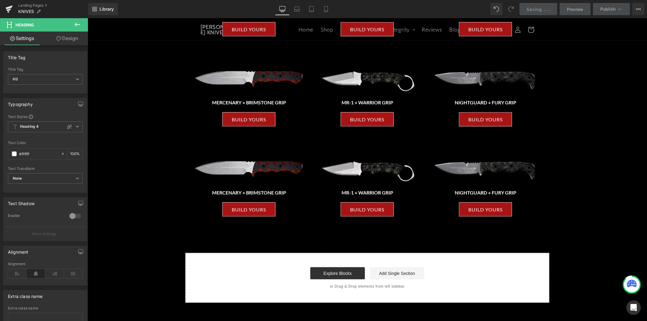
click at [280, 153] on div "Image MERCENARY + BRIMSTONE GRIP Heading BUILD YOURS Button Image MR-1 + WARRIO…" at bounding box center [367, 183] width 355 height 72
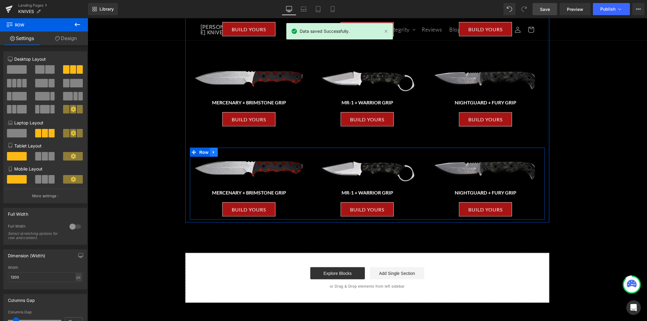
click at [210, 154] on link at bounding box center [214, 151] width 8 height 9
click at [220, 154] on link at bounding box center [222, 151] width 8 height 9
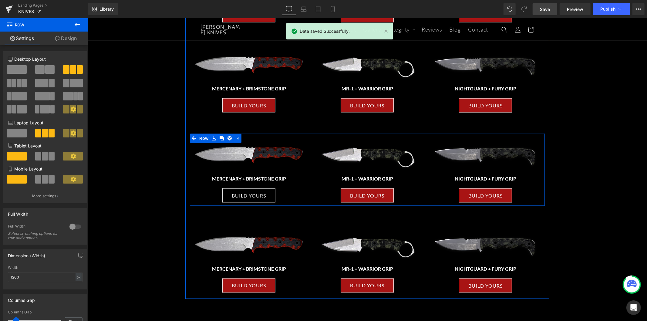
scroll to position [577, 0]
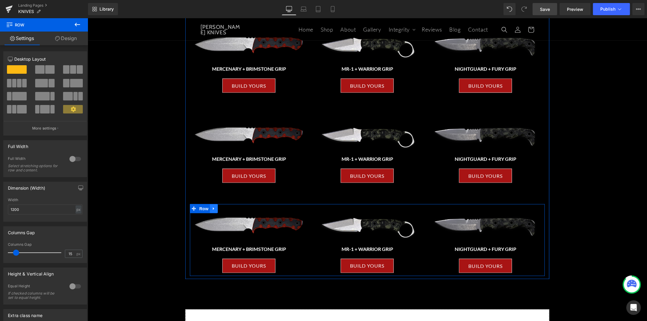
click at [213, 209] on icon at bounding box center [213, 208] width 4 height 5
click at [221, 209] on link at bounding box center [222, 208] width 8 height 9
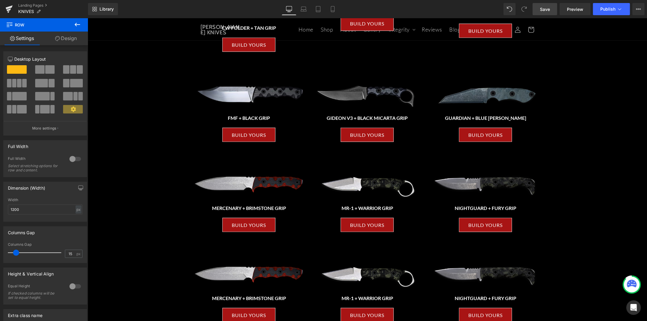
scroll to position [524, 0]
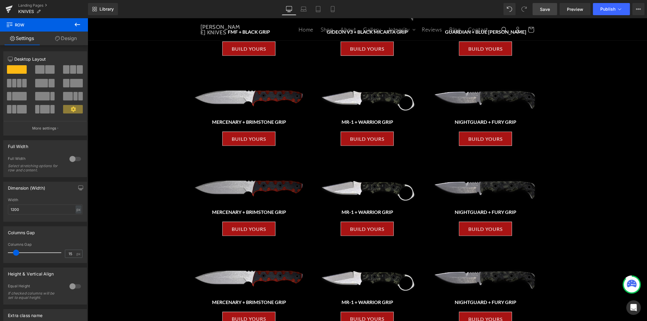
click at [261, 183] on img at bounding box center [248, 189] width 109 height 26
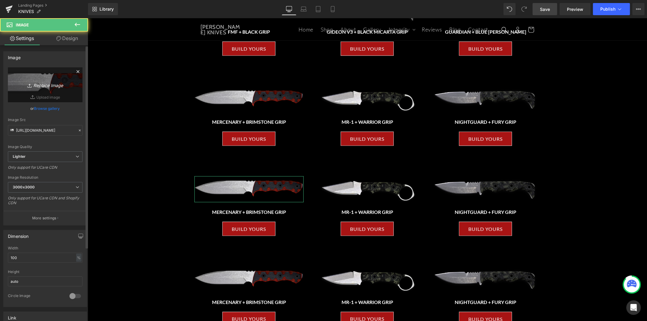
click at [47, 83] on icon "Replace Image" at bounding box center [45, 85] width 49 height 8
type input "C:\fakepath\NIGHTGUARD-2.avif"
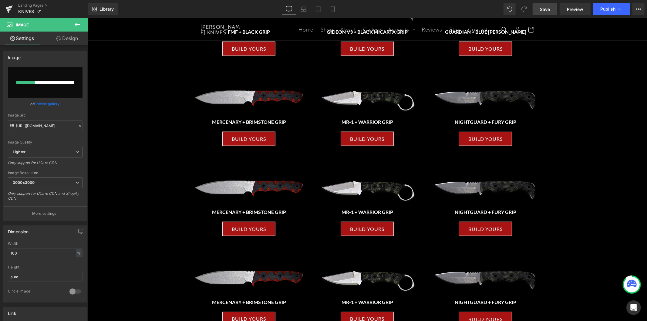
type input "https://ucarecdn.com/be1e3382-7884-4991-ae2a-83e01f801027/-/format/auto/-/previ…"
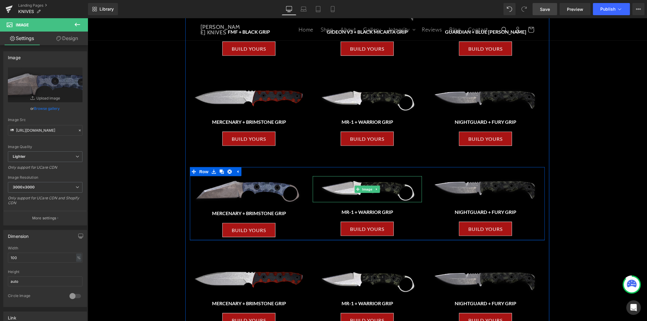
click at [390, 189] on img at bounding box center [367, 189] width 109 height 26
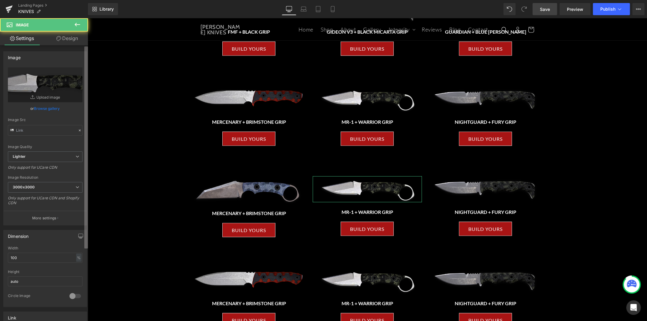
type input "https://ucarecdn.com/da9cfc00-1edb-4441-91a4-40bcd7fdb160/-/format/auto/-/previ…"
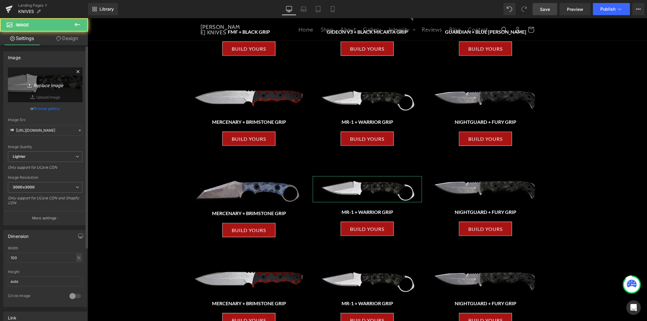
click at [59, 86] on icon "Replace Image" at bounding box center [45, 85] width 49 height 8
type input "C:\fakepath\NIGHTHAWK-1.avif"
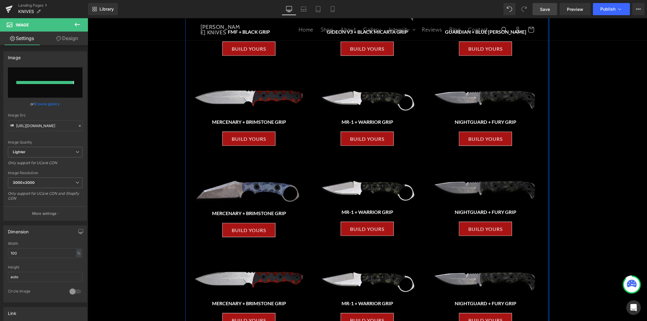
type input "https://ucarecdn.com/c5377db6-d2bd-4fed-9360-68517d621fff/-/format/auto/-/previ…"
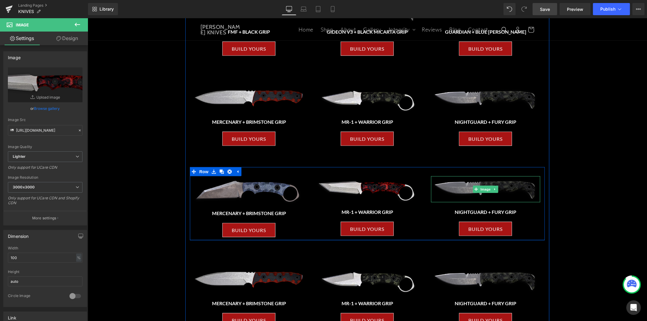
click at [506, 192] on img at bounding box center [485, 189] width 109 height 26
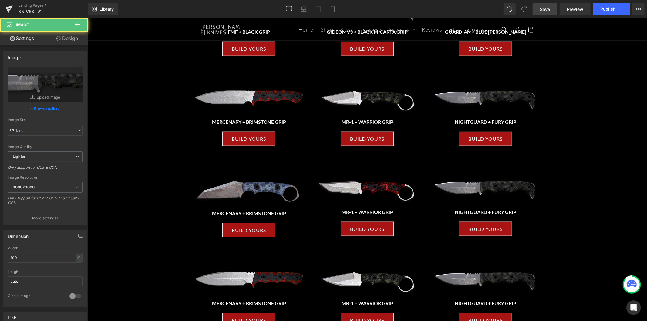
type input "https://ucarecdn.com/c1c3c085-fe30-41ed-949e-7854ce35cfc6/-/format/auto/-/previ…"
click at [47, 78] on link "Replace Image" at bounding box center [45, 84] width 75 height 35
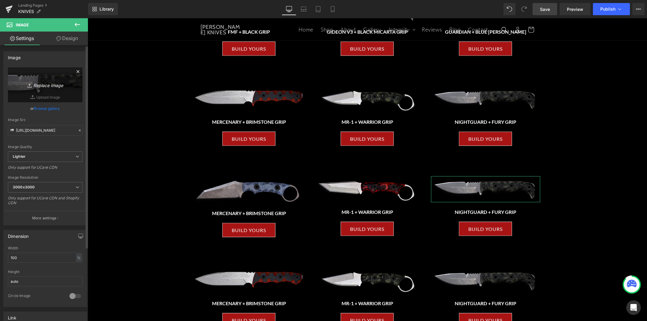
type input "C:\fakepath\NIGHTSHADE-WHARNCLIFFE-1.avif"
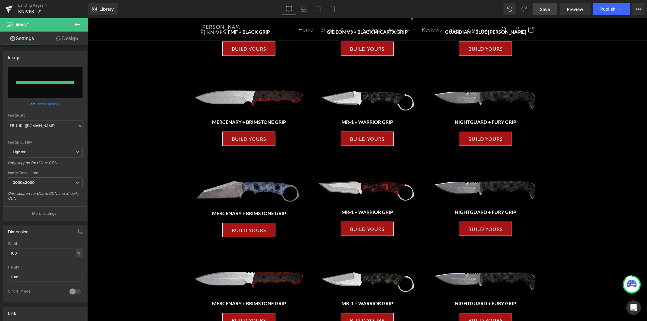
type input "https://ucarecdn.com/c2792e82-21c9-4801-af0c-6f8850b04d67/-/format/auto/-/previ…"
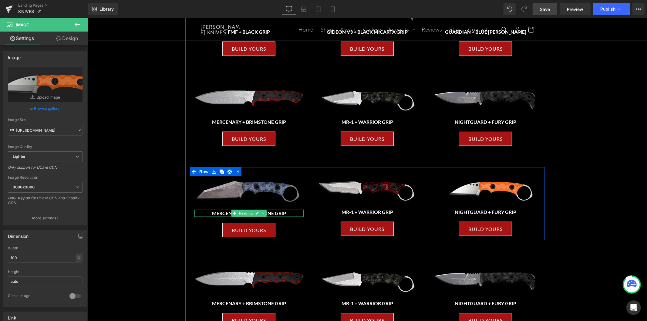
click at [289, 212] on h3 "MERCENARY + BRIMSTONE GRIP" at bounding box center [248, 212] width 109 height 7
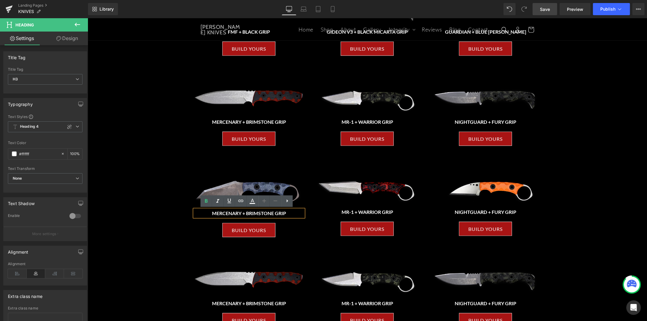
click at [280, 213] on h3 "MERCENARY + BRIMSTONE GRIP" at bounding box center [248, 212] width 109 height 7
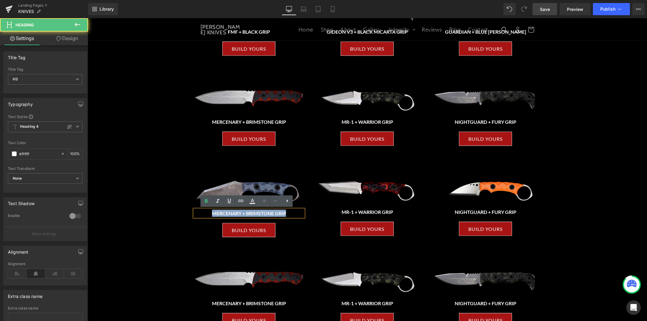
click at [280, 213] on h3 "MERCENARY + BRIMSTONE GRIP" at bounding box center [248, 212] width 109 height 7
paste div
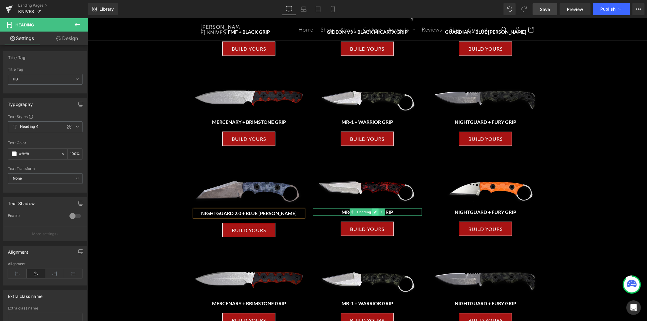
click at [374, 211] on link at bounding box center [375, 211] width 6 height 7
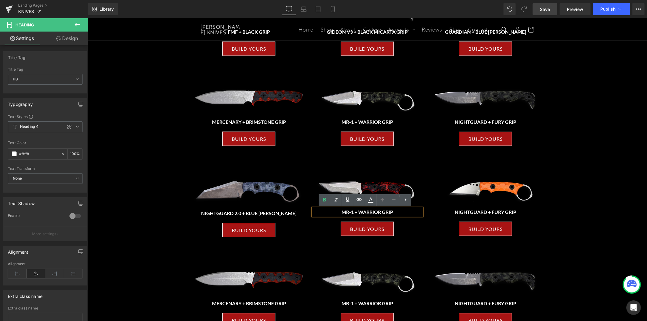
click at [387, 210] on h3 "MR-1 + WARRIOR GRIP" at bounding box center [367, 211] width 109 height 7
paste div
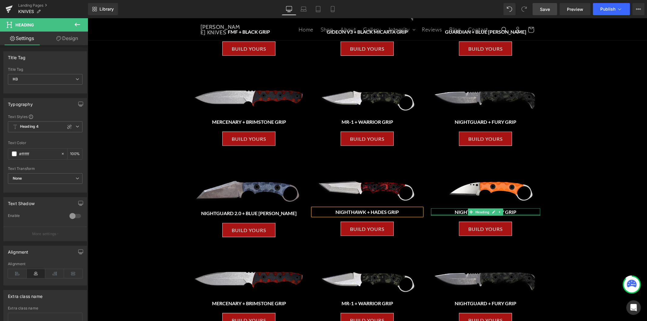
click at [516, 213] on h3 "NIGHTGUARD + FURY GRIP" at bounding box center [485, 211] width 109 height 7
click at [511, 211] on h3 "NIGHTGUARD + FURY GRIP" at bounding box center [485, 211] width 109 height 7
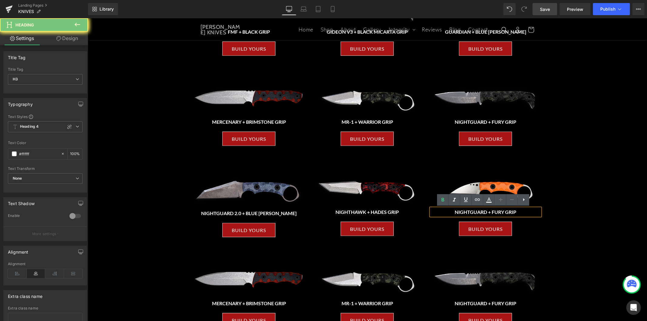
click at [511, 211] on h3 "NIGHTGUARD + FURY GRIP" at bounding box center [485, 211] width 109 height 7
paste div
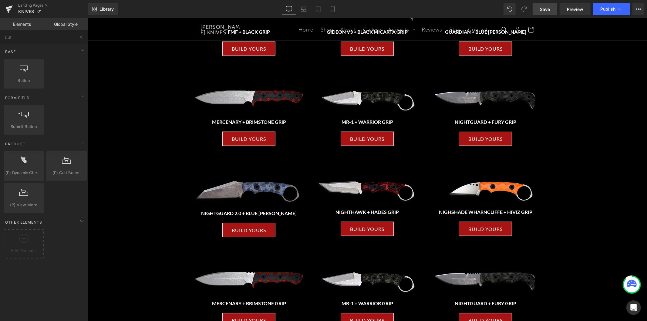
drag, startPoint x: 543, startPoint y: 11, endPoint x: 313, endPoint y: 6, distance: 230.1
click at [543, 11] on span "Save" at bounding box center [545, 9] width 10 height 6
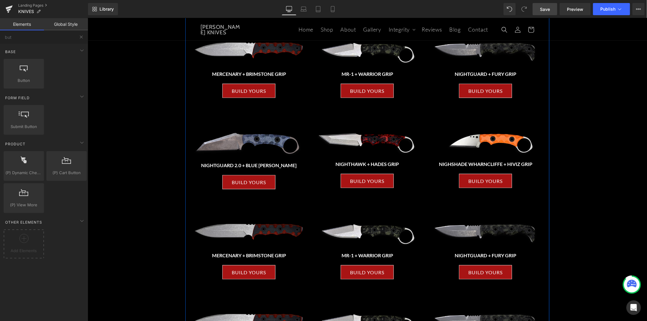
scroll to position [625, 0]
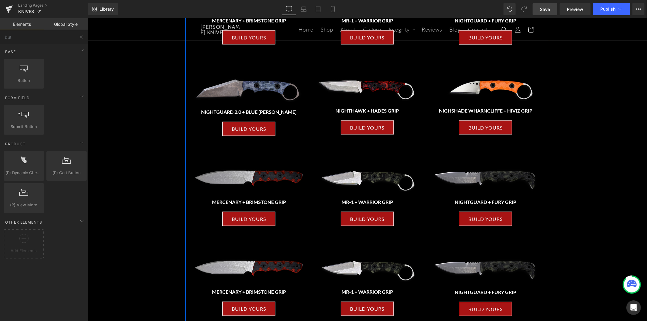
click at [267, 177] on img at bounding box center [248, 179] width 109 height 26
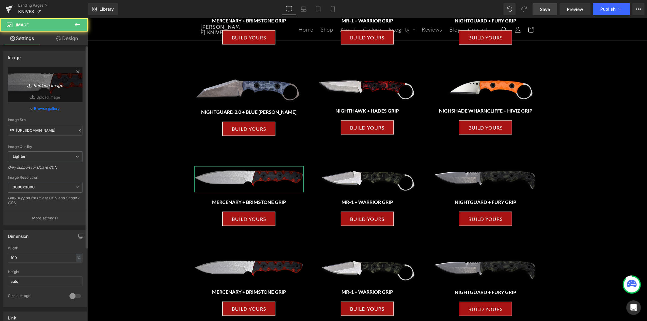
click at [44, 83] on icon "Replace Image" at bounding box center [45, 85] width 49 height 8
type input "C:\fakepath\NIGHTSHADE-REVERSE-TANTO-1.avif"
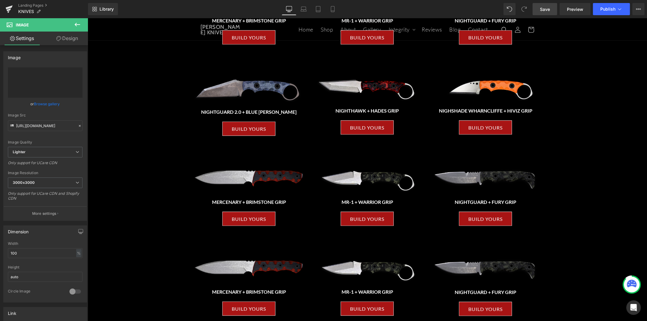
type input "https://ucarecdn.com/ee24c041-41f6-4b35-8e2c-65477058cafb/-/format/auto/-/previ…"
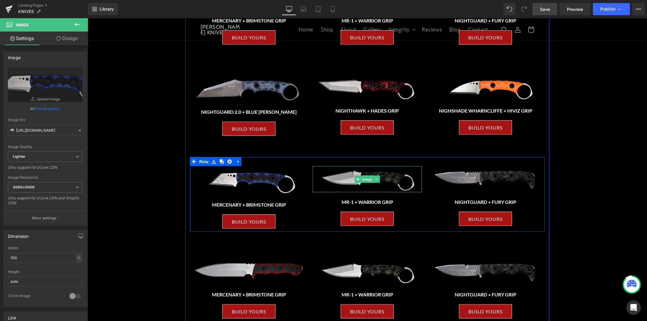
click at [394, 181] on img at bounding box center [367, 179] width 109 height 26
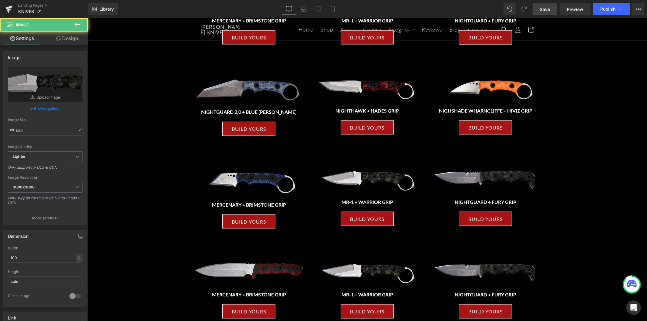
type input "https://ucarecdn.com/da9cfc00-1edb-4441-91a4-40bcd7fdb160/-/format/auto/-/previ…"
click at [37, 81] on icon "Replace Image" at bounding box center [45, 85] width 49 height 8
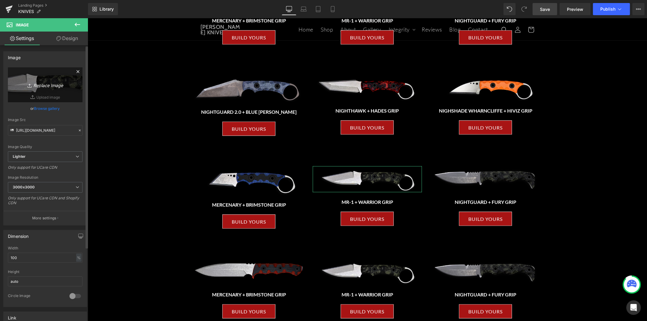
type input "C:\fakepath\NIGHTSTALKER-1.avif"
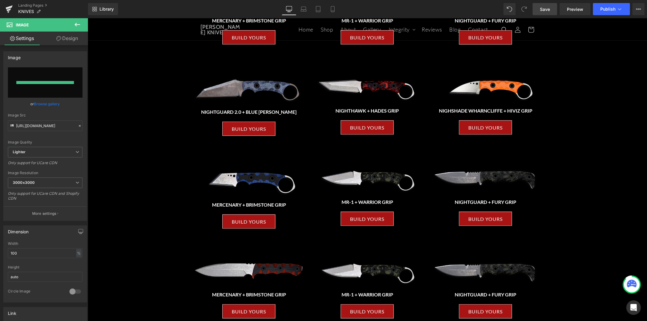
type input "https://ucarecdn.com/c36c0bd0-f77f-466d-884c-69eef521556c/-/format/auto/-/previ…"
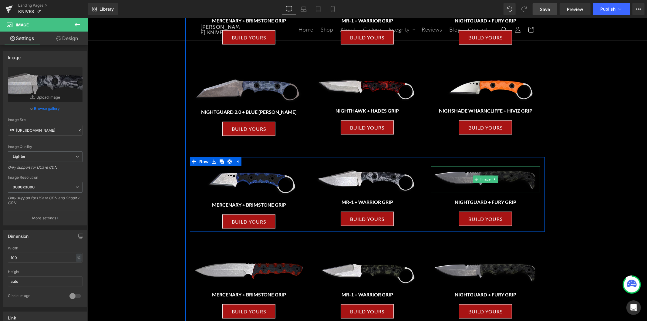
click at [505, 183] on img at bounding box center [485, 179] width 109 height 26
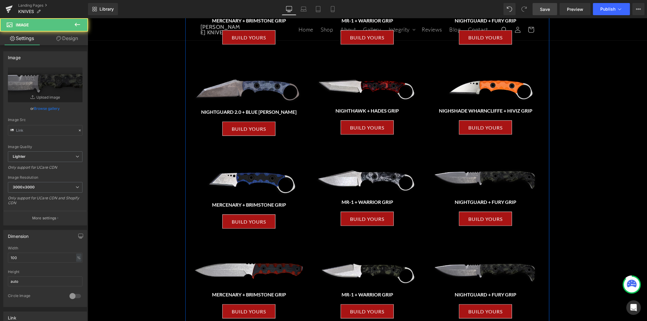
type input "https://ucarecdn.com/c1c3c085-fe30-41ed-949e-7854ce35cfc6/-/format/auto/-/previ…"
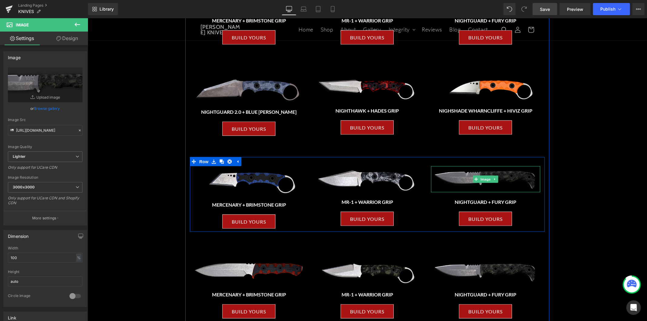
click at [508, 179] on img at bounding box center [485, 179] width 109 height 26
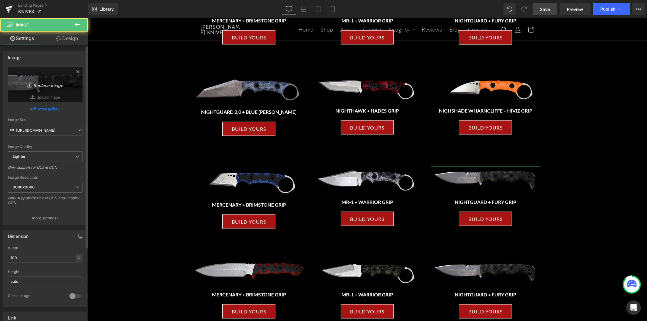
click at [47, 86] on icon "Replace Image" at bounding box center [45, 85] width 49 height 8
type input "C:\fakepath\NIGHTSTALKER-CG-1.avif"
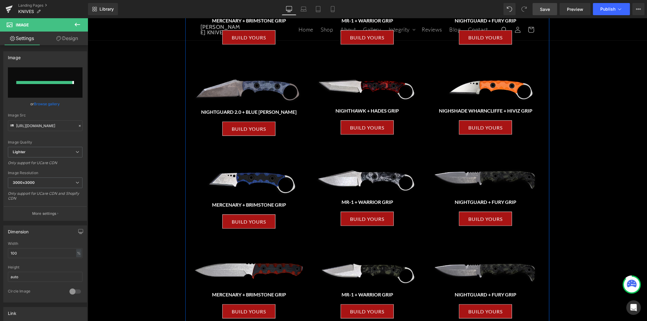
type input "https://ucarecdn.com/ddf35f50-9b6d-4a85-ae46-838e35ab476a/-/format/auto/-/previ…"
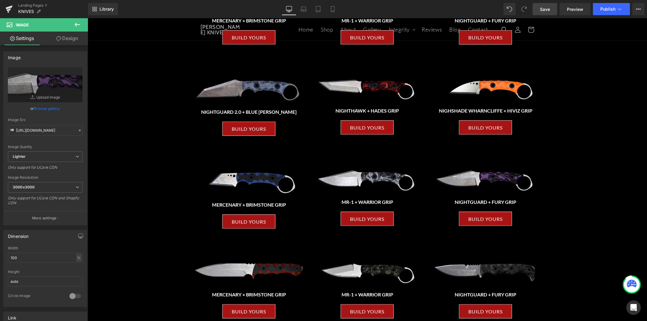
click at [544, 11] on span "Save" at bounding box center [545, 9] width 10 height 6
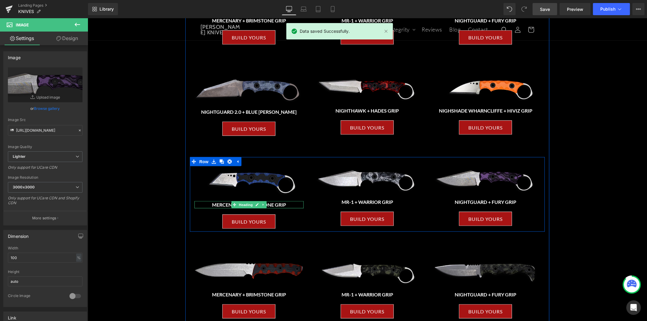
click at [289, 203] on h3 "MERCENARY + BRIMSTONE GRIP" at bounding box center [248, 204] width 109 height 7
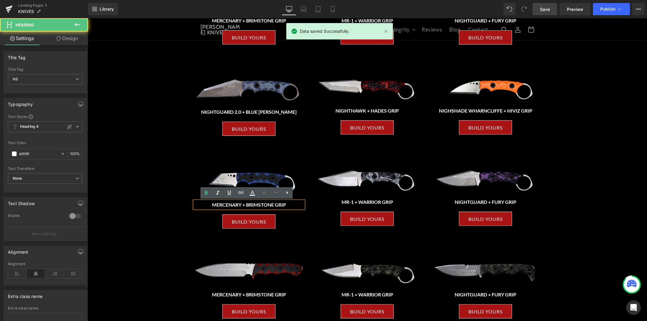
click at [277, 204] on h3 "MERCENARY + BRIMSTONE GRIP" at bounding box center [248, 204] width 109 height 7
paste div
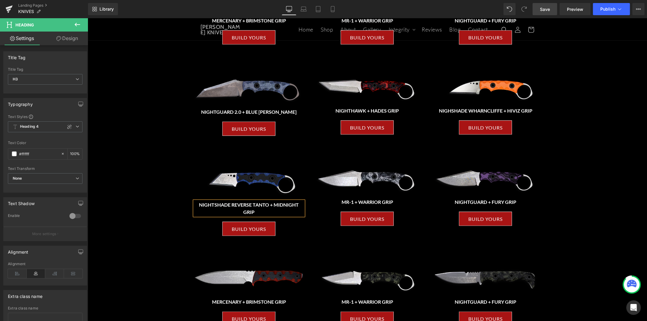
click at [387, 200] on h3 "MR-1 + WARRIOR GRIP" at bounding box center [367, 201] width 109 height 7
click at [394, 201] on h3 "MR-1 + WARRIOR GRIP" at bounding box center [367, 201] width 109 height 7
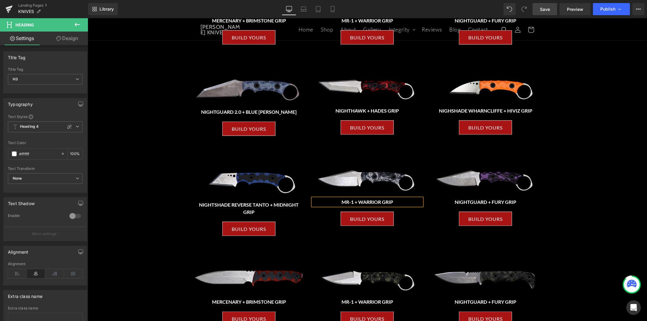
paste div
click at [501, 201] on h3 "NIGHTGUARD + FURY GRIP" at bounding box center [485, 201] width 109 height 7
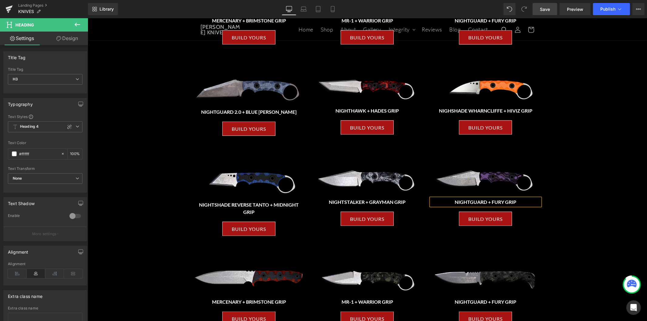
click at [510, 202] on h3 "NIGHTGUARD + FURY GRIP" at bounding box center [485, 201] width 109 height 7
paste div
click at [540, 9] on link "Save" at bounding box center [545, 9] width 25 height 12
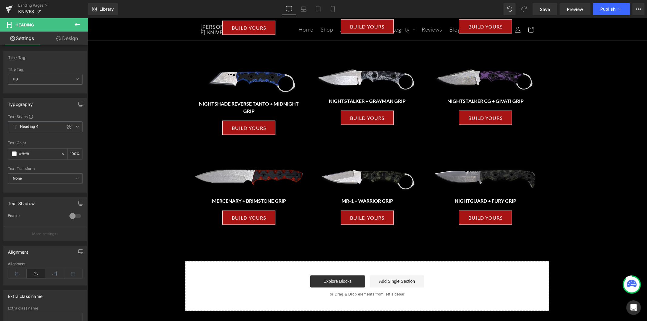
scroll to position [693, 0]
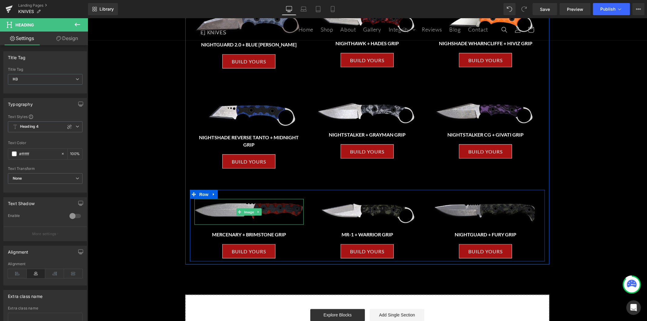
click at [277, 208] on img at bounding box center [248, 212] width 109 height 26
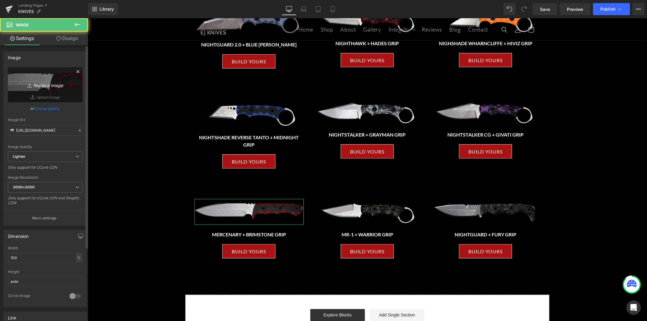
click at [54, 79] on link "Replace Image" at bounding box center [45, 84] width 75 height 35
type input "C:\fakepath\NIGHTSTALKER-CQC-2.avif"
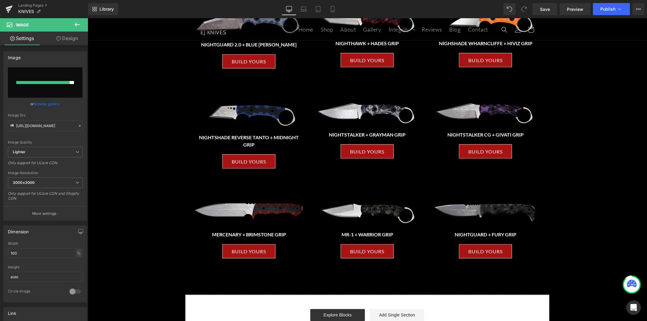
type input "https://ucarecdn.com/07dc07ab-ca9f-48ee-bcca-644d1f64955a/-/format/auto/-/previ…"
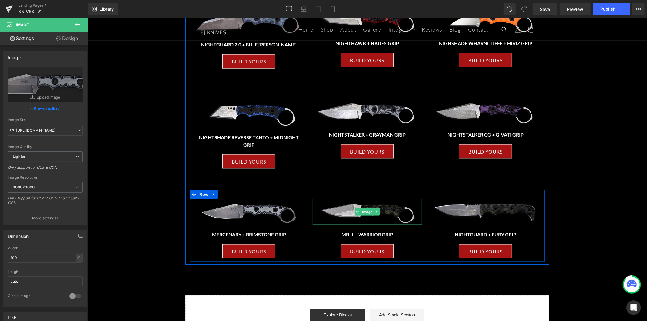
click at [381, 213] on img at bounding box center [367, 212] width 109 height 26
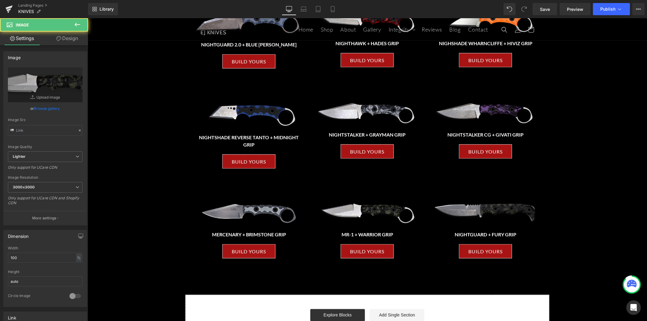
type input "https://ucarecdn.com/da9cfc00-1edb-4441-91a4-40bcd7fdb160/-/format/auto/-/previ…"
click at [50, 84] on icon "Replace Image" at bounding box center [45, 85] width 49 height 8
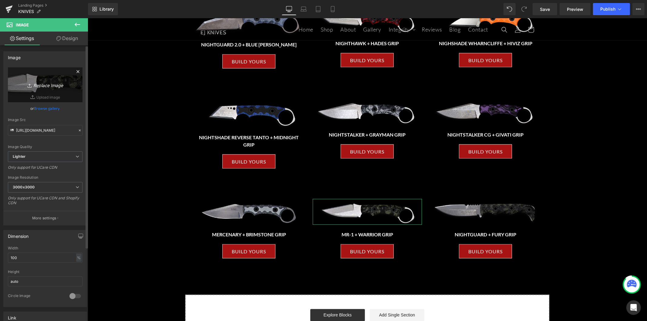
type input "C:\fakepath\OPS-HAWK-1.avif"
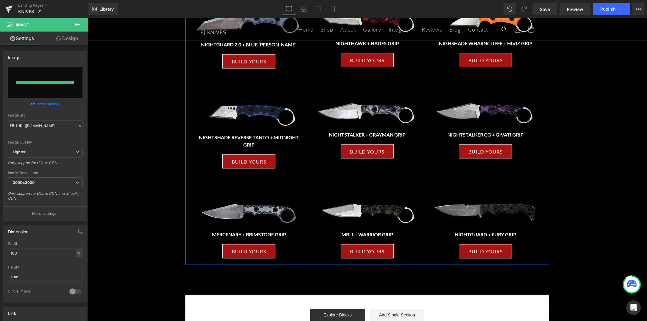
type input "https://ucarecdn.com/421f4308-9dfd-47ff-a5c8-d674dbbe8a8d/-/format/auto/-/previ…"
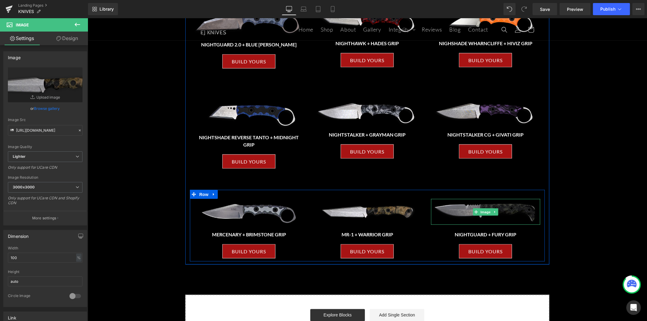
click at [508, 216] on img at bounding box center [485, 212] width 109 height 26
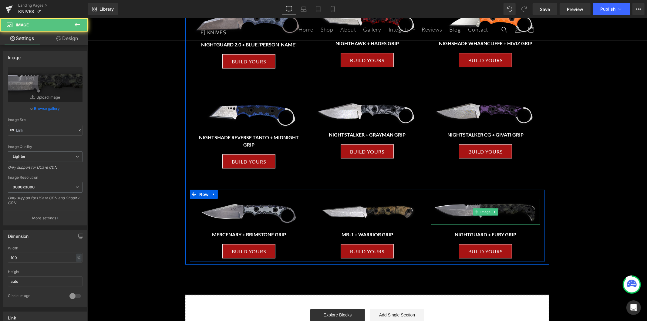
type input "https://ucarecdn.com/c1c3c085-fe30-41ed-949e-7854ce35cfc6/-/format/auto/-/previ…"
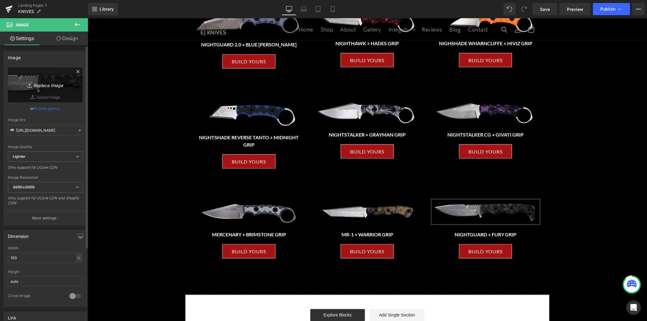
click at [46, 78] on link "Replace Image" at bounding box center [45, 84] width 75 height 35
type input "C:\fakepath\OPS-STRIKER-wall3-1024x238.png"
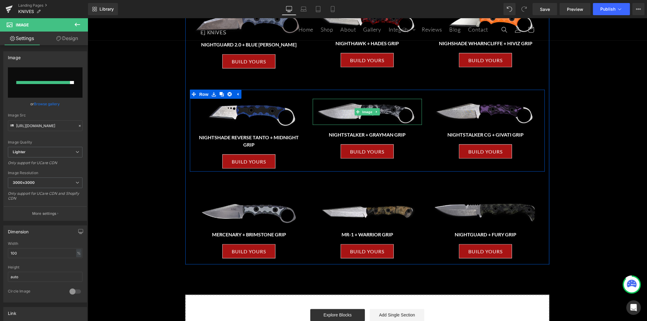
type input "https://ucarecdn.com/5d4208e2-b3ef-4c33-9c99-d5e08f104969/-/format/auto/-/previ…"
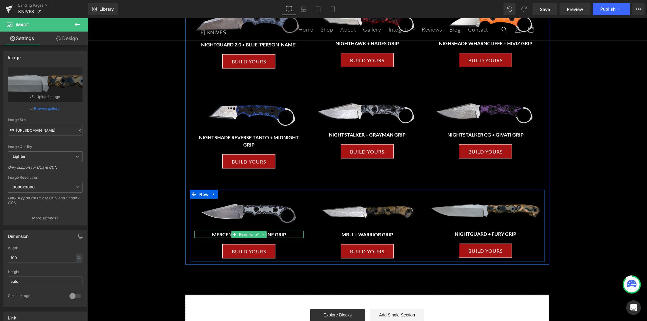
click at [250, 232] on span "Heading" at bounding box center [246, 234] width 16 height 7
click at [279, 232] on div at bounding box center [248, 232] width 109 height 2
click at [279, 232] on h3 "MERCENARY + BRIMSTONE GRIP" at bounding box center [248, 234] width 109 height 7
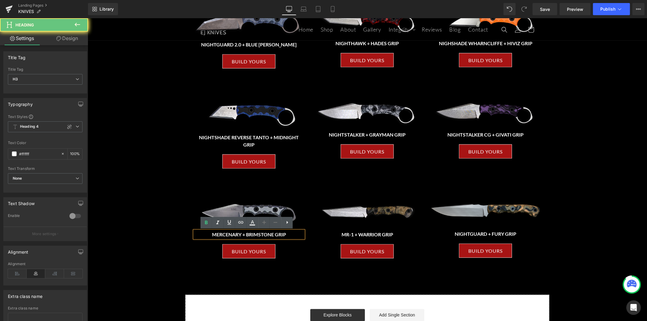
click at [280, 233] on h3 "MERCENARY + BRIMSTONE GRIP" at bounding box center [248, 234] width 109 height 7
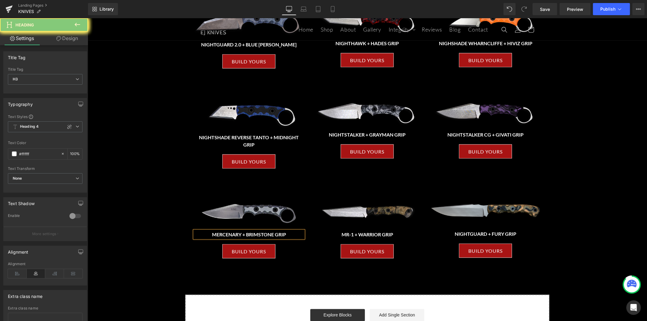
paste div
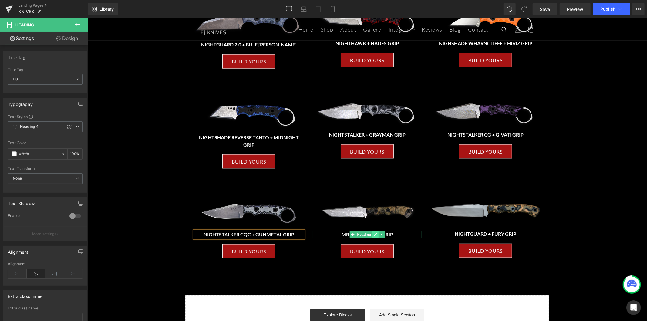
click at [374, 232] on icon at bounding box center [375, 234] width 3 height 4
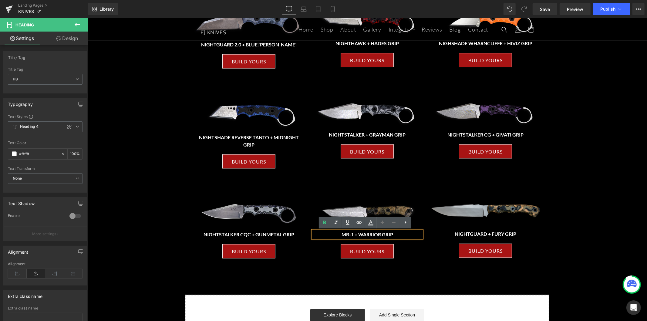
click at [389, 232] on h3 "MR-1 + WARRIOR GRIP" at bounding box center [367, 234] width 109 height 7
paste div
click at [506, 234] on h3 "NIGHTGUARD + FURY GRIP" at bounding box center [485, 233] width 109 height 7
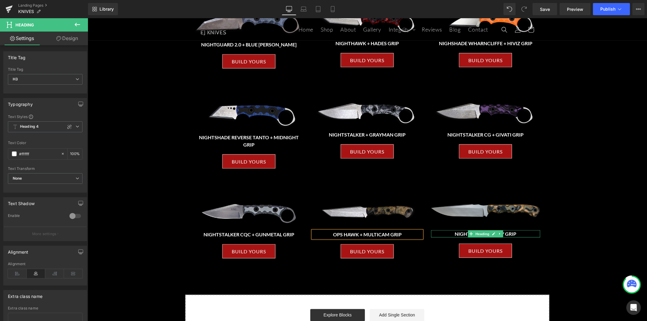
click at [506, 234] on h3 "NIGHTGUARD + FURY GRIP" at bounding box center [485, 233] width 109 height 7
paste div
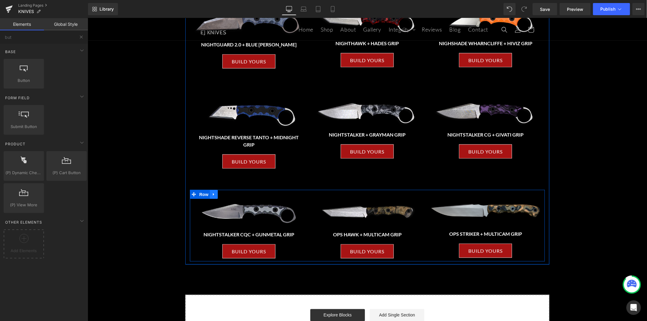
click at [211, 196] on link at bounding box center [214, 194] width 8 height 9
click at [218, 195] on link at bounding box center [222, 194] width 8 height 9
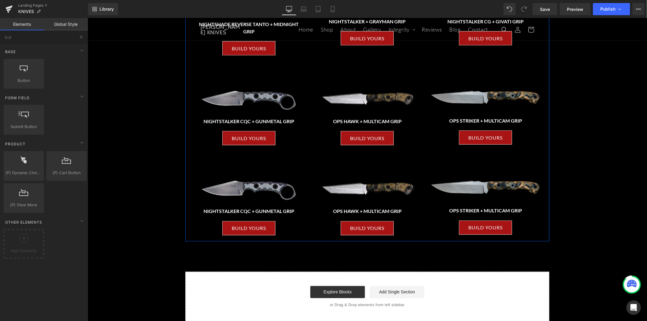
scroll to position [824, 0]
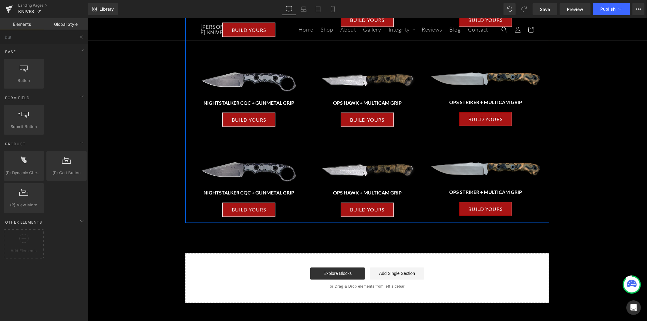
click at [204, 156] on div "Image NIGHTSTALKER CQC + GUNMETAL GRIP Heading BUILD YOURS Button Image OPS HAW…" at bounding box center [367, 184] width 355 height 72
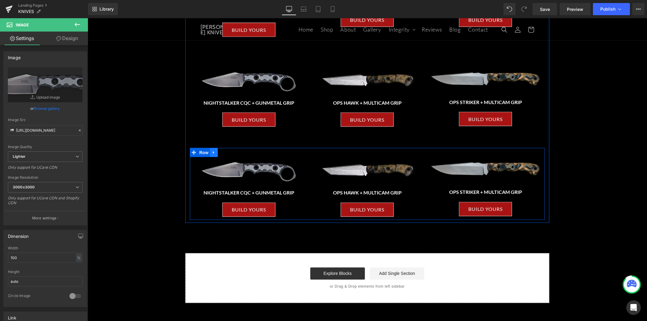
click at [214, 153] on link at bounding box center [214, 152] width 8 height 9
click at [220, 153] on icon at bounding box center [221, 152] width 4 height 5
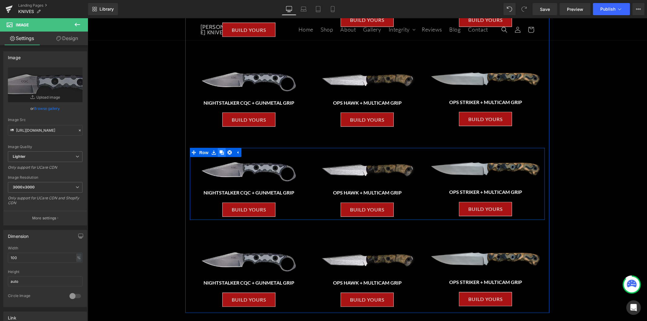
click at [220, 155] on link at bounding box center [222, 152] width 8 height 9
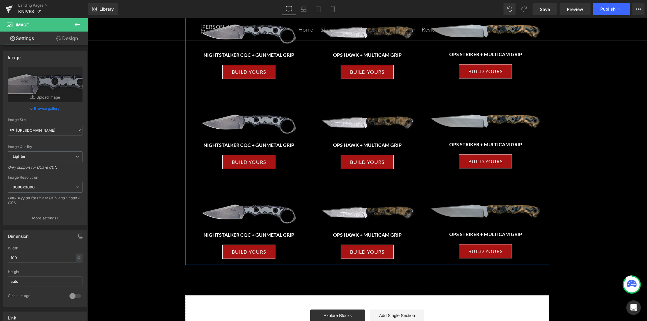
scroll to position [959, 0]
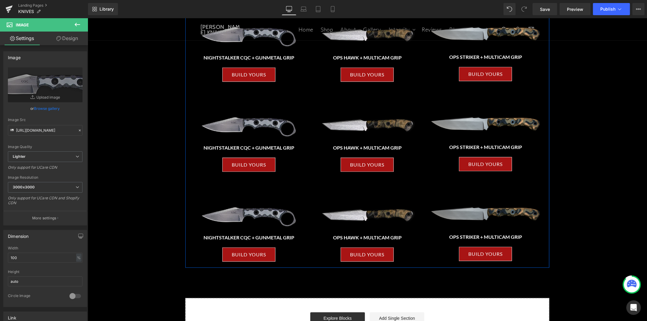
click at [485, 205] on img at bounding box center [485, 214] width 109 height 25
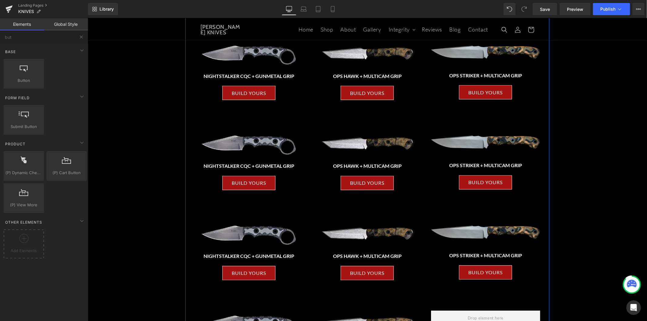
scroll to position [858, 0]
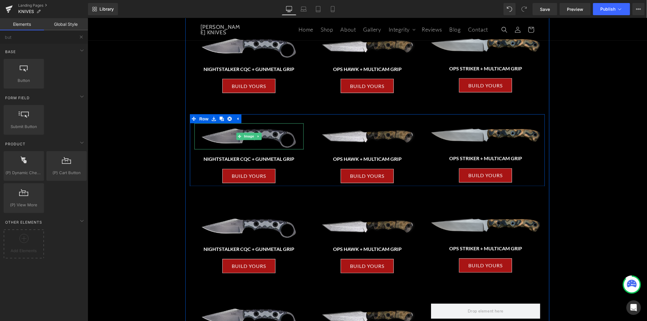
click at [265, 140] on img at bounding box center [248, 136] width 109 height 26
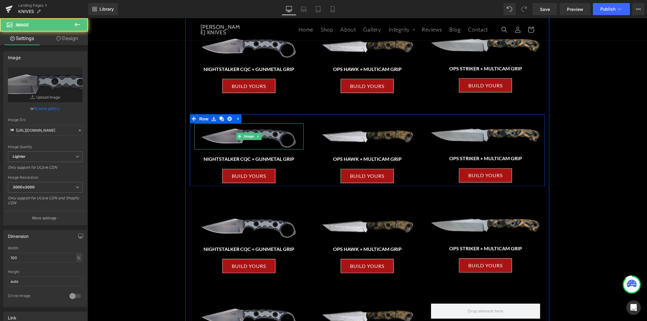
click at [276, 137] on img at bounding box center [248, 136] width 109 height 26
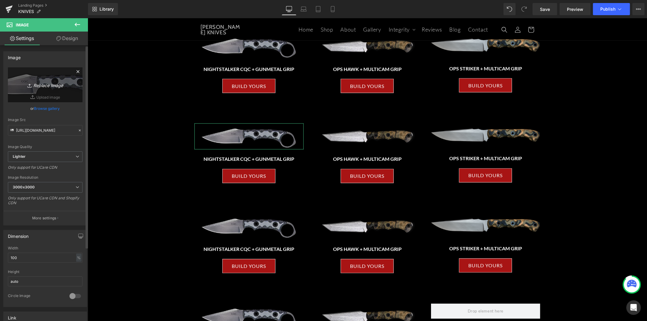
click at [60, 89] on icon "Replace Image" at bounding box center [45, 85] width 49 height 8
type input "C:\fakepath\PIRANHA-1.avif"
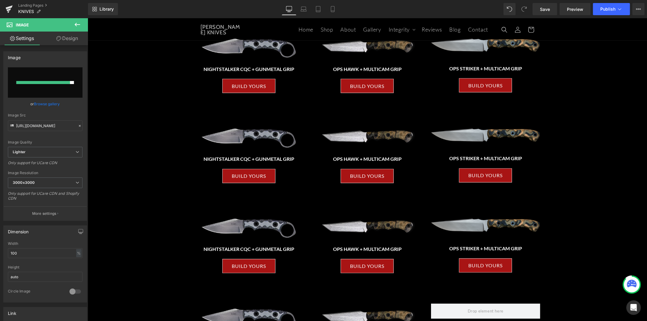
type input "https://ucarecdn.com/948b2799-0a46-4e0f-a2ee-291ce777dbc4/-/format/auto/-/previ…"
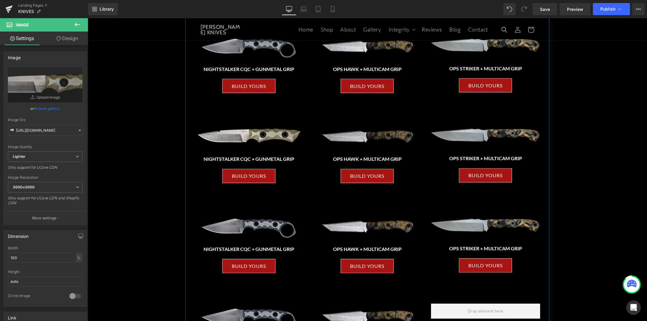
click at [384, 139] on img at bounding box center [367, 136] width 109 height 26
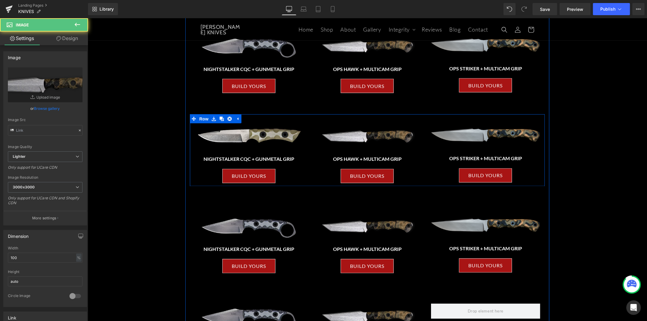
type input "https://ucarecdn.com/421f4308-9dfd-47ff-a5c8-d674dbbe8a8d/-/format/auto/-/previ…"
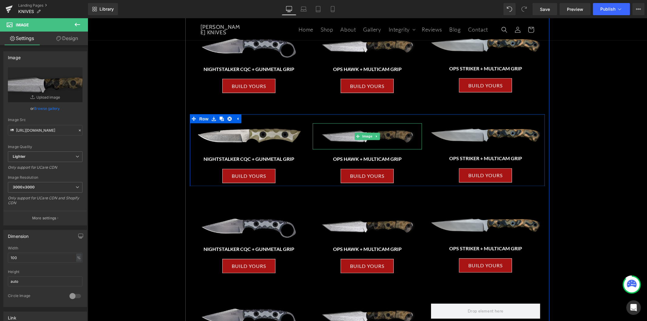
click at [382, 137] on img at bounding box center [367, 136] width 109 height 26
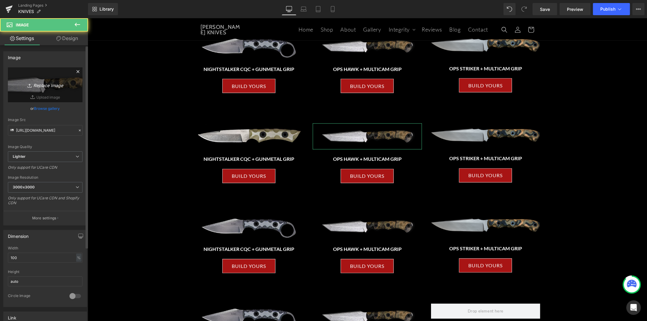
click at [49, 83] on icon "Replace Image" at bounding box center [45, 85] width 49 height 8
type input "C:\fakepath\RAIDER-1.avif"
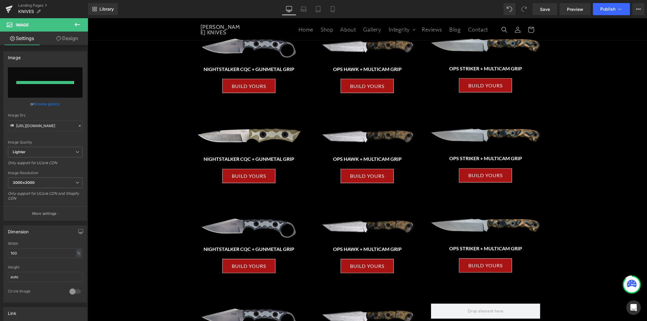
type input "https://ucarecdn.com/39e0f5f5-f354-433b-bf08-b7fc9a21979e/-/format/auto/-/previ…"
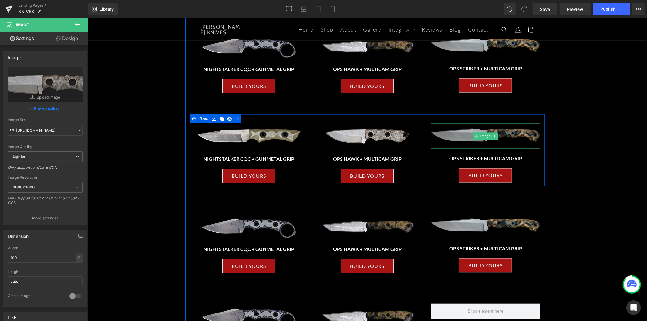
click at [515, 138] on img at bounding box center [485, 135] width 109 height 25
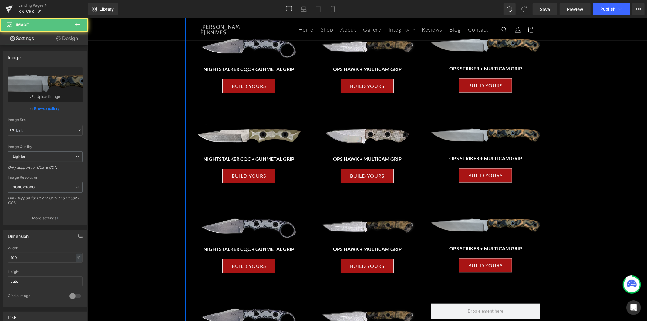
type input "https://ucarecdn.com/5d4208e2-b3ef-4c33-9c99-d5e08f104969/-/format/auto/-/previ…"
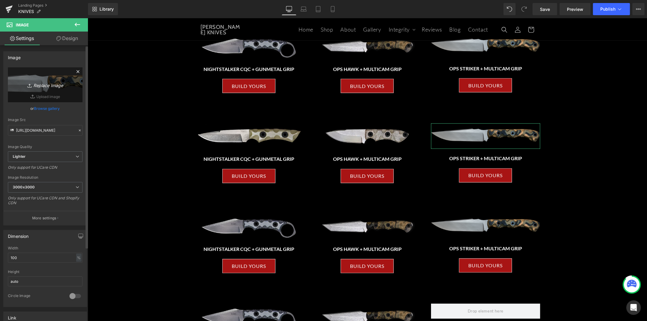
click at [42, 85] on icon "Replace Image" at bounding box center [45, 85] width 49 height 8
type input "C:\fakepath\SAPPER-1.avif"
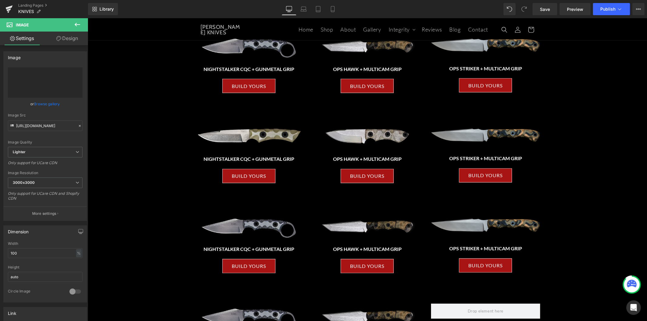
type input "https://ucarecdn.com/7ba51361-2e62-4df0-b1e0-2d236e14118e/-/format/auto/-/previ…"
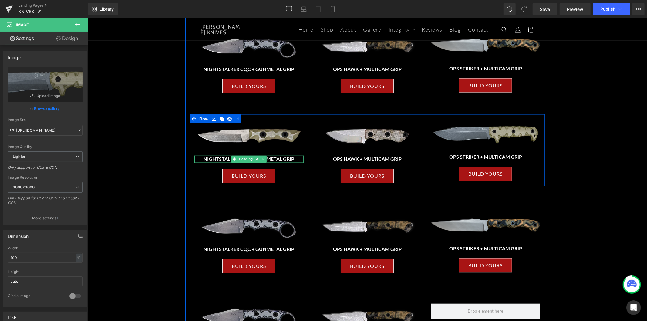
click at [279, 161] on div at bounding box center [248, 162] width 109 height 2
click at [279, 161] on h3 "NIGHTSTALKER CQC + GUNMETAL GRIP" at bounding box center [248, 158] width 109 height 7
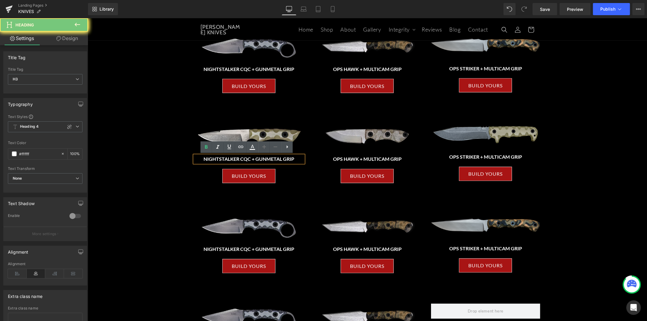
paste div
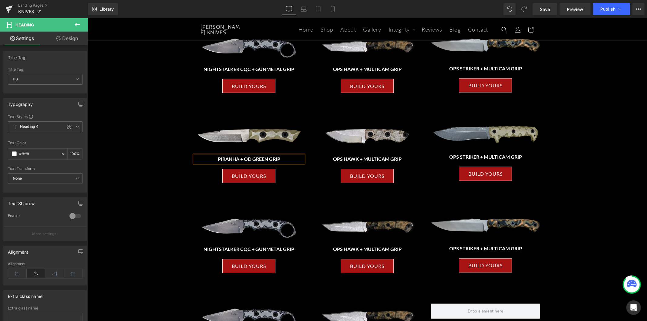
click at [385, 160] on h3 "OPS HAWK + MULTICAM GRIP" at bounding box center [367, 158] width 109 height 7
click at [391, 159] on h3 "OPS HAWK + MULTICAM GRIP" at bounding box center [367, 158] width 109 height 7
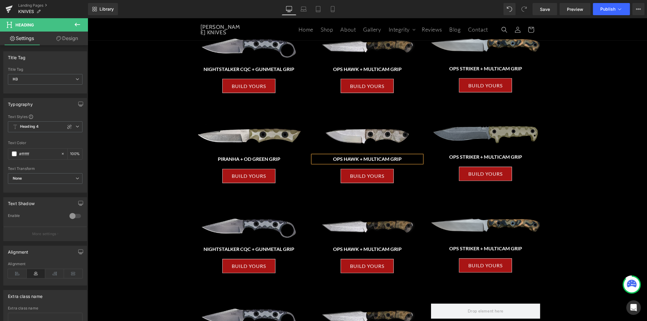
paste div
click at [512, 155] on h3 "OPS STRIKER + MULTICAM GRIP" at bounding box center [485, 156] width 109 height 7
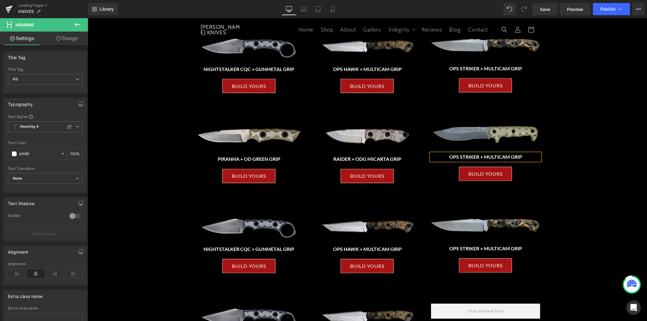
paste div
drag, startPoint x: 549, startPoint y: 14, endPoint x: 498, endPoint y: 0, distance: 52.9
click at [548, 15] on link "Save" at bounding box center [545, 9] width 25 height 12
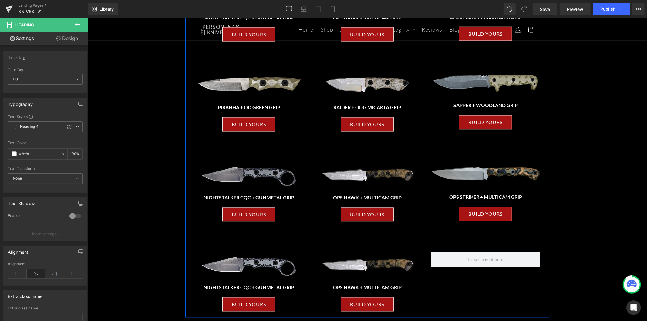
scroll to position [926, 0]
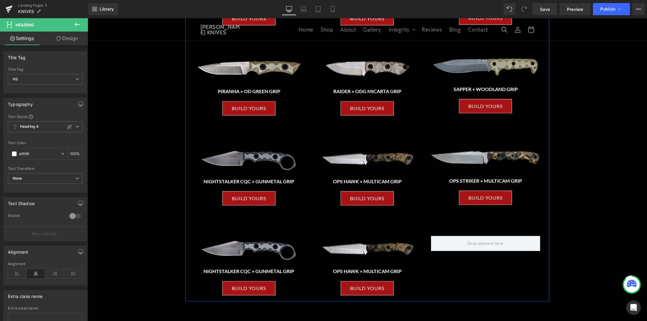
click at [253, 164] on img at bounding box center [248, 159] width 109 height 26
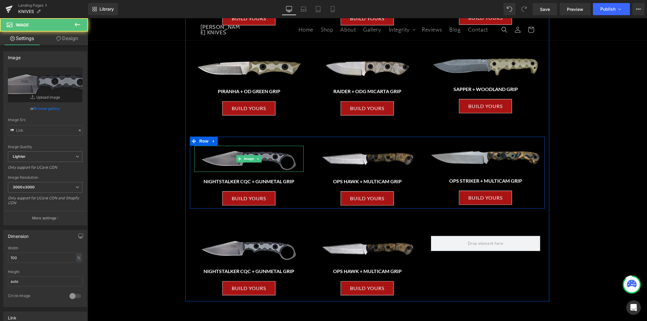
type input "https://ucarecdn.com/07dc07ab-ca9f-48ee-bcca-644d1f64955a/-/format/auto/-/previ…"
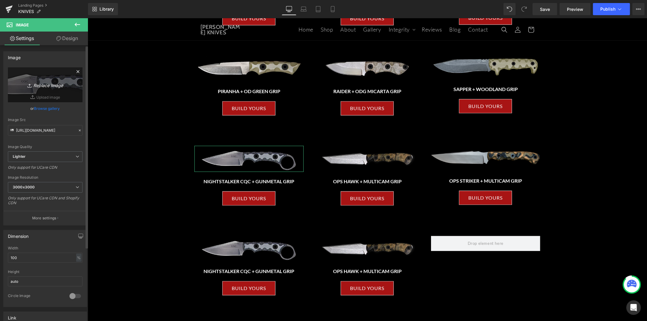
click at [55, 86] on icon "Replace Image" at bounding box center [45, 85] width 49 height 8
type input "C:\fakepath\STRIKER-1.avif"
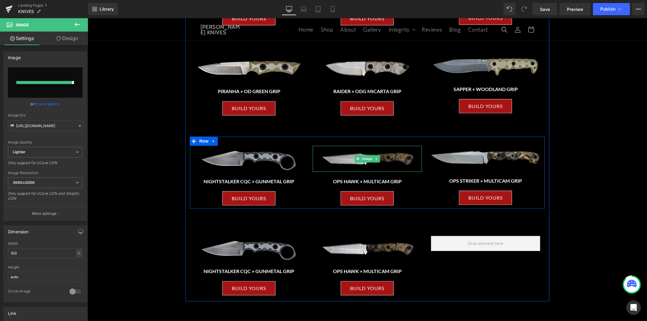
type input "https://ucarecdn.com/03ed7fd9-ae6d-4d00-b062-b229929bdb76/-/format/auto/-/previ…"
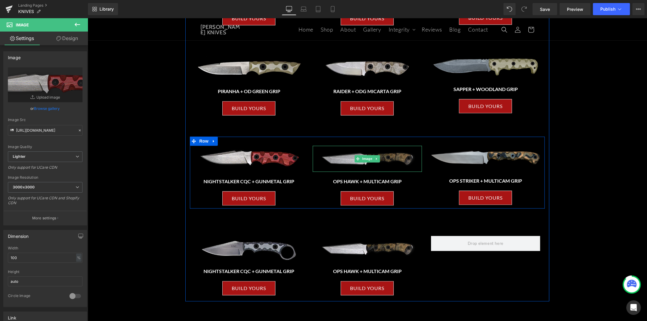
click at [387, 162] on img at bounding box center [367, 159] width 109 height 26
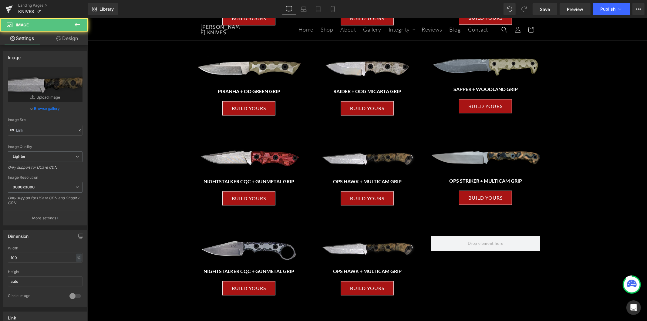
type input "https://ucarecdn.com/421f4308-9dfd-47ff-a5c8-d674dbbe8a8d/-/format/auto/-/previ…"
click at [59, 86] on icon "Replace Image" at bounding box center [45, 85] width 49 height 8
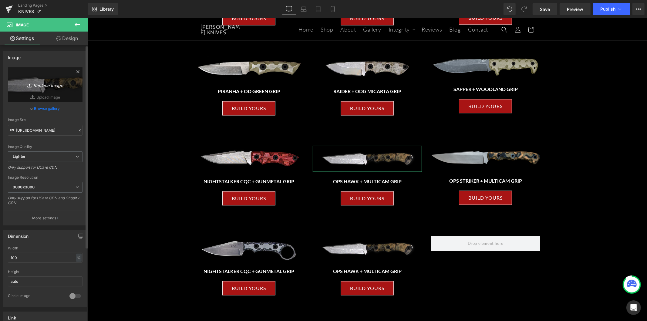
type input "C:\fakepath\TS-87-SCREWDRIVER-1024x244.jpg"
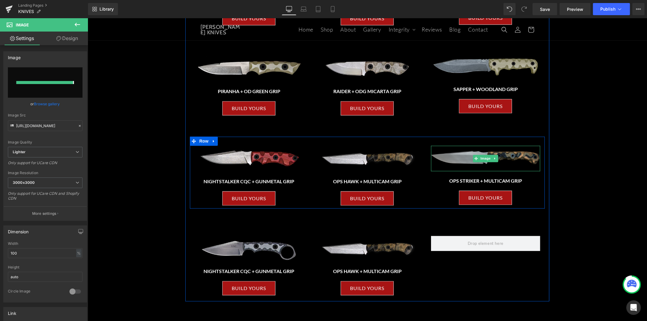
type input "https://ucarecdn.com/d7275957-3fb0-4cbd-b343-23f33f966d3c/-/format/auto/-/previ…"
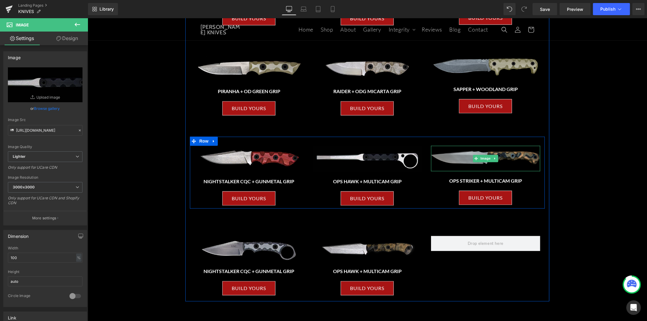
click at [508, 164] on img at bounding box center [485, 158] width 109 height 25
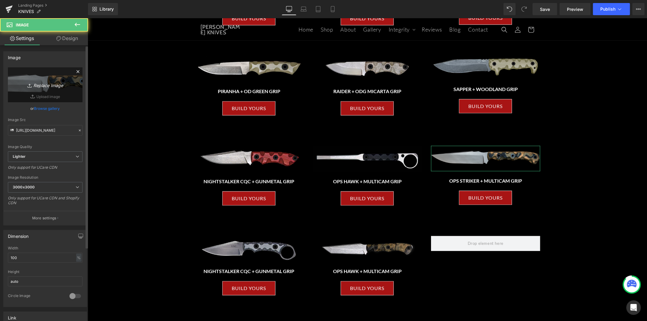
click at [40, 80] on link "Replace Image" at bounding box center [45, 84] width 75 height 35
type input "C:\fakepath\TAYLORS-RIDGE.avif"
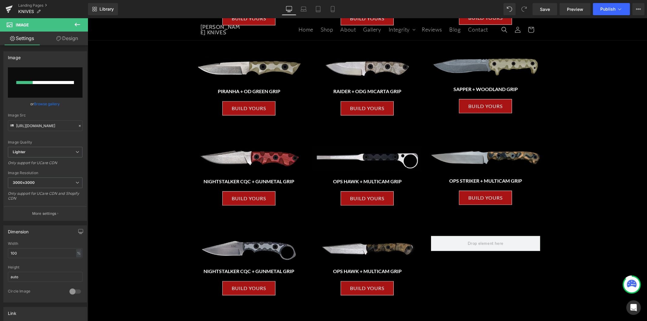
type input "https://ucarecdn.com/514ee566-5043-4a2e-9dc5-ab02e6b7dbba/-/format/auto/-/previ…"
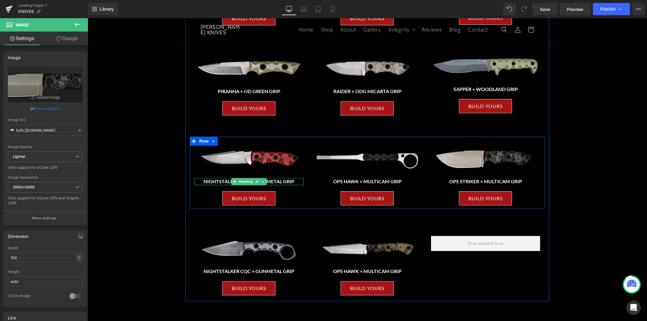
click at [290, 182] on h3 "NIGHTSTALKER CQC + GUNMETAL GRIP" at bounding box center [248, 181] width 109 height 7
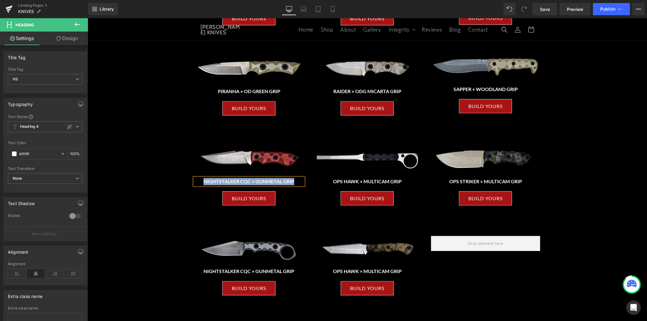
paste div
click at [374, 180] on icon at bounding box center [375, 182] width 3 height 4
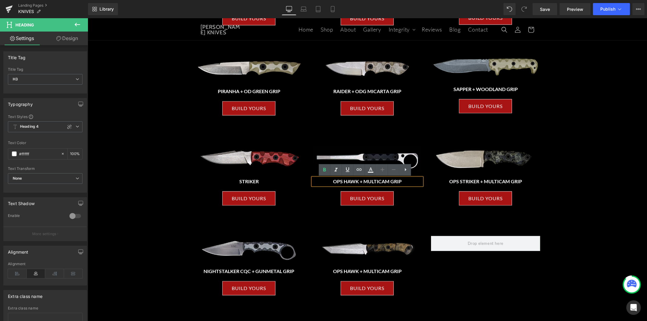
click at [389, 181] on h3 "OPS HAWK + MULTICAM GRIP" at bounding box center [367, 181] width 109 height 7
paste div
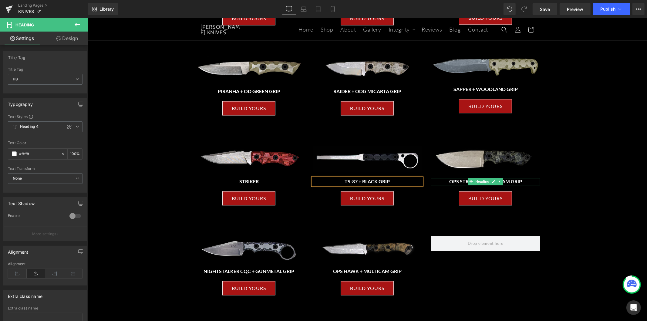
click at [515, 184] on div at bounding box center [485, 185] width 109 height 2
click at [515, 183] on h3 "OPS STRIKER + MULTICAM GRIP" at bounding box center [485, 181] width 109 height 7
paste div
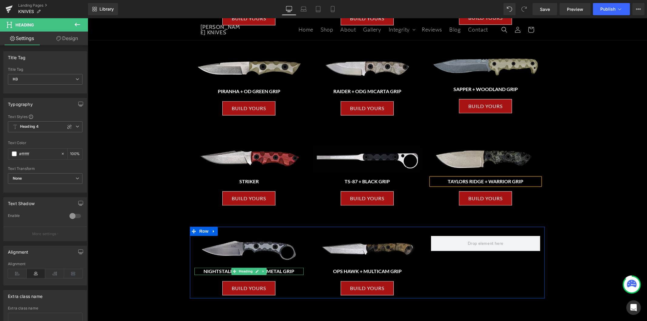
click at [288, 272] on h3 "NIGHTSTALKER CQC + GUNMETAL GRIP" at bounding box center [248, 271] width 109 height 7
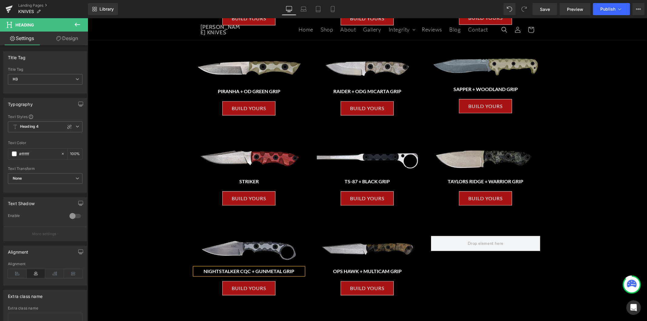
paste div
click at [390, 272] on h3 "OPS HAWK + MULTICAM GRIP" at bounding box center [367, 271] width 109 height 7
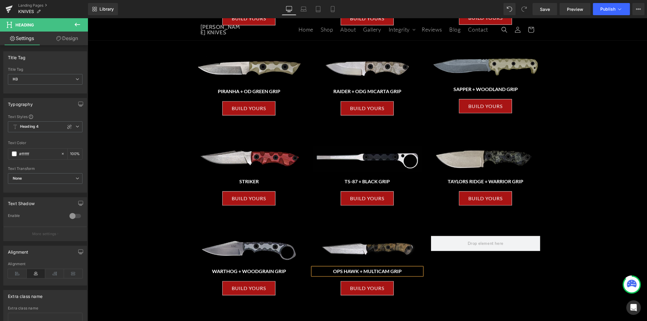
paste div
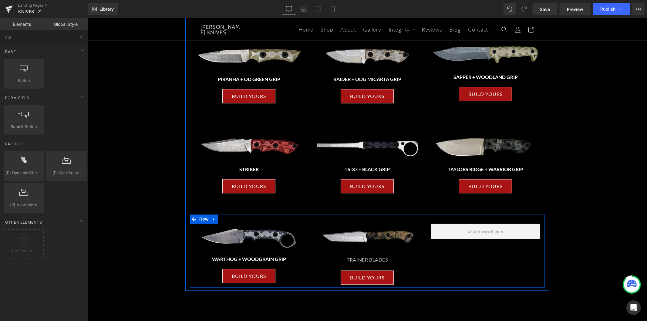
scroll to position [959, 0]
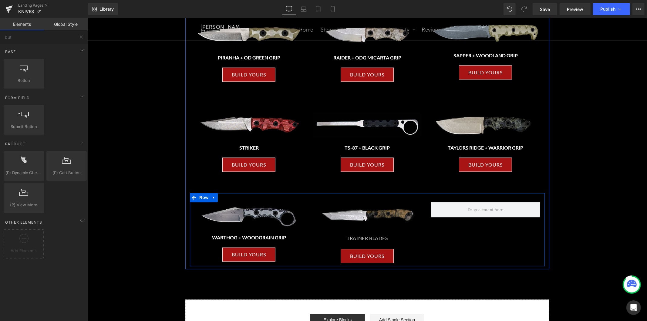
click at [259, 218] on img at bounding box center [248, 215] width 109 height 26
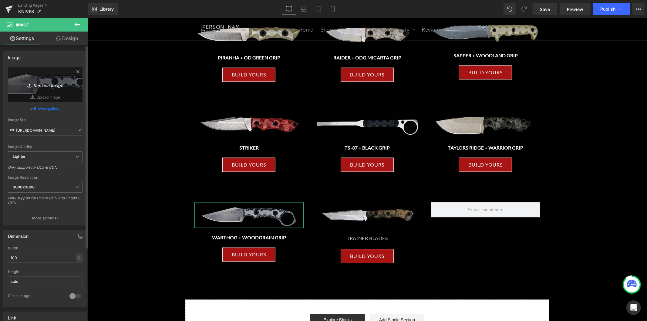
click at [63, 86] on icon "Replace Image" at bounding box center [45, 85] width 49 height 8
type input "C:\fakepath\WARTHOG-1-1024x239.jpg"
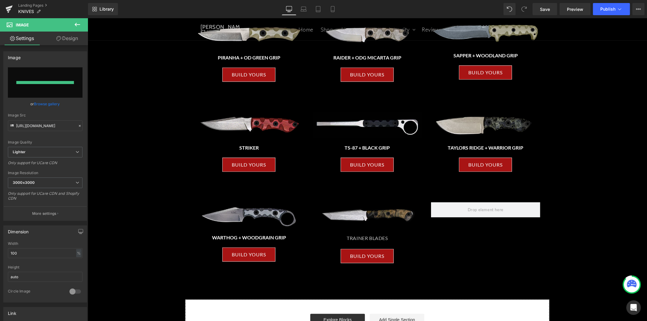
type input "https://ucarecdn.com/1b9121bb-c640-4dd3-8401-3ca5bc459ef3/-/format/auto/-/previ…"
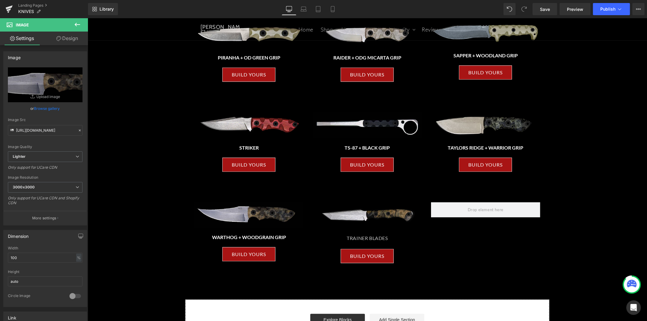
click at [385, 217] on img at bounding box center [367, 215] width 109 height 26
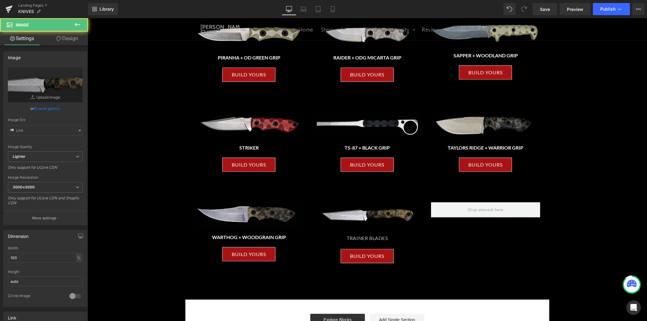
type input "https://ucarecdn.com/421f4308-9dfd-47ff-a5c8-d674dbbe8a8d/-/format/auto/-/previ…"
click at [53, 80] on link "Replace Image" at bounding box center [45, 84] width 75 height 35
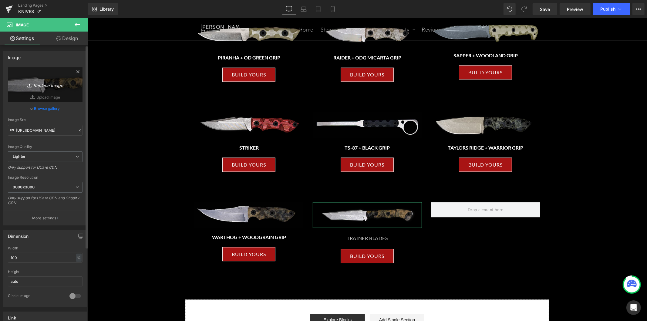
type input "C:\fakepath\Bushman-Airmen-Black-1024x244.png"
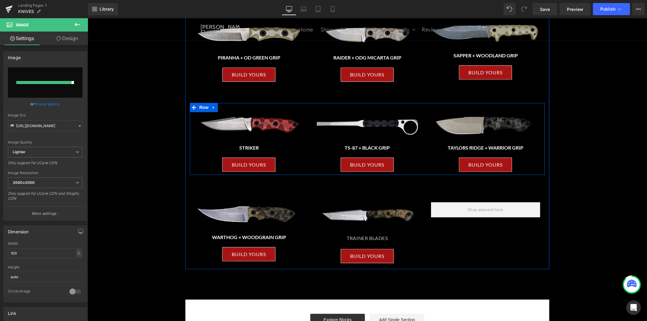
type input "https://ucarecdn.com/2e1260d0-1e56-4707-92ee-a5590b1c8896/-/format/auto/-/previ…"
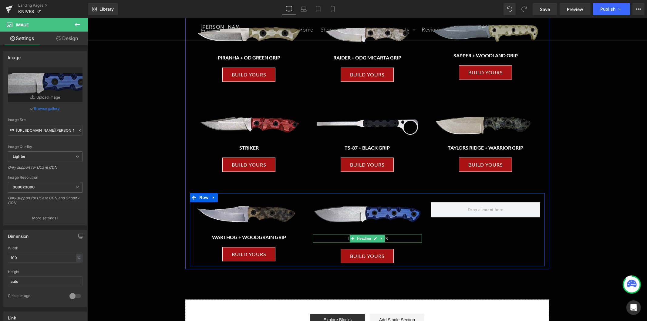
click at [387, 238] on div "TRAINER BLADES" at bounding box center [367, 238] width 109 height 9
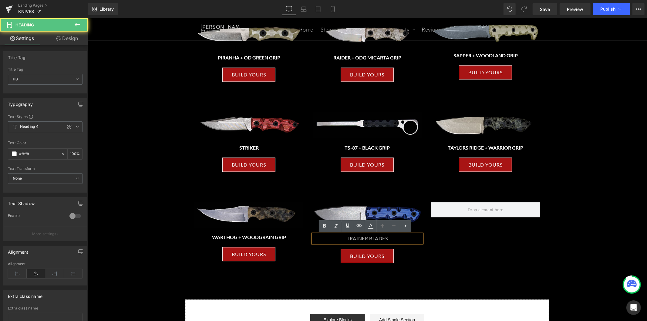
click at [384, 238] on div "TRAINER BLADES" at bounding box center [367, 238] width 109 height 9
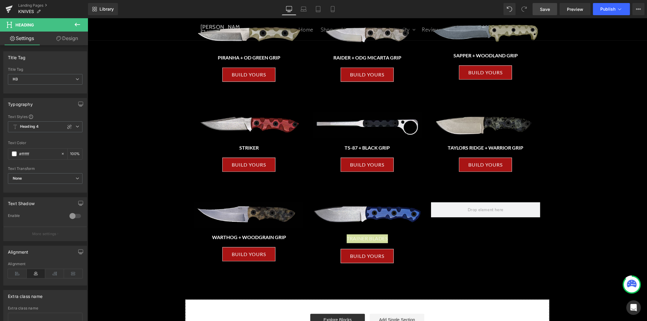
drag, startPoint x: 540, startPoint y: 11, endPoint x: 329, endPoint y: 112, distance: 234.0
click at [540, 11] on link "Save" at bounding box center [545, 9] width 25 height 12
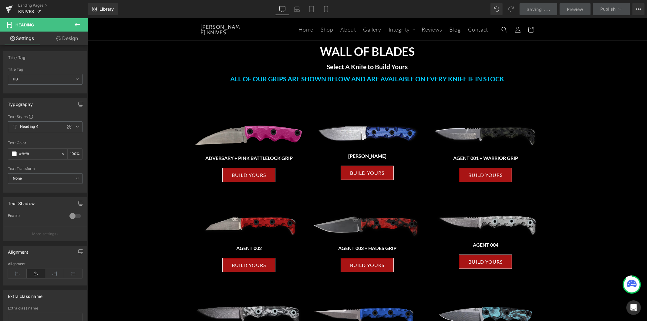
scroll to position [0, 0]
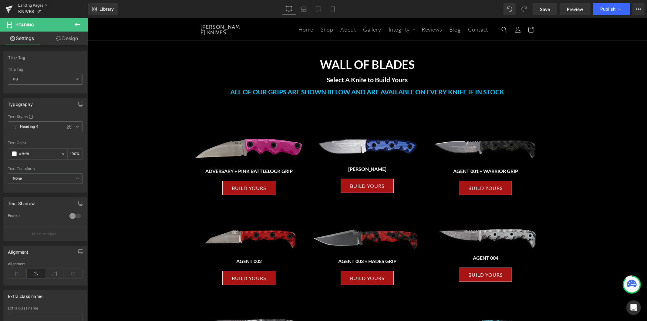
click at [37, 5] on link "Landing Pages" at bounding box center [53, 5] width 70 height 5
